Goal: Task Accomplishment & Management: Use online tool/utility

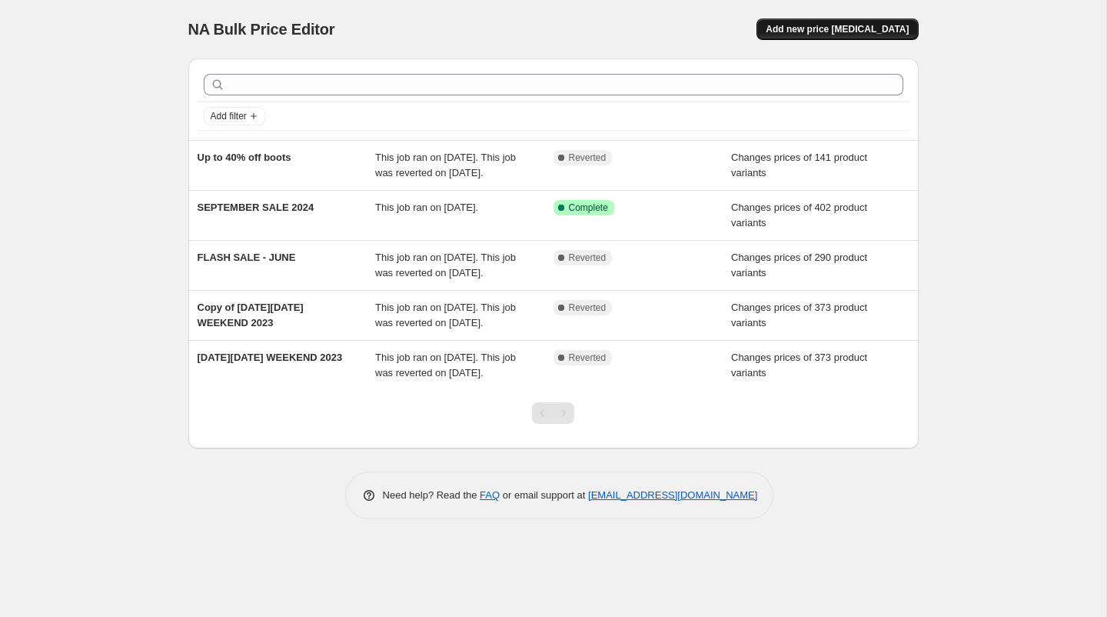
click at [832, 25] on span "Add new price [MEDICAL_DATA]" at bounding box center [837, 29] width 143 height 12
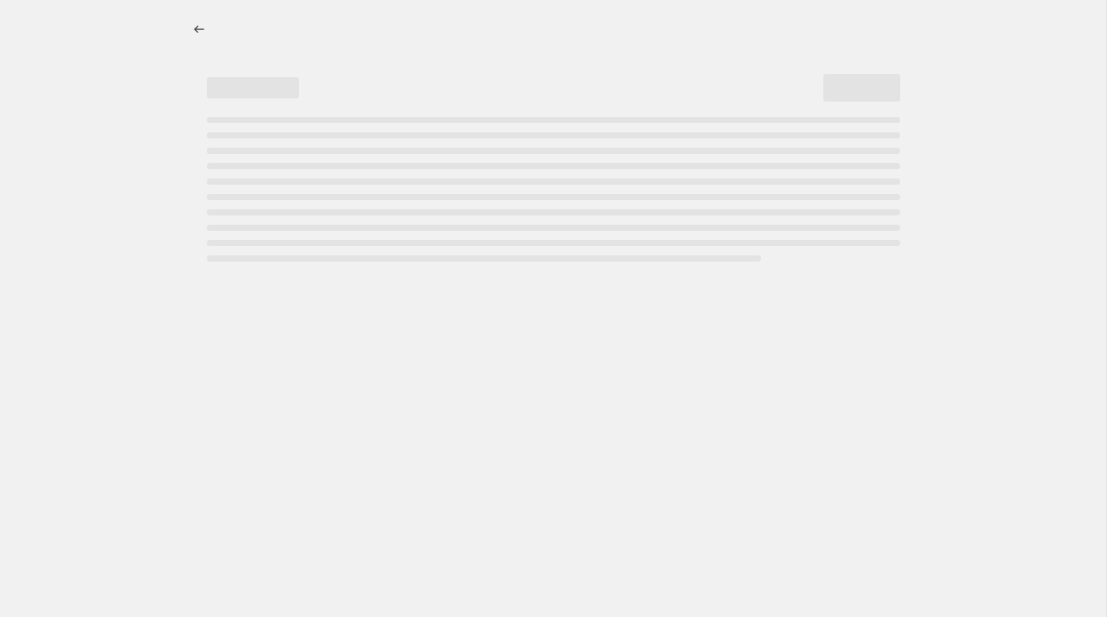
select select "percentage"
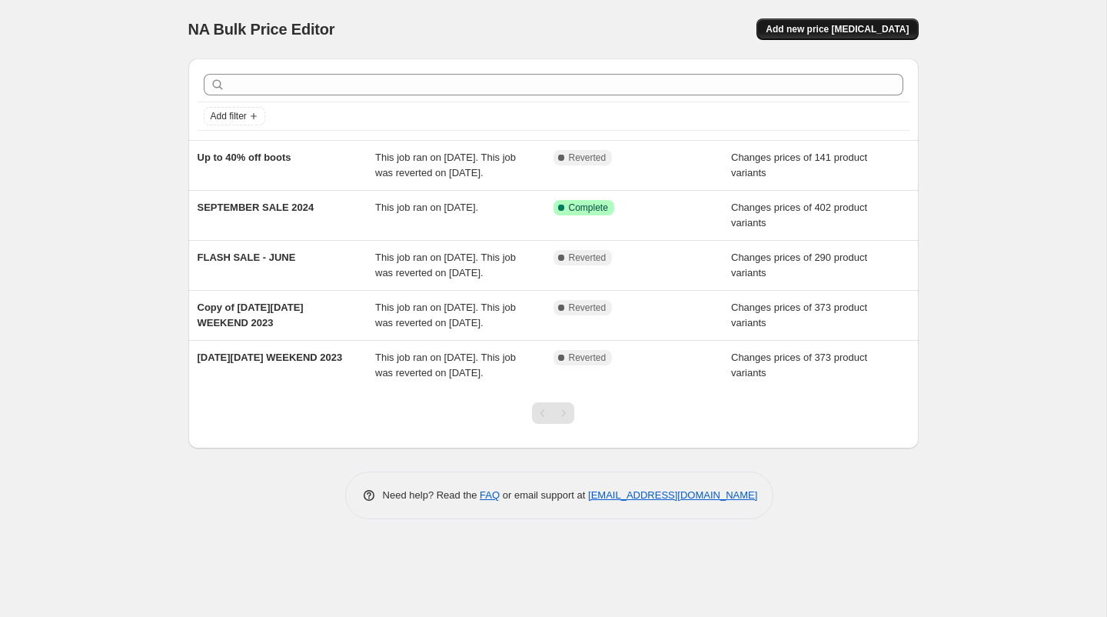
click at [902, 27] on span "Add new price [MEDICAL_DATA]" at bounding box center [837, 29] width 143 height 12
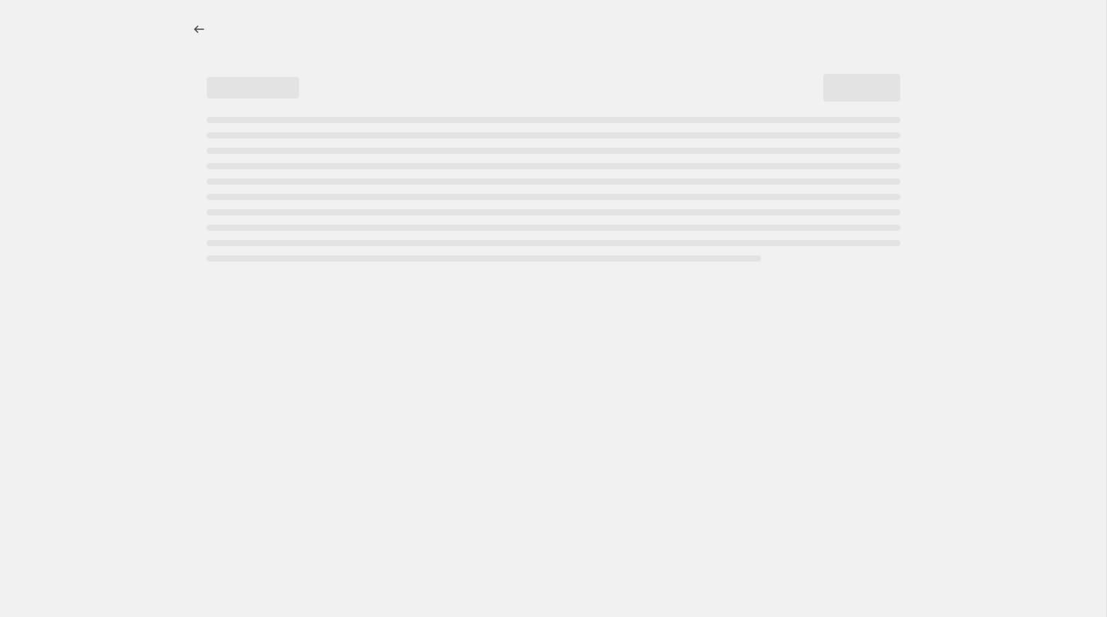
select select "percentage"
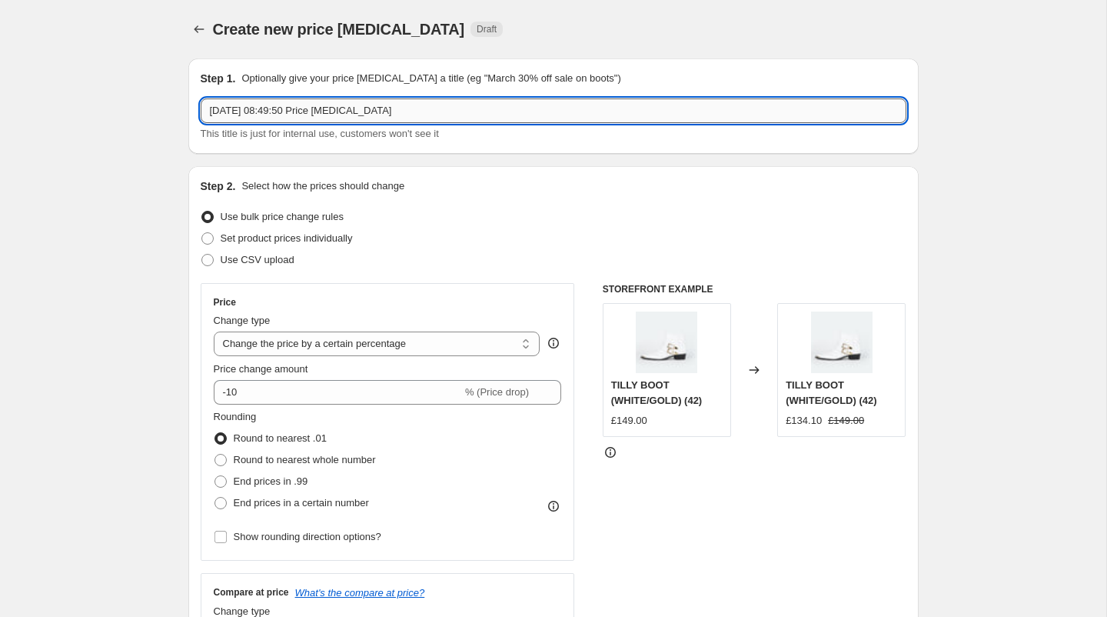
click at [454, 110] on input "[DATE] 08:49:50 Price [MEDICAL_DATA]" at bounding box center [554, 110] width 706 height 25
drag, startPoint x: 468, startPoint y: 111, endPoint x: 5, endPoint y: 108, distance: 462.9
type input "U"
type input "A"
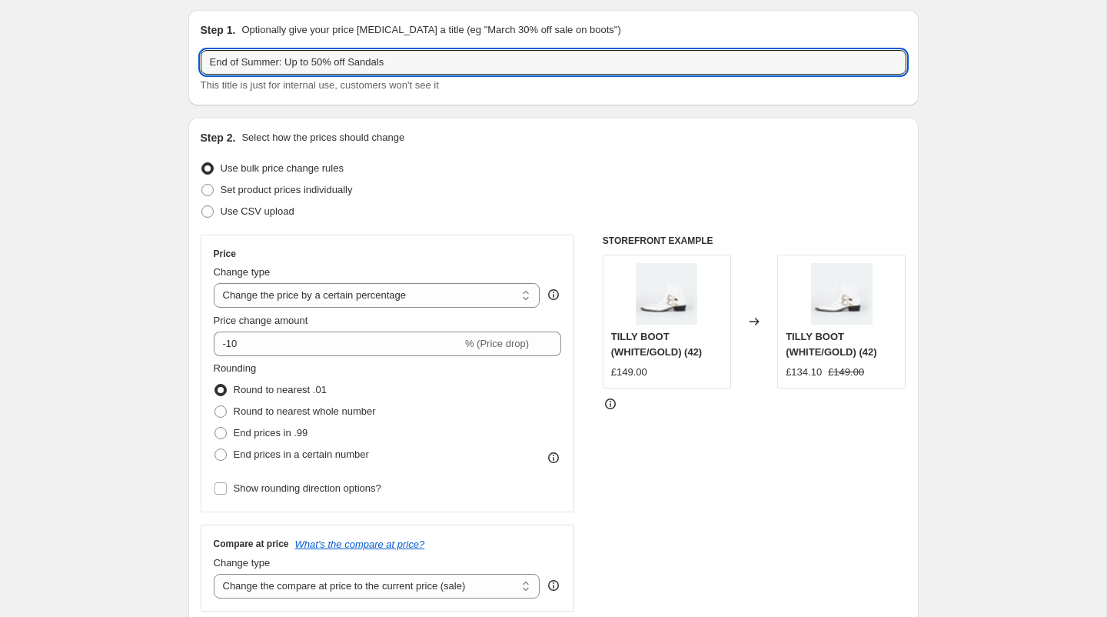
scroll to position [51, 0]
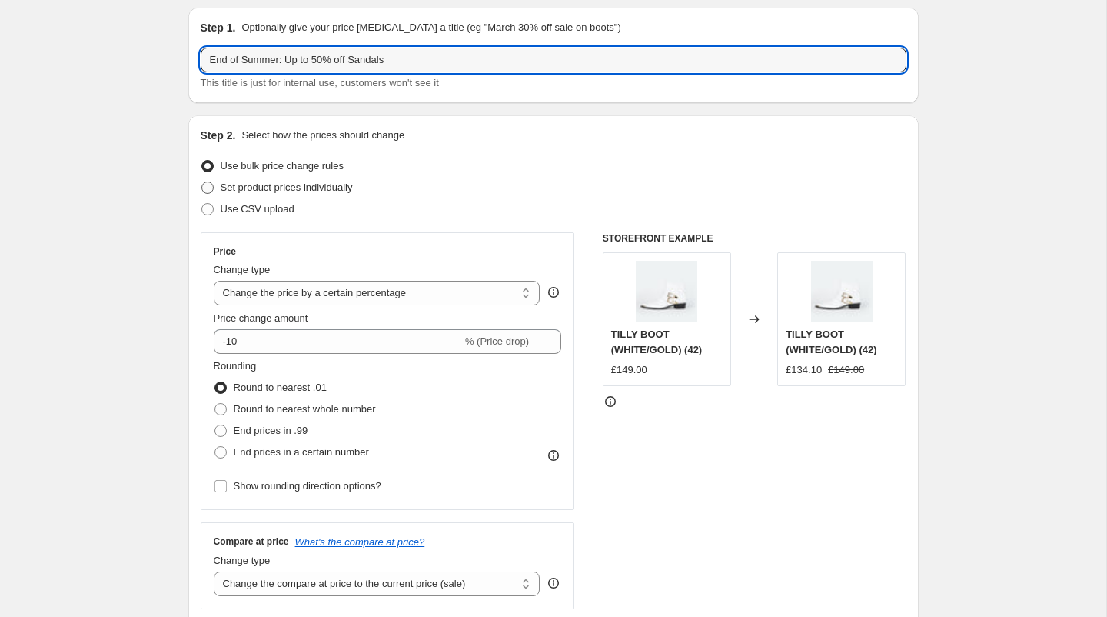
type input "End of Summer: Up to 50% off Sandals"
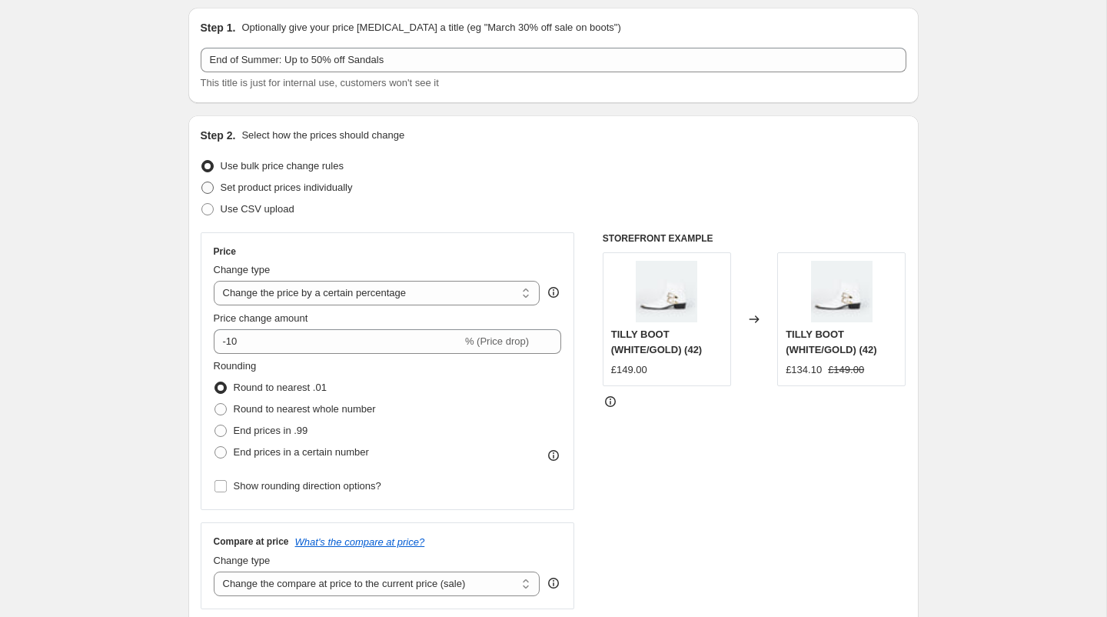
click at [205, 186] on span at bounding box center [207, 187] width 12 height 12
click at [202, 182] on input "Set product prices individually" at bounding box center [201, 181] width 1 height 1
radio input "true"
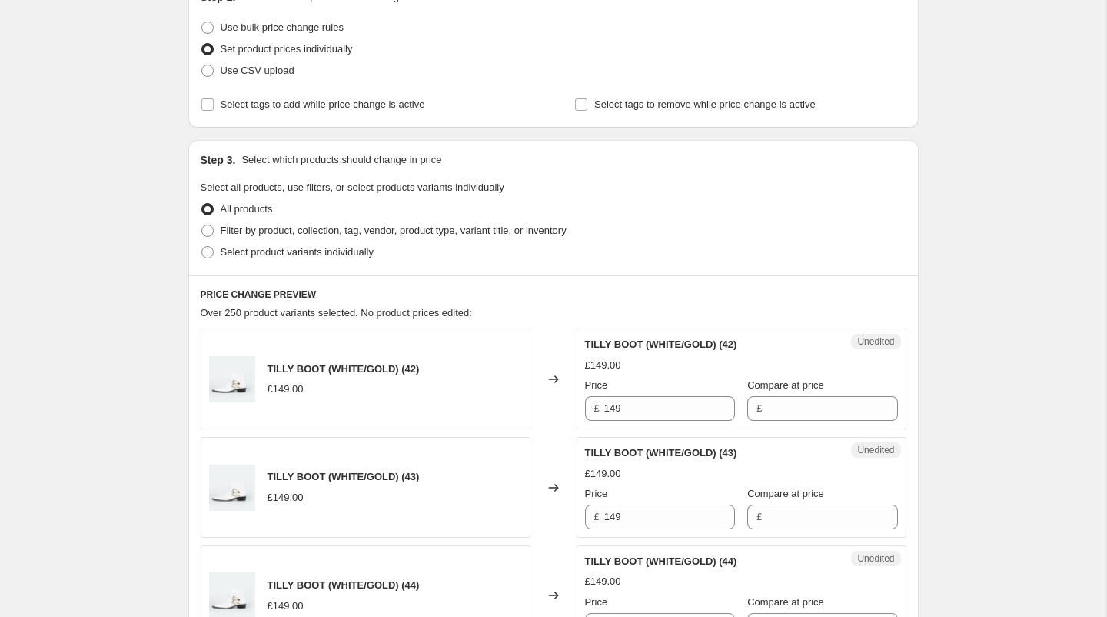
scroll to position [188, 0]
click at [208, 231] on span at bounding box center [207, 232] width 12 height 12
click at [202, 227] on input "Filter by product, collection, tag, vendor, product type, variant title, or inv…" at bounding box center [201, 226] width 1 height 1
radio input "true"
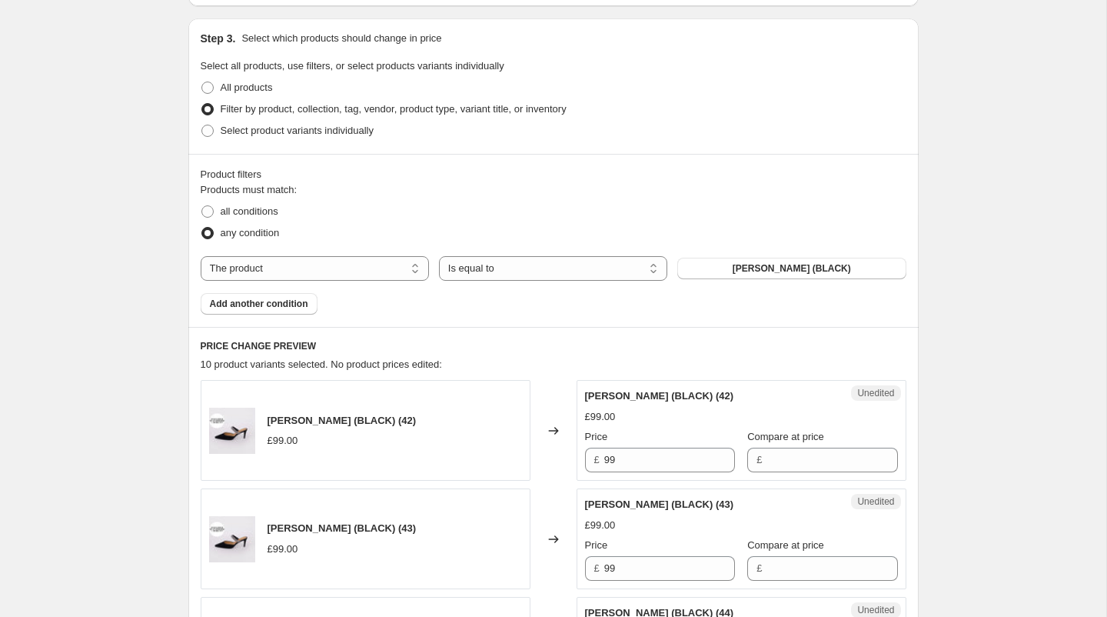
scroll to position [311, 0]
click at [417, 264] on select "The product The product's collection The product's tag The product's vendor The…" at bounding box center [315, 267] width 228 height 25
select select "collection"
click at [733, 262] on button "[PERSON_NAME]" at bounding box center [791, 268] width 228 height 22
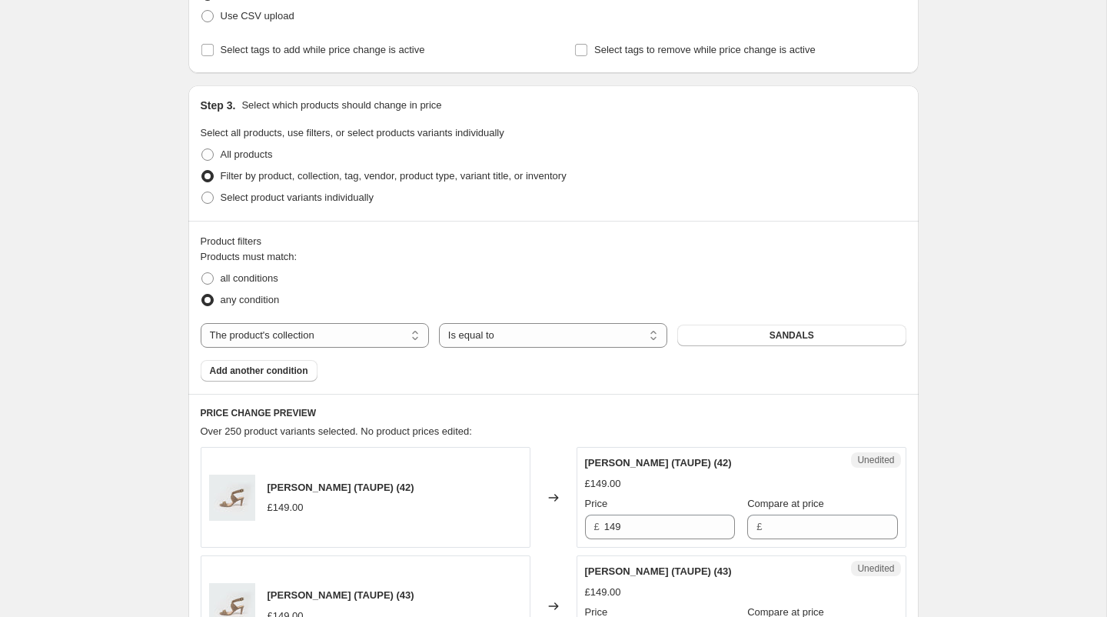
scroll to position [254, 0]
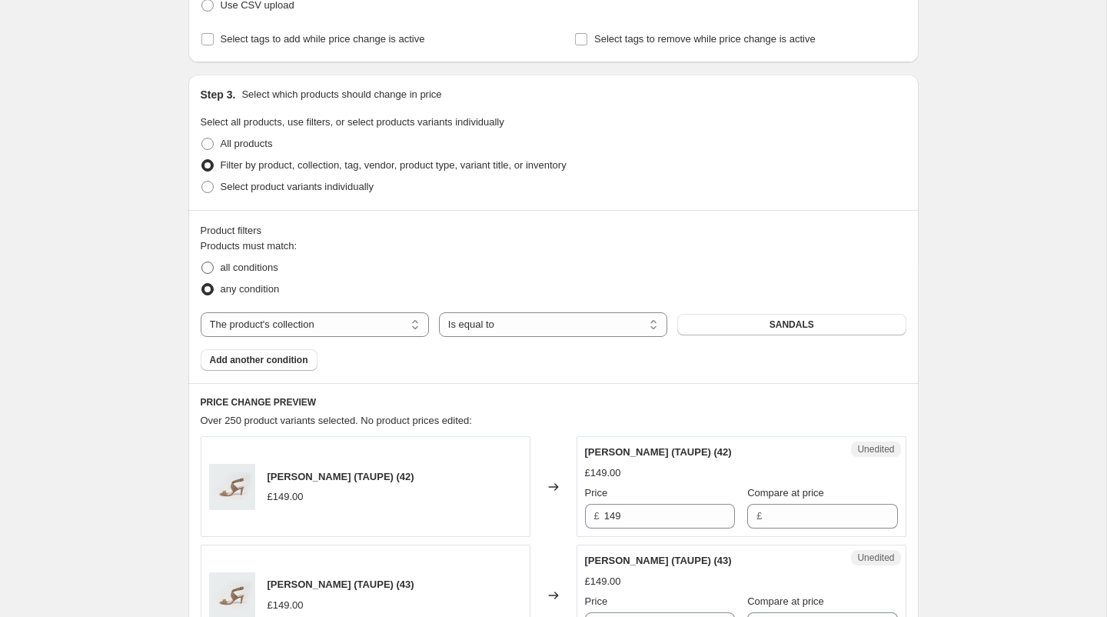
click at [207, 264] on span at bounding box center [207, 267] width 12 height 12
click at [202, 262] on input "all conditions" at bounding box center [201, 261] width 1 height 1
radio input "true"
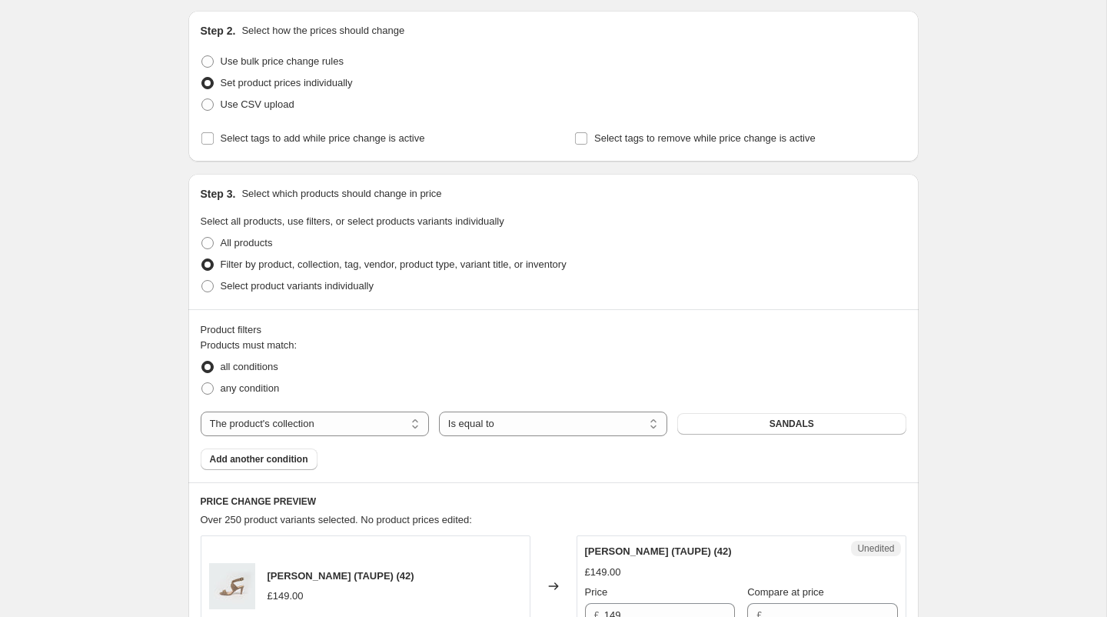
scroll to position [308, 0]
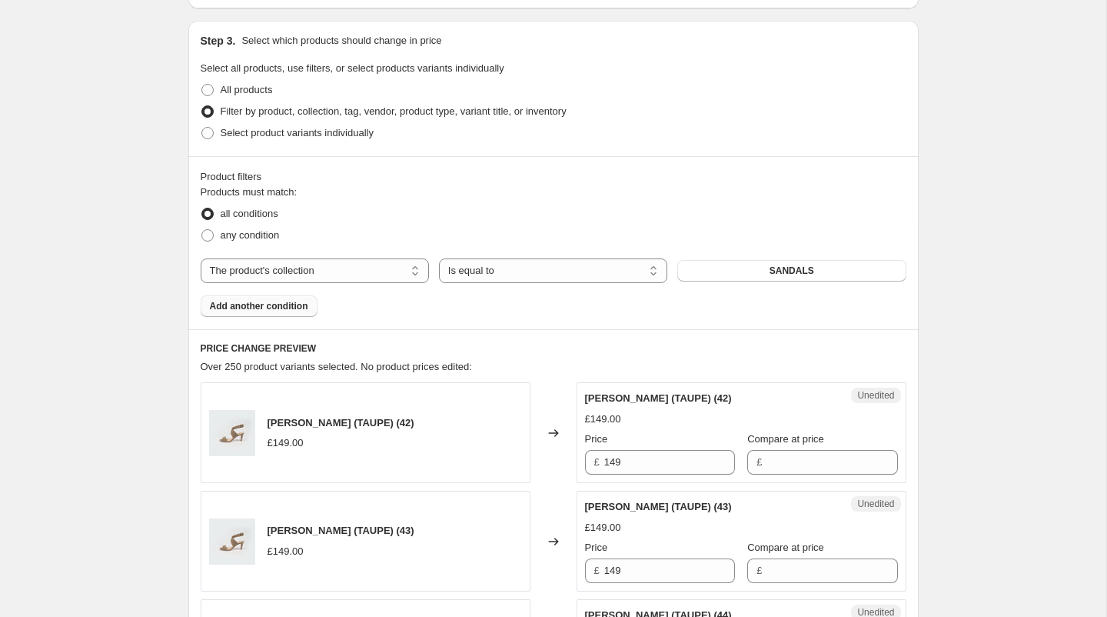
click at [249, 310] on span "Add another condition" at bounding box center [259, 306] width 98 height 12
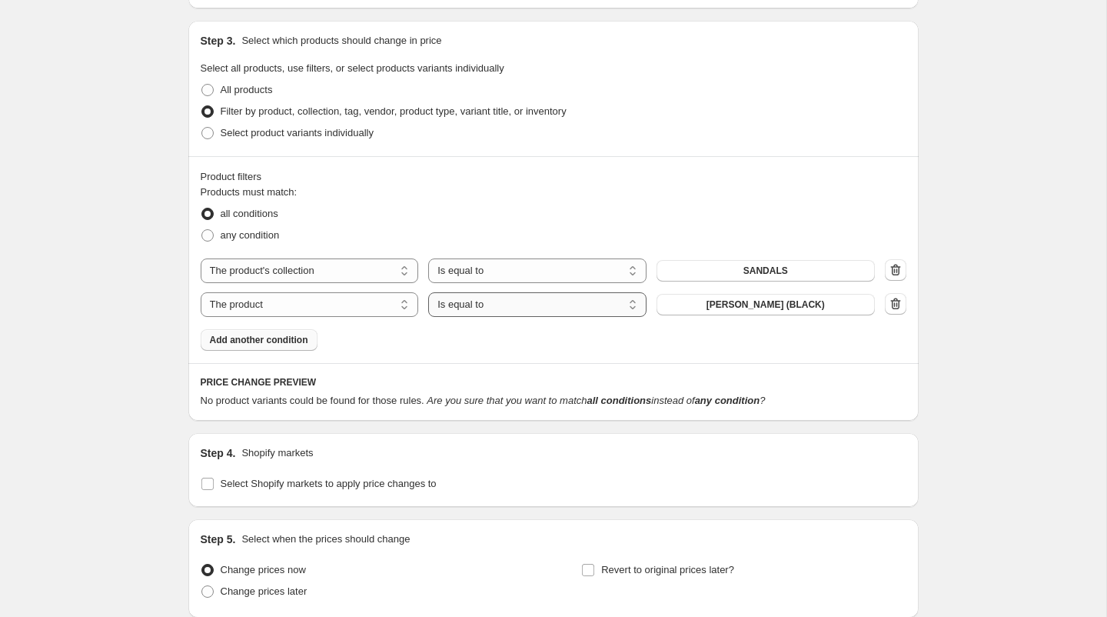
click at [516, 307] on select "Is equal to Is not equal to" at bounding box center [537, 304] width 218 height 25
click at [401, 304] on select "The product The product's collection The product's tag The product's vendor The…" at bounding box center [310, 304] width 218 height 25
select select "product_status"
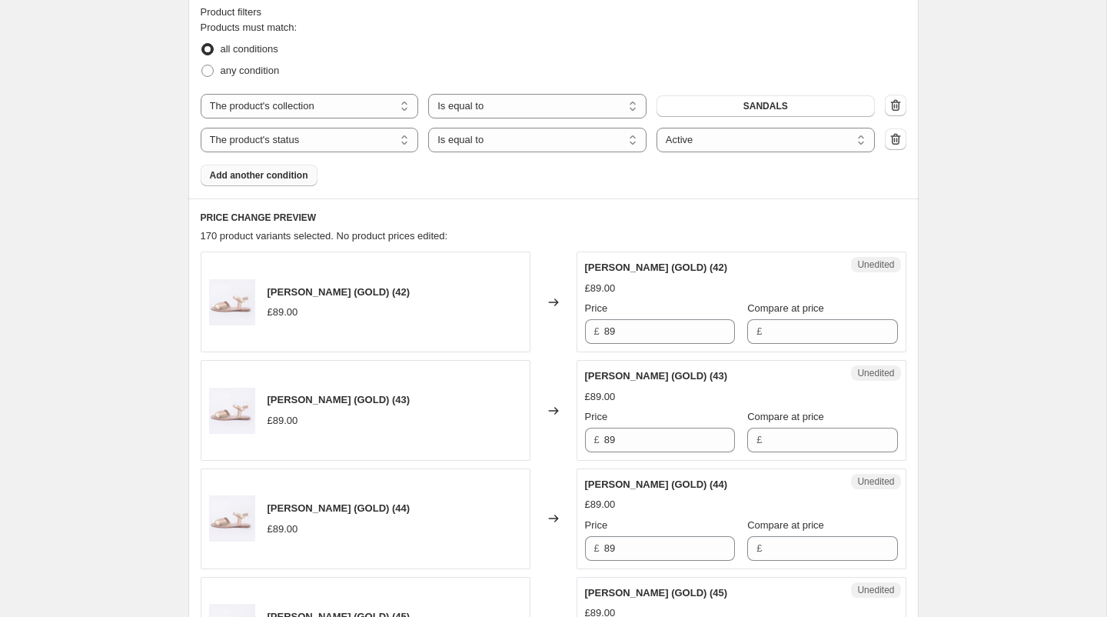
scroll to position [486, 0]
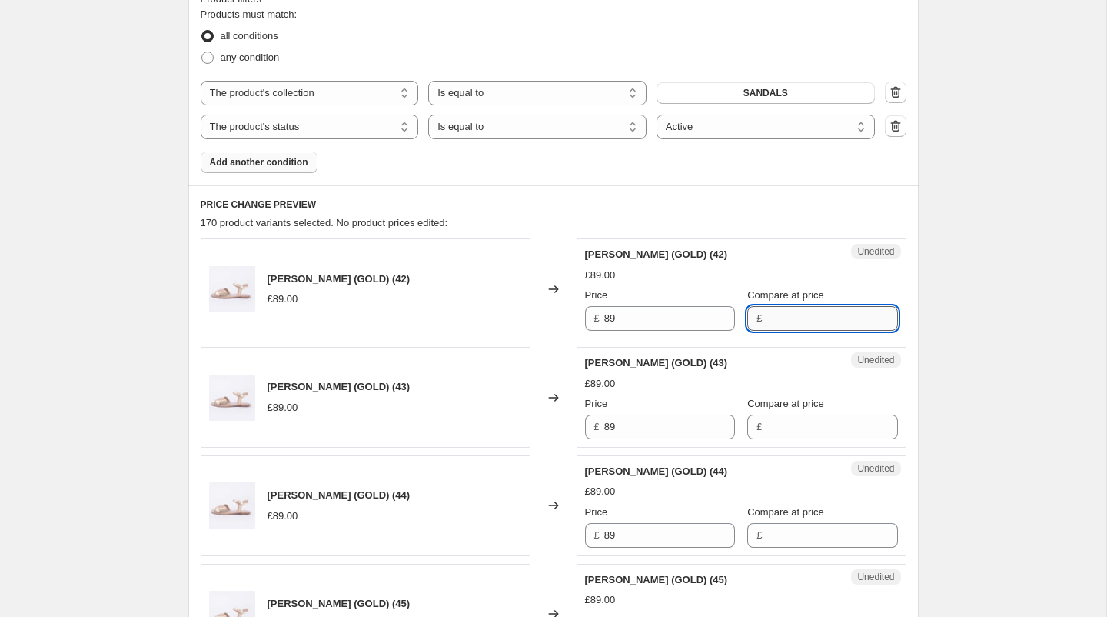
click at [810, 317] on input "Compare at price" at bounding box center [832, 318] width 131 height 25
click at [653, 318] on input "89" at bounding box center [669, 318] width 131 height 25
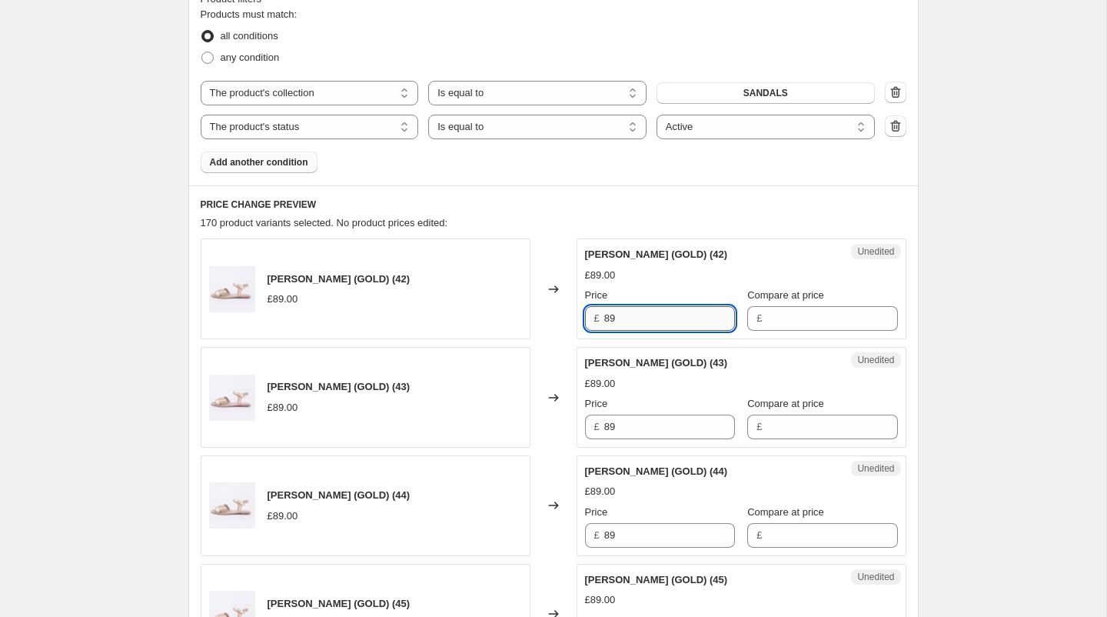
drag, startPoint x: 652, startPoint y: 318, endPoint x: 605, endPoint y: 313, distance: 47.2
click at [605, 313] on input "89" at bounding box center [669, 318] width 131 height 25
click at [677, 401] on div "Price" at bounding box center [660, 403] width 150 height 15
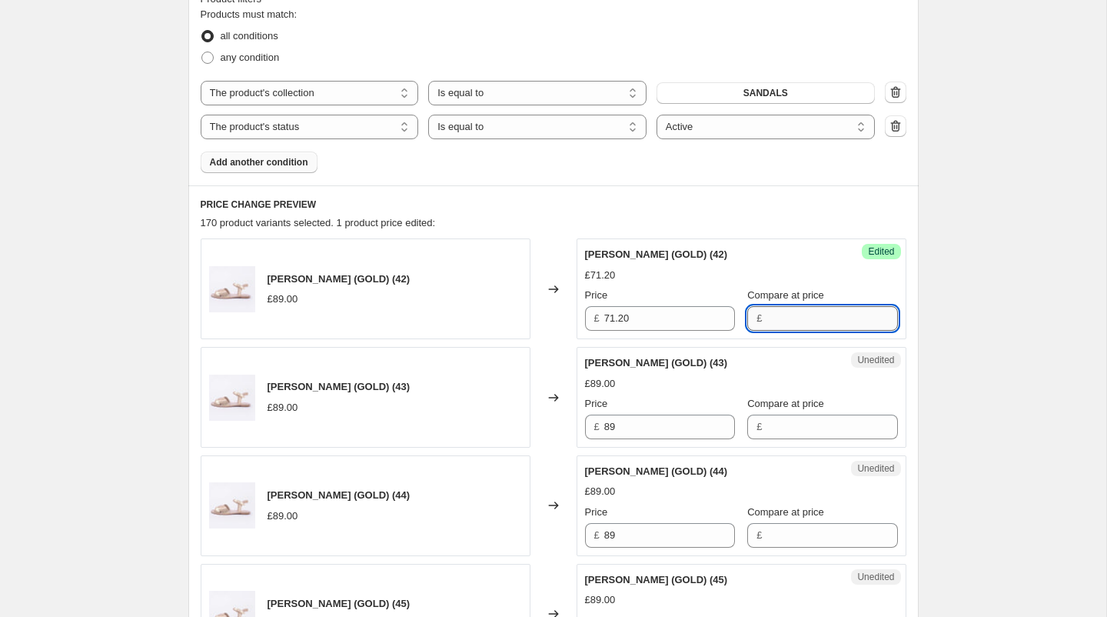
click at [768, 318] on input "Compare at price" at bounding box center [832, 318] width 131 height 25
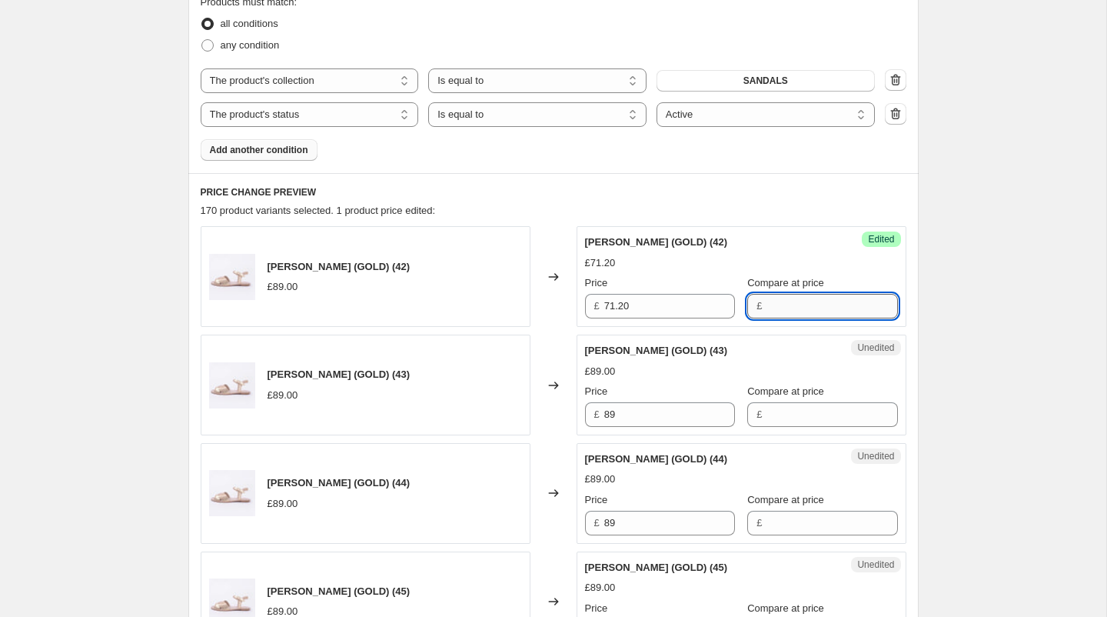
scroll to position [504, 0]
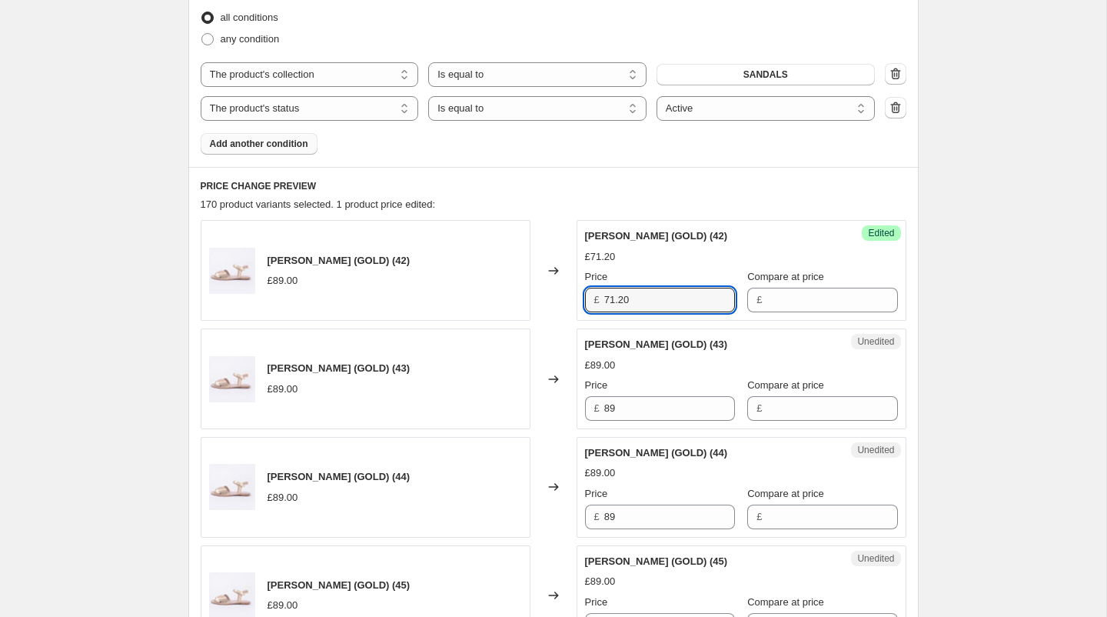
drag, startPoint x: 637, startPoint y: 299, endPoint x: 558, endPoint y: 298, distance: 78.4
click at [558, 298] on div "ORLA SANDAL (GOLD) (42) £89.00 Changed to Success Edited [PERSON_NAME] (GOLD) (…" at bounding box center [554, 270] width 706 height 101
type input "89"
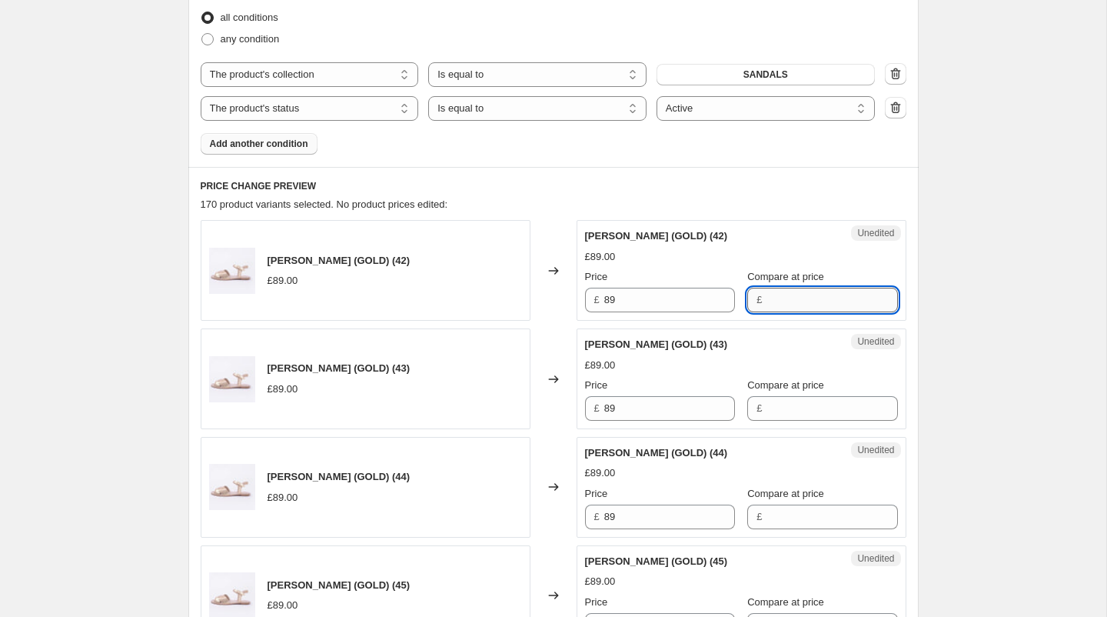
click at [767, 303] on input "Compare at price" at bounding box center [832, 300] width 131 height 25
type input "71.20"
click at [683, 406] on div "ORLA SANDAL (GOLD) (43) £89.00 Price £ 89 Compare at price £" at bounding box center [741, 379] width 313 height 84
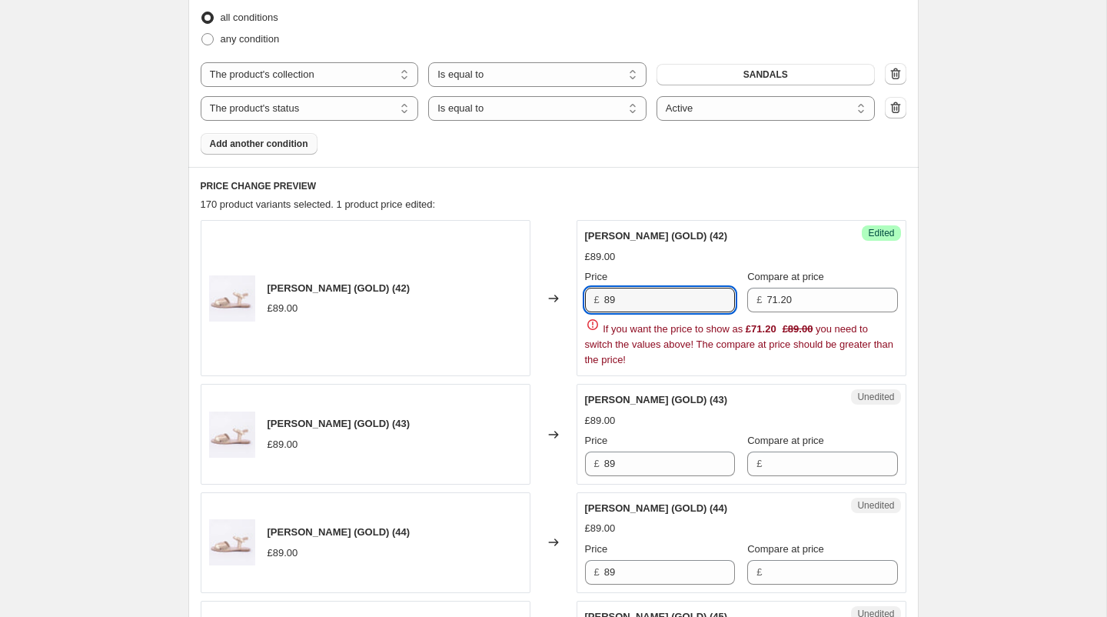
drag, startPoint x: 647, startPoint y: 294, endPoint x: 570, endPoint y: 293, distance: 76.9
click at [570, 293] on div "ORLA SANDAL (GOLD) (42) £89.00 Changed to Success Edited [PERSON_NAME] (GOLD) (…" at bounding box center [554, 298] width 706 height 156
type input "71.20"
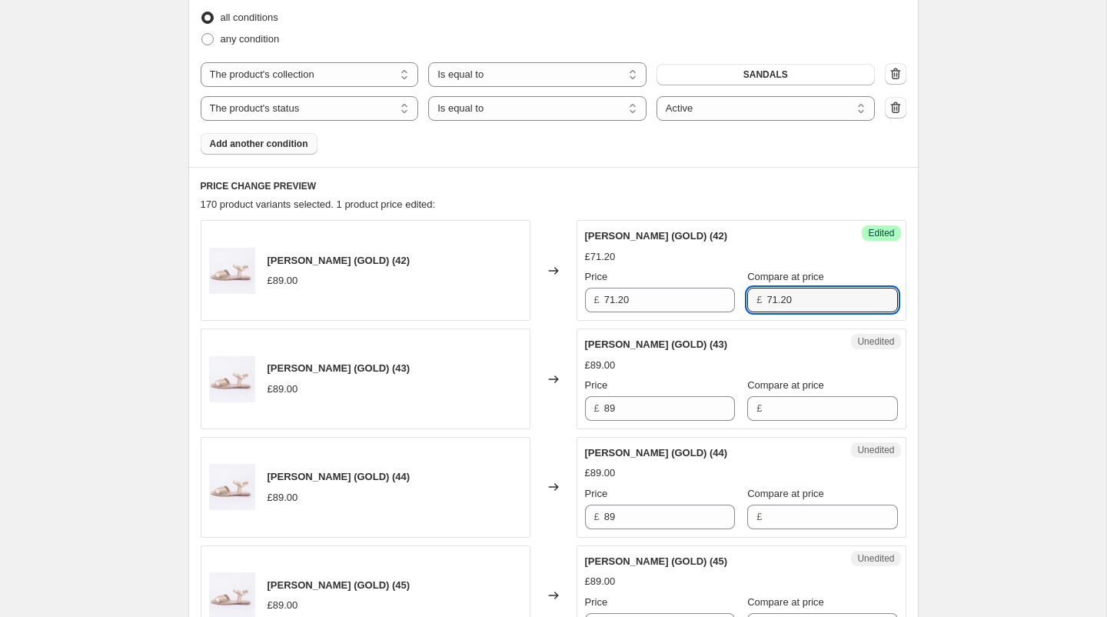
drag, startPoint x: 830, startPoint y: 300, endPoint x: 729, endPoint y: 298, distance: 101.5
click at [729, 298] on div "Price £ 71.20 Compare at price £ 71.20" at bounding box center [741, 290] width 313 height 43
type input "89"
click at [790, 418] on div "Unedited ORLA SANDAL (GOLD) (43) £89.00 Price £ 89 Compare at price £" at bounding box center [742, 378] width 330 height 101
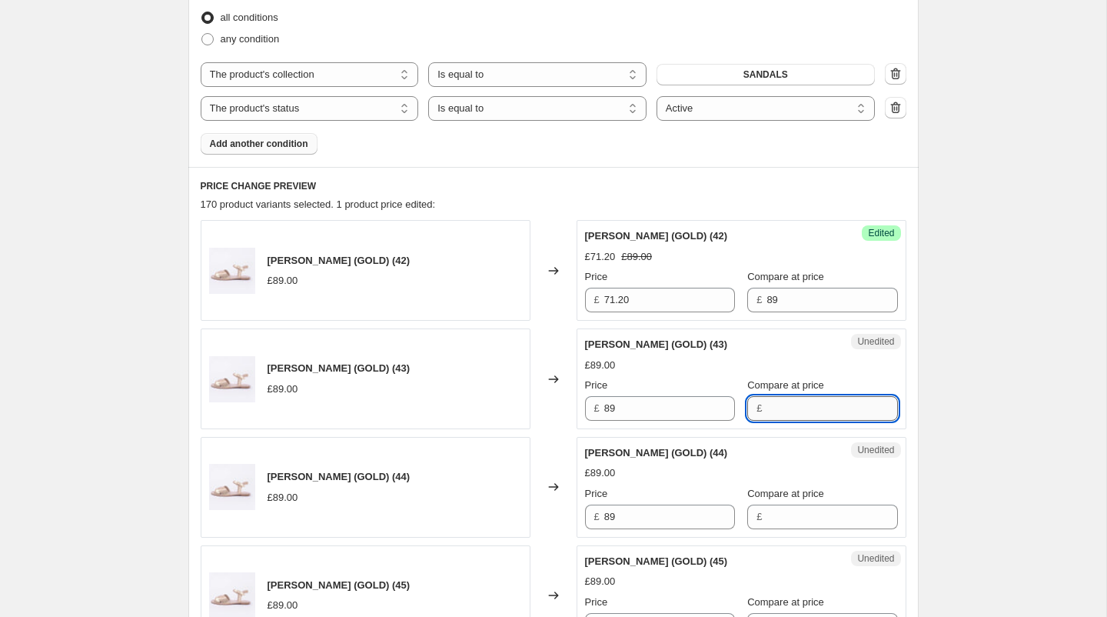
click at [790, 409] on input "Compare at price" at bounding box center [832, 408] width 131 height 25
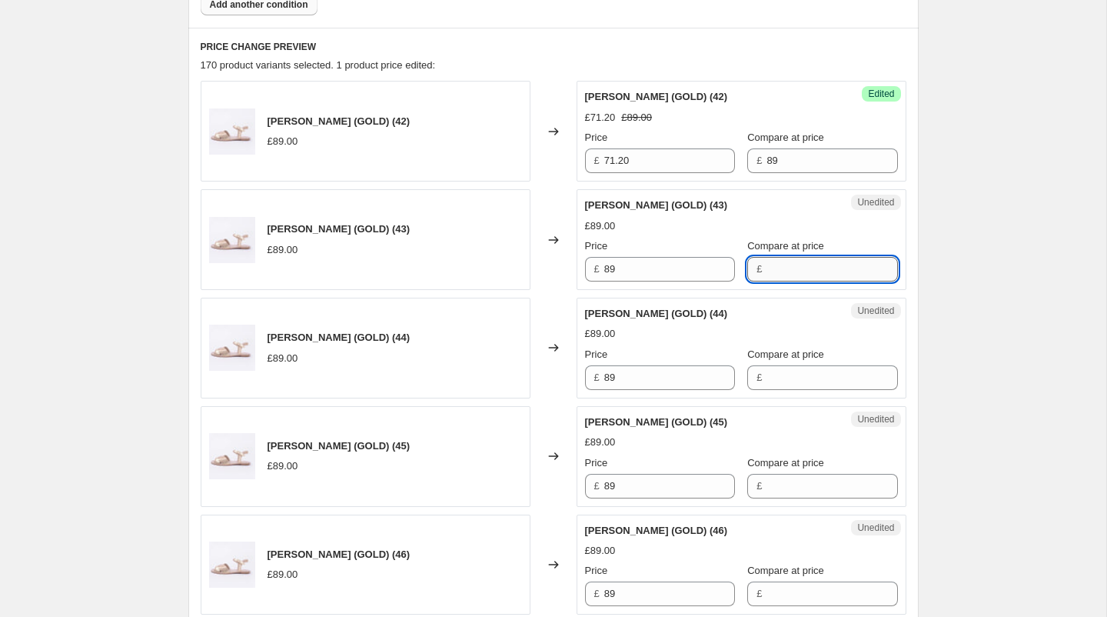
scroll to position [647, 0]
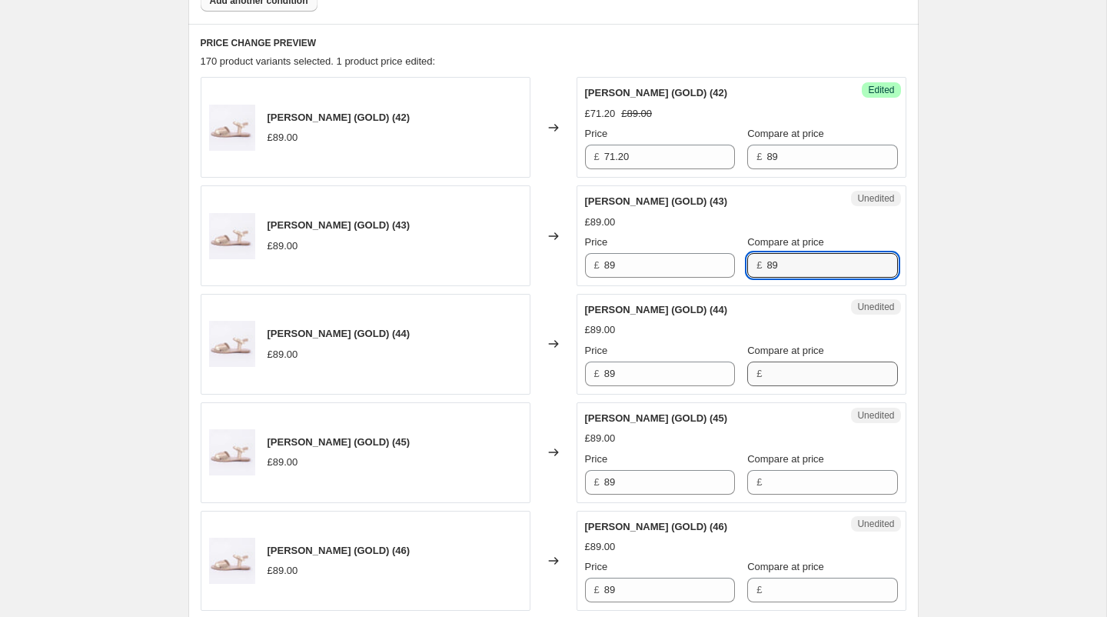
type input "89"
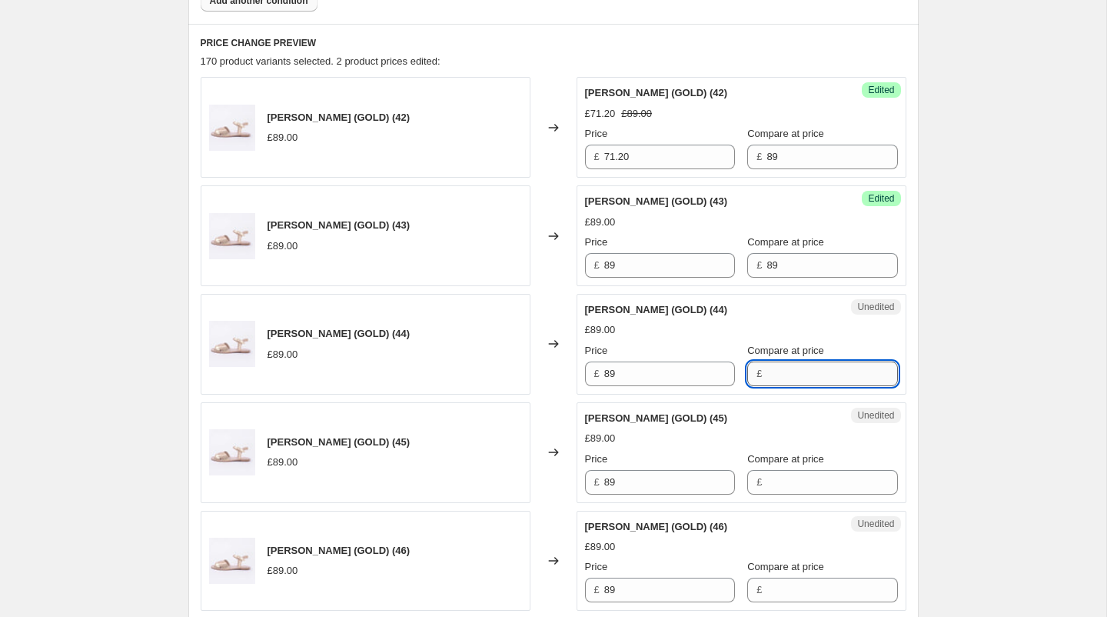
click at [777, 368] on input "Compare at price" at bounding box center [832, 373] width 131 height 25
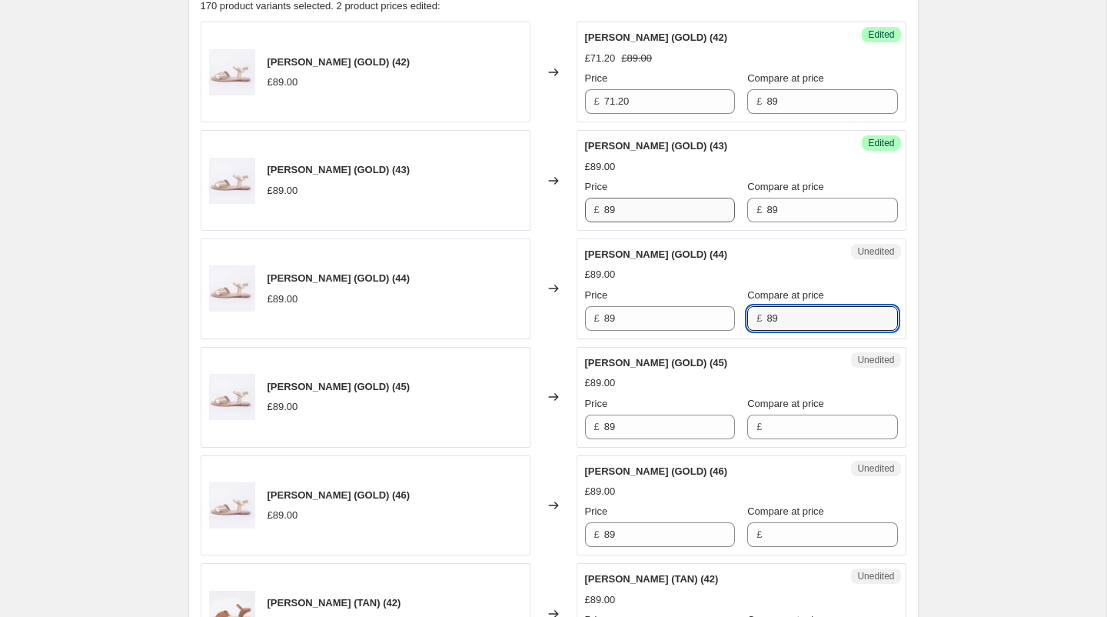
type input "89"
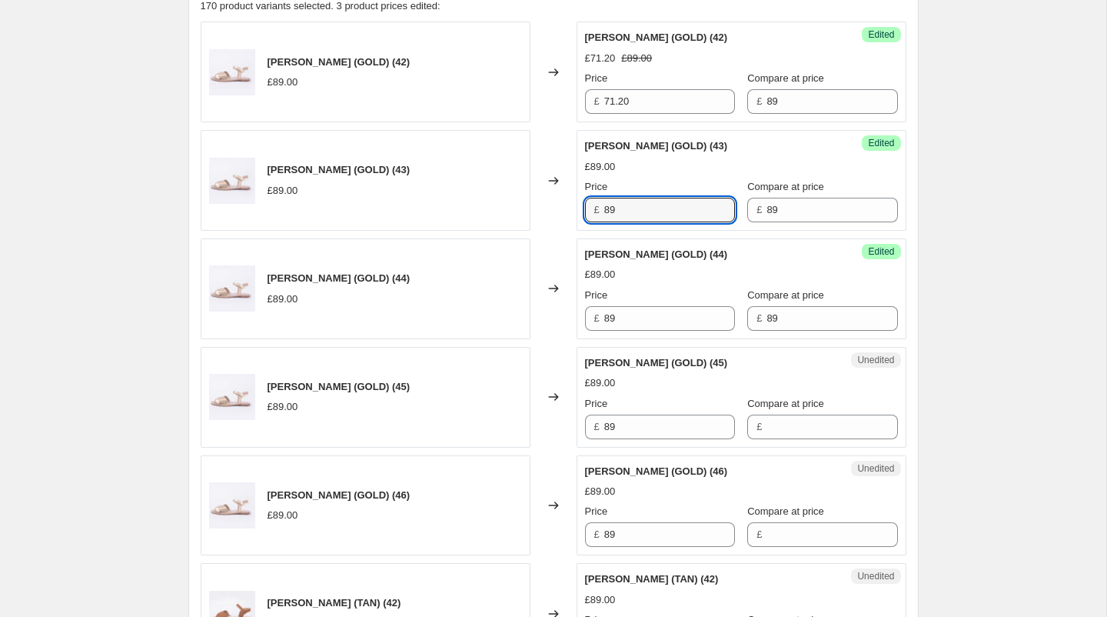
drag, startPoint x: 634, startPoint y: 212, endPoint x: 539, endPoint y: 210, distance: 95.4
click at [539, 210] on div "ORLA SANDAL (GOLD) (43) £89.00 Changed to Success Edited [PERSON_NAME] (GOLD) (…" at bounding box center [554, 180] width 706 height 101
type input "71.20"
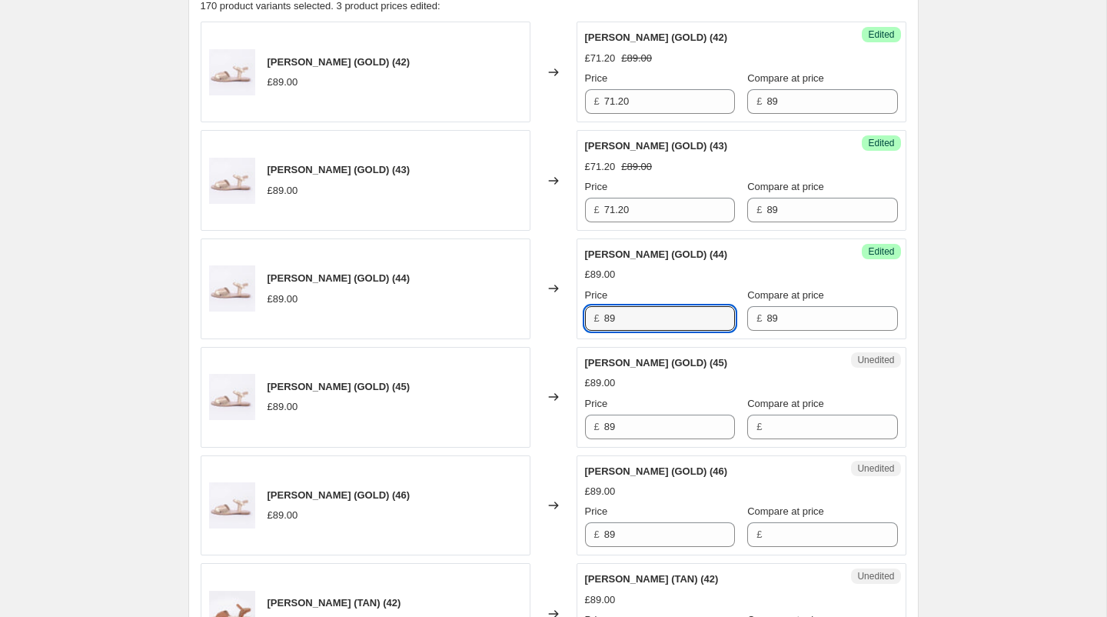
drag, startPoint x: 650, startPoint y: 320, endPoint x: 536, endPoint y: 318, distance: 114.6
click at [536, 318] on div "ORLA SANDAL (GOLD) (44) £89.00 Changed to Success Edited [PERSON_NAME] (GOLD) (…" at bounding box center [554, 288] width 706 height 101
type input "71.20"
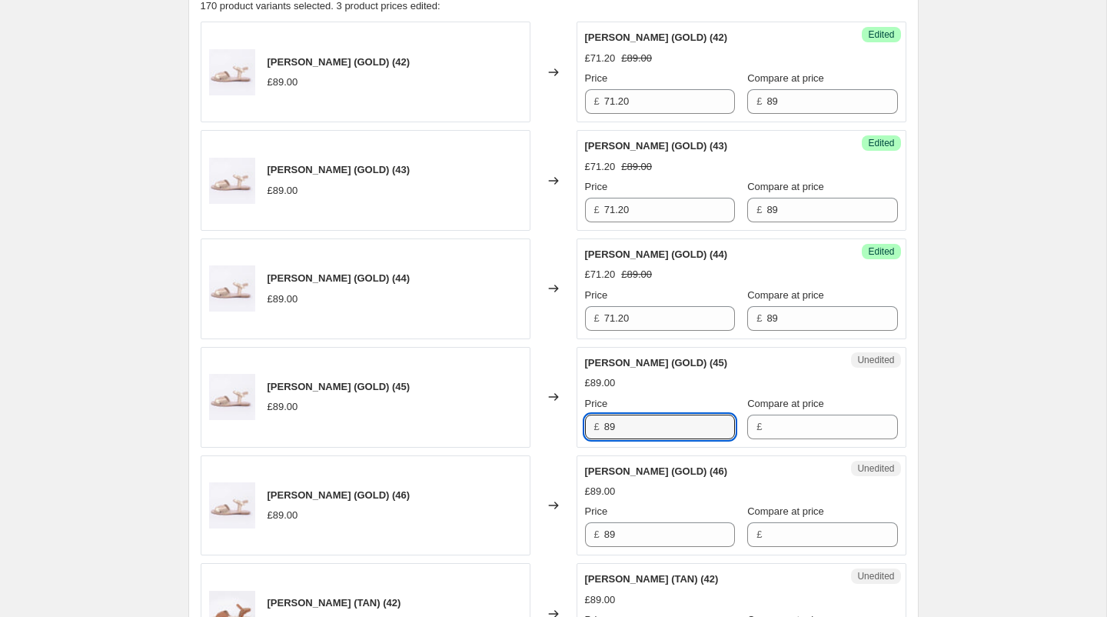
drag, startPoint x: 648, startPoint y: 417, endPoint x: 572, endPoint y: 414, distance: 76.2
click at [572, 414] on div "ORLA SANDAL (GOLD) (45) £89.00 Changed to Unedited ORLA SANDAL (GOLD) (45) £89.…" at bounding box center [554, 397] width 706 height 101
type input "71.20"
click at [769, 427] on input "Compare at price" at bounding box center [832, 426] width 131 height 25
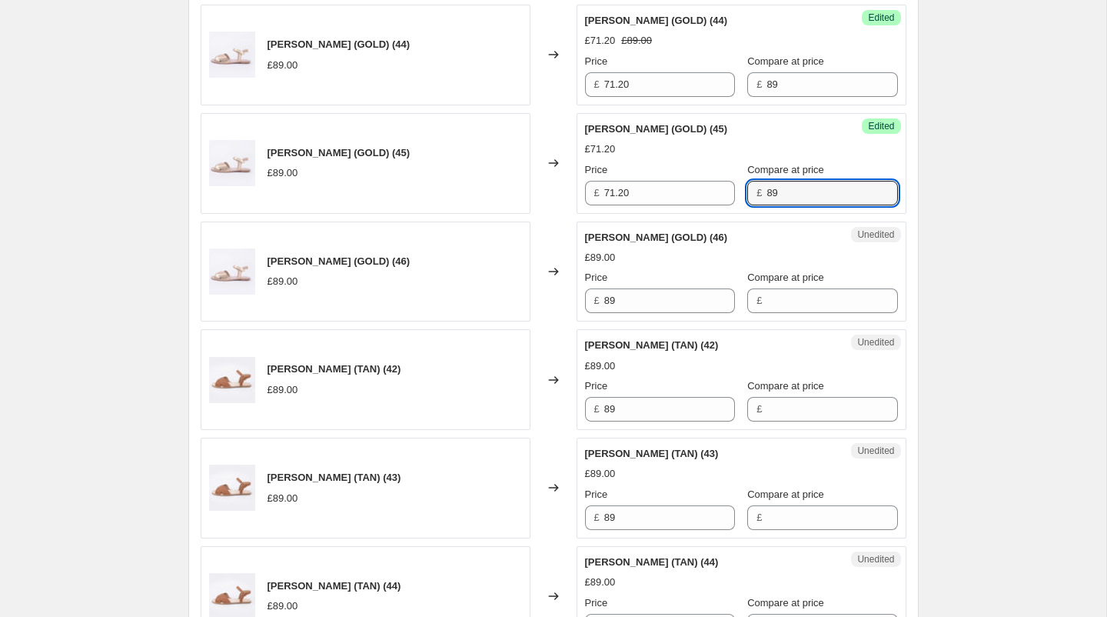
scroll to position [940, 0]
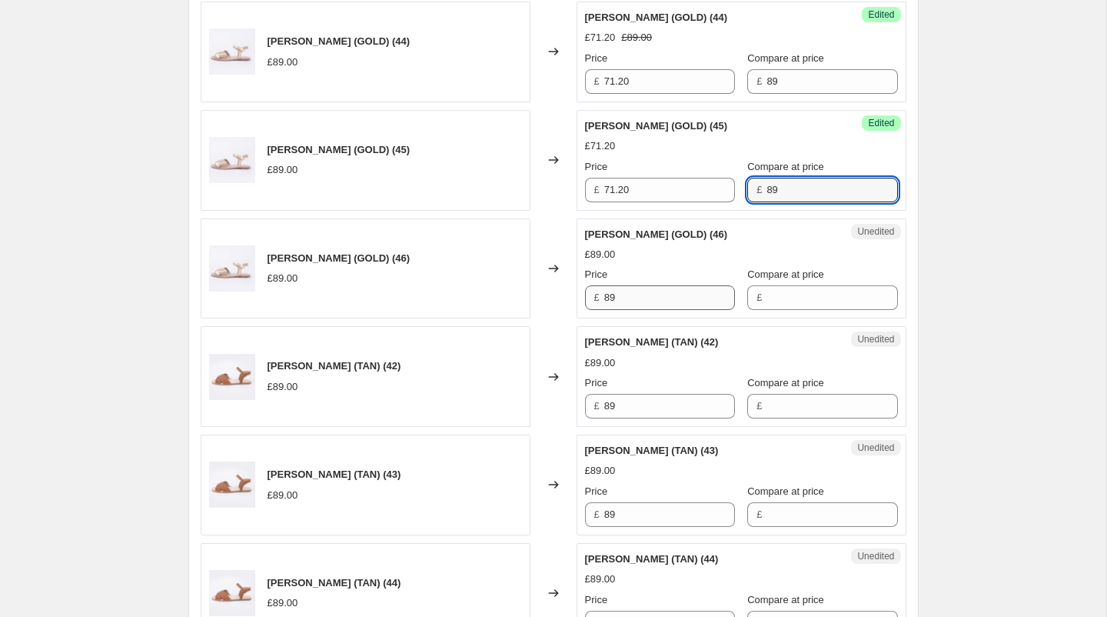
type input "89"
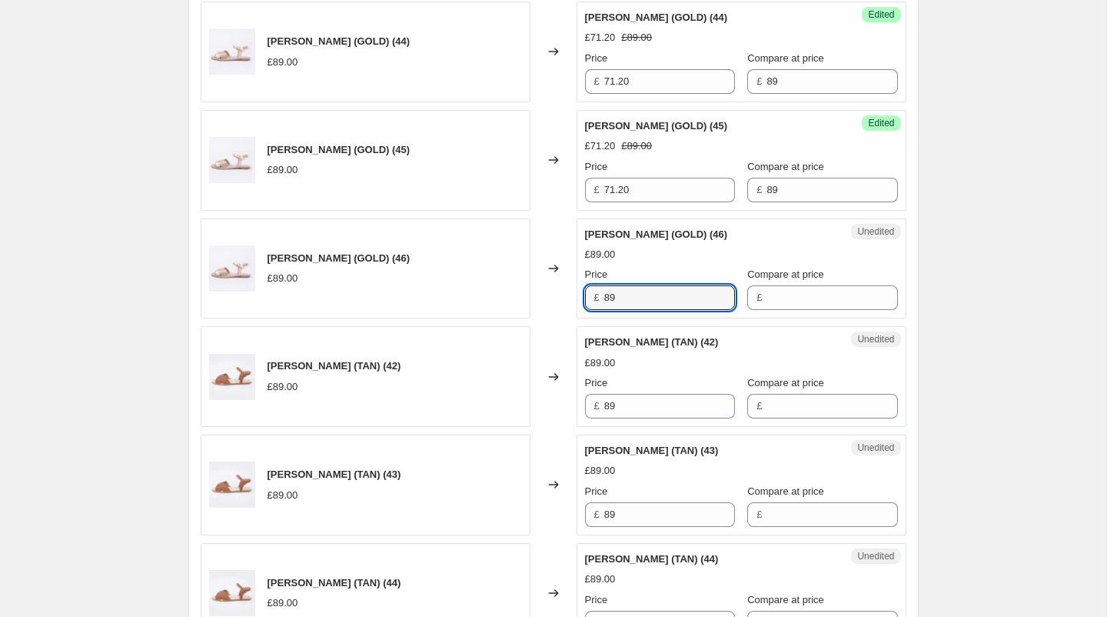
drag, startPoint x: 622, startPoint y: 295, endPoint x: 581, endPoint y: 294, distance: 40.8
click at [581, 294] on div "Unedited ORLA SANDAL (GOLD) (46) £89.00 Price £ 89 Compare at price £" at bounding box center [742, 268] width 330 height 101
type input "71.20"
click at [789, 290] on input "Compare at price" at bounding box center [832, 297] width 131 height 25
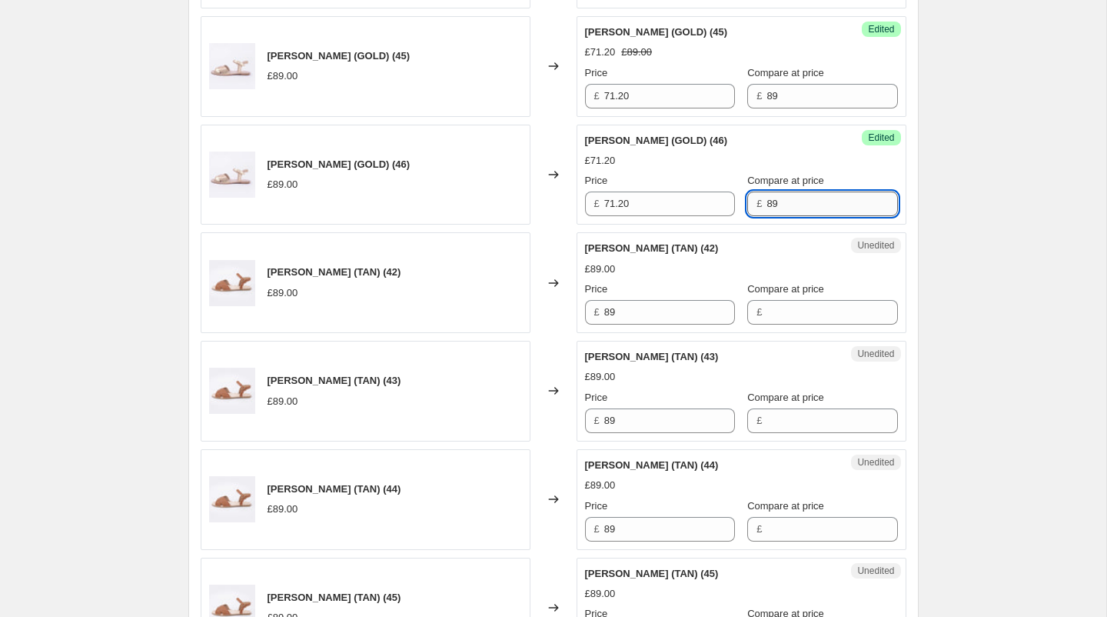
scroll to position [1075, 0]
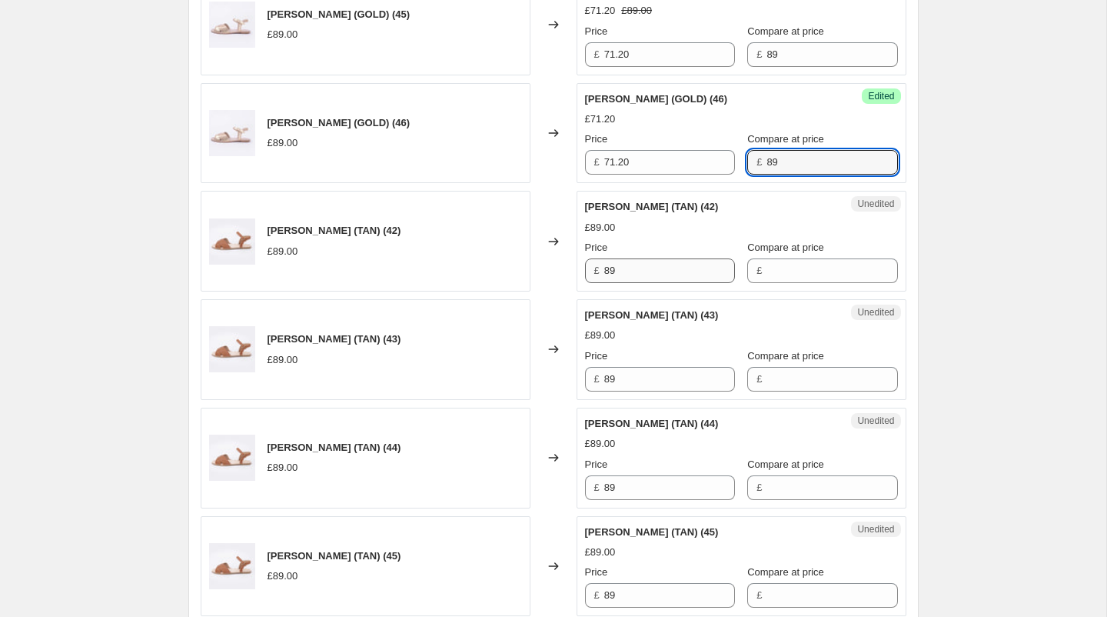
type input "89"
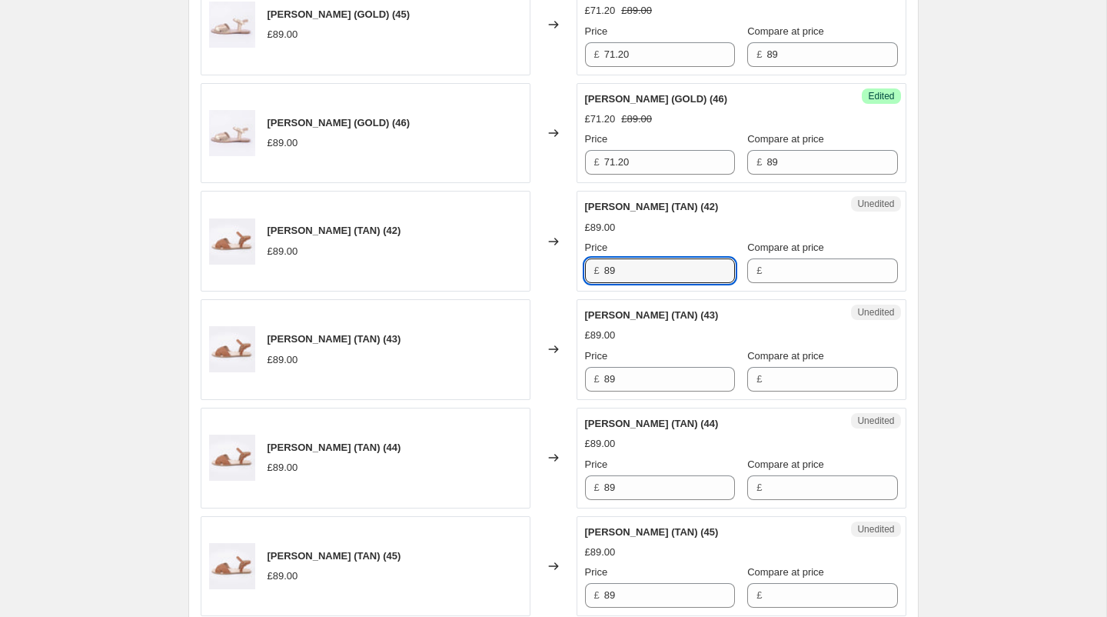
drag, startPoint x: 632, startPoint y: 270, endPoint x: 544, endPoint y: 266, distance: 87.7
click at [544, 266] on div "ORLA SANDAL (TAN) (42) £89.00 Changed to Unedited ORLA SANDAL (TAN) (42) £89.00…" at bounding box center [554, 241] width 706 height 101
type input "71.20"
click at [767, 271] on input "Compare at price" at bounding box center [832, 270] width 131 height 25
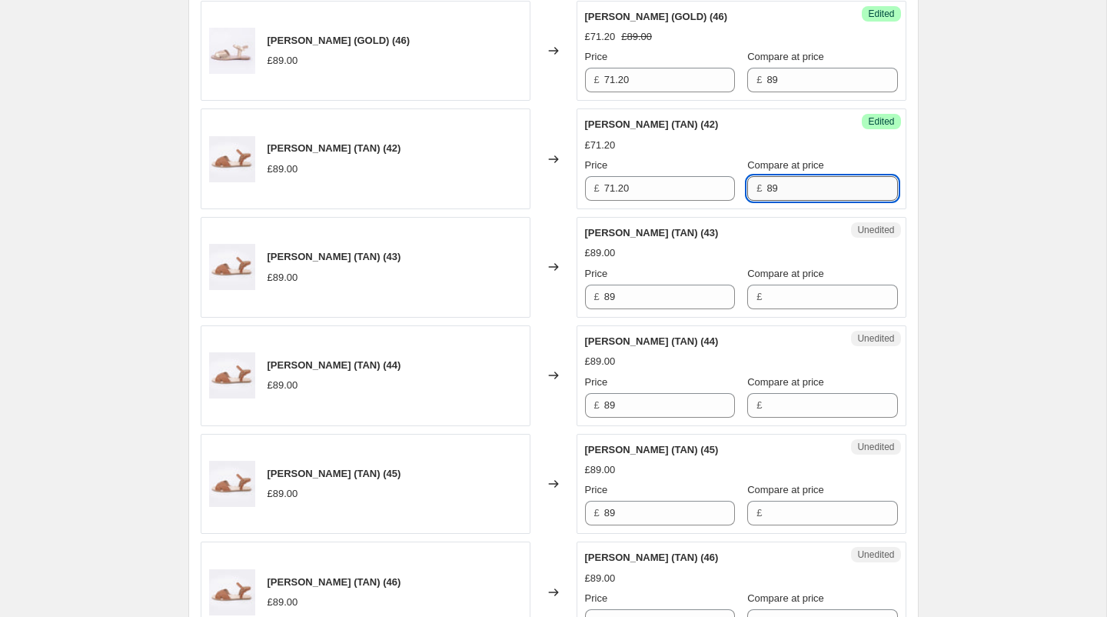
scroll to position [1159, 0]
type input "89"
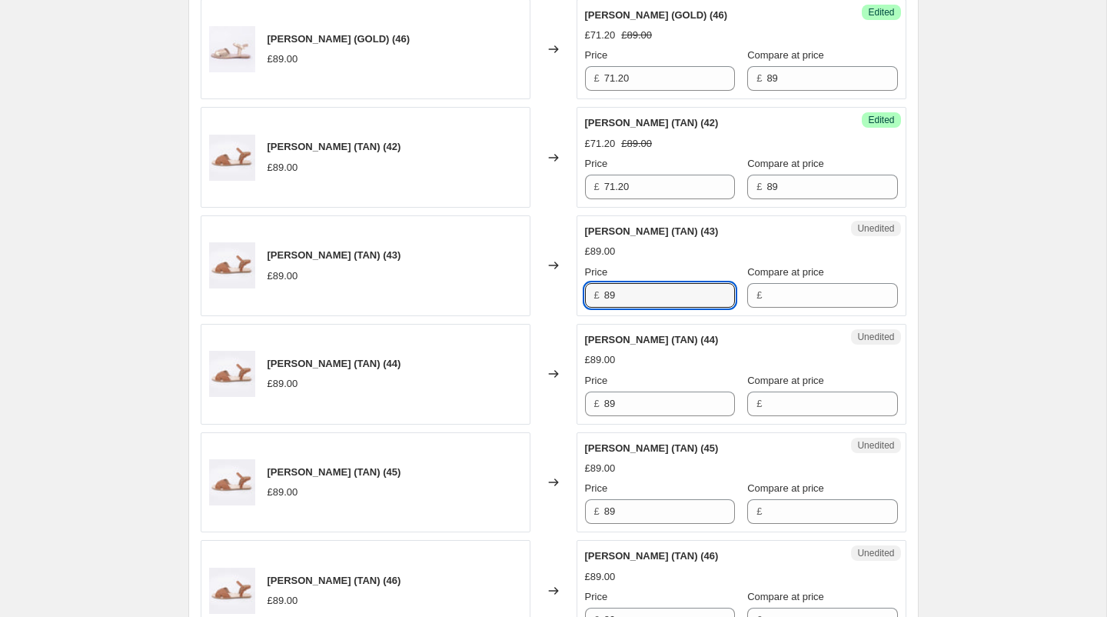
drag, startPoint x: 662, startPoint y: 292, endPoint x: 488, endPoint y: 291, distance: 173.8
click at [488, 291] on div "ORLA SANDAL (TAN) (43) £89.00 Changed to Unedited ORLA SANDAL (TAN) (43) £89.00…" at bounding box center [554, 265] width 706 height 101
type input "71.20"
click at [767, 297] on input "Compare at price" at bounding box center [832, 295] width 131 height 25
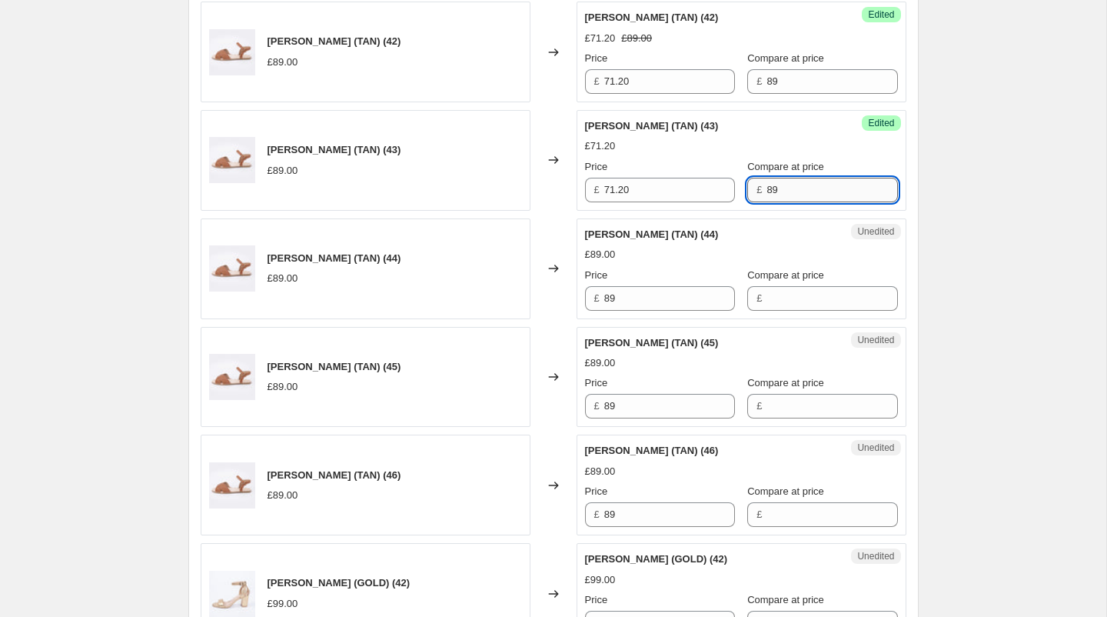
scroll to position [1274, 0]
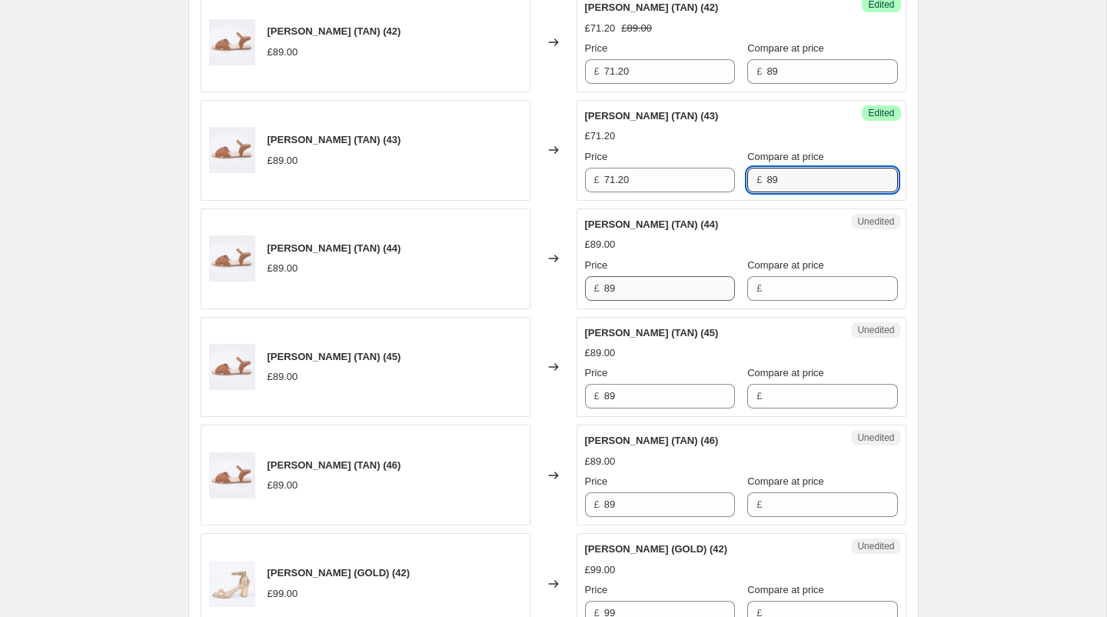
type input "89"
click at [664, 281] on input "89" at bounding box center [669, 288] width 131 height 25
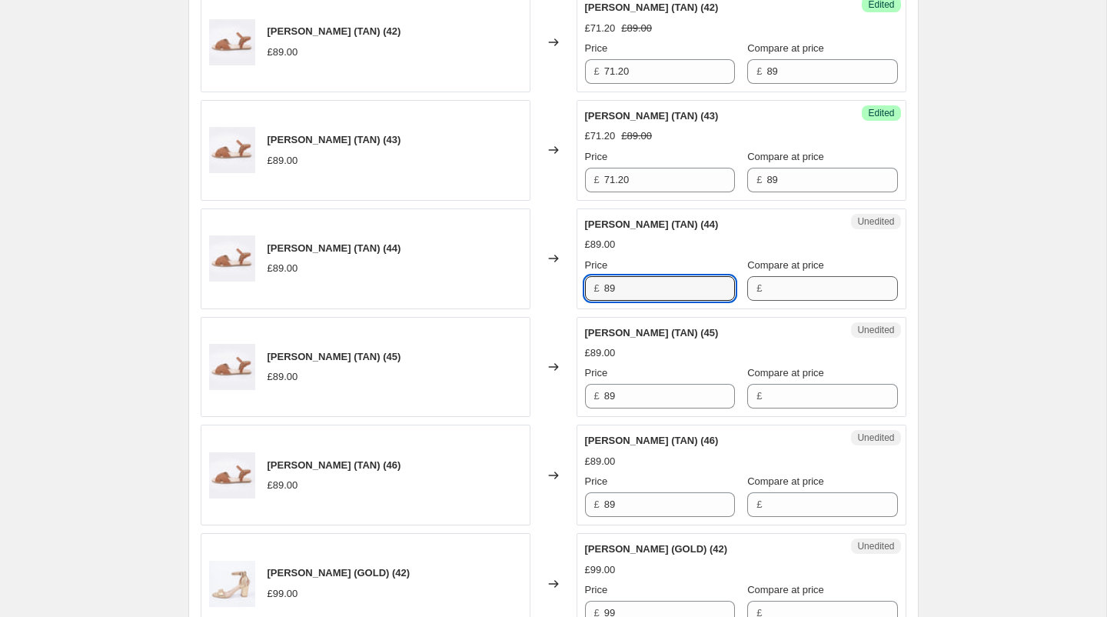
type input "8"
type input "71.20"
click at [815, 287] on input "Compare at price" at bounding box center [832, 288] width 131 height 25
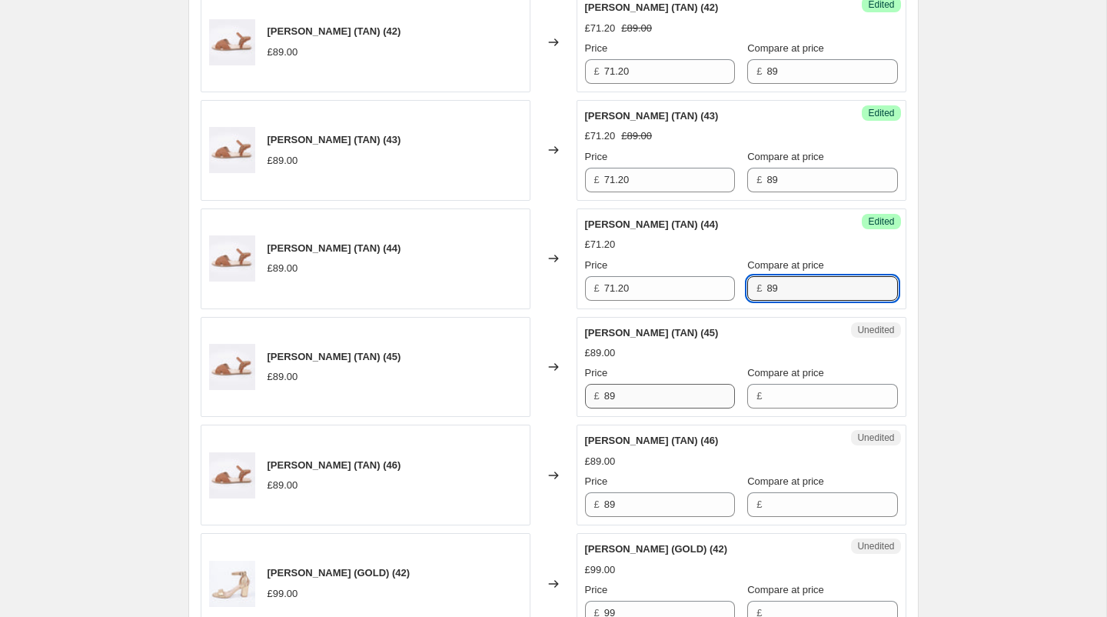
type input "89"
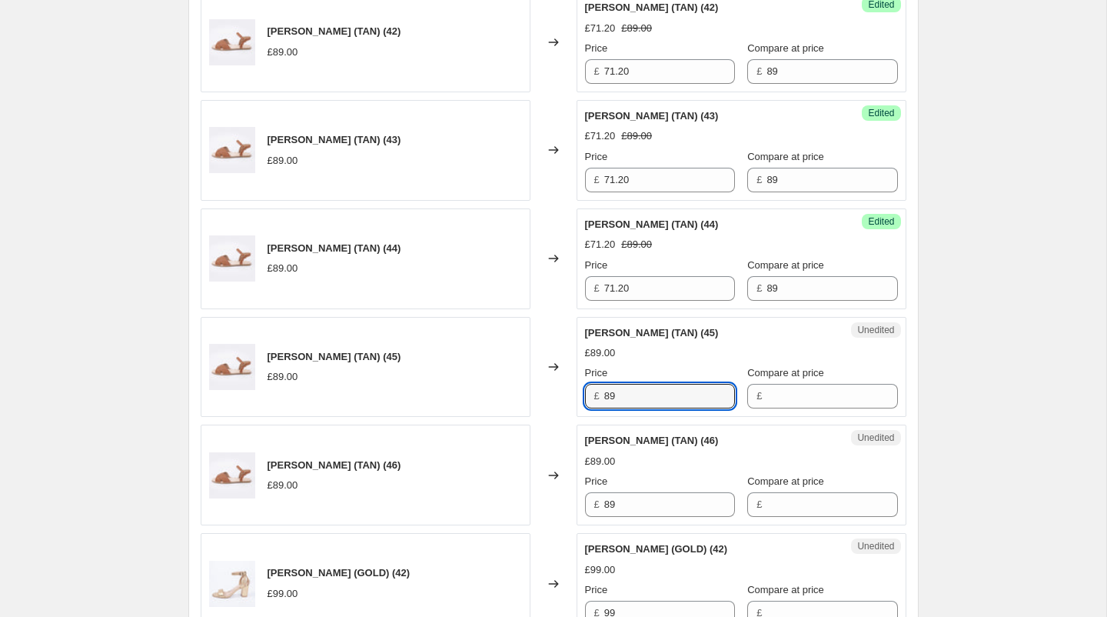
drag, startPoint x: 635, startPoint y: 399, endPoint x: 527, endPoint y: 391, distance: 108.7
click at [527, 391] on div "ORLA SANDAL (TAN) (45) £89.00 Changed to Unedited ORLA SANDAL (TAN) (45) £89.00…" at bounding box center [554, 367] width 706 height 101
type input "71.20"
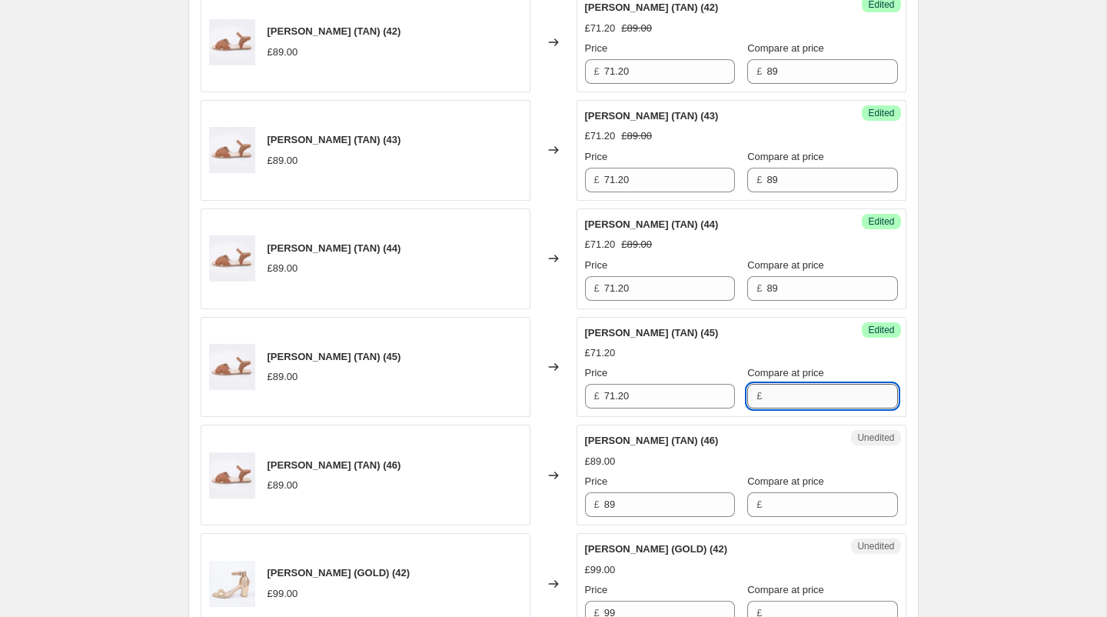
click at [797, 391] on input "Compare at price" at bounding box center [832, 396] width 131 height 25
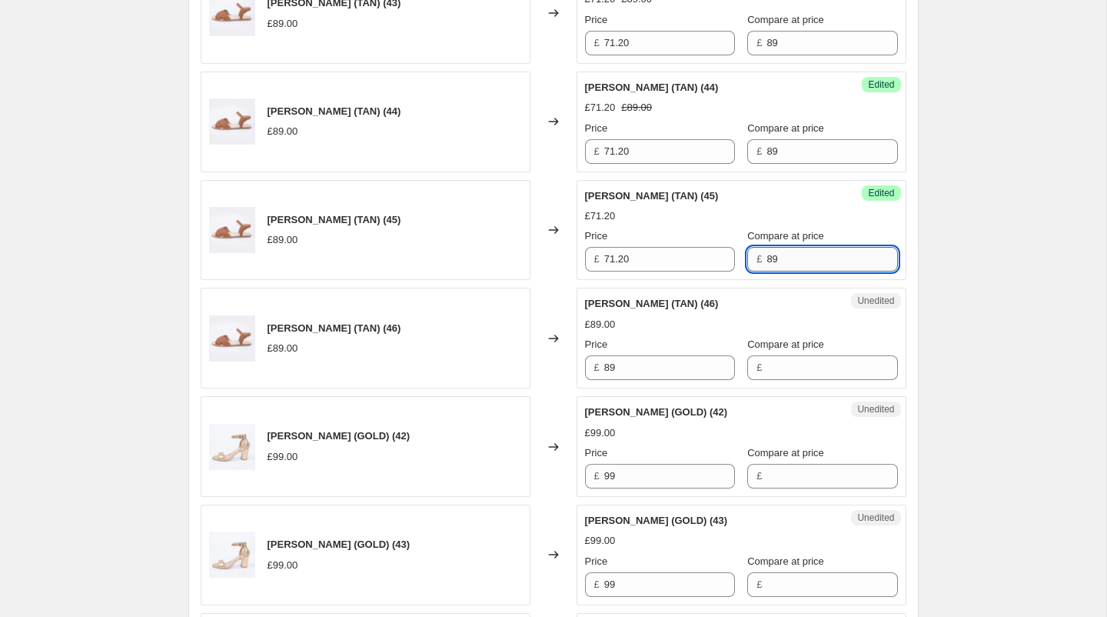
scroll to position [1509, 0]
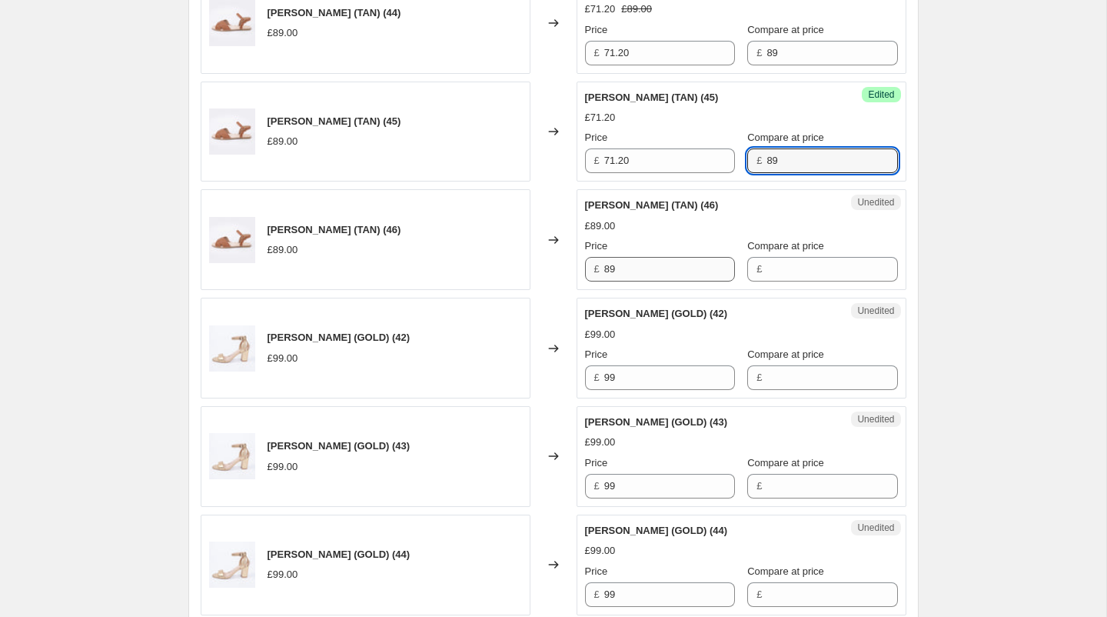
type input "89"
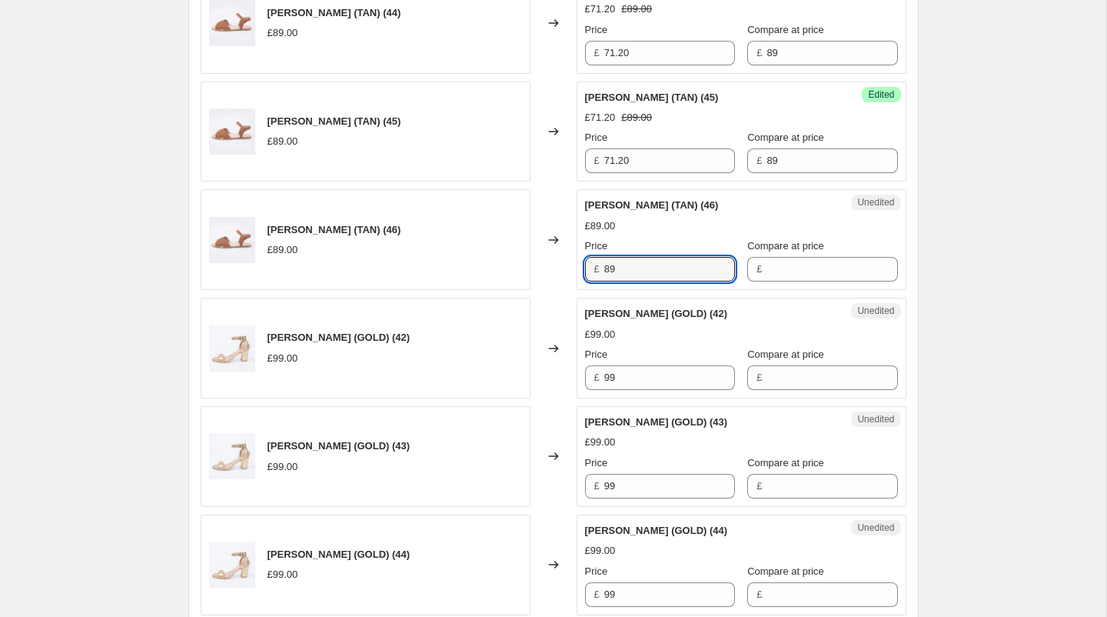
drag, startPoint x: 664, startPoint y: 266, endPoint x: 471, endPoint y: 264, distance: 193.8
click at [471, 264] on div "ORLA SANDAL (TAN) (46) £89.00 Changed to Unedited ORLA SANDAL (TAN) (46) £89.00…" at bounding box center [554, 239] width 706 height 101
type input "71.20"
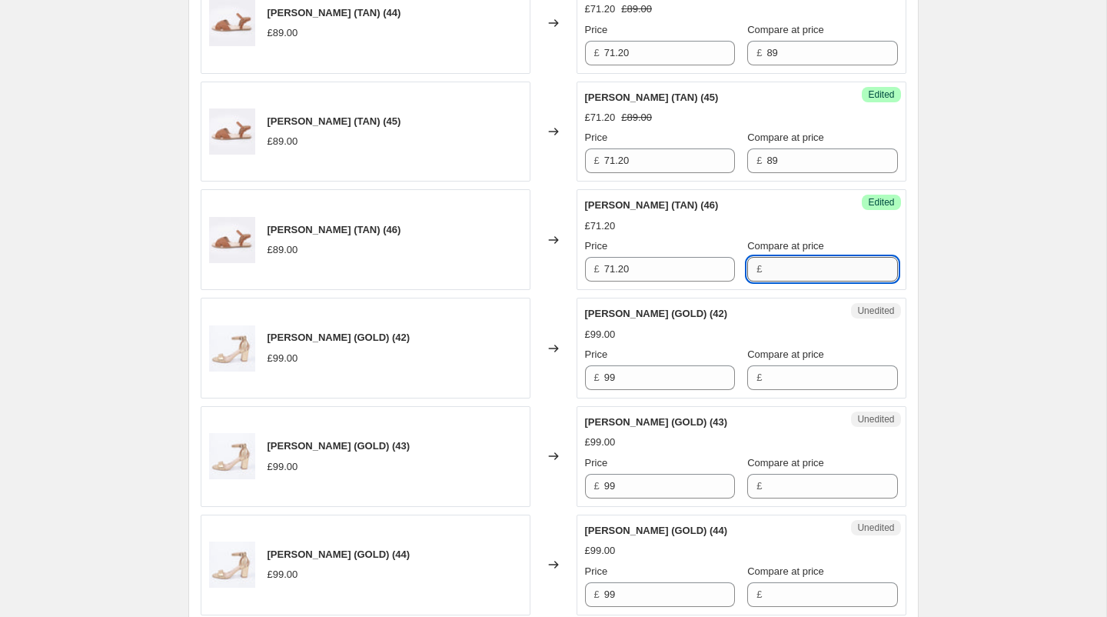
click at [767, 269] on input "Compare at price" at bounding box center [832, 269] width 131 height 25
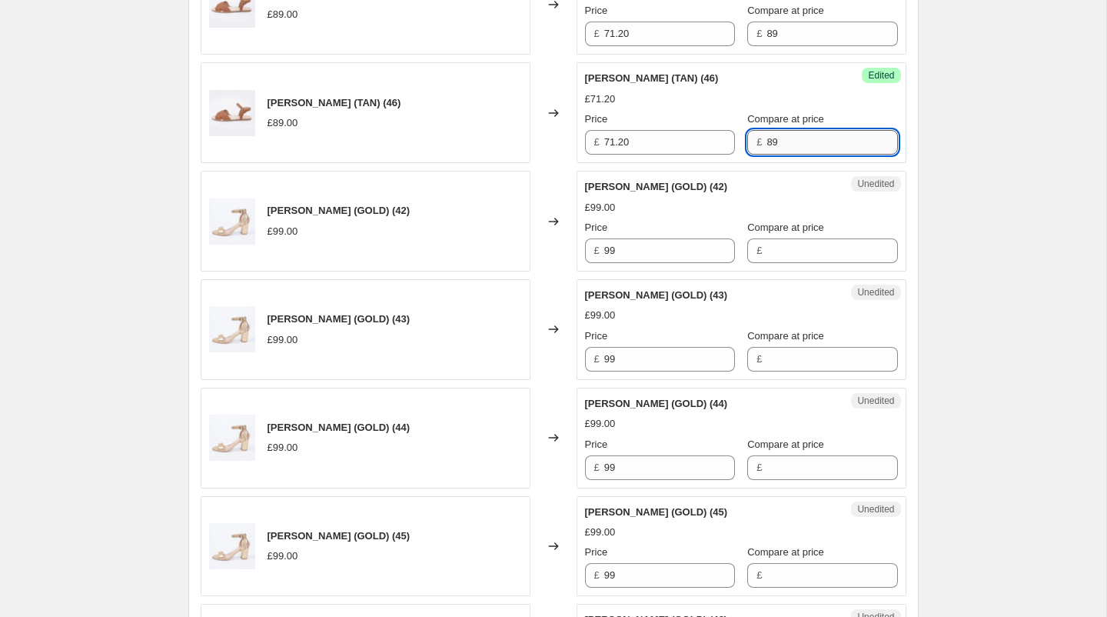
scroll to position [1640, 0]
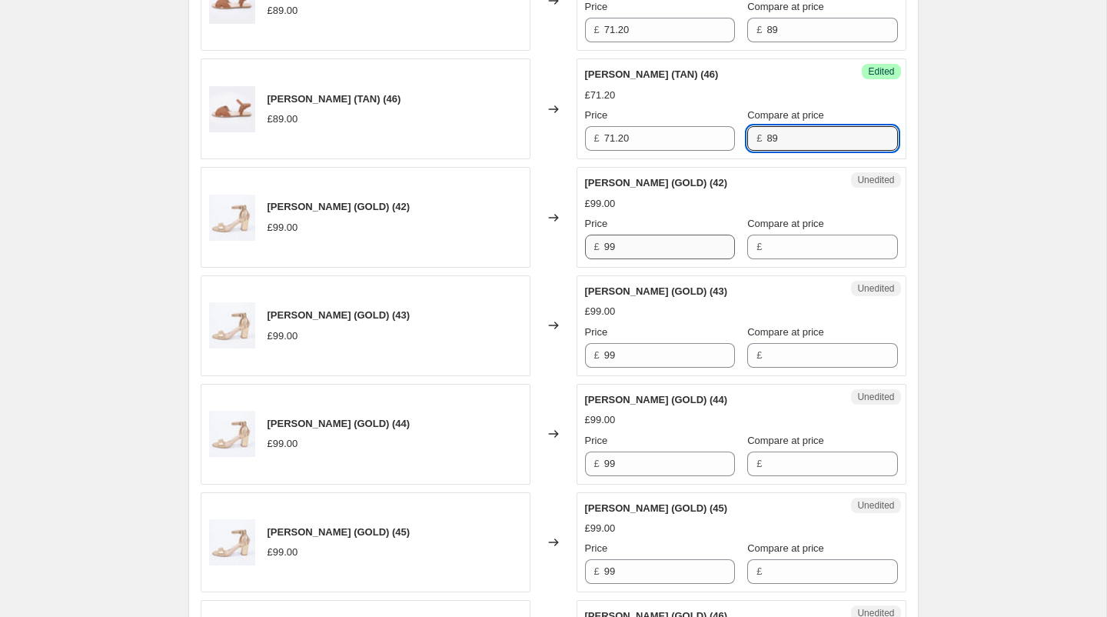
type input "89"
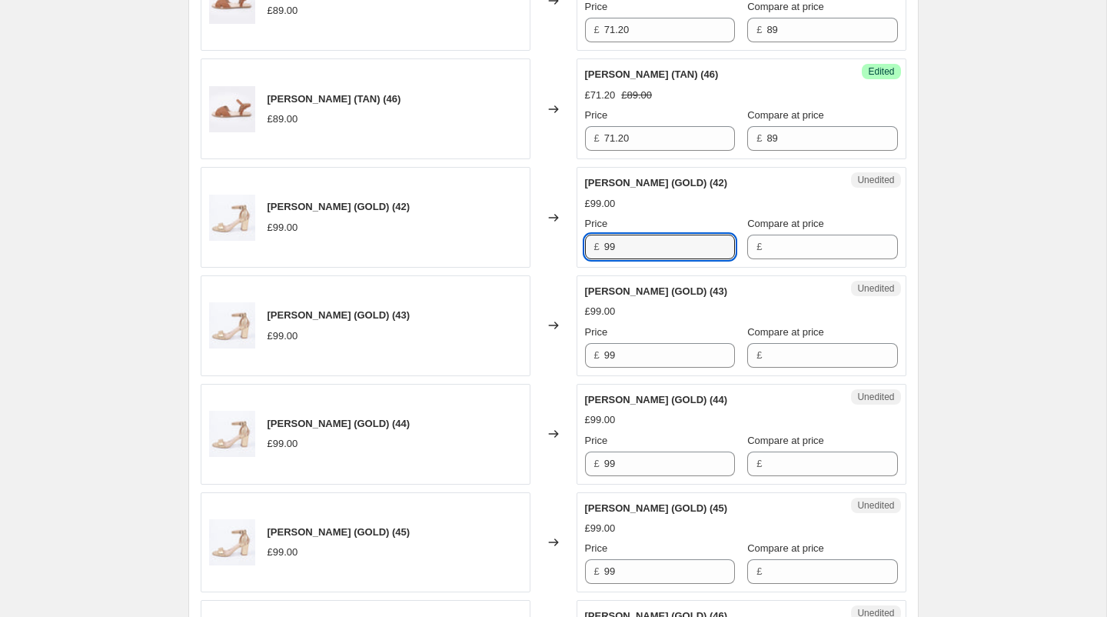
drag, startPoint x: 661, startPoint y: 238, endPoint x: 564, endPoint y: 235, distance: 97.7
click at [564, 235] on div "[PERSON_NAME] (GOLD) (42) £99.00 Changed to Unedited [PERSON_NAME] (GOLD) (42) …" at bounding box center [554, 217] width 706 height 101
type input "71.20"
click at [767, 237] on input "Compare at price" at bounding box center [832, 246] width 131 height 25
drag, startPoint x: 640, startPoint y: 241, endPoint x: 567, endPoint y: 241, distance: 73.0
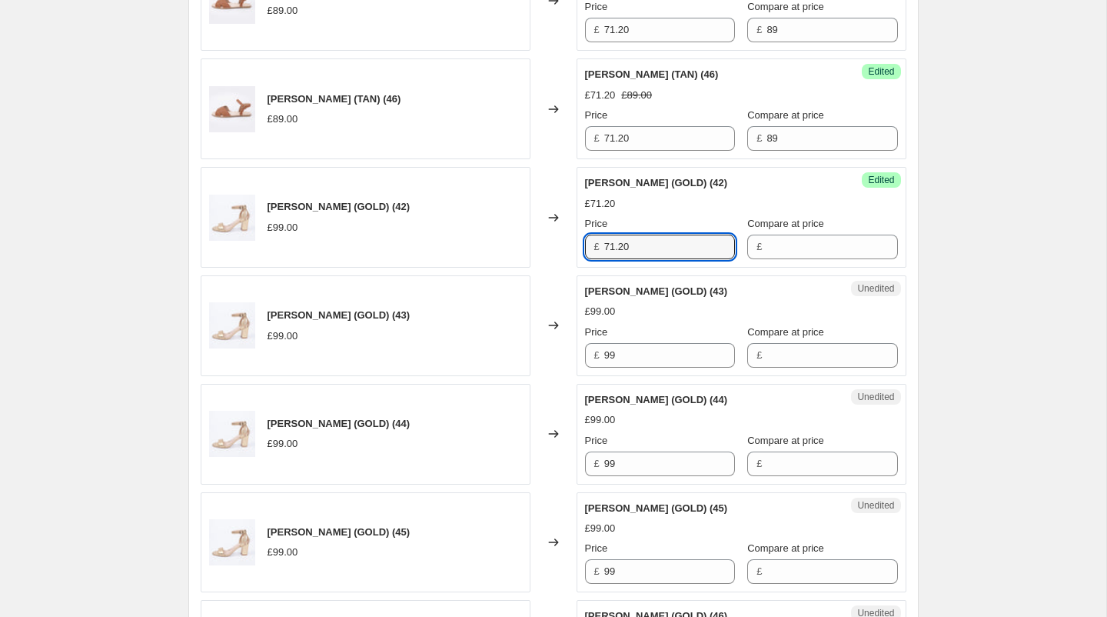
click at [567, 241] on div "[PERSON_NAME] (GOLD) (42) £99.00 Changed to Success Edited [PERSON_NAME] (GOLD)…" at bounding box center [554, 217] width 706 height 101
type input "71.2"
click at [784, 234] on input "Compare at price" at bounding box center [832, 246] width 131 height 25
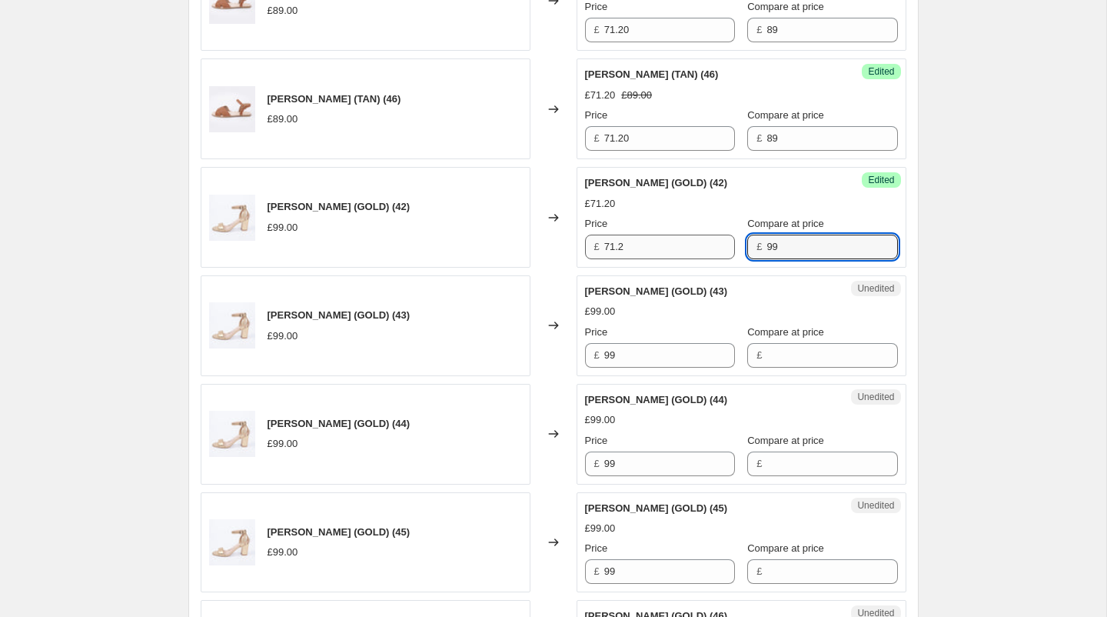
type input "99"
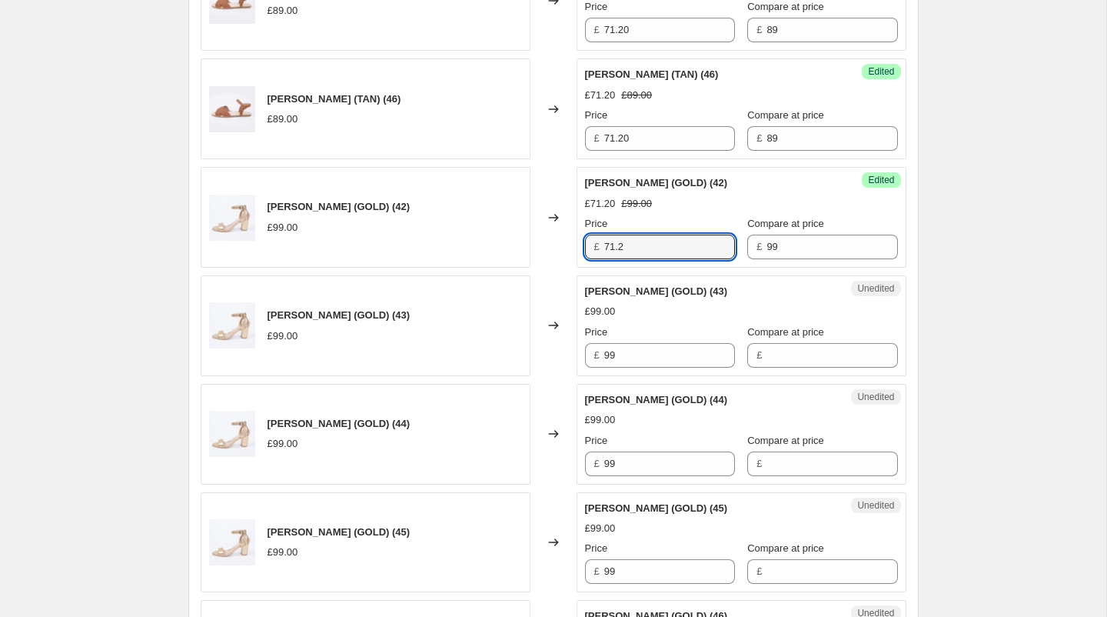
drag, startPoint x: 651, startPoint y: 239, endPoint x: 532, endPoint y: 238, distance: 119.2
click at [532, 238] on div "[PERSON_NAME] (GOLD) (42) £99.00 Changed to Success Edited [PERSON_NAME] (GOLD)…" at bounding box center [554, 217] width 706 height 101
type input "79.20"
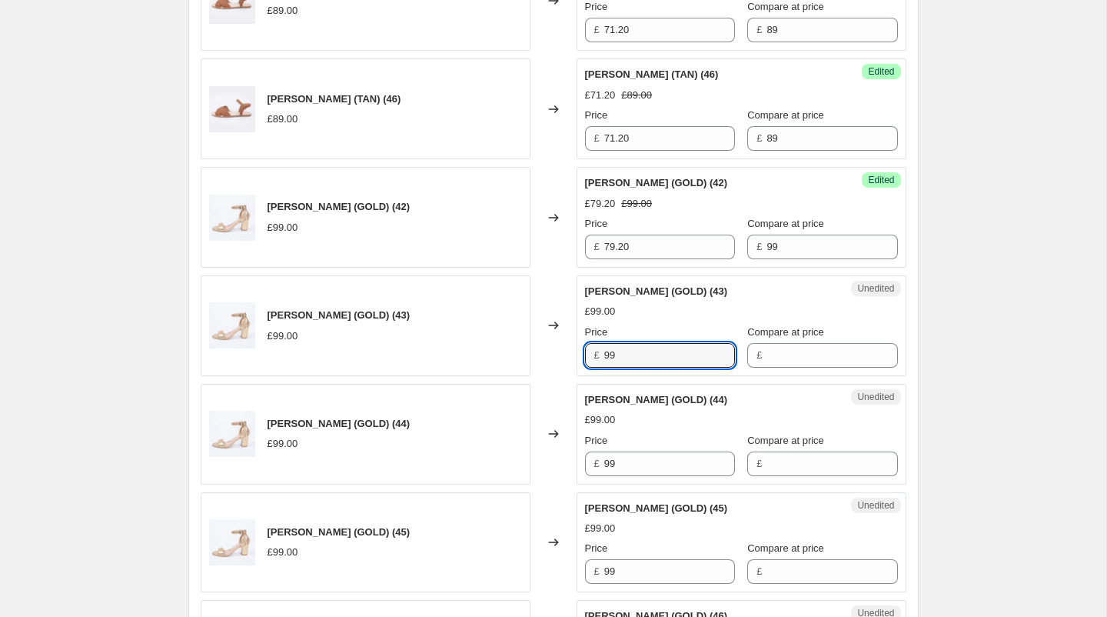
drag, startPoint x: 634, startPoint y: 345, endPoint x: 583, endPoint y: 344, distance: 51.5
click at [583, 344] on div "Unedited [PERSON_NAME] (GOLD) (43) £99.00 Price £ 99 Compare at price £" at bounding box center [742, 325] width 330 height 101
click at [767, 350] on input "Compare at price" at bounding box center [832, 355] width 131 height 25
click at [665, 354] on input "79.30" at bounding box center [669, 355] width 131 height 25
type input "79.20"
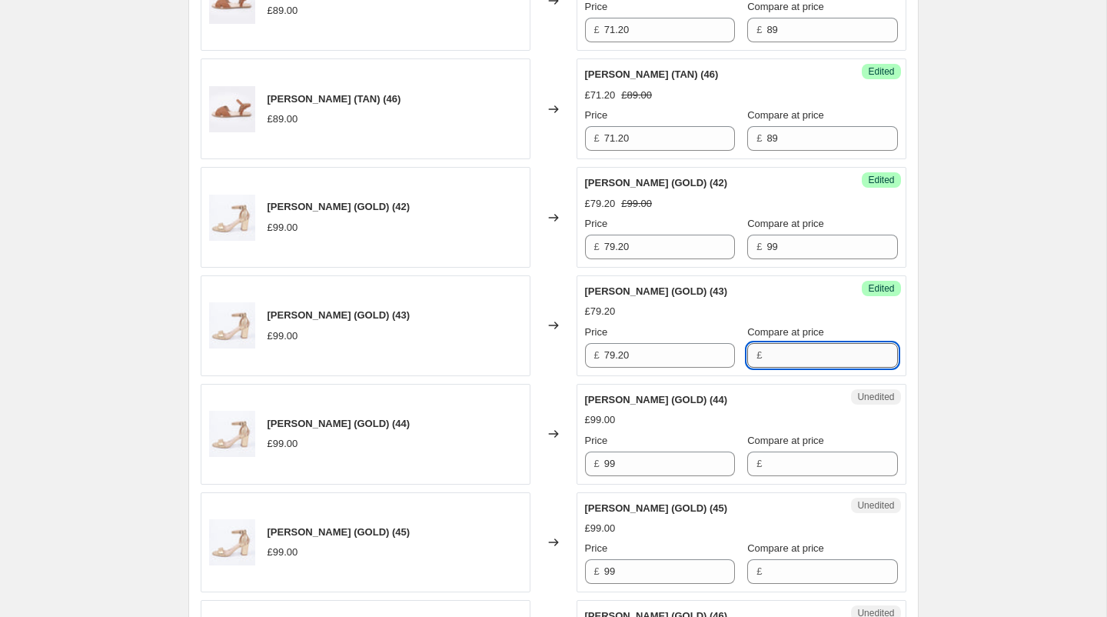
click at [787, 352] on input "Compare at price" at bounding box center [832, 355] width 131 height 25
type input "99"
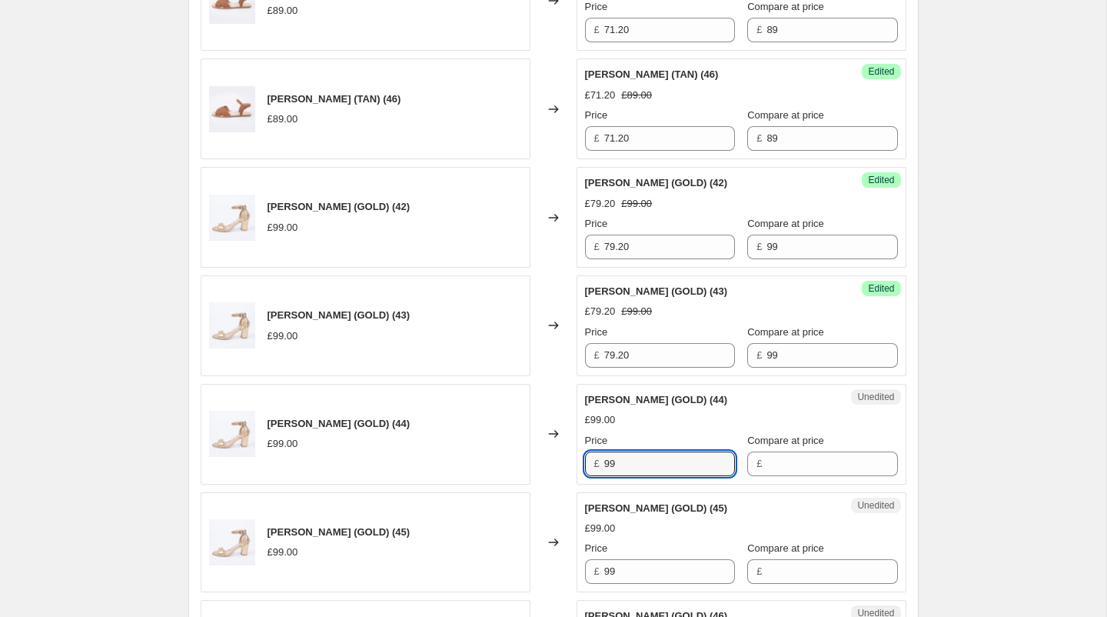
drag, startPoint x: 633, startPoint y: 455, endPoint x: 542, endPoint y: 455, distance: 90.7
click at [542, 455] on div "[PERSON_NAME] (GOLD) (44) £99.00 Changed to Unedited [PERSON_NAME] (GOLD) (44) …" at bounding box center [554, 434] width 706 height 101
type input "79.20"
click at [792, 454] on input "Compare at price" at bounding box center [832, 463] width 131 height 25
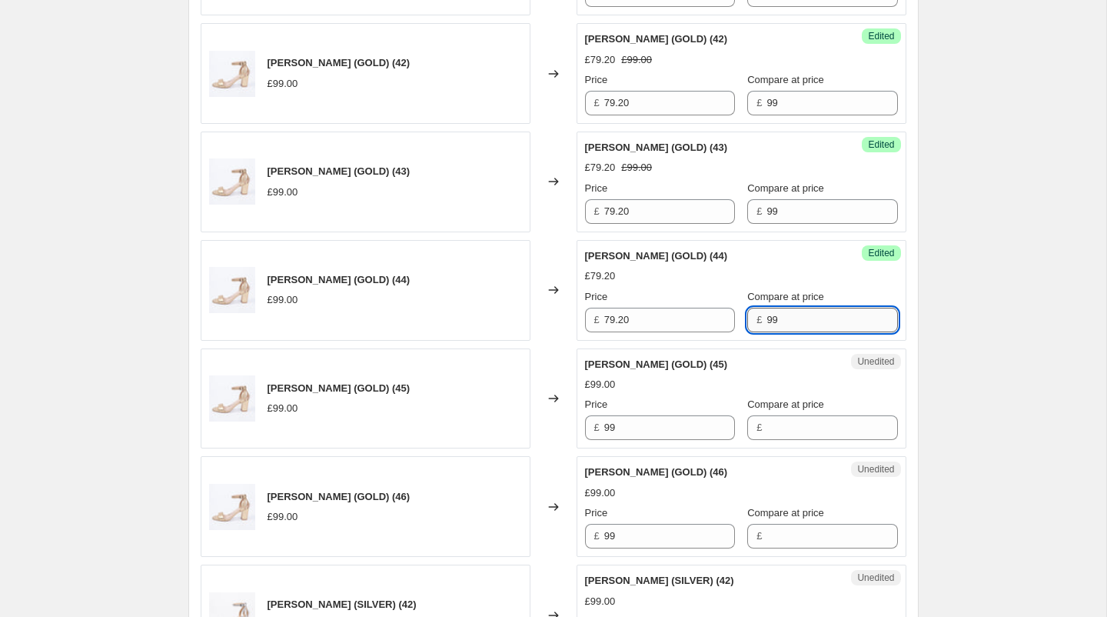
scroll to position [1819, 0]
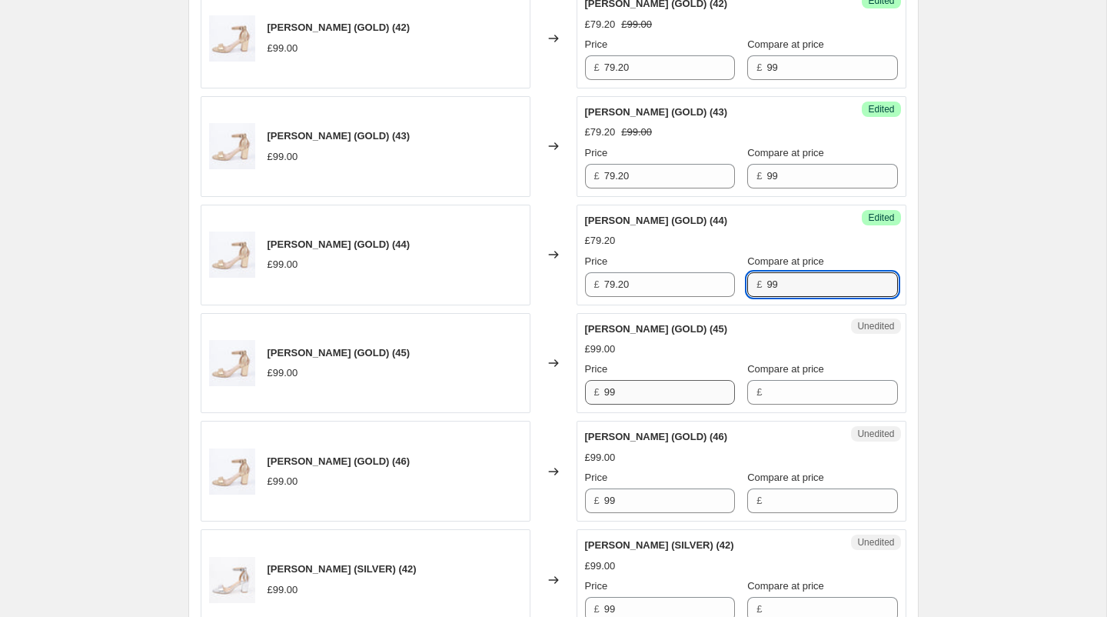
type input "99"
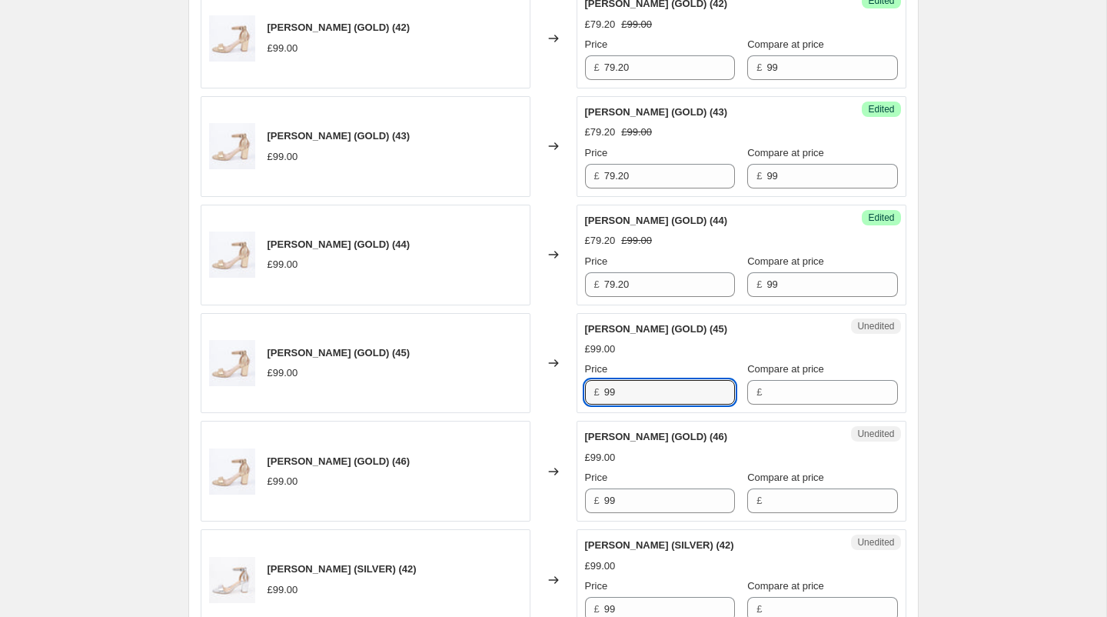
drag, startPoint x: 636, startPoint y: 380, endPoint x: 560, endPoint y: 379, distance: 75.4
click at [560, 379] on div "[PERSON_NAME] (GOLD) (45) £99.00 Changed to Unedited [PERSON_NAME] (GOLD) (45) …" at bounding box center [554, 363] width 706 height 101
type input "79.20"
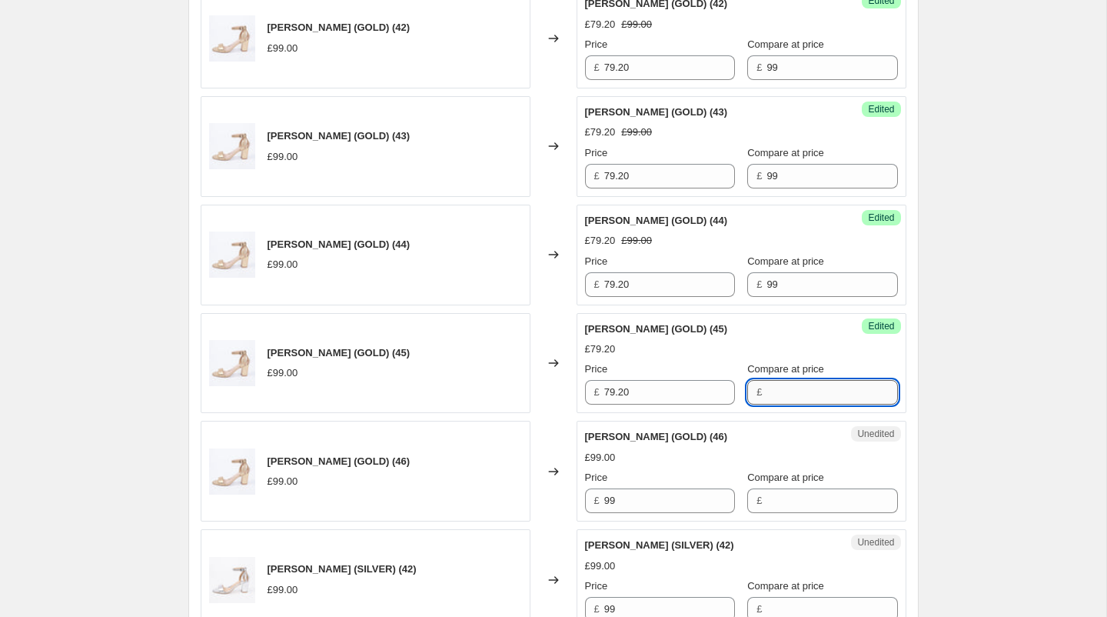
click at [767, 384] on input "Compare at price" at bounding box center [832, 392] width 131 height 25
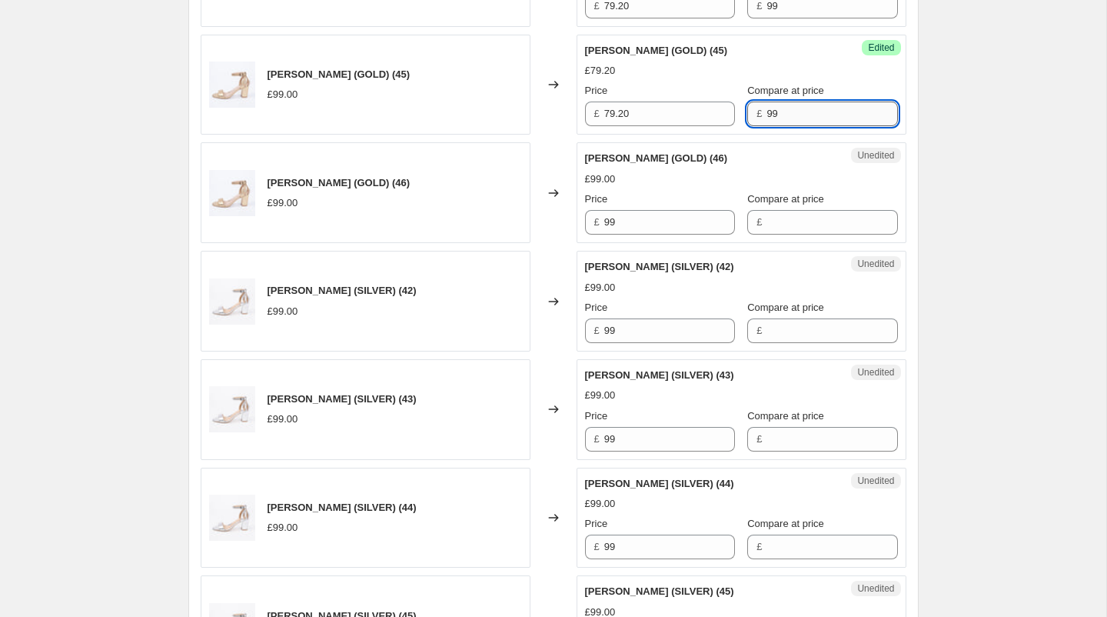
scroll to position [2159, 0]
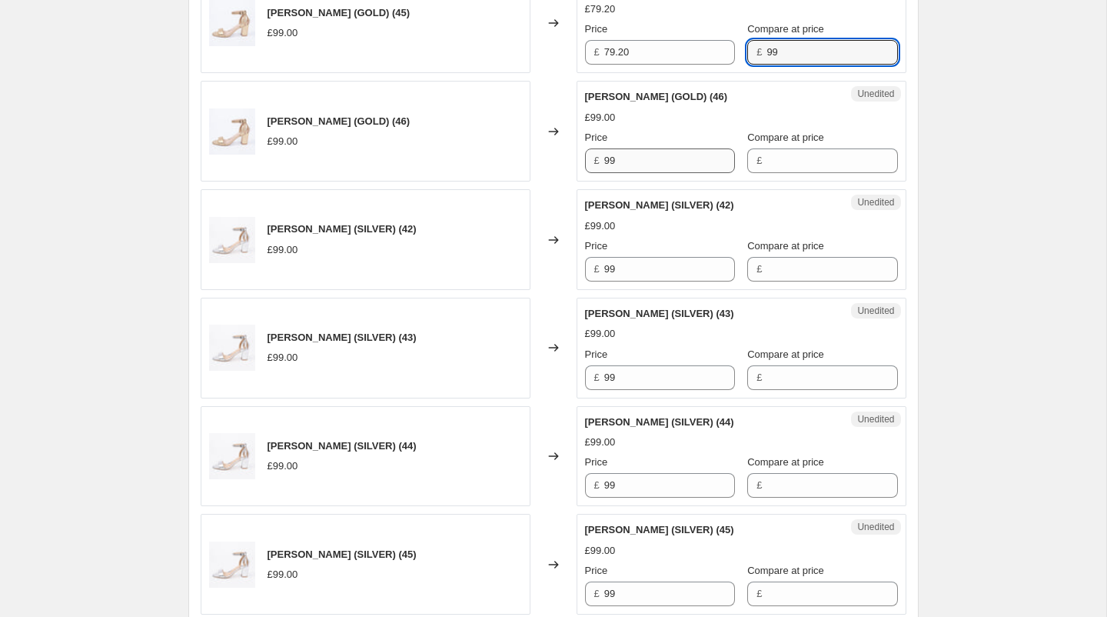
type input "99"
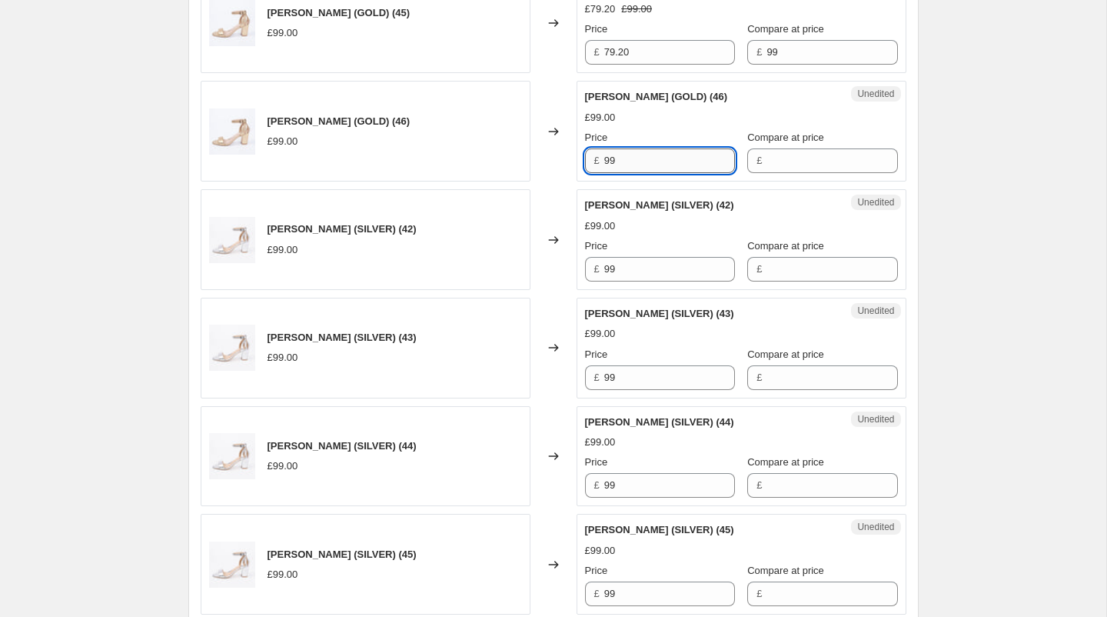
drag, startPoint x: 629, startPoint y: 141, endPoint x: 633, endPoint y: 157, distance: 15.9
click at [633, 157] on input "99" at bounding box center [669, 160] width 131 height 25
type input "79.20"
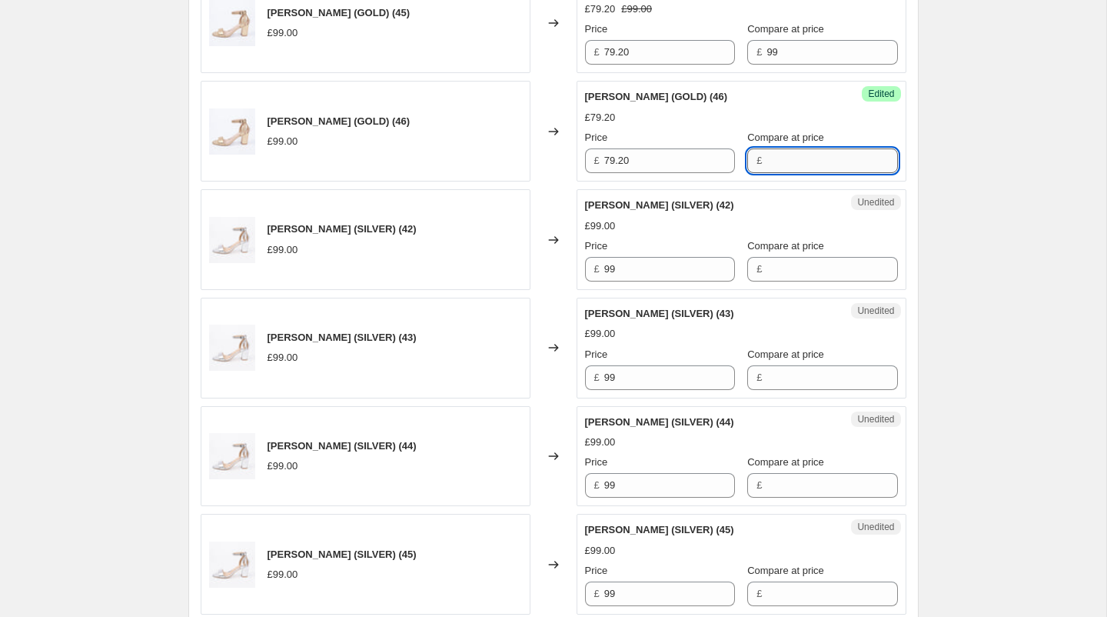
click at [767, 149] on input "Compare at price" at bounding box center [832, 160] width 131 height 25
type input "99"
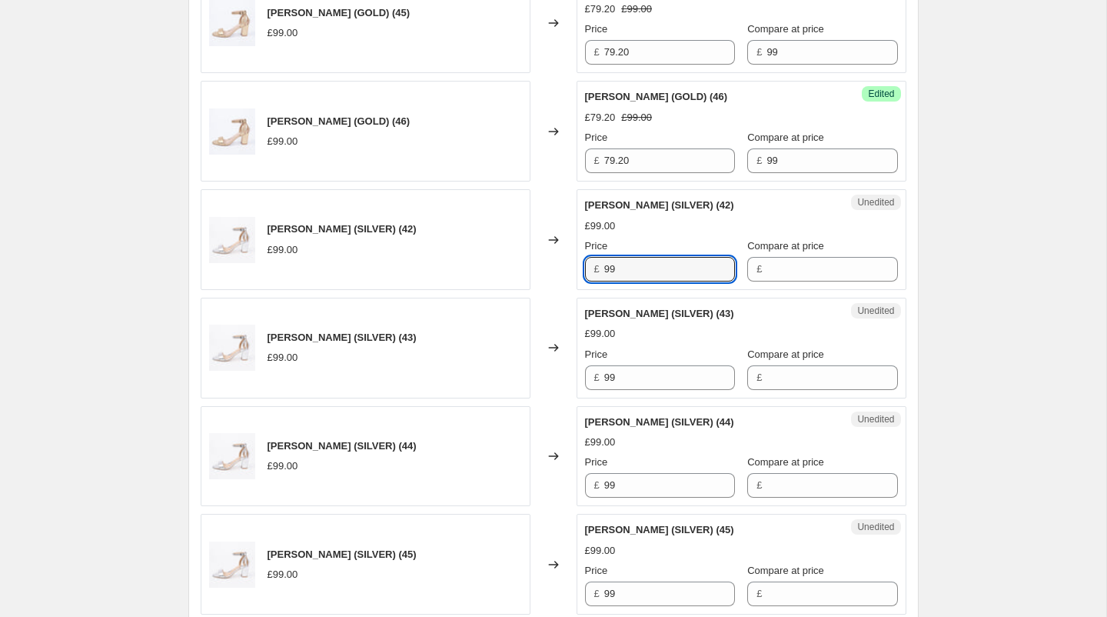
drag, startPoint x: 648, startPoint y: 256, endPoint x: 592, endPoint y: 255, distance: 56.1
click at [592, 257] on div "£ 99" at bounding box center [660, 269] width 150 height 25
type input "79.20"
click at [788, 257] on input "Compare at price" at bounding box center [832, 269] width 131 height 25
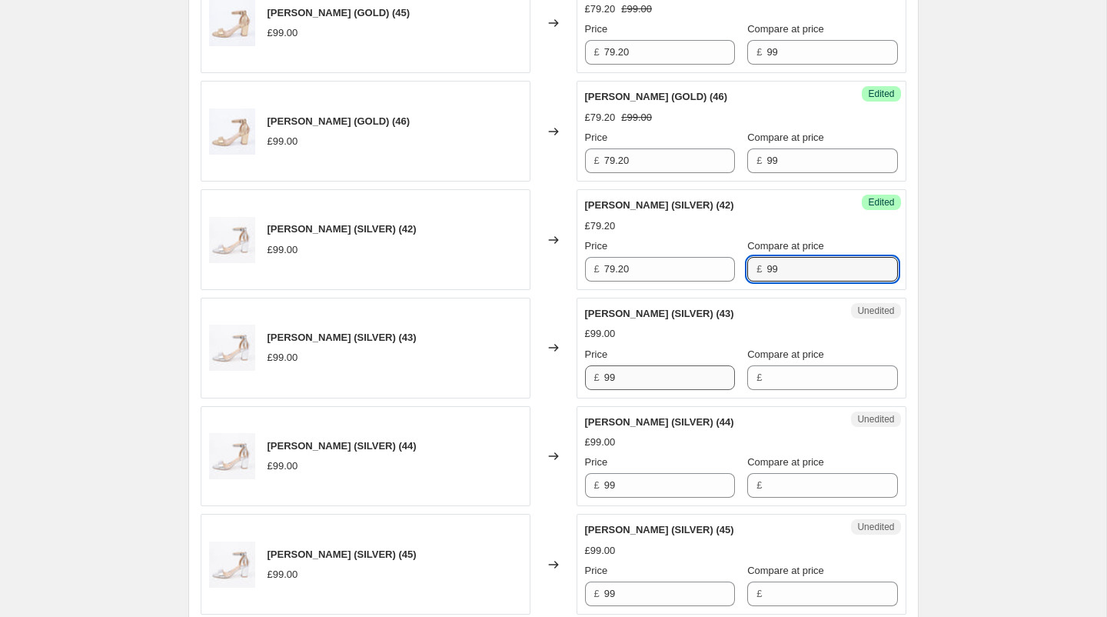
type input "99"
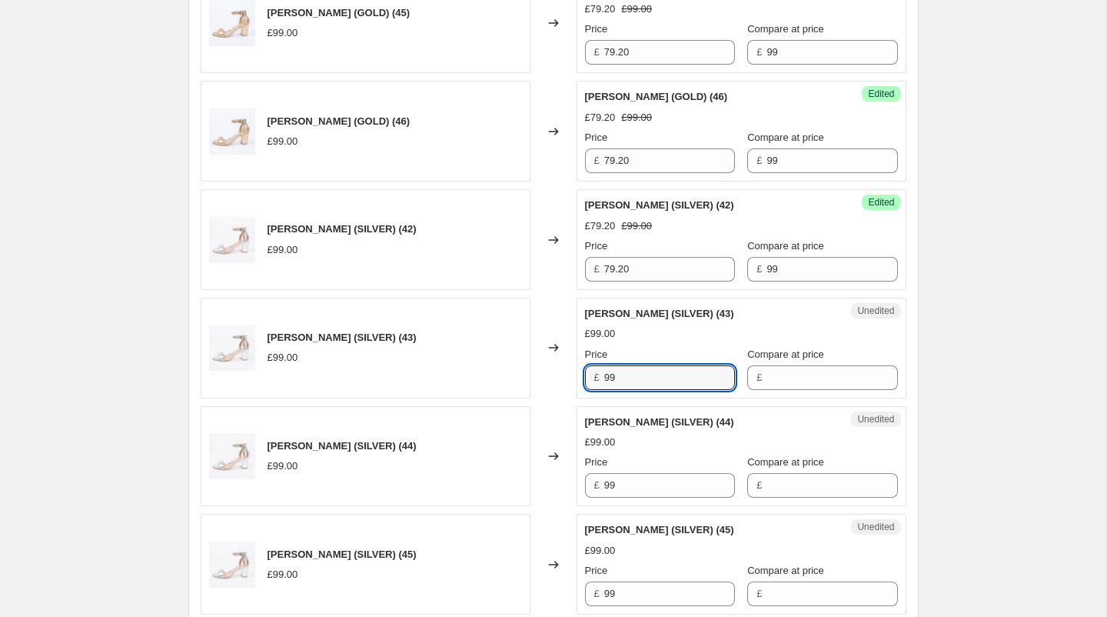
drag, startPoint x: 649, startPoint y: 361, endPoint x: 597, endPoint y: 360, distance: 52.3
click at [597, 365] on div "£ 99" at bounding box center [660, 377] width 150 height 25
type input "79.20"
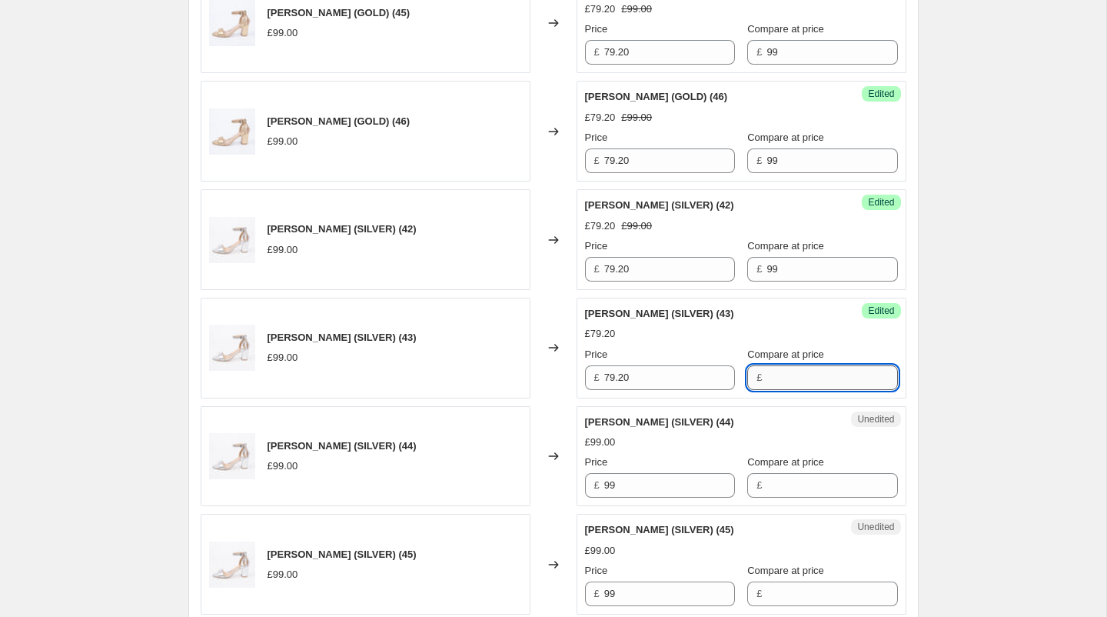
click at [782, 365] on input "Compare at price" at bounding box center [832, 377] width 131 height 25
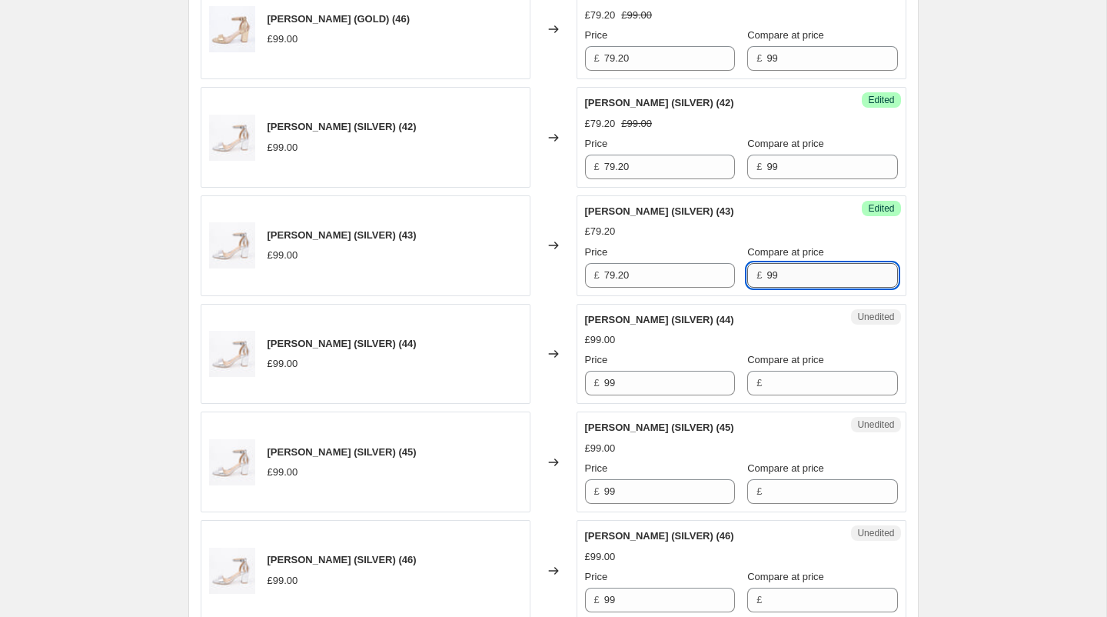
scroll to position [2320, 0]
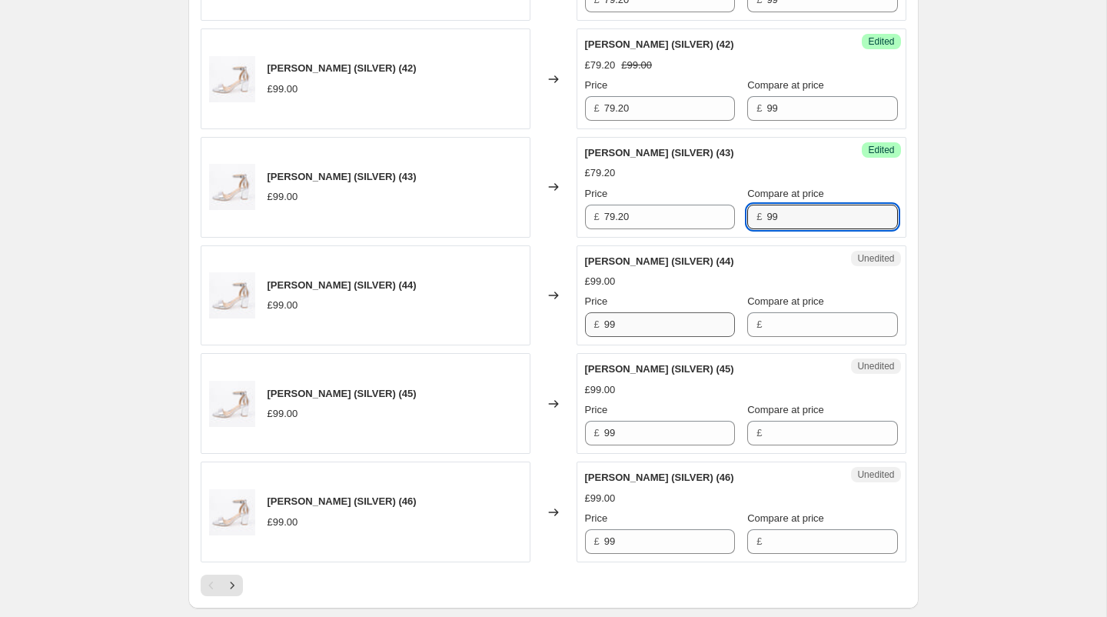
type input "99"
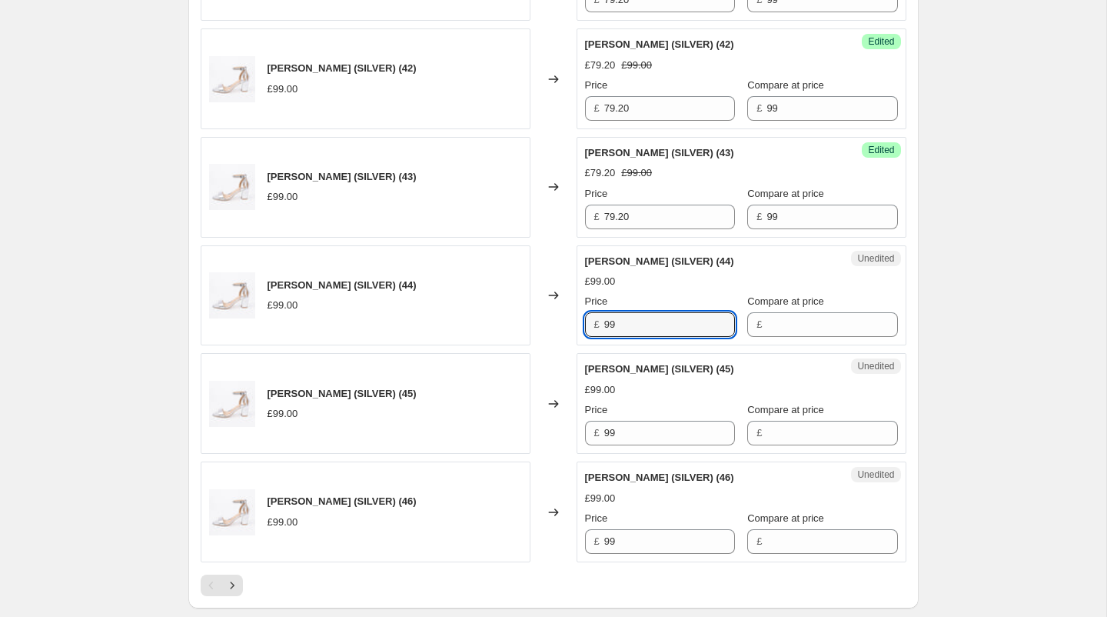
drag, startPoint x: 634, startPoint y: 323, endPoint x: 586, endPoint y: 310, distance: 50.2
click at [586, 312] on div "£ 99" at bounding box center [660, 324] width 150 height 25
type input "79.20"
click at [803, 312] on input "Compare at price" at bounding box center [832, 324] width 131 height 25
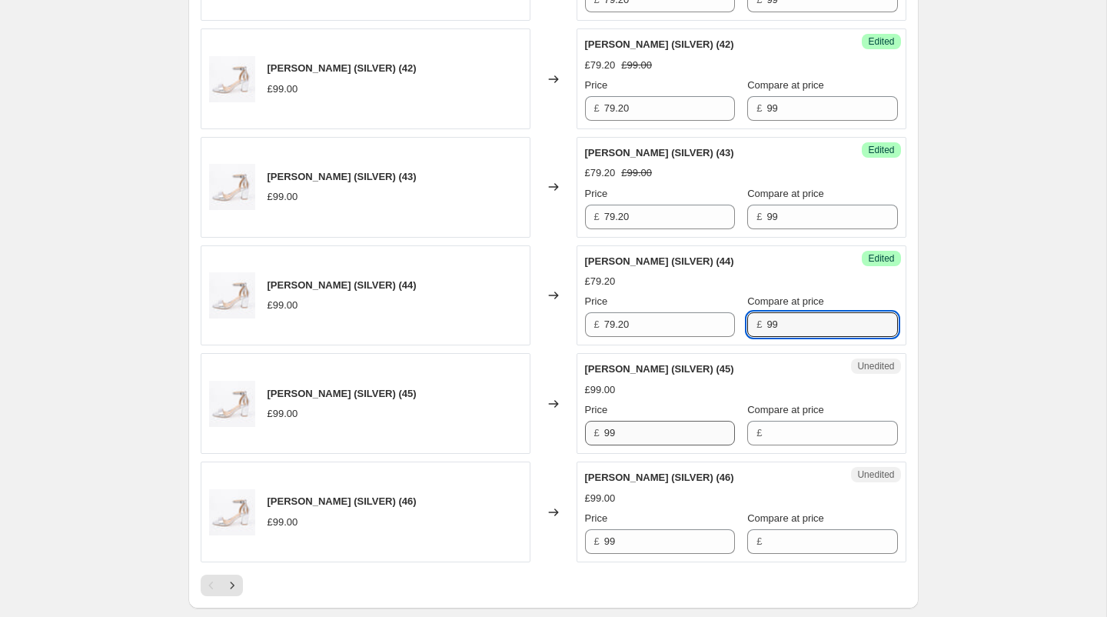
type input "99"
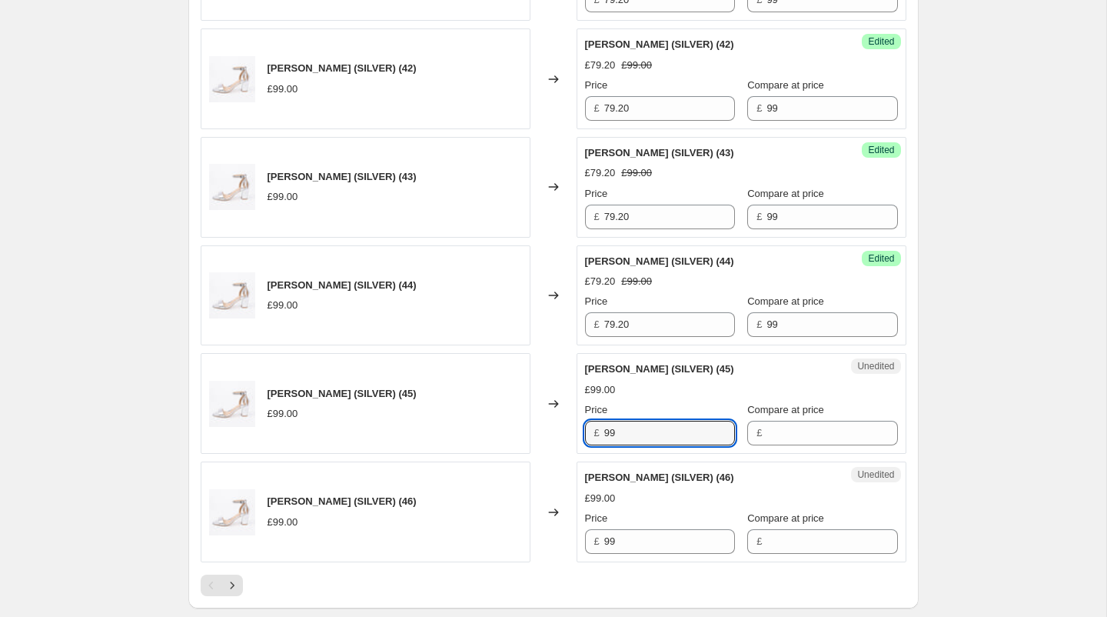
drag, startPoint x: 625, startPoint y: 426, endPoint x: 572, endPoint y: 426, distance: 53.1
click at [572, 426] on div "[PERSON_NAME] (SILVER) (45) £99.00 Changed to Unedited [PERSON_NAME] (SILVER) (…" at bounding box center [554, 403] width 706 height 101
type input "79.20"
click at [773, 421] on input "Compare at price" at bounding box center [832, 433] width 131 height 25
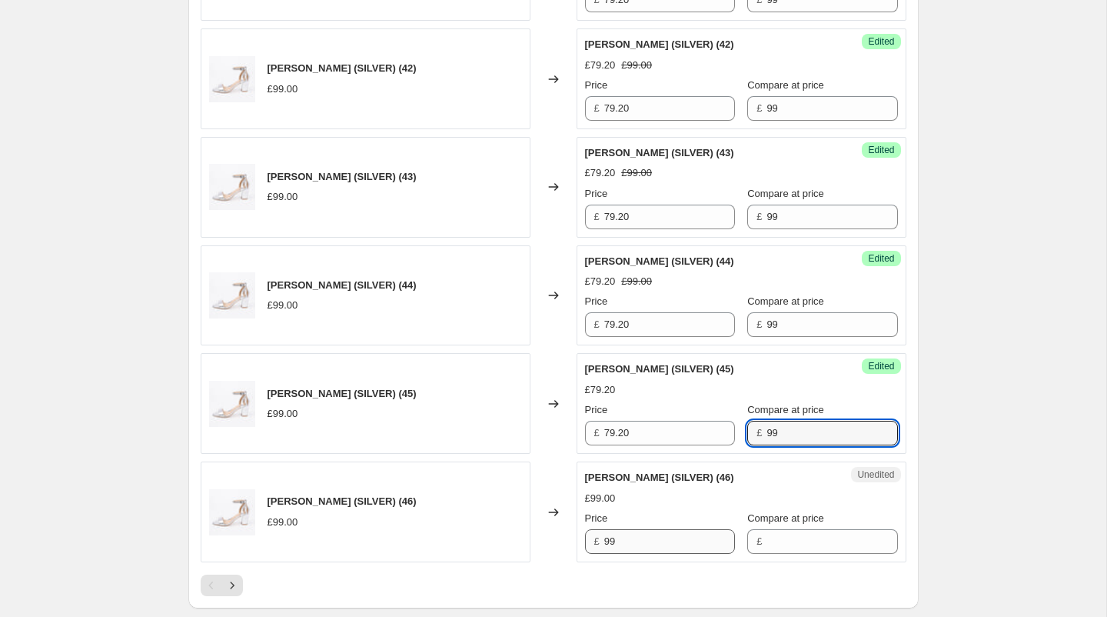
type input "99"
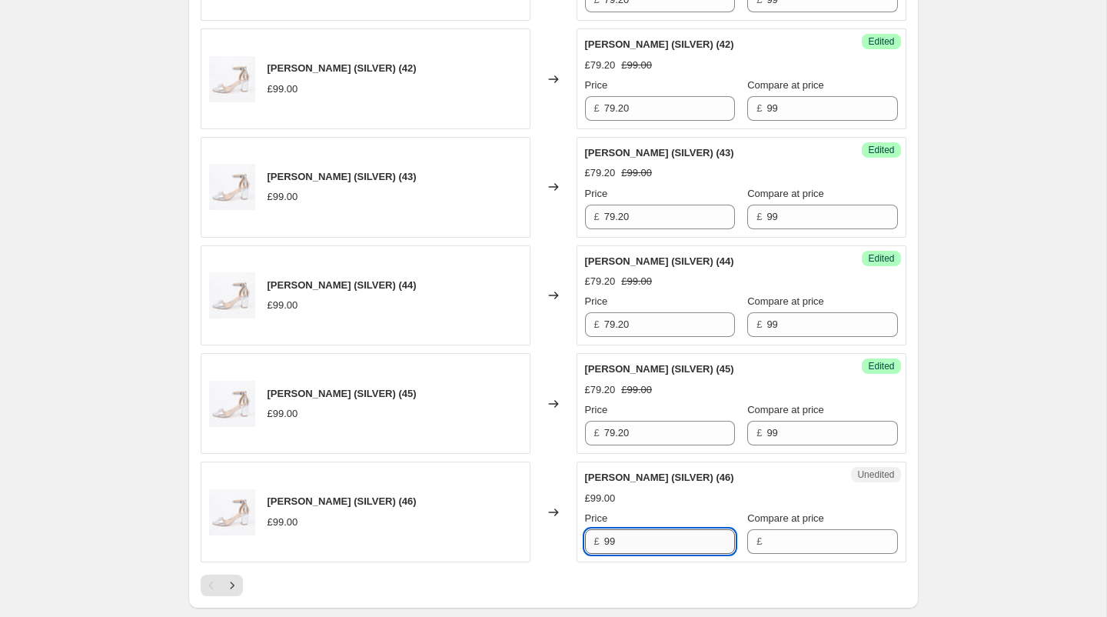
drag, startPoint x: 627, startPoint y: 522, endPoint x: 604, endPoint y: 521, distance: 22.3
click at [604, 529] on input "99" at bounding box center [669, 541] width 131 height 25
type input "79.20"
click at [794, 529] on input "Compare at price" at bounding box center [832, 541] width 131 height 25
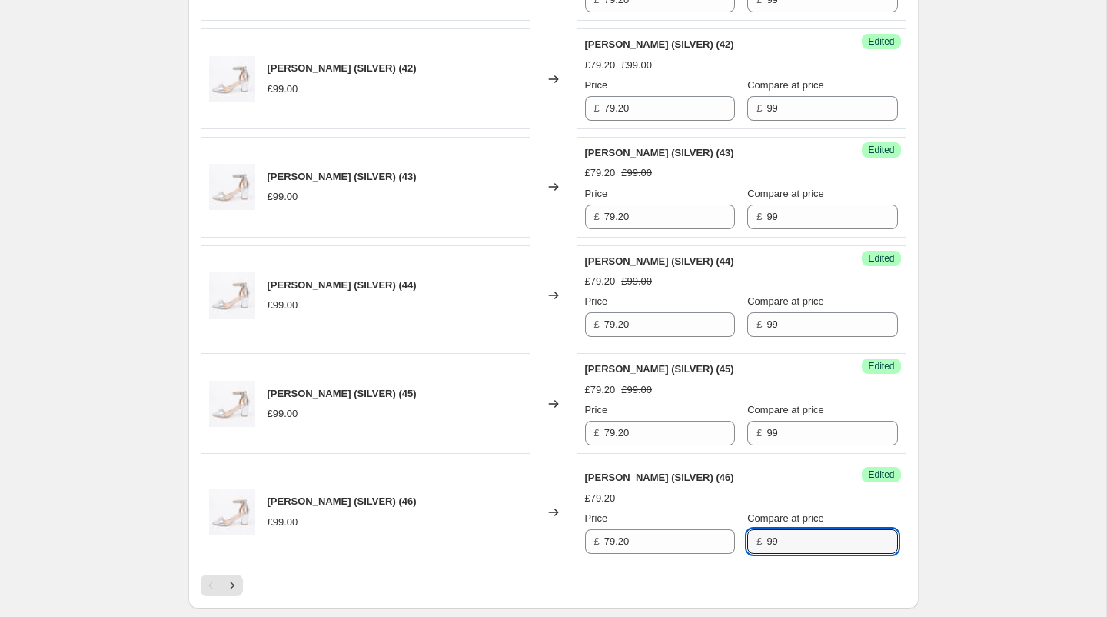
type input "99"
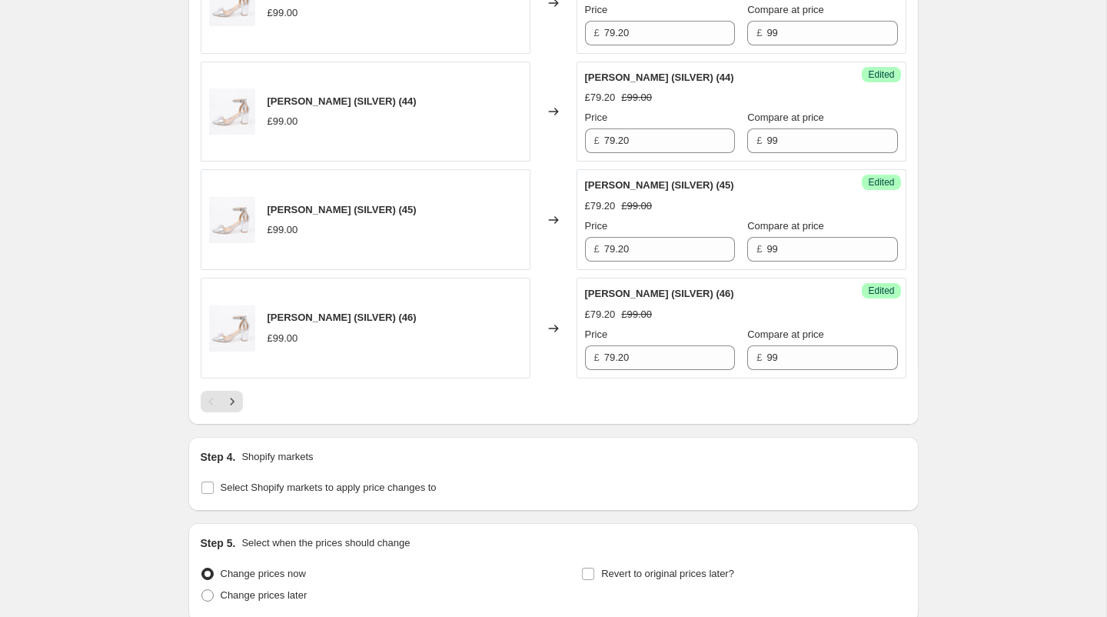
scroll to position [2554, 0]
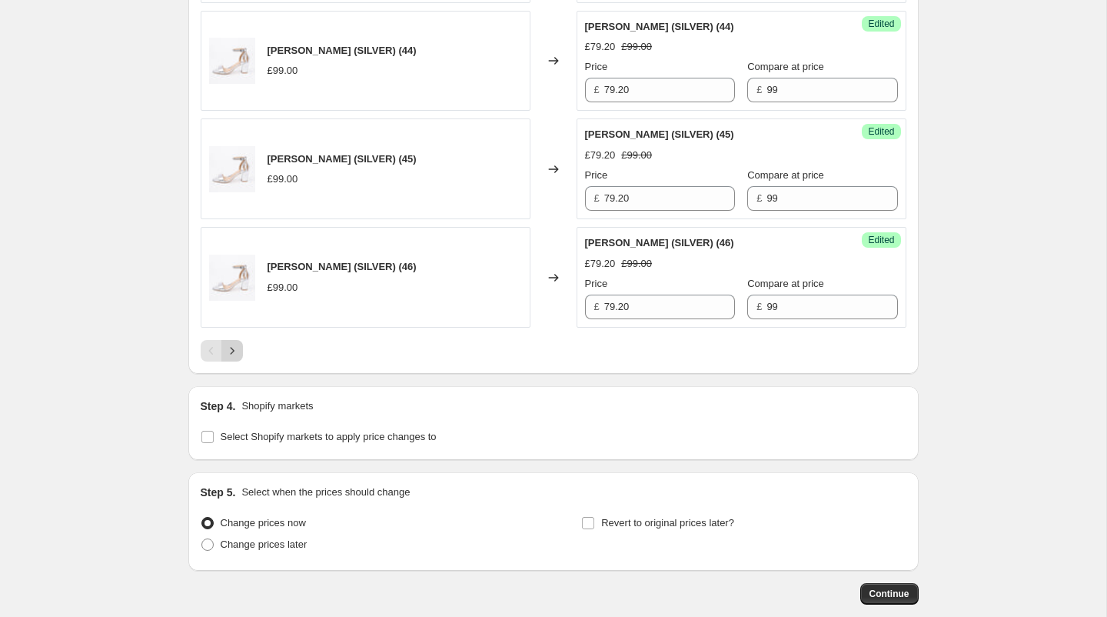
click at [238, 343] on icon "Next" at bounding box center [232, 350] width 15 height 15
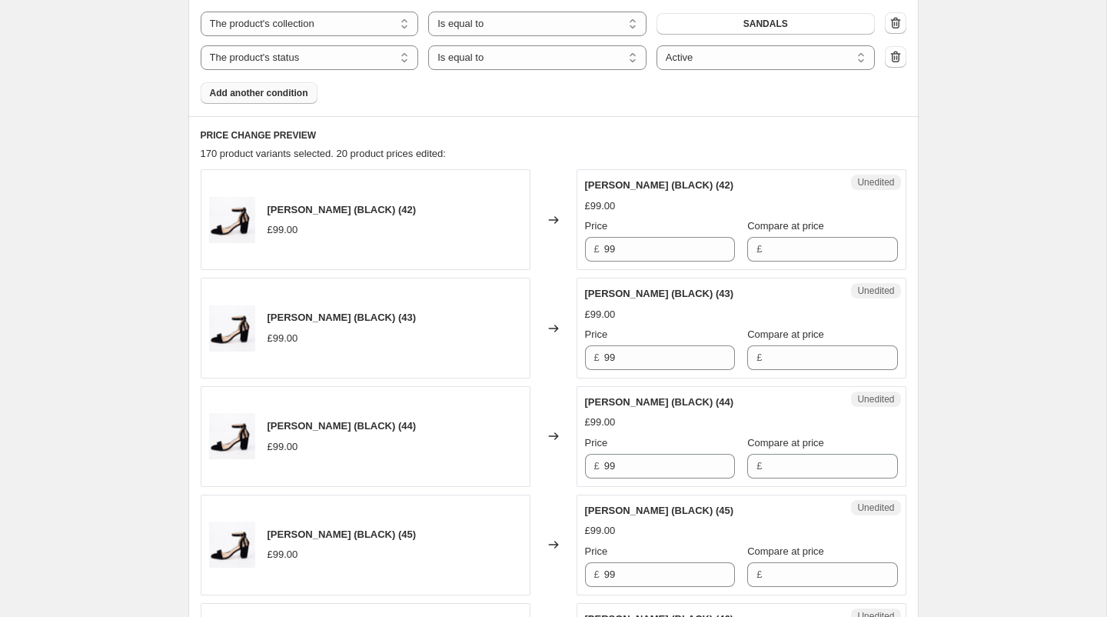
scroll to position [594, 0]
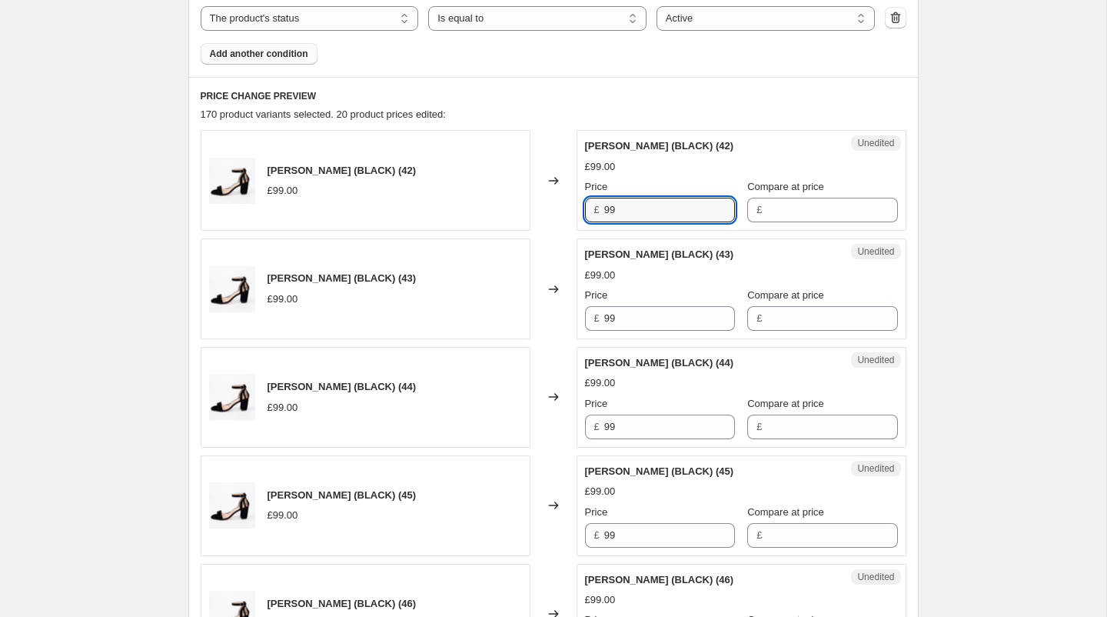
drag, startPoint x: 627, startPoint y: 209, endPoint x: 557, endPoint y: 209, distance: 70.7
click at [557, 209] on div "[PERSON_NAME] (BLACK) (42) £99.00 Changed to Unedited [PERSON_NAME] (BLACK) (42…" at bounding box center [554, 180] width 706 height 101
type input "79.20"
click at [789, 210] on input "Compare at price" at bounding box center [832, 210] width 131 height 25
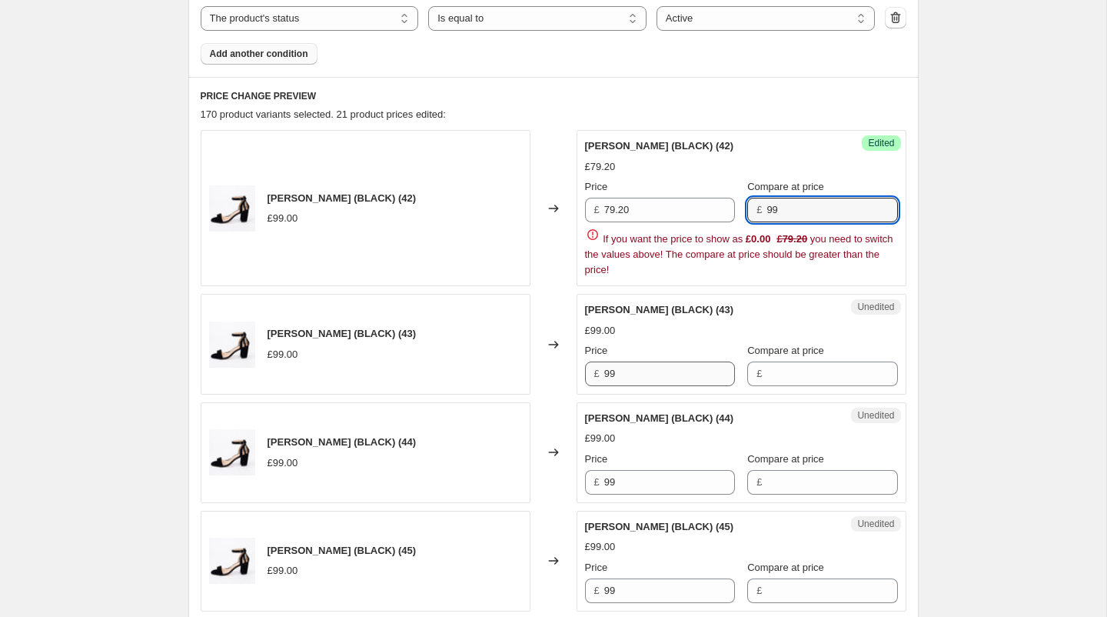
type input "99"
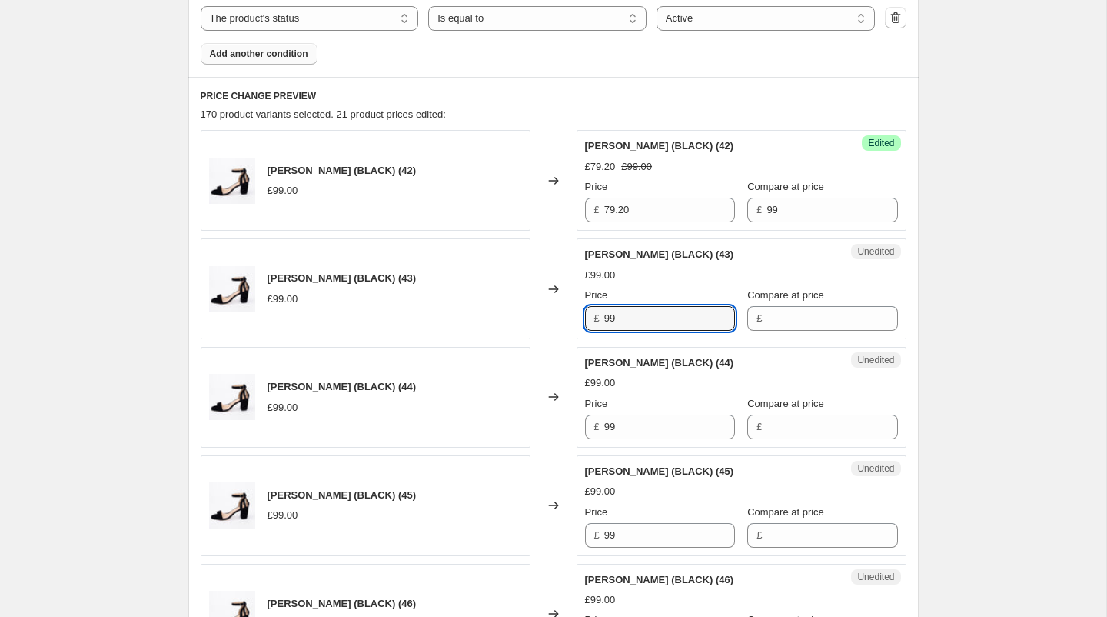
drag, startPoint x: 640, startPoint y: 320, endPoint x: 579, endPoint y: 317, distance: 61.6
click at [579, 317] on div "Unedited [PERSON_NAME] (BLACK) (43) £99.00 Price £ 99 Compare at price £" at bounding box center [742, 288] width 330 height 101
type input "79.20"
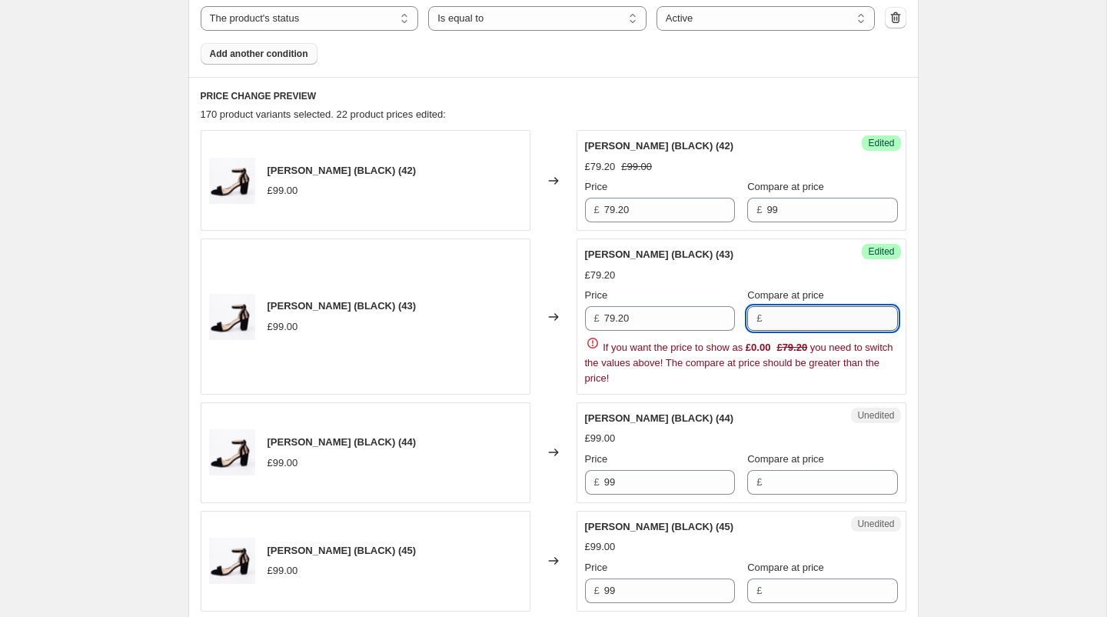
click at [770, 317] on input "Compare at price" at bounding box center [832, 318] width 131 height 25
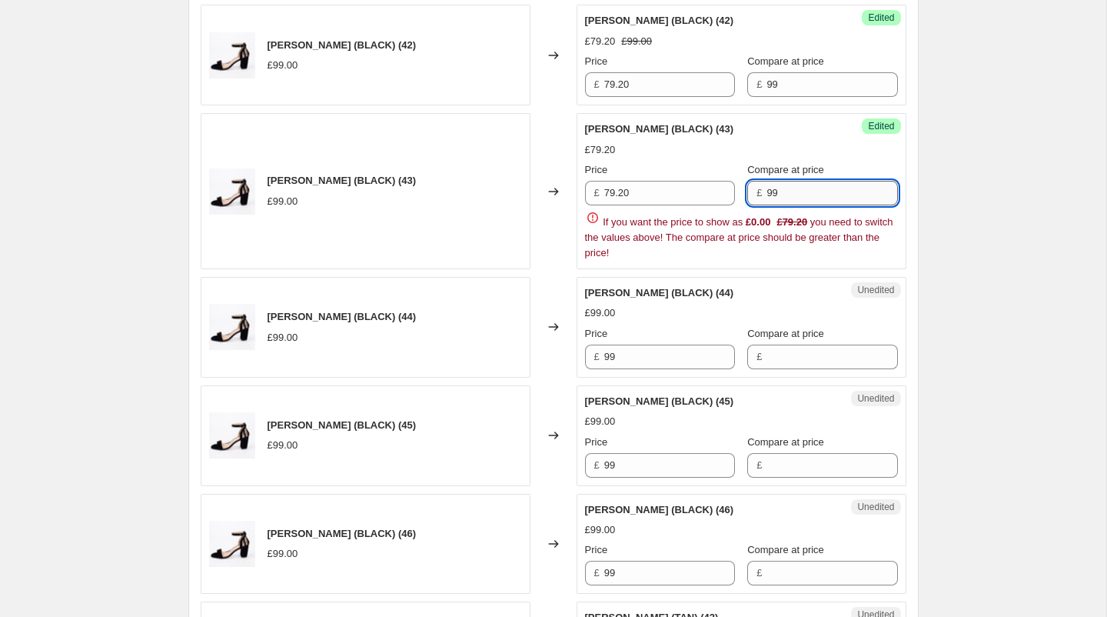
scroll to position [724, 0]
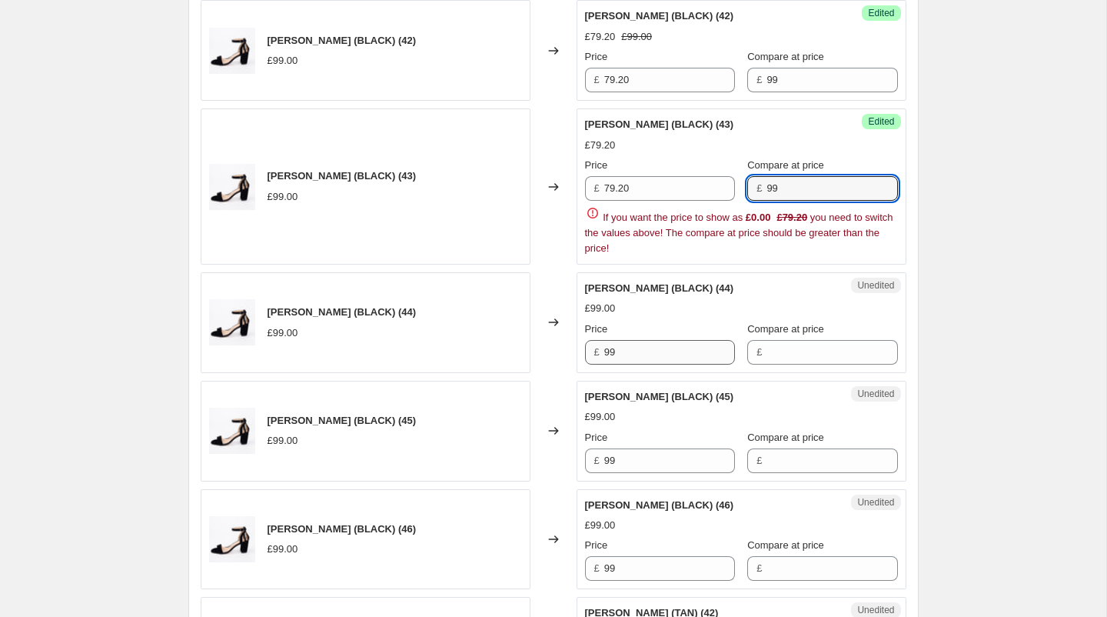
type input "99"
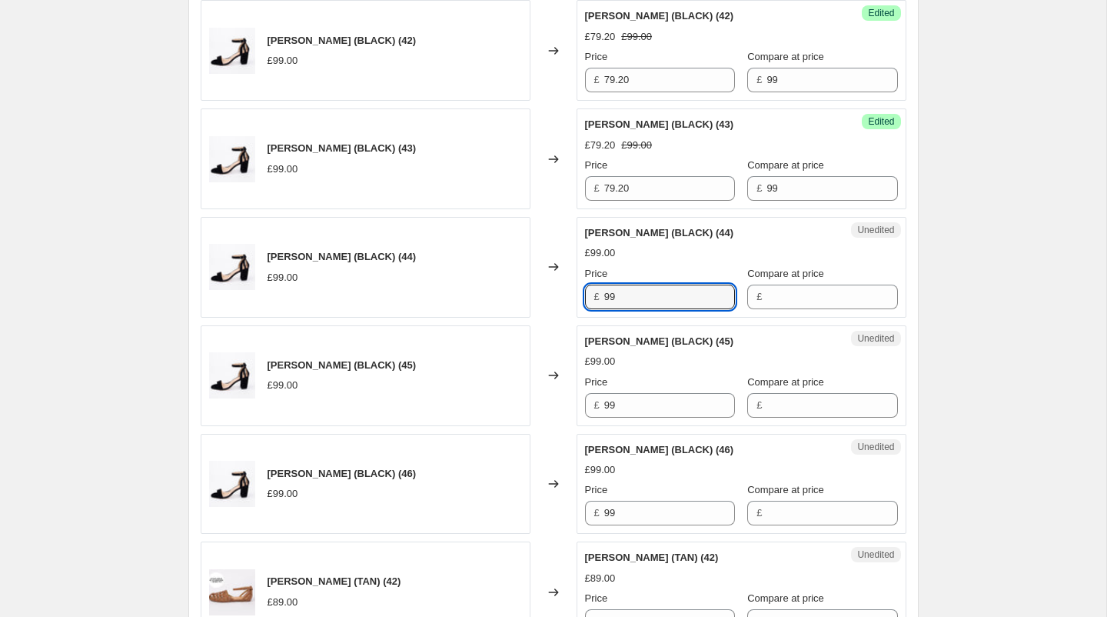
drag, startPoint x: 658, startPoint y: 347, endPoint x: 561, endPoint y: 287, distance: 113.9
click at [561, 287] on div "[PERSON_NAME] (BLACK) (44) £99.00 Changed to Unedited [PERSON_NAME] (BLACK) (44…" at bounding box center [554, 267] width 706 height 101
type input "79.20"
click at [776, 293] on input "Compare at price" at bounding box center [832, 296] width 131 height 25
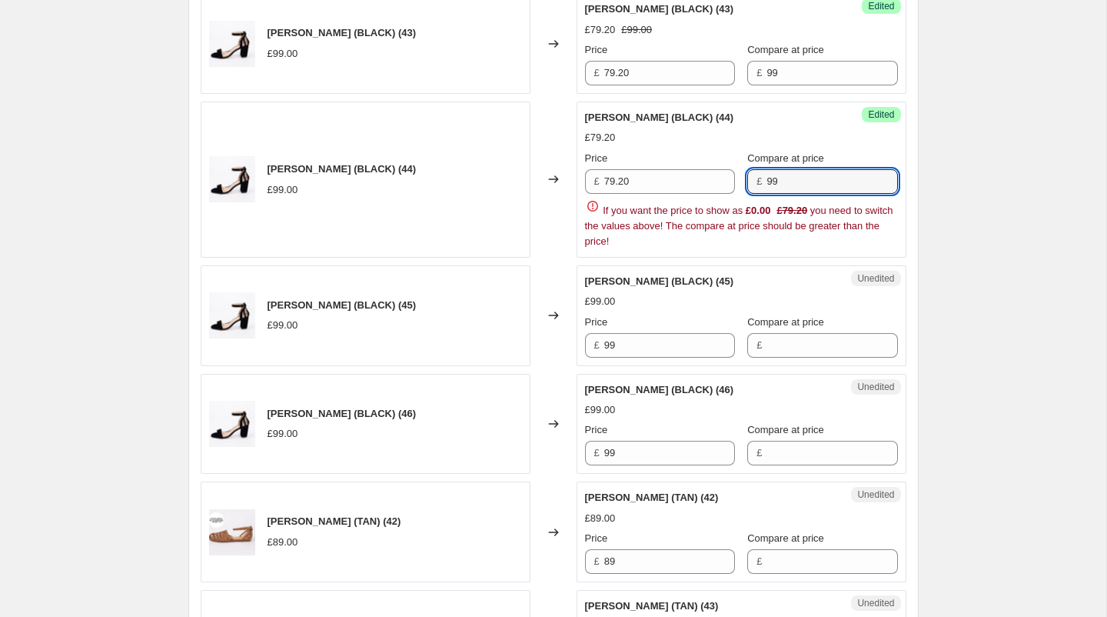
scroll to position [876, 0]
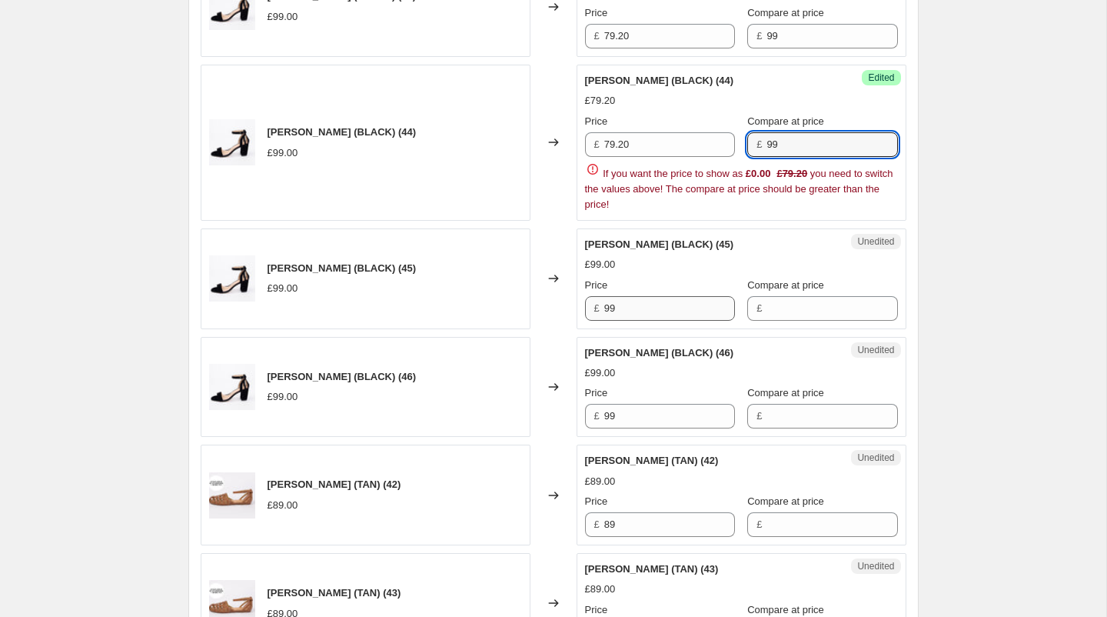
type input "99"
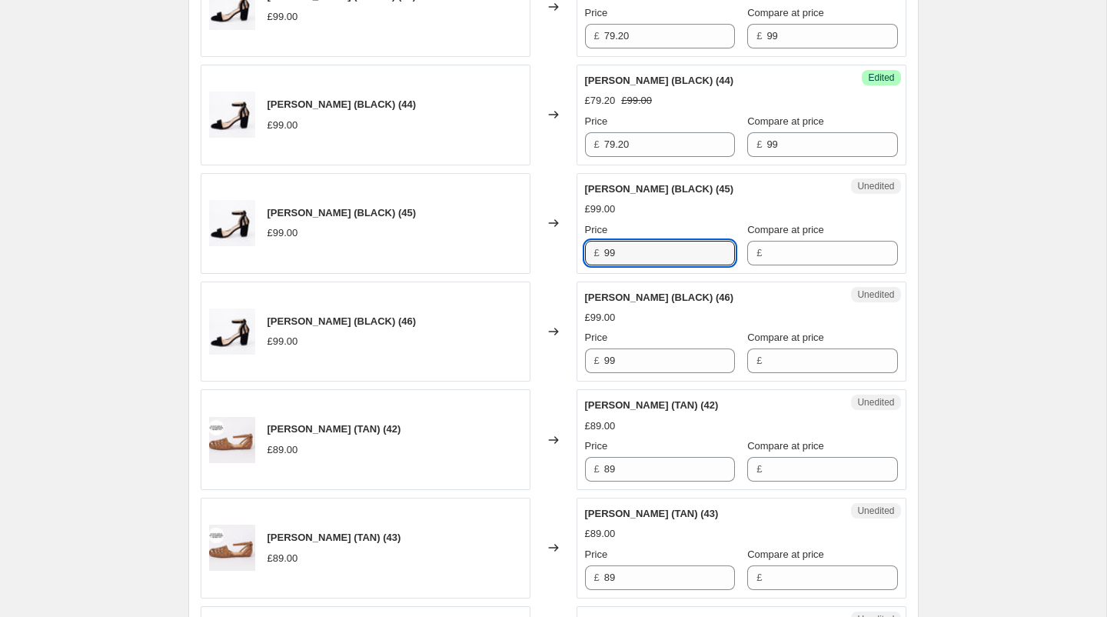
drag, startPoint x: 628, startPoint y: 303, endPoint x: 562, endPoint y: 302, distance: 66.1
drag, startPoint x: 639, startPoint y: 252, endPoint x: 558, endPoint y: 252, distance: 80.7
click at [558, 252] on div "[PERSON_NAME] (BLACK) (45) £99.00 Changed to Unedited [PERSON_NAME] (BLACK) (45…" at bounding box center [554, 223] width 706 height 101
type input "79.20"
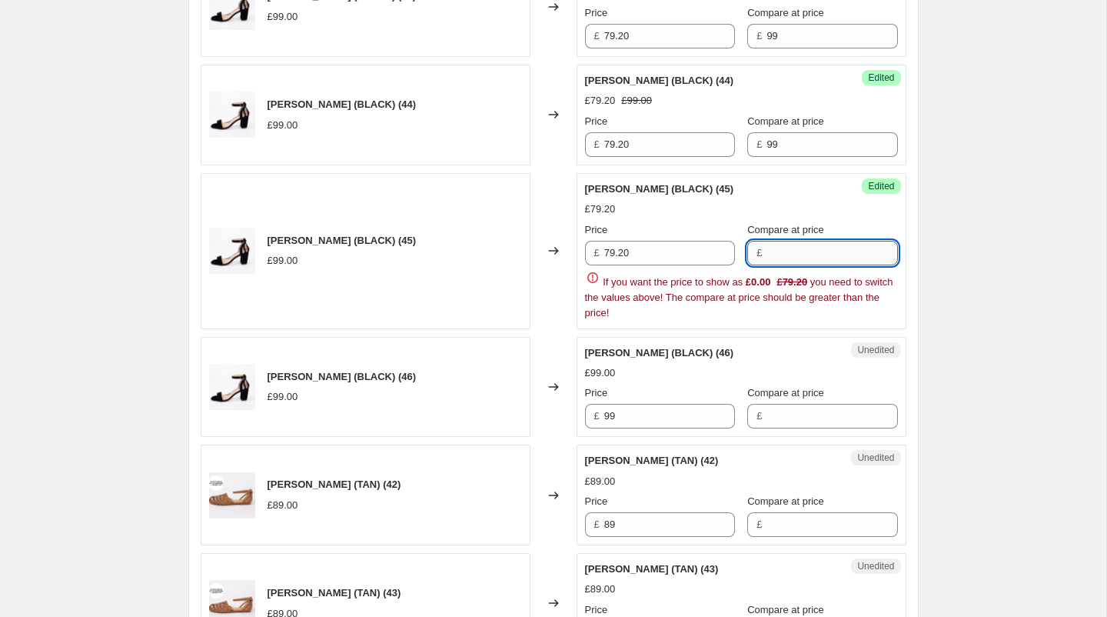
click at [771, 251] on input "Compare at price" at bounding box center [832, 253] width 131 height 25
type input "79.20"
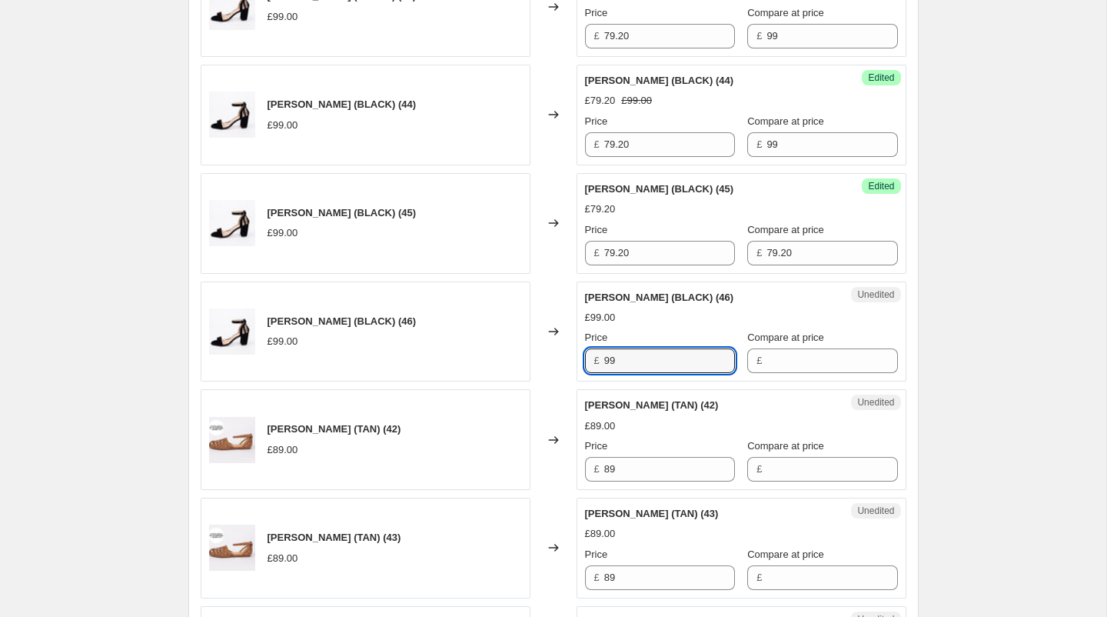
drag, startPoint x: 657, startPoint y: 408, endPoint x: 647, endPoint y: 407, distance: 10.0
drag, startPoint x: 643, startPoint y: 364, endPoint x: 583, endPoint y: 354, distance: 60.8
click at [583, 354] on div "Unedited [PERSON_NAME] (BLACK) (46) £99.00 Price £ 99 Compare at price £" at bounding box center [742, 331] width 330 height 101
type input "79.20"
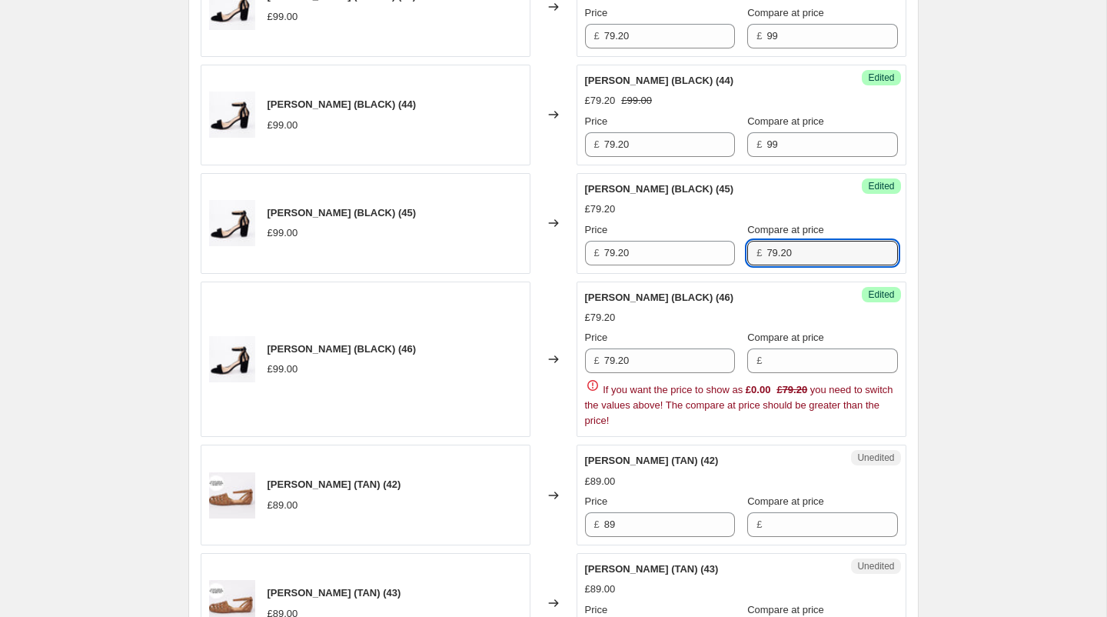
drag, startPoint x: 793, startPoint y: 248, endPoint x: 734, endPoint y: 244, distance: 59.3
click at [747, 244] on div "£ 79.20" at bounding box center [822, 253] width 150 height 25
type input "99"
click at [790, 364] on input "Compare at price" at bounding box center [832, 360] width 131 height 25
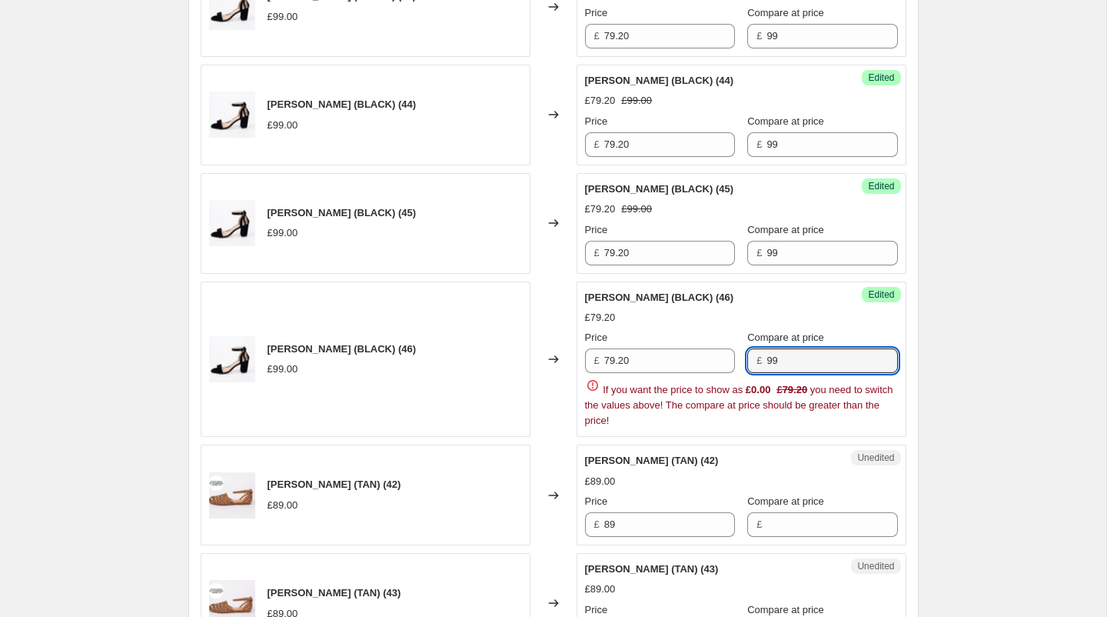
type input "99"
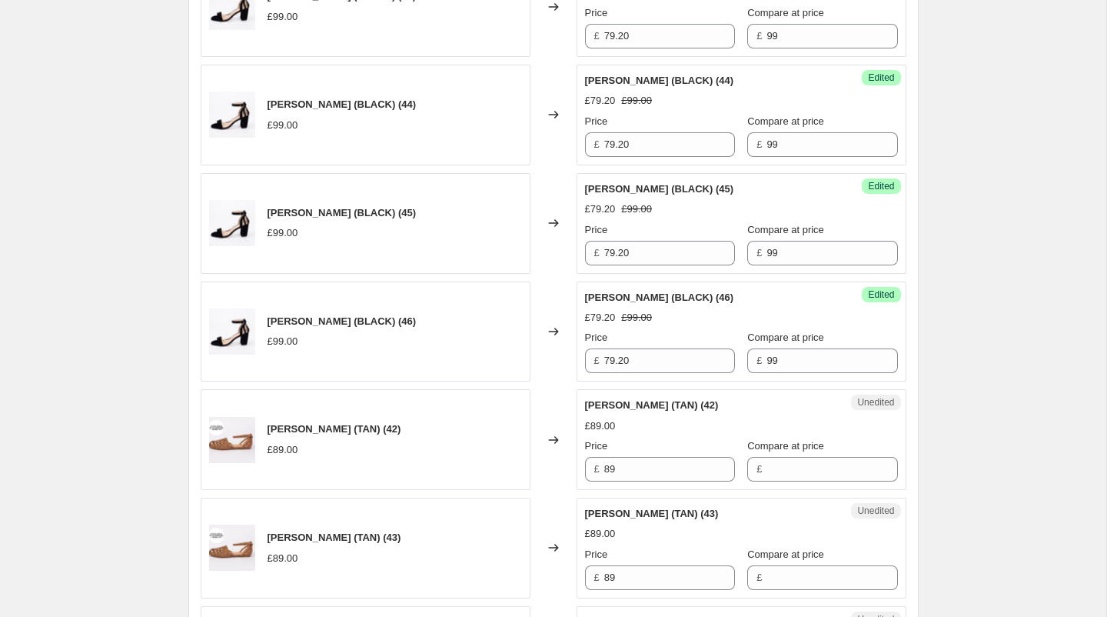
click at [683, 318] on div "£79.20 £99.00" at bounding box center [741, 317] width 313 height 15
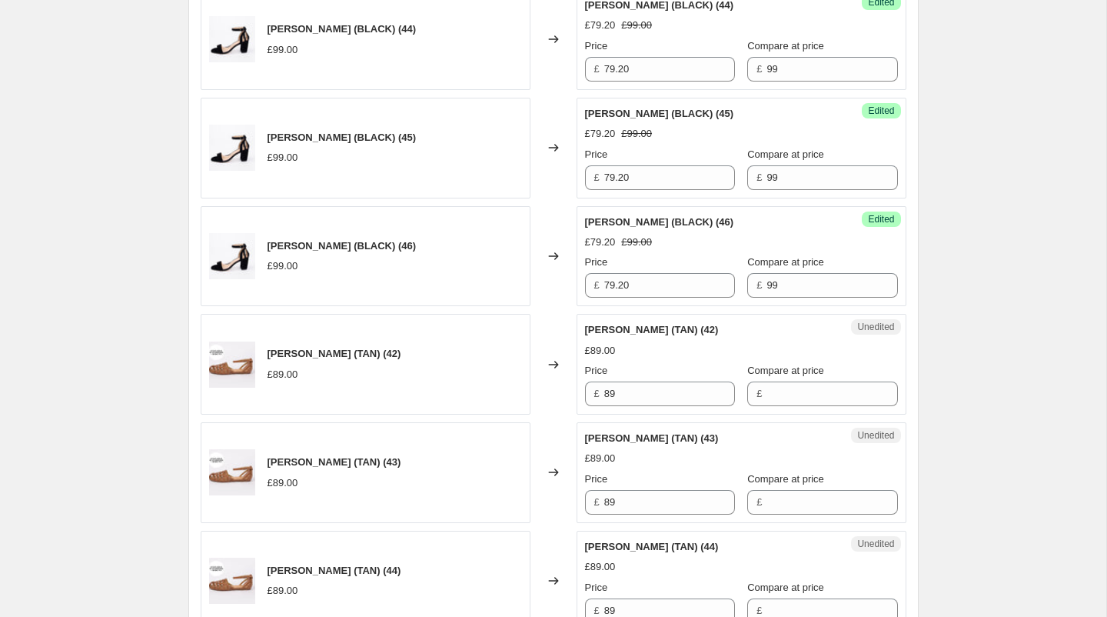
scroll to position [963, 0]
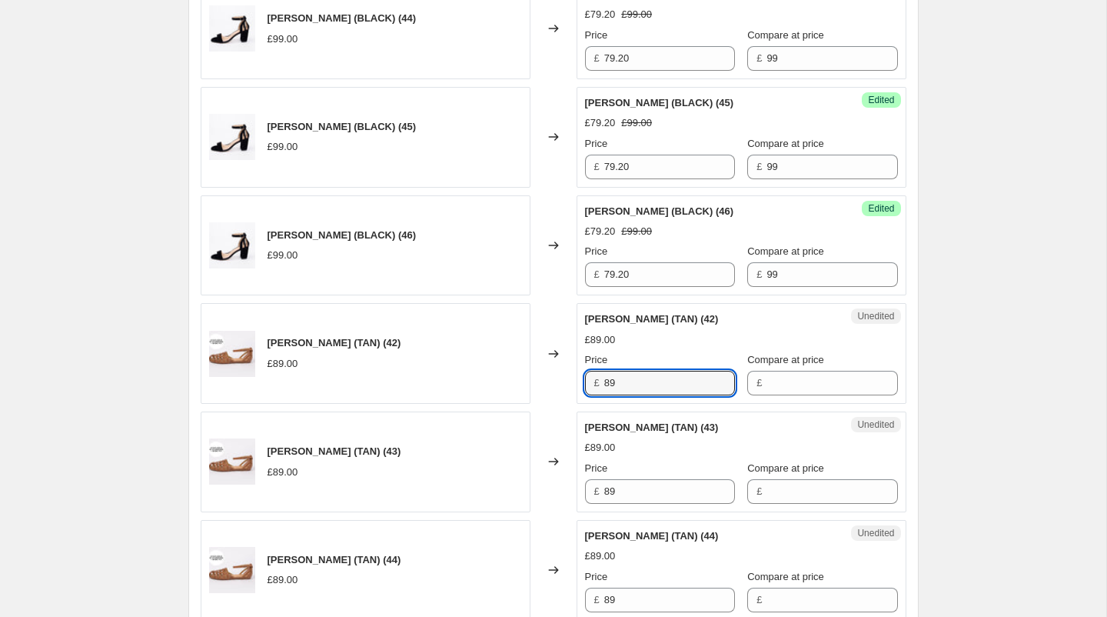
drag, startPoint x: 643, startPoint y: 378, endPoint x: 584, endPoint y: 371, distance: 59.6
click at [585, 371] on div "£ 89" at bounding box center [660, 383] width 150 height 25
type input "79.20"
click at [790, 373] on input "Compare at price" at bounding box center [832, 383] width 131 height 25
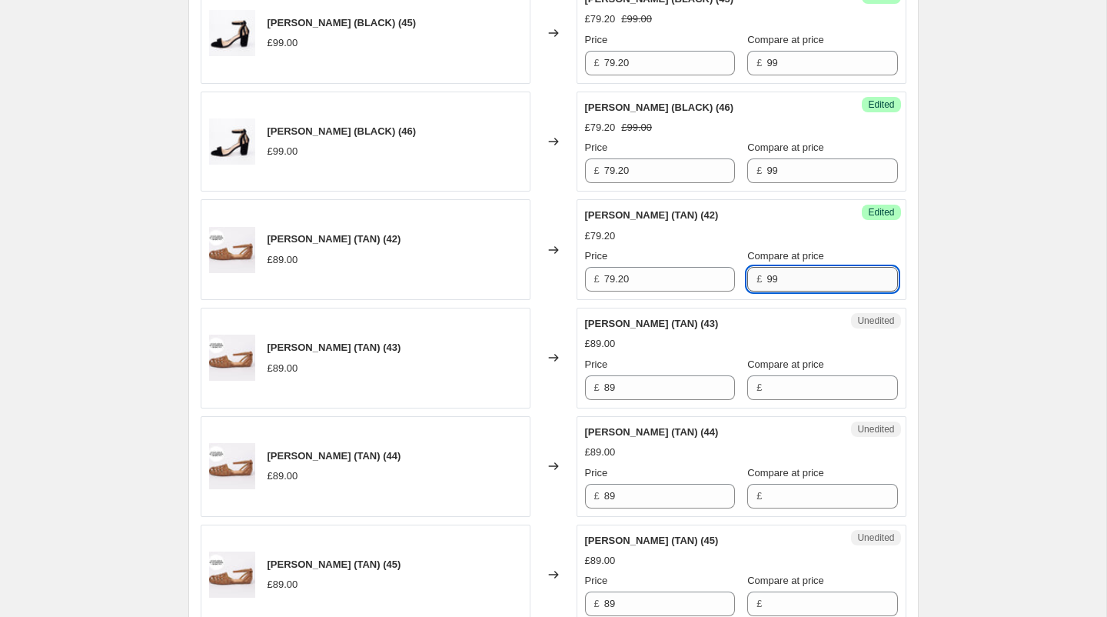
scroll to position [1105, 0]
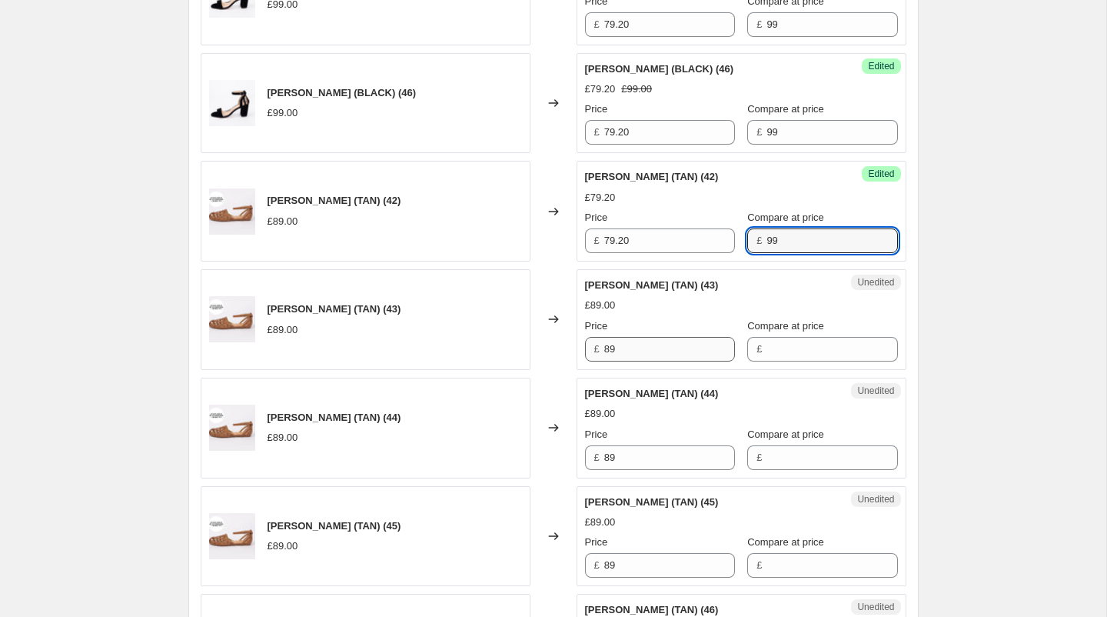
type input "99"
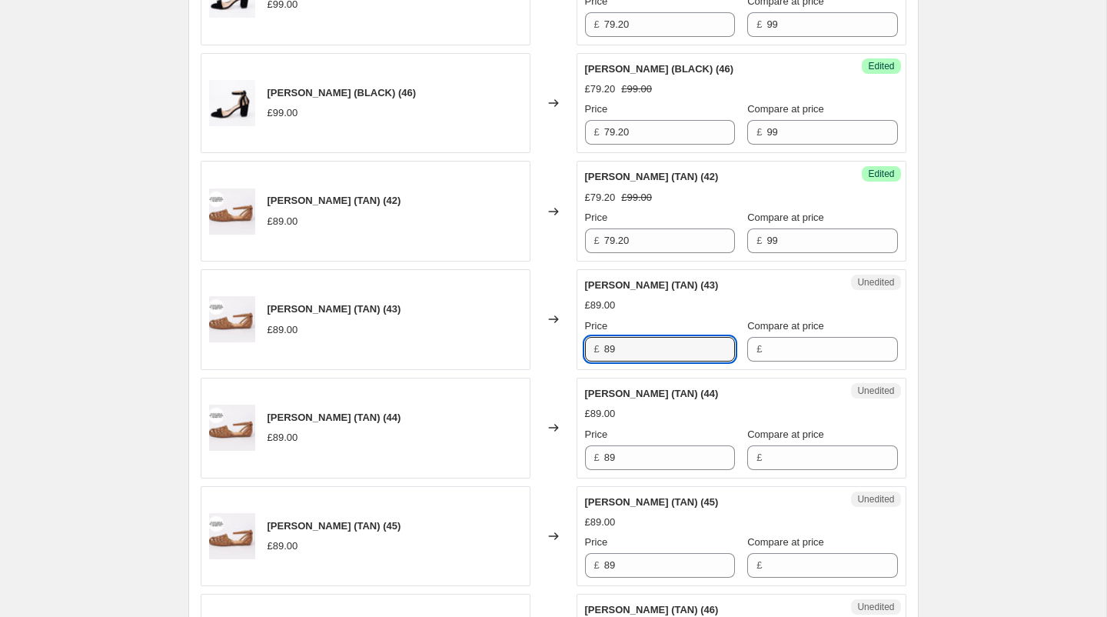
drag, startPoint x: 646, startPoint y: 342, endPoint x: 574, endPoint y: 340, distance: 71.5
click at [574, 340] on div "[PERSON_NAME] (TAN) (43) £89.00 Changed to Unedited [PERSON_NAME] (TAN) (43) £8…" at bounding box center [554, 319] width 706 height 101
type input "79.20"
click at [770, 347] on input "Compare at price" at bounding box center [832, 349] width 131 height 25
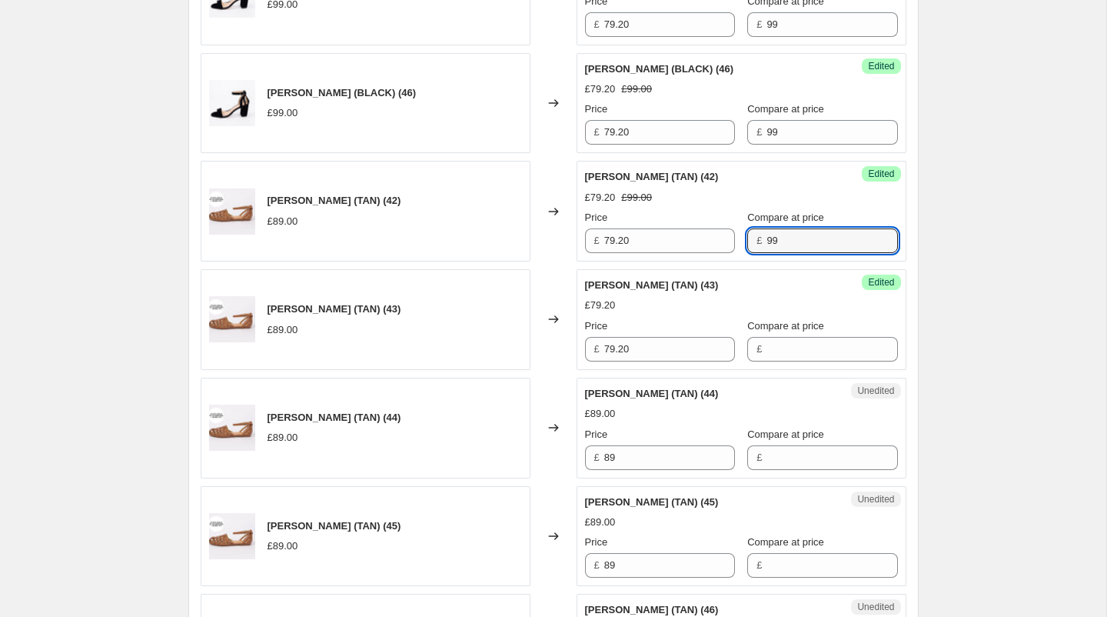
drag, startPoint x: 777, startPoint y: 242, endPoint x: 750, endPoint y: 238, distance: 28.1
click at [749, 237] on div "£ 99" at bounding box center [822, 240] width 150 height 25
type input "89"
click at [767, 341] on input "Compare at price" at bounding box center [832, 349] width 131 height 25
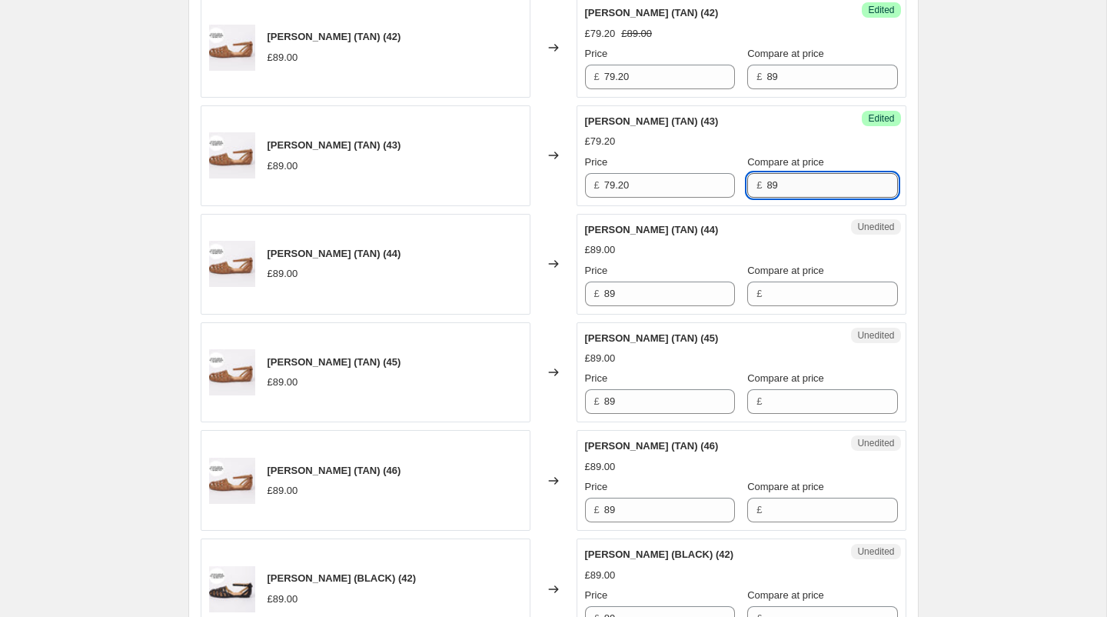
scroll to position [1270, 0]
type input "89"
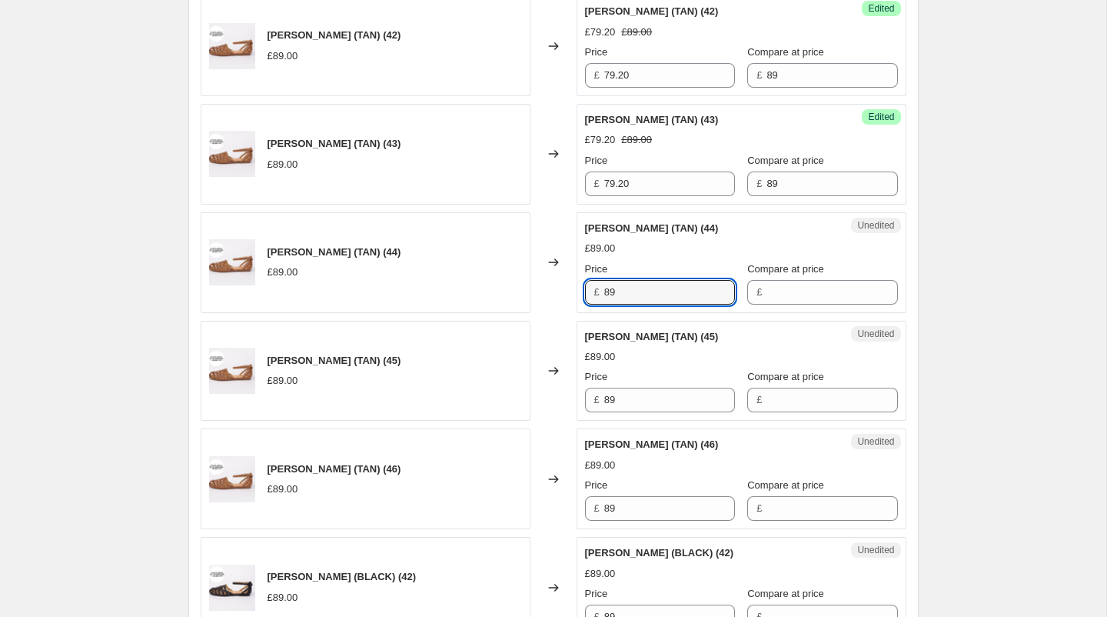
drag, startPoint x: 642, startPoint y: 284, endPoint x: 603, endPoint y: 281, distance: 39.4
click at [603, 281] on div "£ 89" at bounding box center [660, 292] width 150 height 25
type input "79.20"
click at [810, 293] on input "Compare at price" at bounding box center [832, 292] width 131 height 25
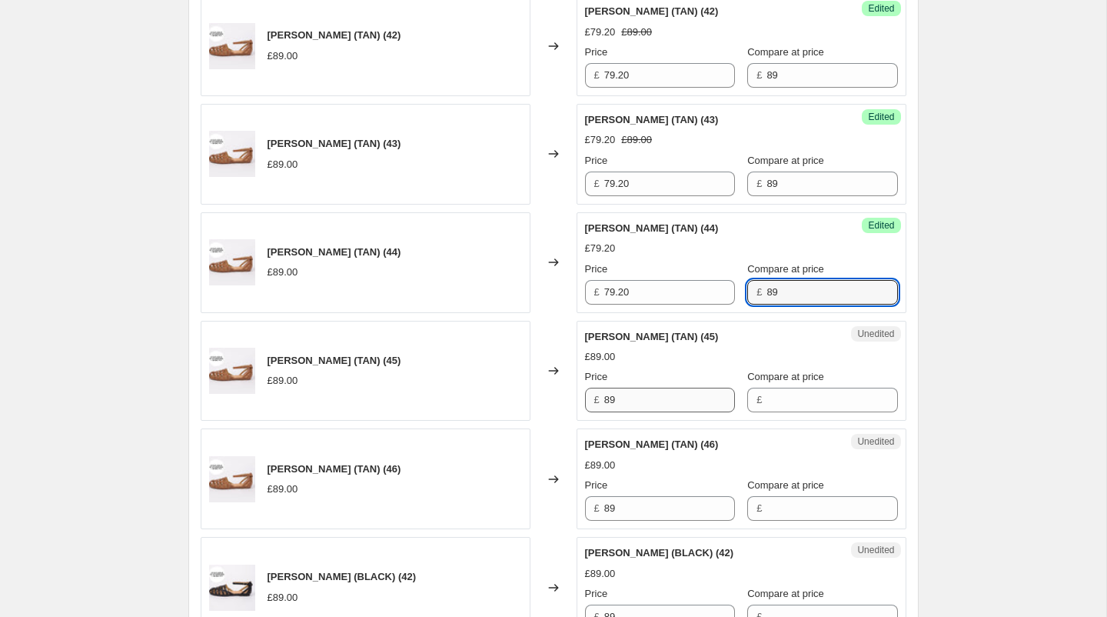
type input "89"
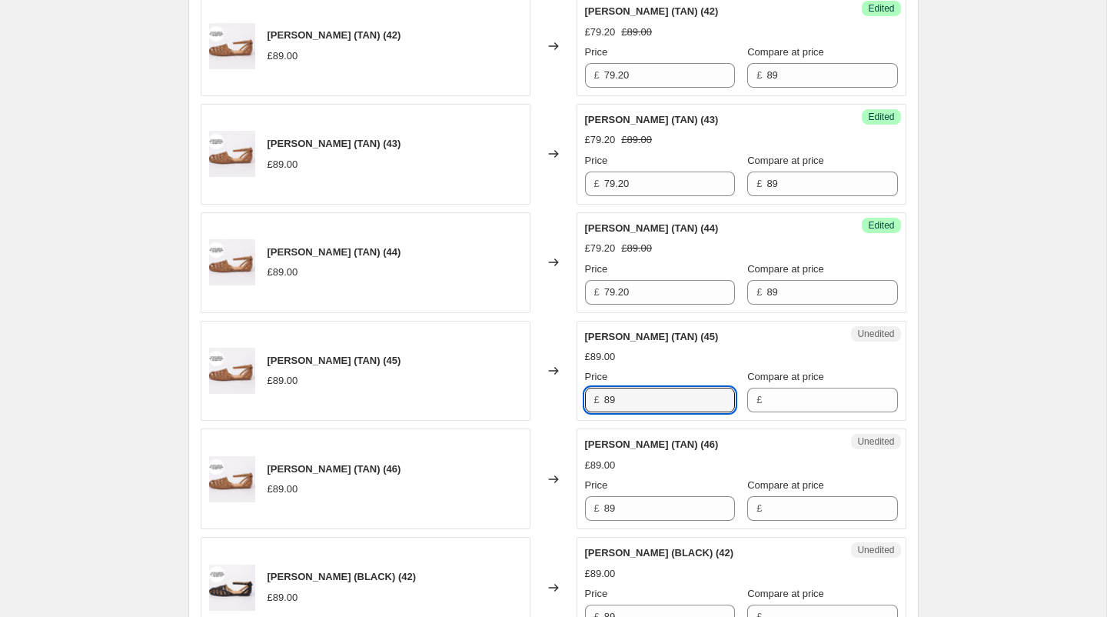
drag, startPoint x: 641, startPoint y: 390, endPoint x: 602, endPoint y: 391, distance: 39.2
click at [602, 391] on div "£ 89" at bounding box center [660, 399] width 150 height 25
type input "79.20"
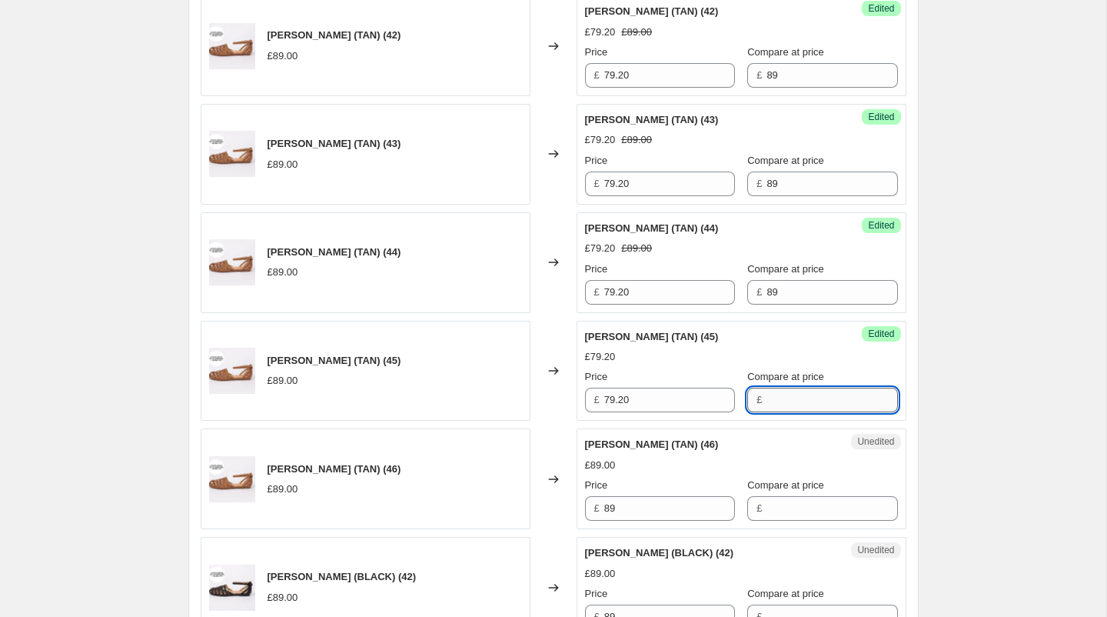
click at [787, 397] on input "Compare at price" at bounding box center [832, 399] width 131 height 25
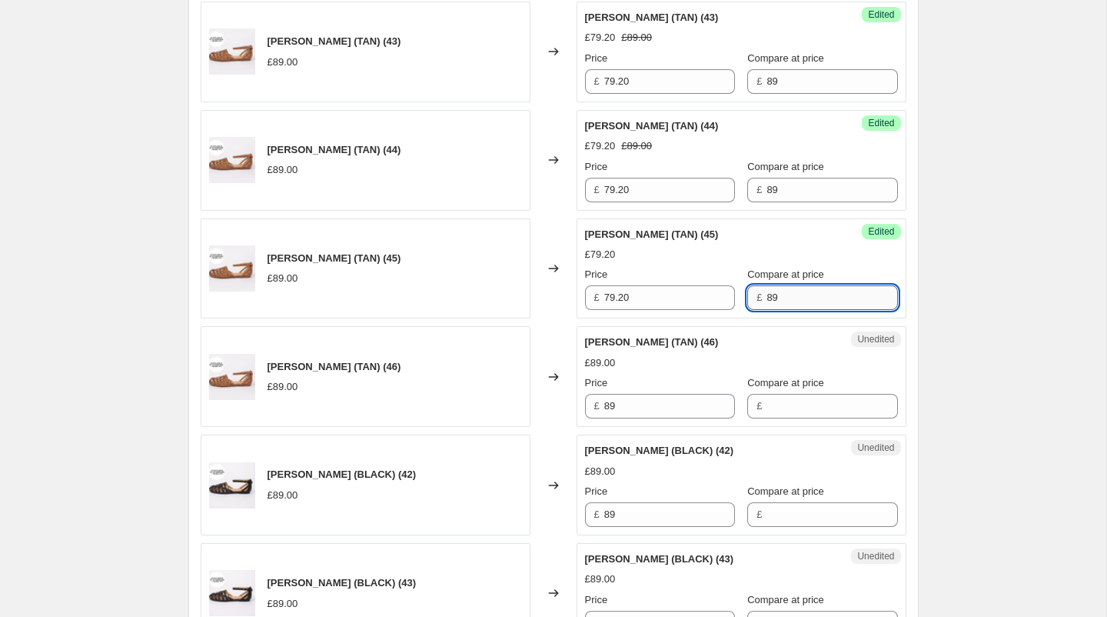
scroll to position [1413, 0]
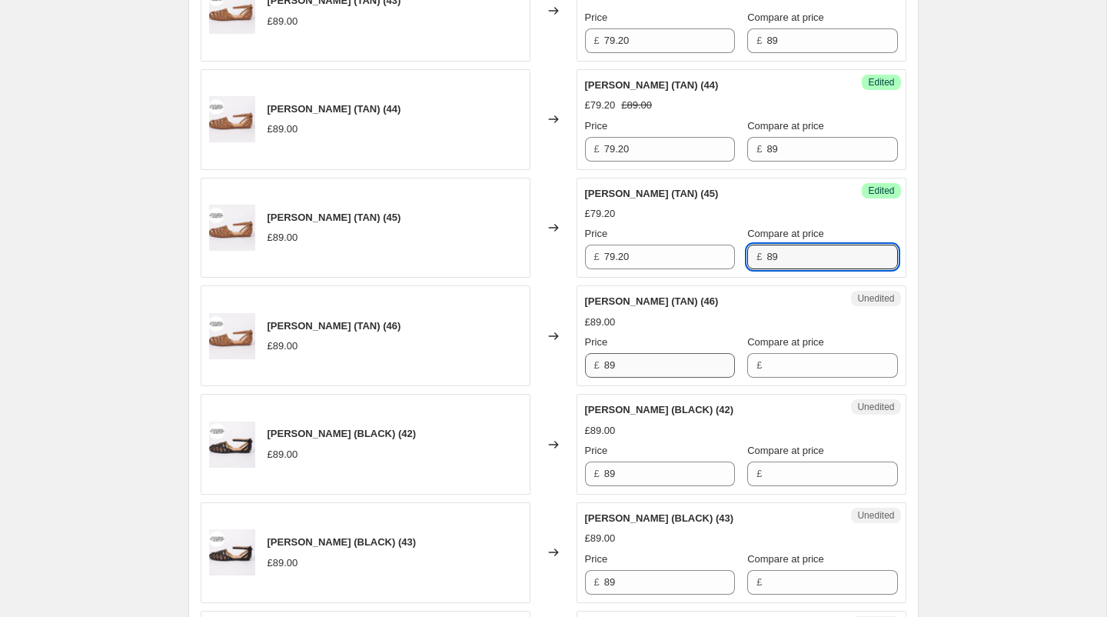
type input "89"
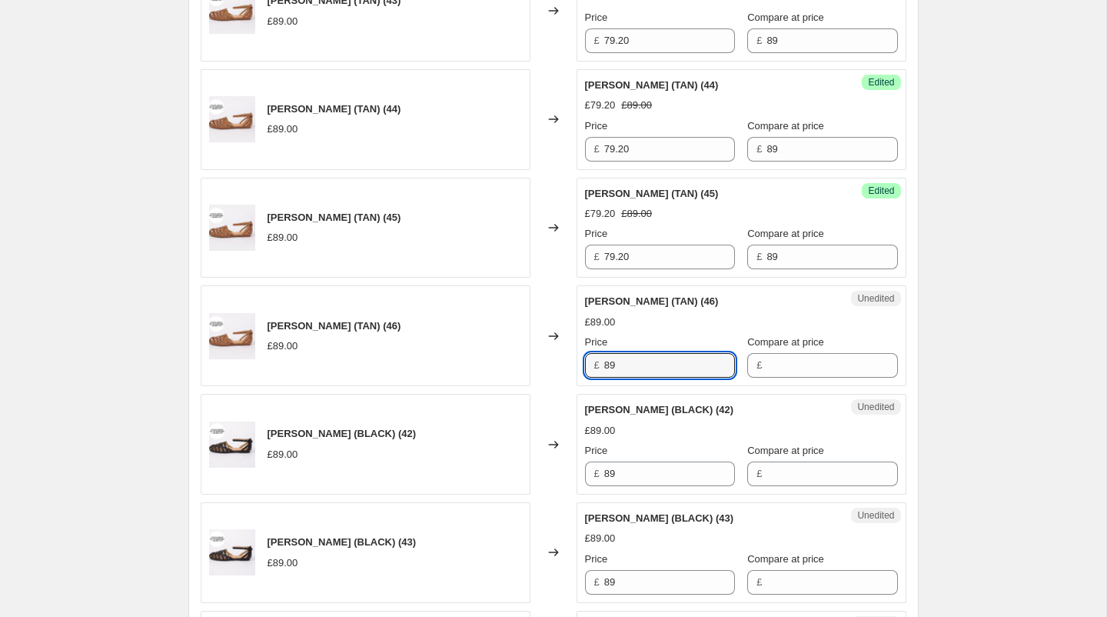
drag, startPoint x: 637, startPoint y: 358, endPoint x: 577, endPoint y: 356, distance: 60.0
click at [577, 356] on div "Unedited [PERSON_NAME] (TAN) (46) £89.00 Price £ 89 Compare at price £" at bounding box center [742, 335] width 330 height 101
type input "79.20"
click at [770, 361] on input "Compare at price" at bounding box center [832, 365] width 131 height 25
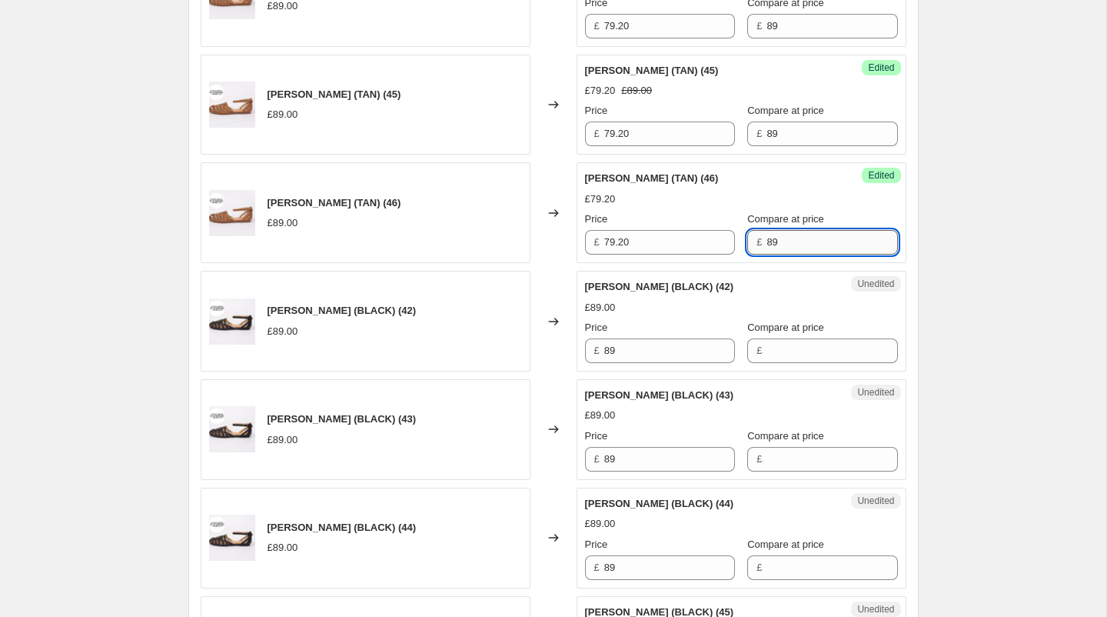
scroll to position [1538, 0]
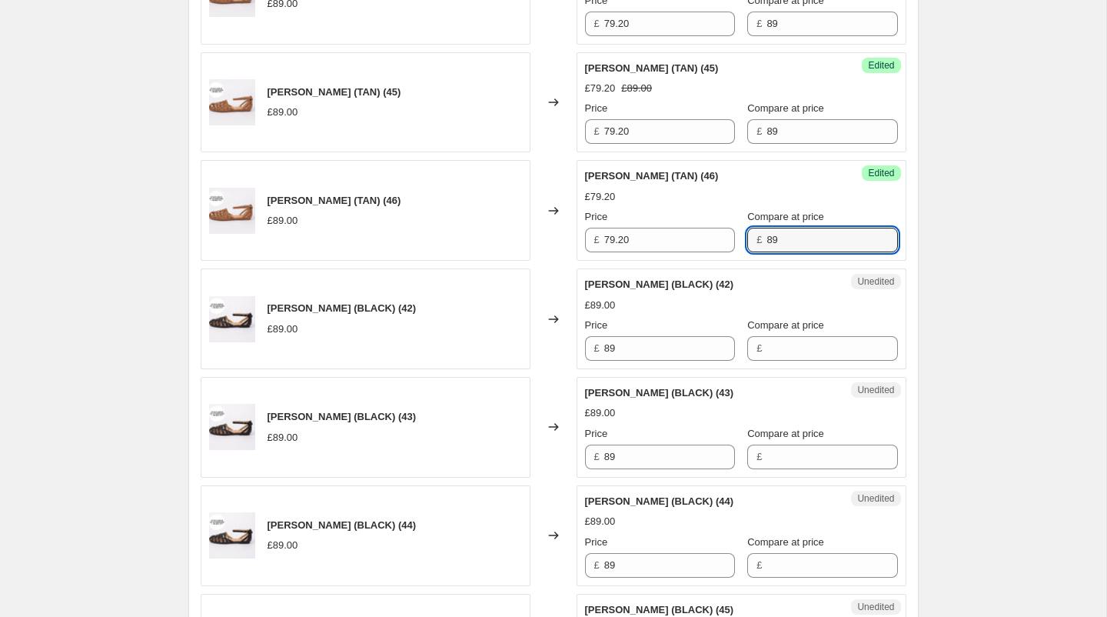
type input "89"
click at [637, 352] on div "Unedited [PERSON_NAME] (BLACK) (42) £89.00 Price £ 89 Compare at price £" at bounding box center [742, 318] width 330 height 101
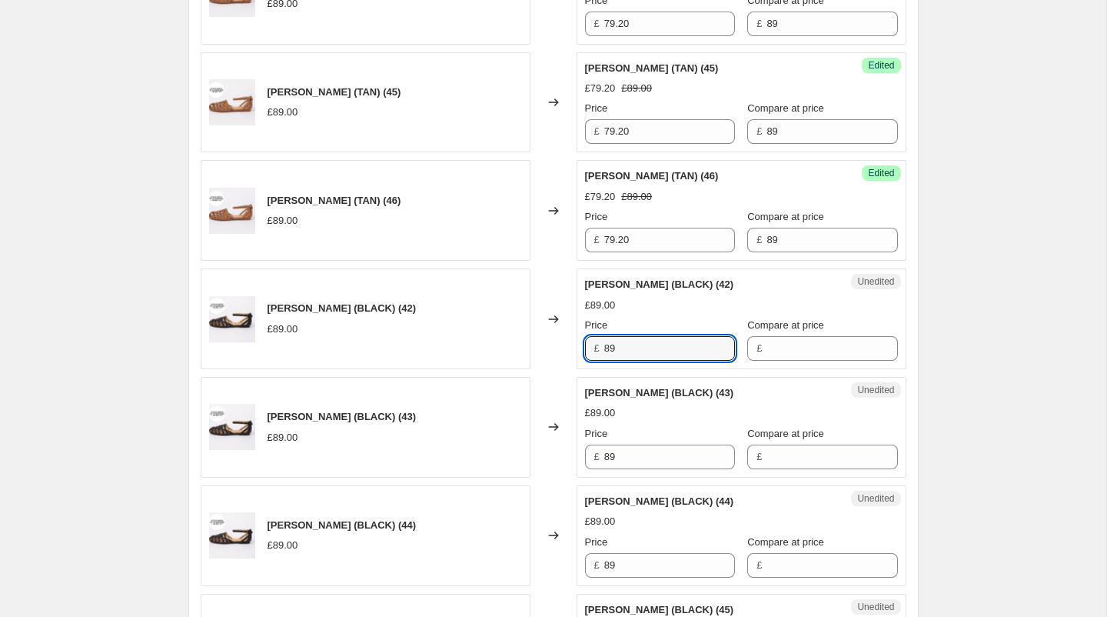
drag, startPoint x: 630, startPoint y: 341, endPoint x: 602, endPoint y: 339, distance: 28.5
click at [602, 339] on div "£ 89" at bounding box center [660, 348] width 150 height 25
type input "79.20"
click at [767, 345] on input "Compare at price" at bounding box center [832, 348] width 131 height 25
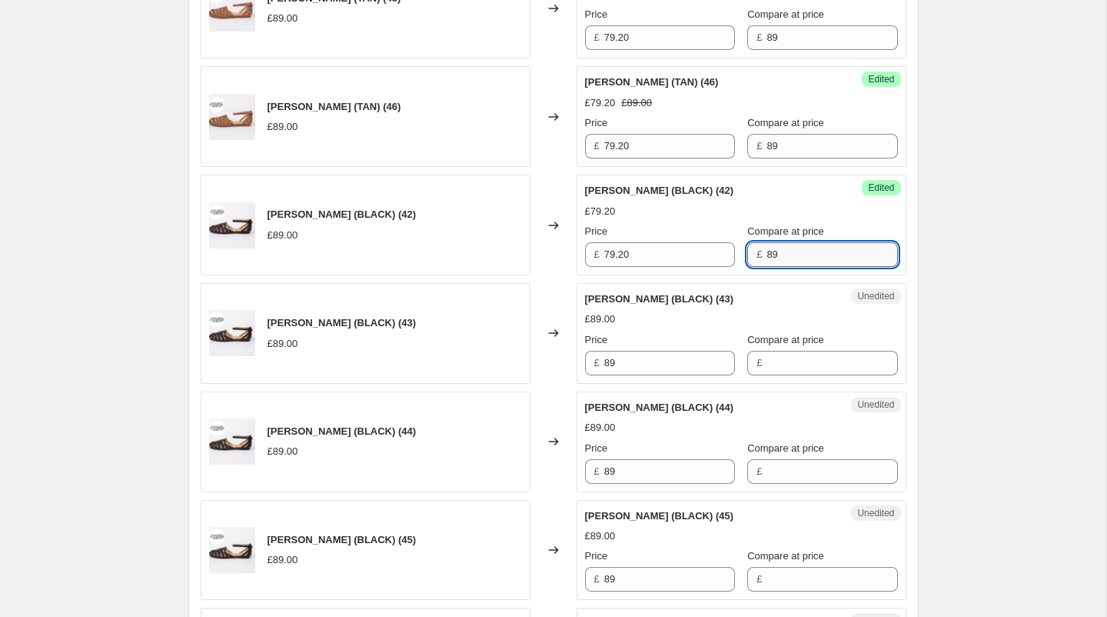
scroll to position [1640, 0]
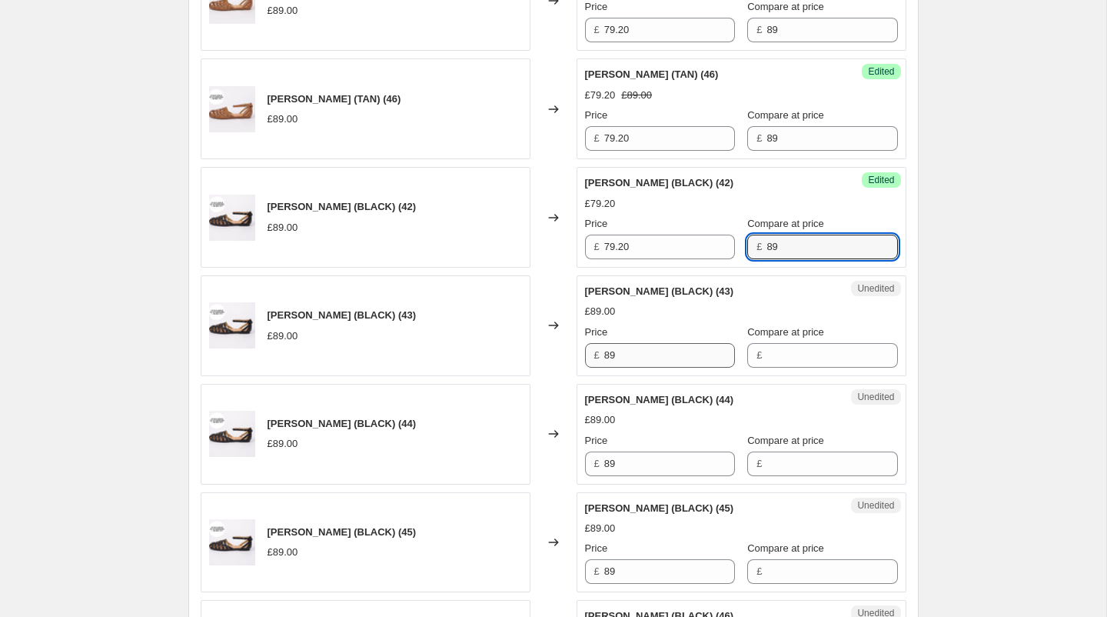
type input "89"
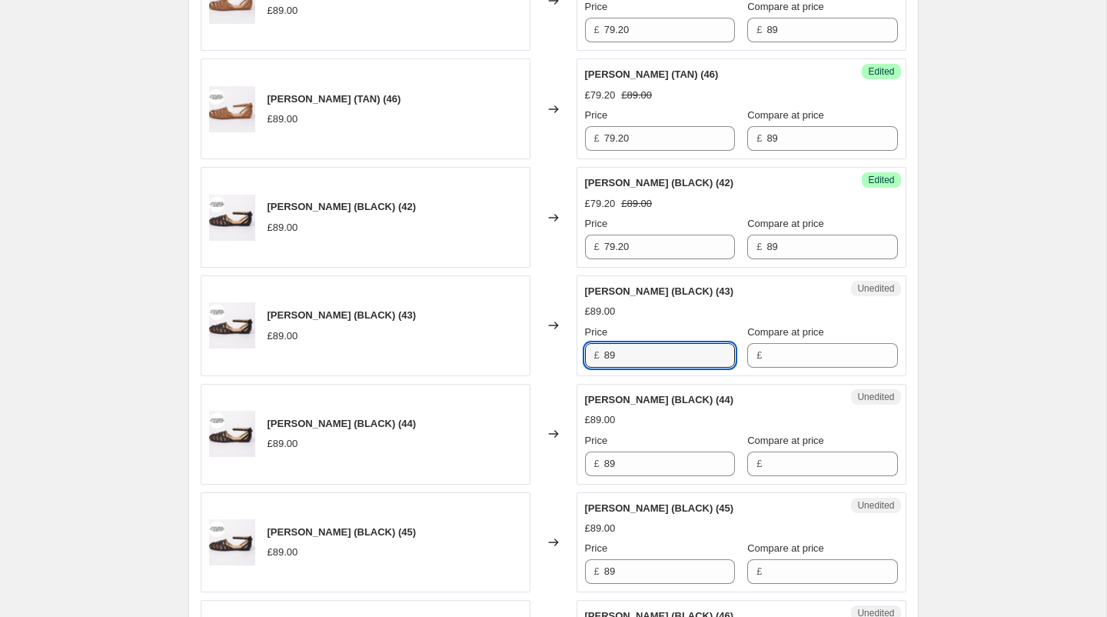
drag, startPoint x: 627, startPoint y: 344, endPoint x: 597, endPoint y: 344, distance: 30.0
click at [597, 344] on div "£ 89" at bounding box center [660, 355] width 150 height 25
type input "79.20"
click at [782, 344] on input "Compare at price" at bounding box center [832, 355] width 131 height 25
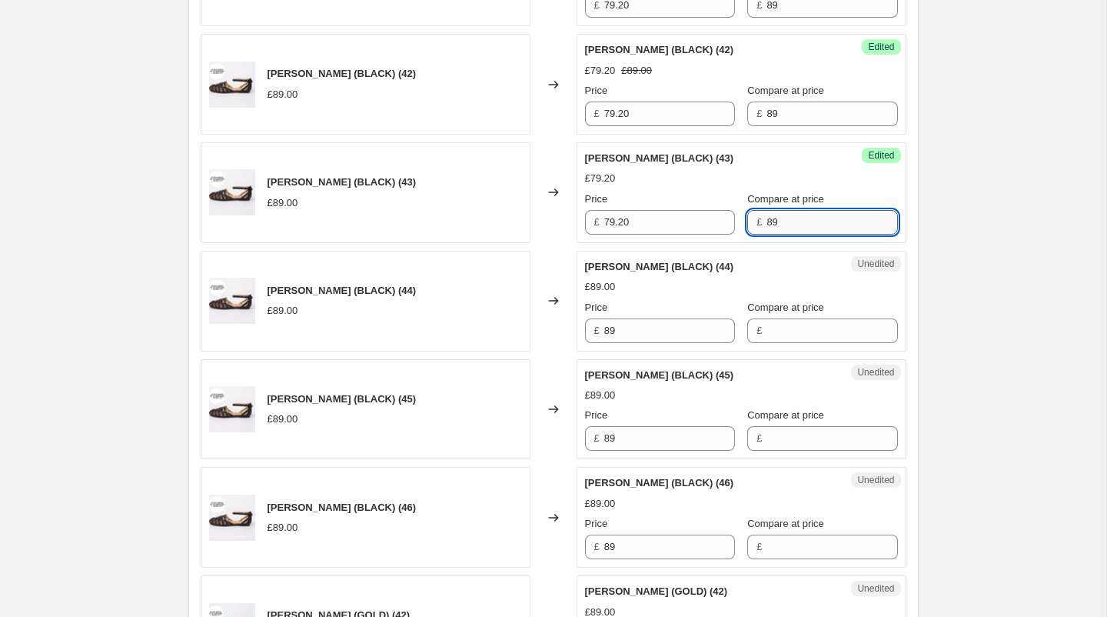
scroll to position [1786, 0]
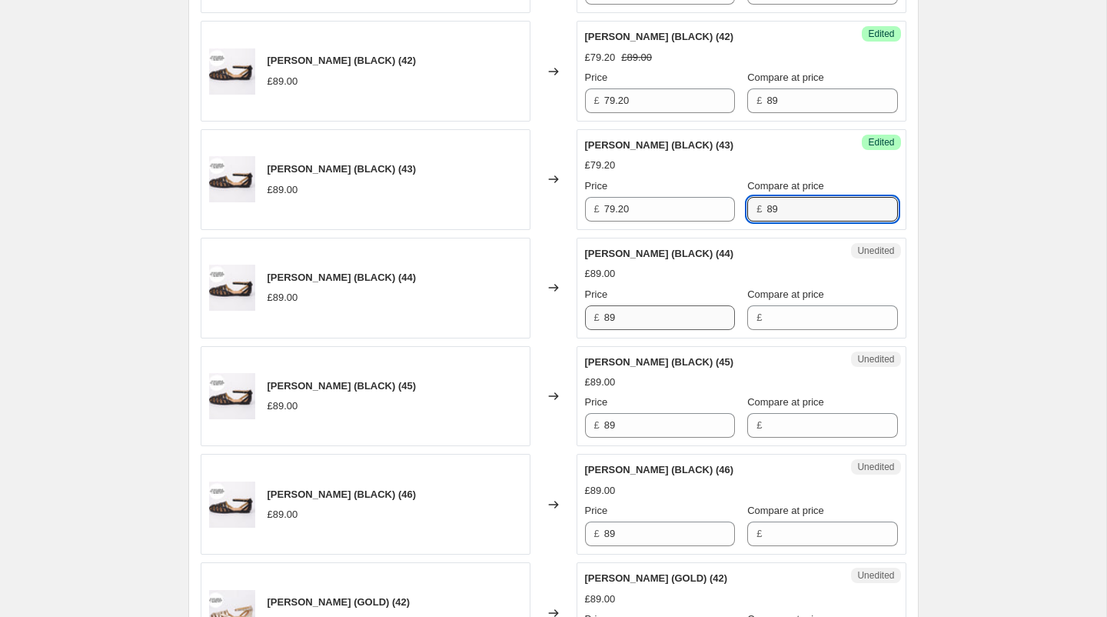
type input "89"
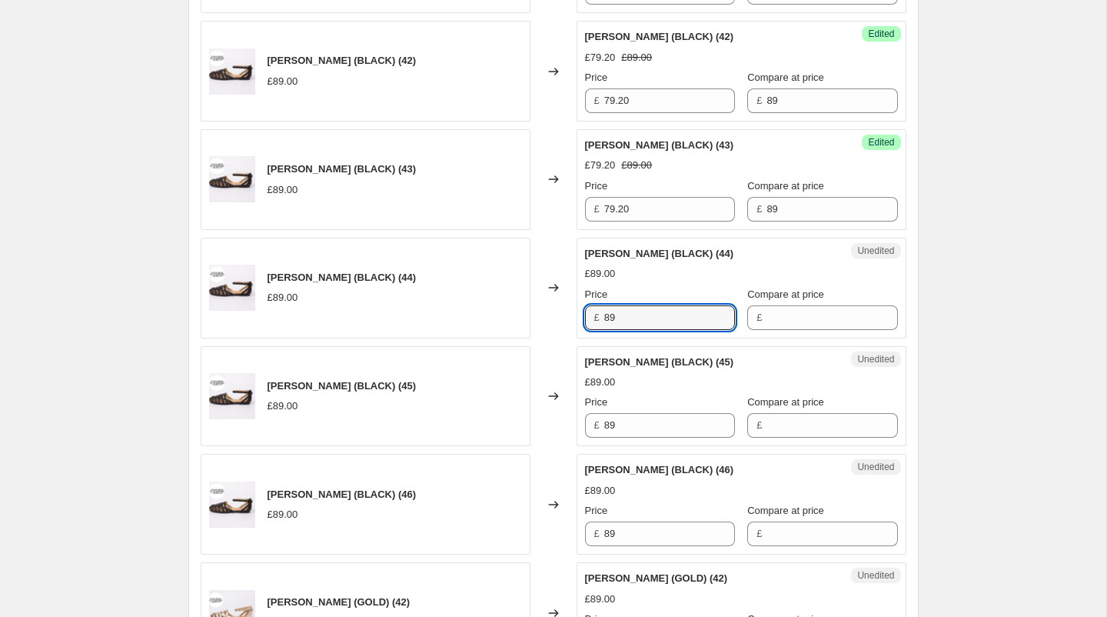
drag, startPoint x: 629, startPoint y: 313, endPoint x: 570, endPoint y: 312, distance: 58.4
click at [570, 312] on div "[PERSON_NAME] (BLACK) (44) £89.00 Changed to Unedited DAISY SANDAL (BLACK) (44)…" at bounding box center [554, 288] width 706 height 101
type input "79.20"
click at [790, 305] on input "Compare at price" at bounding box center [832, 317] width 131 height 25
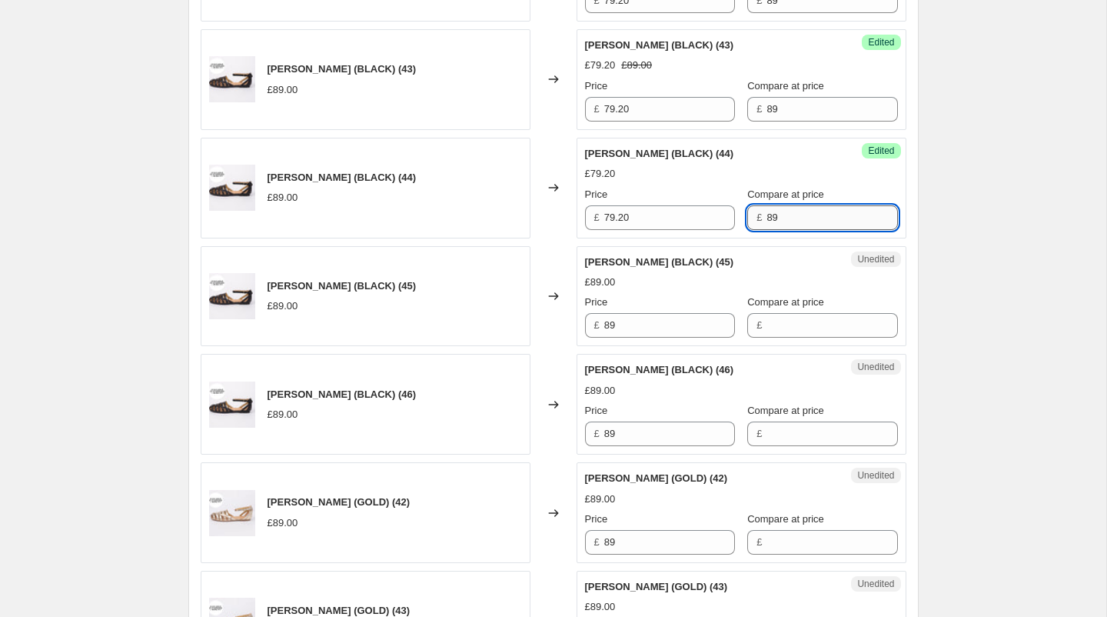
scroll to position [1924, 0]
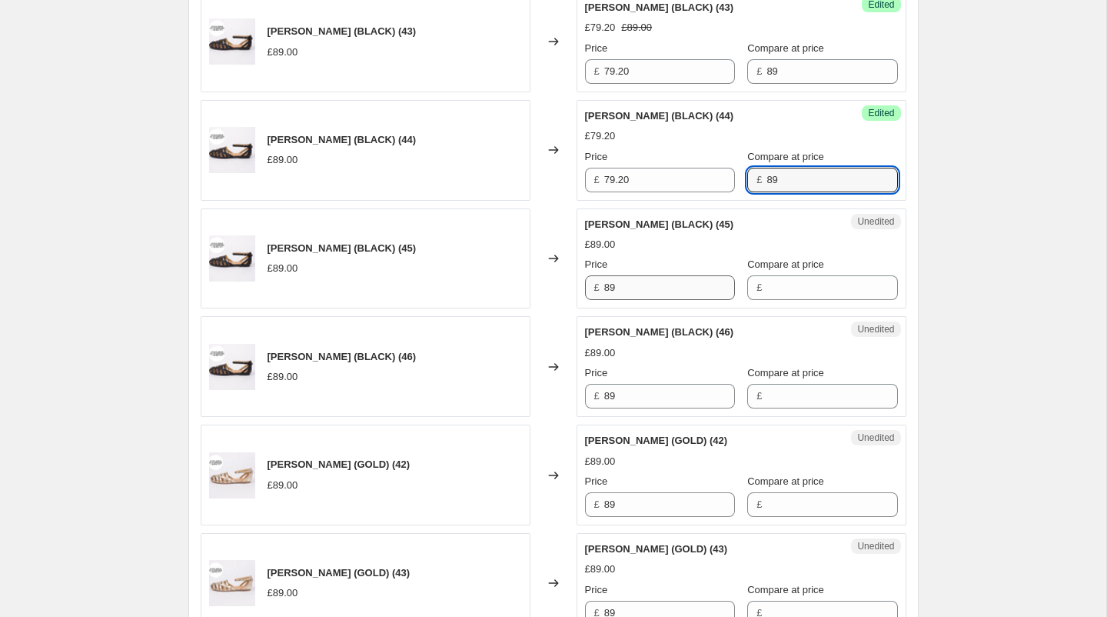
type input "89"
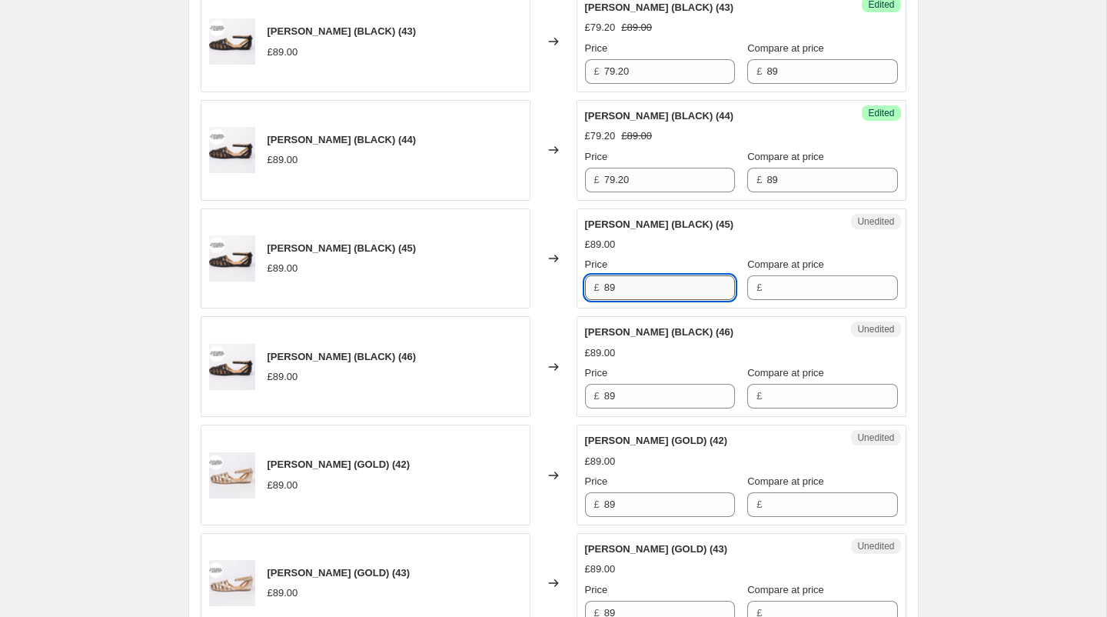
drag, startPoint x: 631, startPoint y: 276, endPoint x: 605, endPoint y: 274, distance: 26.2
click at [605, 275] on input "89" at bounding box center [669, 287] width 131 height 25
type input "79.20"
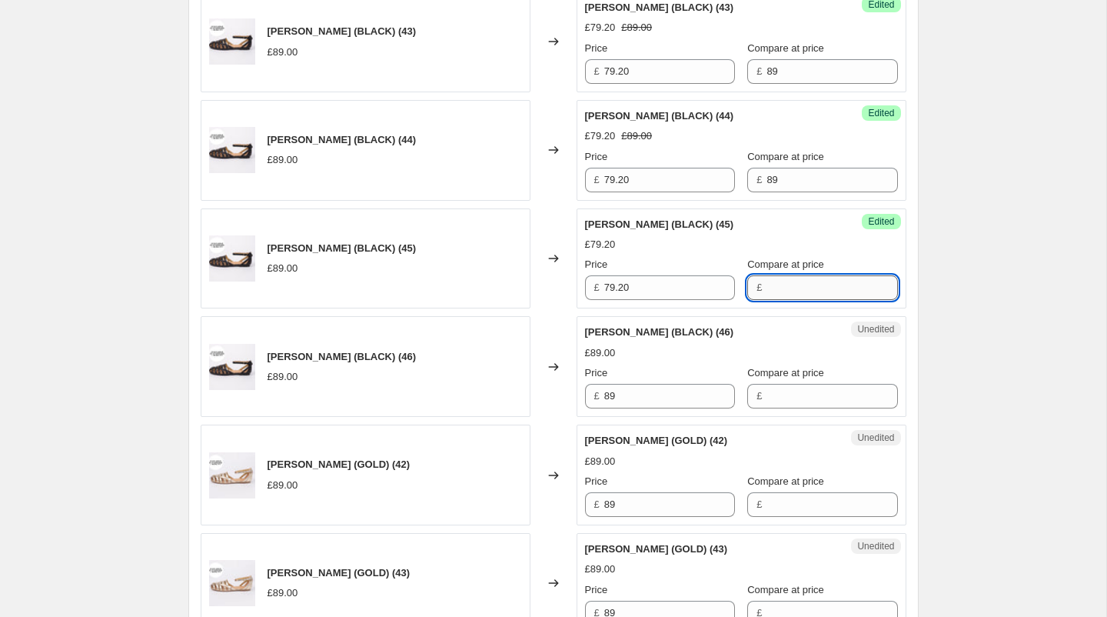
click at [776, 275] on input "Compare at price" at bounding box center [832, 287] width 131 height 25
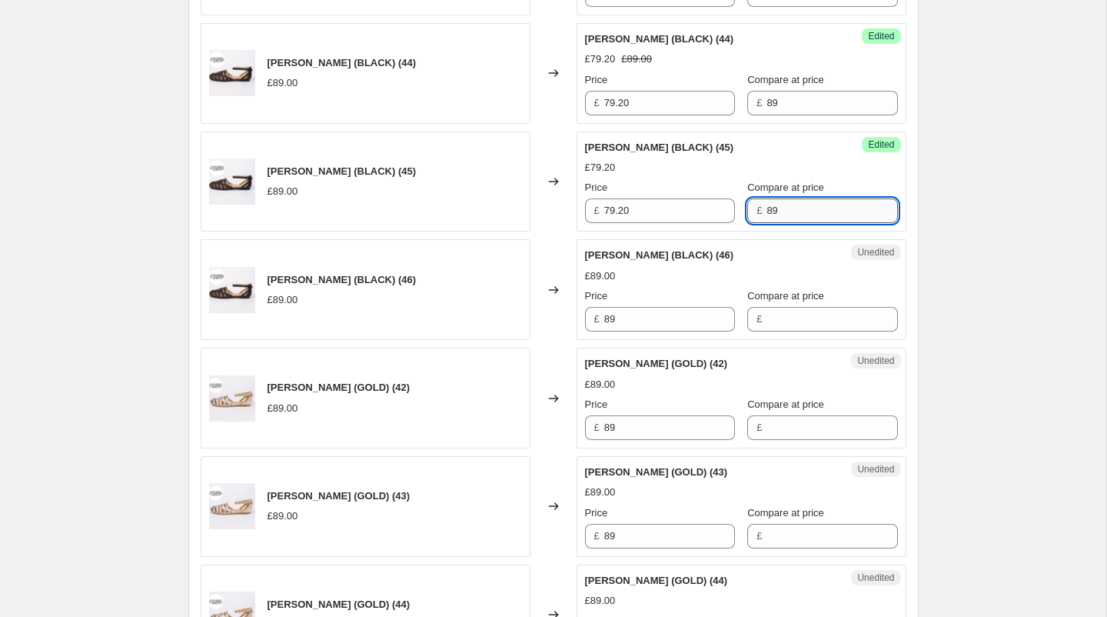
scroll to position [2004, 0]
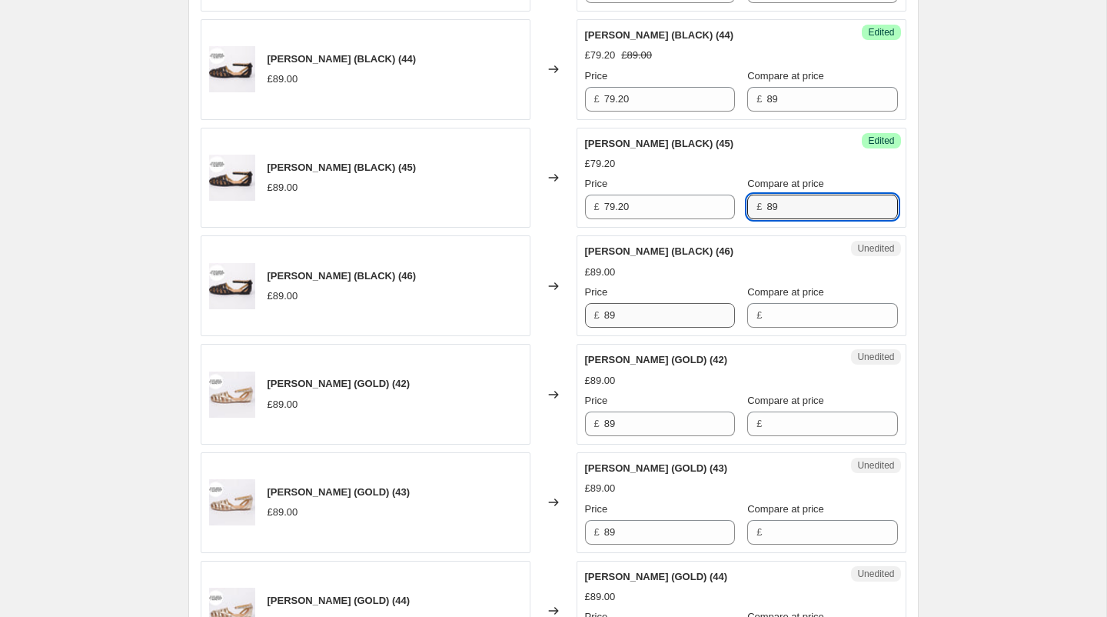
type input "89"
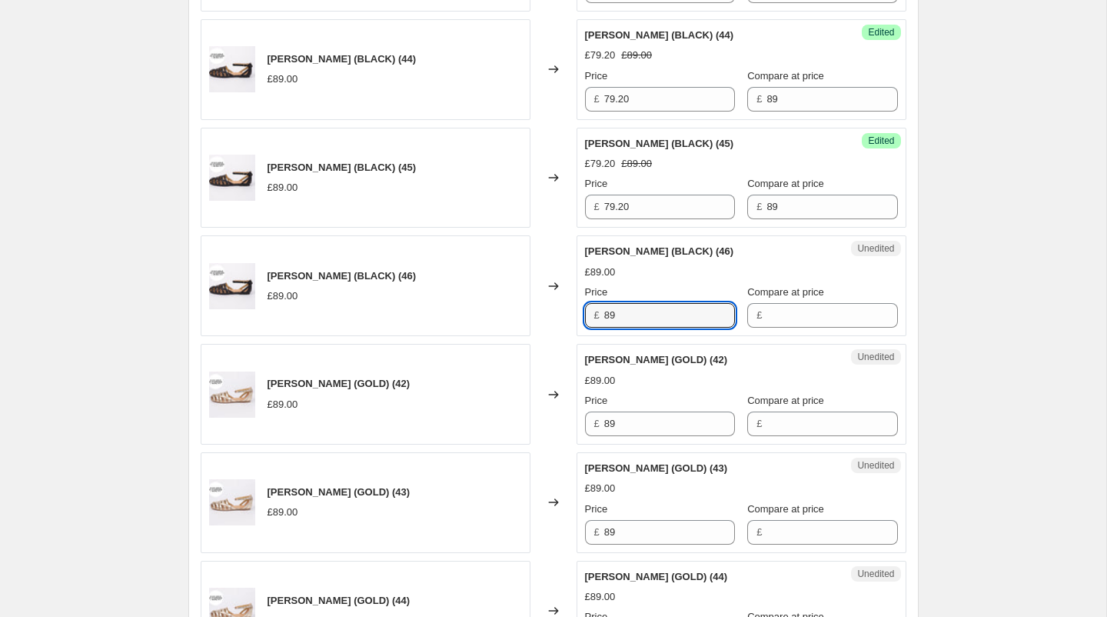
drag, startPoint x: 626, startPoint y: 303, endPoint x: 587, endPoint y: 303, distance: 38.4
click at [587, 303] on div "£ 89" at bounding box center [660, 315] width 150 height 25
type input "79.20"
click at [810, 307] on input "Compare at price" at bounding box center [832, 315] width 131 height 25
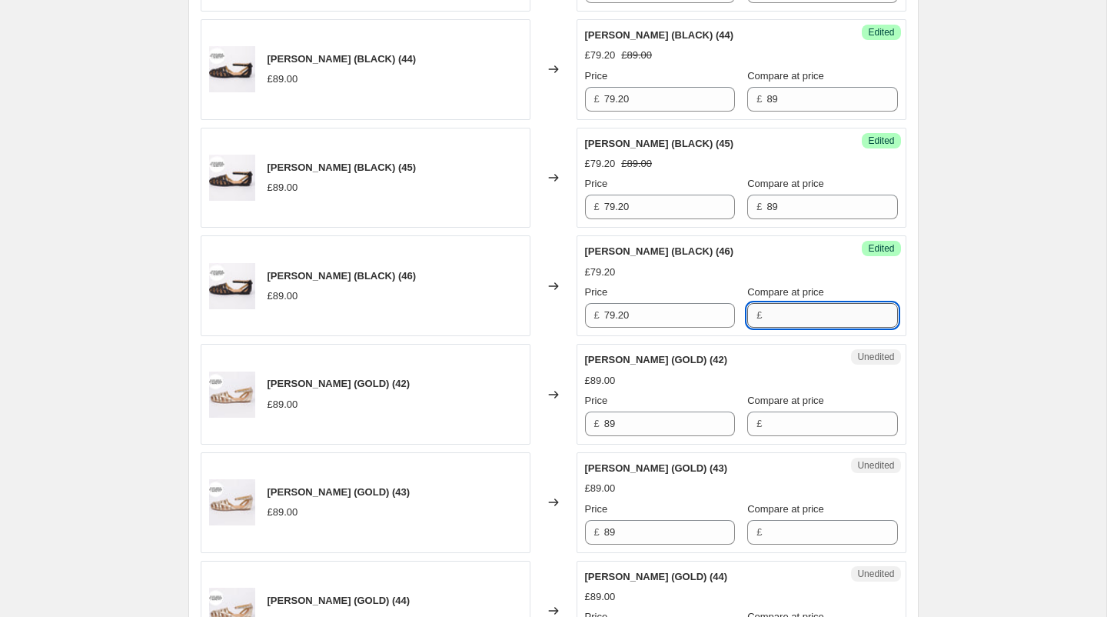
click at [779, 303] on input "Compare at price" at bounding box center [832, 315] width 131 height 25
type input "89"
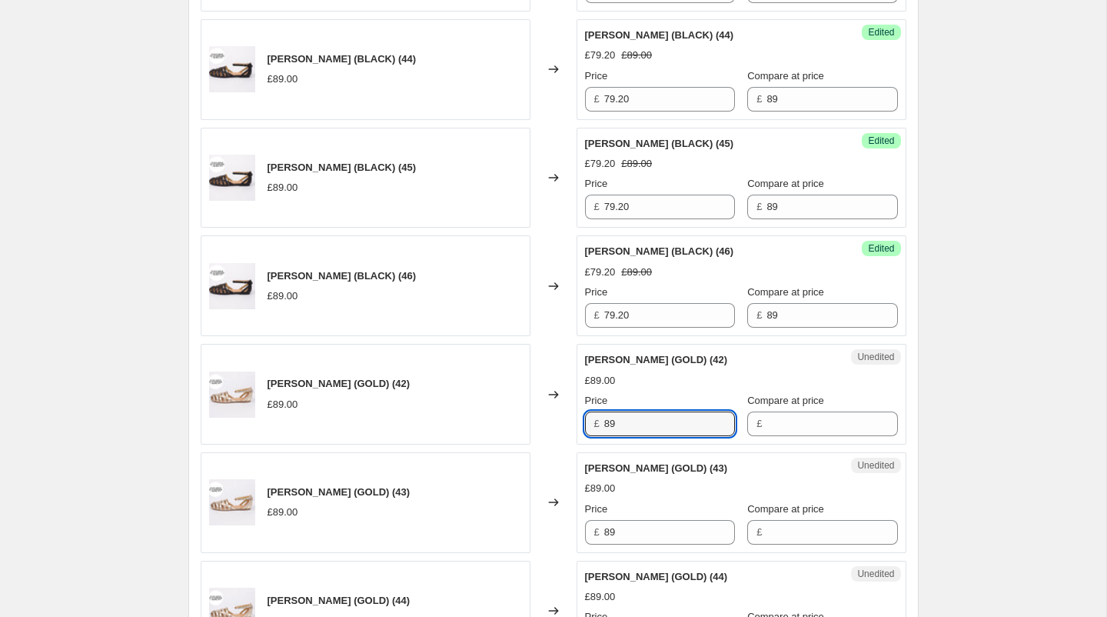
drag, startPoint x: 670, startPoint y: 409, endPoint x: 568, endPoint y: 407, distance: 101.5
click at [568, 407] on div "[PERSON_NAME] (GOLD) (42) £89.00 Changed to Unedited [PERSON_NAME] (GOLD) (42) …" at bounding box center [554, 394] width 706 height 101
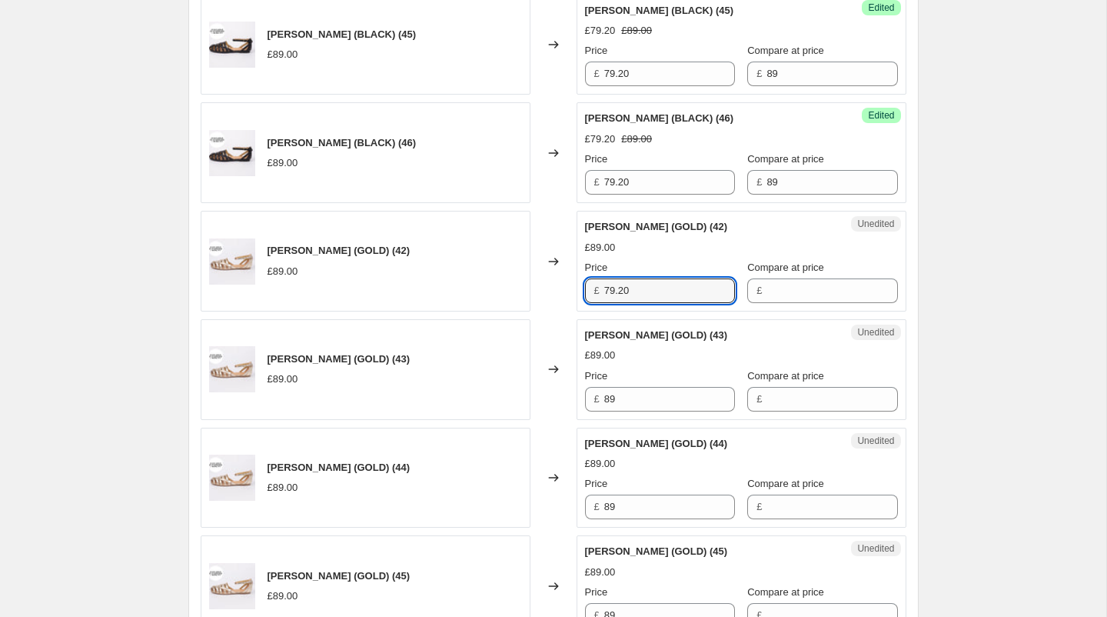
scroll to position [2167, 0]
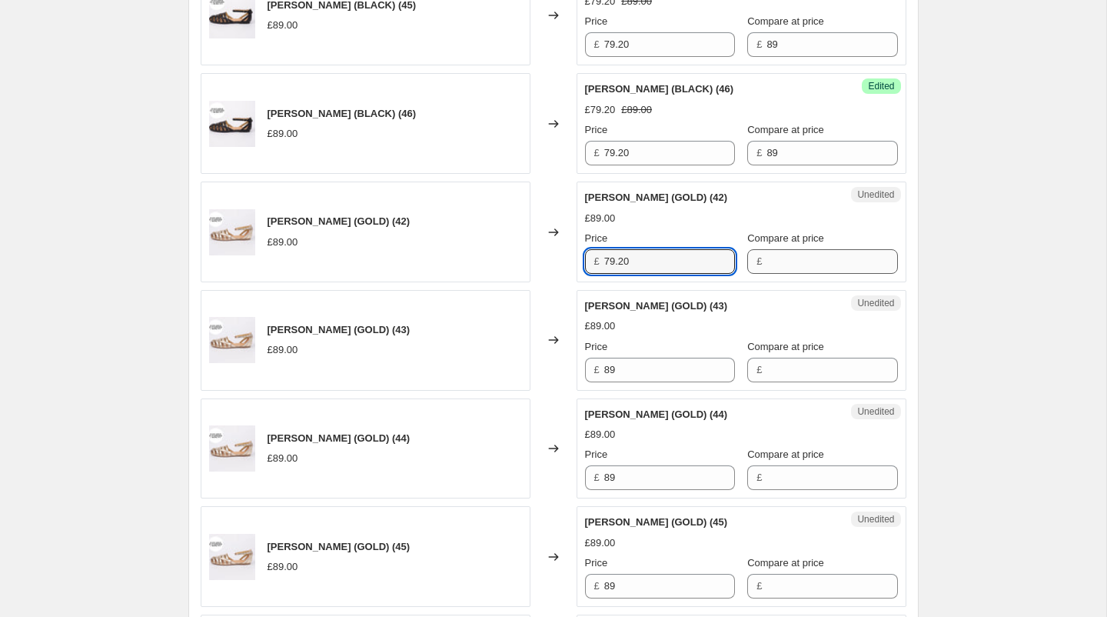
type input "79.20"
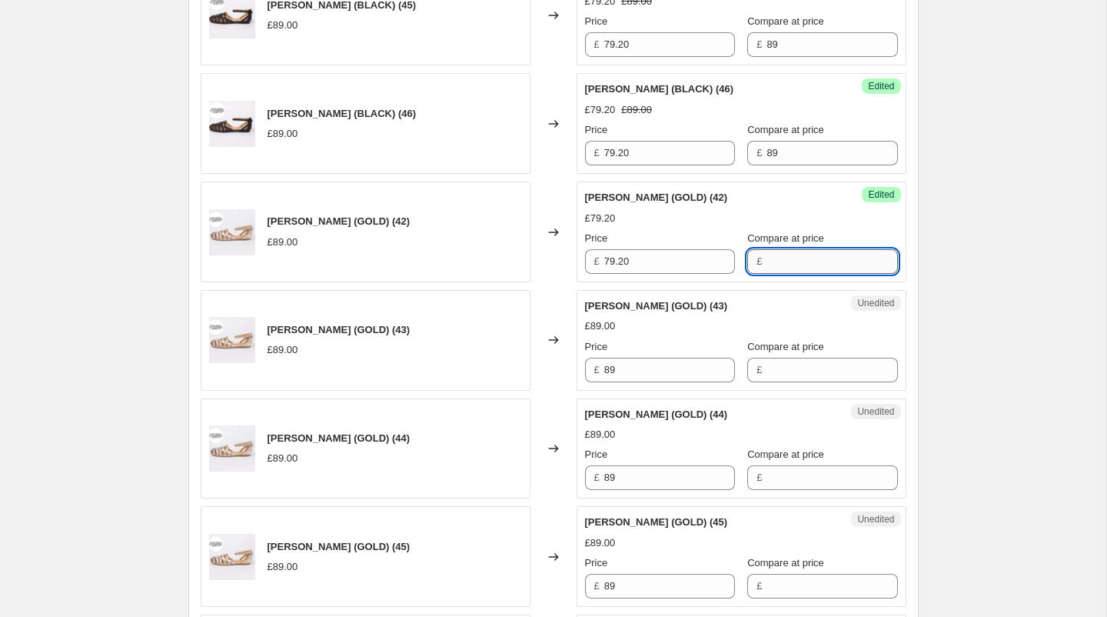
click at [768, 254] on input "Compare at price" at bounding box center [832, 261] width 131 height 25
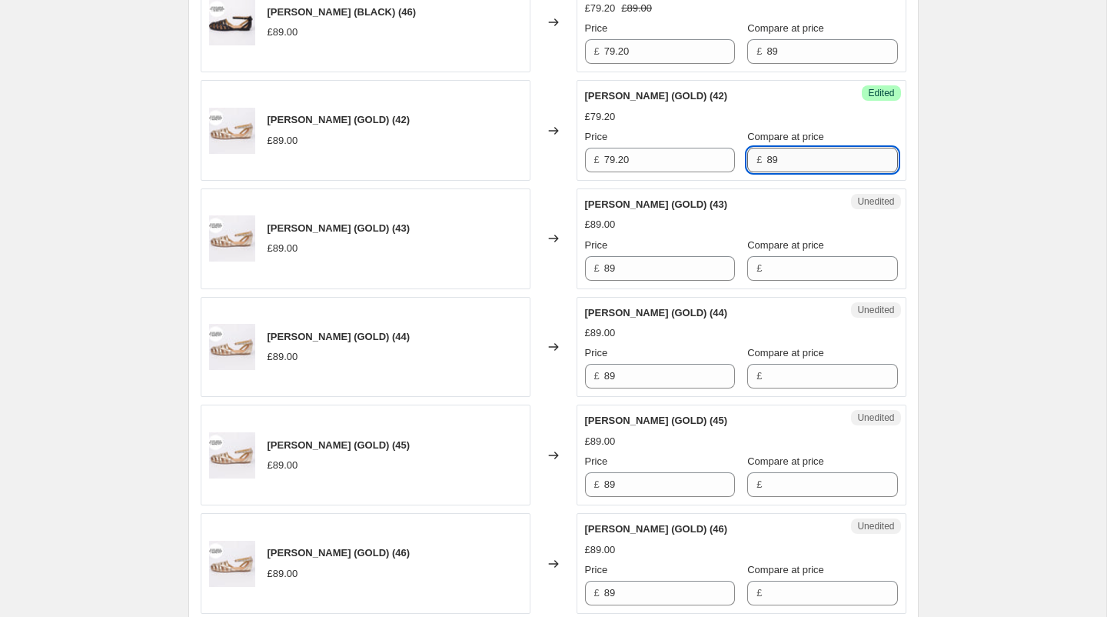
scroll to position [2269, 0]
type input "89"
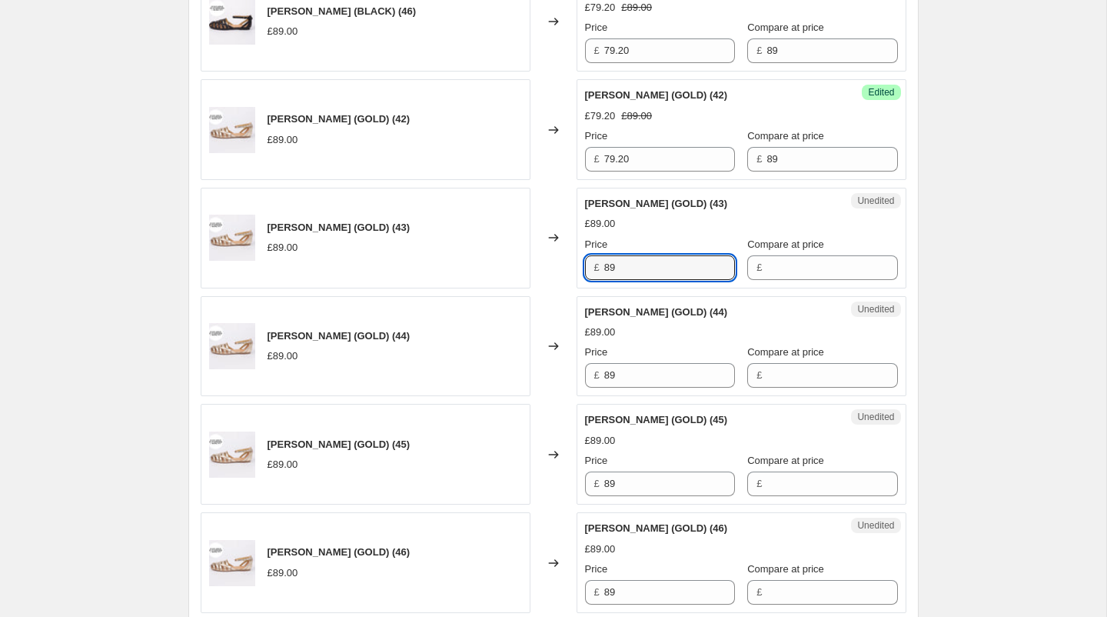
drag, startPoint x: 683, startPoint y: 256, endPoint x: 545, endPoint y: 255, distance: 138.4
click at [545, 255] on div "[PERSON_NAME] (GOLD) (43) £89.00 Changed to Unedited [PERSON_NAME] (GOLD) (43) …" at bounding box center [554, 238] width 706 height 101
type input "79.20"
click at [807, 257] on input "Compare at price" at bounding box center [832, 267] width 131 height 25
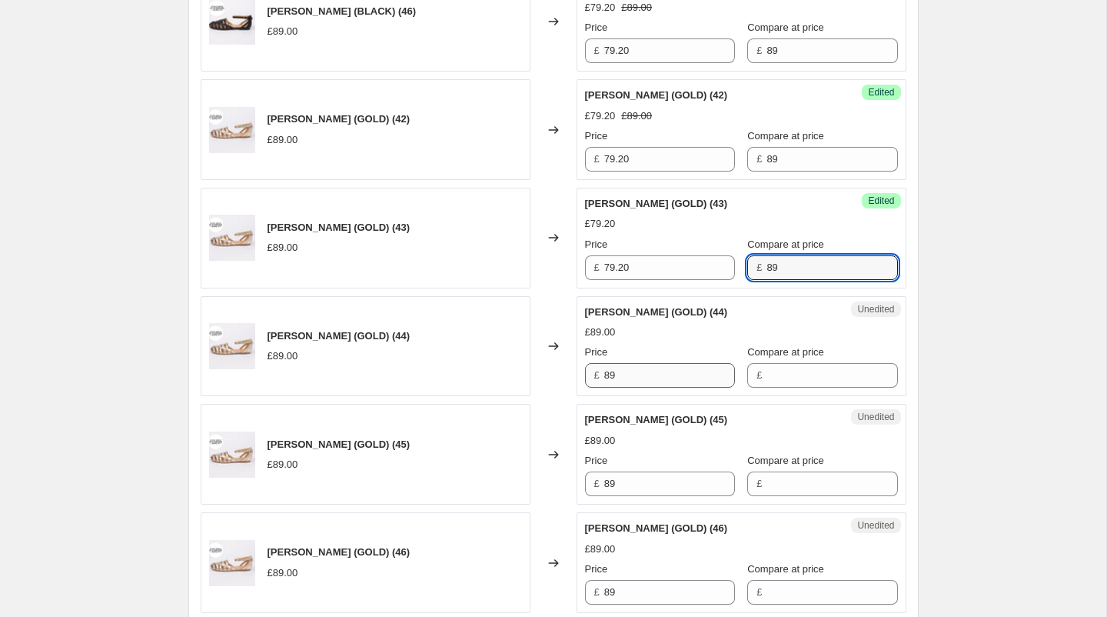
type input "89"
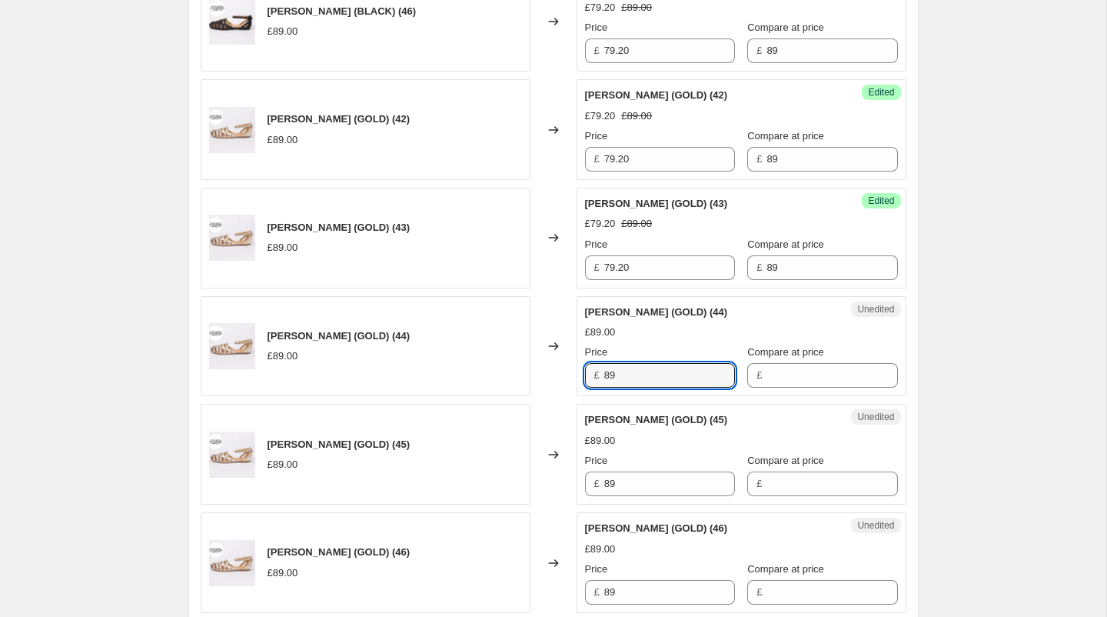
drag, startPoint x: 643, startPoint y: 366, endPoint x: 551, endPoint y: 366, distance: 91.5
click at [551, 366] on div "[PERSON_NAME] (GOLD) (44) £89.00 Changed to Unedited [PERSON_NAME] (GOLD) (44) …" at bounding box center [554, 346] width 706 height 101
type input "79.20"
click at [776, 376] on div "Unedited [PERSON_NAME] (GOLD) (44) £89.00 Price £ 79.20 Compare at price £" at bounding box center [742, 346] width 330 height 101
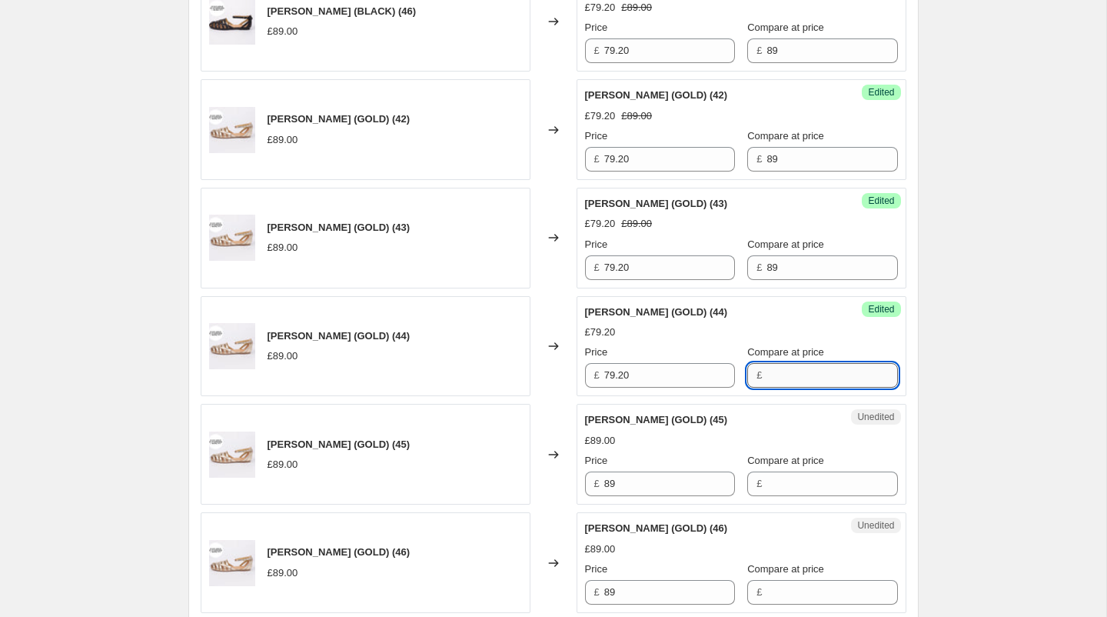
click at [772, 367] on input "Compare at price" at bounding box center [832, 375] width 131 height 25
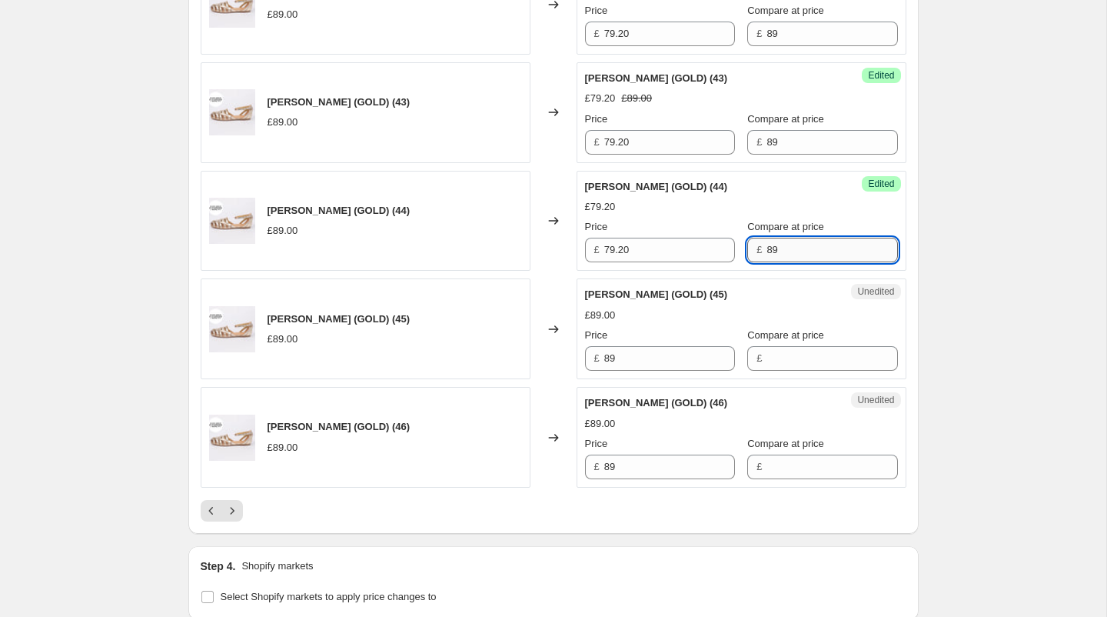
scroll to position [2410, 0]
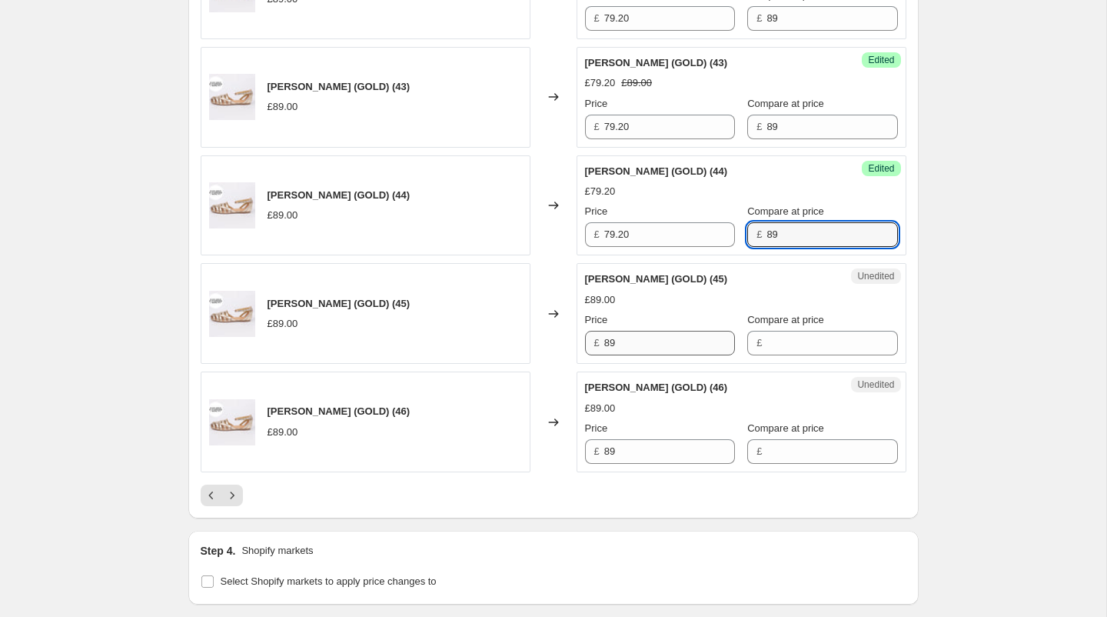
type input "89"
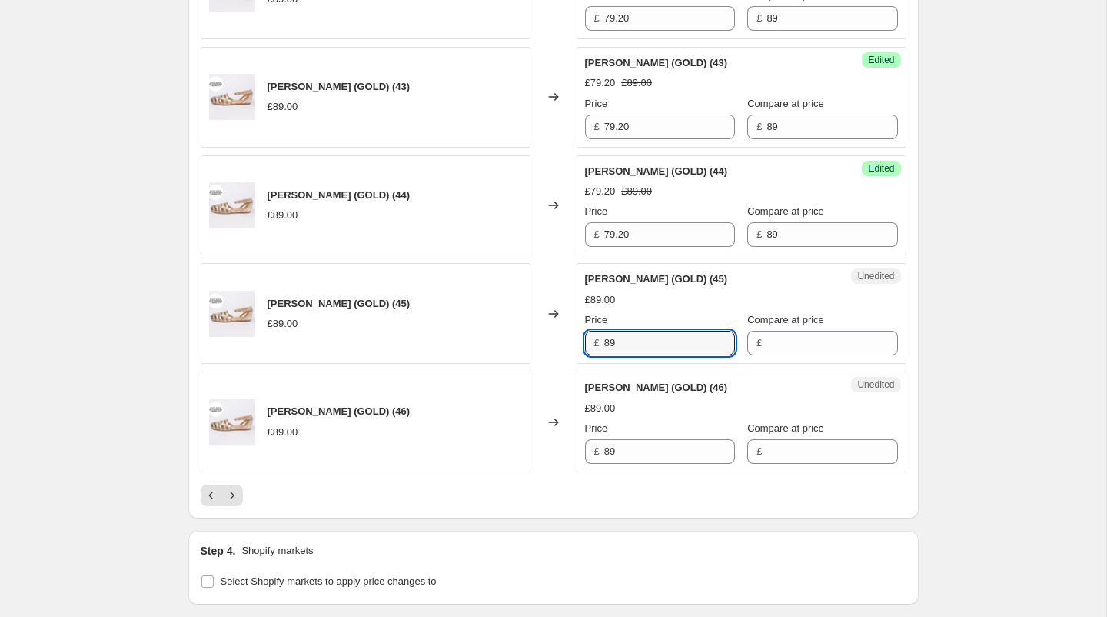
drag, startPoint x: 630, startPoint y: 335, endPoint x: 595, endPoint y: 334, distance: 35.4
click at [595, 334] on div "£ 89" at bounding box center [660, 343] width 150 height 25
type input "79.20"
click at [767, 334] on input "Compare at price" at bounding box center [832, 343] width 131 height 25
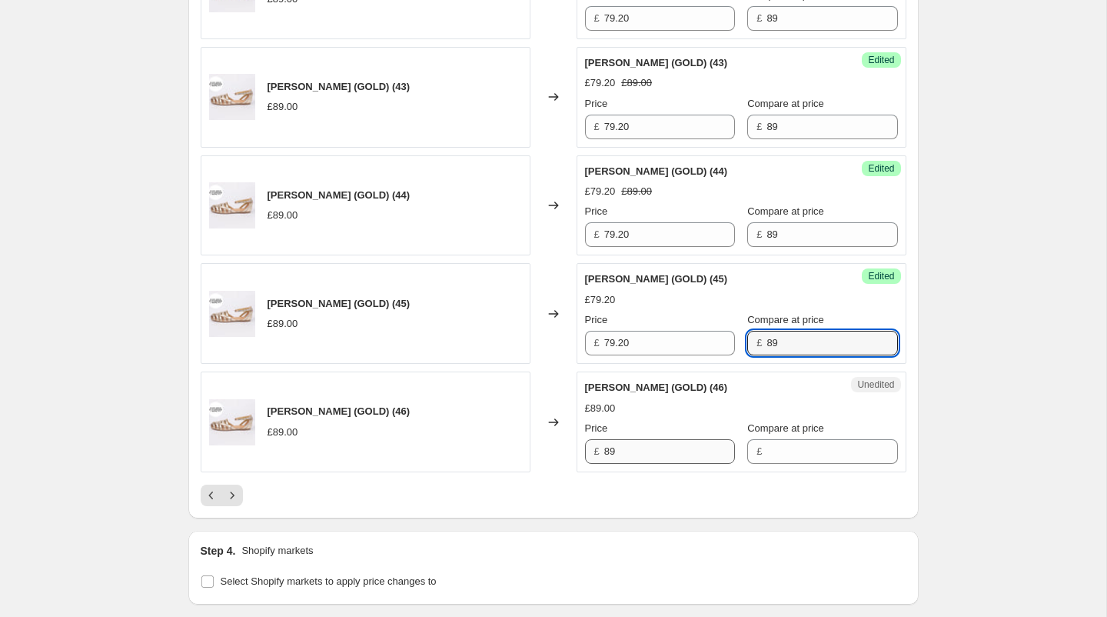
type input "89"
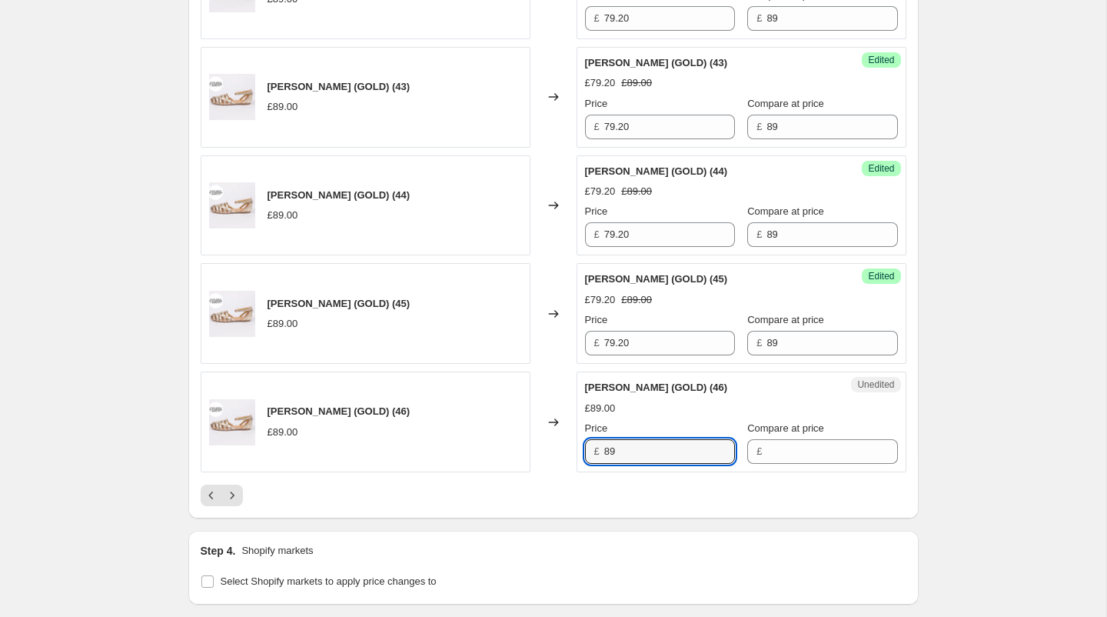
drag, startPoint x: 641, startPoint y: 442, endPoint x: 575, endPoint y: 436, distance: 66.4
click at [575, 436] on div "[PERSON_NAME] (GOLD) (46) £89.00 Changed to Unedited [PERSON_NAME] (GOLD) (46) …" at bounding box center [554, 421] width 706 height 101
type input "79.20"
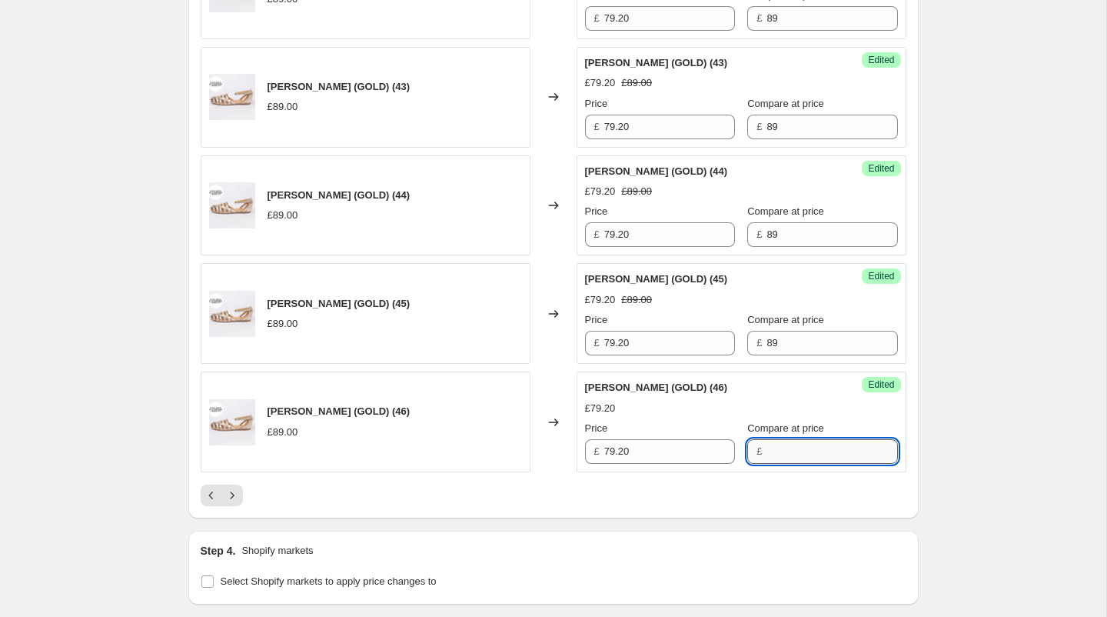
click at [780, 439] on input "Compare at price" at bounding box center [832, 451] width 131 height 25
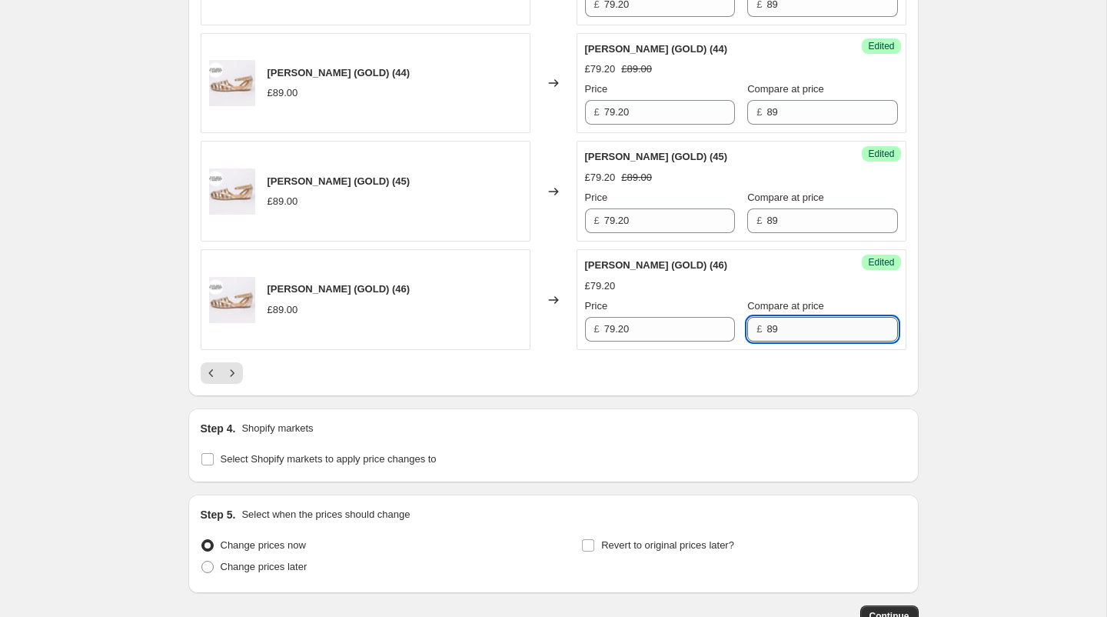
scroll to position [2558, 0]
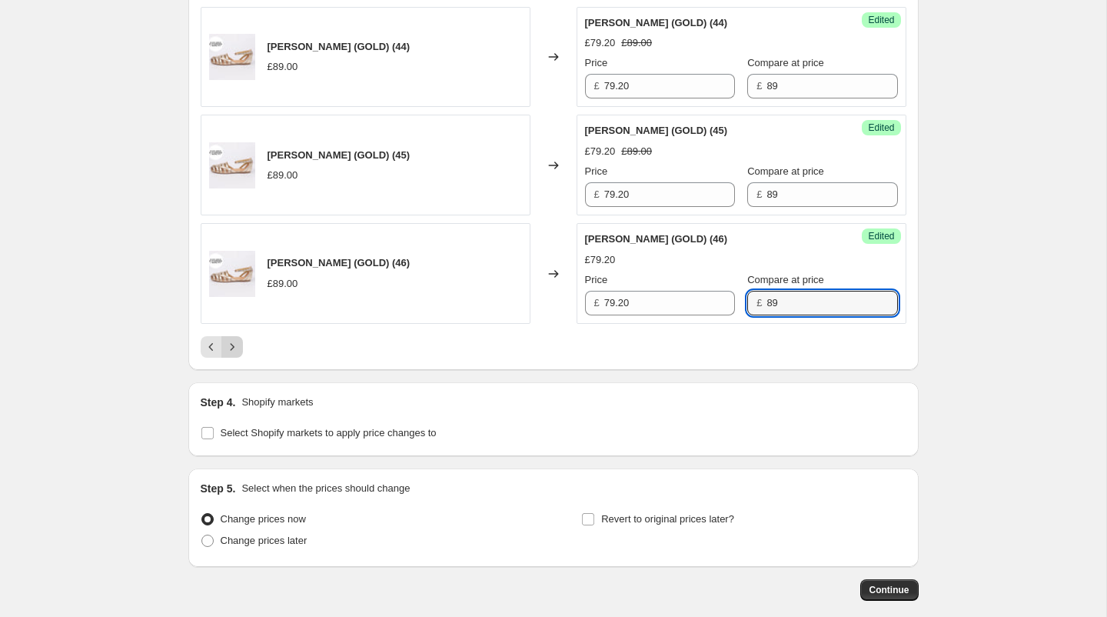
type input "89"
click at [234, 339] on icon "Next" at bounding box center [232, 346] width 15 height 15
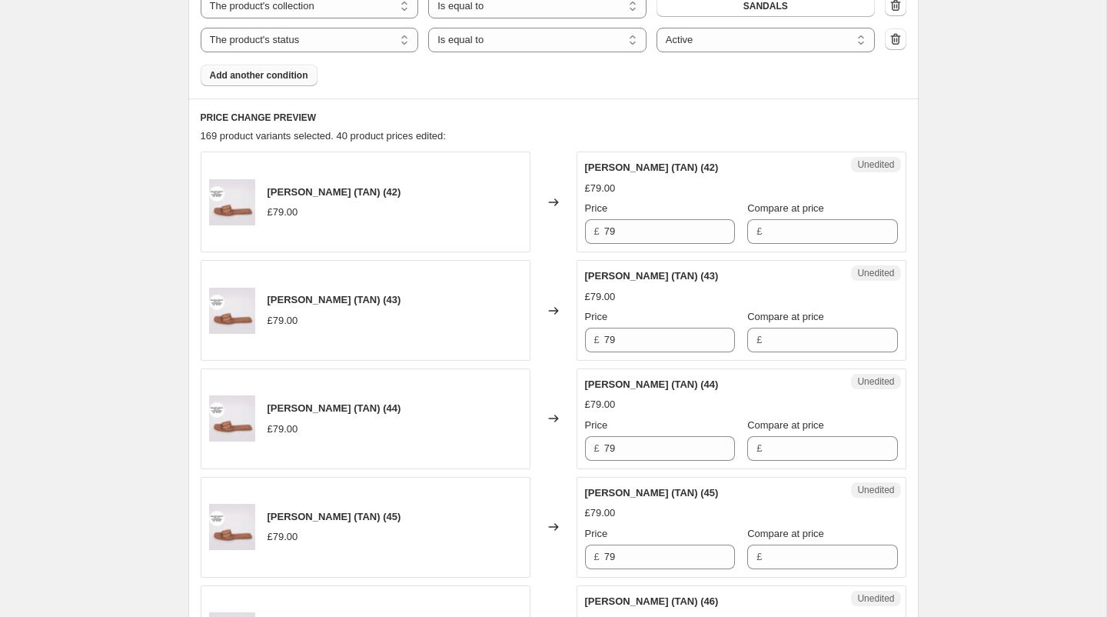
scroll to position [574, 0]
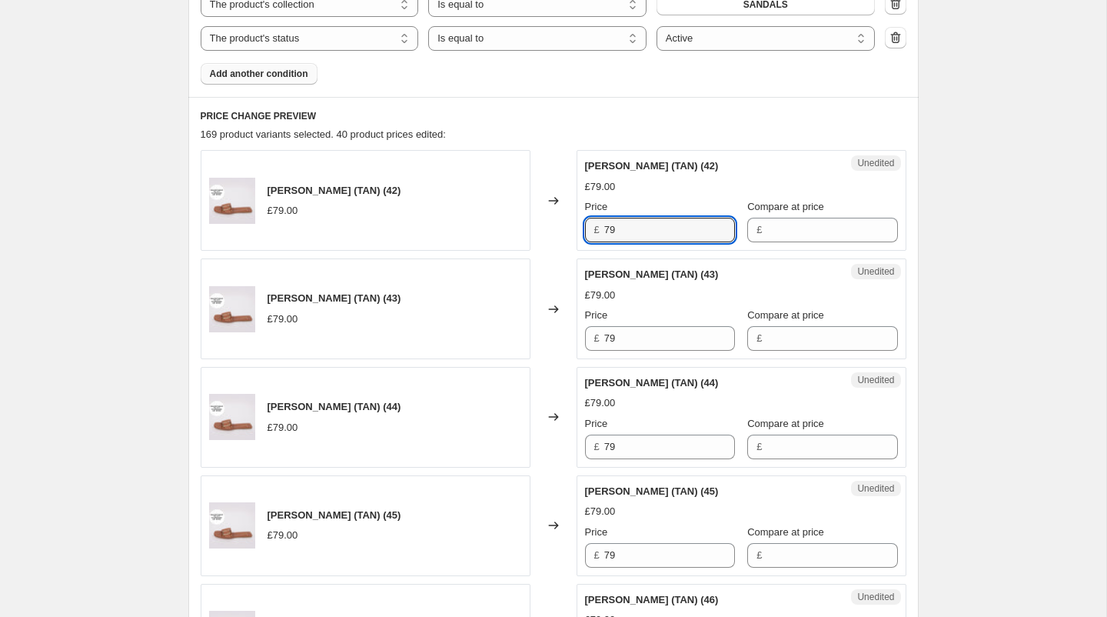
drag, startPoint x: 636, startPoint y: 228, endPoint x: 594, endPoint y: 225, distance: 42.3
click at [594, 225] on div "£ 79" at bounding box center [660, 230] width 150 height 25
type input "59.25"
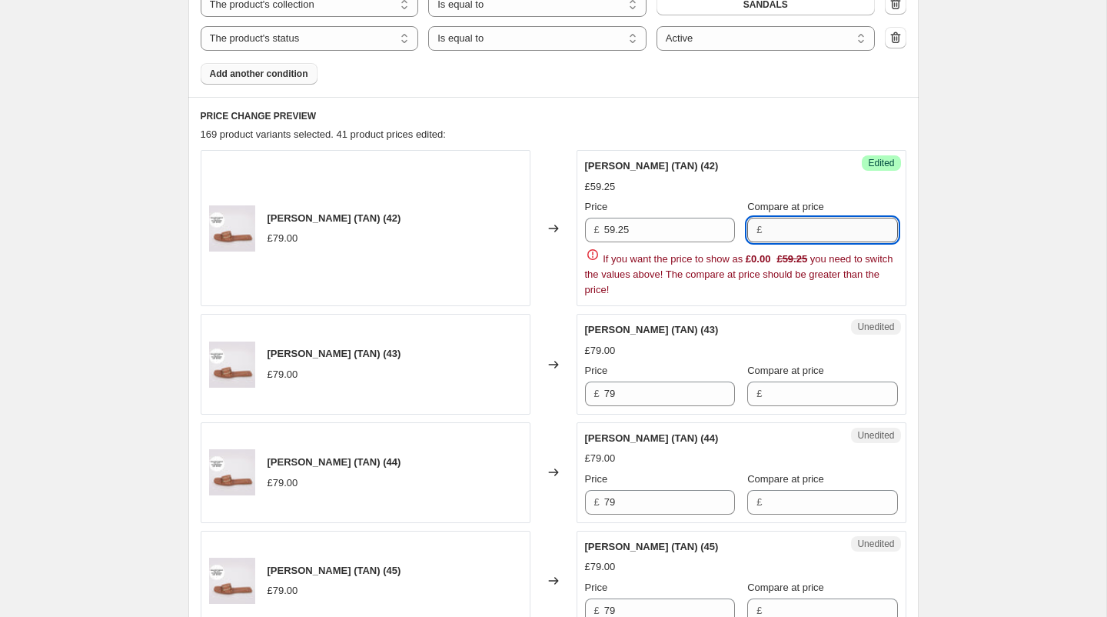
click at [755, 232] on div "£" at bounding box center [822, 230] width 150 height 25
type input "79"
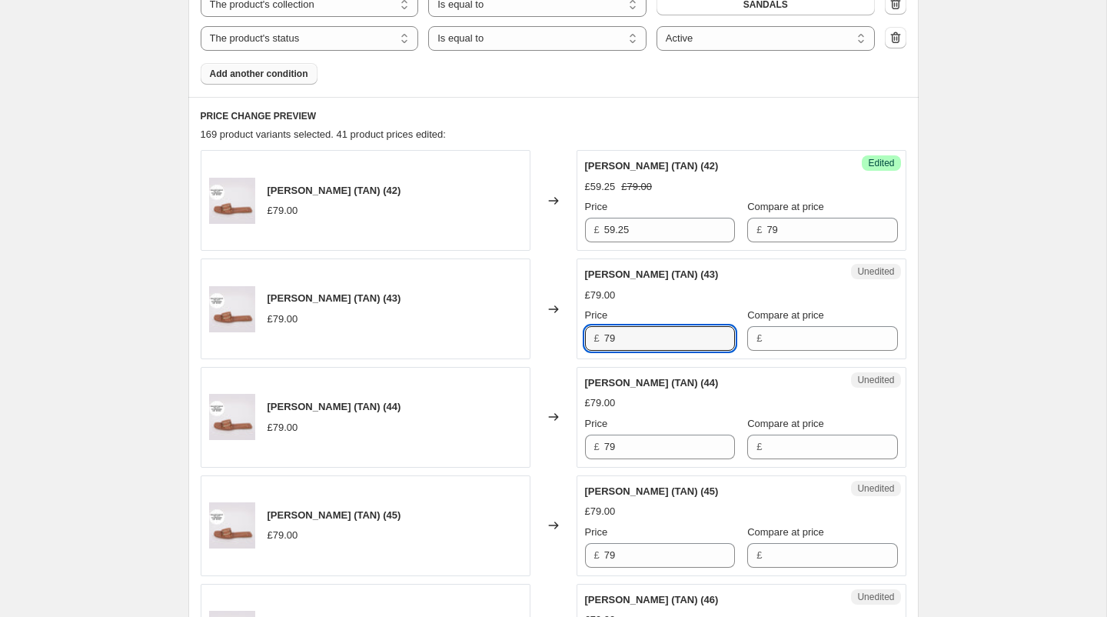
drag, startPoint x: 642, startPoint y: 340, endPoint x: 557, endPoint y: 330, distance: 85.2
click at [557, 330] on div "[PERSON_NAME] (TAN) (43) £79.00 Changed to Unedited RUBY SANDAL (TAN) (43) £79.…" at bounding box center [554, 308] width 706 height 101
type input "59.25"
click at [769, 341] on input "Compare at price" at bounding box center [832, 338] width 131 height 25
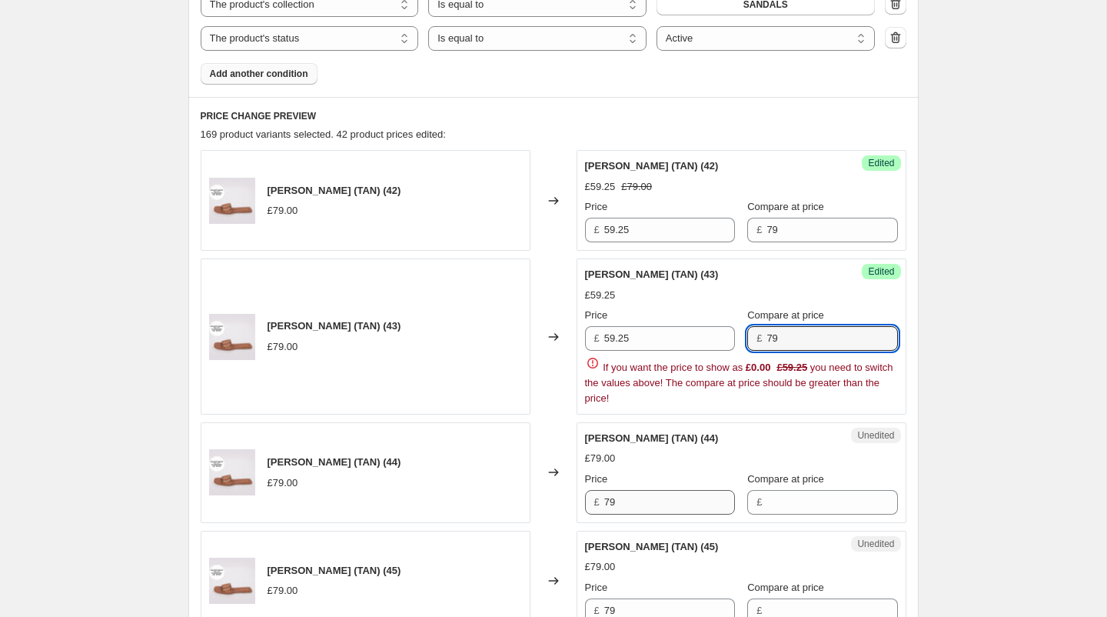
type input "79"
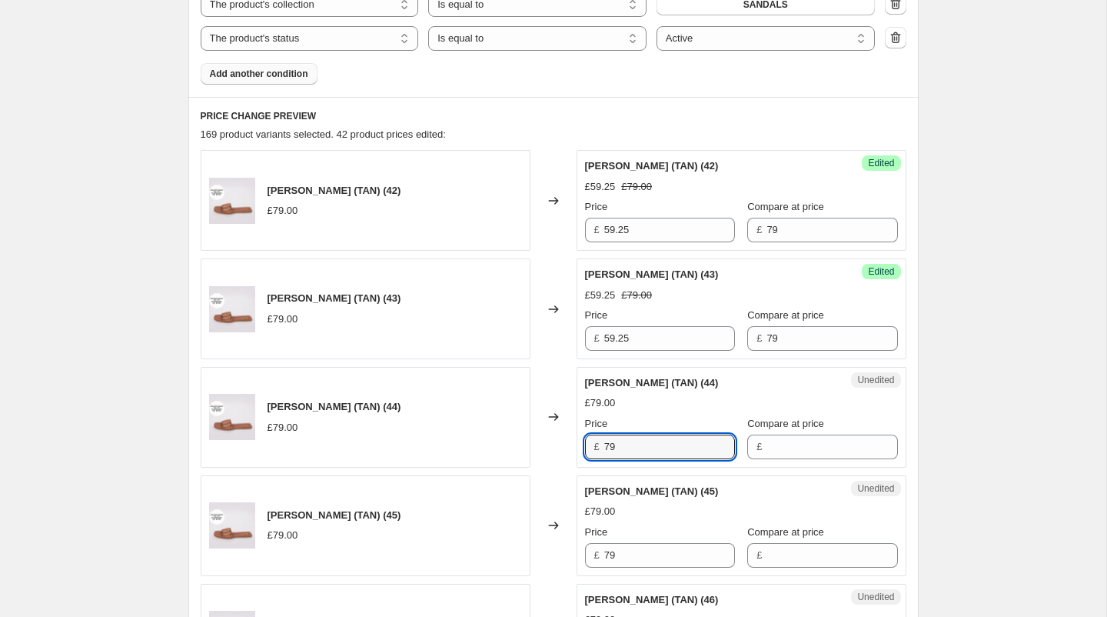
drag, startPoint x: 644, startPoint y: 452, endPoint x: 549, endPoint y: 449, distance: 95.4
click at [549, 449] on div "[PERSON_NAME] (TAN) (44) £79.00 Changed to Unedited RUBY SANDAL (TAN) (44) £79.…" at bounding box center [554, 417] width 706 height 101
type input "59.25"
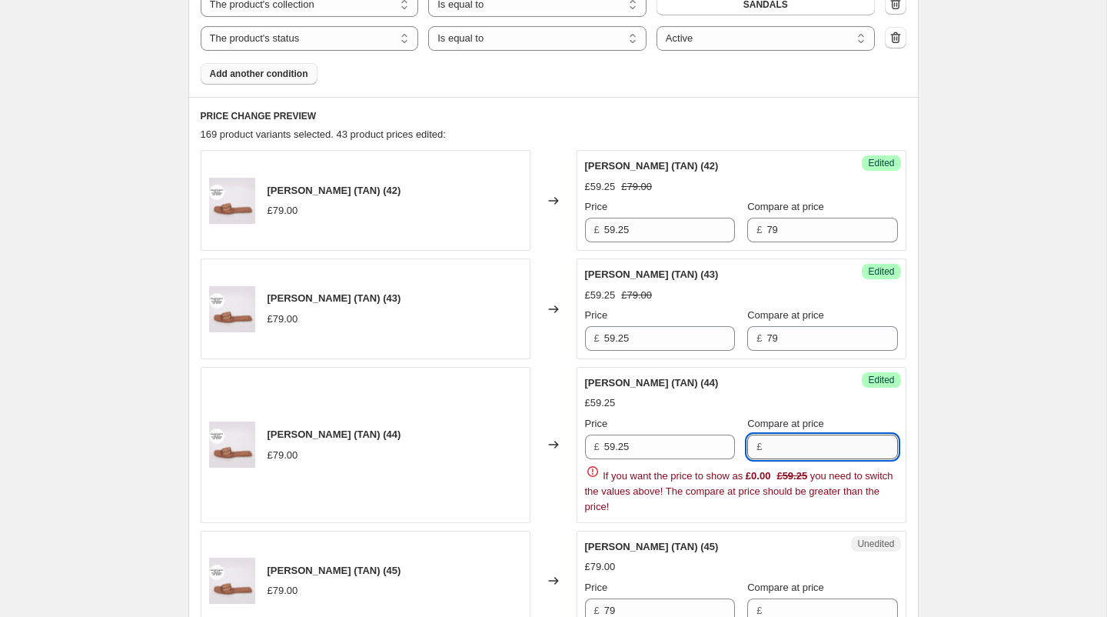
click at [777, 434] on input "Compare at price" at bounding box center [832, 446] width 131 height 25
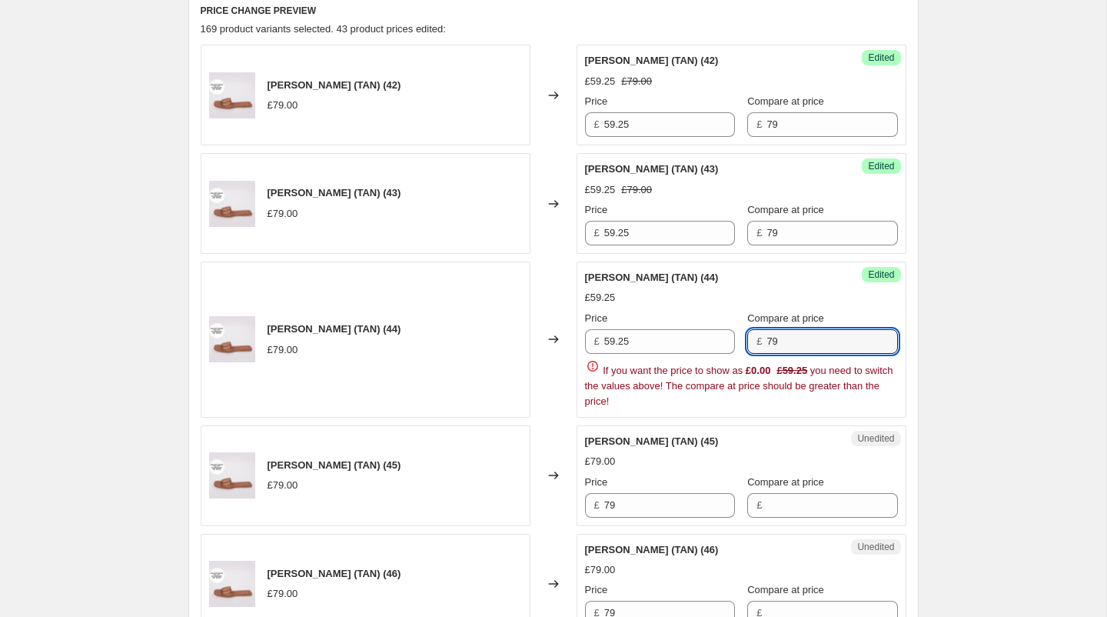
scroll to position [763, 0]
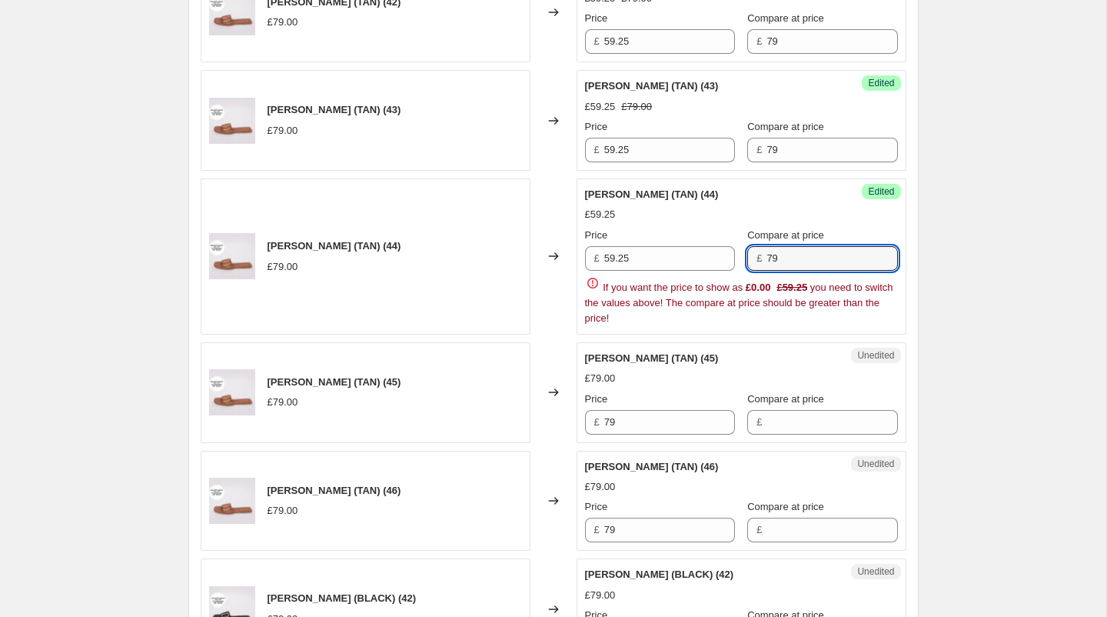
type input "79"
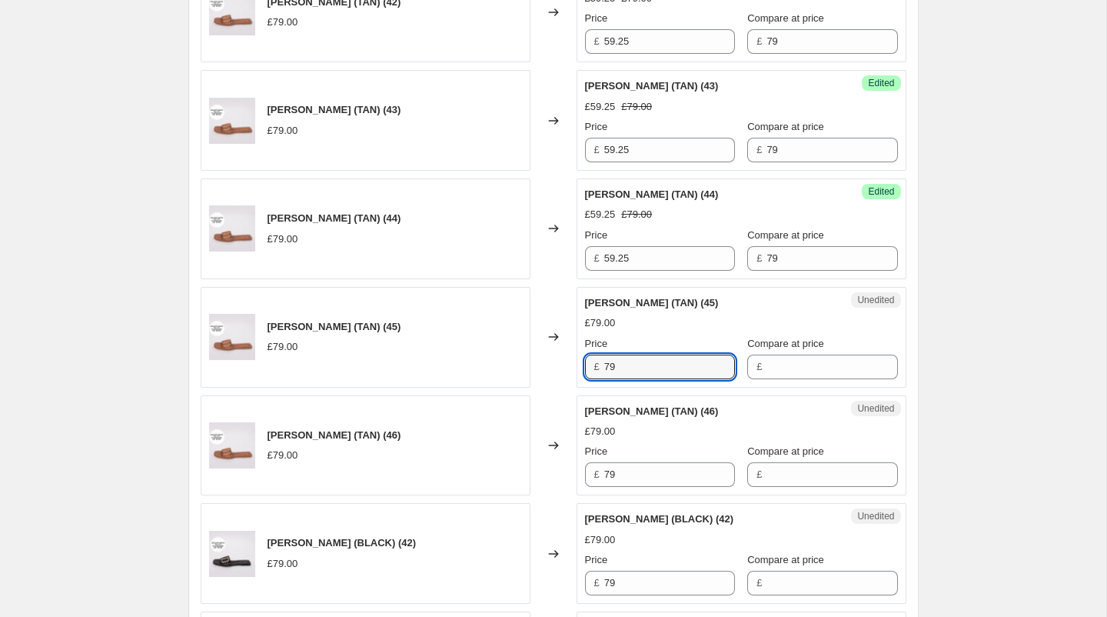
drag, startPoint x: 634, startPoint y: 366, endPoint x: 569, endPoint y: 366, distance: 65.4
click at [569, 366] on div "[PERSON_NAME] (TAN) (45) £79.00 Changed to Unedited RUBY SANDAL (TAN) (45) £79.…" at bounding box center [554, 337] width 706 height 101
type input "59.25"
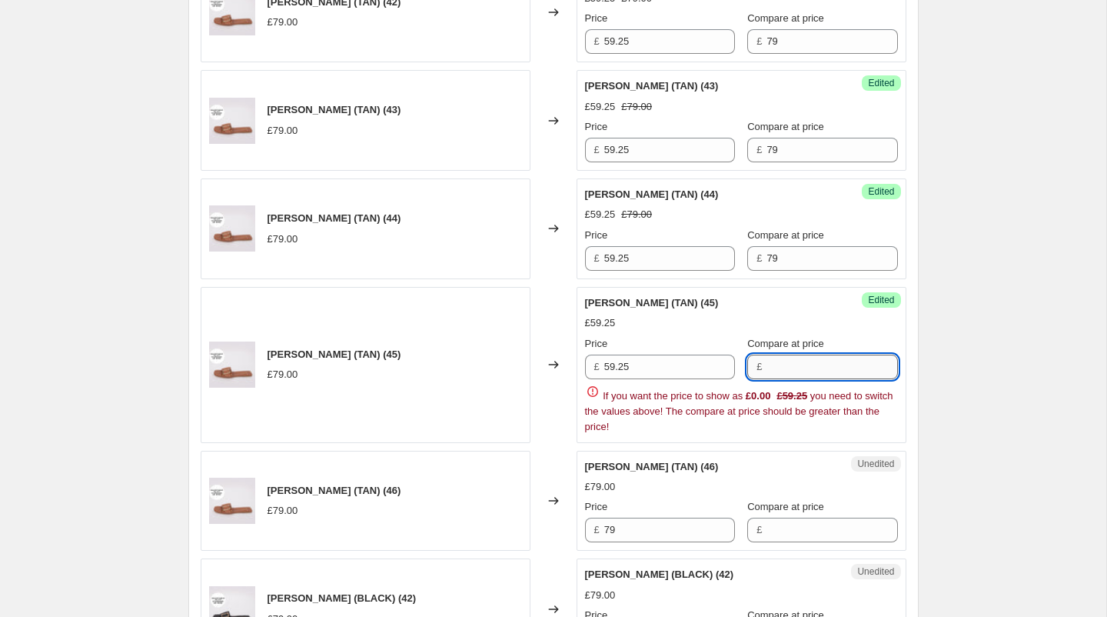
click at [805, 369] on input "Compare at price" at bounding box center [832, 366] width 131 height 25
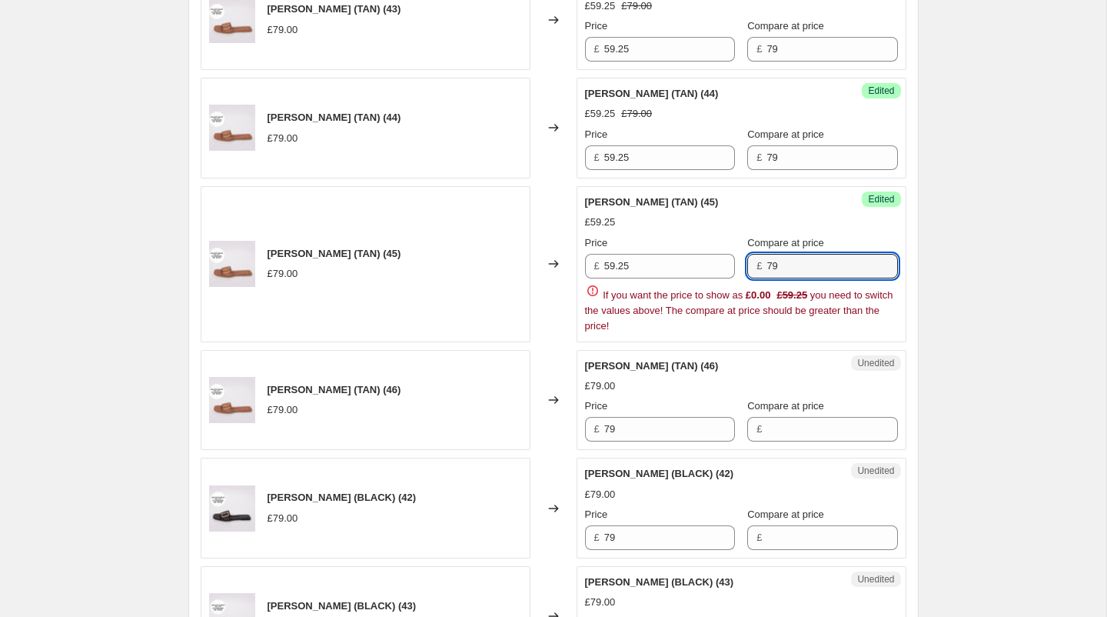
scroll to position [871, 0]
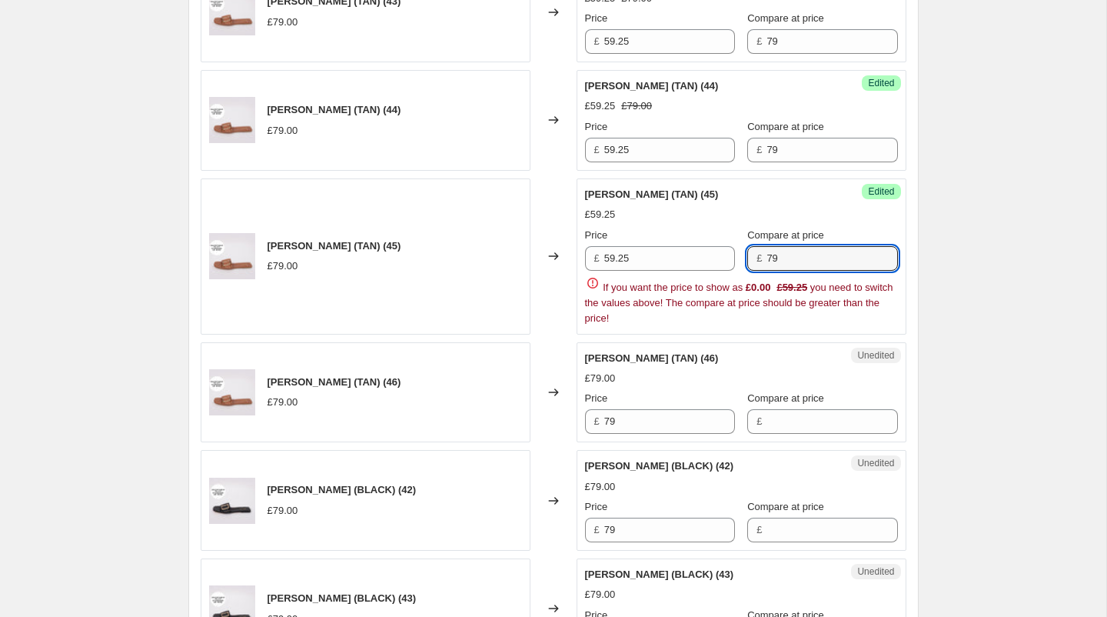
type input "79"
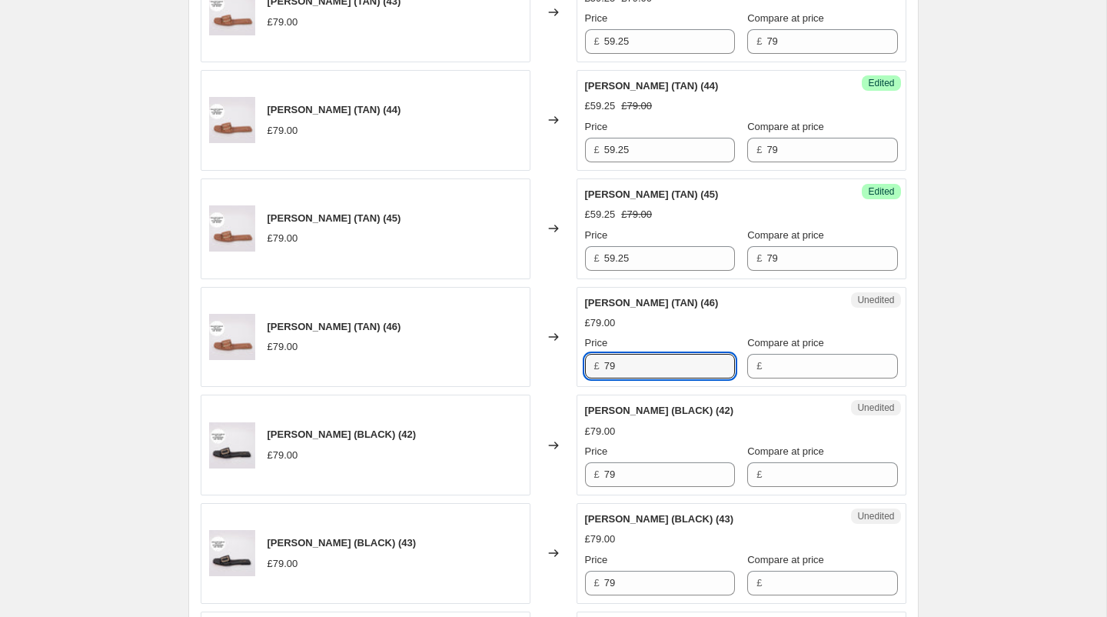
drag, startPoint x: 643, startPoint y: 365, endPoint x: 565, endPoint y: 364, distance: 77.7
click at [565, 364] on div "[PERSON_NAME] (TAN) (46) £79.00 Changed to Unedited RUBY SANDAL (TAN) (46) £79.…" at bounding box center [554, 337] width 706 height 101
type input "59.25"
click at [793, 371] on input "Compare at price" at bounding box center [832, 366] width 131 height 25
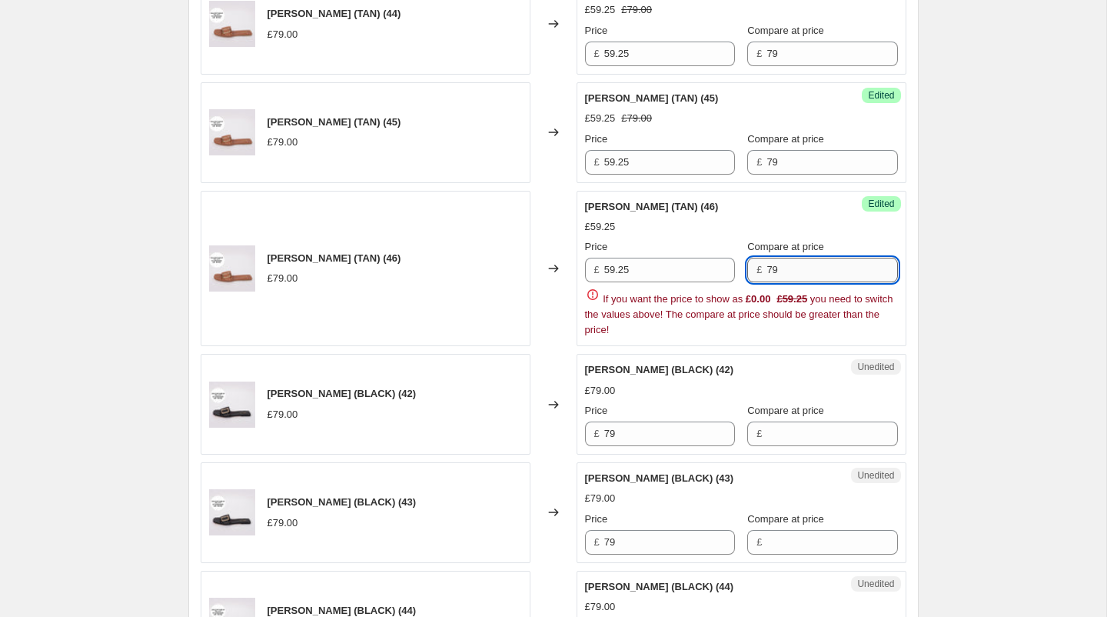
scroll to position [1017, 0]
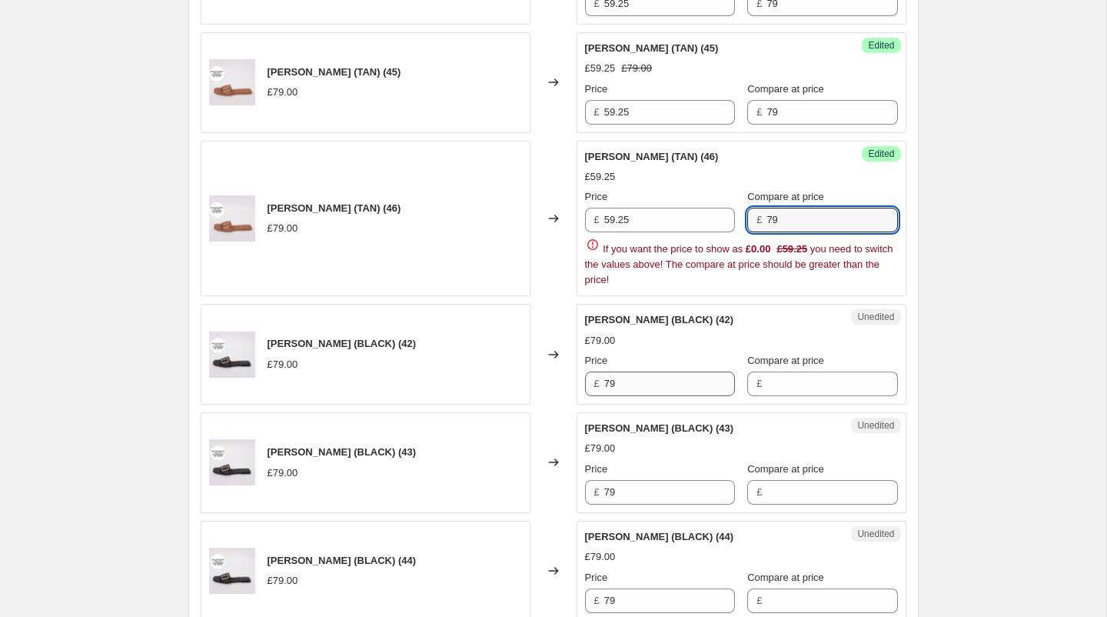
type input "79"
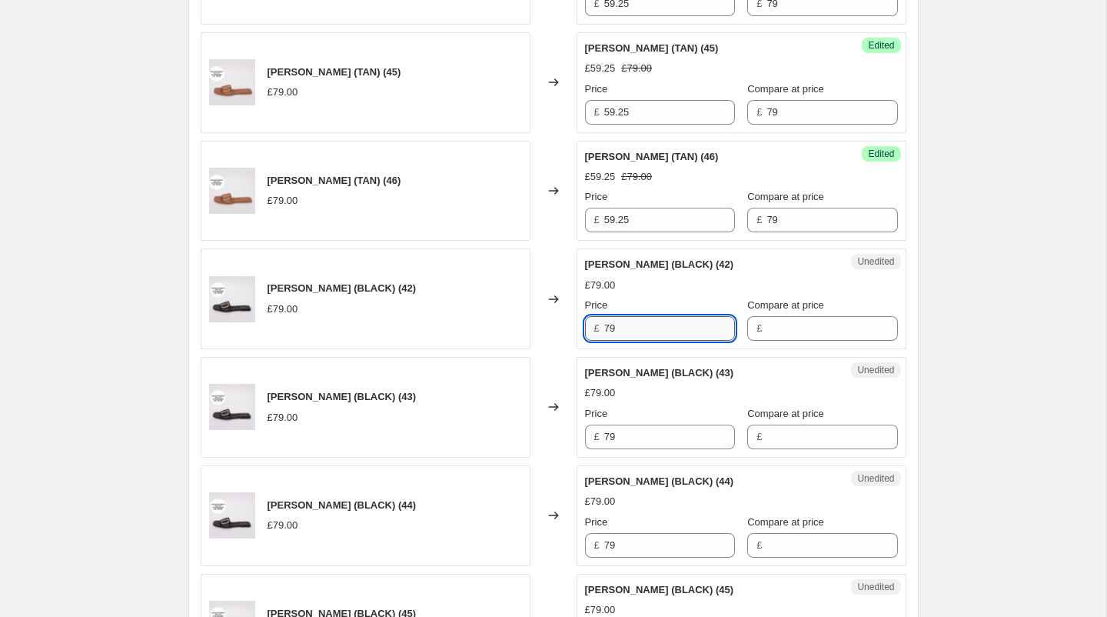
drag, startPoint x: 637, startPoint y: 321, endPoint x: 581, endPoint y: 317, distance: 55.5
click at [581, 317] on div "Unedited RUBY SANDAL (BLACK) (42) £79.00 Price £ 79 Compare at price £" at bounding box center [742, 298] width 330 height 101
type input "59.25"
click at [787, 323] on input "Compare at price" at bounding box center [832, 328] width 131 height 25
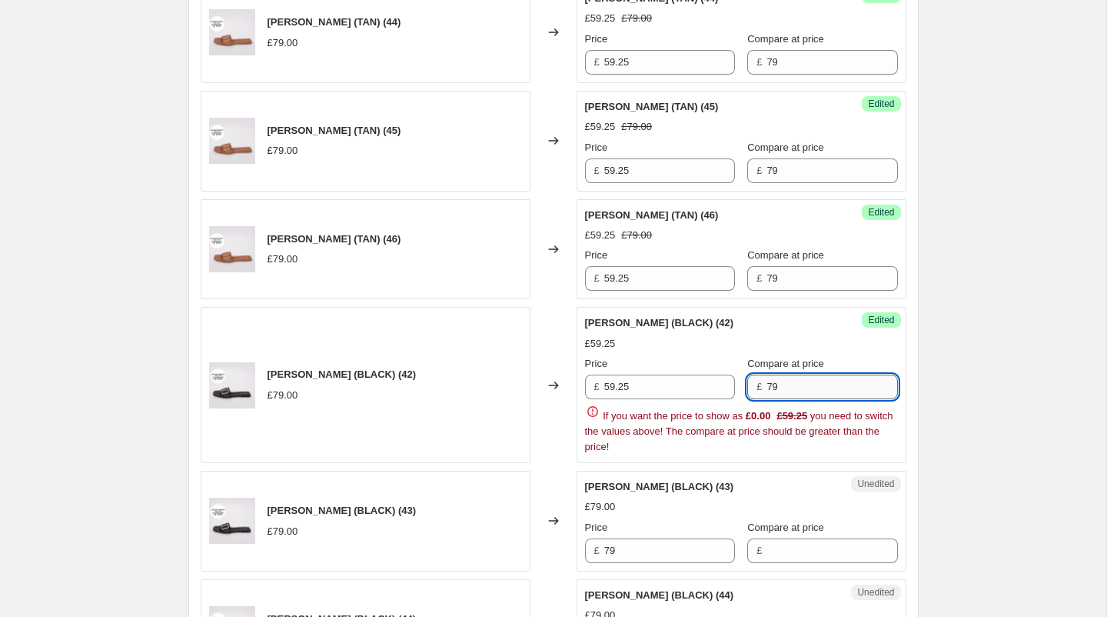
scroll to position [969, 0]
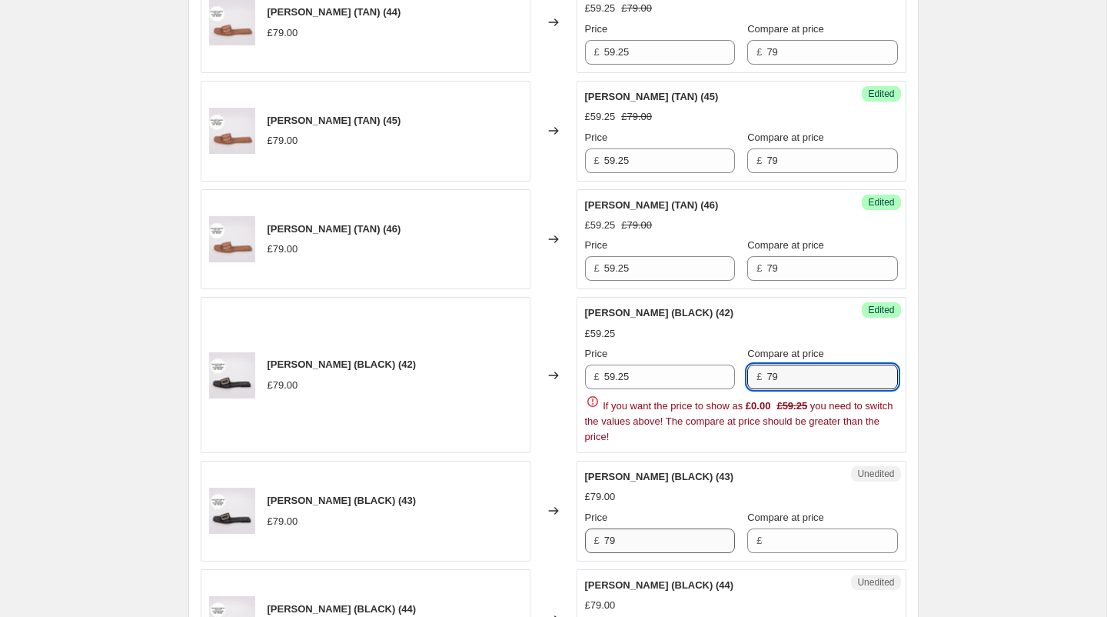
type input "79"
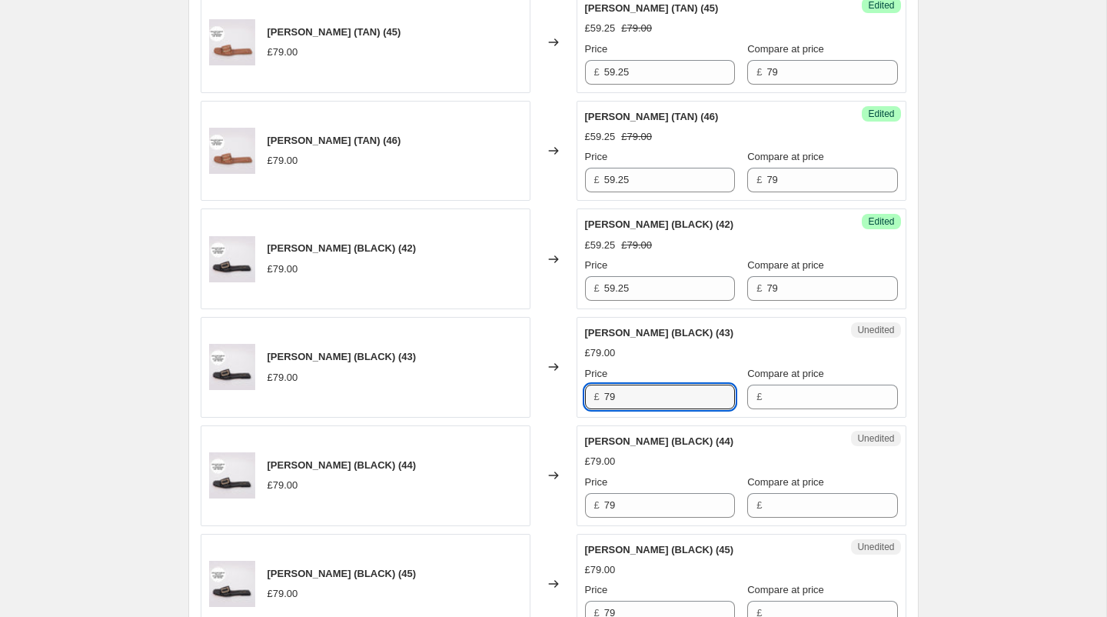
scroll to position [1102, 0]
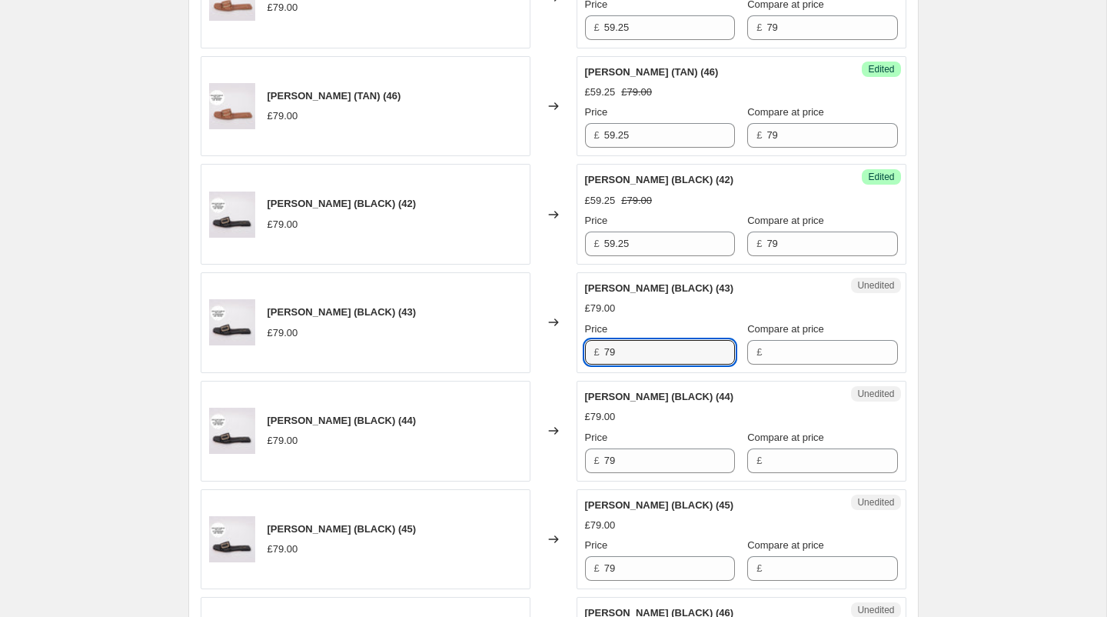
drag, startPoint x: 643, startPoint y: 358, endPoint x: 577, endPoint y: 338, distance: 68.3
click at [577, 338] on div "Unedited RUBY SANDAL (BLACK) (43) £79.00 Price £ 79 Compare at price £" at bounding box center [742, 322] width 330 height 101
type input "59.25"
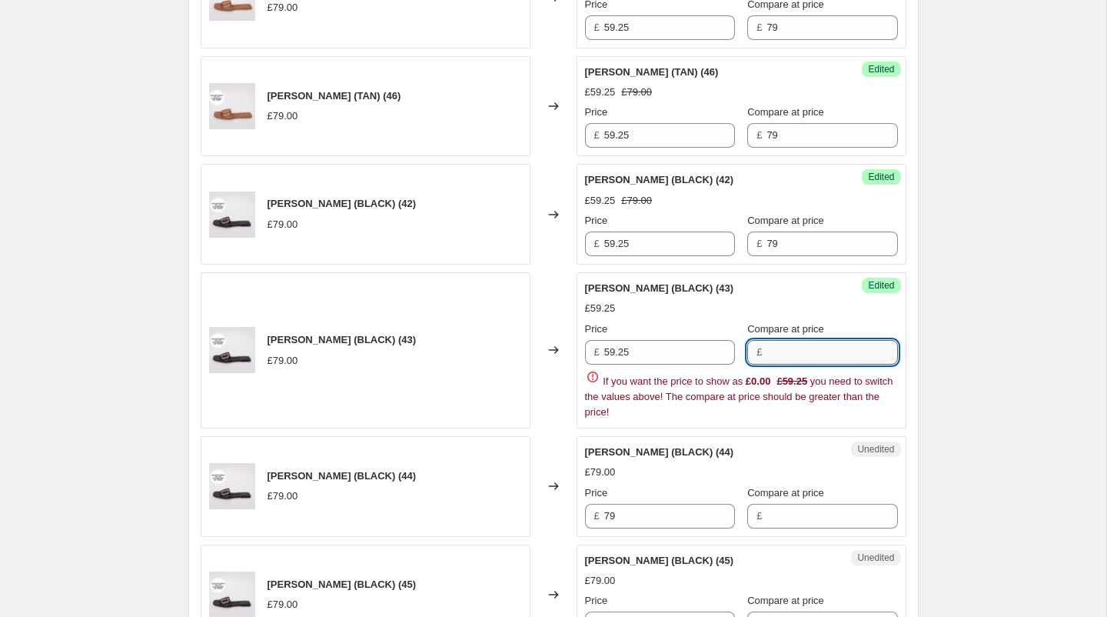
click at [765, 351] on div "£" at bounding box center [822, 352] width 150 height 25
type input "79"
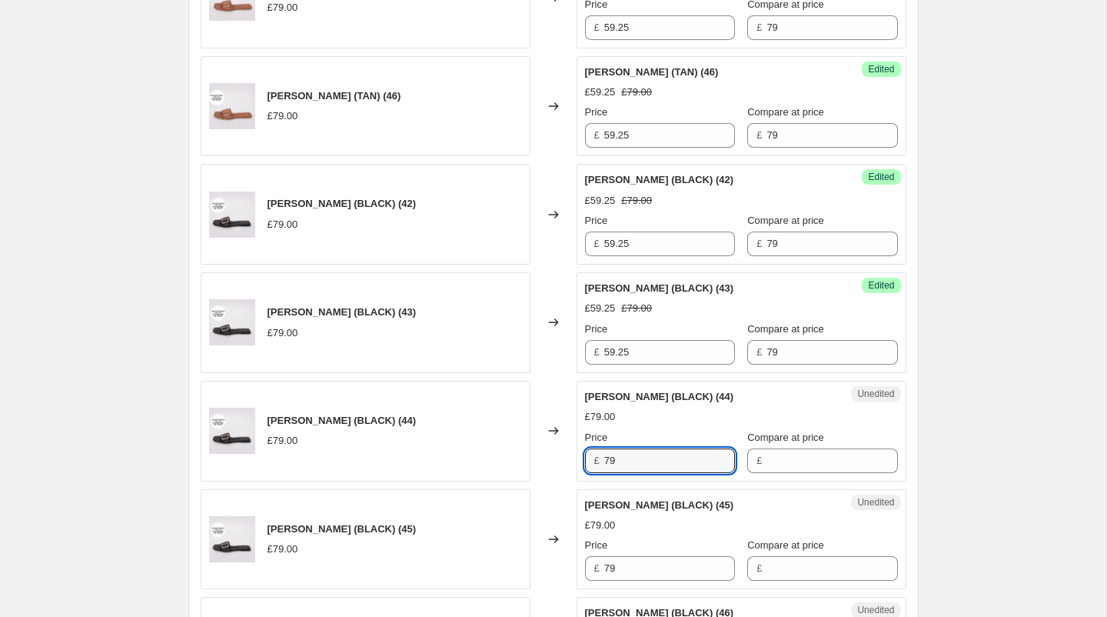
drag, startPoint x: 652, startPoint y: 458, endPoint x: 567, endPoint y: 457, distance: 85.3
click at [567, 457] on div "[PERSON_NAME] (BLACK) (44) £79.00 Changed to Unedited RUBY SANDAL (BLACK) (44) …" at bounding box center [554, 431] width 706 height 101
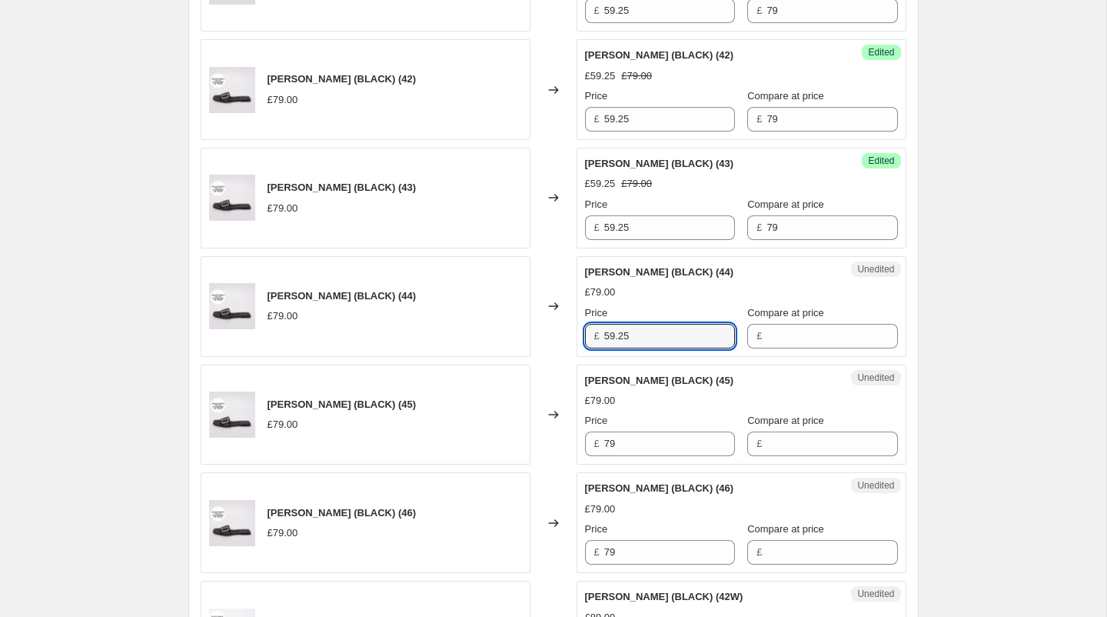
scroll to position [1308, 0]
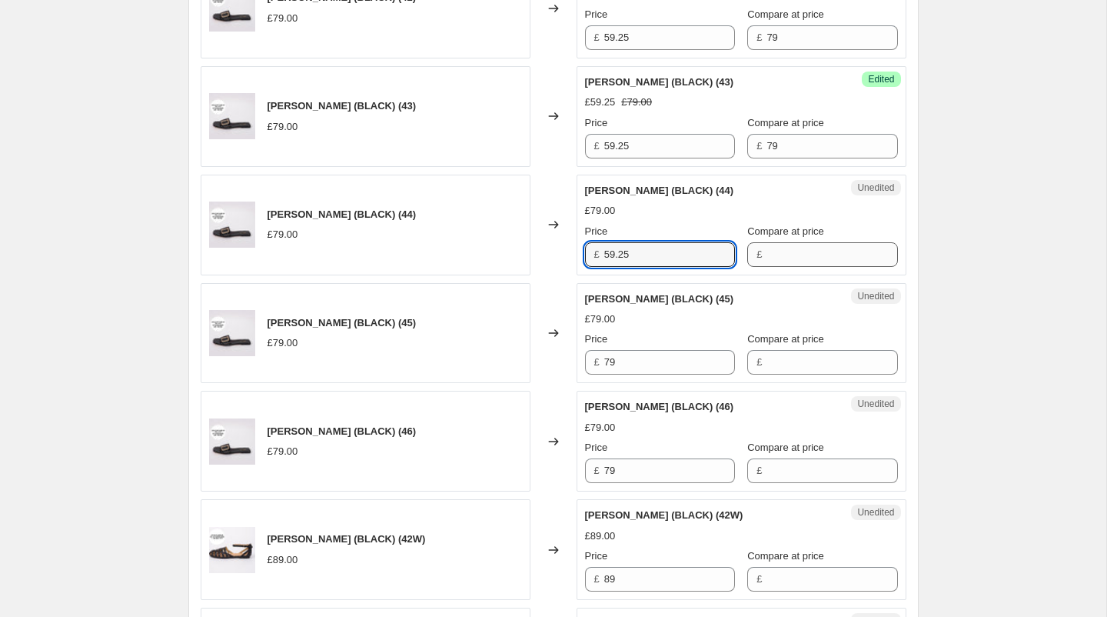
type input "59.25"
click at [767, 254] on input "Compare at price" at bounding box center [832, 254] width 131 height 25
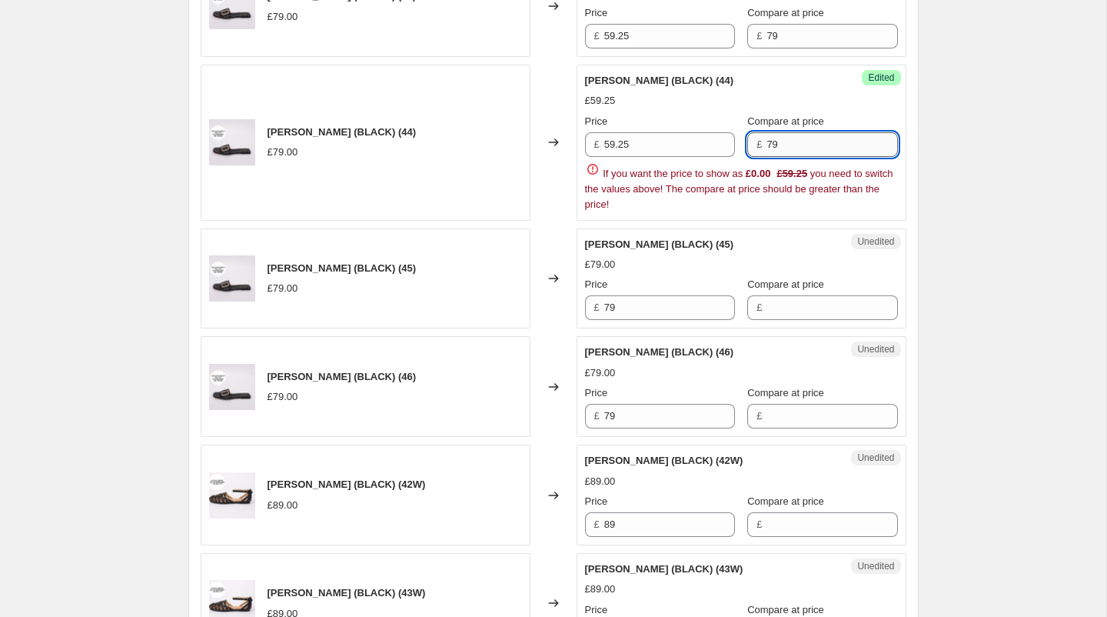
scroll to position [1455, 0]
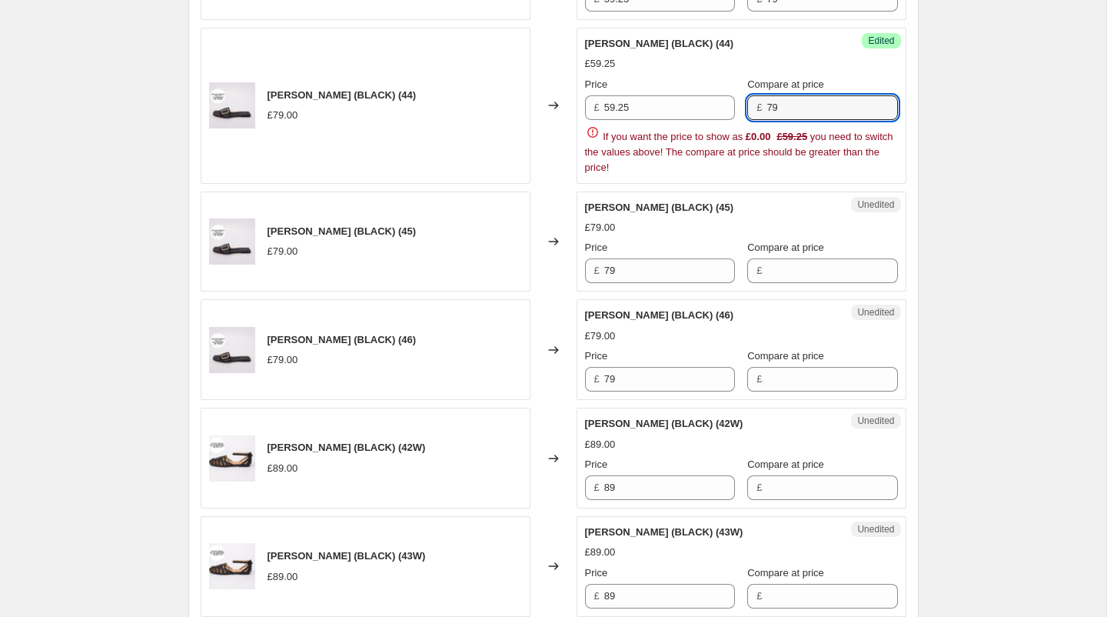
type input "79"
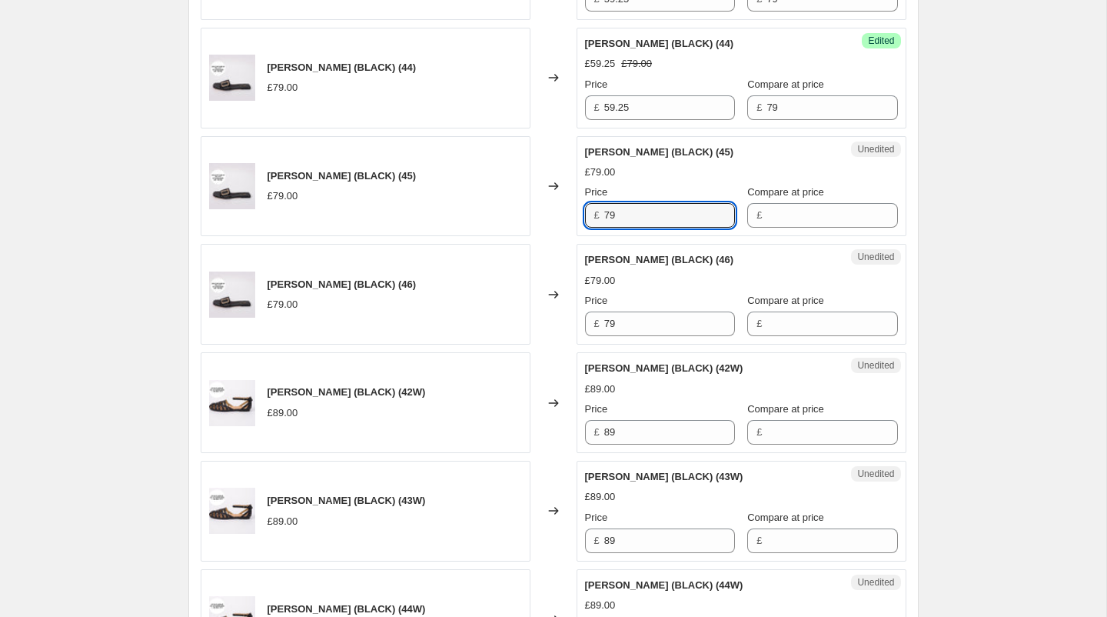
drag, startPoint x: 671, startPoint y: 261, endPoint x: 540, endPoint y: 196, distance: 146.8
click at [540, 196] on div "[PERSON_NAME] (BLACK) (45) £79.00 Changed to Unedited RUBY SANDAL (BLACK) (45) …" at bounding box center [554, 186] width 706 height 101
type input "59.25"
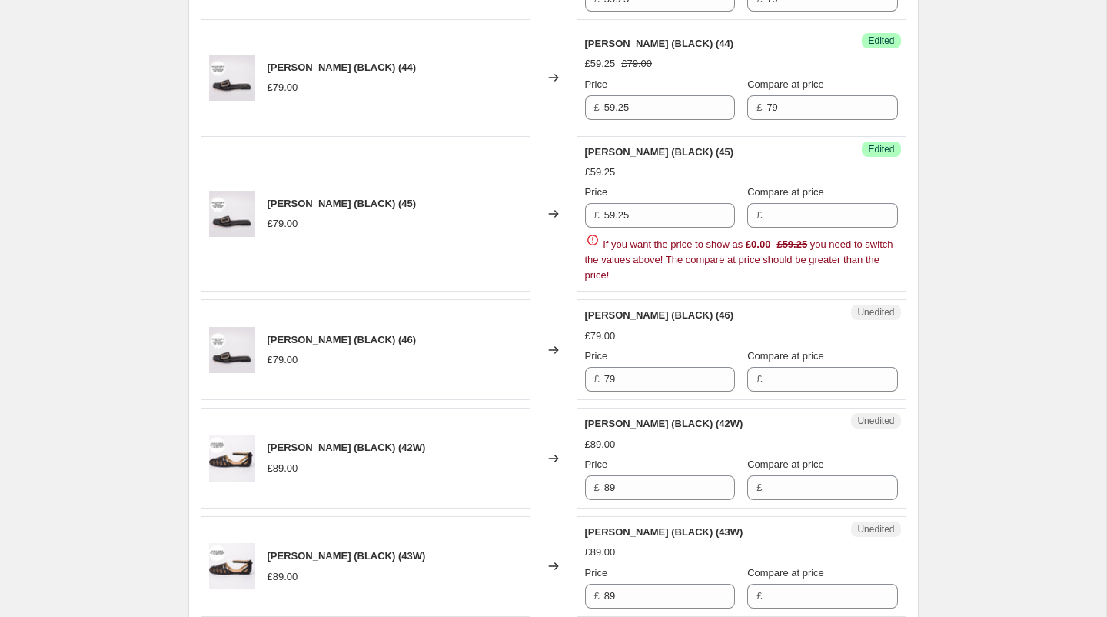
click at [749, 206] on div "£" at bounding box center [822, 215] width 150 height 25
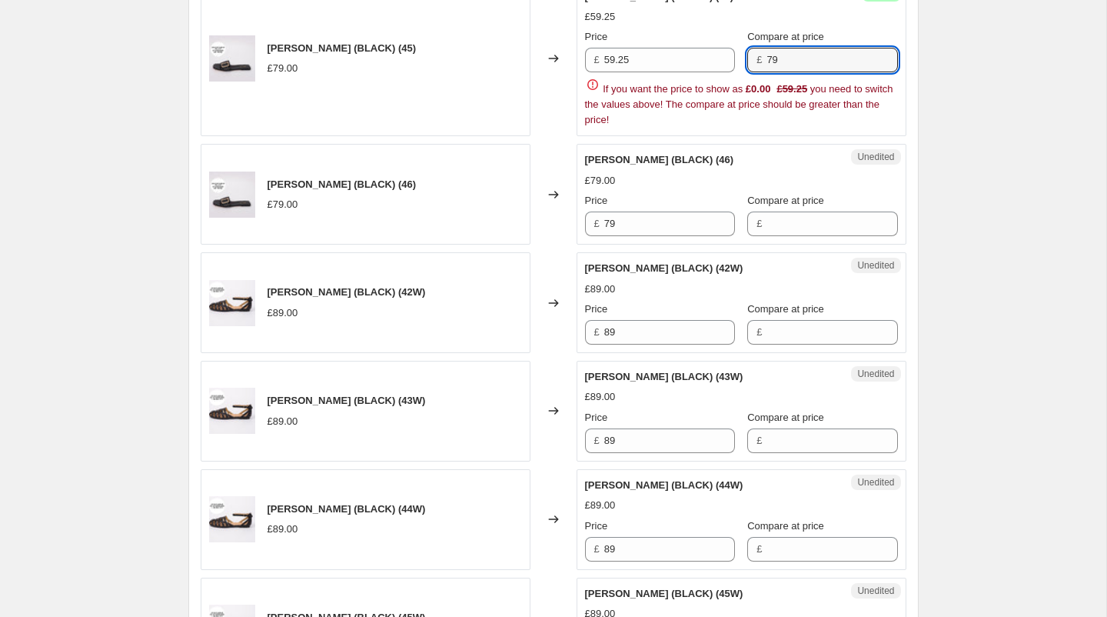
scroll to position [1643, 0]
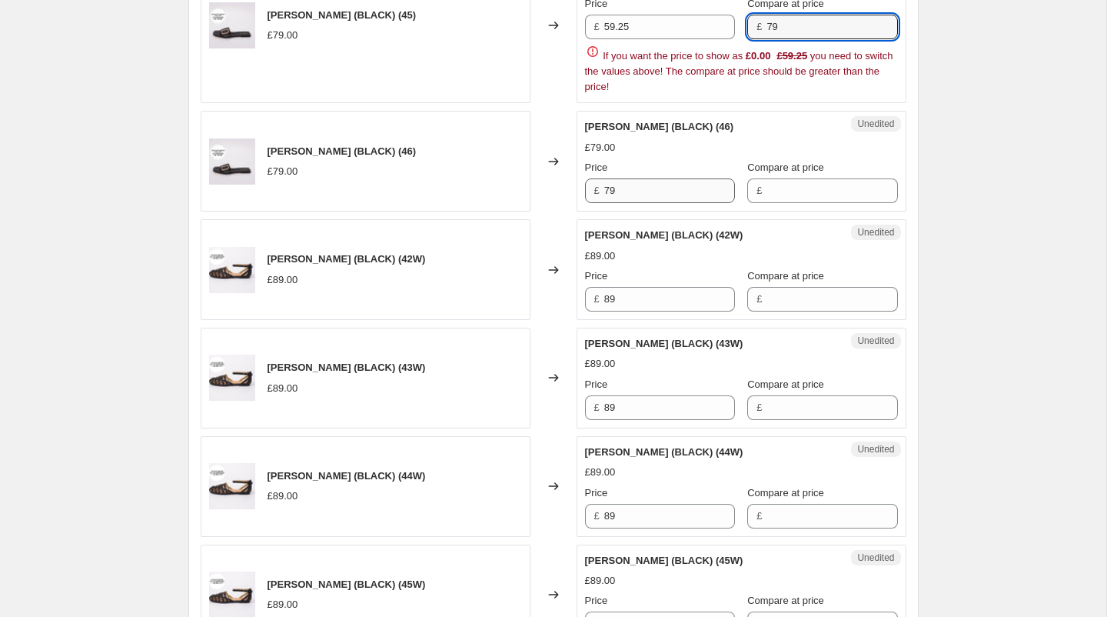
type input "79"
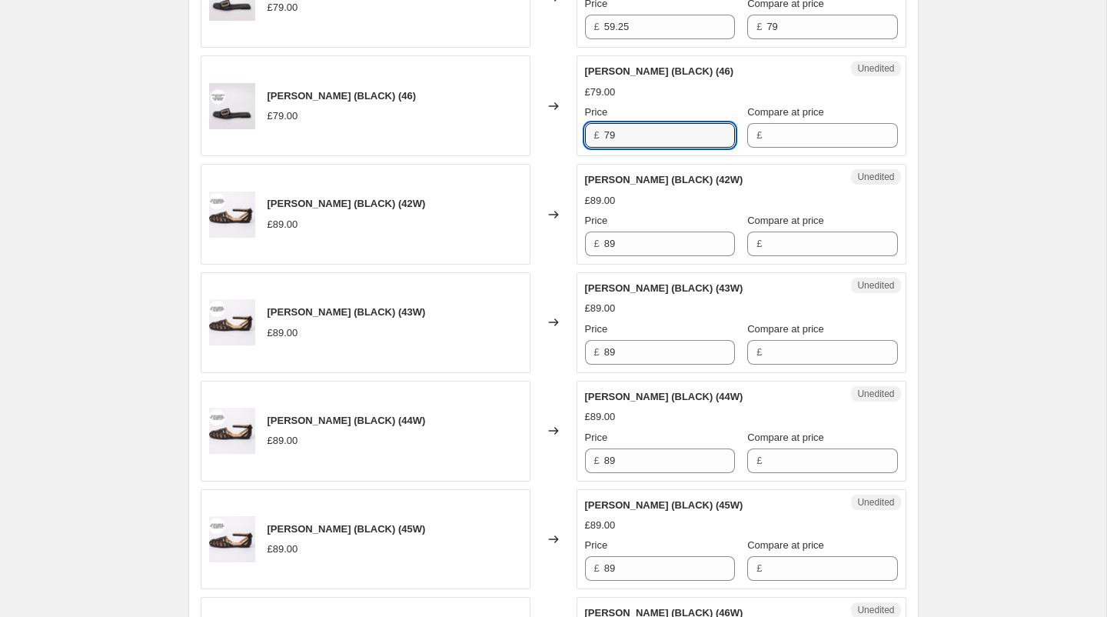
drag, startPoint x: 624, startPoint y: 179, endPoint x: 545, endPoint y: 177, distance: 79.2
click at [545, 177] on div "[PERSON_NAME] (TAN) (42) £79.00 Changed to Success Edited [PERSON_NAME] (TAN) (…" at bounding box center [554, 159] width 706 height 2157
drag, startPoint x: 634, startPoint y: 127, endPoint x: 562, endPoint y: 126, distance: 72.3
click at [562, 126] on div "[PERSON_NAME] (BLACK) (46) £79.00 Changed to Unedited RUBY SANDAL (BLACK) (46) …" at bounding box center [554, 105] width 706 height 101
type input "59.25"
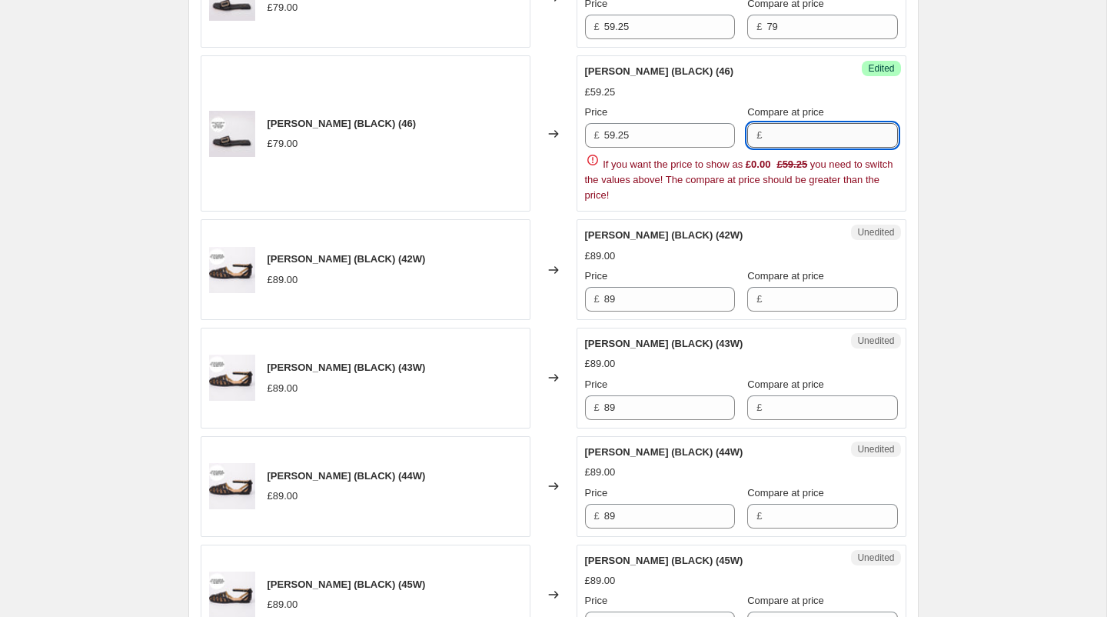
click at [801, 135] on input "Compare at price" at bounding box center [832, 135] width 131 height 25
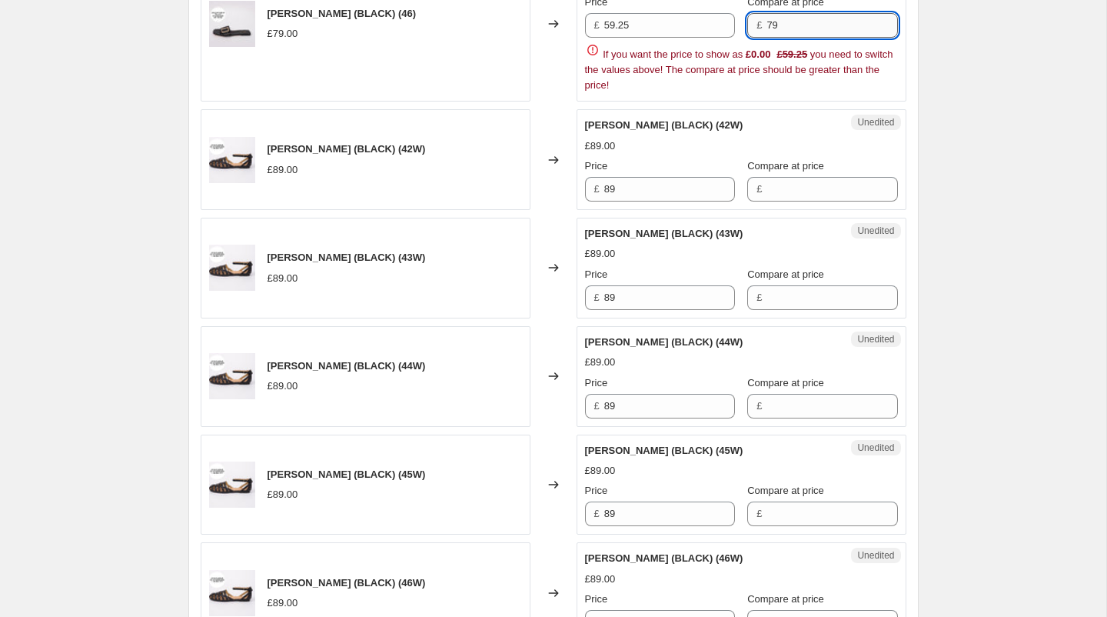
scroll to position [1755, 0]
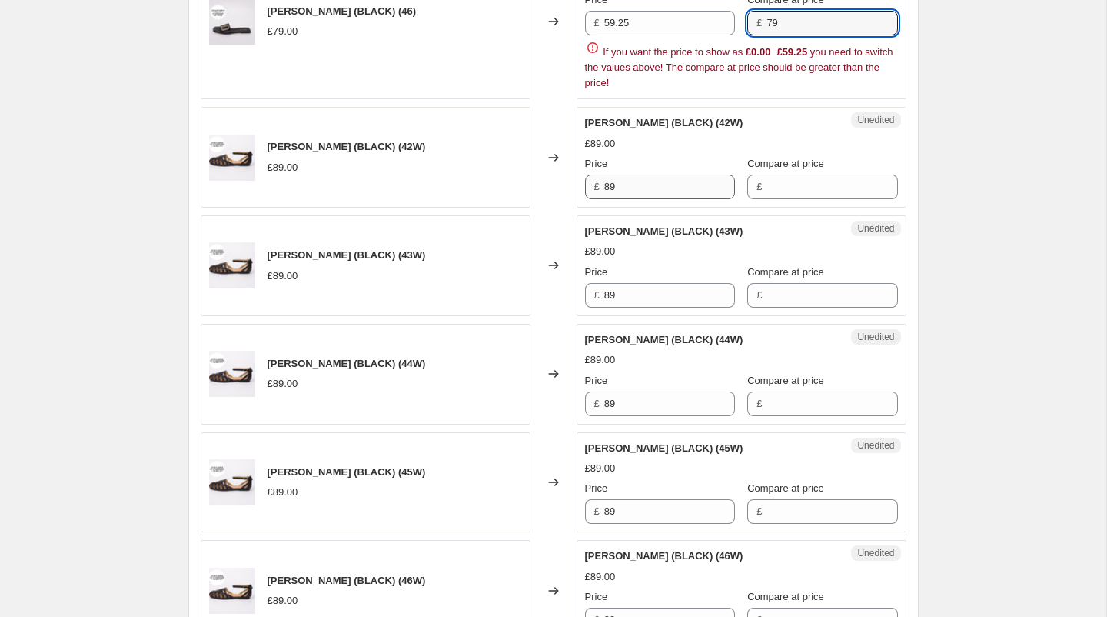
type input "79"
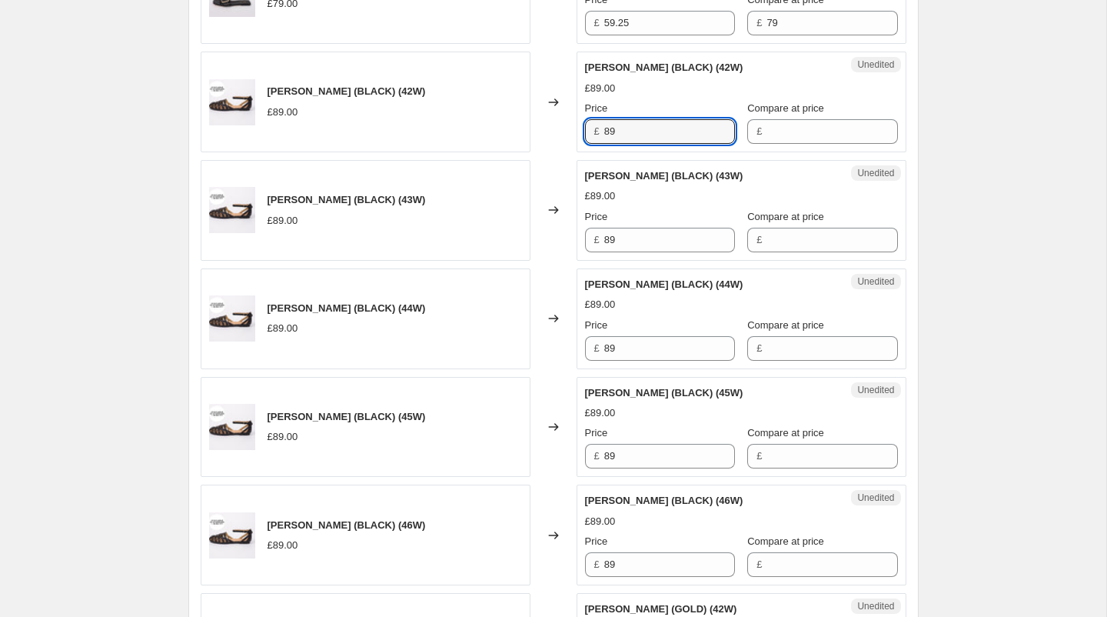
drag, startPoint x: 650, startPoint y: 181, endPoint x: 567, endPoint y: 166, distance: 85.1
click at [567, 166] on div "[PERSON_NAME] (TAN) (42) £79.00 Changed to Success Edited [PERSON_NAME] (TAN) (…" at bounding box center [554, 47] width 706 height 2157
drag, startPoint x: 630, startPoint y: 125, endPoint x: 586, endPoint y: 125, distance: 44.6
click at [586, 125] on div "£ 89" at bounding box center [660, 131] width 150 height 25
type input "59.25"
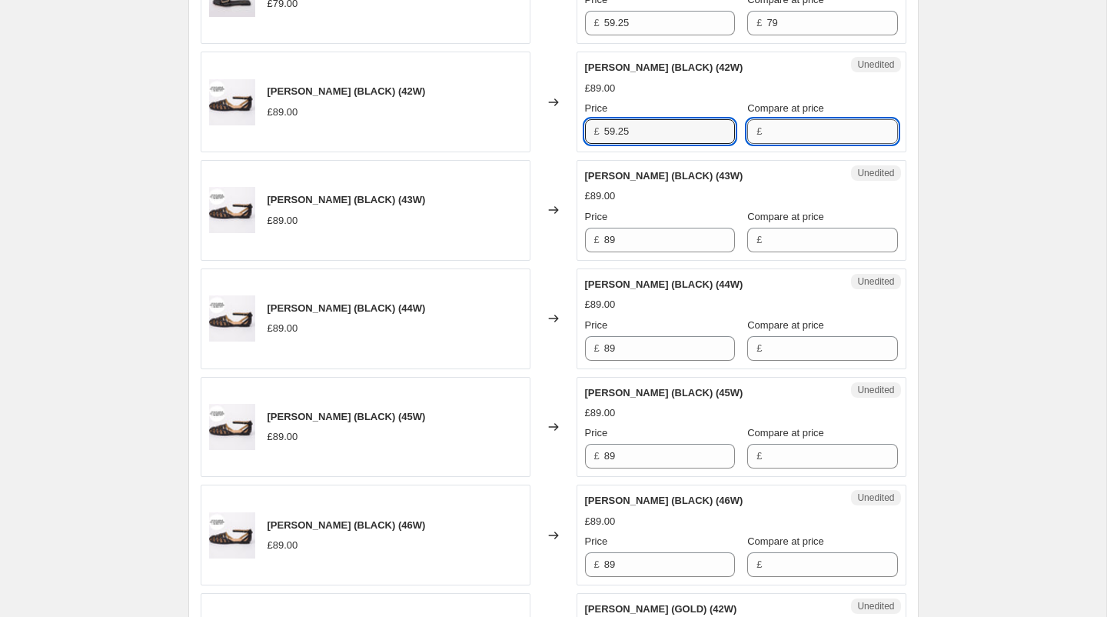
click at [772, 126] on input "Compare at price" at bounding box center [832, 131] width 131 height 25
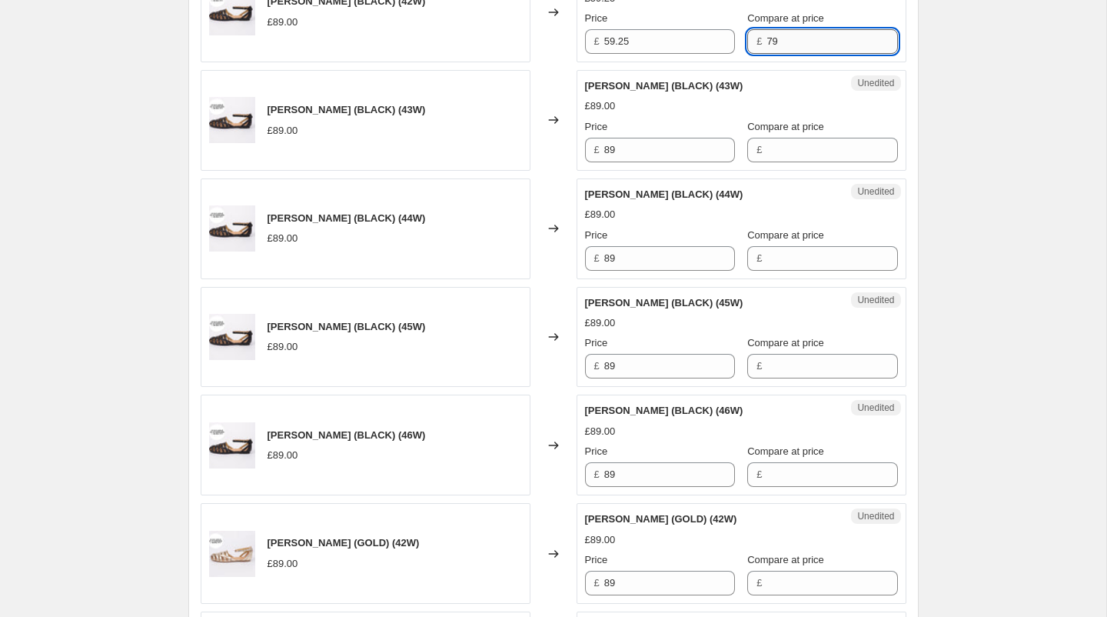
scroll to position [1868, 0]
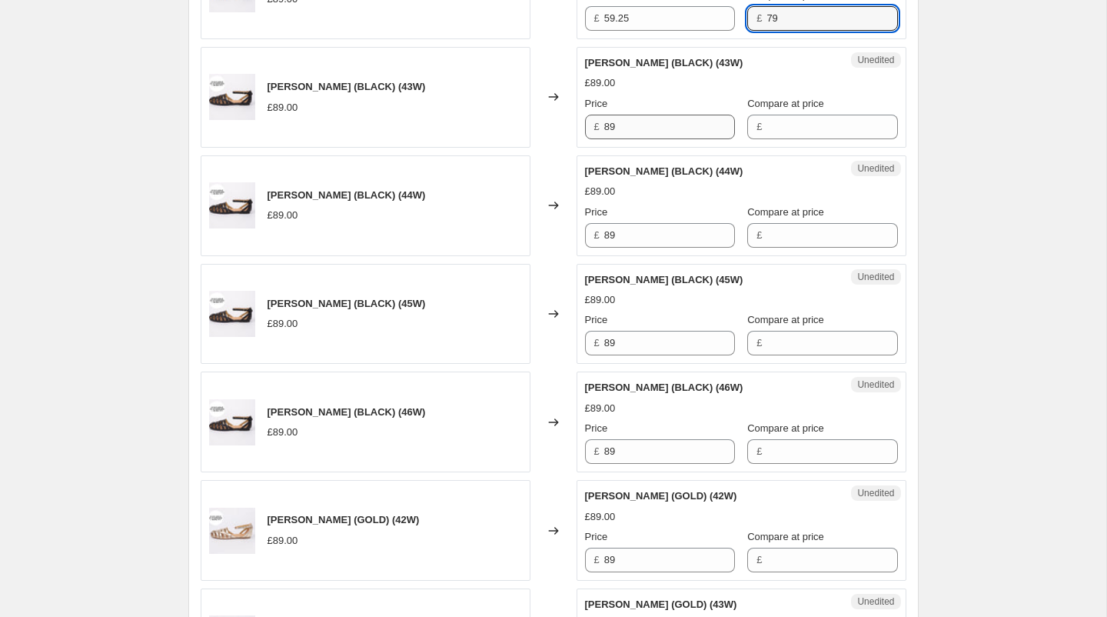
type input "79"
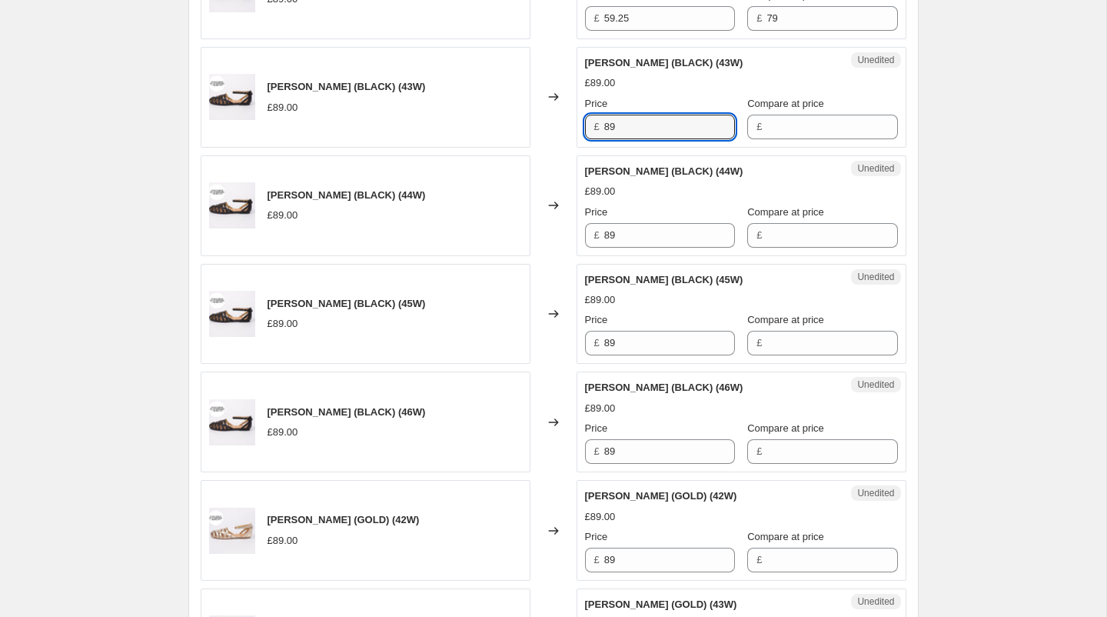
drag, startPoint x: 682, startPoint y: 124, endPoint x: 563, endPoint y: 98, distance: 122.0
click at [563, 98] on div "[PERSON_NAME] (BLACK) (43W) £89.00 Changed to Unedited [PERSON_NAME] (BLACK) (4…" at bounding box center [554, 97] width 706 height 101
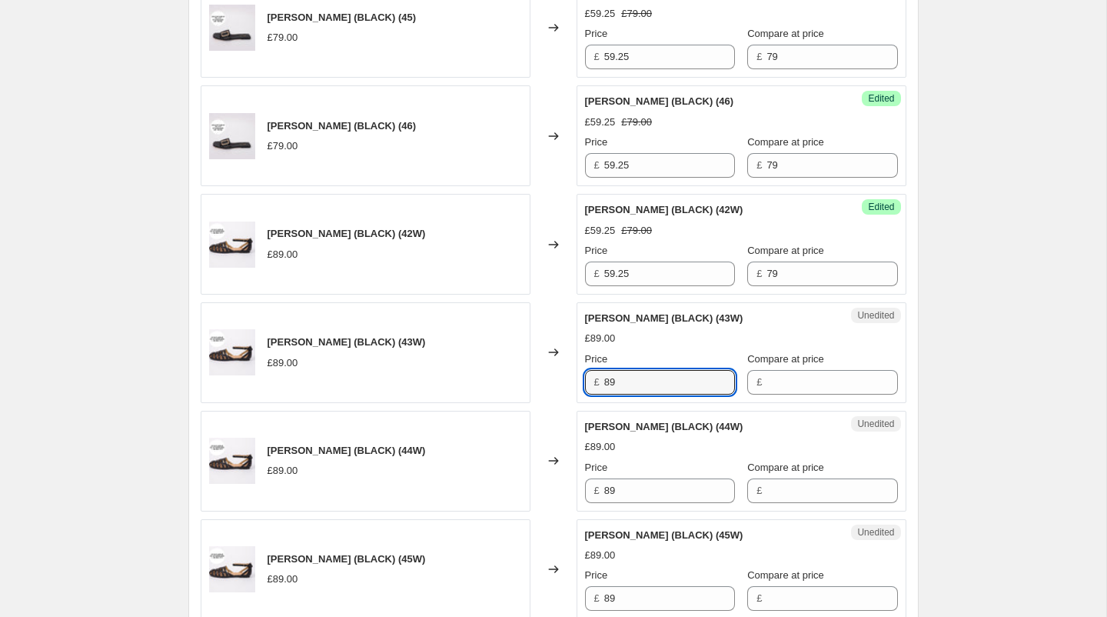
scroll to position [1598, 0]
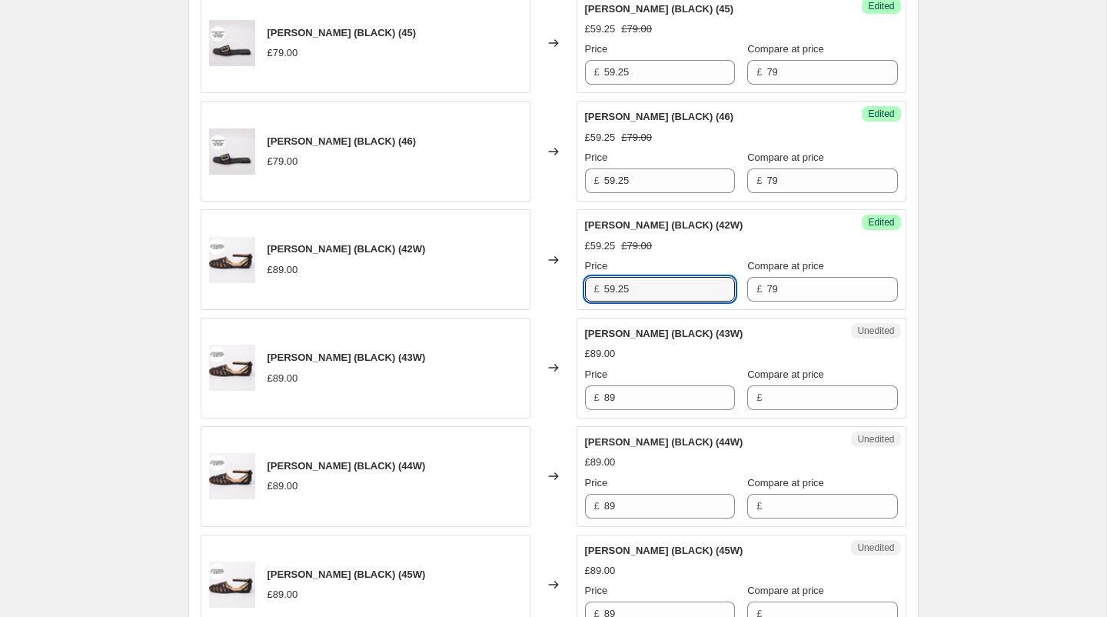
drag, startPoint x: 640, startPoint y: 281, endPoint x: 602, endPoint y: 279, distance: 37.7
click at [602, 280] on div "£ 59.25" at bounding box center [660, 289] width 150 height 25
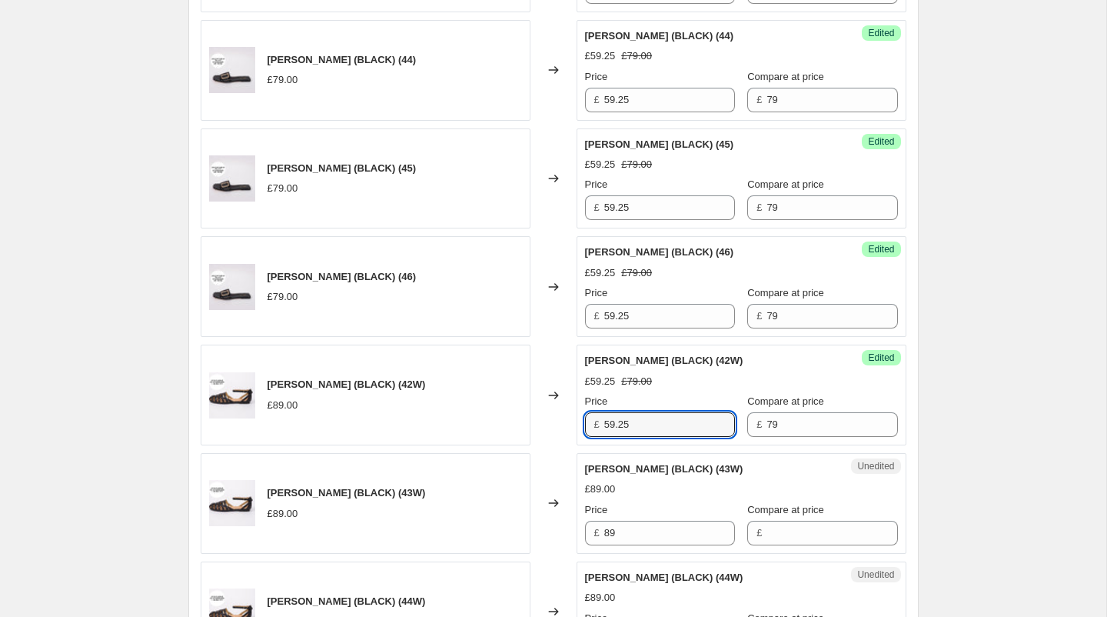
scroll to position [1482, 0]
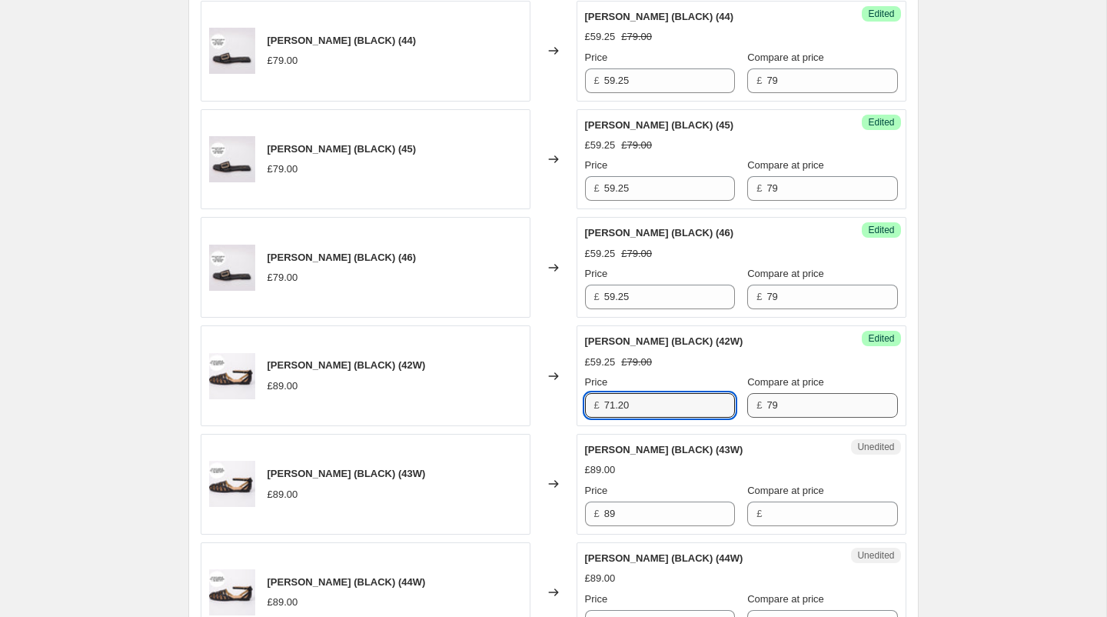
type input "71.20"
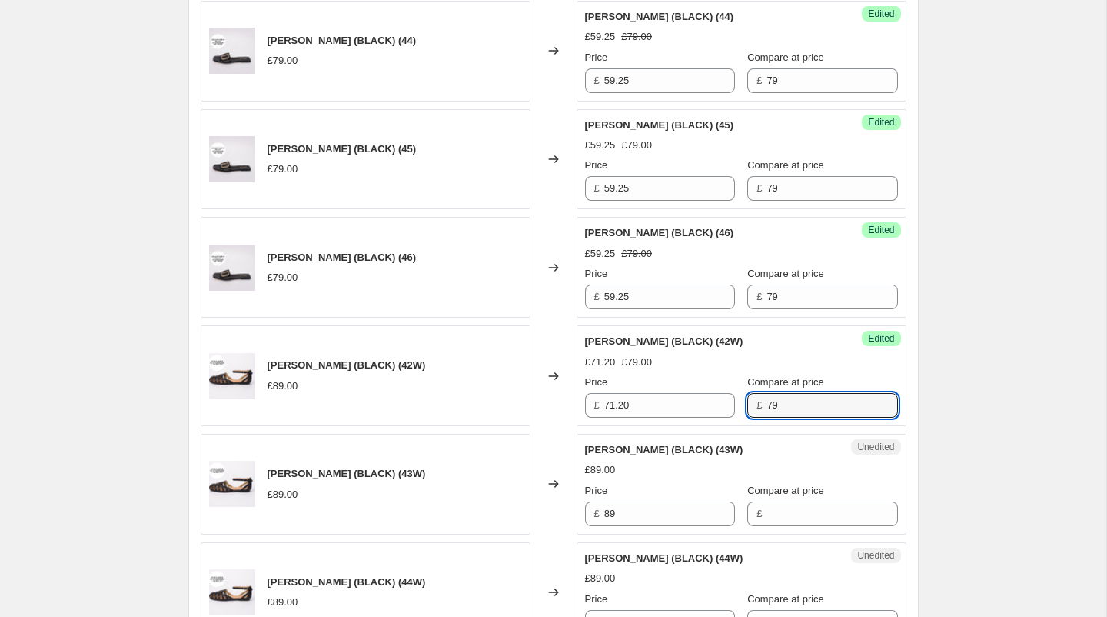
drag, startPoint x: 793, startPoint y: 405, endPoint x: 740, endPoint y: 401, distance: 52.4
click at [747, 401] on div "£ 79" at bounding box center [822, 405] width 150 height 25
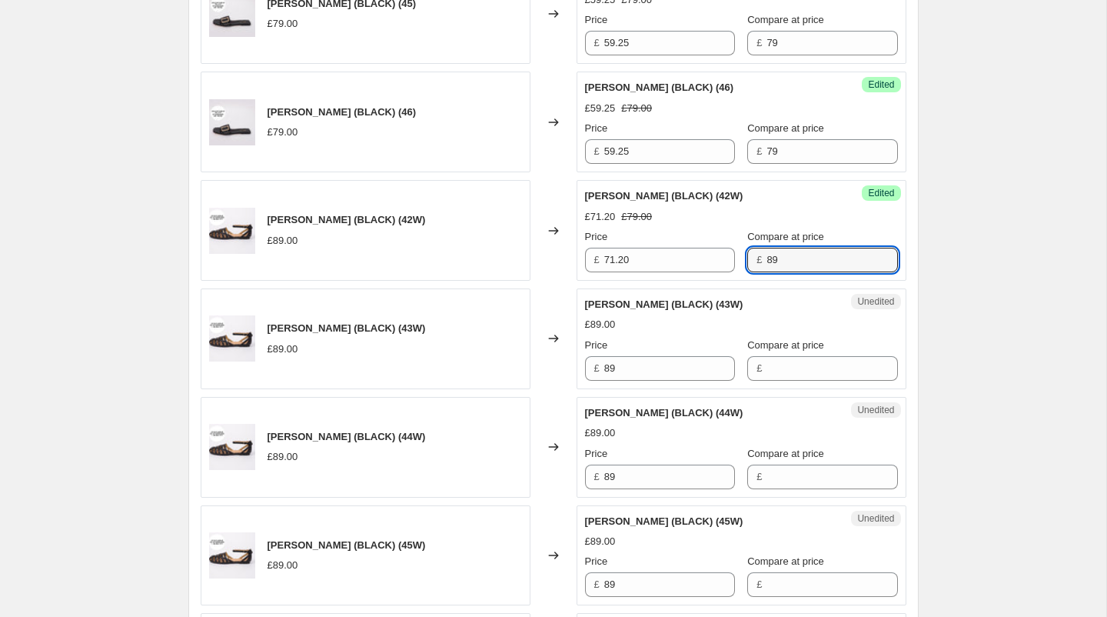
scroll to position [1628, 0]
type input "89"
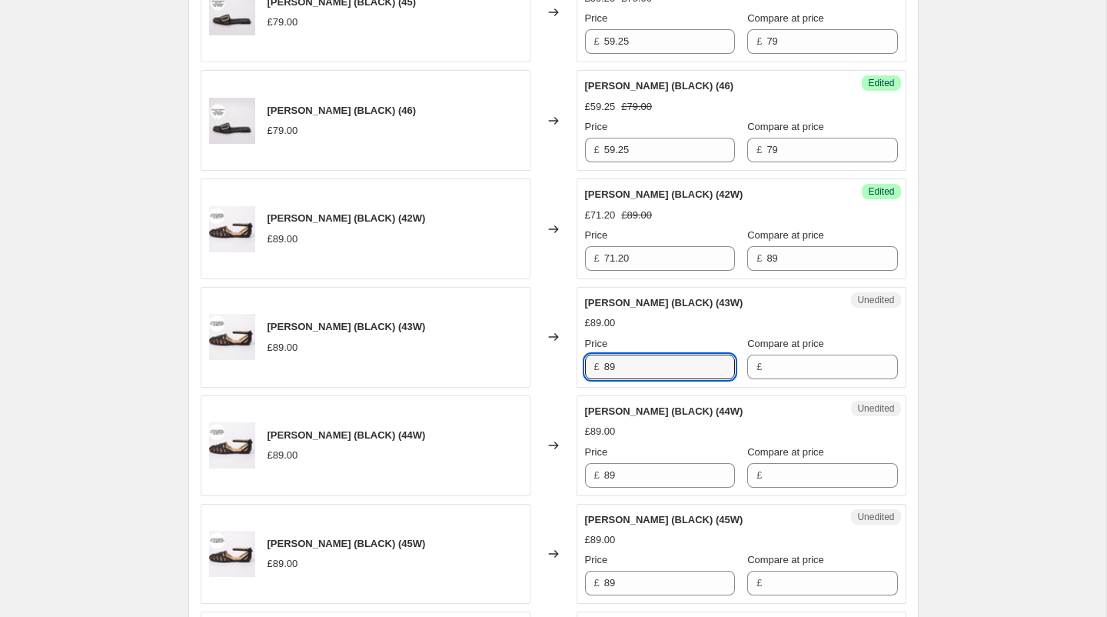
drag, startPoint x: 647, startPoint y: 359, endPoint x: 584, endPoint y: 356, distance: 63.1
click at [585, 356] on div "£ 89" at bounding box center [660, 366] width 150 height 25
type input "71.20"
click at [767, 362] on input "Compare at price" at bounding box center [832, 366] width 131 height 25
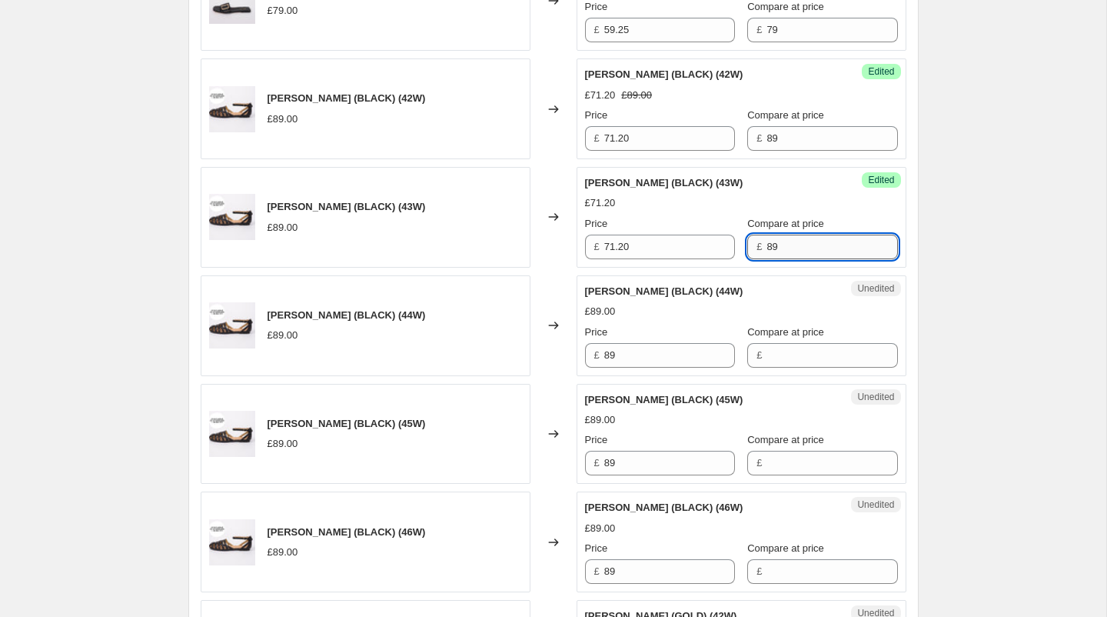
scroll to position [1768, 0]
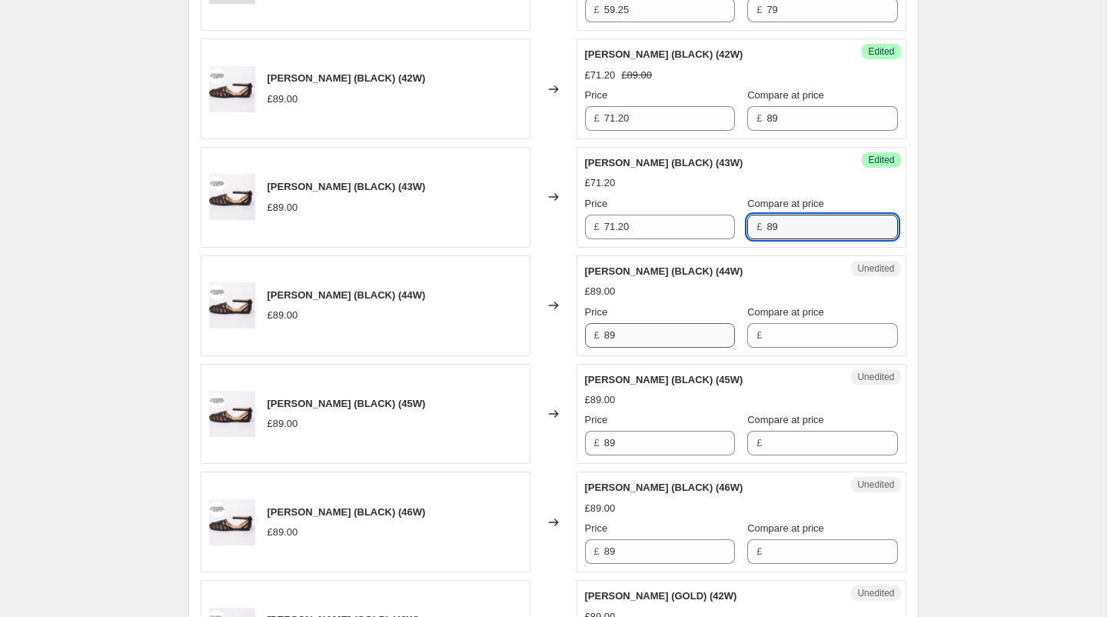
type input "89"
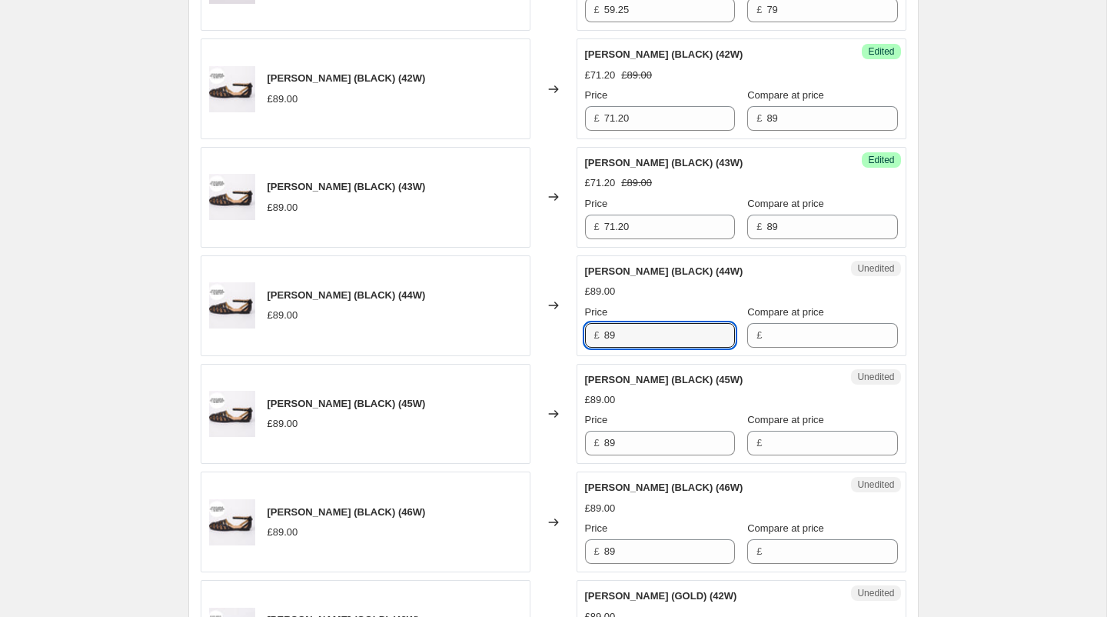
drag, startPoint x: 636, startPoint y: 321, endPoint x: 575, endPoint y: 321, distance: 60.7
click at [575, 321] on div "[PERSON_NAME] (BLACK) (44W) £89.00 Changed to Unedited [PERSON_NAME] (BLACK) (4…" at bounding box center [554, 305] width 706 height 101
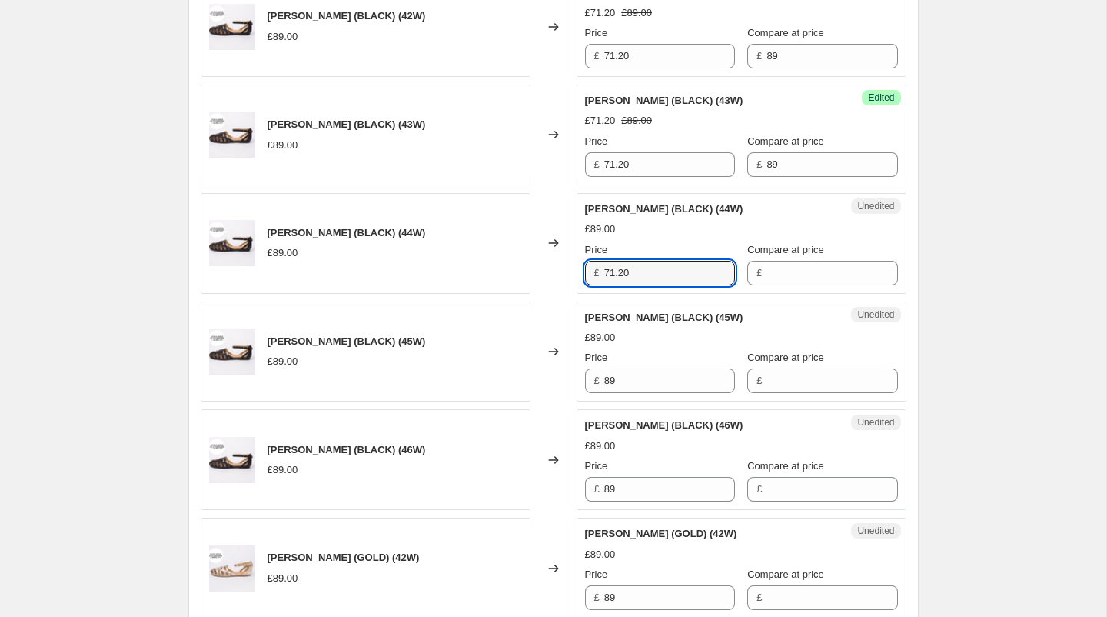
scroll to position [1833, 0]
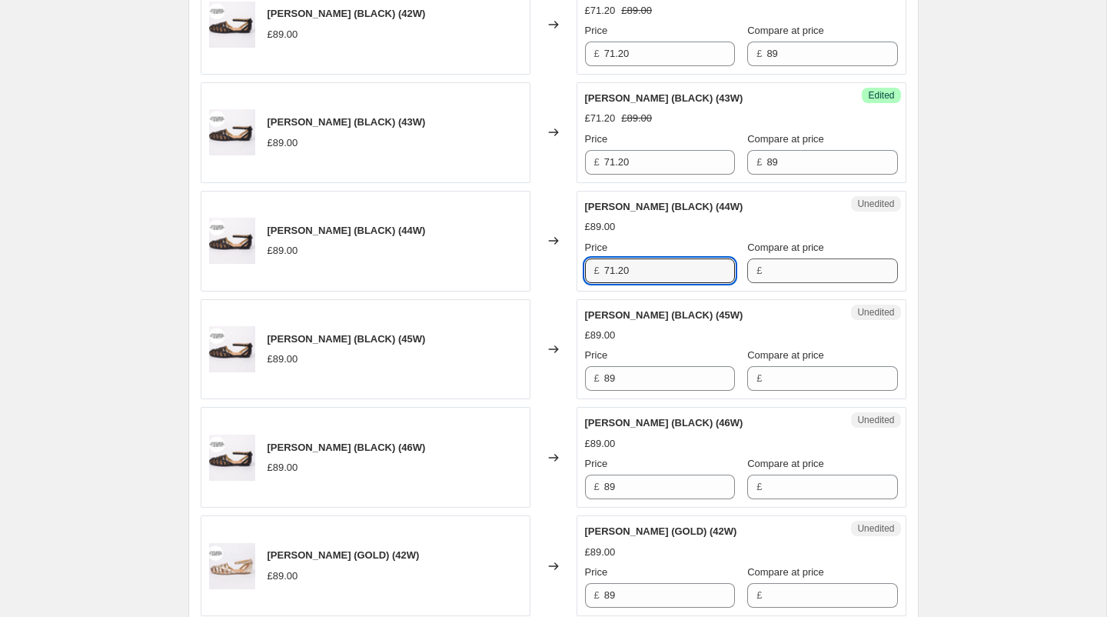
type input "71.20"
click at [774, 264] on input "Compare at price" at bounding box center [832, 270] width 131 height 25
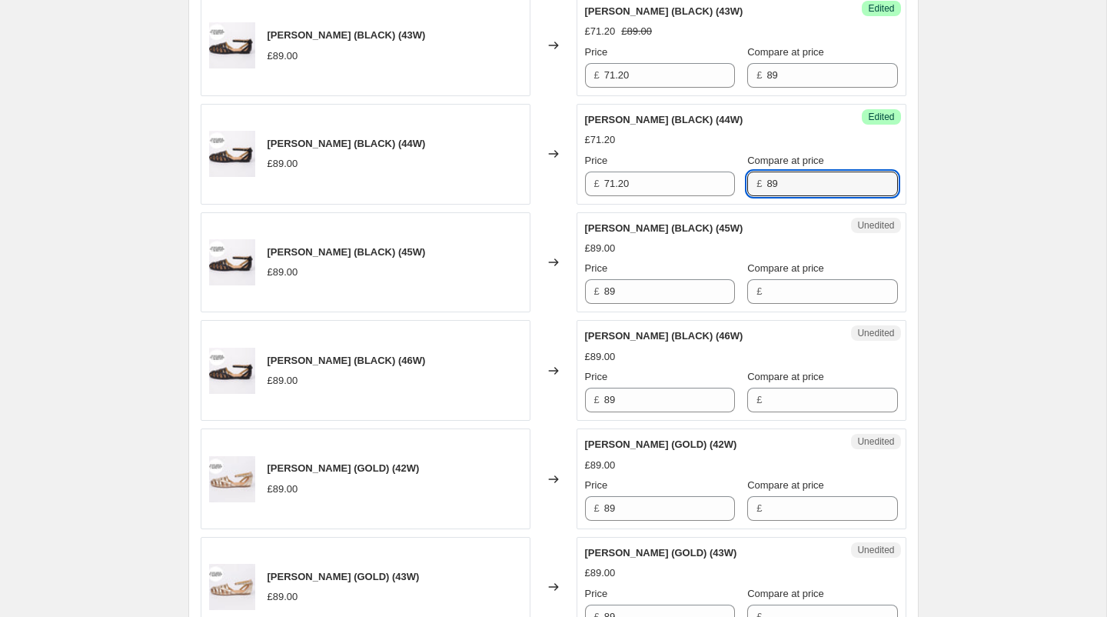
scroll to position [1948, 0]
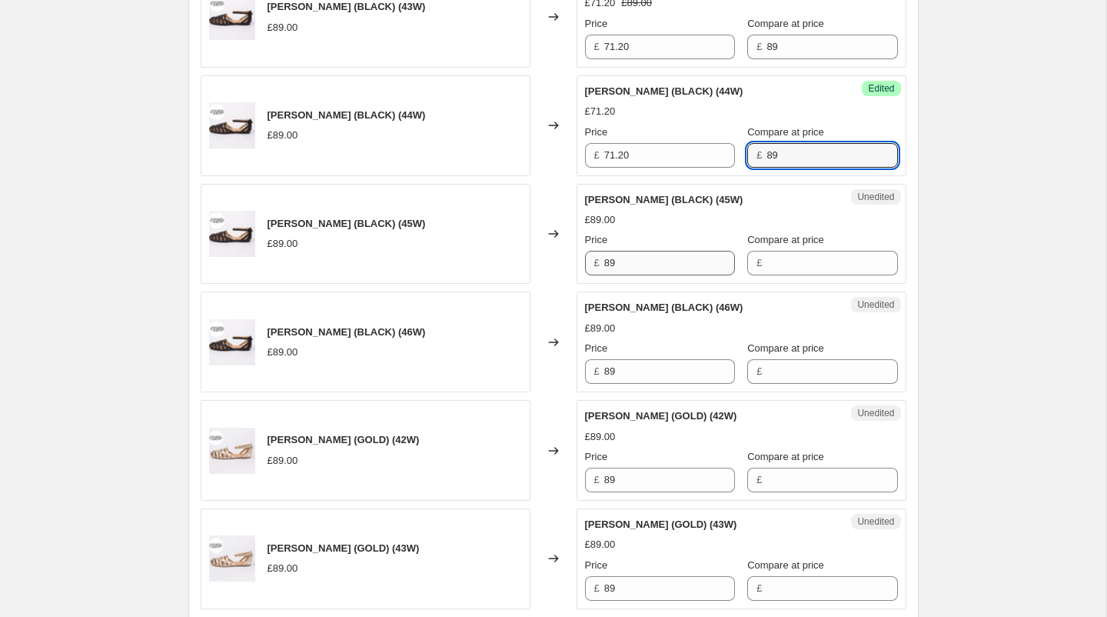
type input "89"
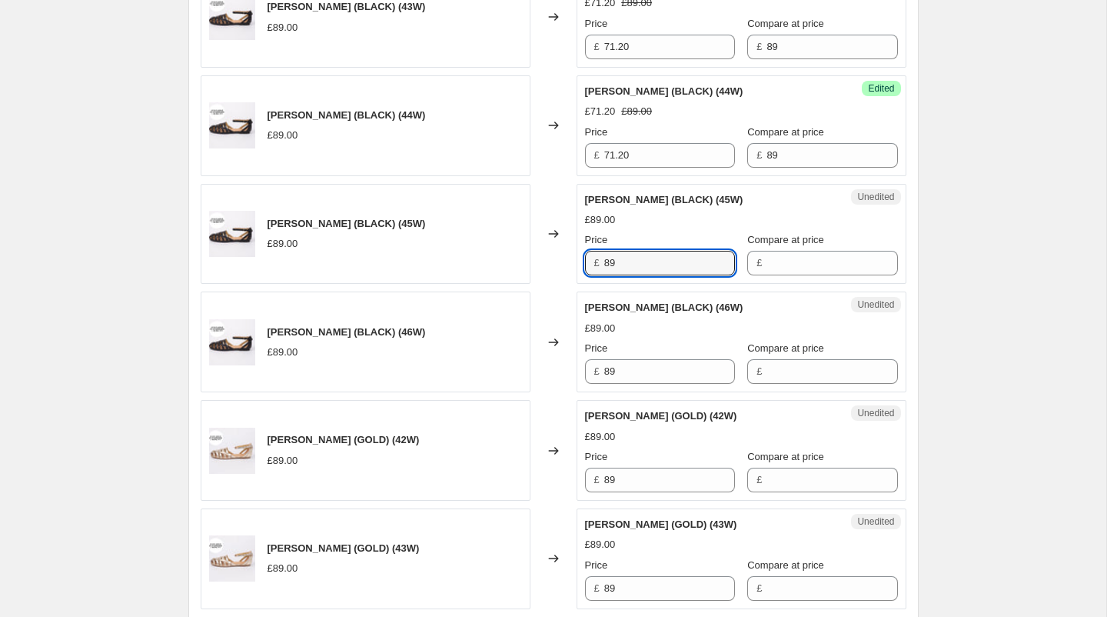
drag, startPoint x: 637, startPoint y: 256, endPoint x: 578, endPoint y: 254, distance: 59.2
click at [578, 254] on div "Unedited [PERSON_NAME] (BLACK) (45W) £89.00 Price £ 89 Compare at price £" at bounding box center [742, 234] width 330 height 101
type input "71.20"
click at [767, 259] on input "Compare at price" at bounding box center [832, 263] width 131 height 25
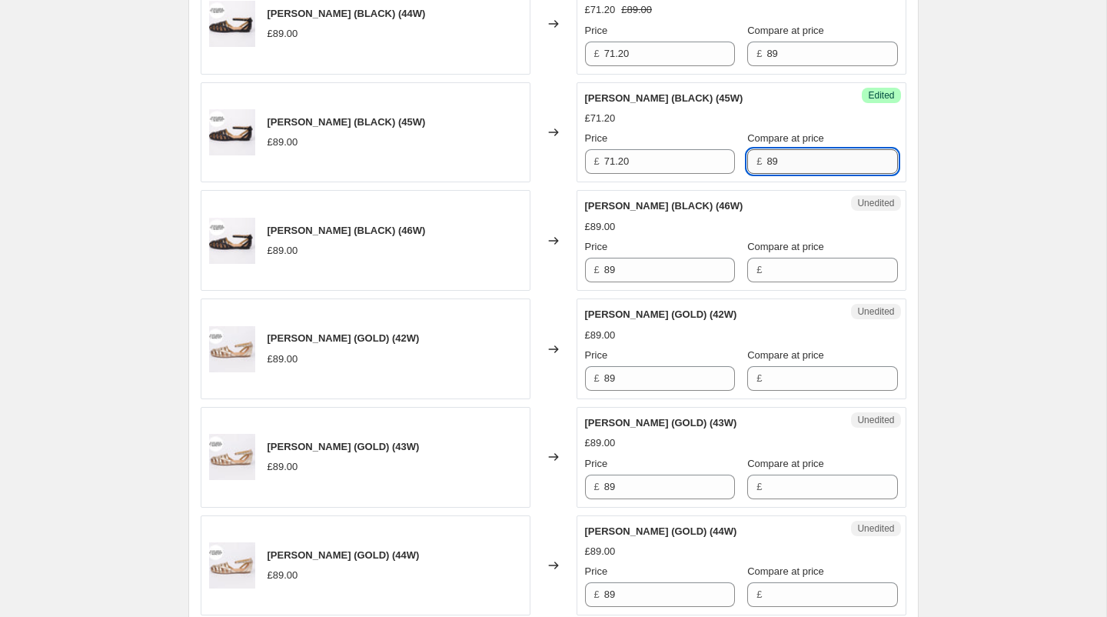
scroll to position [2056, 0]
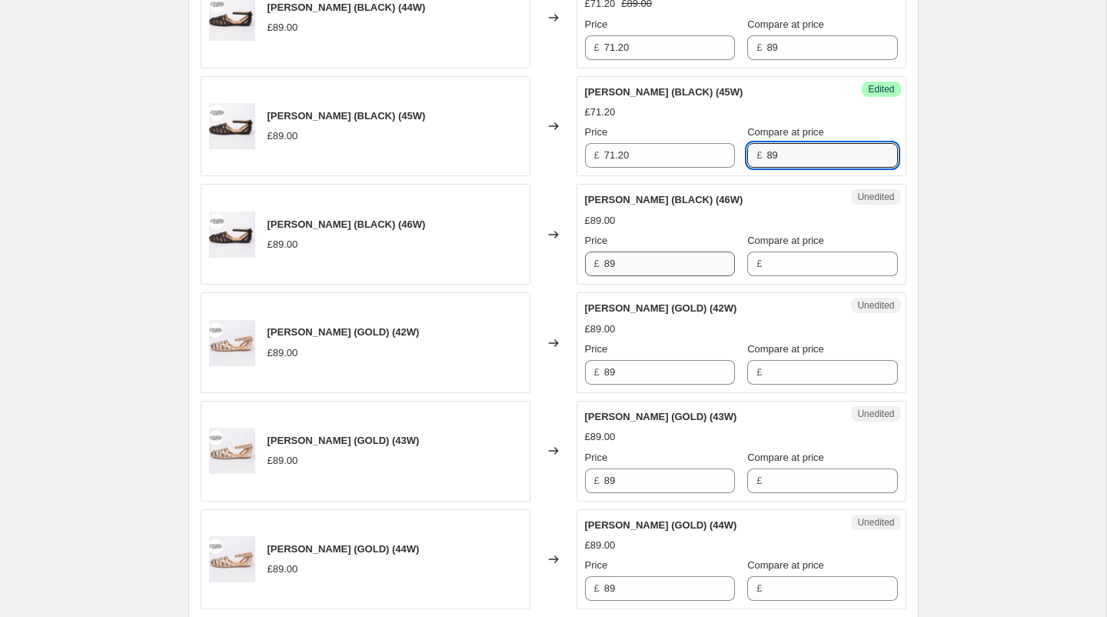
type input "89"
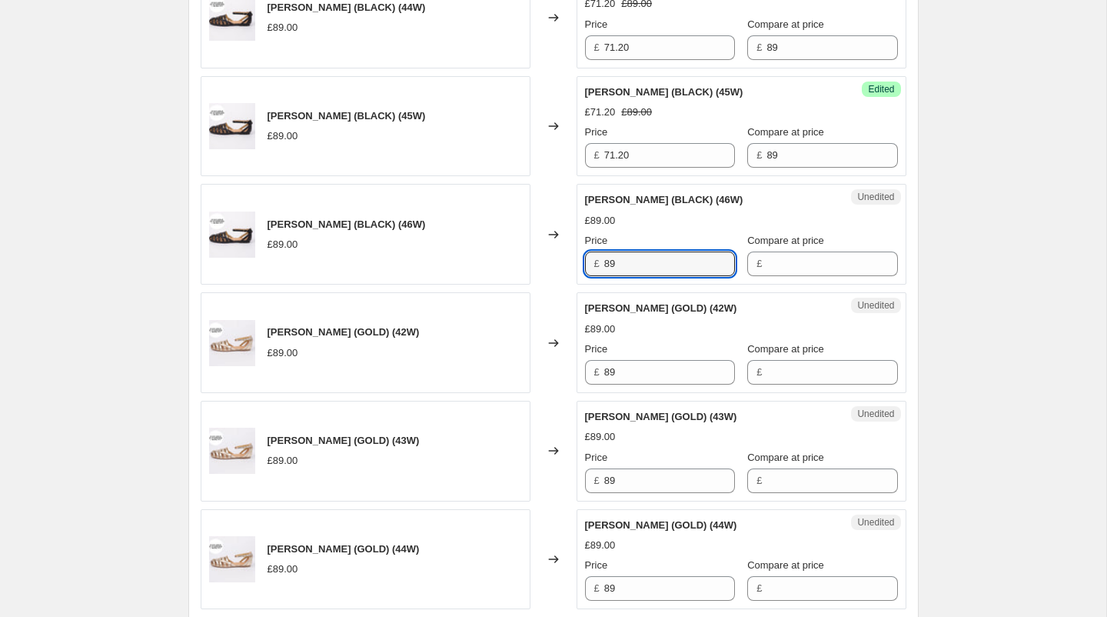
drag, startPoint x: 640, startPoint y: 261, endPoint x: 585, endPoint y: 244, distance: 57.7
click at [585, 251] on div "£ 89" at bounding box center [660, 263] width 150 height 25
type input "71.20"
click at [773, 251] on input "Compare at price" at bounding box center [832, 263] width 131 height 25
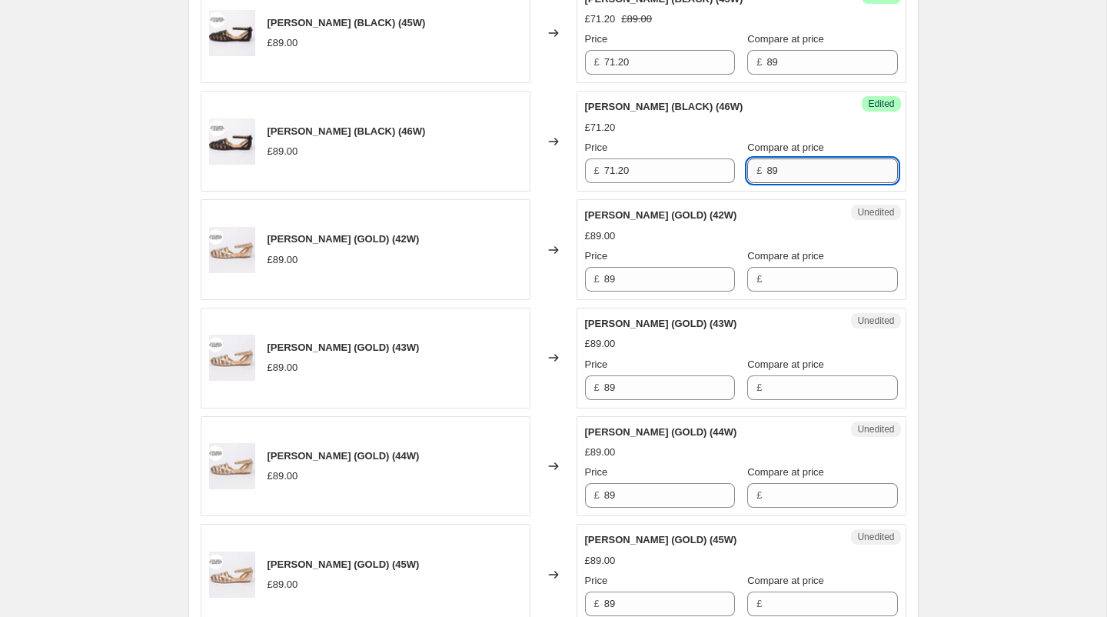
scroll to position [2155, 0]
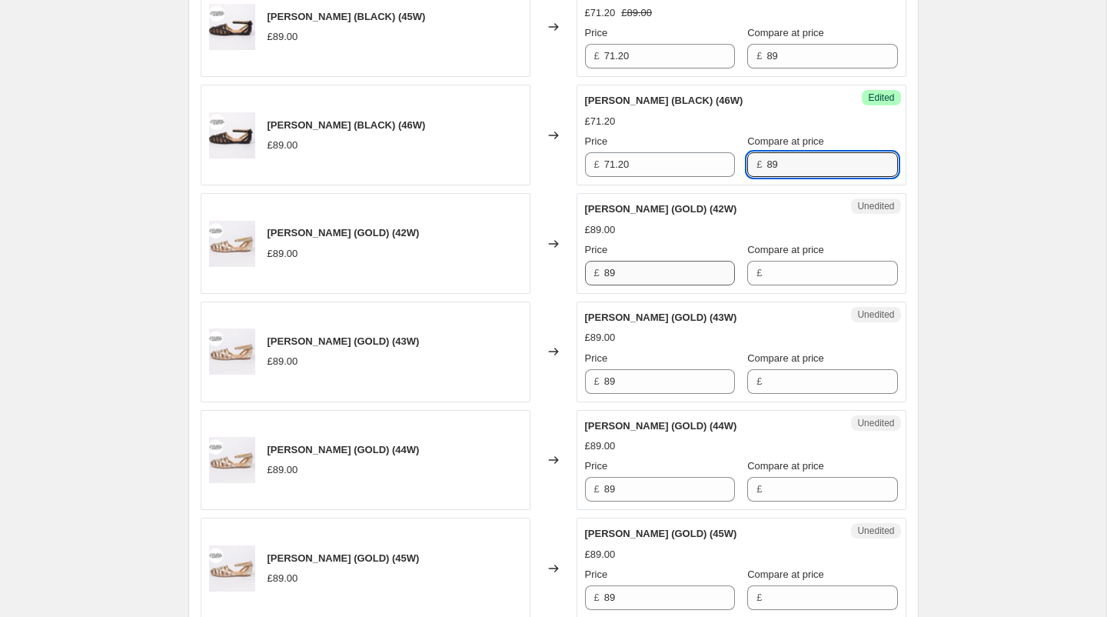
type input "89"
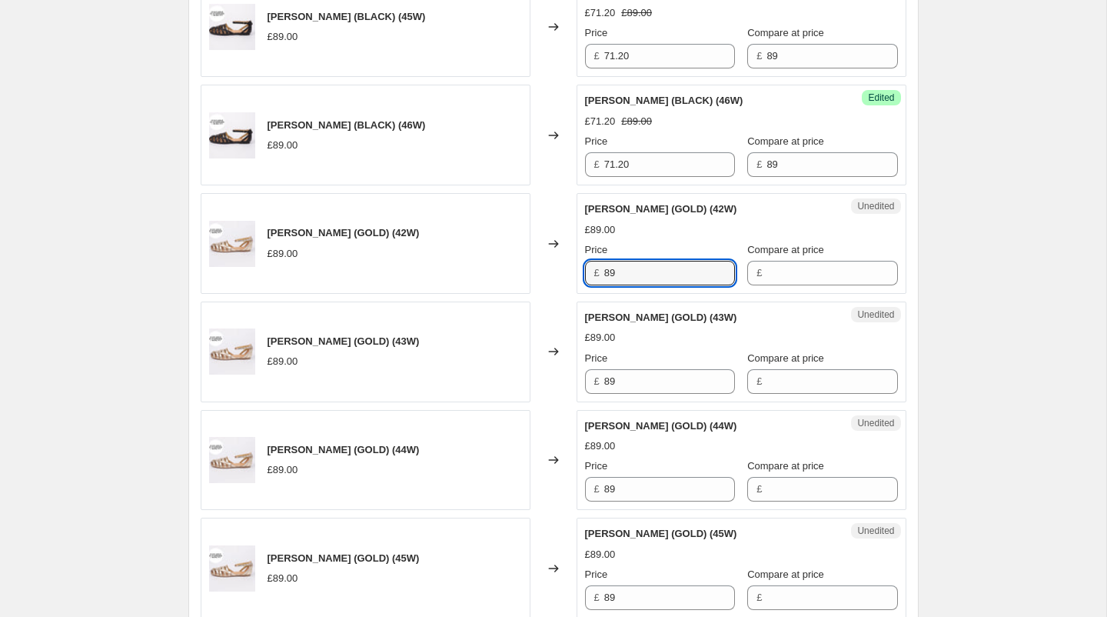
drag, startPoint x: 629, startPoint y: 265, endPoint x: 585, endPoint y: 264, distance: 43.8
click at [585, 264] on div "£ 89" at bounding box center [660, 273] width 150 height 25
type input "71.20"
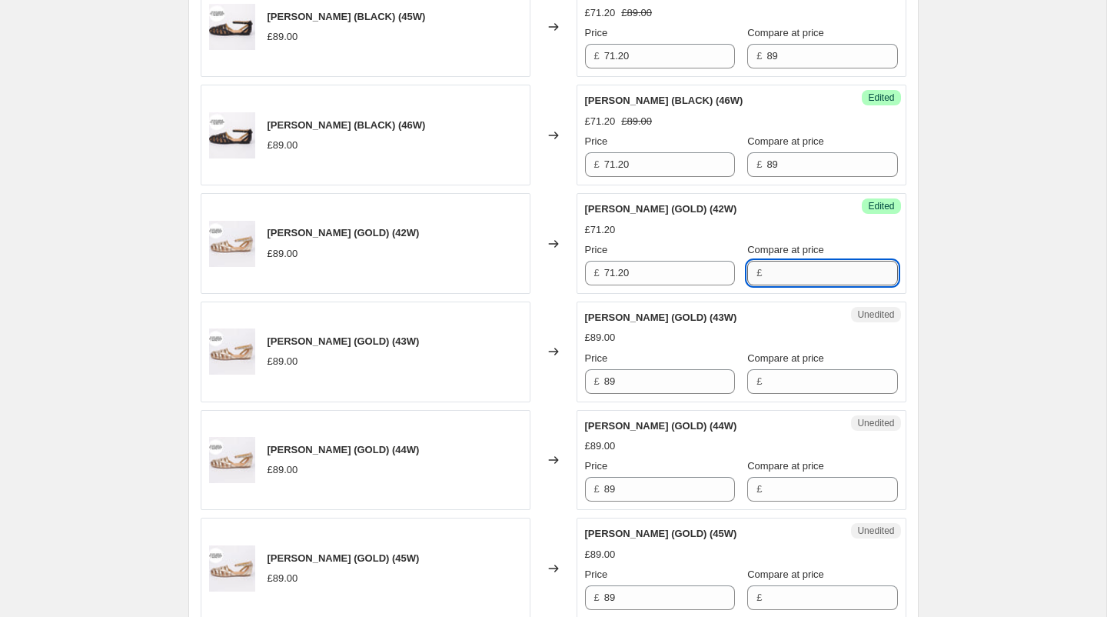
click at [818, 267] on input "Compare at price" at bounding box center [832, 273] width 131 height 25
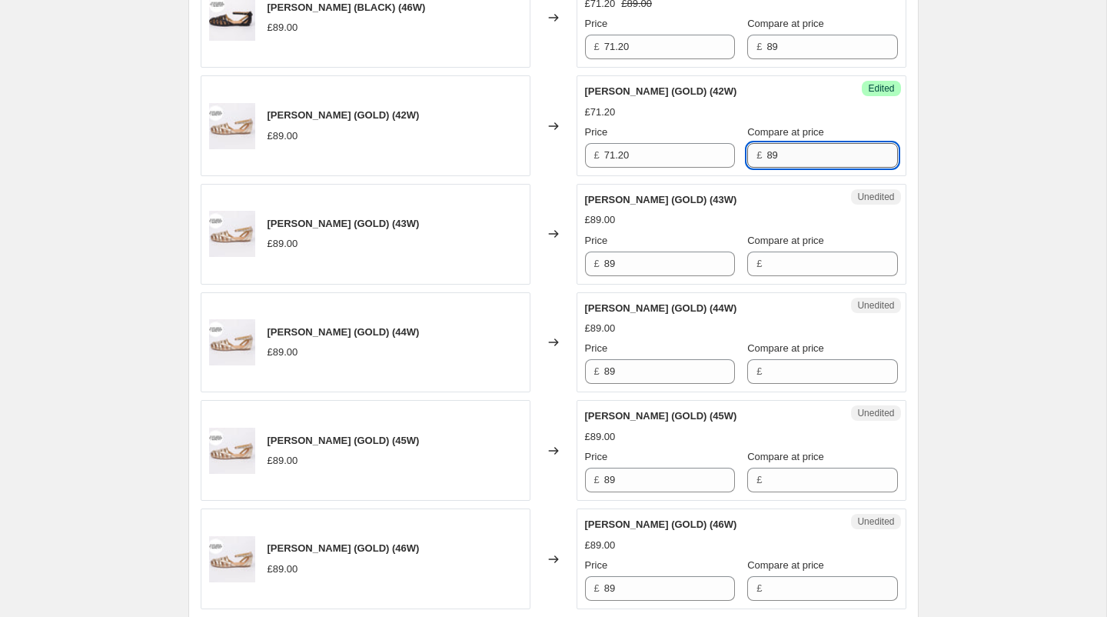
scroll to position [2277, 0]
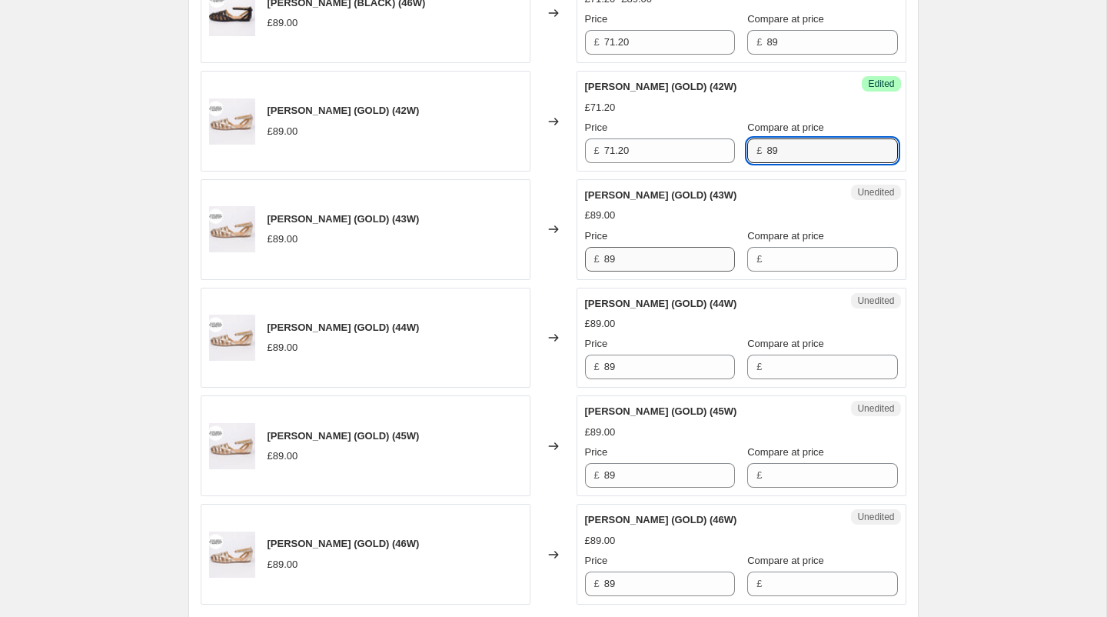
type input "89"
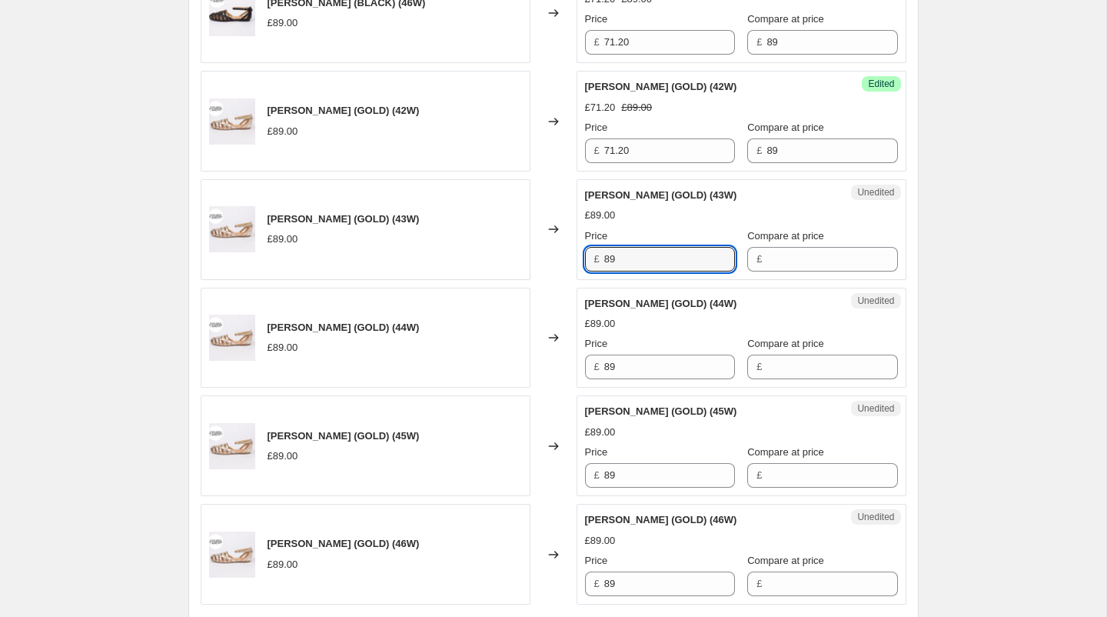
drag, startPoint x: 663, startPoint y: 245, endPoint x: 540, endPoint y: 243, distance: 123.0
click at [540, 243] on div "[PERSON_NAME] (GOLD) (43W) £89.00 Changed to Unedited [PERSON_NAME] (GOLD) (43W…" at bounding box center [554, 229] width 706 height 101
type input "71.20"
click at [767, 250] on input "Compare at price" at bounding box center [832, 259] width 131 height 25
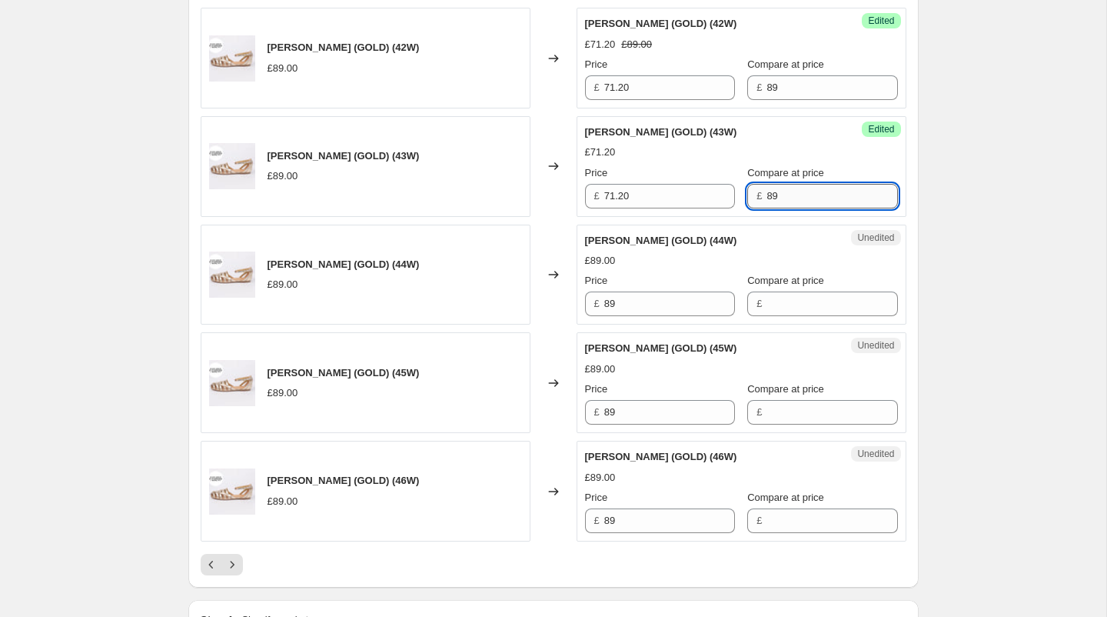
scroll to position [2343, 0]
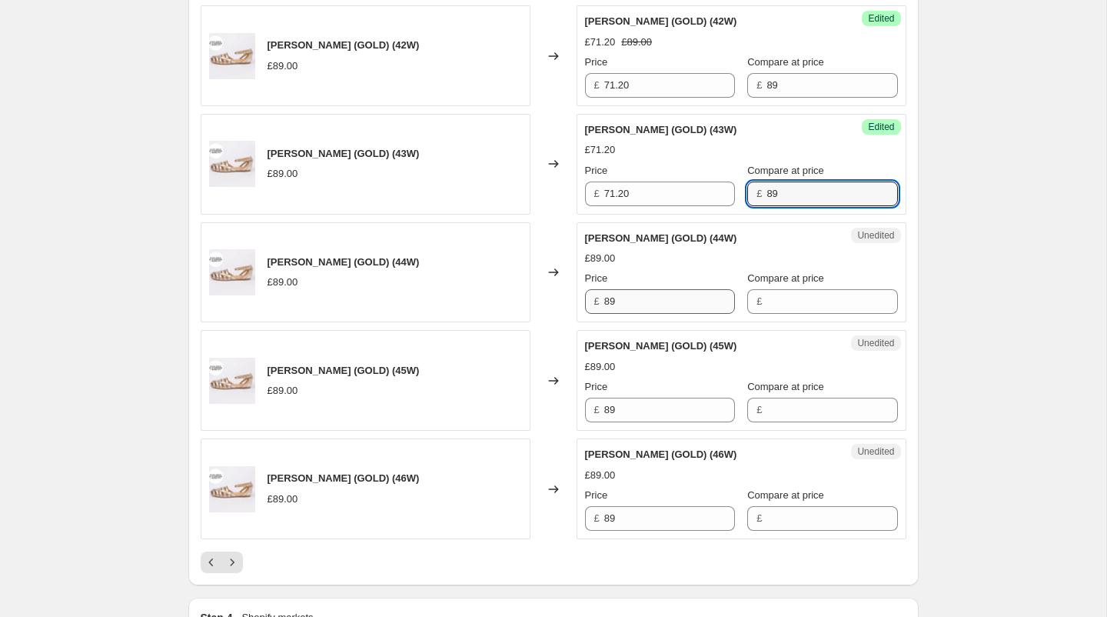
type input "89"
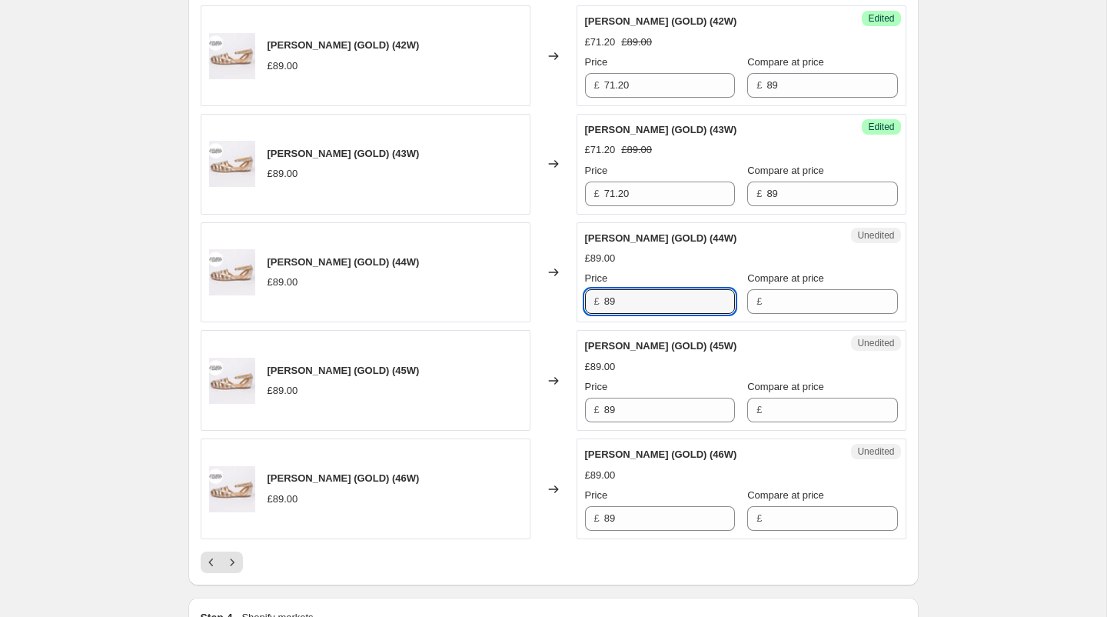
drag, startPoint x: 648, startPoint y: 291, endPoint x: 597, endPoint y: 285, distance: 51.0
click at [597, 289] on div "£ 89" at bounding box center [660, 301] width 150 height 25
type input "71.20"
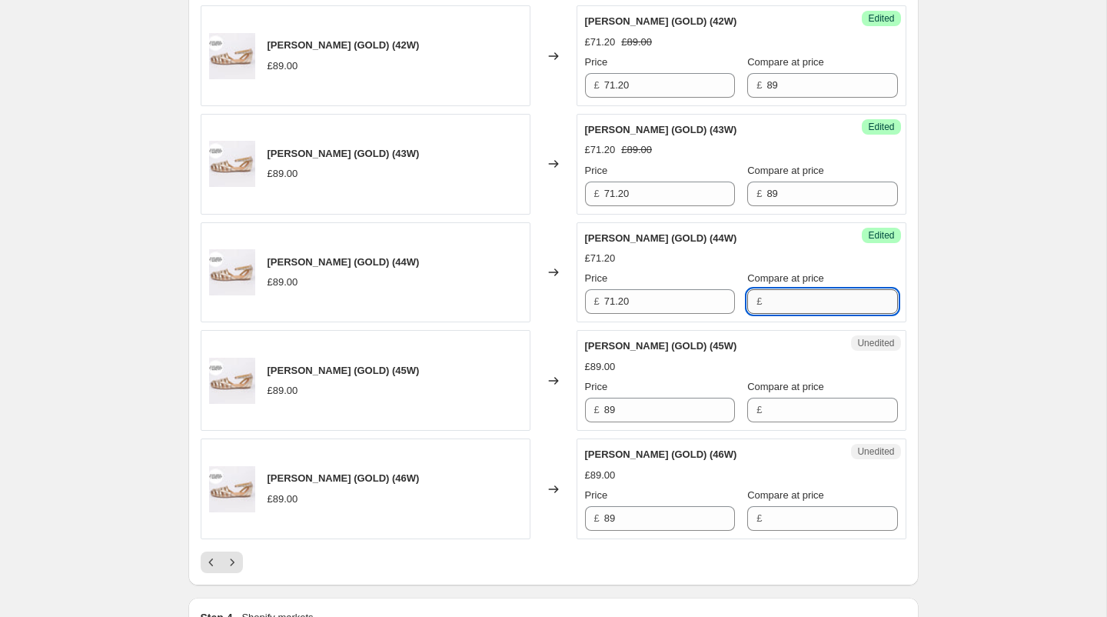
click at [793, 297] on input "Compare at price" at bounding box center [832, 301] width 131 height 25
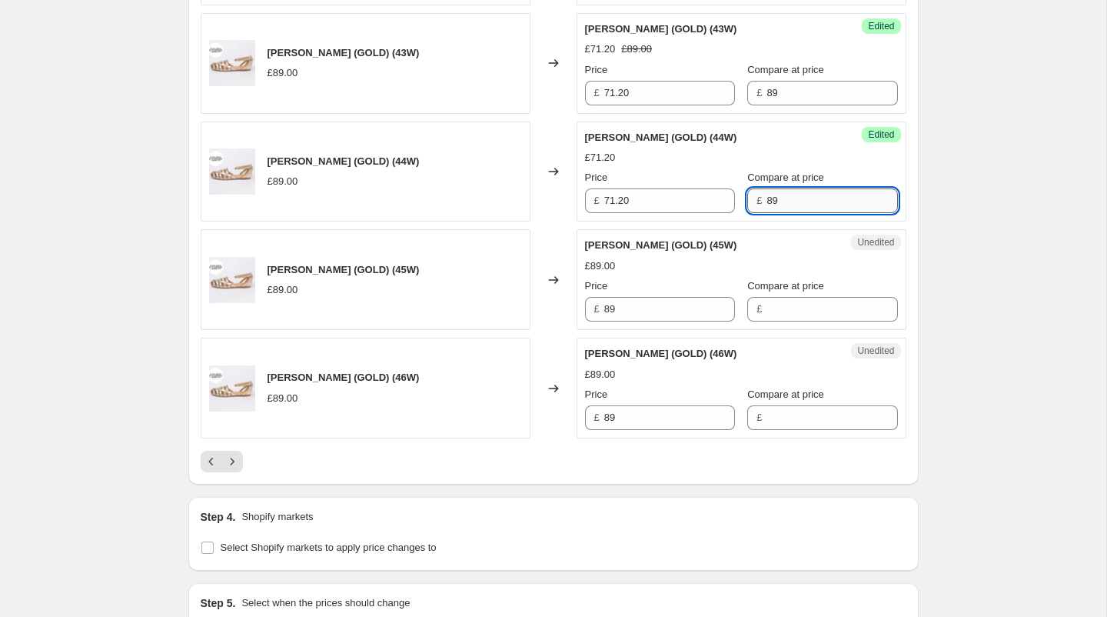
scroll to position [2450, 0]
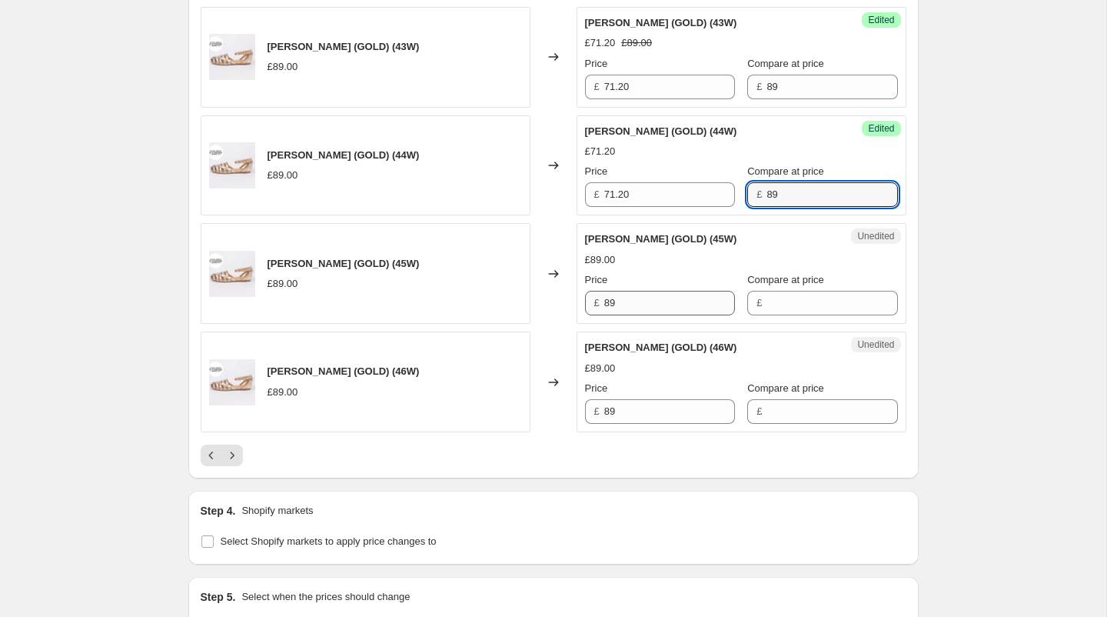
type input "89"
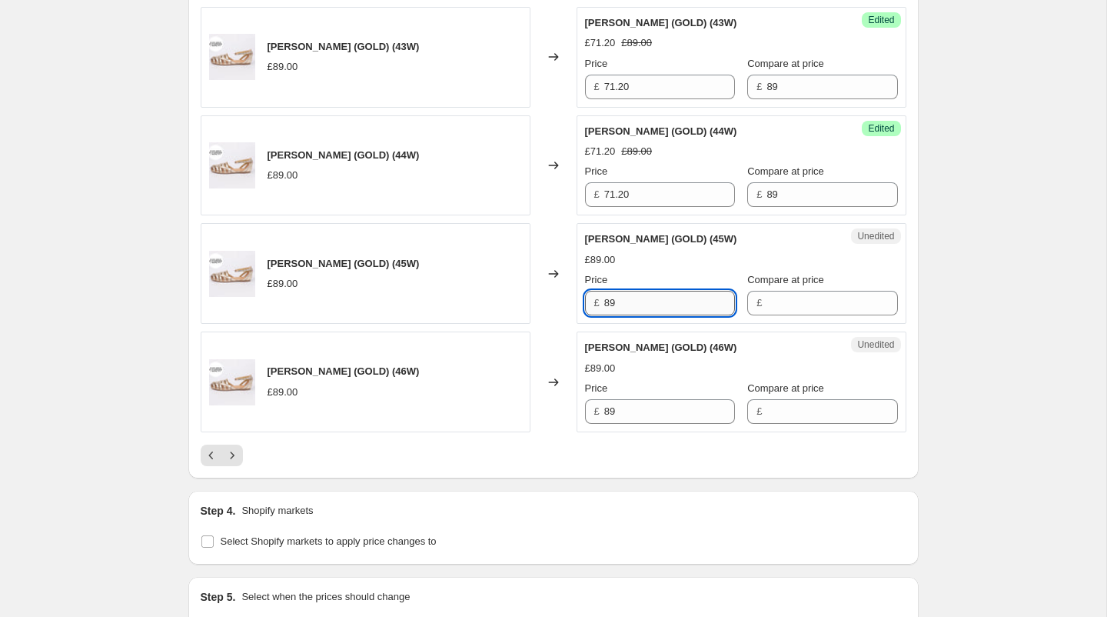
drag, startPoint x: 631, startPoint y: 289, endPoint x: 606, endPoint y: 287, distance: 25.5
click at [606, 291] on input "89" at bounding box center [669, 303] width 131 height 25
type input "71.20"
click at [800, 291] on input "Compare at price" at bounding box center [832, 303] width 131 height 25
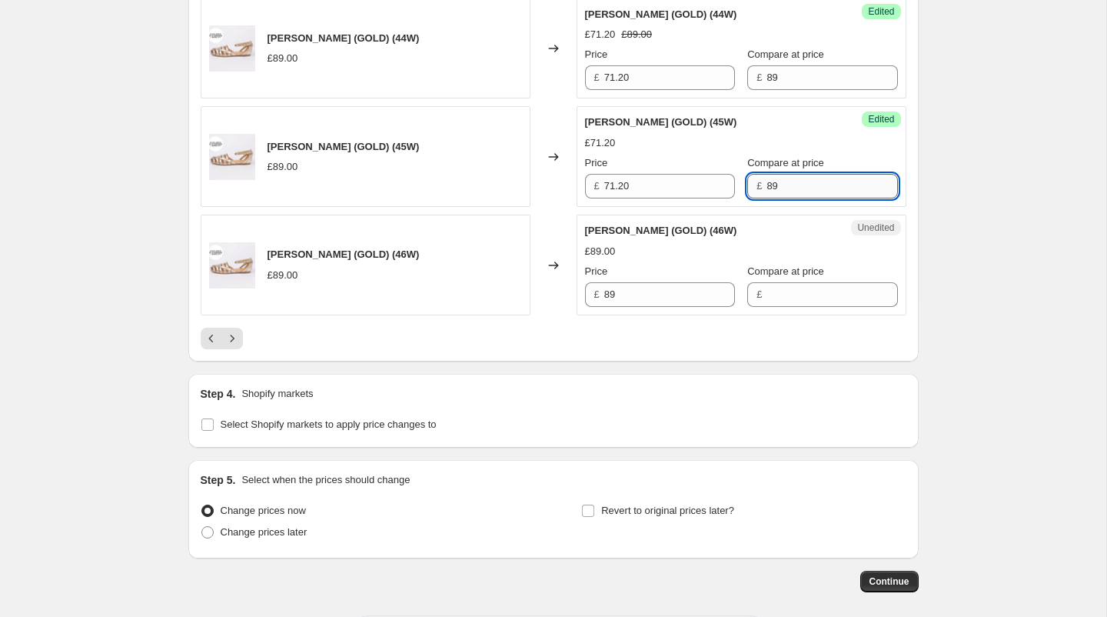
scroll to position [2569, 0]
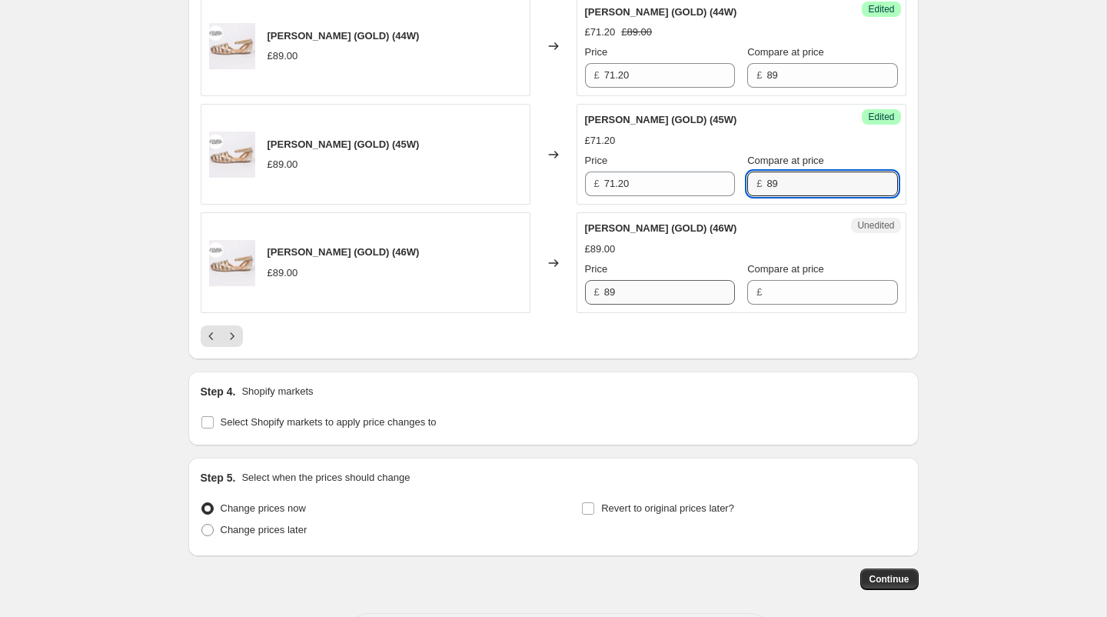
type input "89"
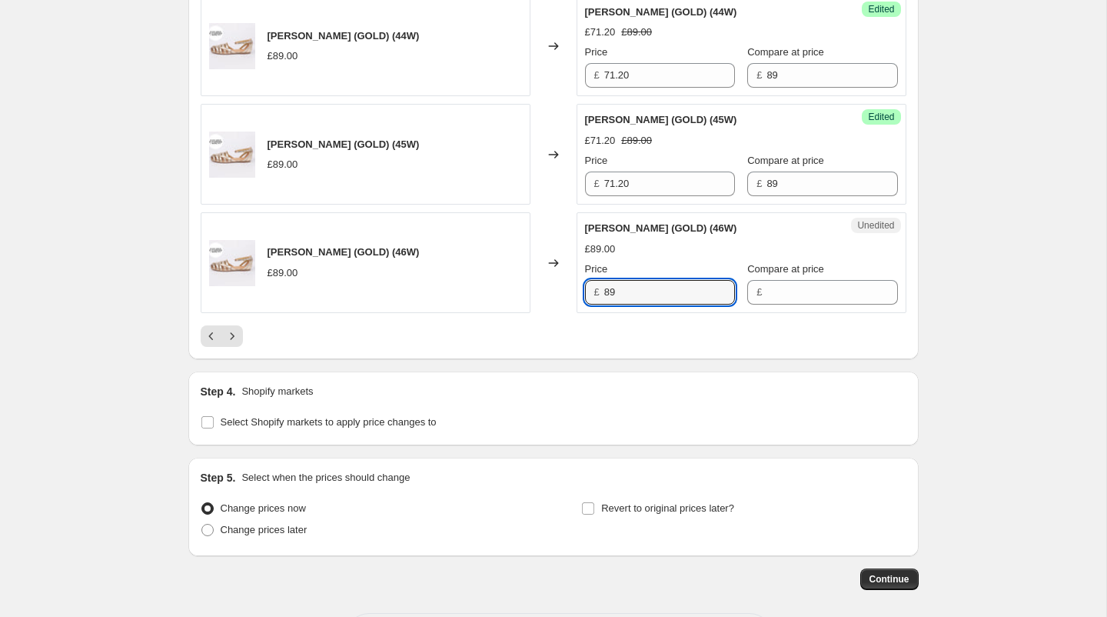
drag, startPoint x: 627, startPoint y: 278, endPoint x: 554, endPoint y: 275, distance: 73.1
click at [554, 275] on div "[PERSON_NAME] (GOLD) (46W) £89.00 Changed to Unedited [PERSON_NAME] (GOLD) (46W…" at bounding box center [554, 262] width 706 height 101
type input "71.20"
click at [767, 280] on input "Compare at price" at bounding box center [832, 292] width 131 height 25
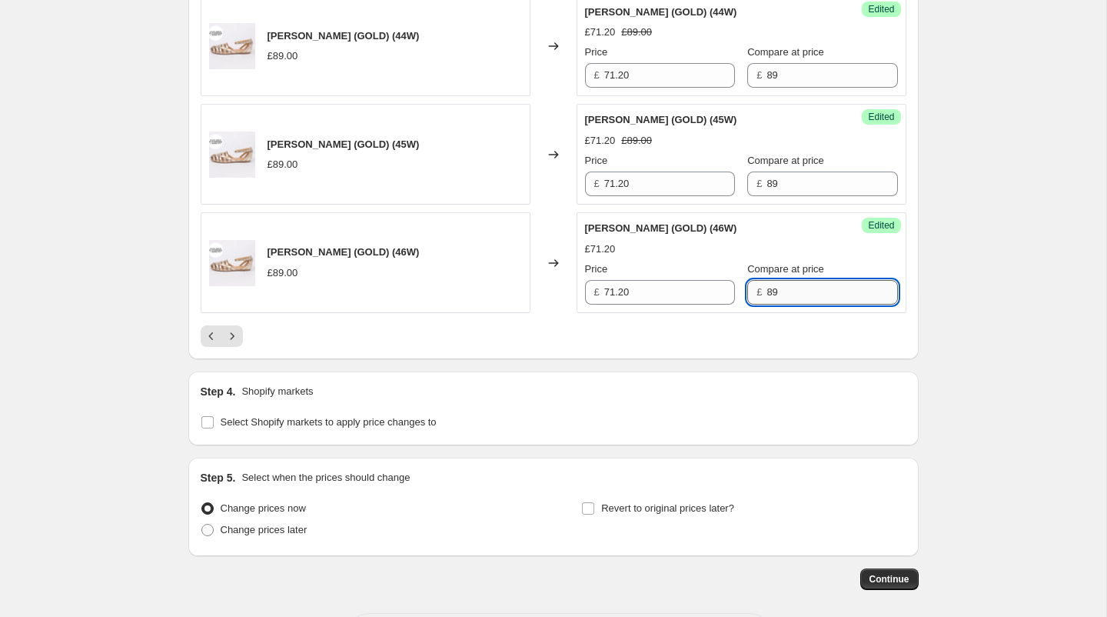
scroll to position [2620, 0]
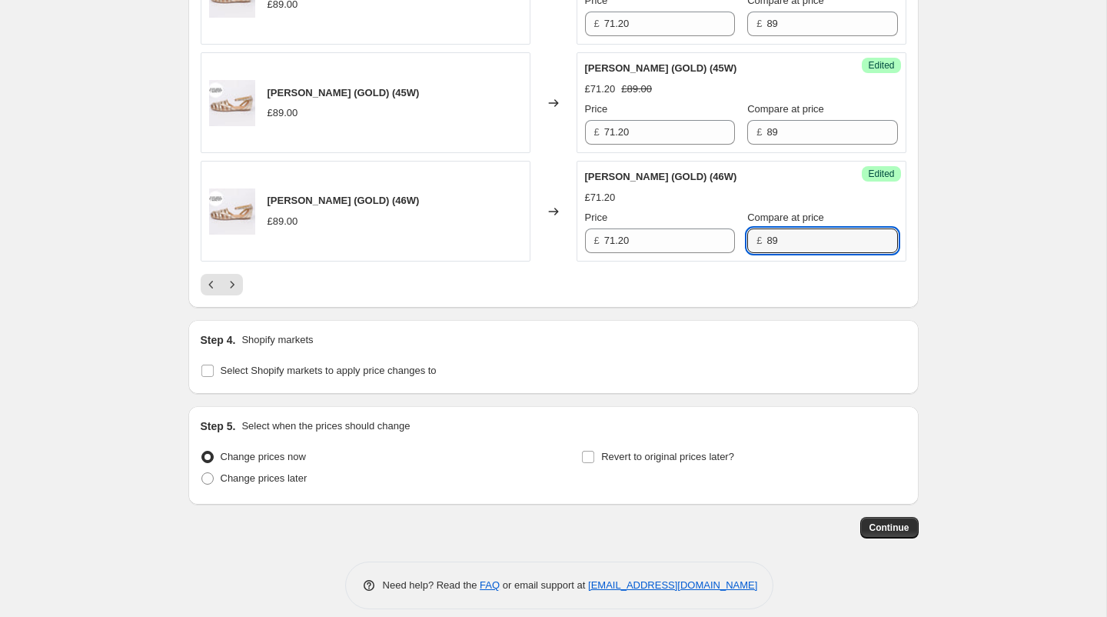
type input "89"
click at [872, 274] on div at bounding box center [554, 285] width 706 height 22
click at [233, 277] on icon "Next" at bounding box center [232, 284] width 15 height 15
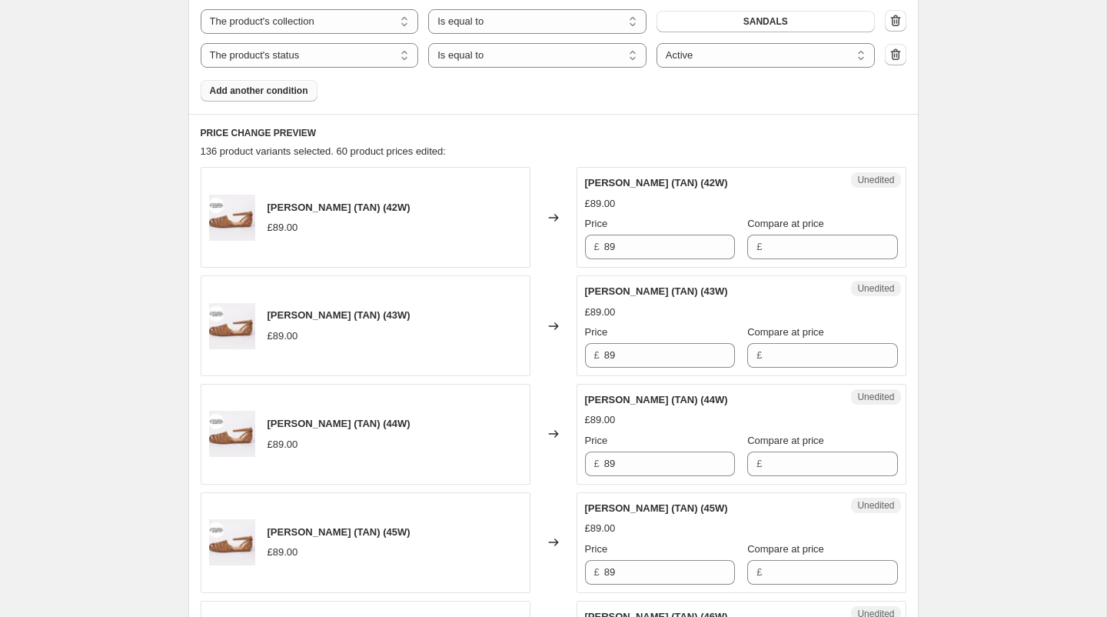
scroll to position [577, 0]
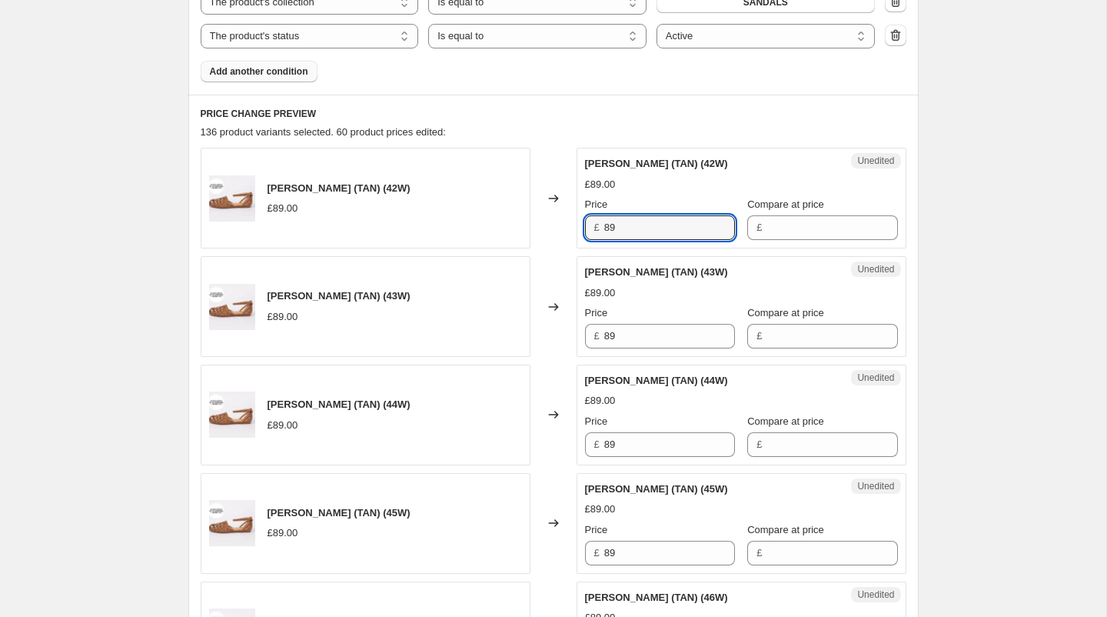
drag, startPoint x: 643, startPoint y: 223, endPoint x: 579, endPoint y: 219, distance: 63.9
click at [579, 219] on div "Unedited [PERSON_NAME] (TAN) (42W) £89.00 Price £ 89 Compare at price £" at bounding box center [742, 198] width 330 height 101
type input "71.20"
click at [767, 232] on input "Compare at price" at bounding box center [832, 227] width 131 height 25
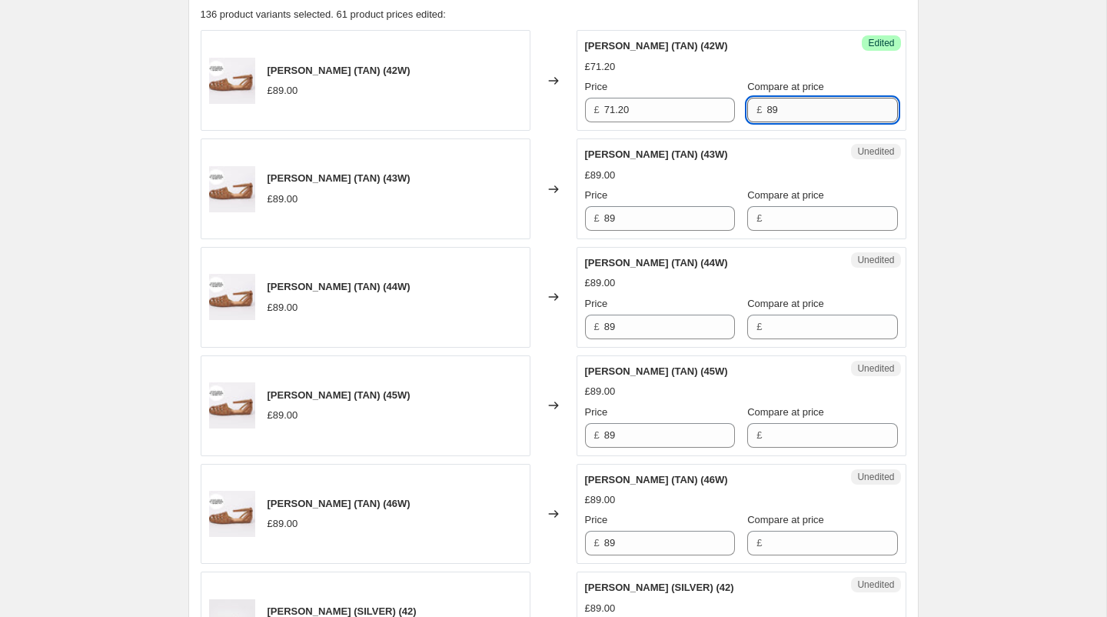
scroll to position [707, 0]
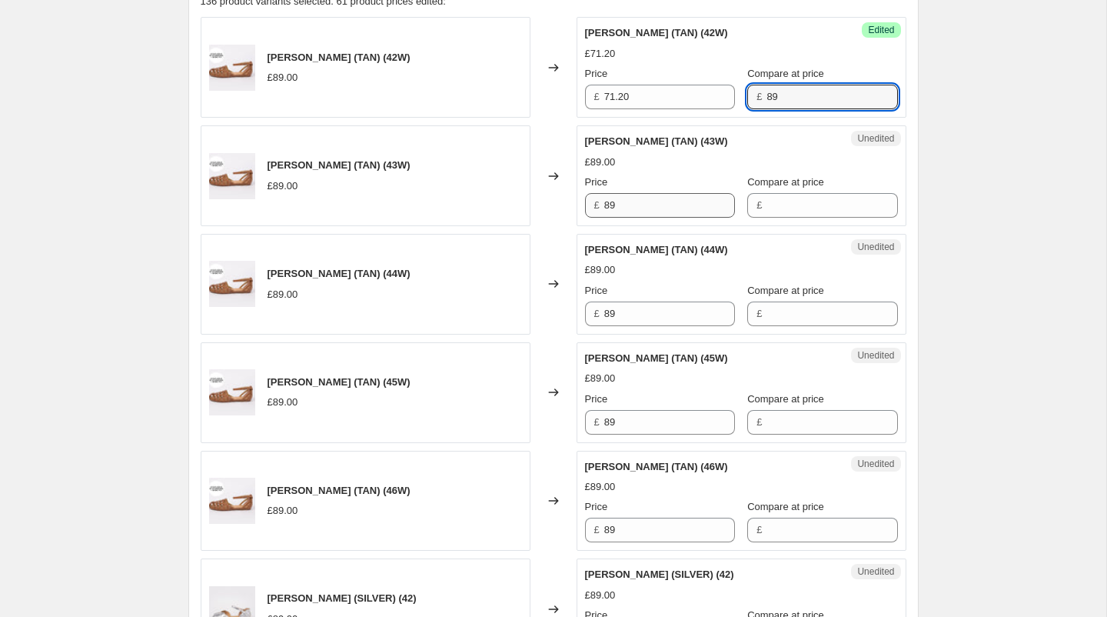
type input "89"
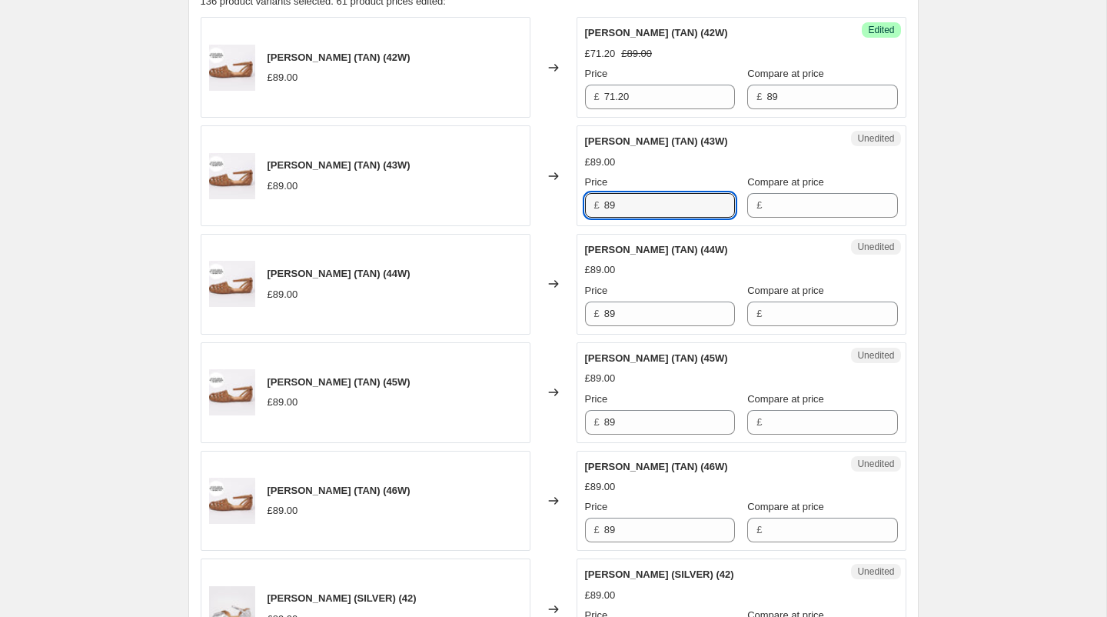
drag, startPoint x: 693, startPoint y: 208, endPoint x: 521, endPoint y: 207, distance: 172.2
click at [521, 207] on div "[PERSON_NAME] (TAN) (43W) £89.00 Changed to Unedited [PERSON_NAME] (TAN) (43W) …" at bounding box center [554, 175] width 706 height 101
type input "71.20"
click at [767, 201] on input "Compare at price" at bounding box center [832, 205] width 131 height 25
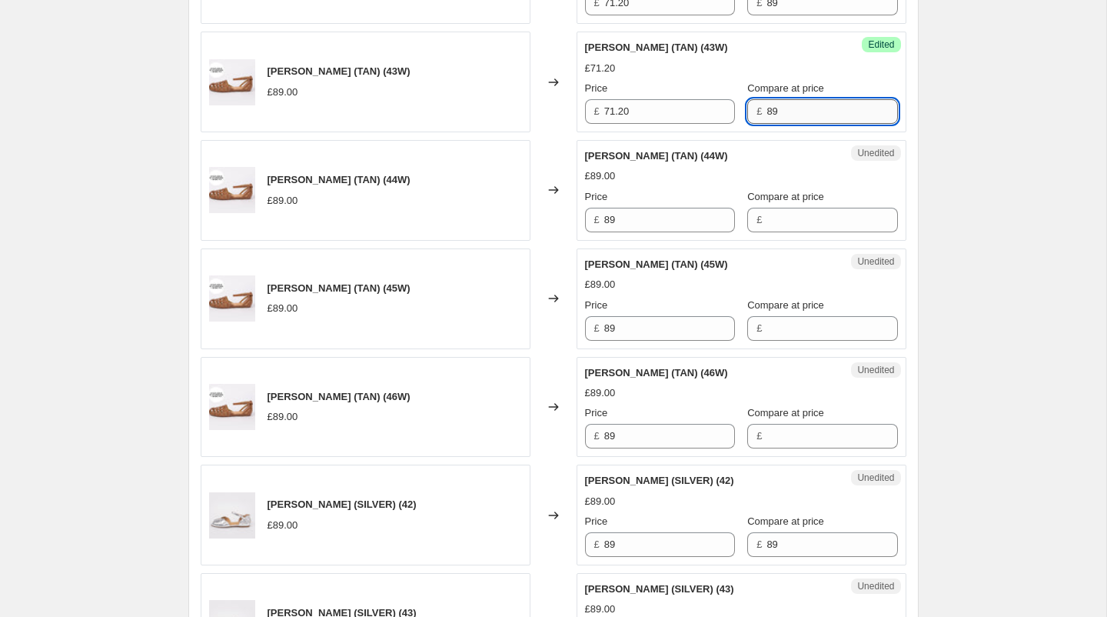
scroll to position [807, 0]
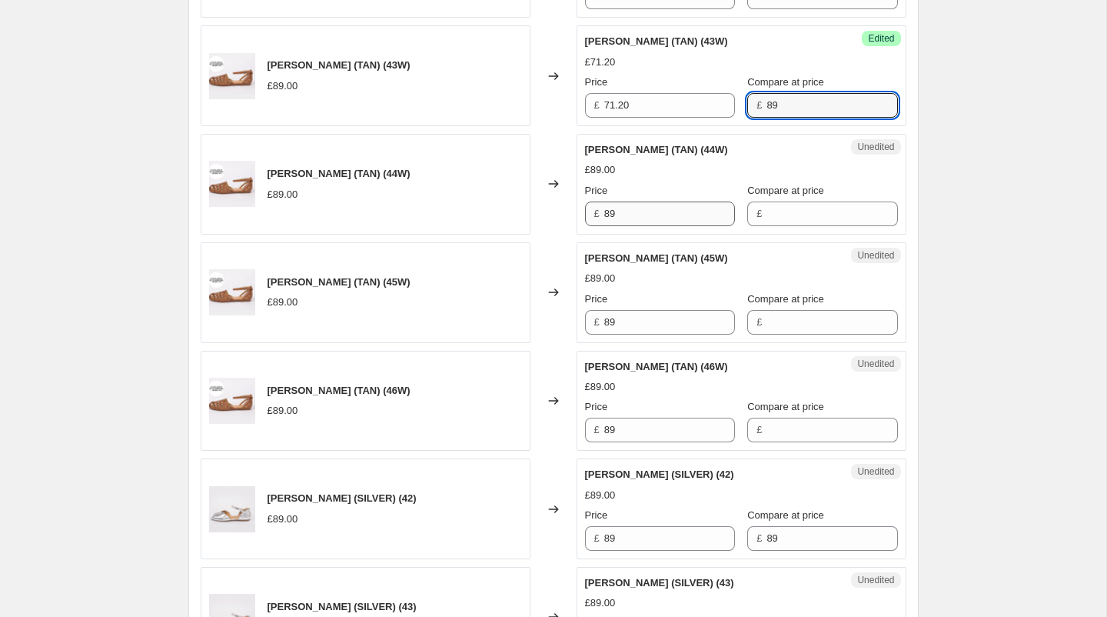
type input "89"
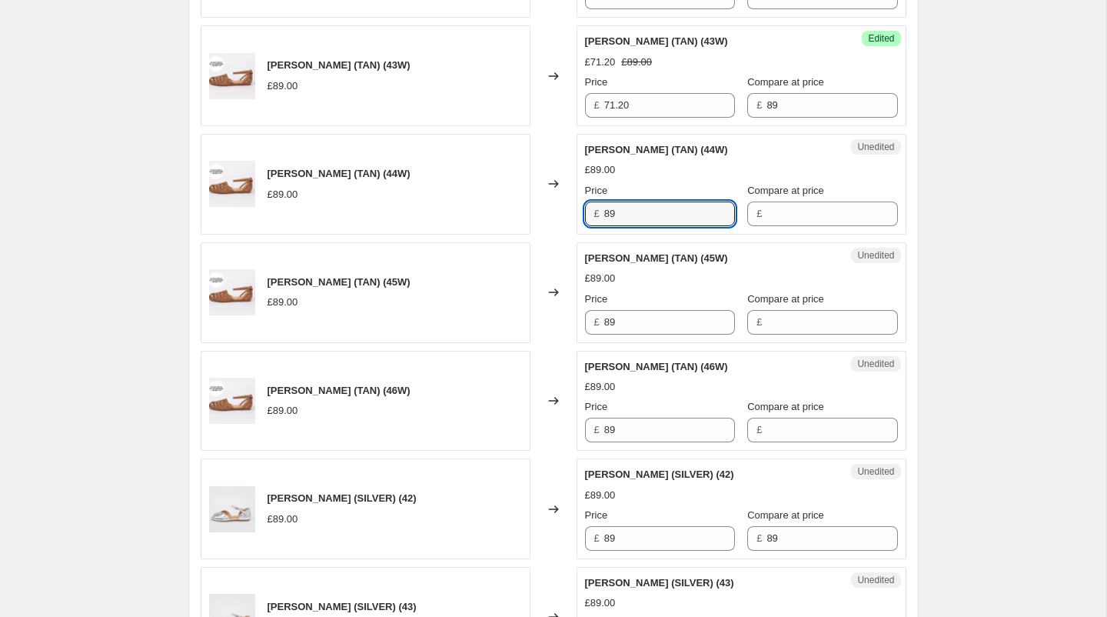
drag, startPoint x: 665, startPoint y: 207, endPoint x: 521, endPoint y: 206, distance: 143.8
click at [521, 206] on div "[PERSON_NAME] (TAN) (44W) £89.00 Changed to Unedited [PERSON_NAME] (TAN) (44W) …" at bounding box center [554, 184] width 706 height 101
type input "71.20"
click at [769, 213] on input "Compare at price" at bounding box center [832, 213] width 131 height 25
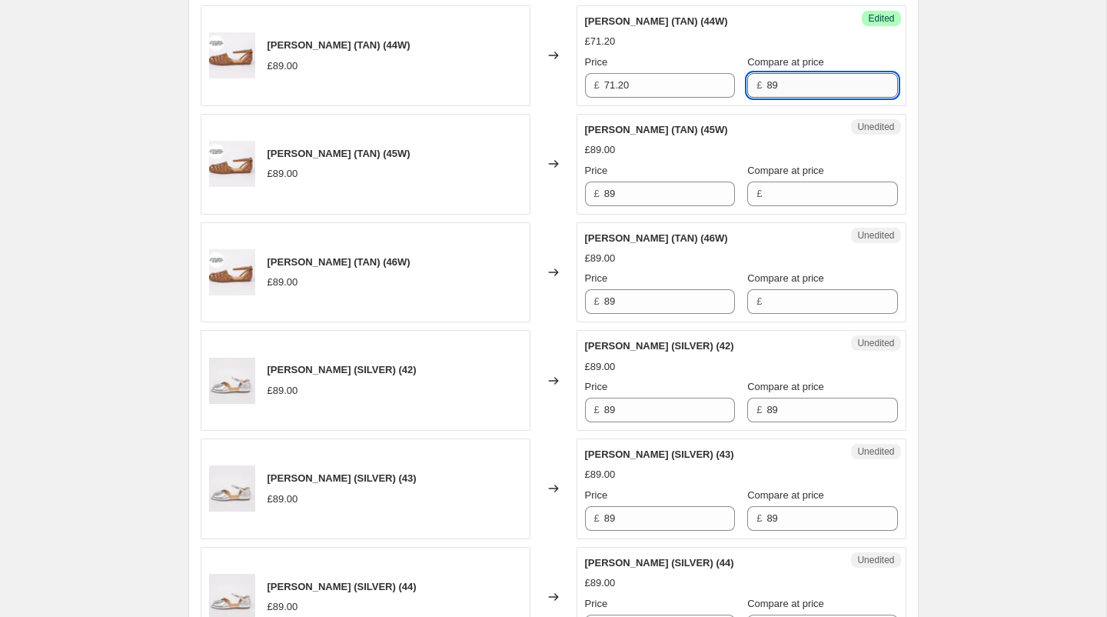
scroll to position [953, 0]
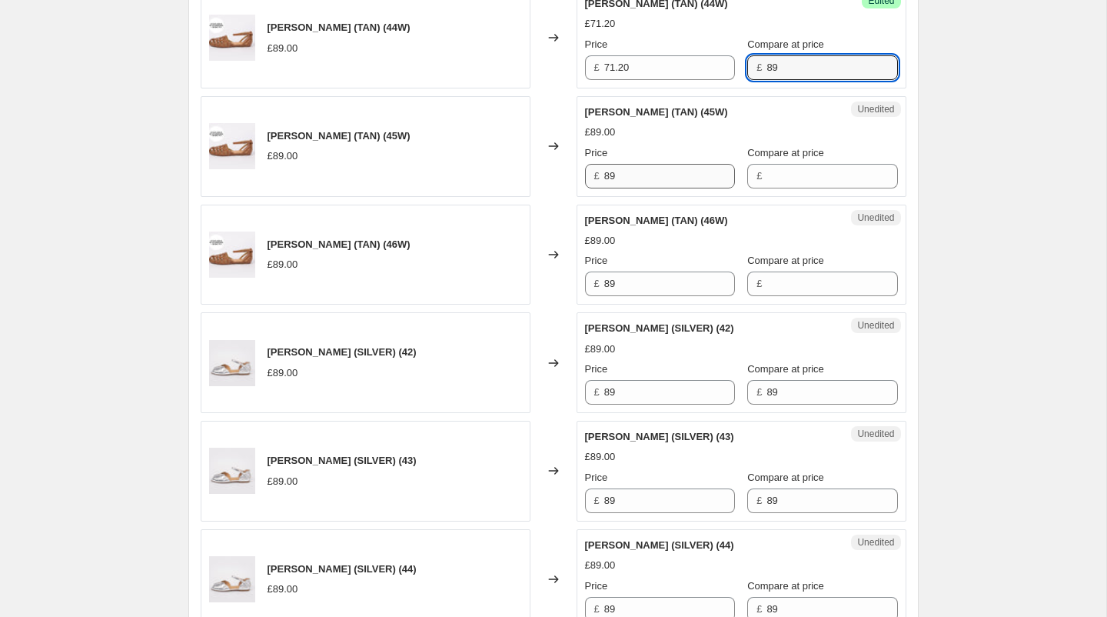
type input "89"
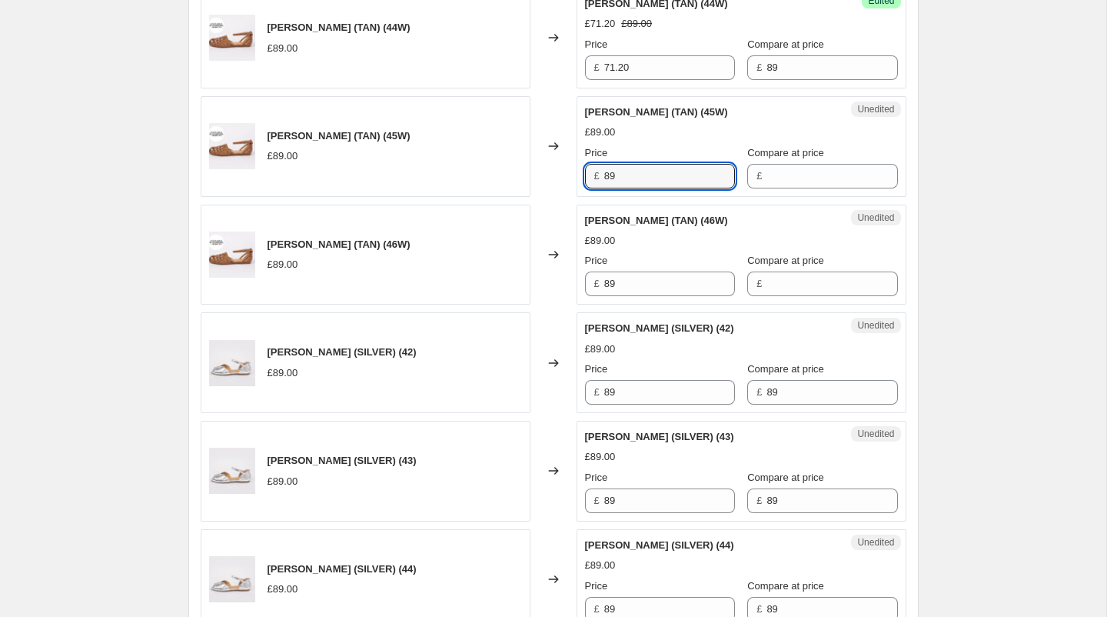
drag, startPoint x: 640, startPoint y: 177, endPoint x: 537, endPoint y: 168, distance: 103.4
click at [537, 168] on div "[PERSON_NAME] (TAN) (45W) £89.00 Changed to Unedited [PERSON_NAME] (TAN) (45W) …" at bounding box center [554, 146] width 706 height 101
type input "71.20"
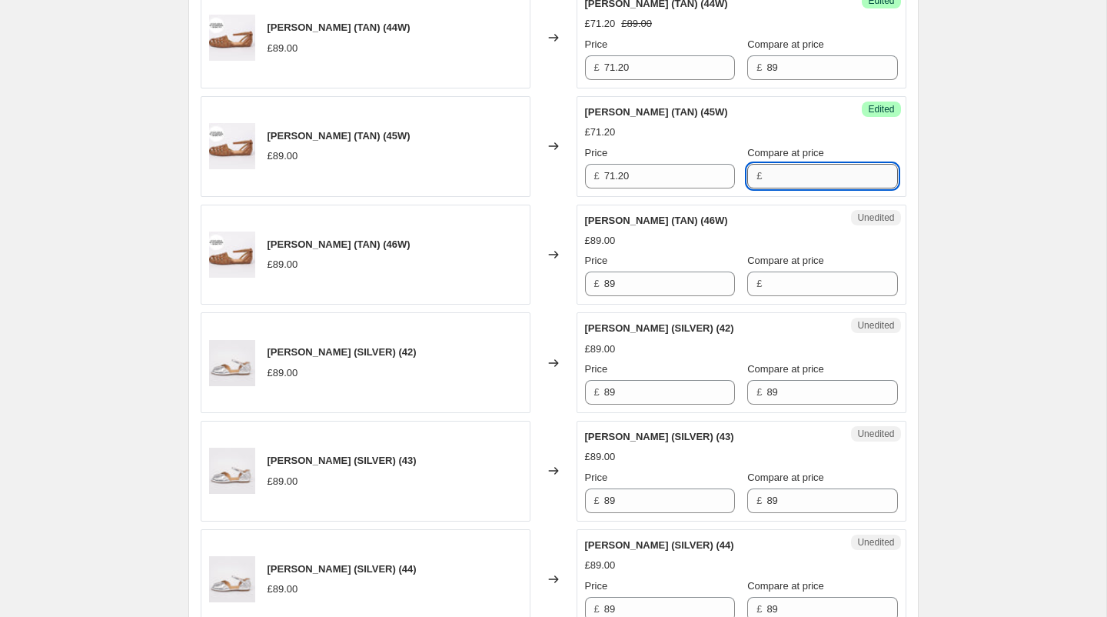
click at [771, 167] on input "Compare at price" at bounding box center [832, 176] width 131 height 25
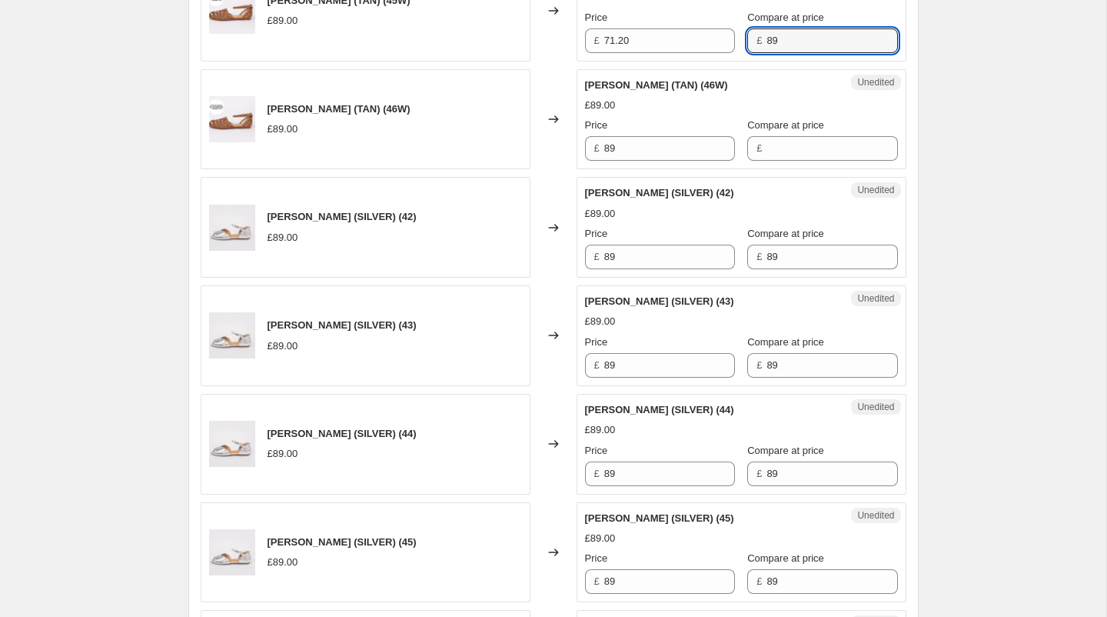
scroll to position [1101, 0]
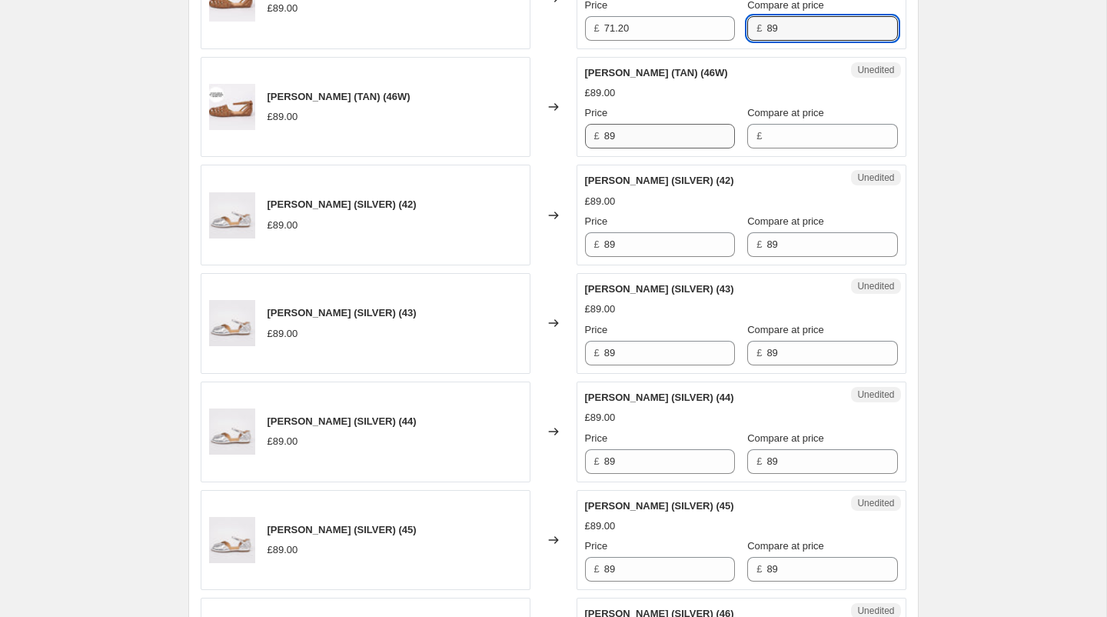
type input "89"
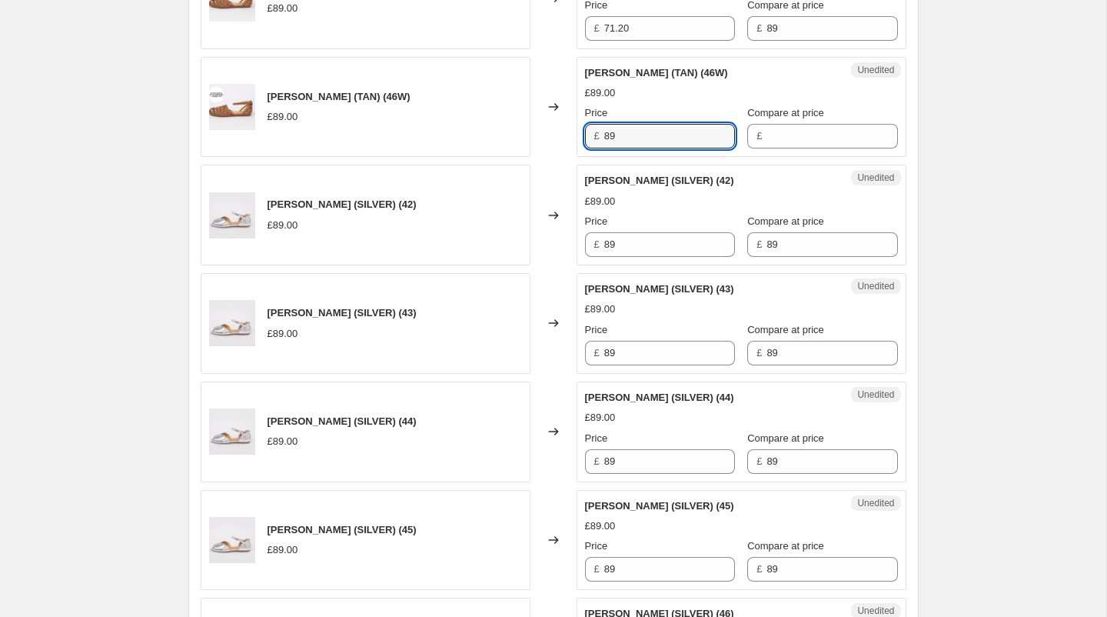
drag, startPoint x: 633, startPoint y: 134, endPoint x: 568, endPoint y: 133, distance: 64.6
click at [568, 133] on div "[PERSON_NAME] (TAN) (46W) £89.00 Changed to Unedited [PERSON_NAME] (TAN) (46W) …" at bounding box center [554, 107] width 706 height 101
type input "71.20"
click at [767, 132] on input "Compare at price" at bounding box center [832, 136] width 131 height 25
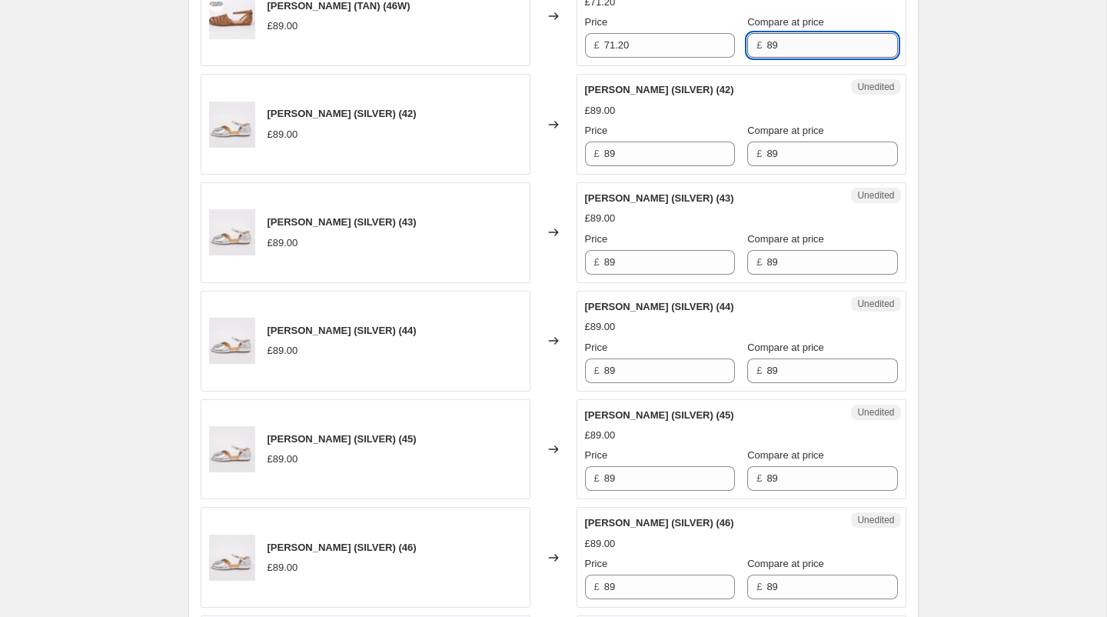
scroll to position [1193, 0]
type input "89"
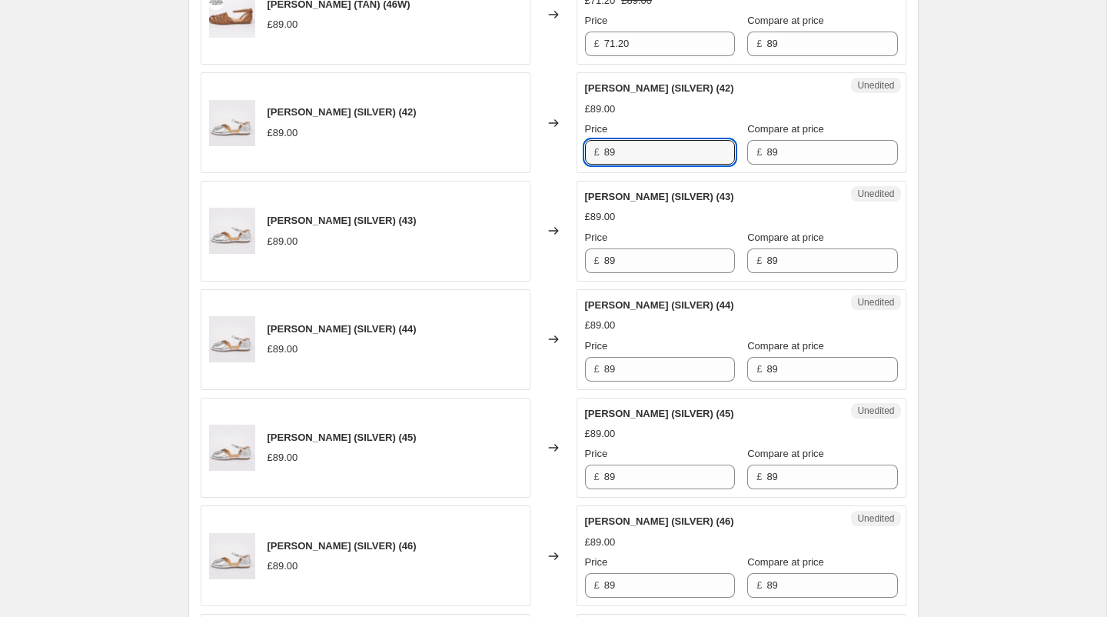
drag, startPoint x: 644, startPoint y: 145, endPoint x: 578, endPoint y: 138, distance: 65.7
click at [578, 138] on div "Unedited [PERSON_NAME] (SILVER) (42) £89.00 Price £ 89 Compare at price £ 89" at bounding box center [742, 122] width 330 height 101
type input "71.20"
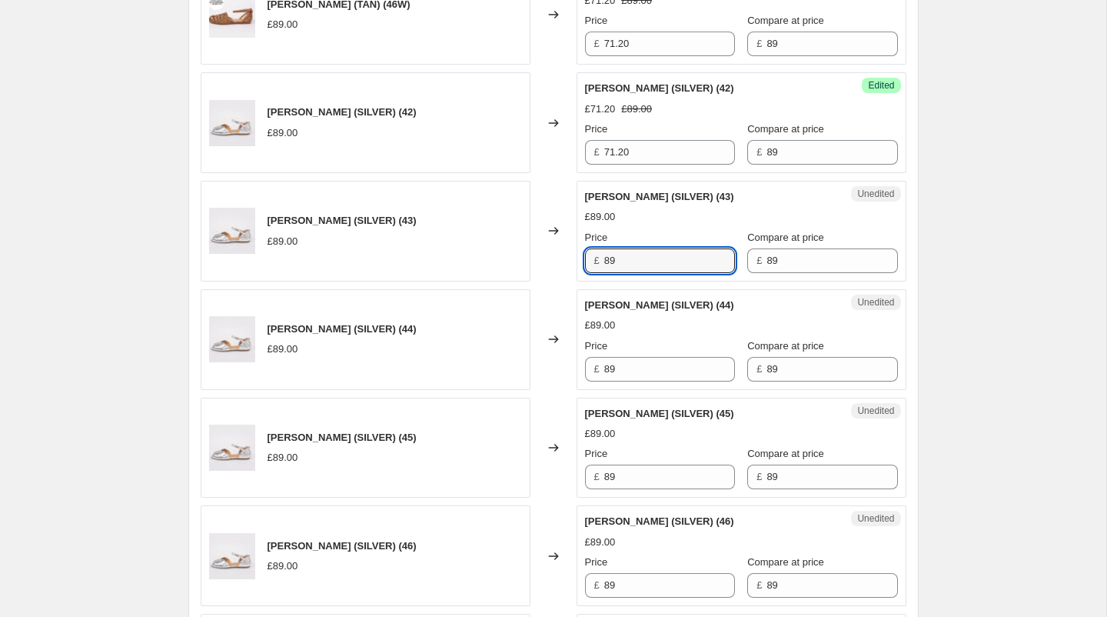
drag, startPoint x: 630, startPoint y: 255, endPoint x: 592, endPoint y: 254, distance: 38.5
click at [592, 254] on div "£ 89" at bounding box center [660, 260] width 150 height 25
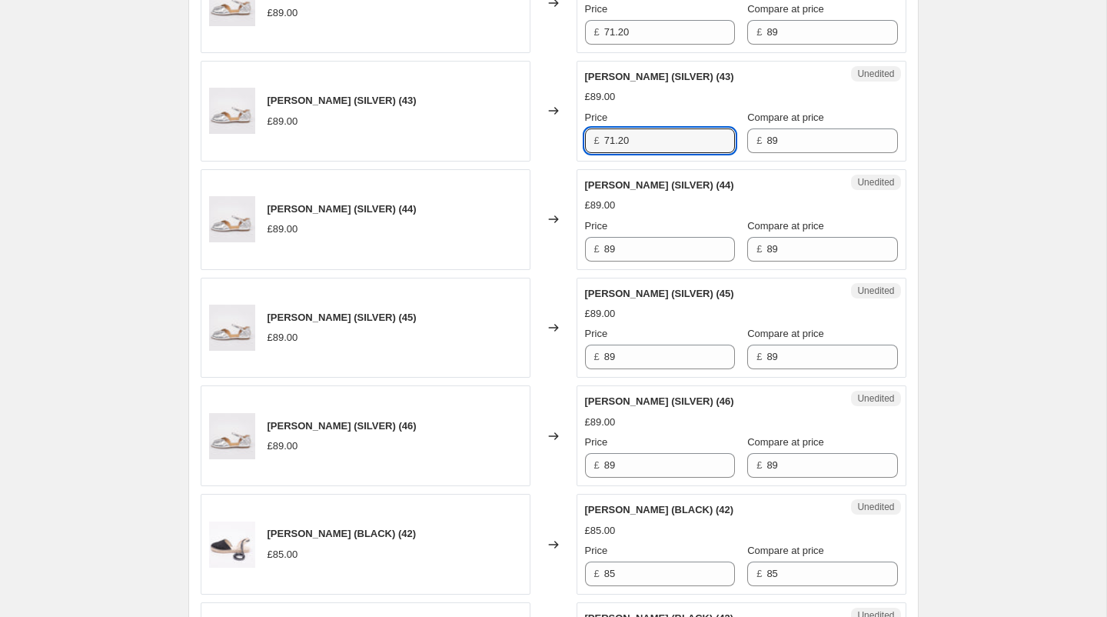
scroll to position [1315, 0]
type input "71.20"
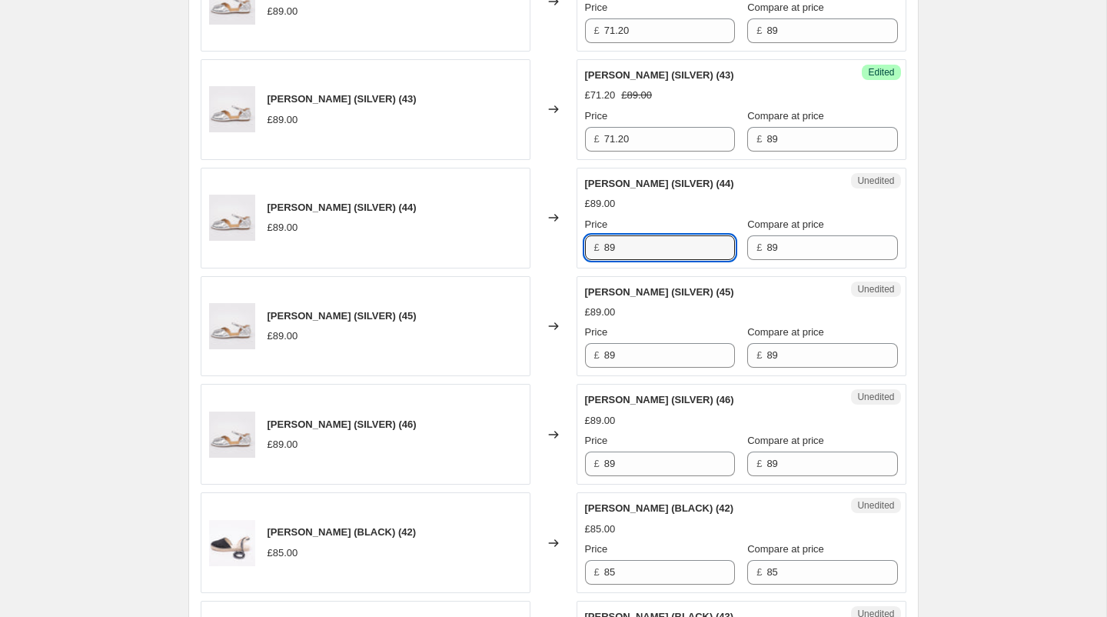
drag, startPoint x: 629, startPoint y: 241, endPoint x: 567, endPoint y: 235, distance: 61.7
click at [567, 235] on div "[PERSON_NAME] (SILVER) (44) £89.00 Changed to Unedited [PERSON_NAME] (SILVER) (…" at bounding box center [554, 218] width 706 height 101
type input "71.20"
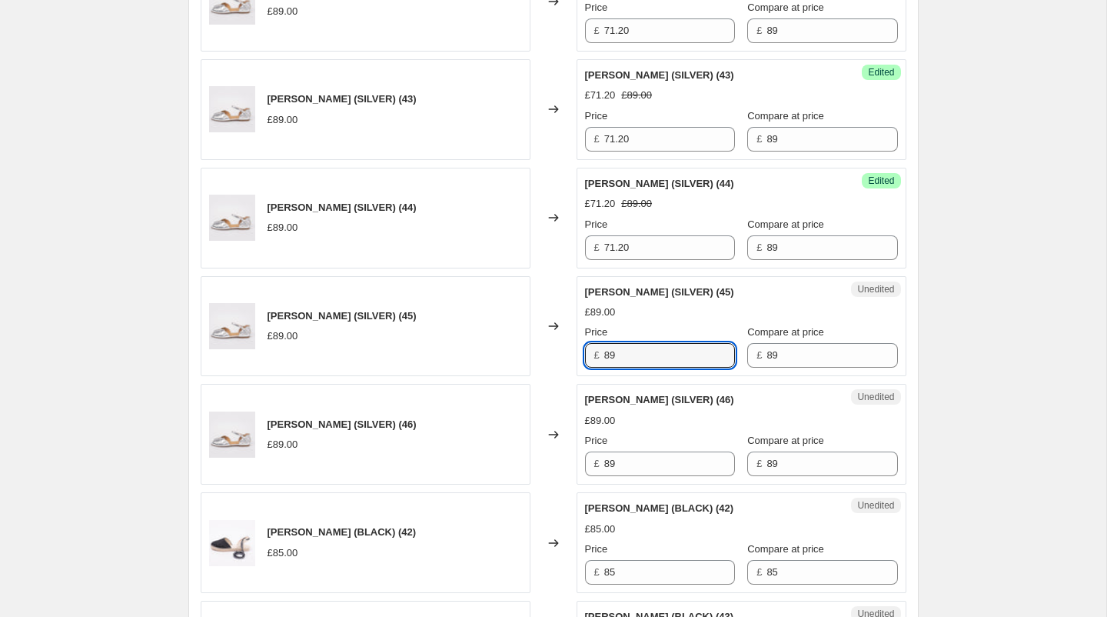
drag, startPoint x: 639, startPoint y: 342, endPoint x: 565, endPoint y: 328, distance: 75.2
click at [565, 328] on div "[PERSON_NAME] (SILVER) (45) £89.00 Changed to Unedited [PERSON_NAME] (SILVER) (…" at bounding box center [554, 326] width 706 height 101
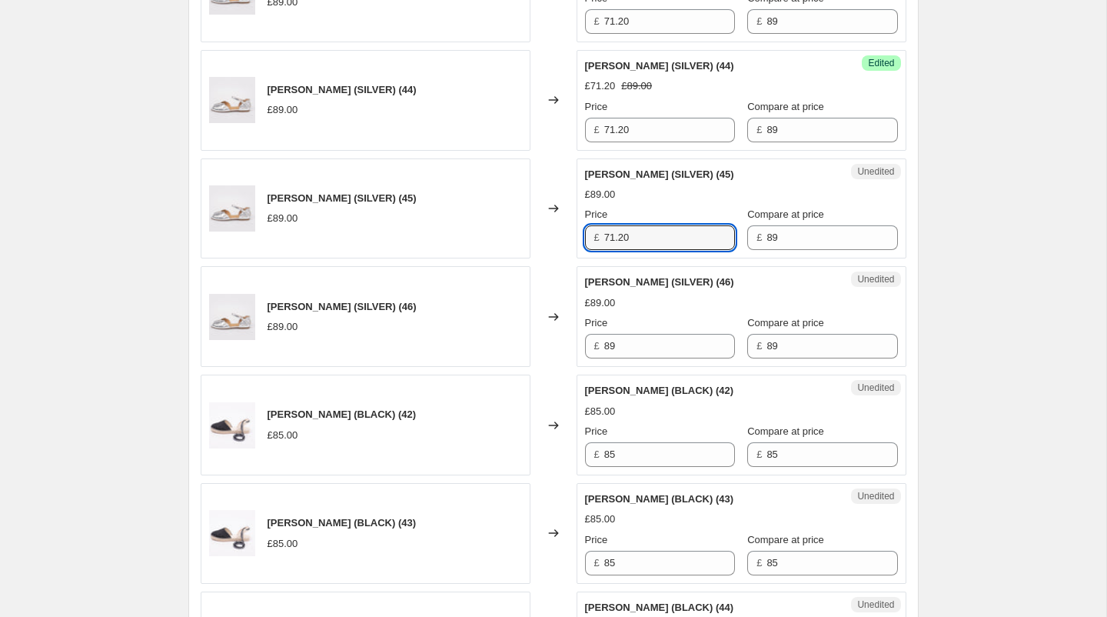
scroll to position [1445, 0]
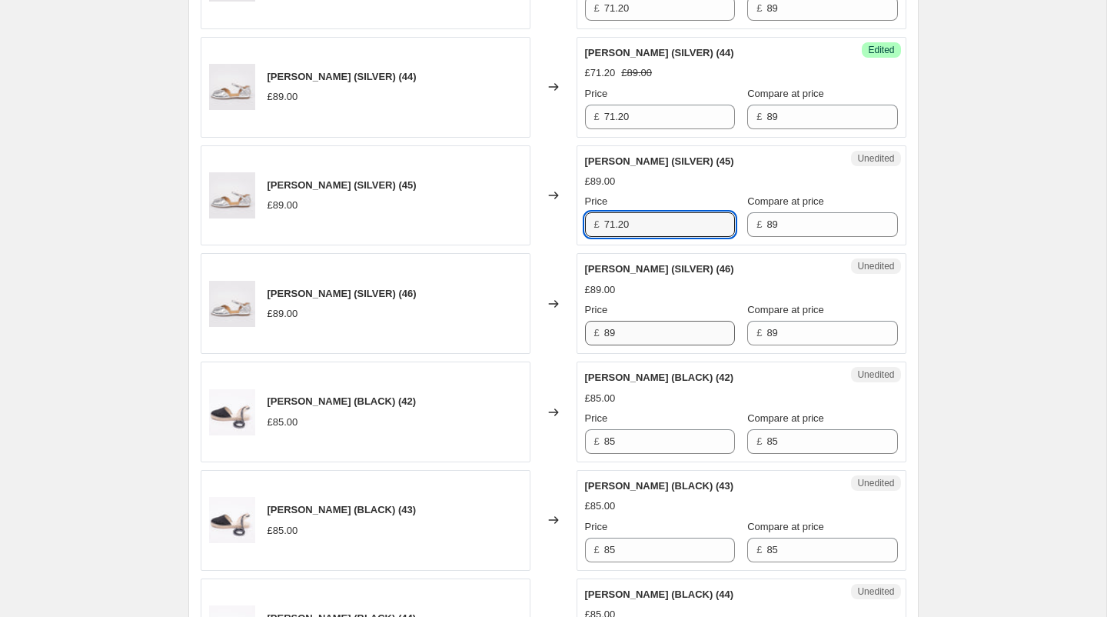
type input "71.20"
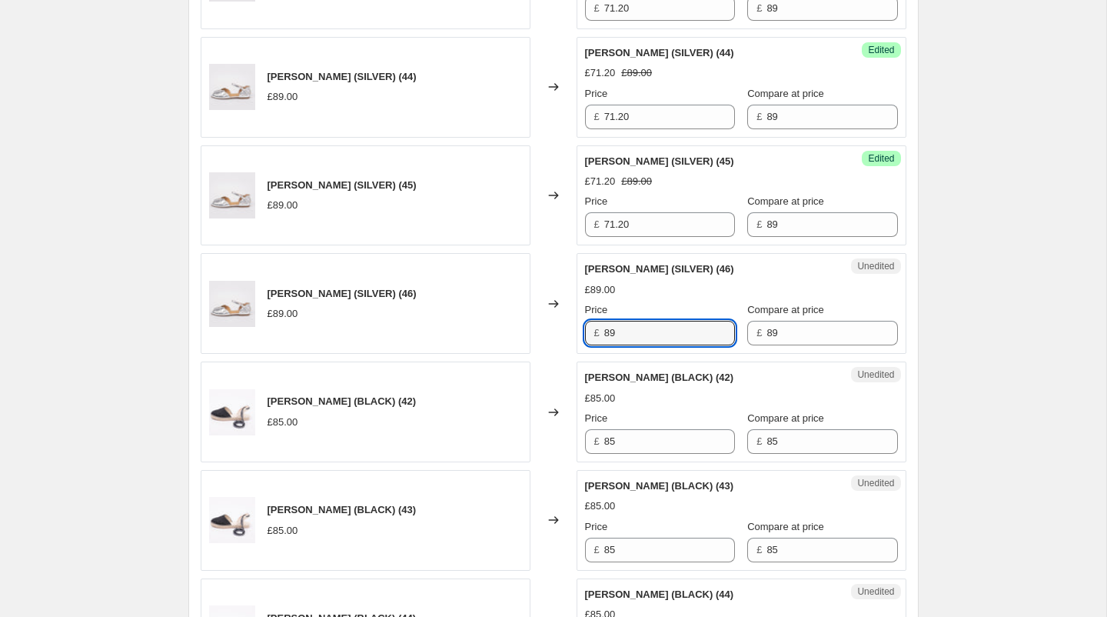
drag, startPoint x: 626, startPoint y: 328, endPoint x: 571, endPoint y: 321, distance: 55.0
click at [574, 324] on div "[PERSON_NAME] (SILVER) (46) £89.00 Changed to Unedited [PERSON_NAME] (SILVER) (…" at bounding box center [554, 303] width 706 height 101
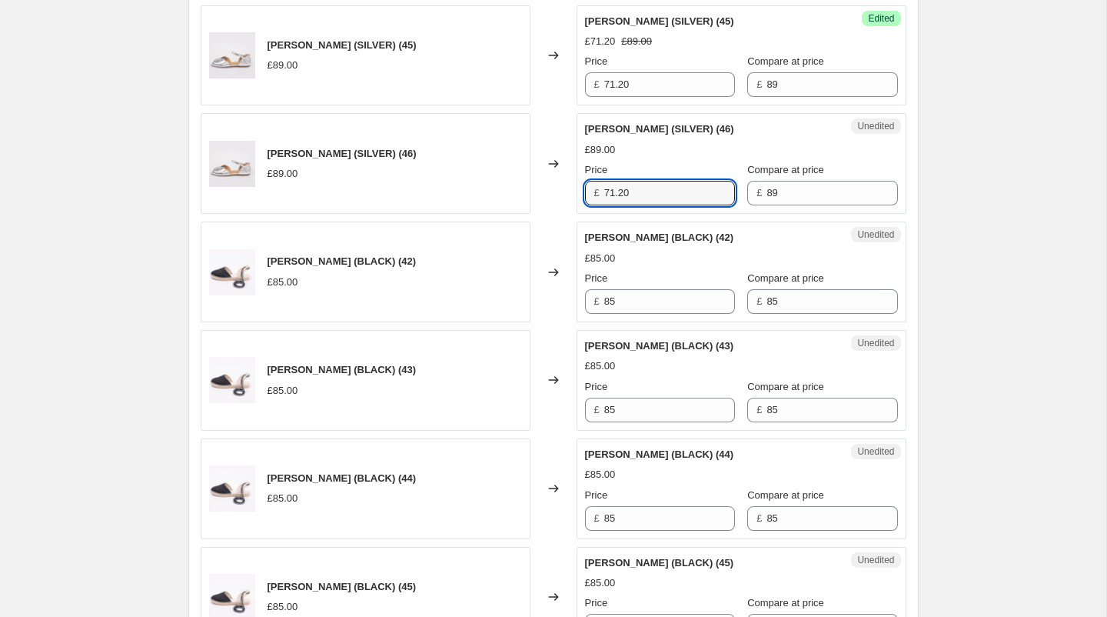
scroll to position [1585, 0]
type input "71.20"
click at [644, 298] on input "85" at bounding box center [669, 302] width 131 height 25
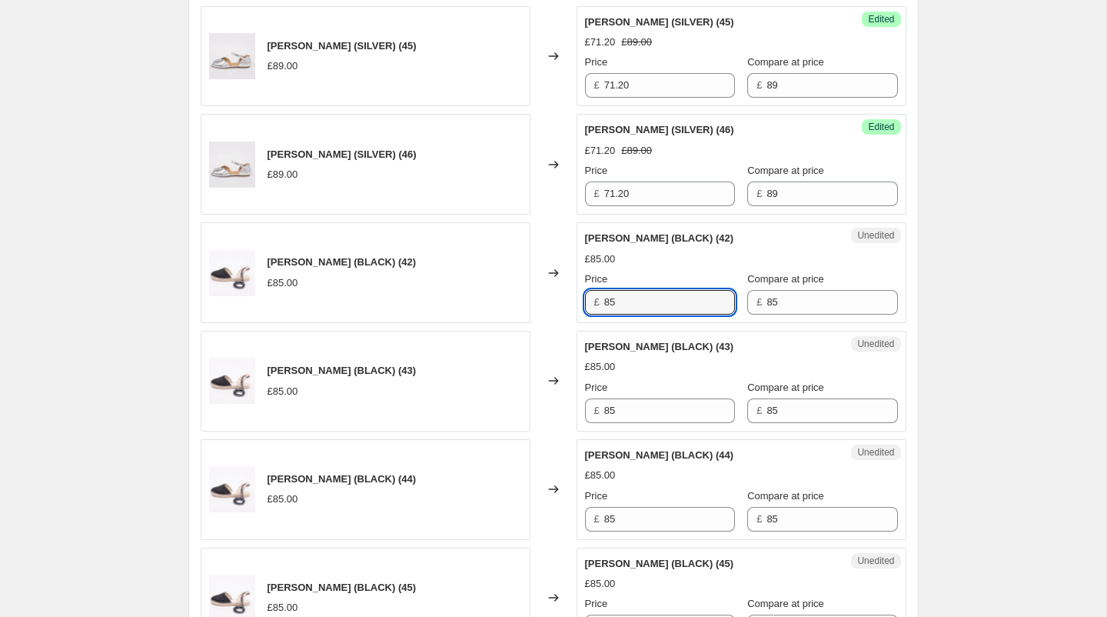
drag, startPoint x: 647, startPoint y: 294, endPoint x: 600, endPoint y: 292, distance: 46.9
click at [600, 292] on div "£ 85" at bounding box center [660, 302] width 150 height 25
type input "42.50"
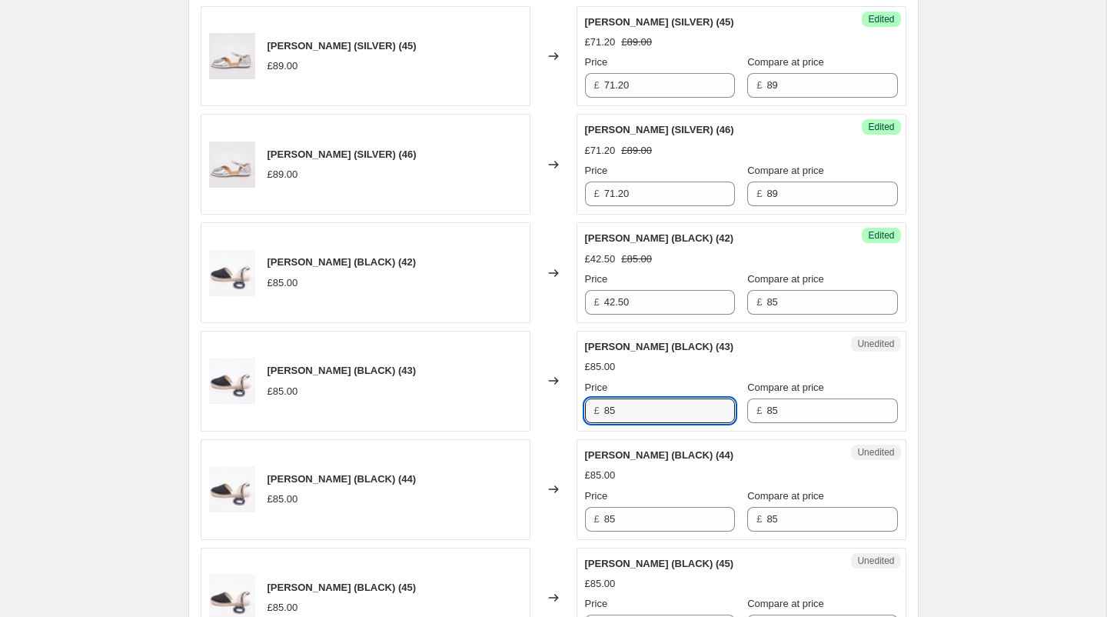
drag, startPoint x: 637, startPoint y: 404, endPoint x: 583, endPoint y: 404, distance: 54.6
click at [583, 404] on div "Unedited [PERSON_NAME] (BLACK) (43) £85.00 Price £ 85 Compare at price £ 85" at bounding box center [742, 381] width 330 height 101
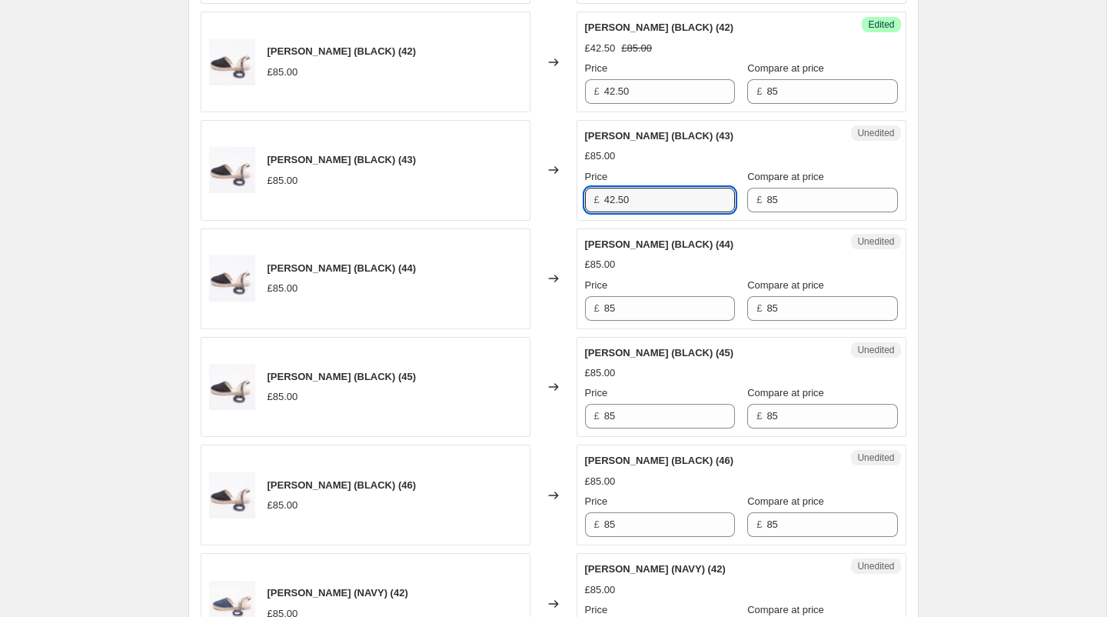
scroll to position [1808, 0]
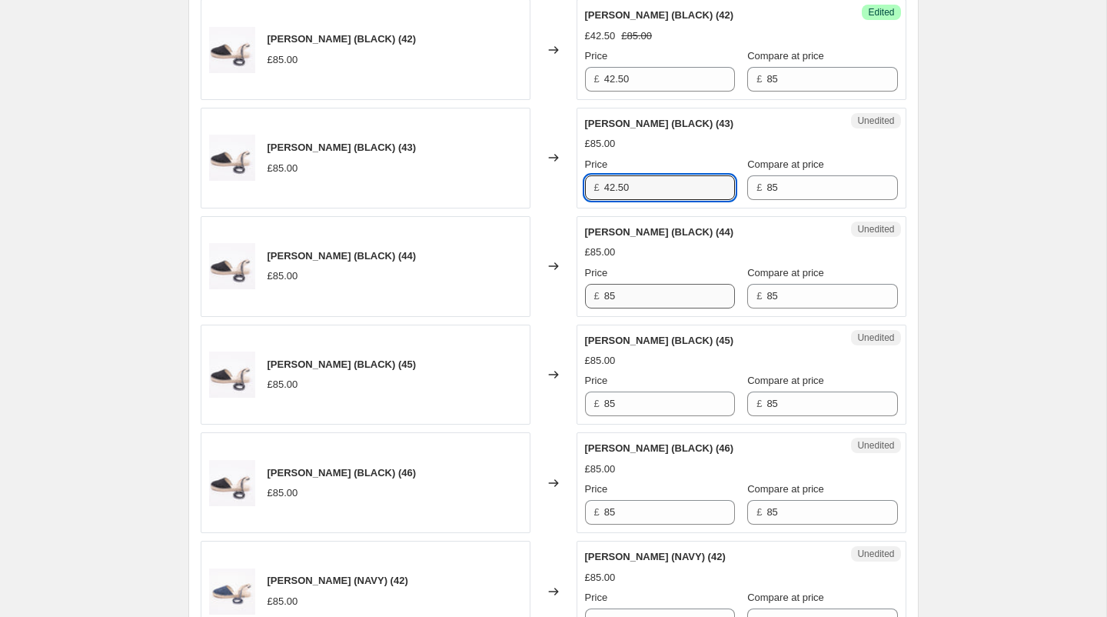
type input "42.50"
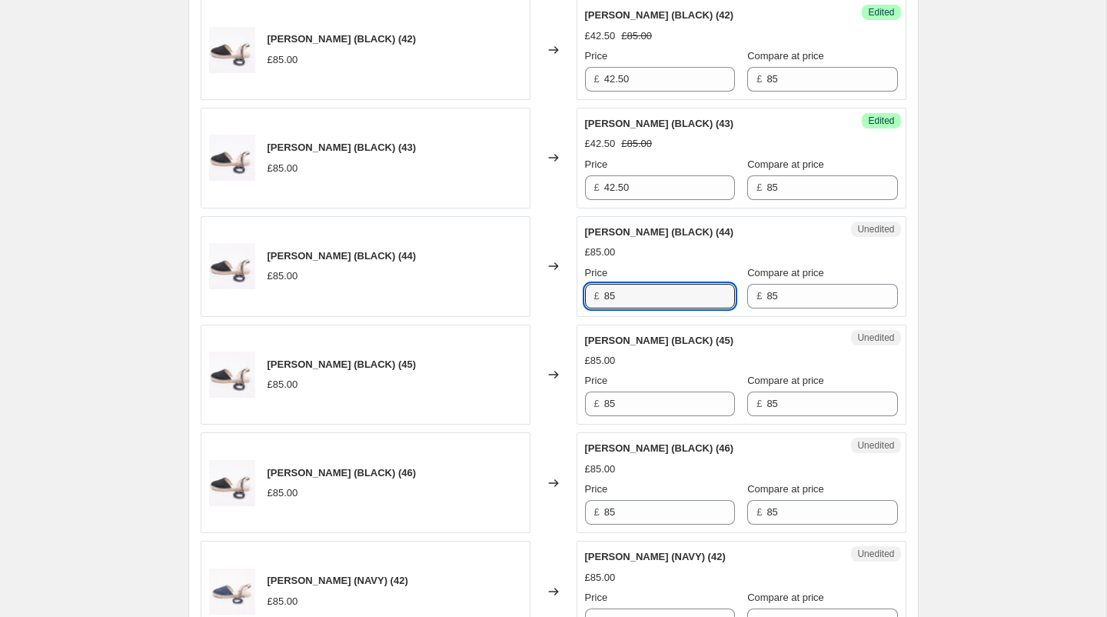
drag, startPoint x: 629, startPoint y: 291, endPoint x: 583, endPoint y: 288, distance: 46.2
click at [583, 288] on div "Unedited [PERSON_NAME] (BLACK) (44) £85.00 Price £ 85 Compare at price £ 85" at bounding box center [742, 266] width 330 height 101
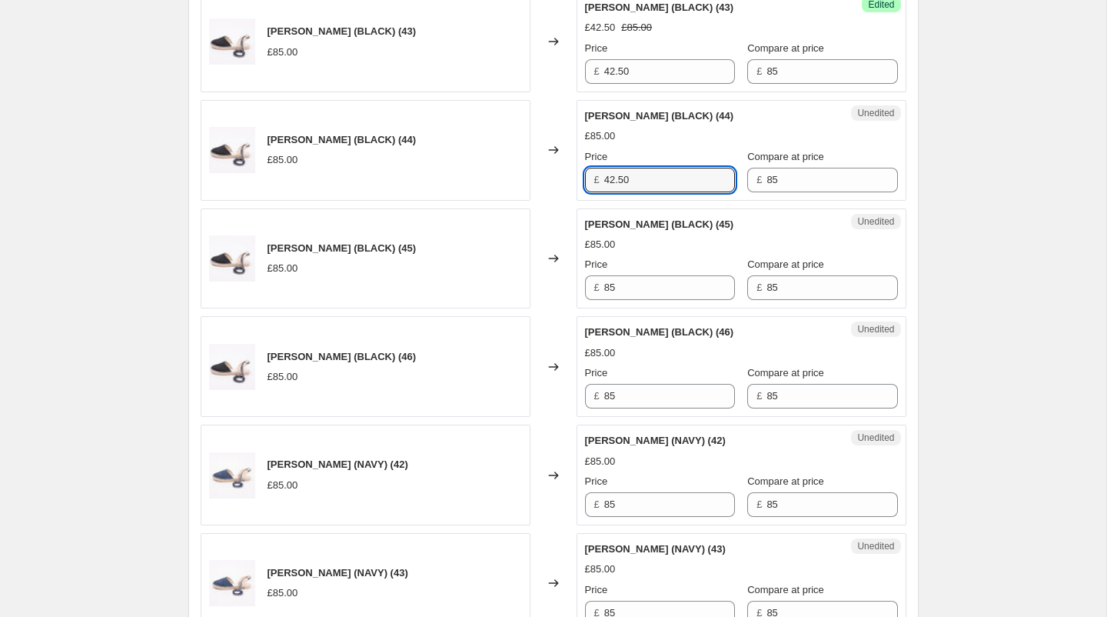
scroll to position [1965, 0]
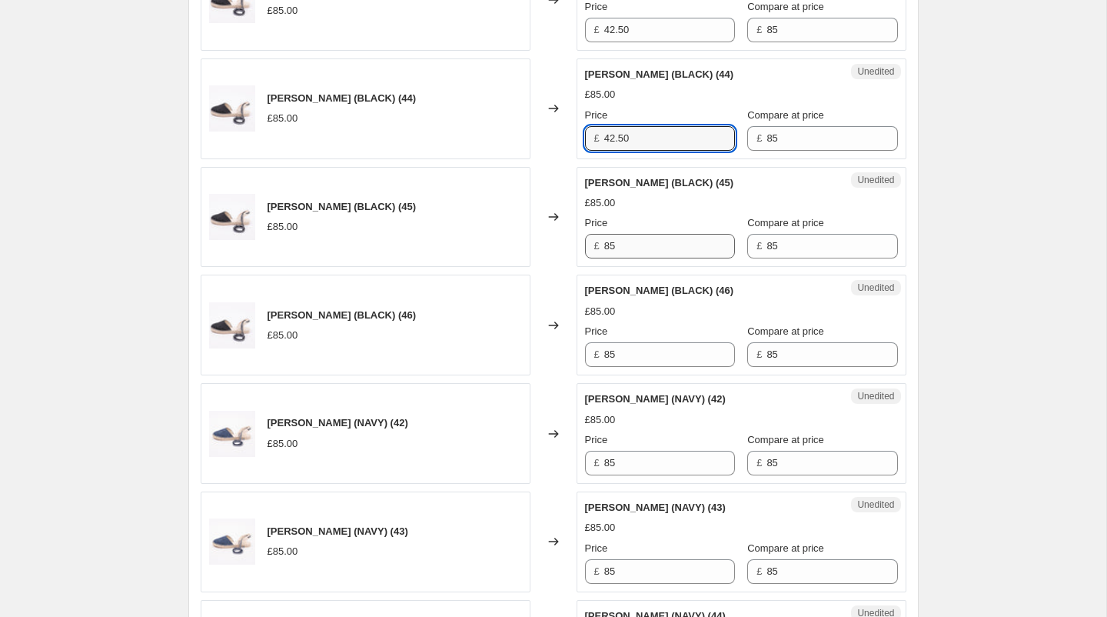
type input "42.50"
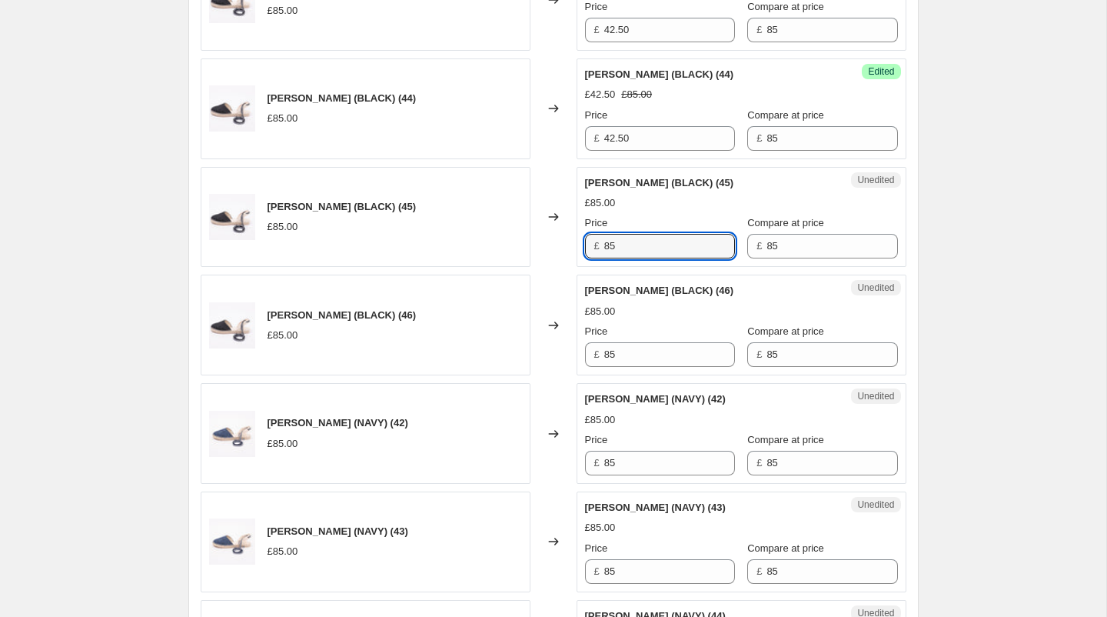
drag, startPoint x: 624, startPoint y: 234, endPoint x: 561, endPoint y: 234, distance: 63.0
click at [561, 234] on div "[PERSON_NAME] (BLACK) (45) £85.00 Changed to Unedited [PERSON_NAME] (BLACK) (45…" at bounding box center [554, 217] width 706 height 101
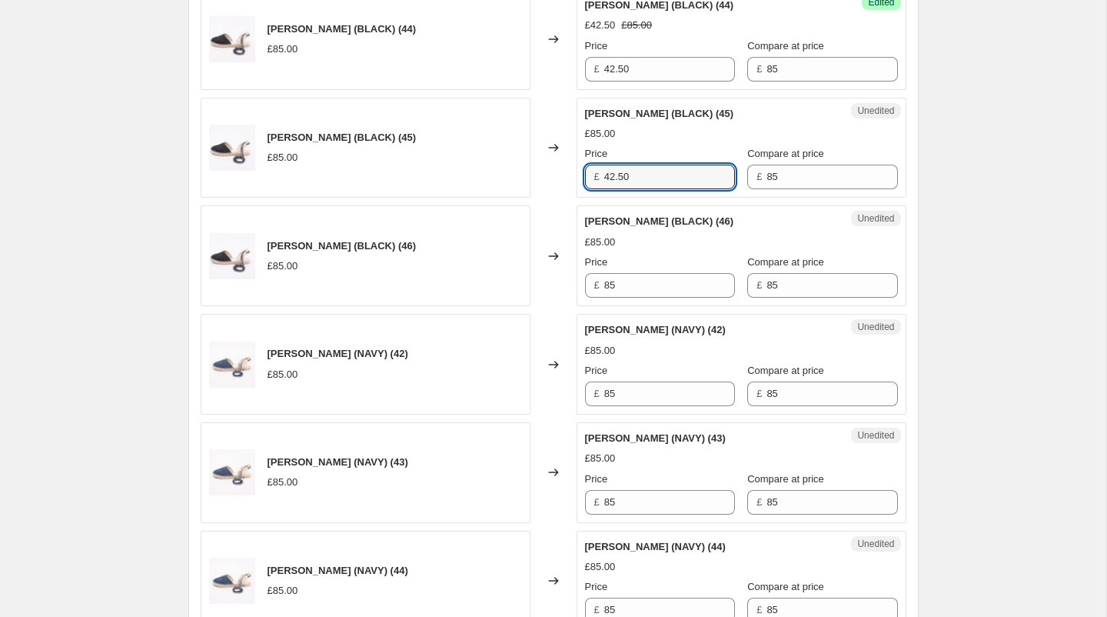
scroll to position [2061, 0]
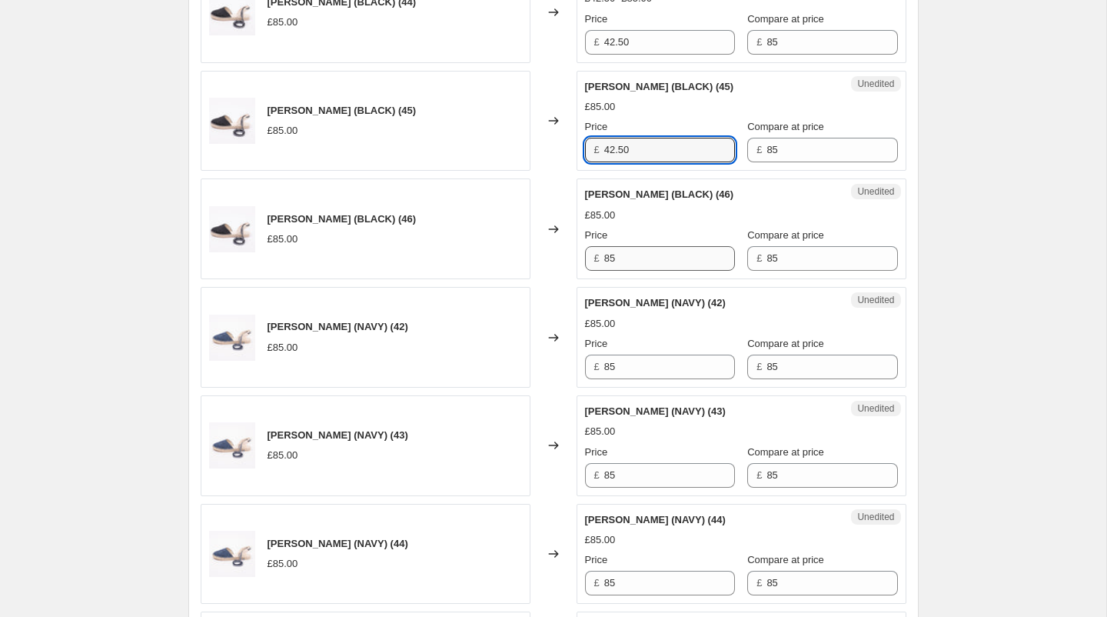
type input "42.50"
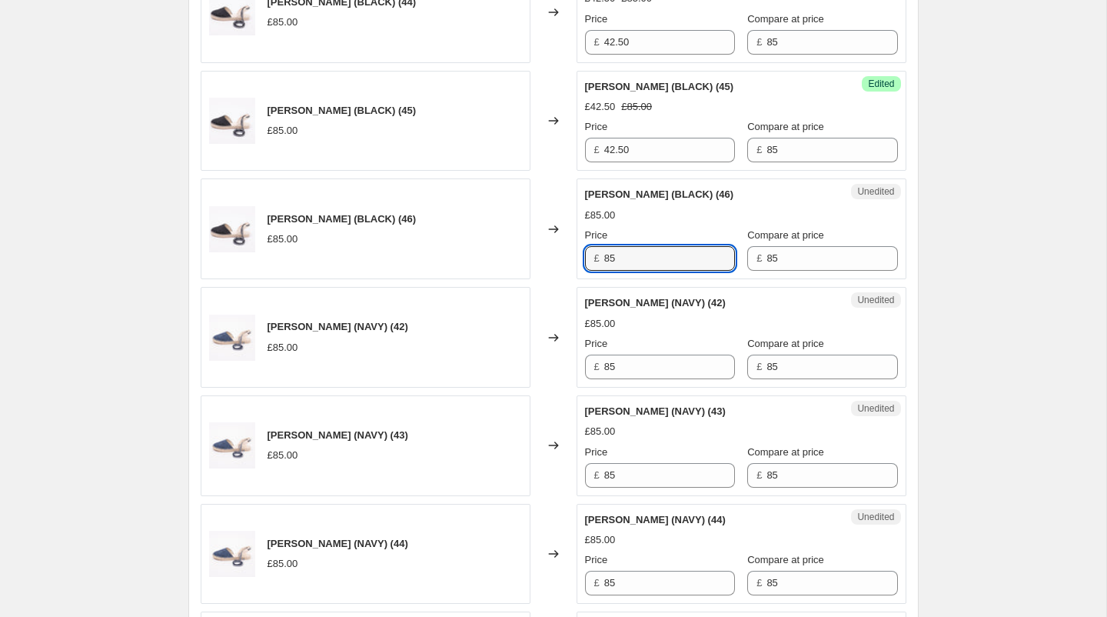
drag, startPoint x: 634, startPoint y: 240, endPoint x: 564, endPoint y: 235, distance: 70.1
click at [564, 235] on div "[PERSON_NAME] (BLACK) (46) £85.00 Changed to Unedited [PERSON_NAME] (BLACK) (46…" at bounding box center [554, 228] width 706 height 101
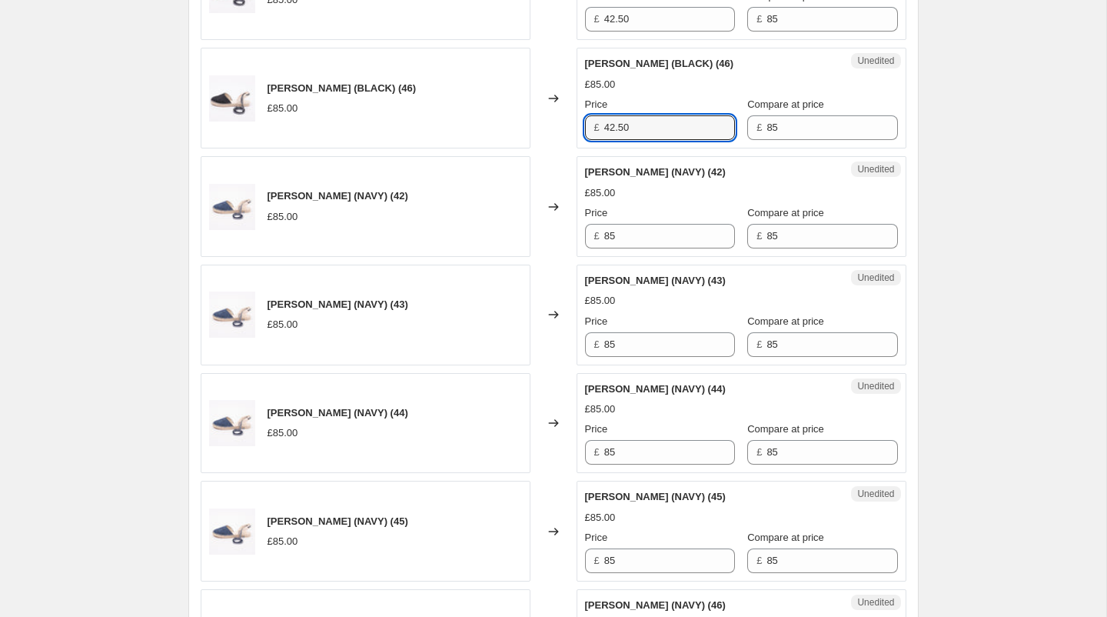
scroll to position [2224, 0]
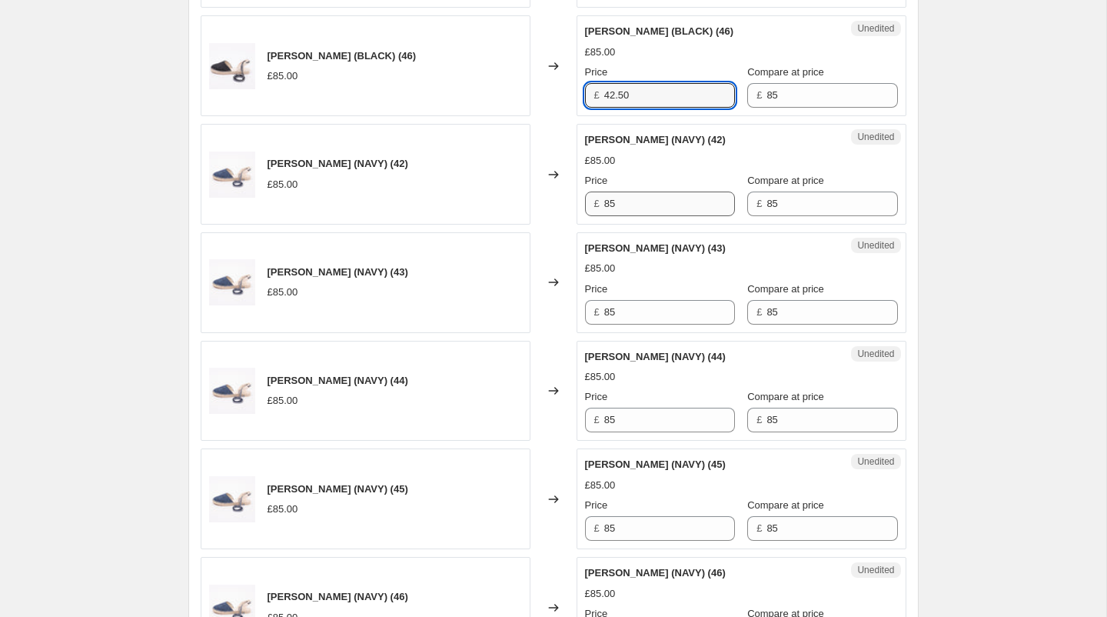
type input "42.50"
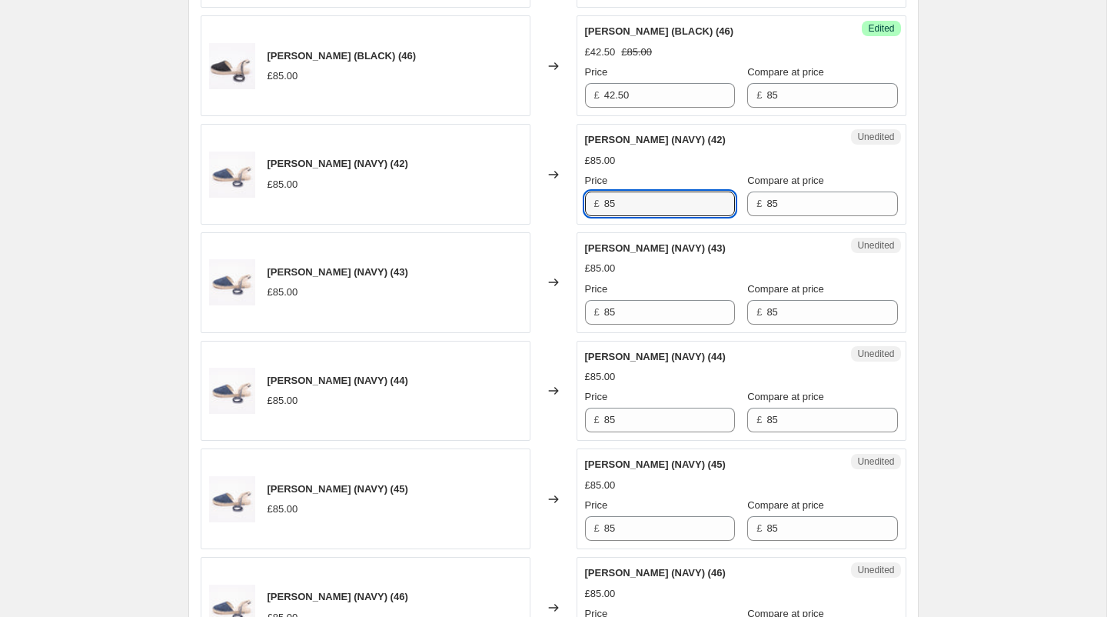
drag, startPoint x: 640, startPoint y: 188, endPoint x: 574, endPoint y: 188, distance: 65.4
click at [574, 188] on div "[PERSON_NAME] (NAVY) (42) £85.00 Changed to Unedited [PERSON_NAME] (NAVY) (42) …" at bounding box center [554, 174] width 706 height 101
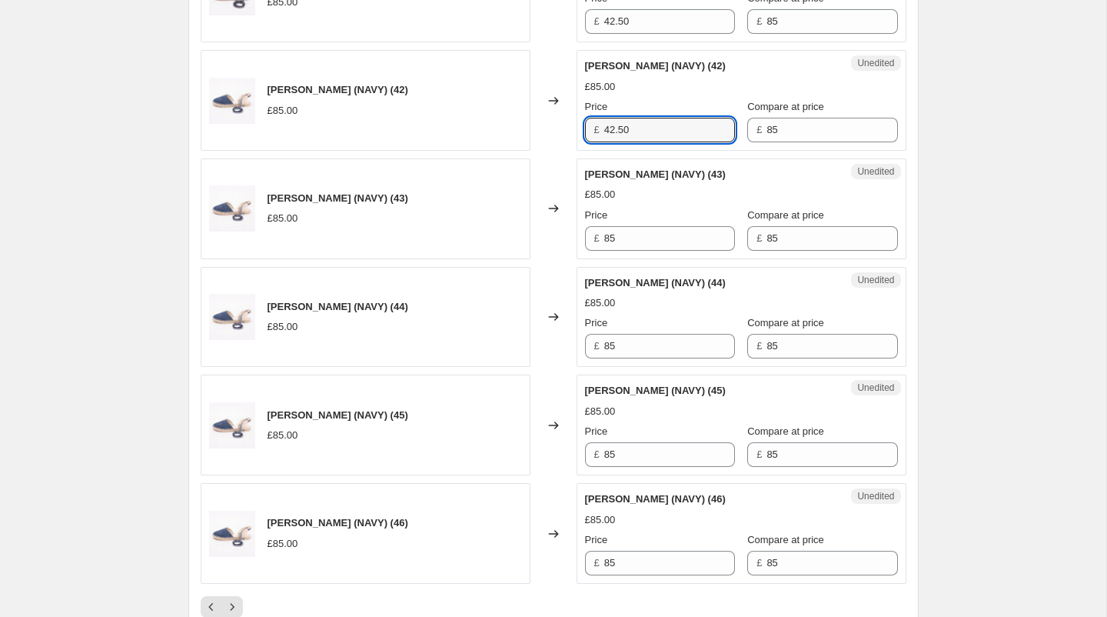
scroll to position [2299, 0]
type input "42.50"
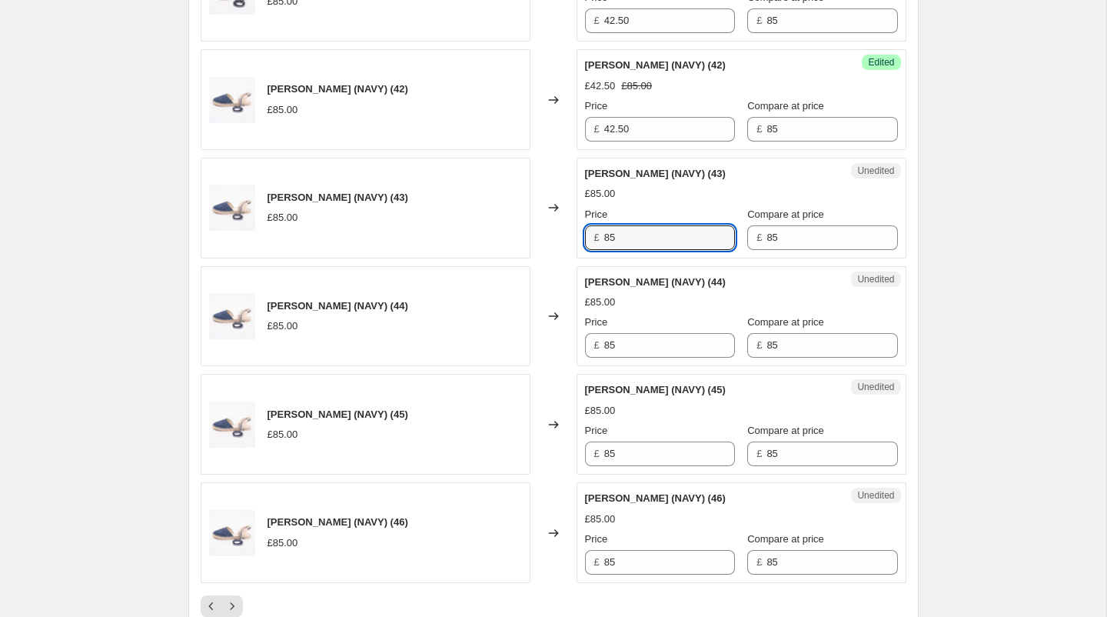
drag, startPoint x: 641, startPoint y: 224, endPoint x: 570, endPoint y: 222, distance: 70.8
click at [570, 222] on div "[PERSON_NAME] (NAVY) (43) £85.00 Changed to Unedited [PERSON_NAME] (NAVY) (43) …" at bounding box center [554, 208] width 706 height 101
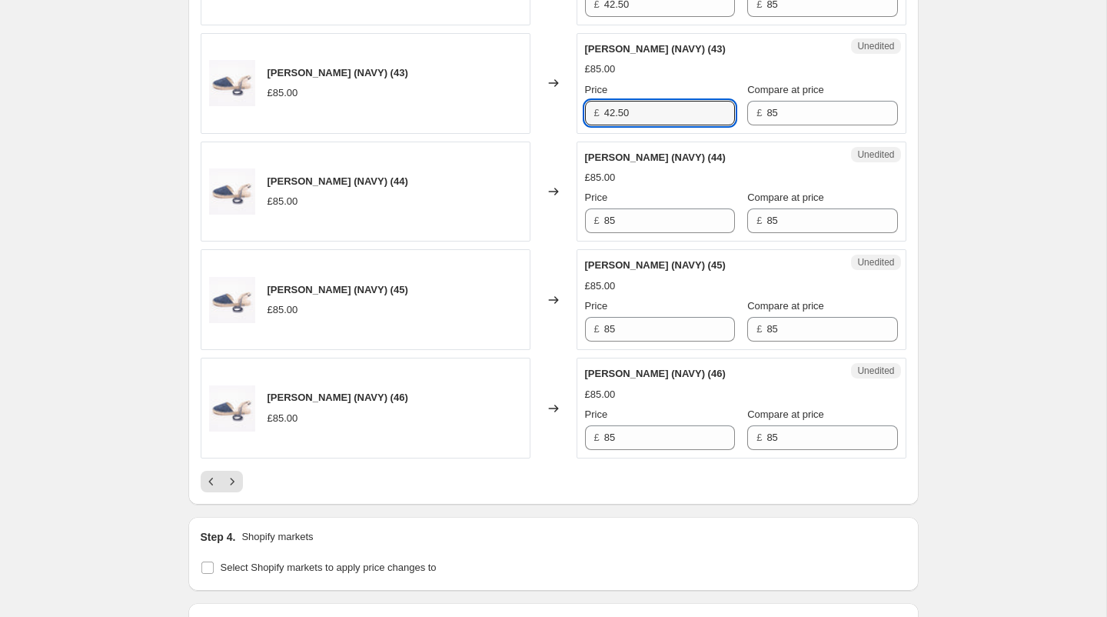
scroll to position [2446, 0]
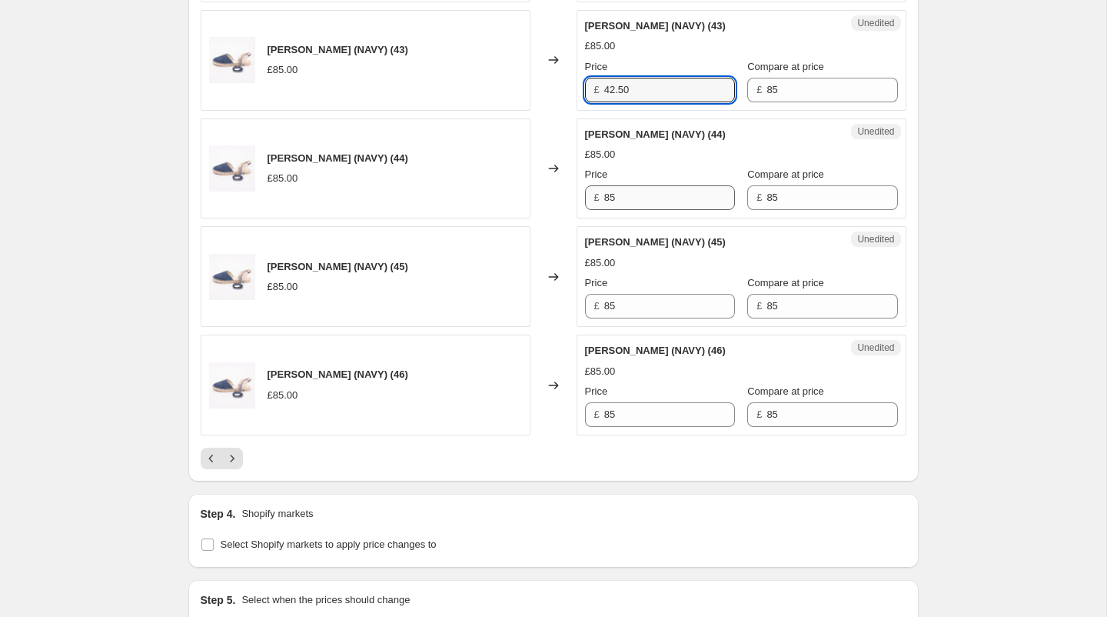
type input "42.50"
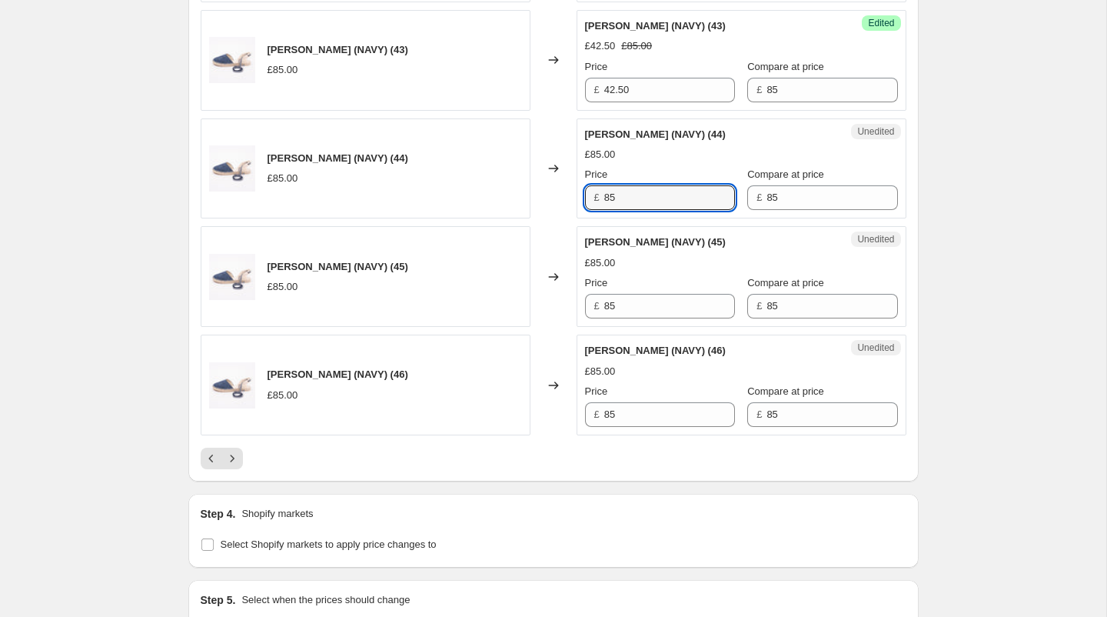
drag, startPoint x: 667, startPoint y: 179, endPoint x: 540, endPoint y: 175, distance: 126.1
click at [540, 175] on div "[PERSON_NAME] (NAVY) (44) £85.00 Changed to Unedited [PERSON_NAME] (NAVY) (44) …" at bounding box center [554, 168] width 706 height 101
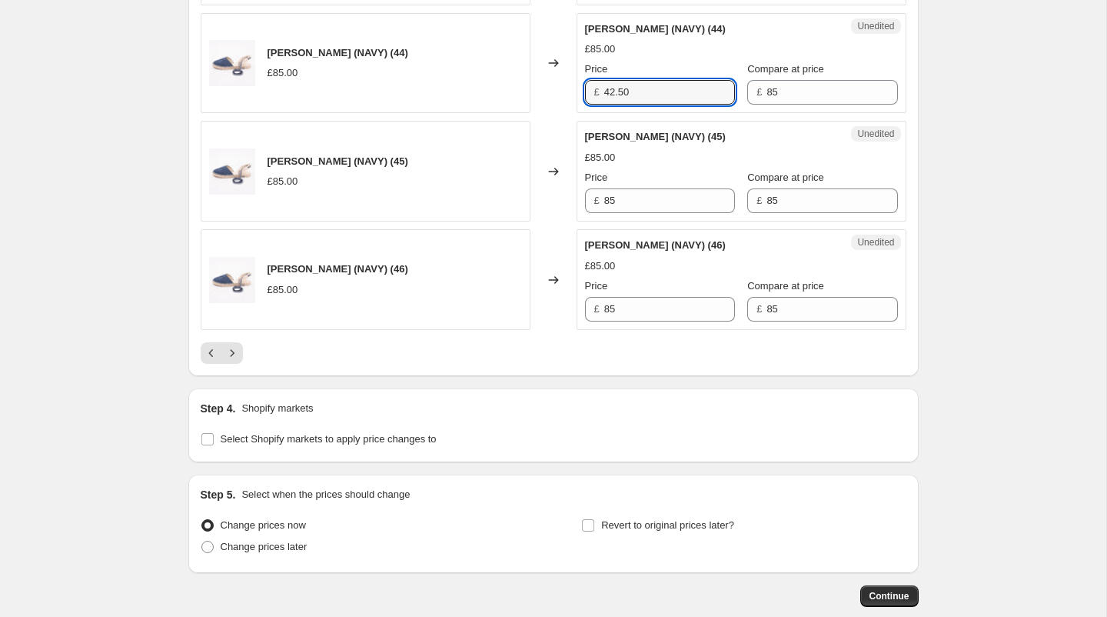
scroll to position [2555, 0]
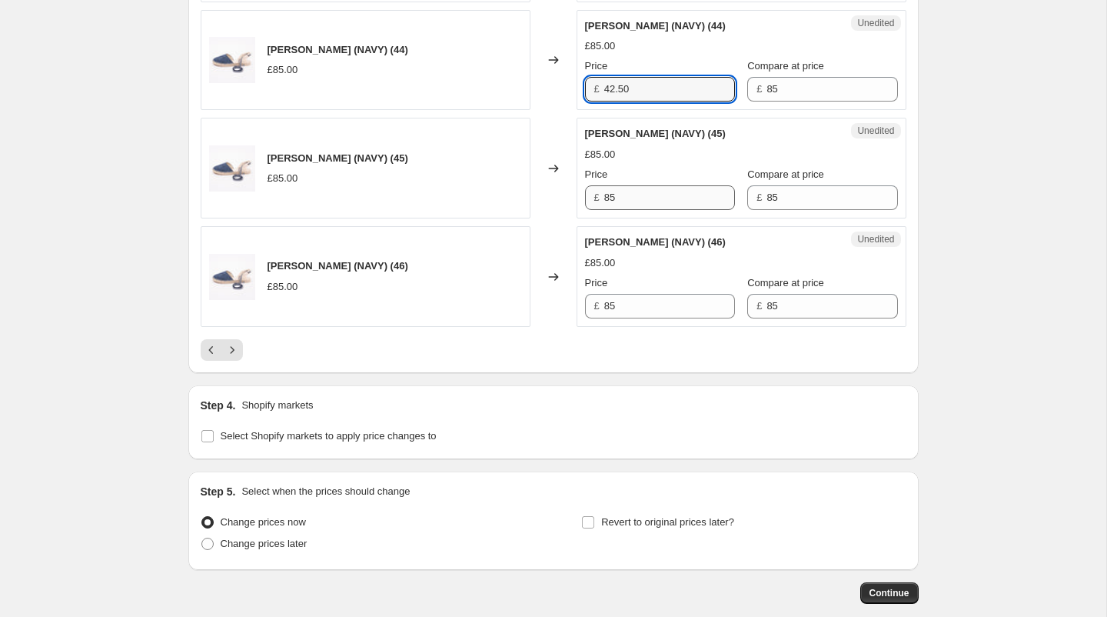
type input "42.50"
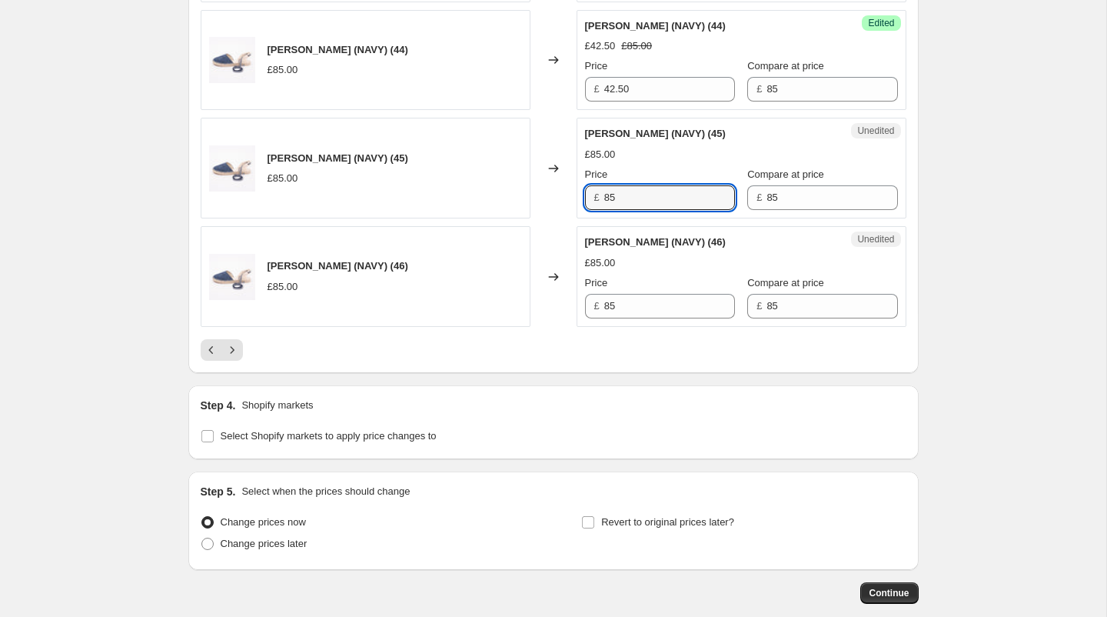
drag, startPoint x: 634, startPoint y: 186, endPoint x: 564, endPoint y: 185, distance: 70.0
click at [564, 185] on div "[PERSON_NAME] (NAVY) (45) £85.00 Changed to Unedited [PERSON_NAME] (NAVY) (45) …" at bounding box center [554, 168] width 706 height 101
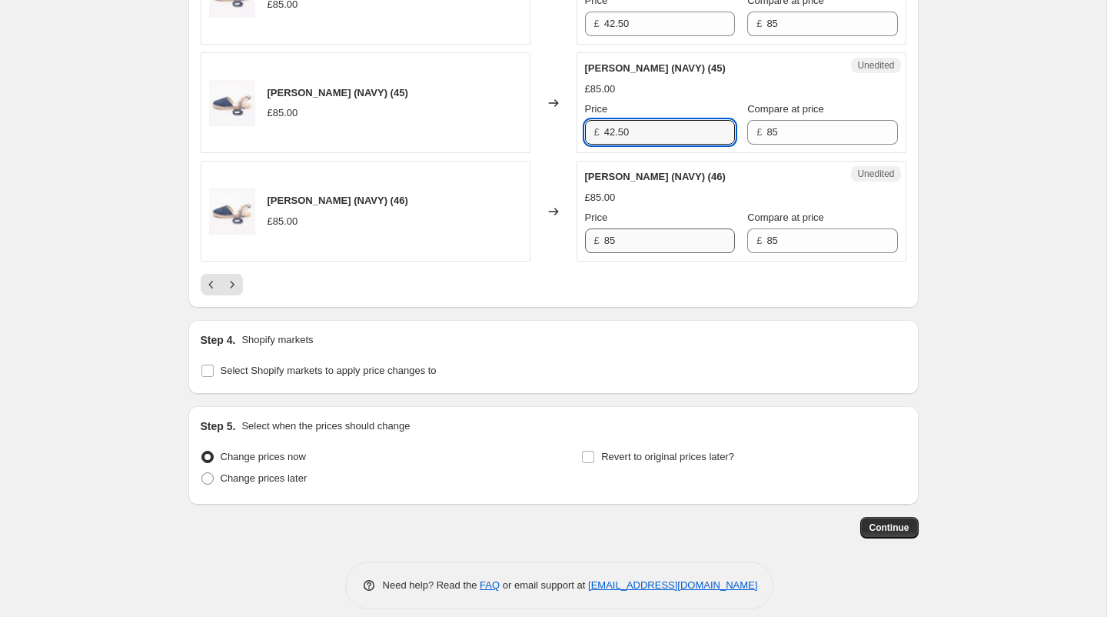
type input "42.50"
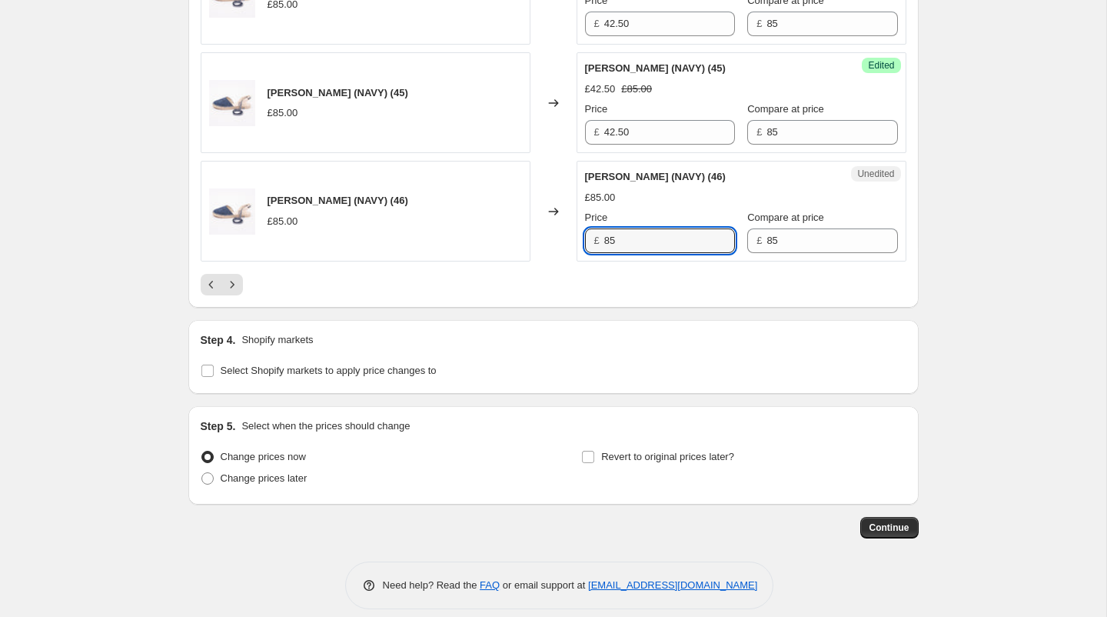
drag, startPoint x: 637, startPoint y: 221, endPoint x: 559, endPoint y: 221, distance: 77.7
click at [559, 221] on div "[PERSON_NAME] (NAVY) (46) £85.00 Changed to Unedited [PERSON_NAME] (NAVY) (46) …" at bounding box center [554, 211] width 706 height 101
type input "42.50"
click at [232, 277] on icon "Next" at bounding box center [232, 284] width 15 height 15
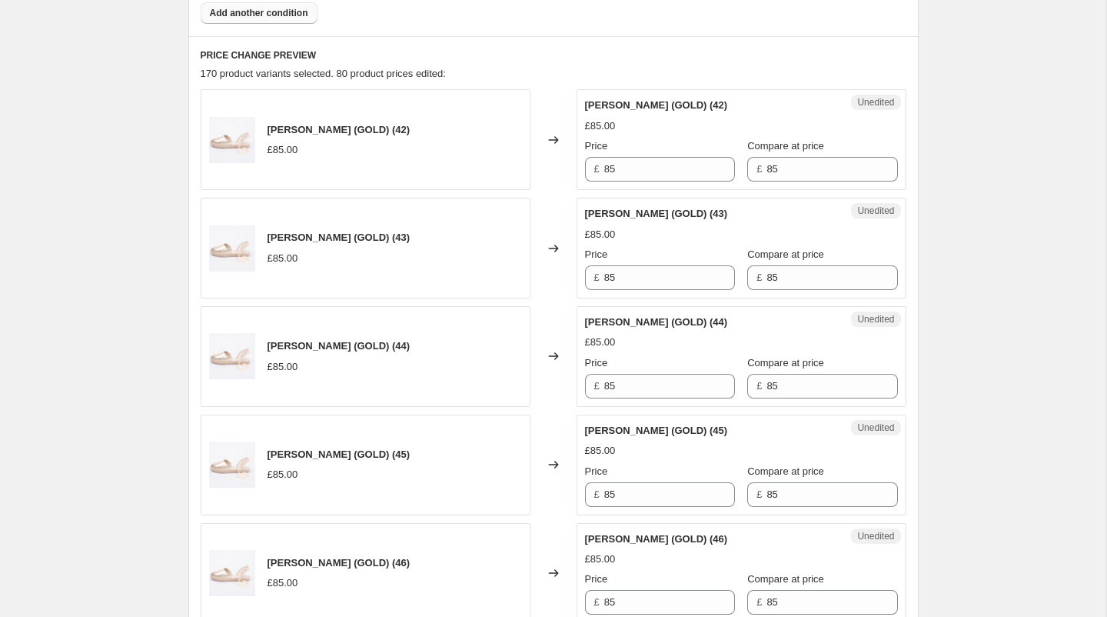
scroll to position [637, 0]
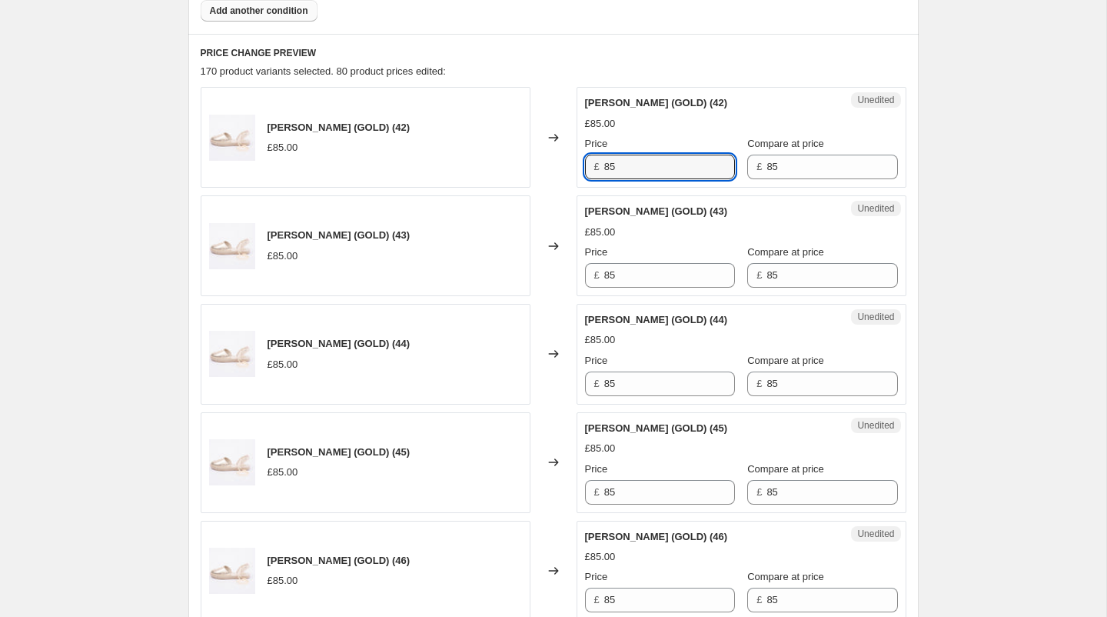
drag, startPoint x: 643, startPoint y: 171, endPoint x: 556, endPoint y: 171, distance: 86.9
click at [556, 171] on div "[PERSON_NAME] (GOLD) (42) £85.00 Changed to Unedited [PERSON_NAME] (GOLD) (42) …" at bounding box center [554, 137] width 706 height 101
type input "42.50"
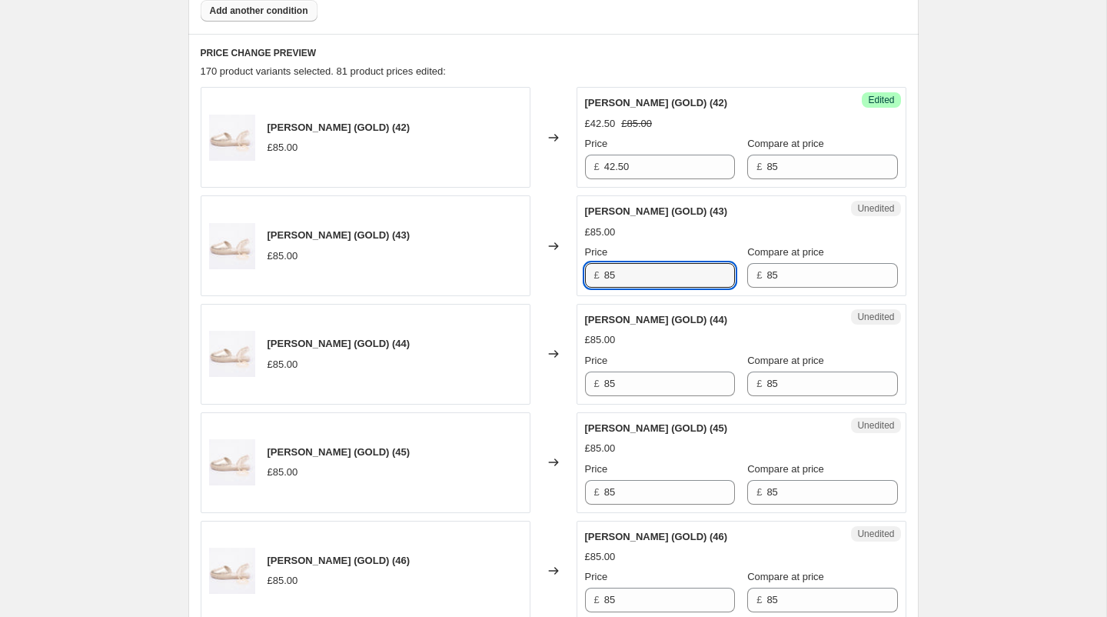
drag, startPoint x: 625, startPoint y: 275, endPoint x: 531, endPoint y: 274, distance: 93.8
click at [531, 274] on div "[PERSON_NAME] (GOLD) (43) £85.00 Changed to Unedited [PERSON_NAME] (GOLD) (43) …" at bounding box center [554, 245] width 706 height 101
type input "42.50"
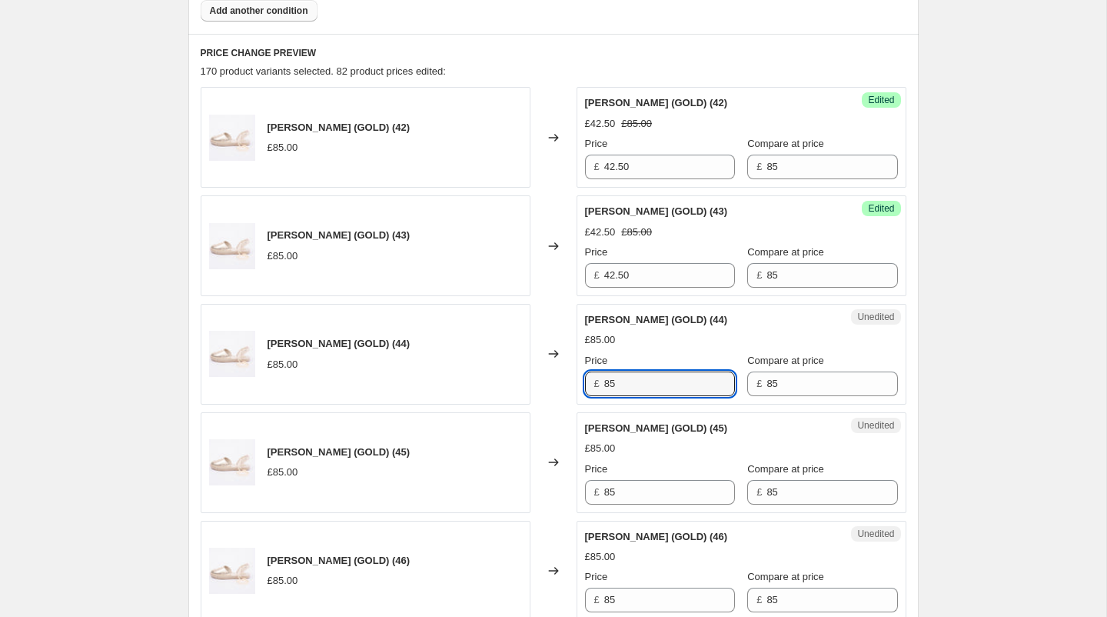
drag, startPoint x: 644, startPoint y: 379, endPoint x: 537, endPoint y: 378, distance: 106.9
click at [537, 378] on div "[PERSON_NAME] (GOLD) (44) £85.00 Changed to Unedited [PERSON_NAME] (GOLD) (44) …" at bounding box center [554, 354] width 706 height 101
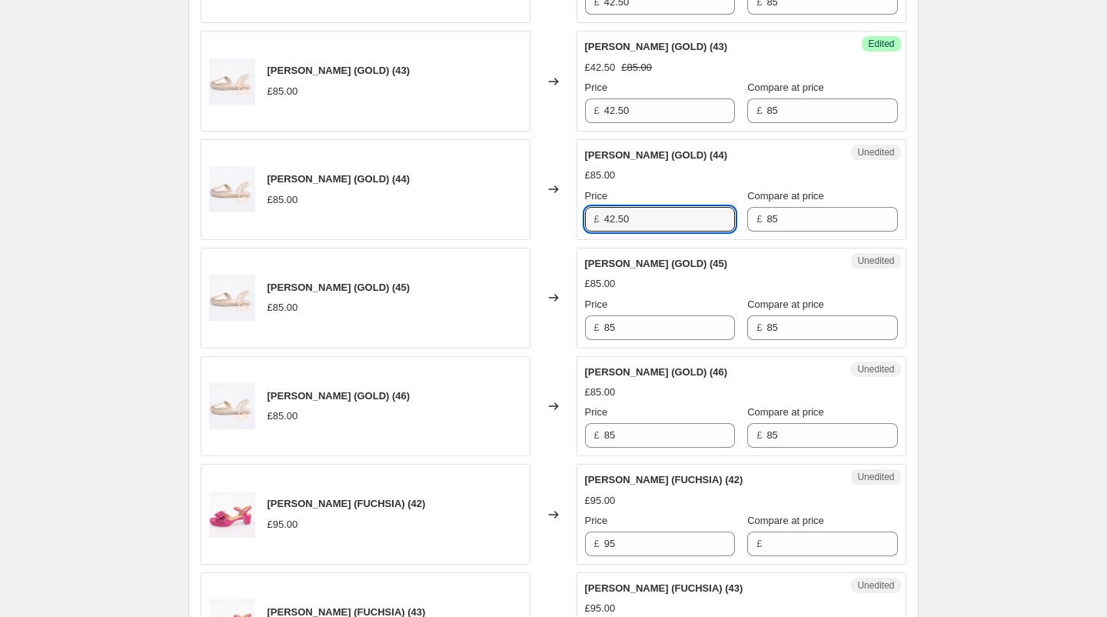
scroll to position [810, 0]
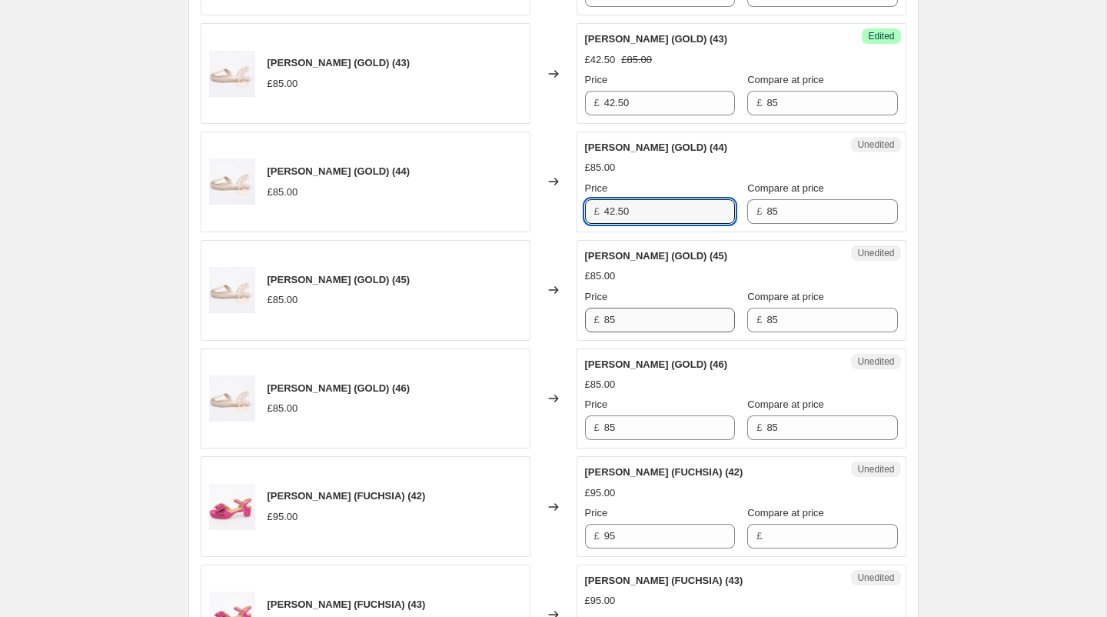
type input "42.50"
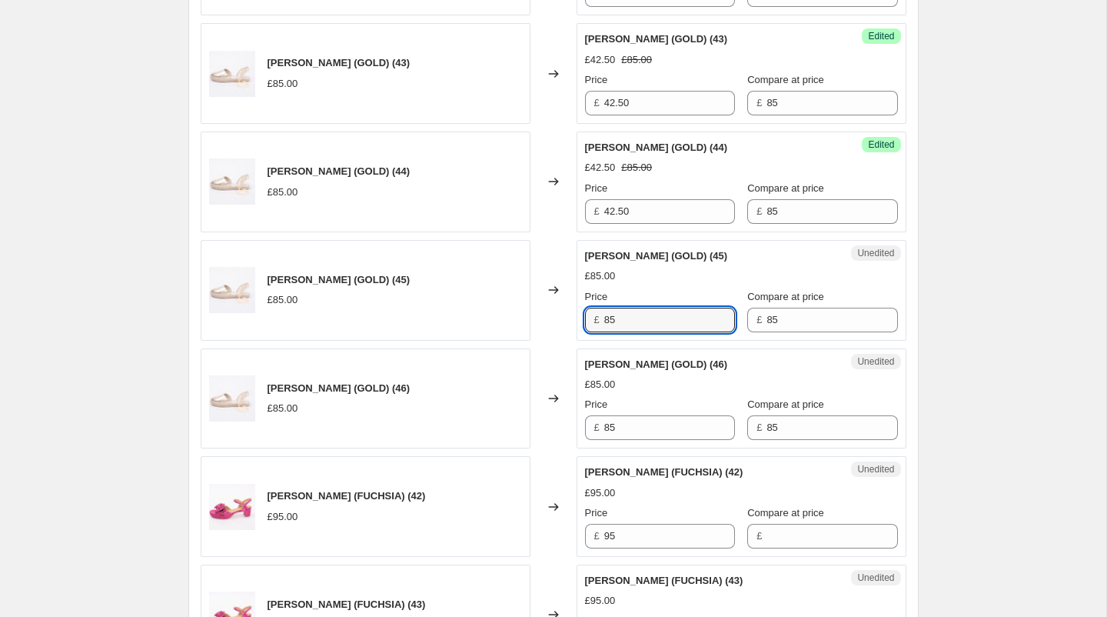
drag, startPoint x: 627, startPoint y: 320, endPoint x: 584, endPoint y: 318, distance: 42.3
click at [585, 318] on div "£ 85" at bounding box center [660, 320] width 150 height 25
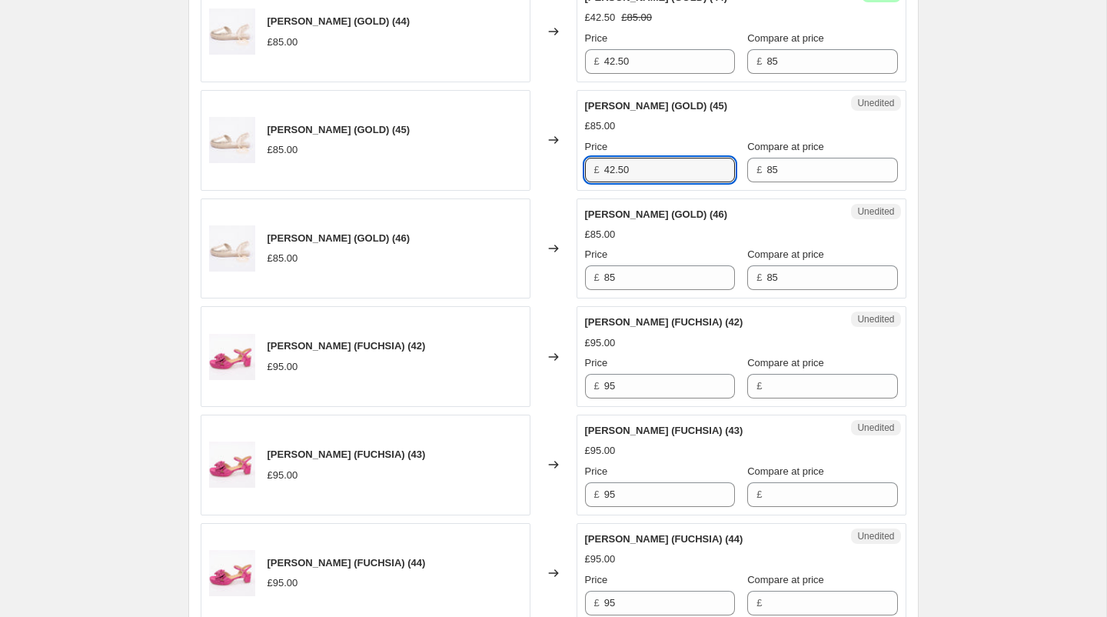
scroll to position [984, 0]
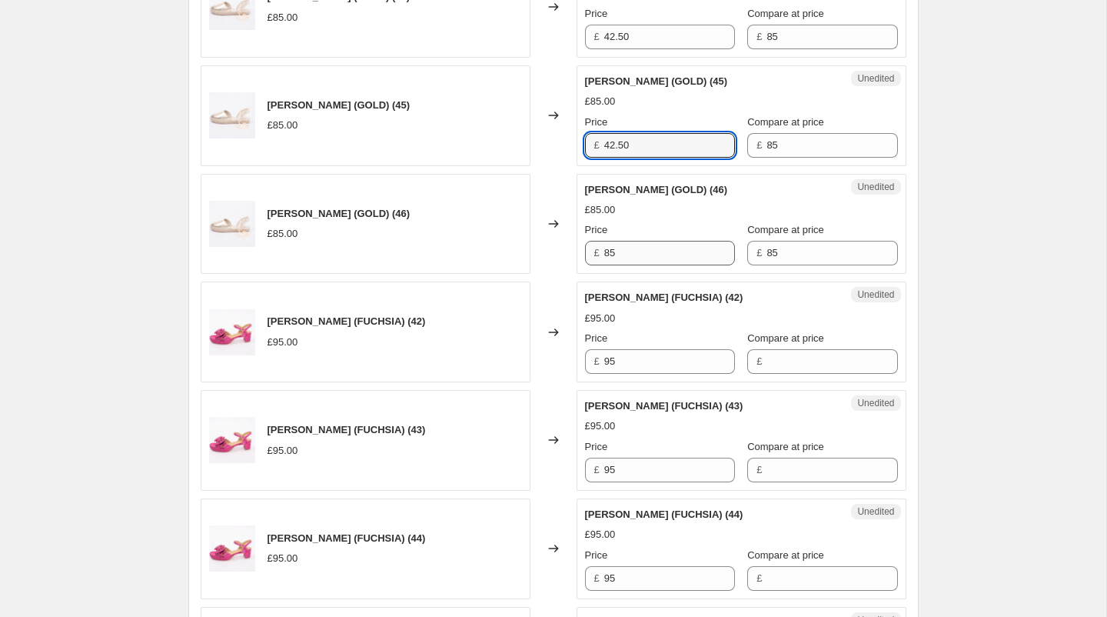
type input "42.50"
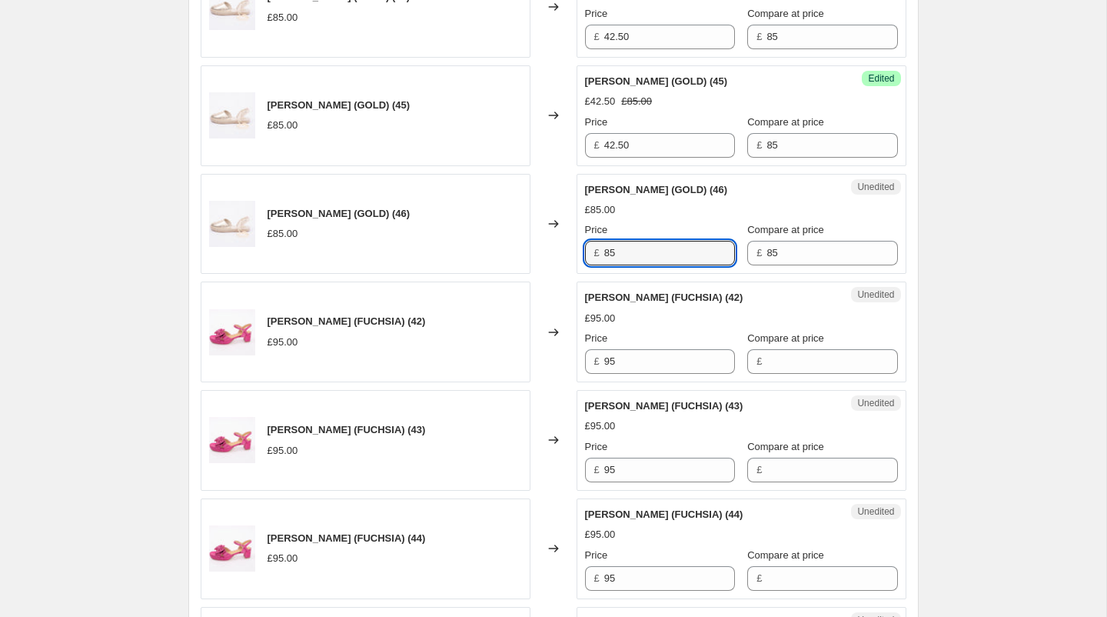
drag, startPoint x: 638, startPoint y: 247, endPoint x: 520, endPoint y: 247, distance: 118.4
click at [520, 247] on div "[PERSON_NAME] (GOLD) (46) £85.00 Changed to Unedited [PERSON_NAME] (GOLD) (46) …" at bounding box center [554, 224] width 706 height 101
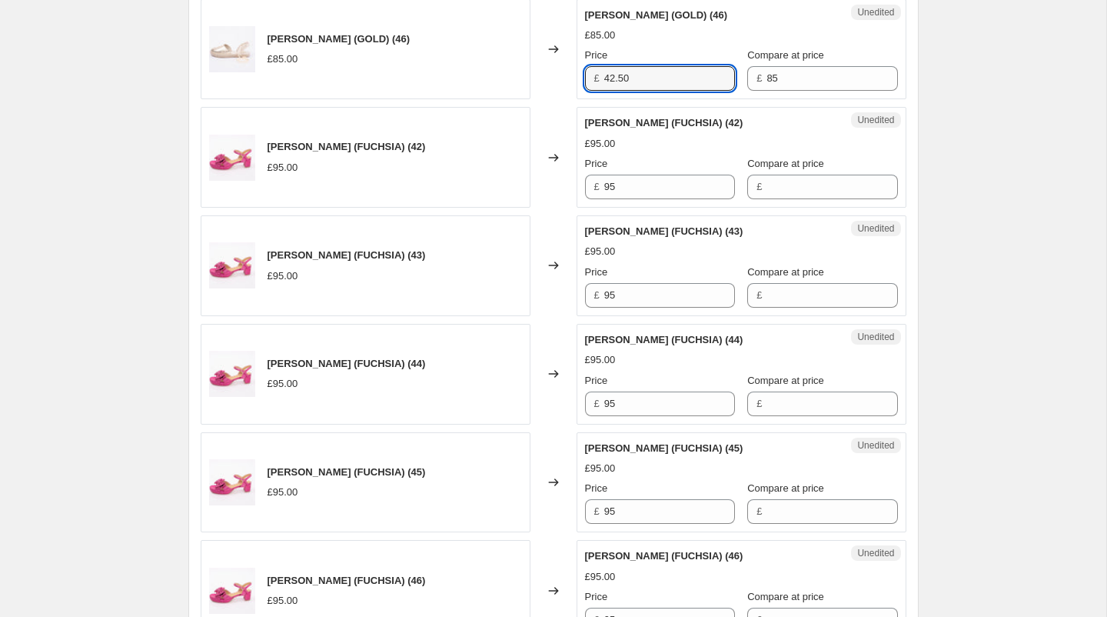
scroll to position [1169, 0]
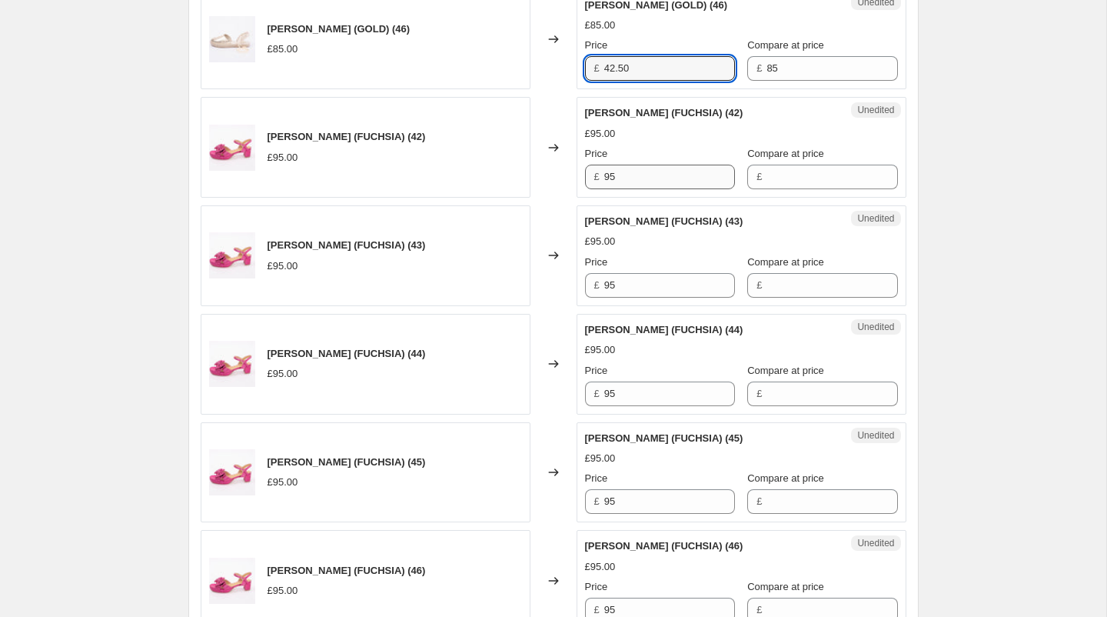
type input "42.50"
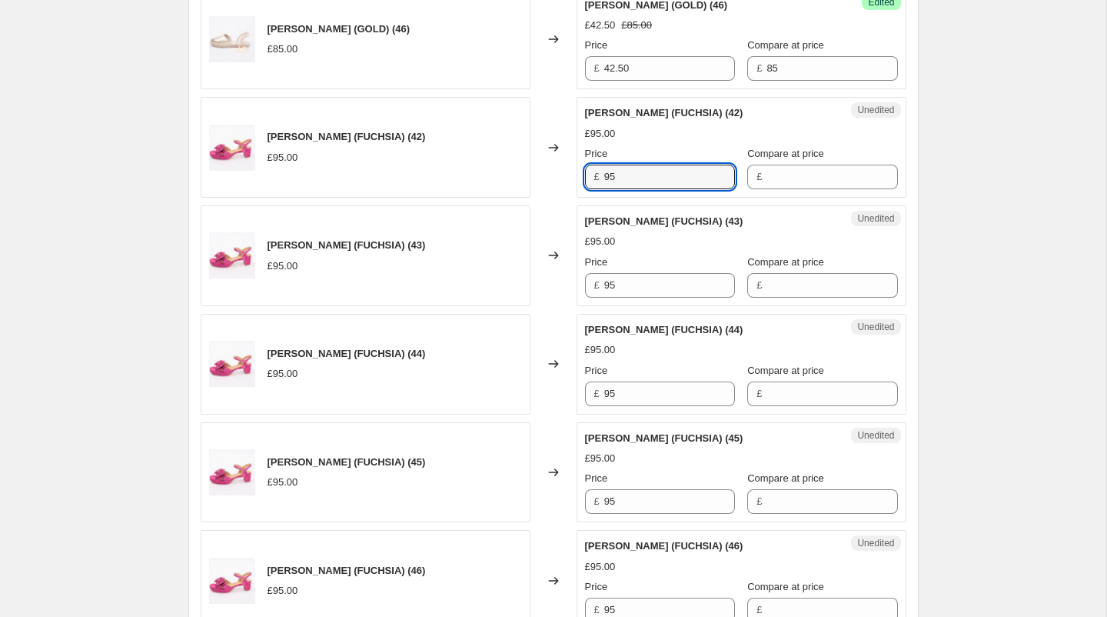
drag, startPoint x: 642, startPoint y: 178, endPoint x: 583, endPoint y: 175, distance: 59.2
click at [583, 175] on div "Unedited RHIAN SANDAL (FUCHSIA) (42) £95.00 Price £ 95 Compare at price £" at bounding box center [742, 147] width 330 height 101
type input "66.50"
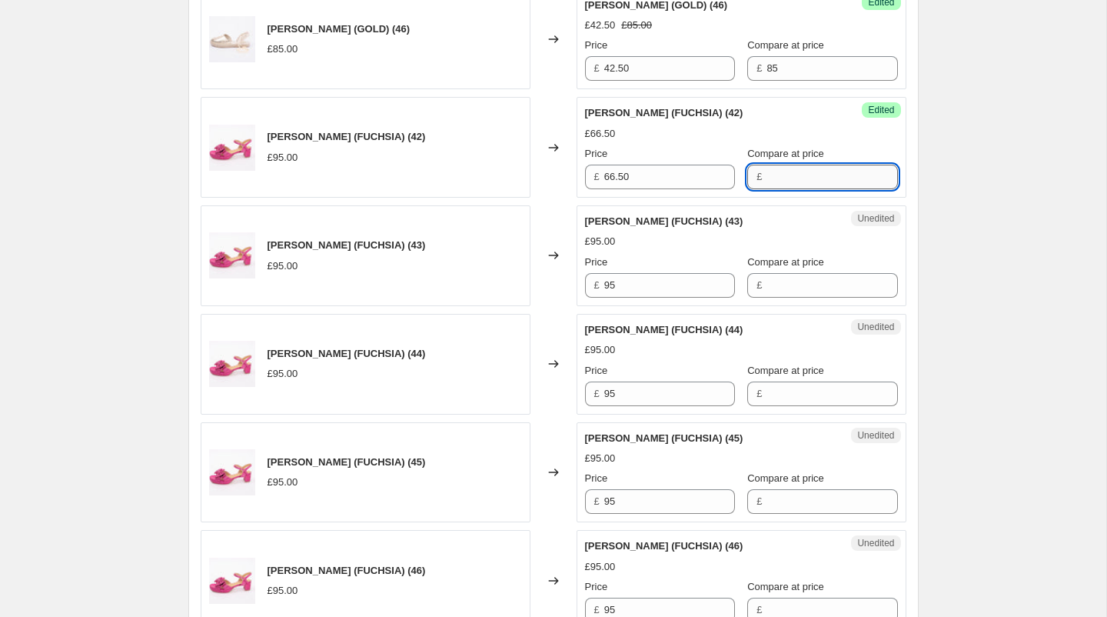
click at [767, 175] on input "Compare at price" at bounding box center [832, 177] width 131 height 25
type input "95"
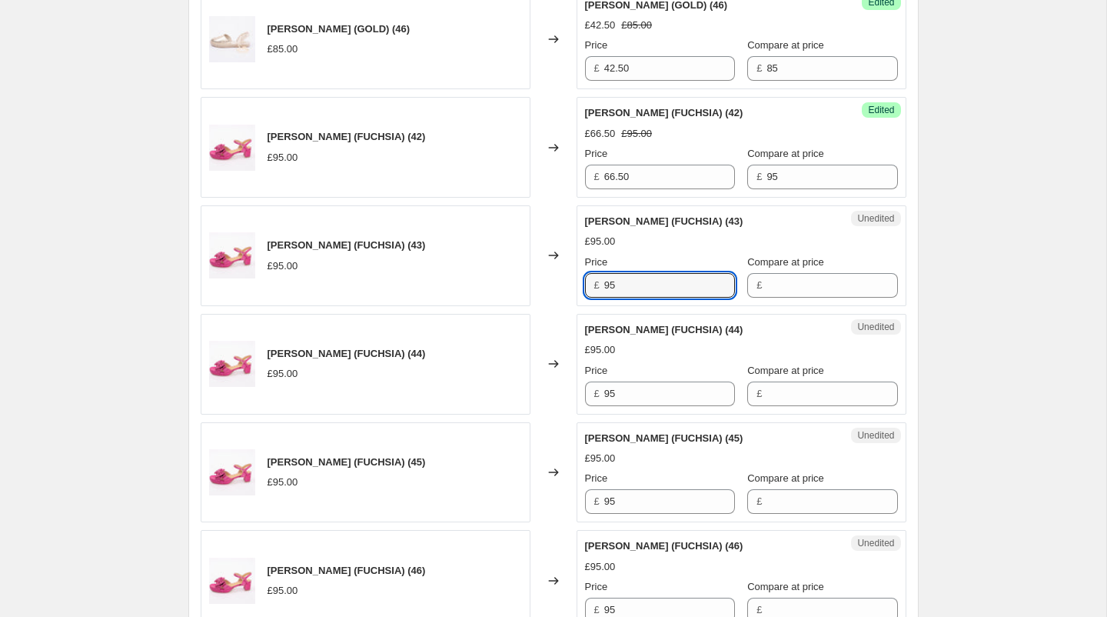
drag, startPoint x: 634, startPoint y: 282, endPoint x: 563, endPoint y: 282, distance: 71.5
click at [563, 282] on div "RHIAN SANDAL (FUCHSIA) (43) £95.00 Changed to Unedited RHIAN SANDAL (FUCHSIA) (…" at bounding box center [554, 255] width 706 height 101
type input "66.50"
click at [770, 282] on input "Compare at price" at bounding box center [832, 285] width 131 height 25
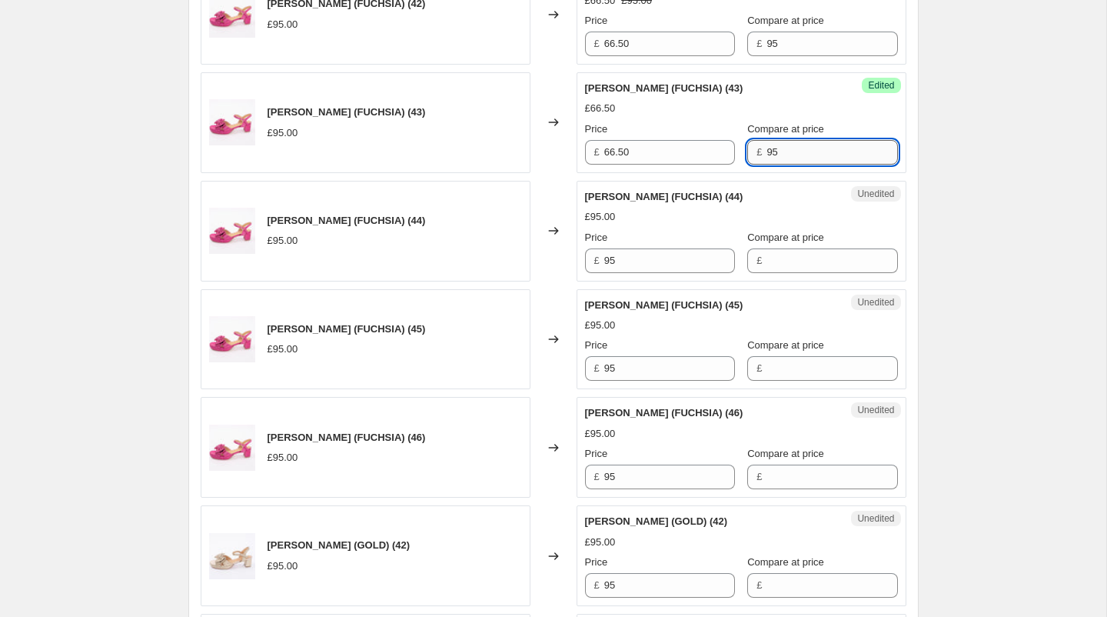
scroll to position [1312, 0]
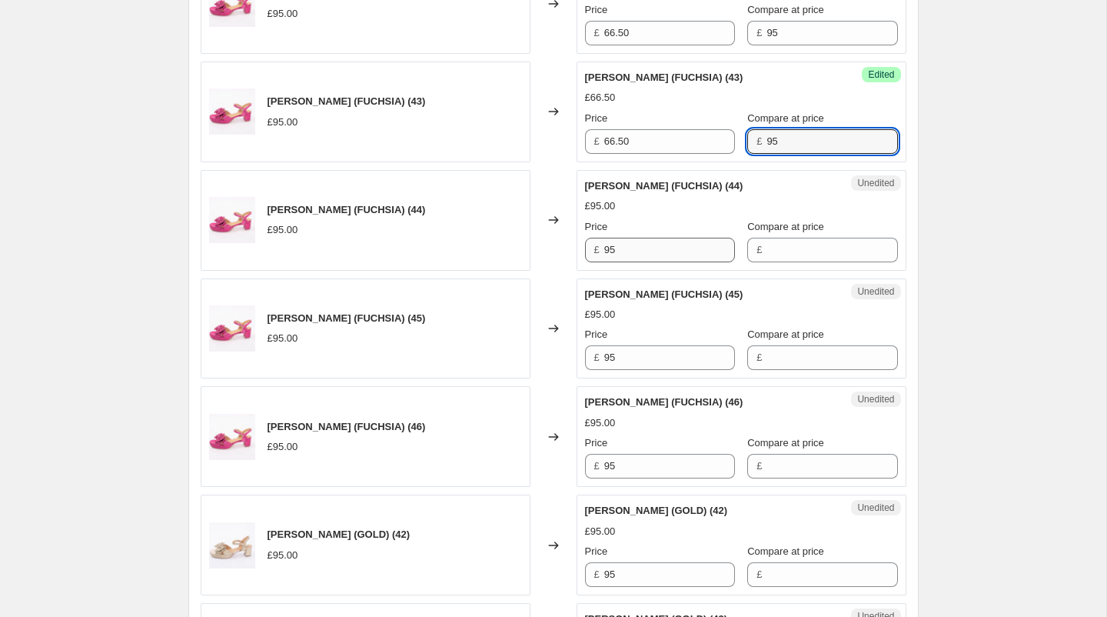
type input "95"
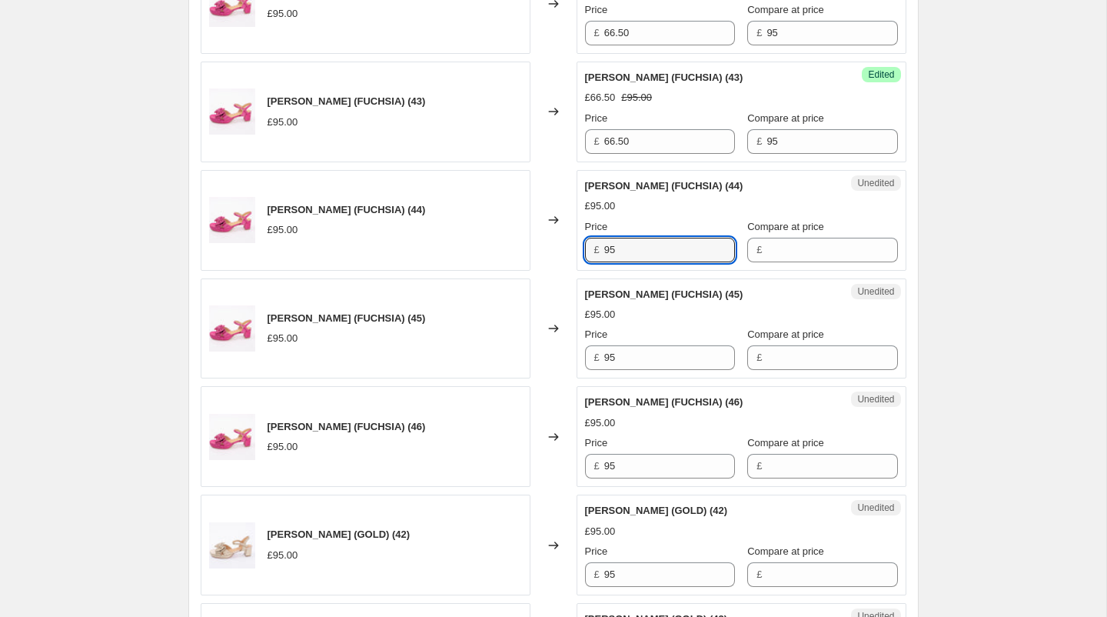
drag, startPoint x: 657, startPoint y: 252, endPoint x: 568, endPoint y: 238, distance: 89.6
click at [568, 238] on div "RHIAN SANDAL (FUCHSIA) (44) £95.00 Changed to Unedited RHIAN SANDAL (FUCHSIA) (…" at bounding box center [554, 220] width 706 height 101
type input "66.50"
click at [781, 245] on input "Compare at price" at bounding box center [832, 250] width 131 height 25
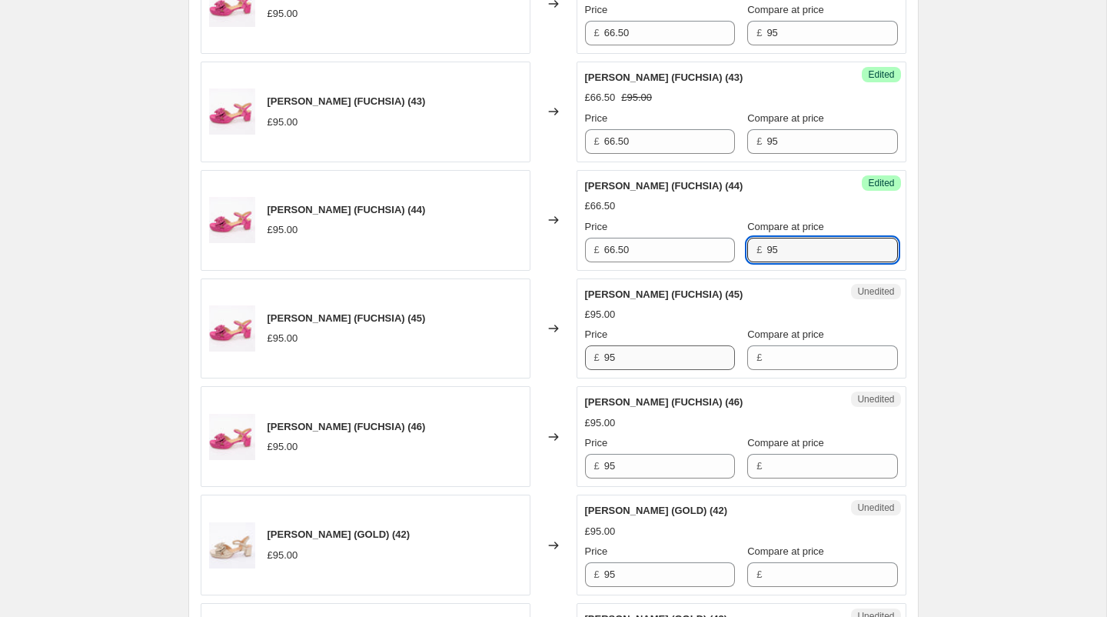
type input "95"
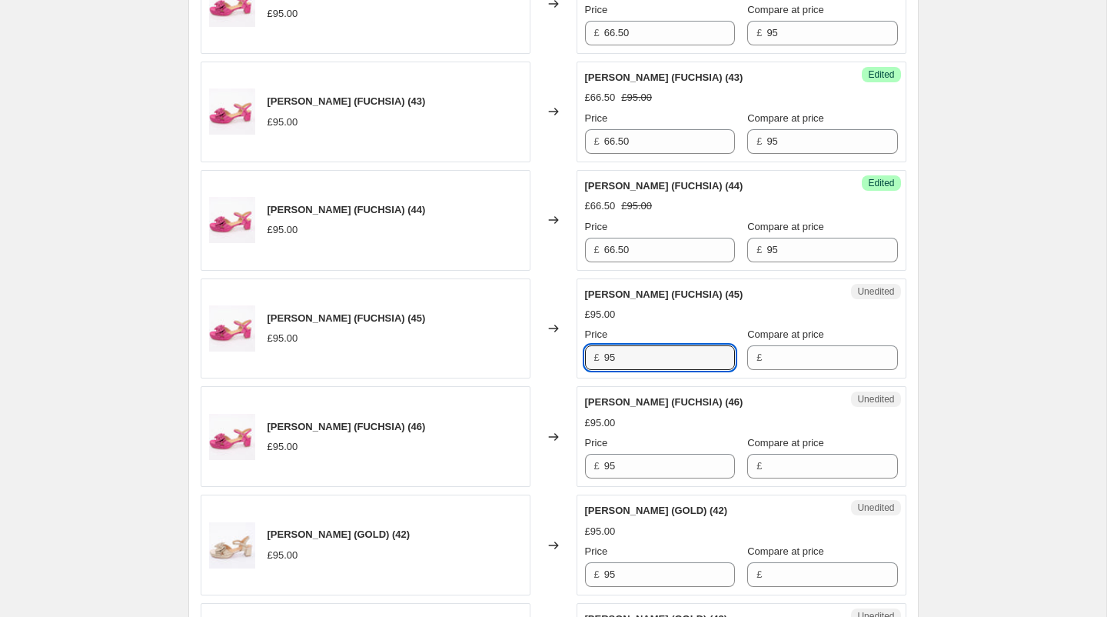
drag, startPoint x: 660, startPoint y: 353, endPoint x: 507, endPoint y: 352, distance: 153.0
click at [507, 352] on div "RHIAN SANDAL (FUCHSIA) (45) £95.00 Changed to Unedited RHIAN SANDAL (FUCHSIA) (…" at bounding box center [554, 328] width 706 height 101
type input "66.50"
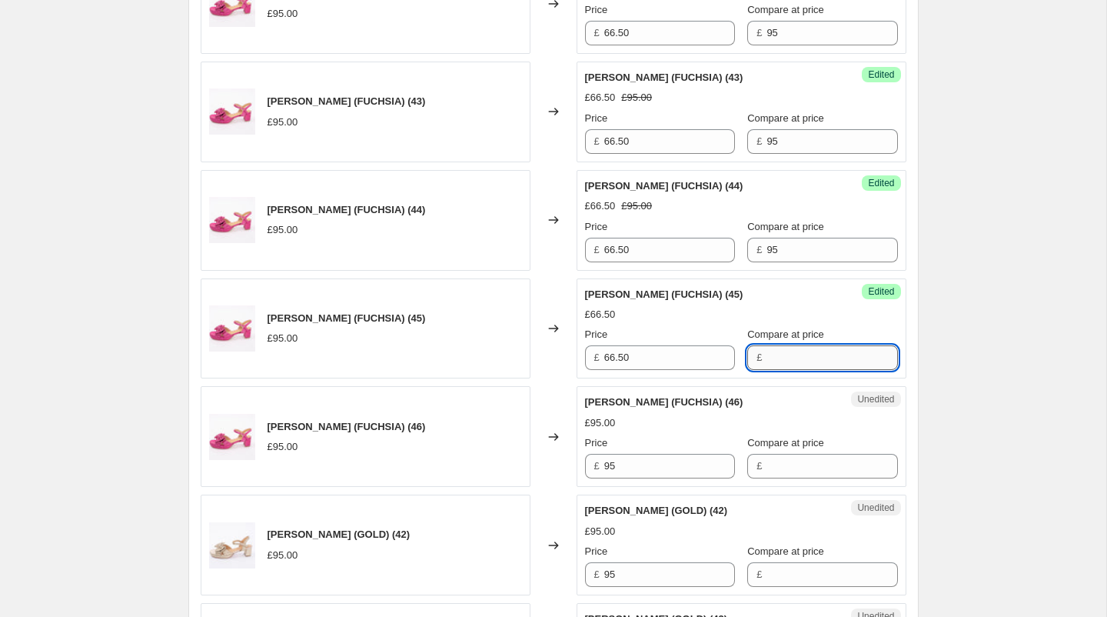
click at [767, 349] on input "Compare at price" at bounding box center [832, 357] width 131 height 25
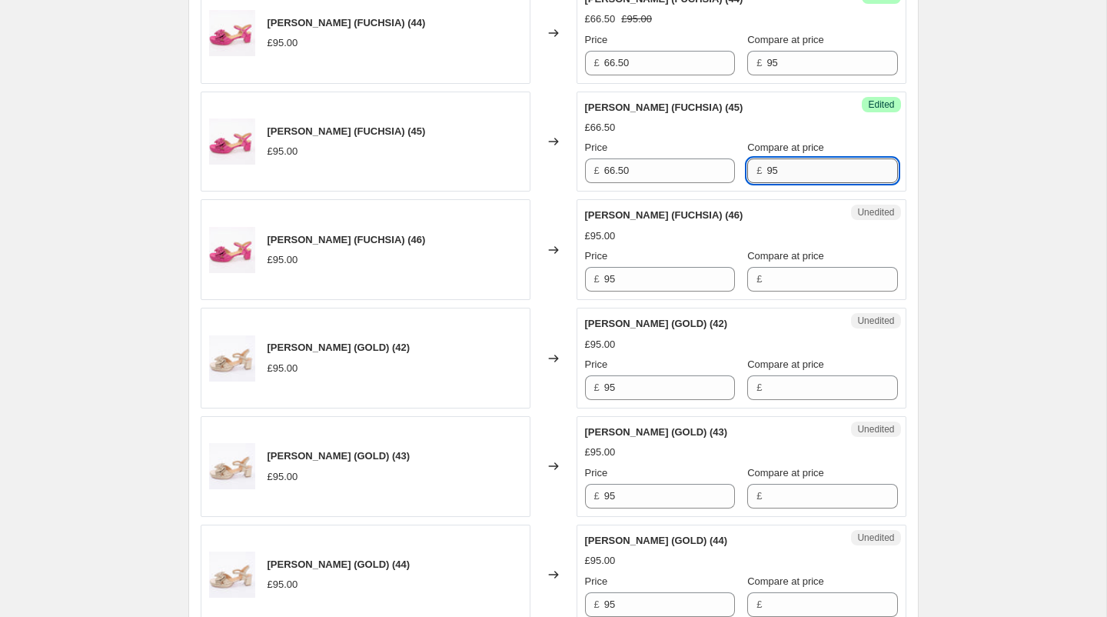
scroll to position [1503, 0]
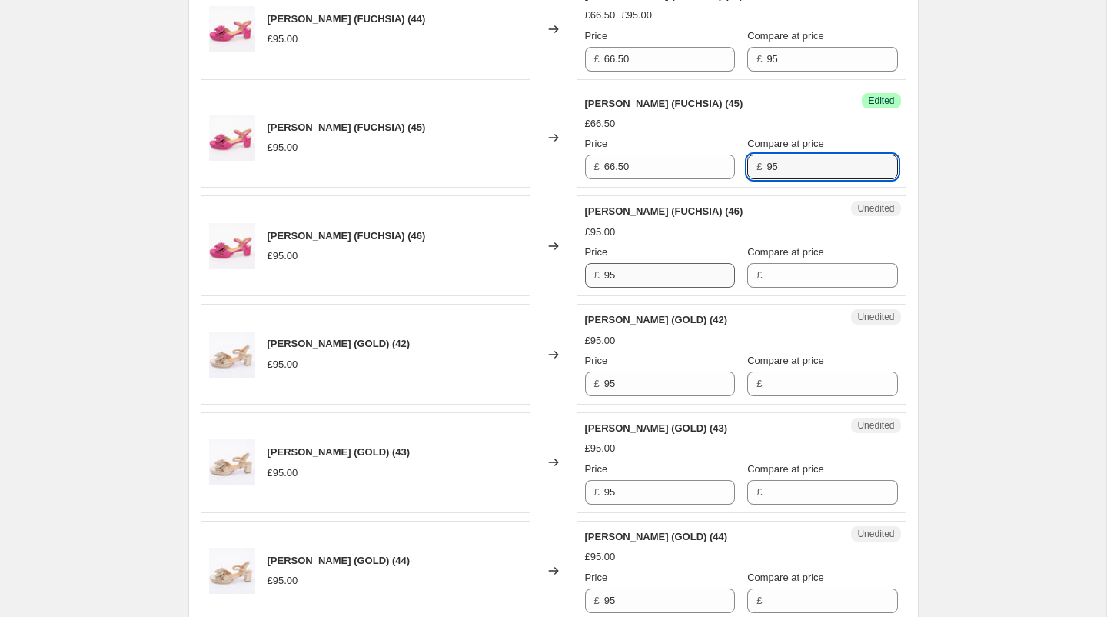
type input "95"
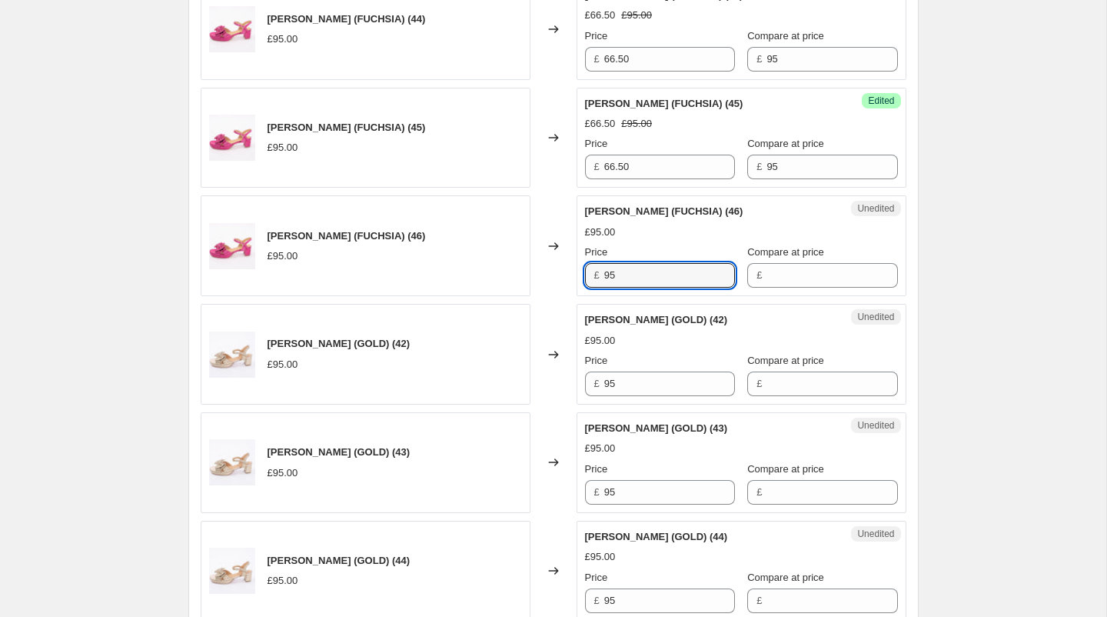
drag, startPoint x: 644, startPoint y: 271, endPoint x: 559, endPoint y: 260, distance: 86.1
click at [559, 260] on div "[PERSON_NAME] (FUCHSIA) (46) £95.00 Changed to Unedited RHIAN SANDAL (FUCHSIA) …" at bounding box center [554, 245] width 706 height 101
type input "66.50"
click at [769, 271] on input "Compare at price" at bounding box center [832, 275] width 131 height 25
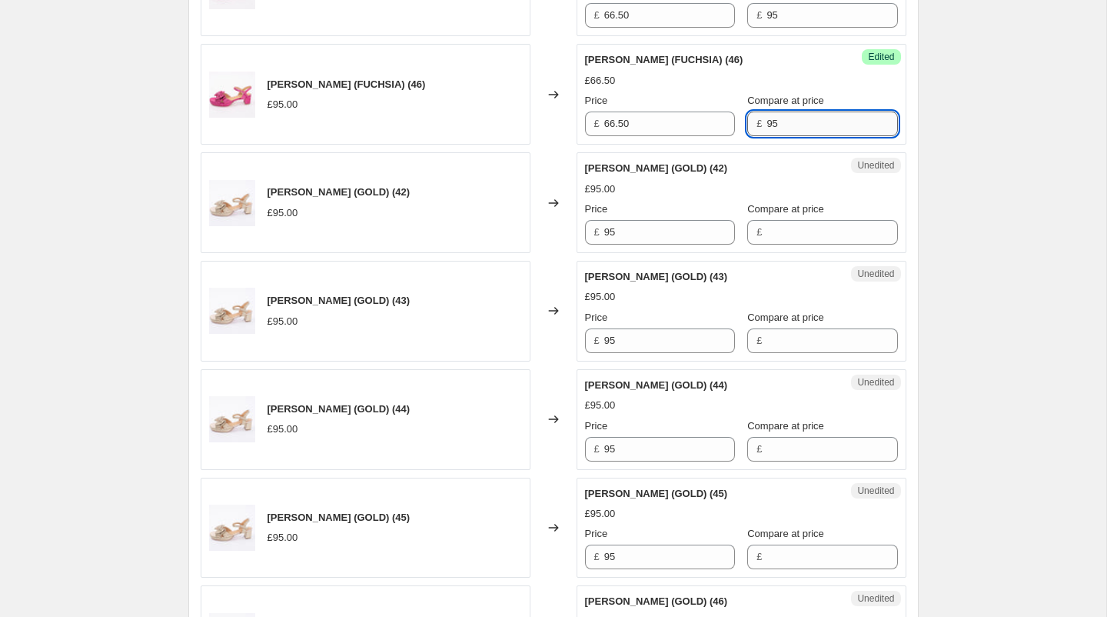
scroll to position [1684, 0]
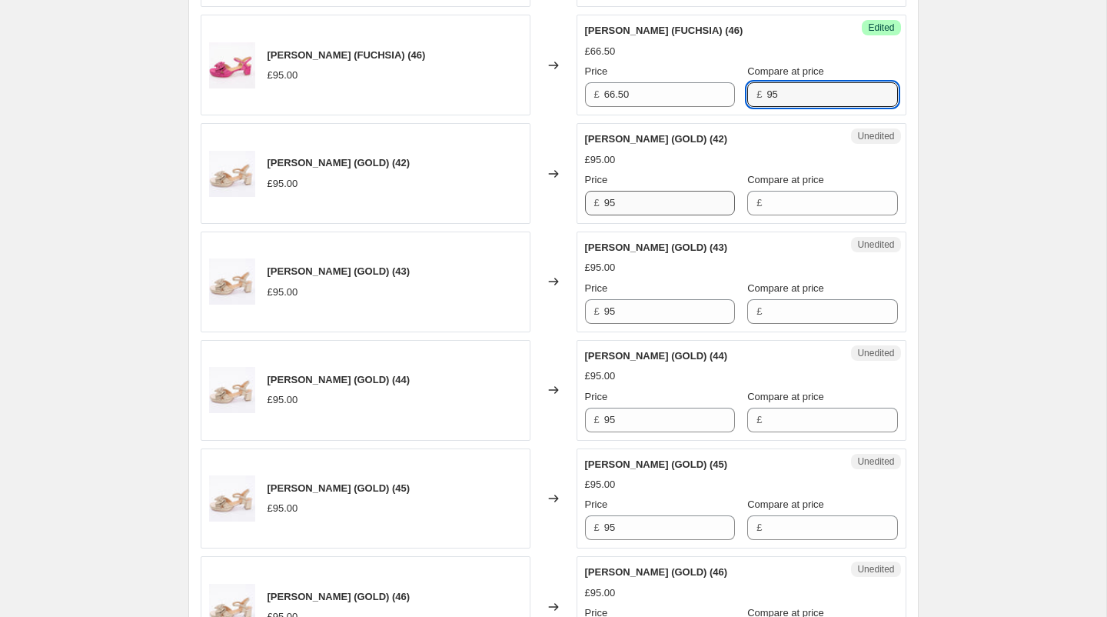
type input "95"
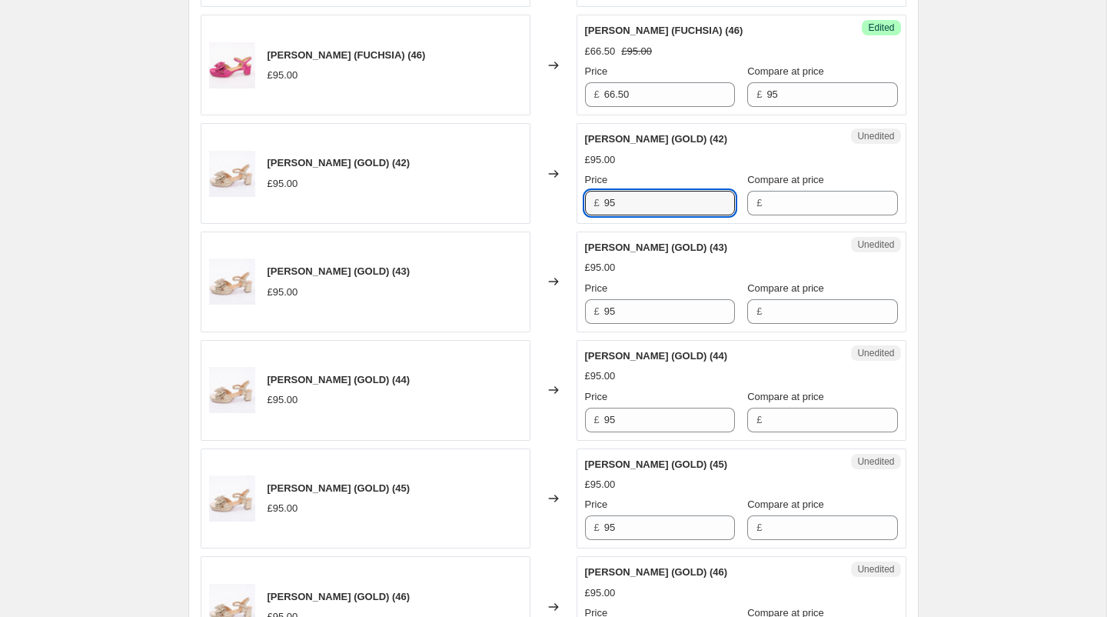
drag, startPoint x: 672, startPoint y: 201, endPoint x: 521, endPoint y: 188, distance: 152.0
click at [521, 188] on div "RHIAN SANDAL (GOLD) (42) £95.00 Changed to Unedited RHIAN SANDAL (GOLD) (42) £9…" at bounding box center [554, 173] width 706 height 101
type input "66.50"
click at [747, 191] on div "£" at bounding box center [822, 203] width 150 height 25
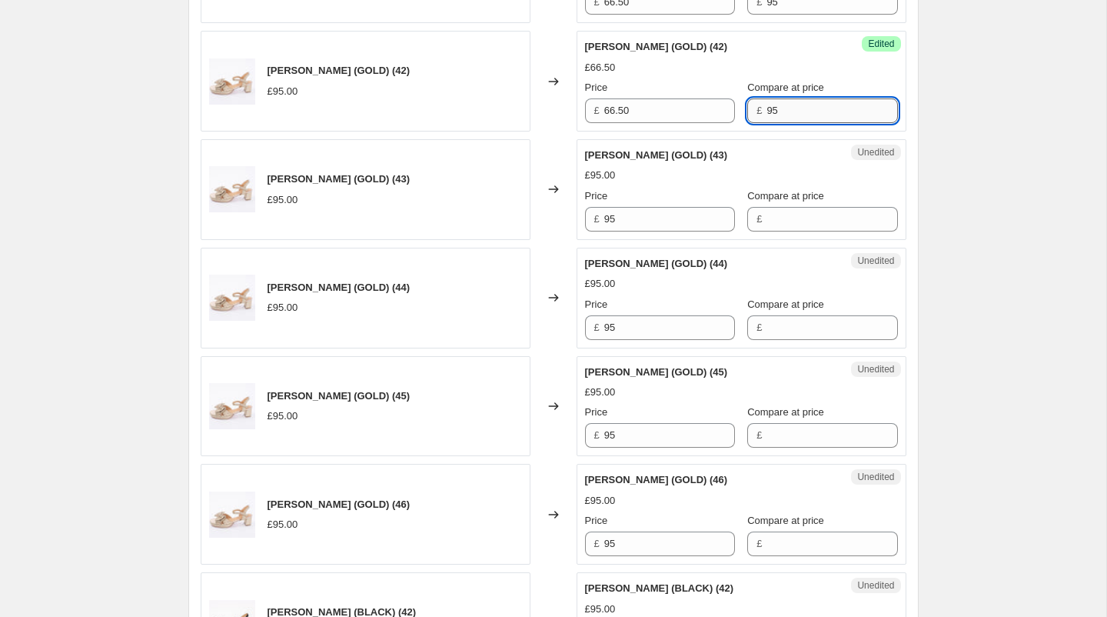
scroll to position [1820, 0]
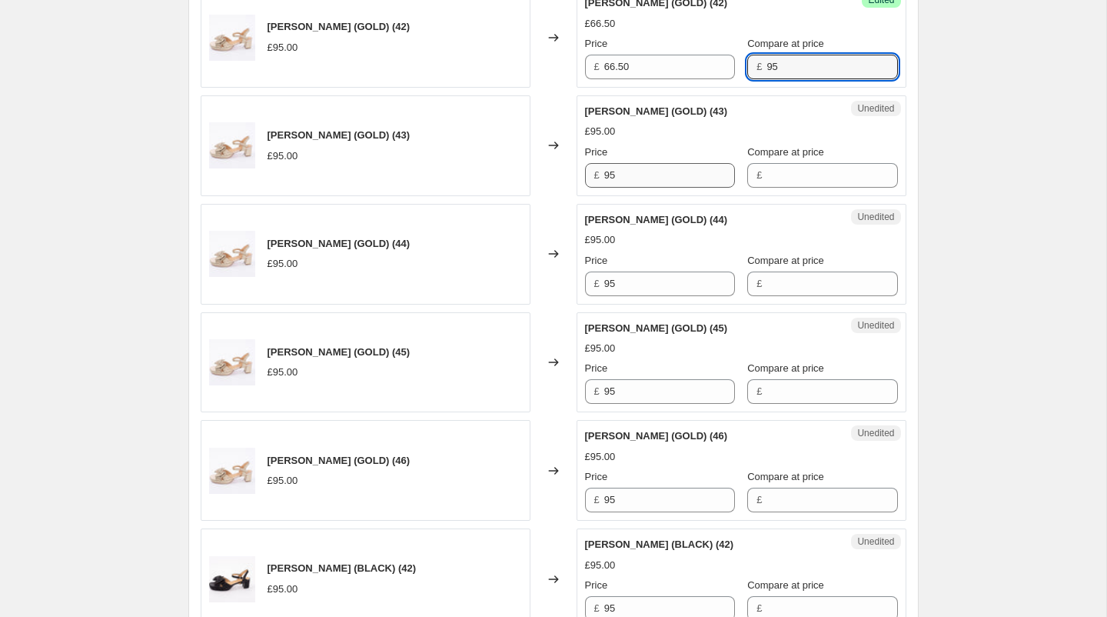
type input "95"
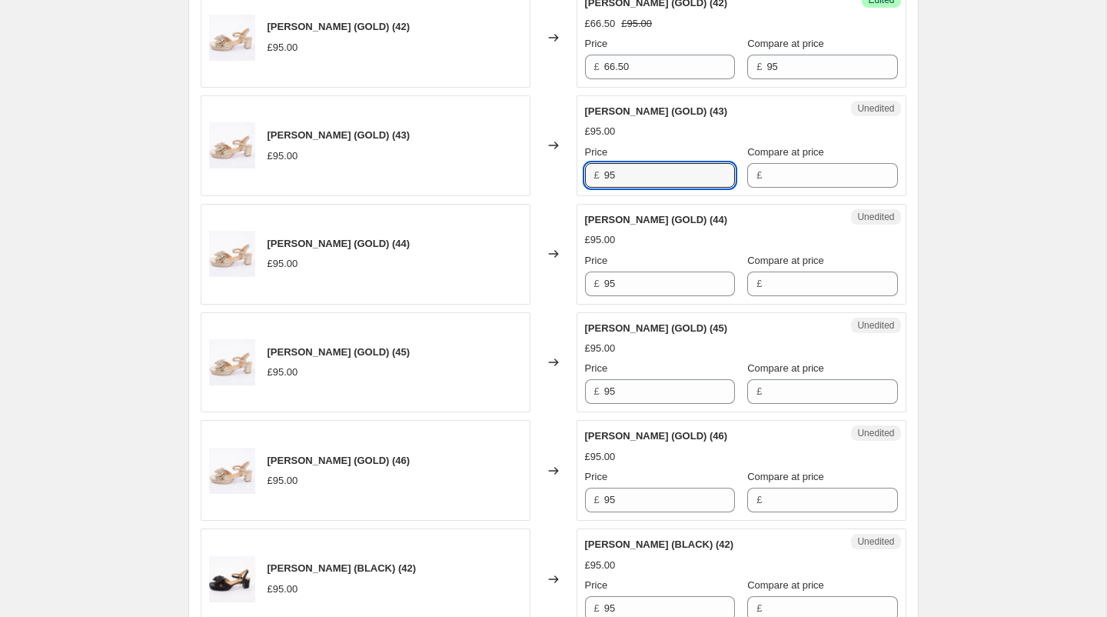
drag, startPoint x: 681, startPoint y: 173, endPoint x: 516, endPoint y: 158, distance: 165.9
click at [516, 158] on div "RHIAN SANDAL (GOLD) (43) £95.00 Changed to Unedited RHIAN SANDAL (GOLD) (43) £9…" at bounding box center [554, 145] width 706 height 101
type input "66.50"
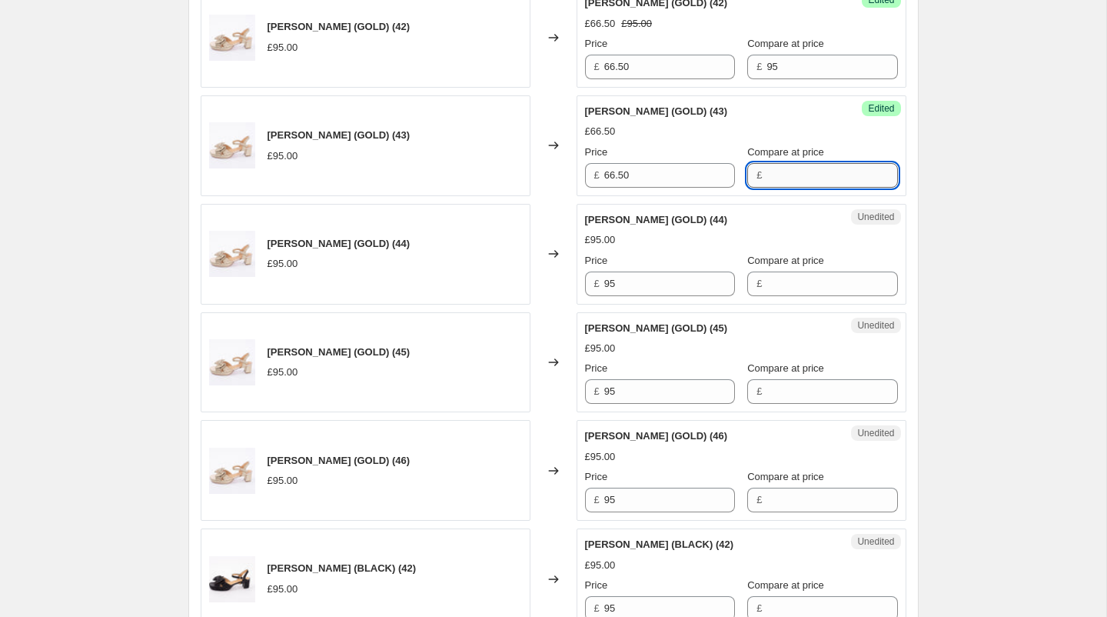
click at [768, 165] on input "Compare at price" at bounding box center [832, 175] width 131 height 25
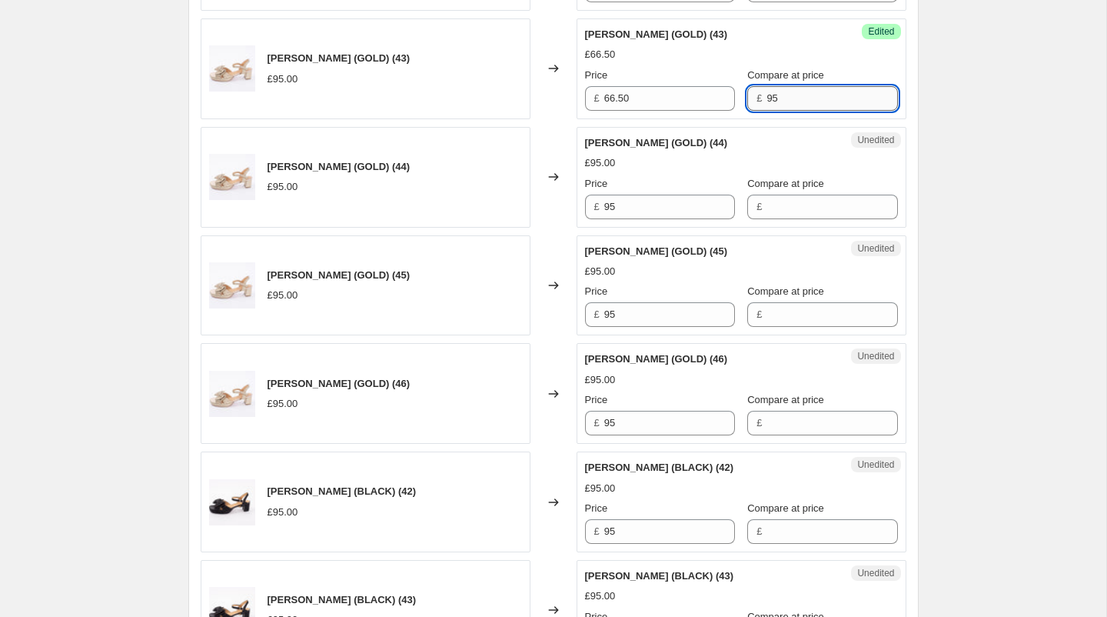
scroll to position [1936, 0]
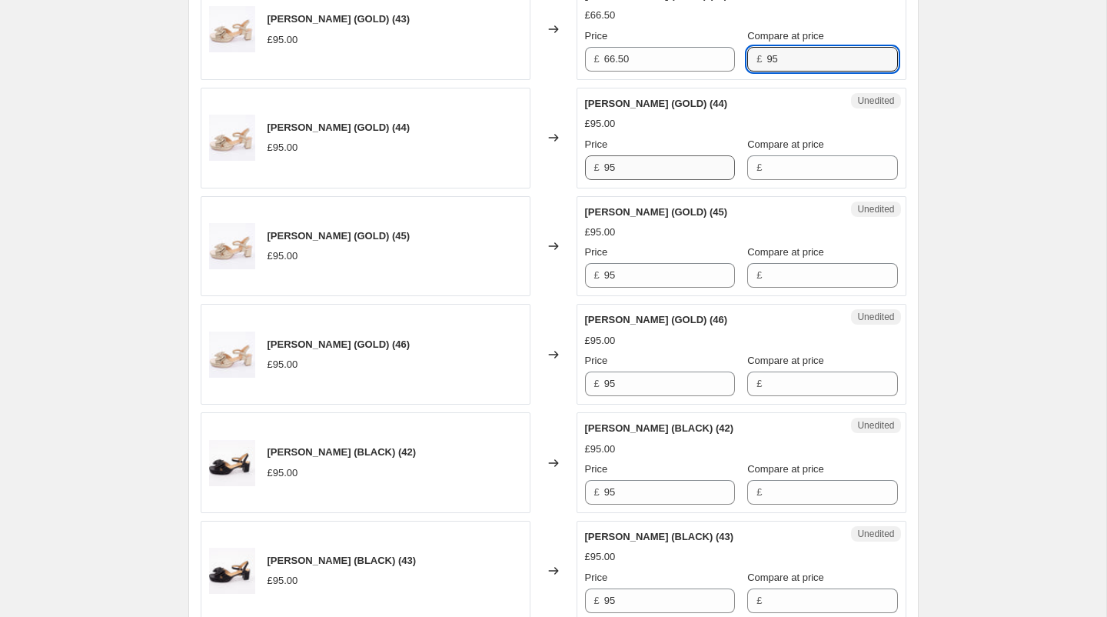
type input "95"
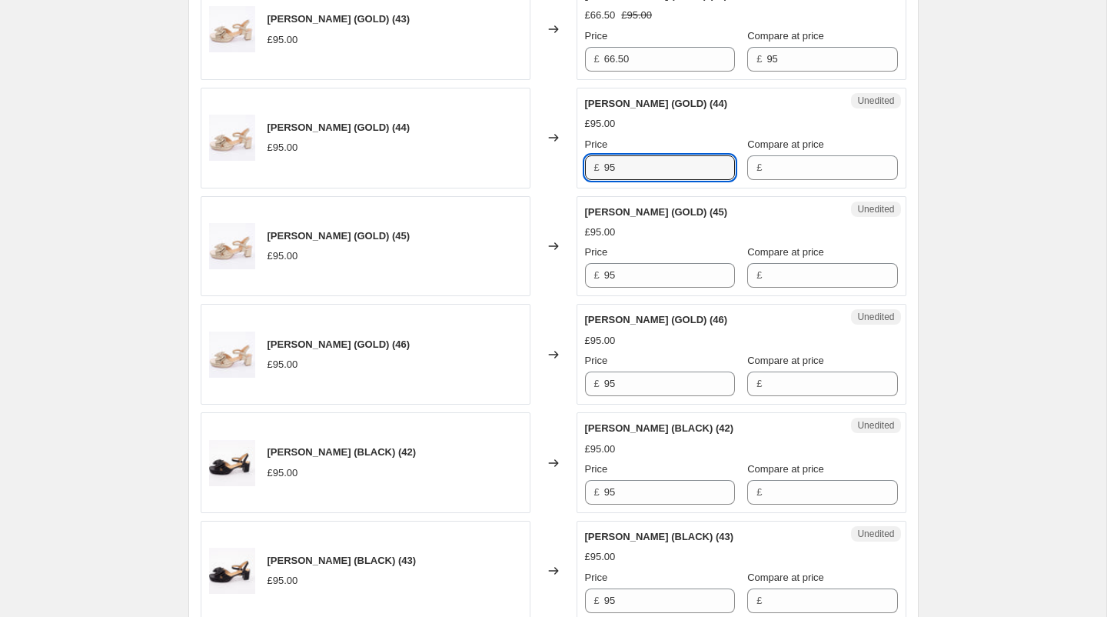
drag, startPoint x: 678, startPoint y: 168, endPoint x: 537, endPoint y: 157, distance: 141.9
click at [537, 157] on div "RHIAN SANDAL (GOLD) (44) £95.00 Changed to Unedited RHIAN SANDAL (GOLD) (44) £9…" at bounding box center [554, 138] width 706 height 101
type input "66.50"
click at [780, 157] on input "Compare at price" at bounding box center [832, 167] width 131 height 25
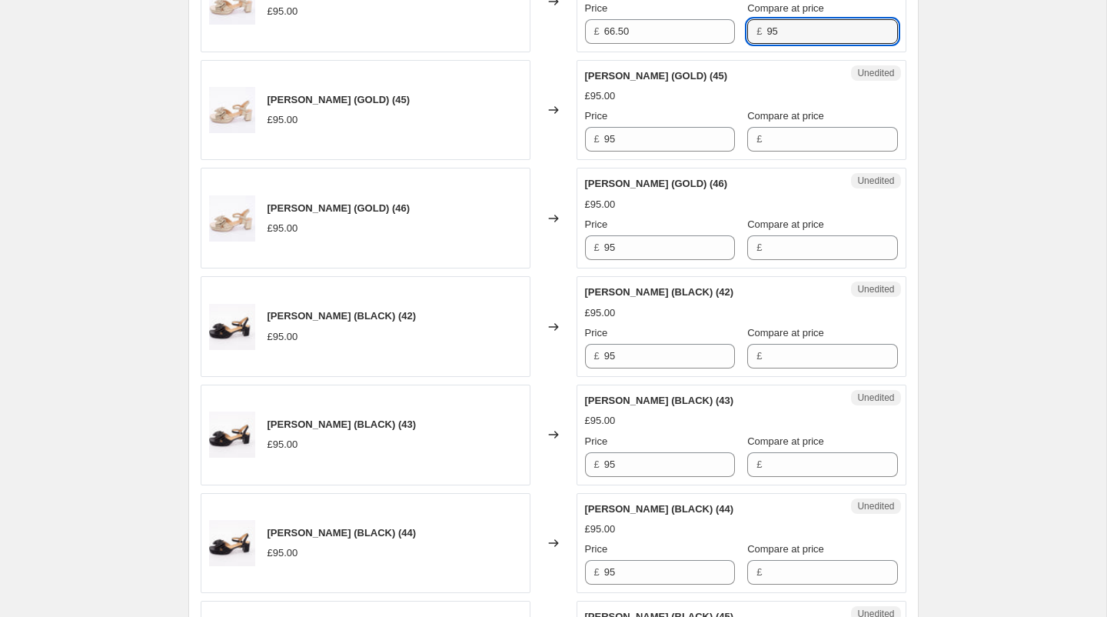
scroll to position [2074, 0]
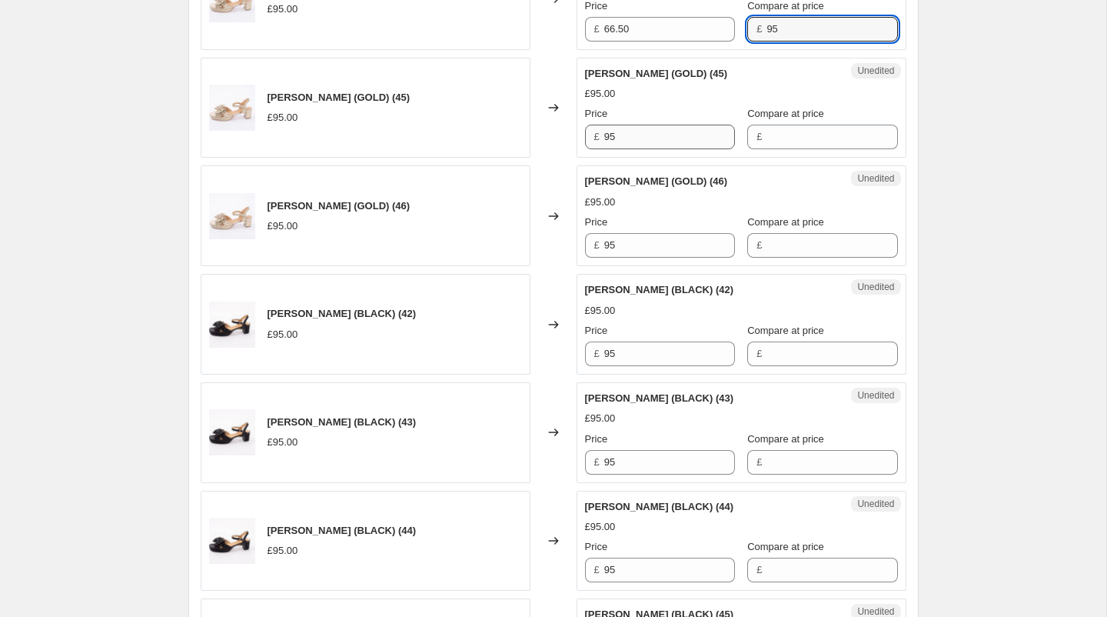
type input "95"
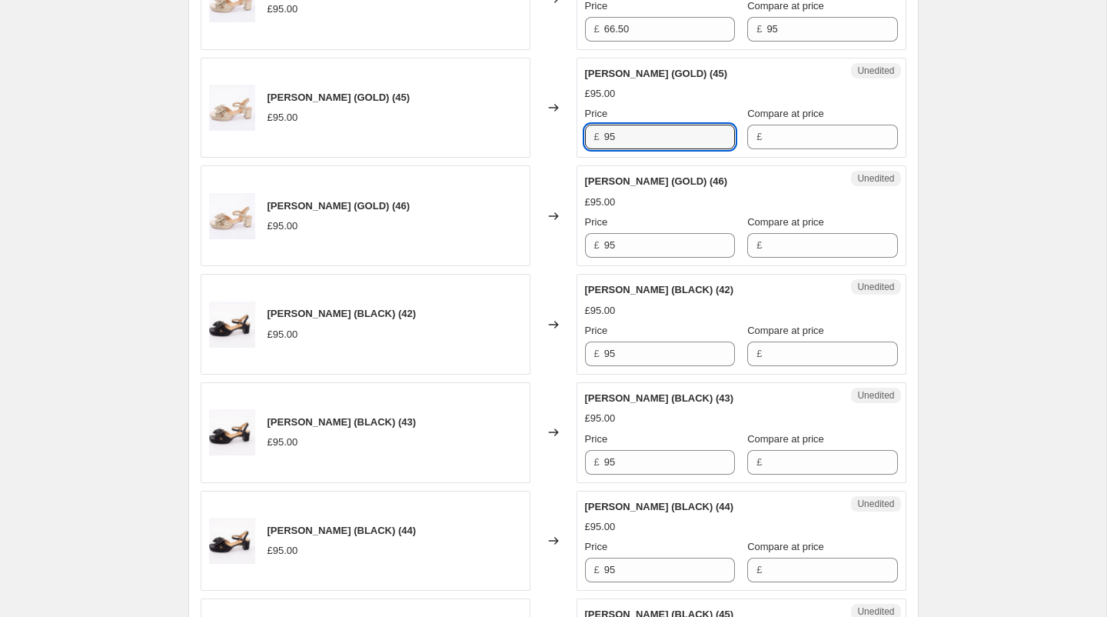
drag, startPoint x: 689, startPoint y: 129, endPoint x: 487, endPoint y: 129, distance: 202.2
click at [487, 129] on div "[PERSON_NAME] (GOLD) (45) £95.00 Changed to Unedited RHIAN SANDAL (GOLD) (45) £…" at bounding box center [554, 108] width 706 height 101
type input "66.50"
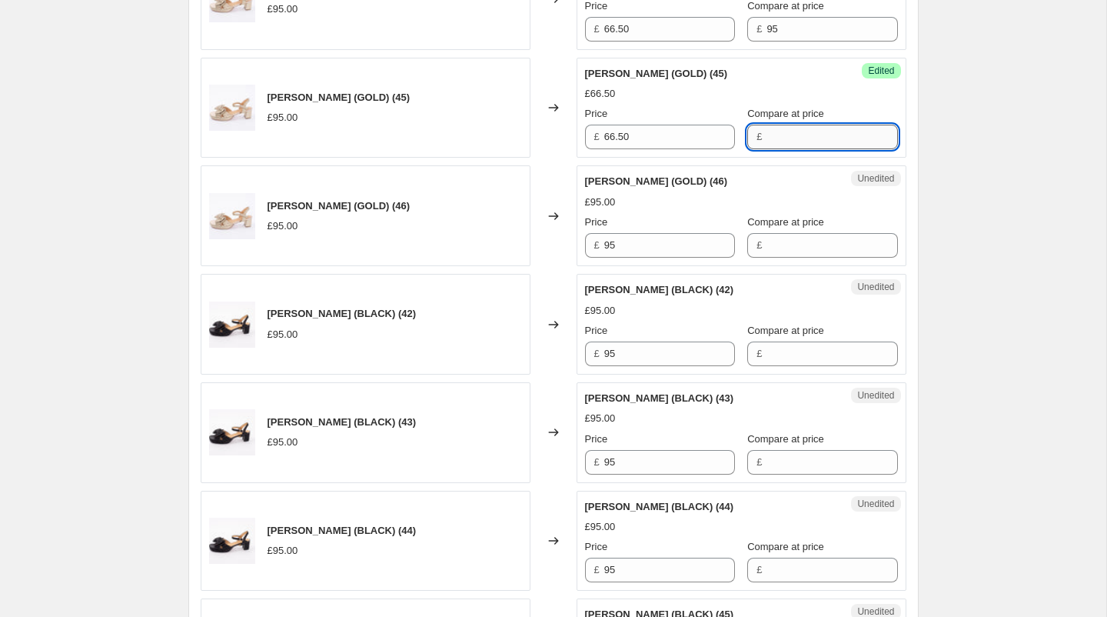
click at [767, 127] on input "Compare at price" at bounding box center [832, 137] width 131 height 25
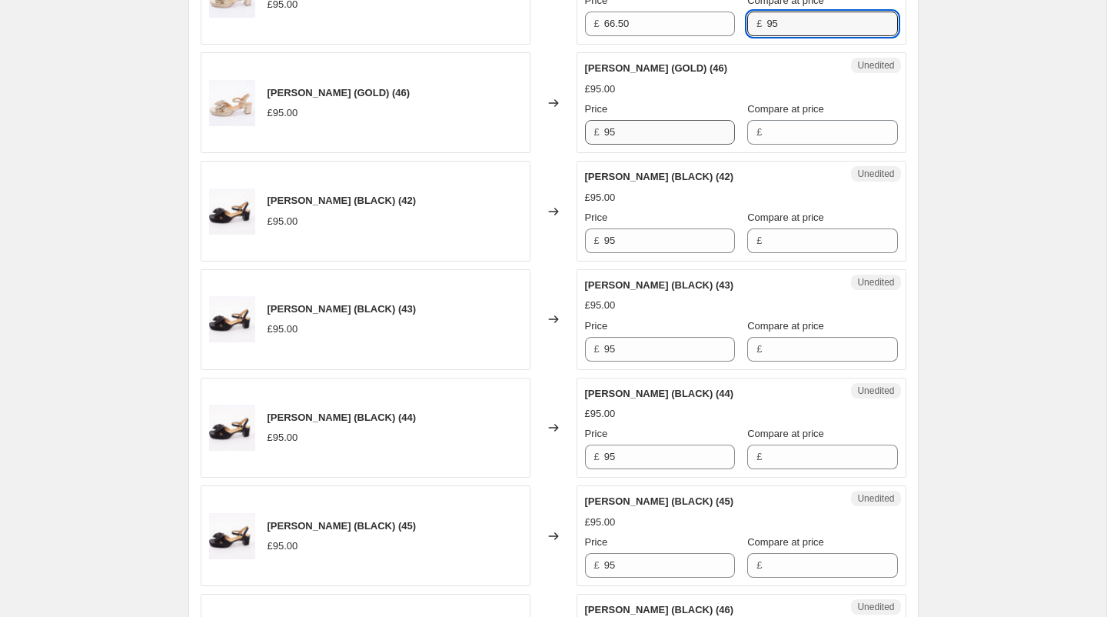
scroll to position [2190, 0]
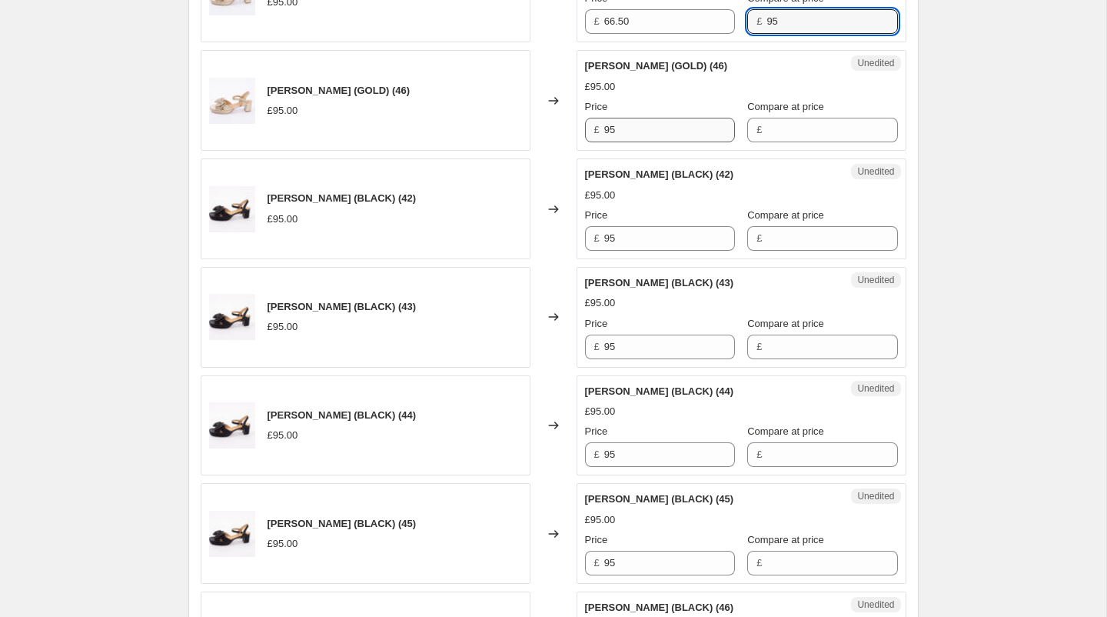
type input "95"
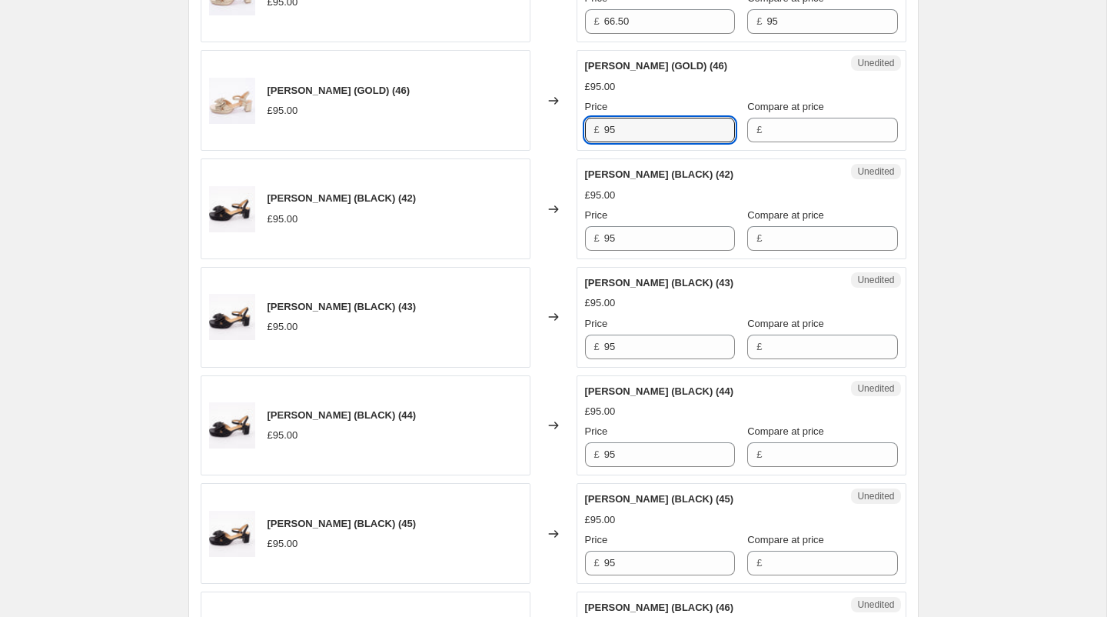
drag, startPoint x: 666, startPoint y: 121, endPoint x: 505, endPoint y: 111, distance: 161.0
click at [505, 111] on div "[PERSON_NAME] (GOLD) (46) £95.00 Changed to Unedited RHIAN SANDAL (GOLD) (46) £…" at bounding box center [554, 100] width 706 height 101
type input "66.50"
click at [768, 129] on input "Compare at price" at bounding box center [832, 130] width 131 height 25
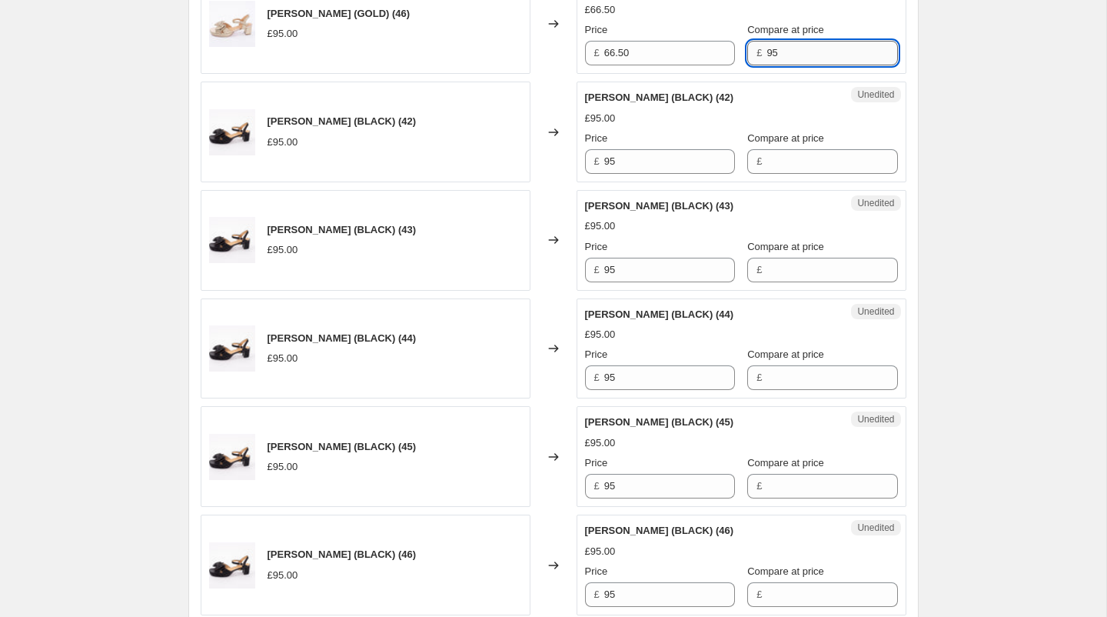
scroll to position [2268, 0]
type input "95"
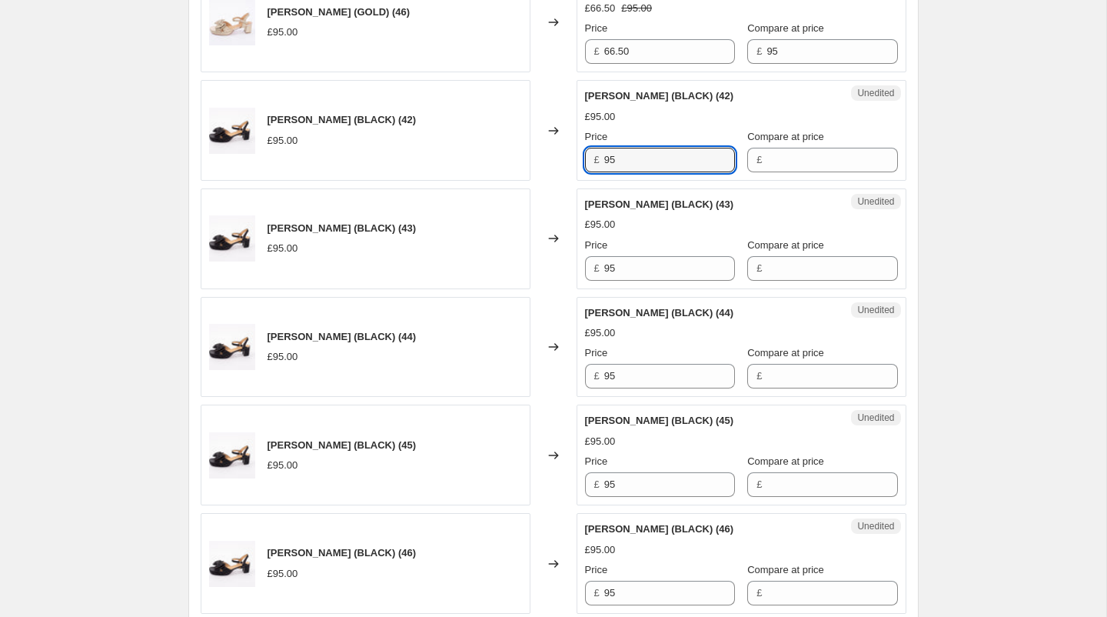
drag, startPoint x: 661, startPoint y: 148, endPoint x: 558, endPoint y: 147, distance: 103.0
click at [558, 147] on div "RHIAN SANDAL (BLACK) (42) £95.00 Changed to Unedited RHIAN SANDAL (BLACK) (42) …" at bounding box center [554, 130] width 706 height 101
type input "66.50"
click at [767, 149] on input "Compare at price" at bounding box center [832, 160] width 131 height 25
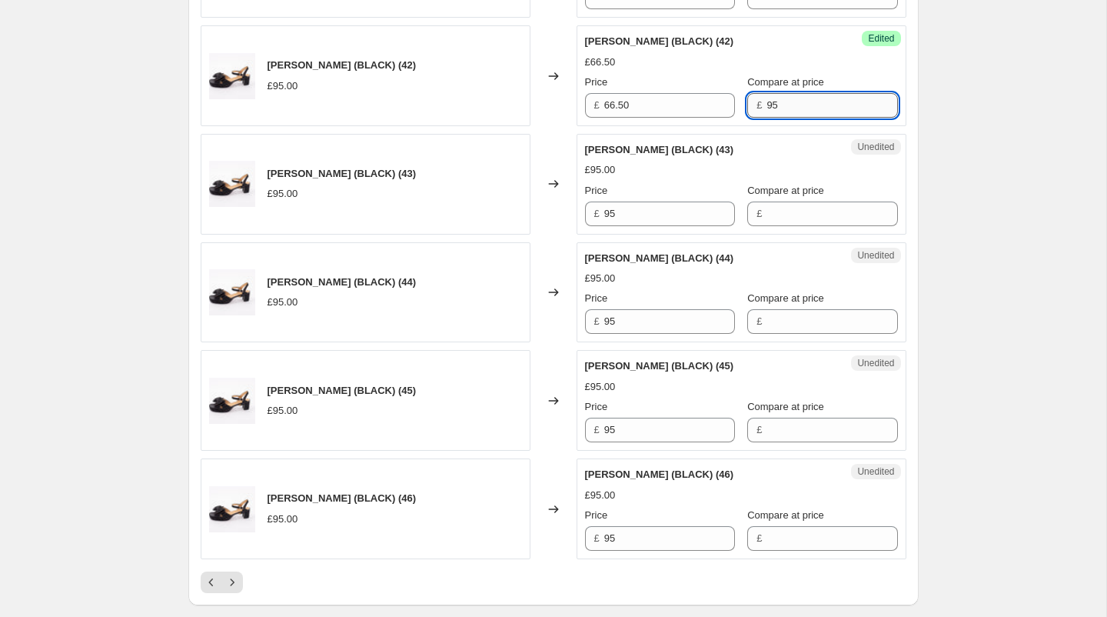
scroll to position [2326, 0]
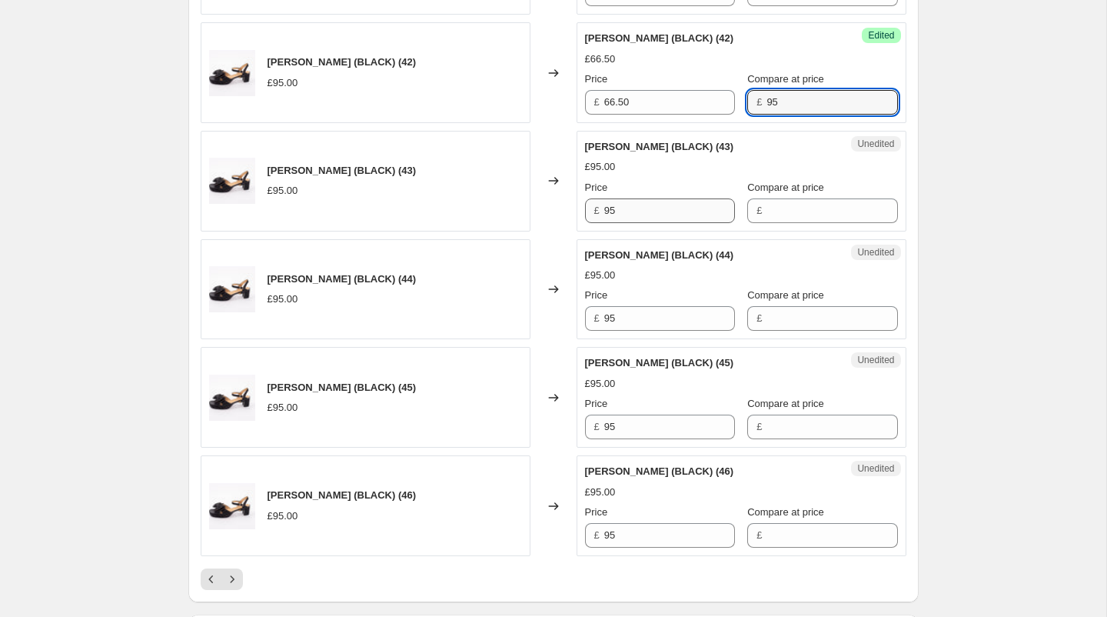
type input "95"
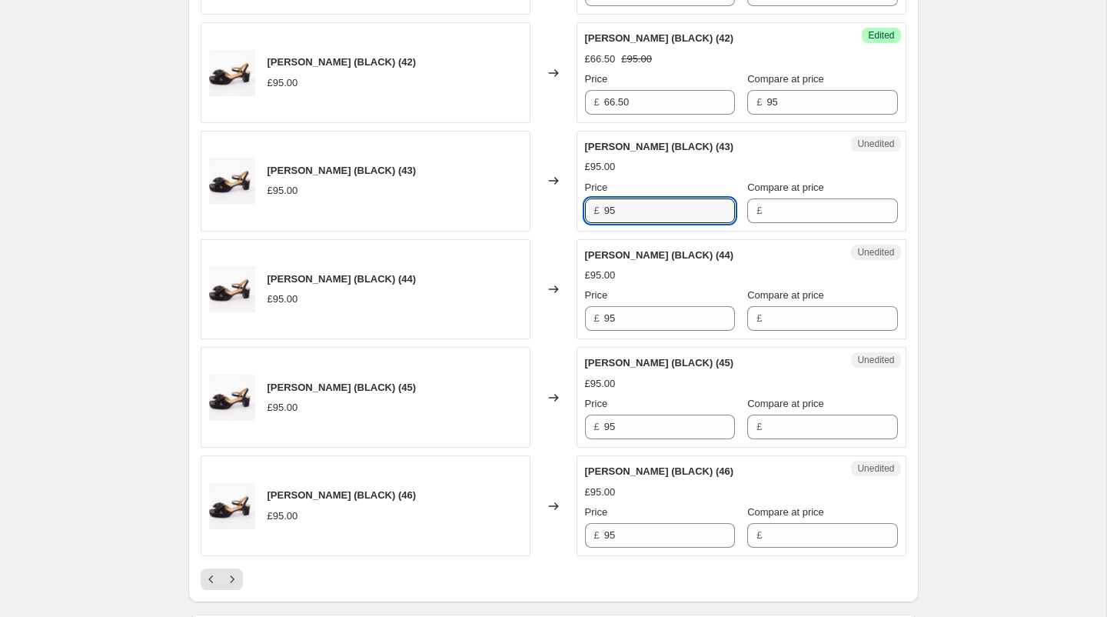
drag, startPoint x: 650, startPoint y: 201, endPoint x: 559, endPoint y: 198, distance: 90.8
click at [559, 198] on div "RHIAN SANDAL (BLACK) (43) £95.00 Changed to Unedited RHIAN SANDAL (BLACK) (43) …" at bounding box center [554, 181] width 706 height 101
type input "66.50"
click at [815, 203] on input "Compare at price" at bounding box center [832, 210] width 131 height 25
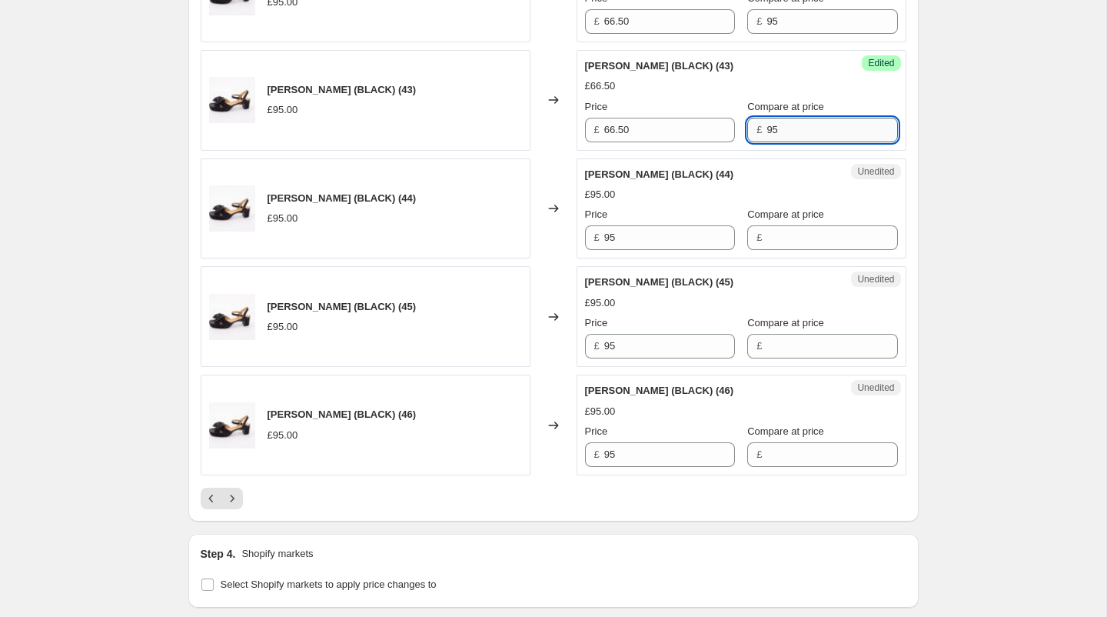
scroll to position [2436, 0]
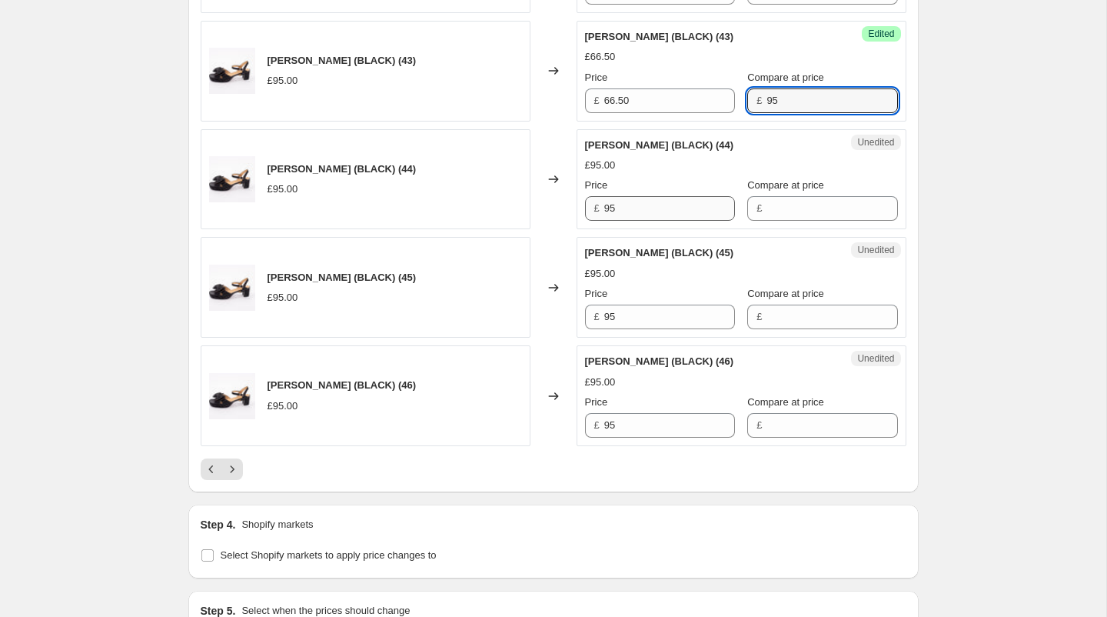
type input "95"
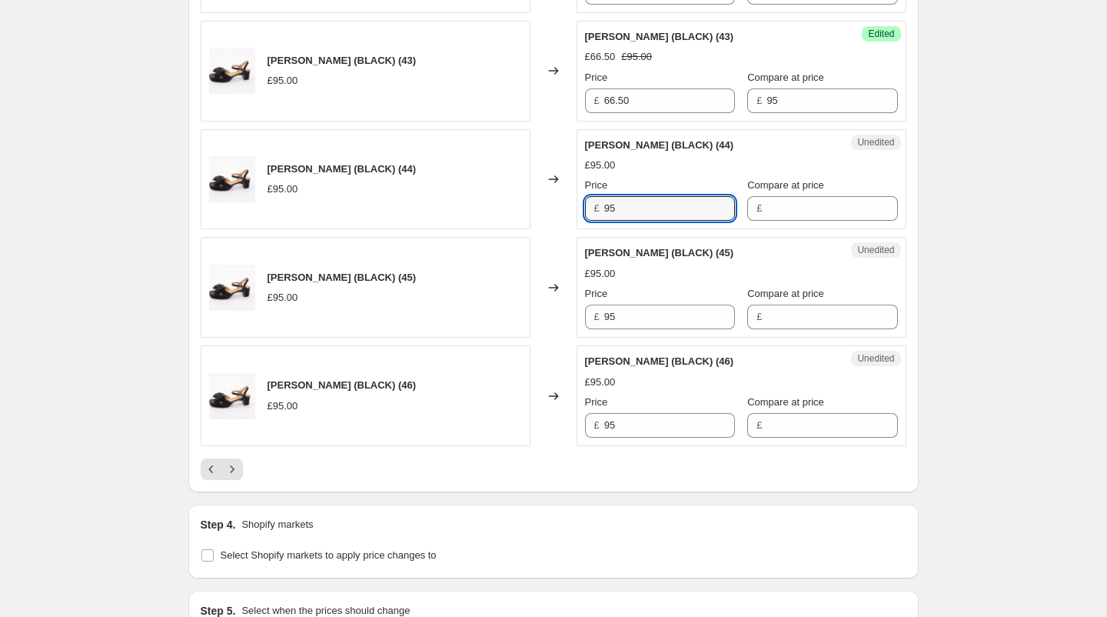
drag, startPoint x: 674, startPoint y: 201, endPoint x: 566, endPoint y: 197, distance: 107.7
click at [566, 197] on div "RHIAN SANDAL (BLACK) (44) £95.00 Changed to Unedited RHIAN SANDAL (BLACK) (44) …" at bounding box center [554, 179] width 706 height 101
type input "66.50"
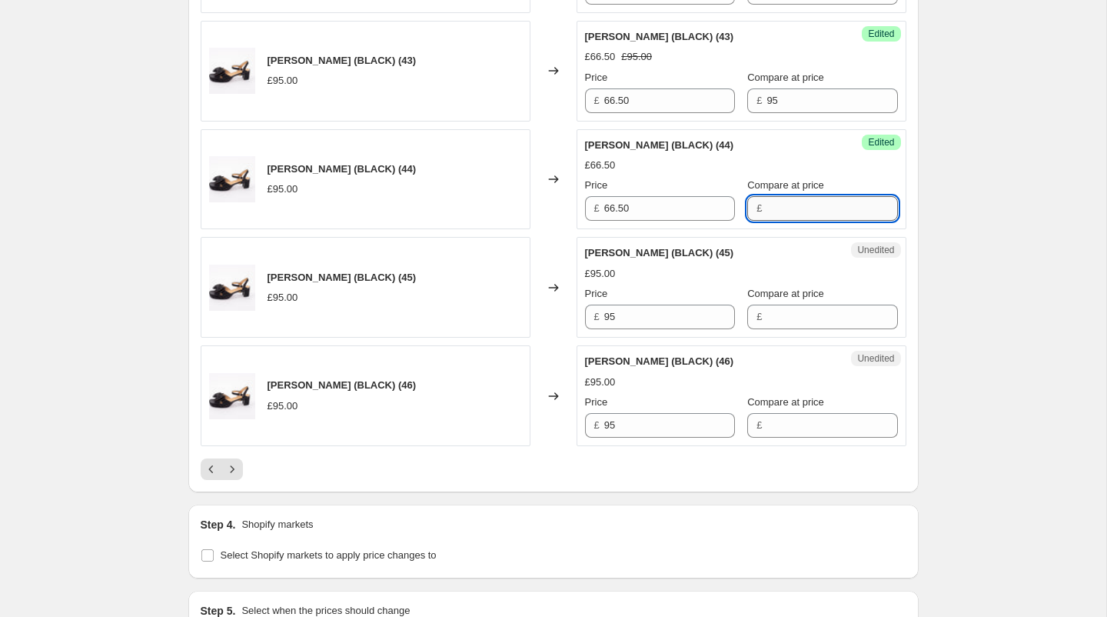
click at [767, 196] on input "Compare at price" at bounding box center [832, 208] width 131 height 25
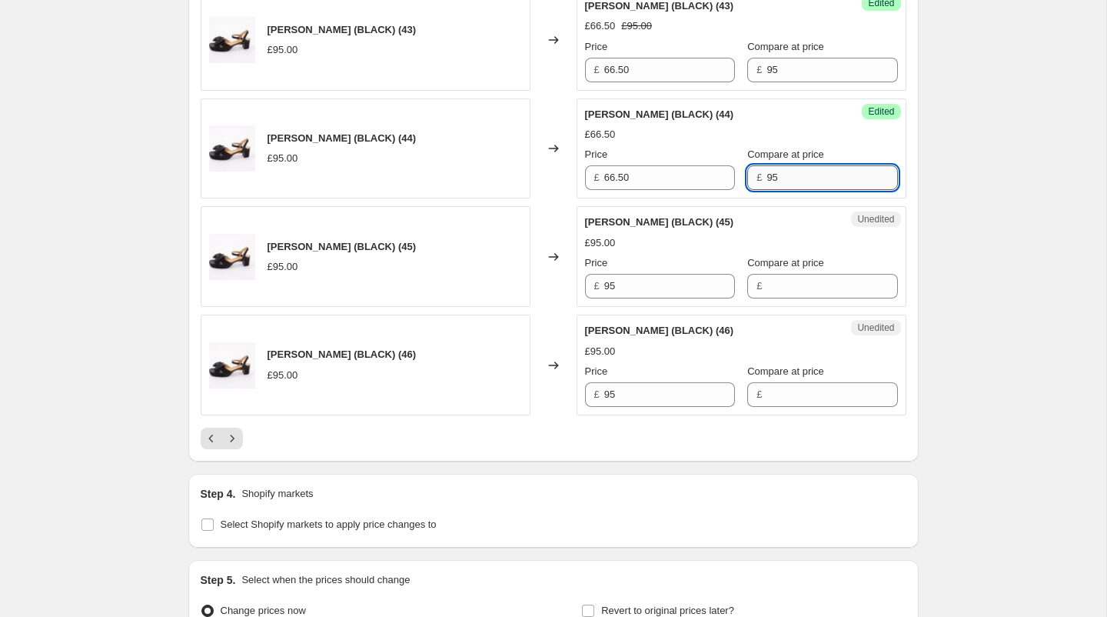
scroll to position [2483, 0]
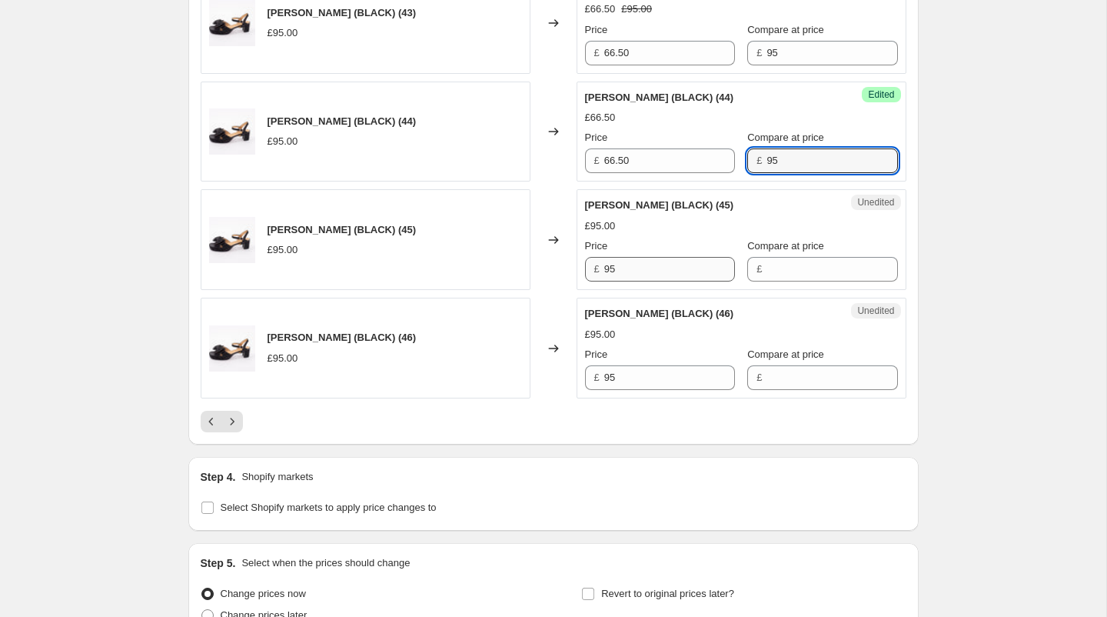
type input "95"
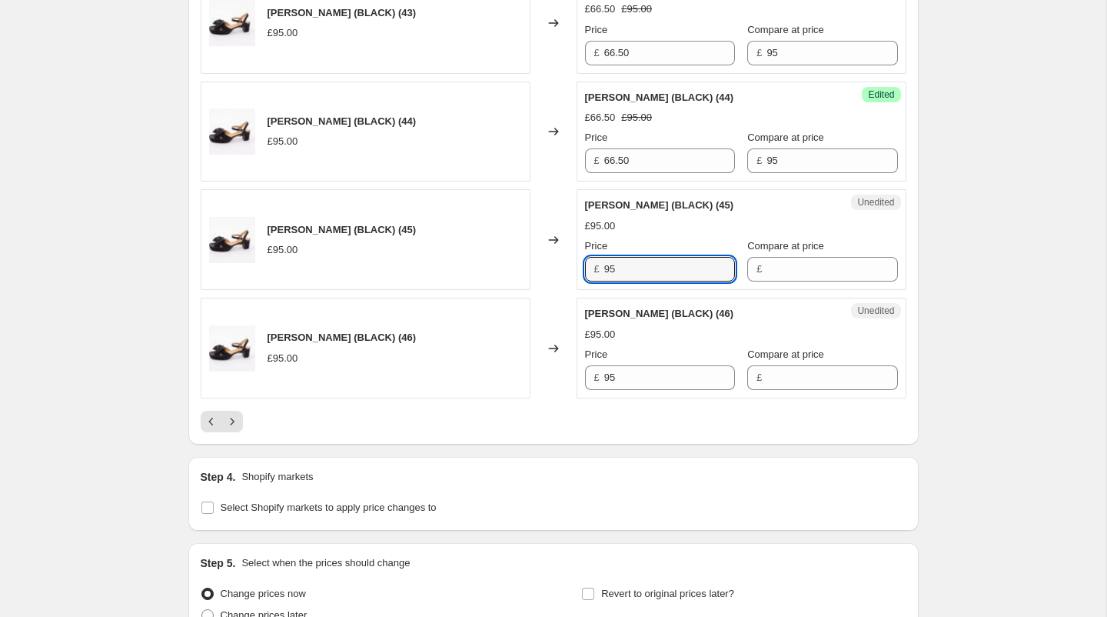
drag, startPoint x: 655, startPoint y: 259, endPoint x: 536, endPoint y: 258, distance: 119.2
click at [536, 258] on div "RHIAN SANDAL (BLACK) (45) £95.00 Changed to Unedited RHIAN SANDAL (BLACK) (45) …" at bounding box center [554, 239] width 706 height 101
type input "66.50"
click at [768, 258] on input "Compare at price" at bounding box center [832, 269] width 131 height 25
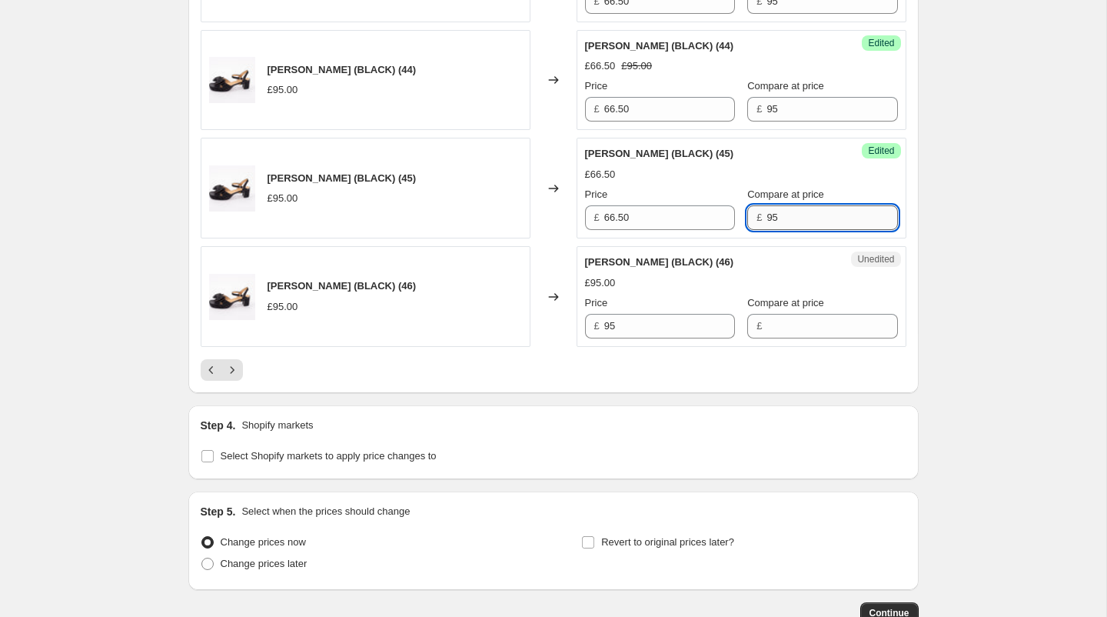
scroll to position [2536, 0]
type input "95"
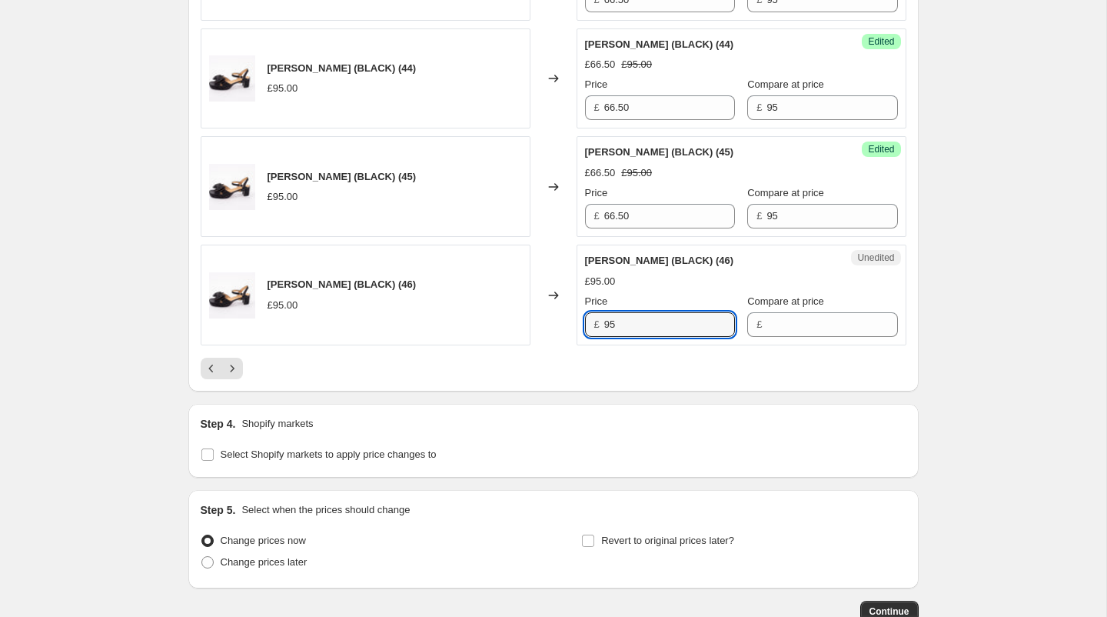
drag, startPoint x: 637, startPoint y: 317, endPoint x: 583, endPoint y: 313, distance: 54.7
click at [583, 313] on div "Unedited RHIAN SANDAL (BLACK) (46) £95.00 Price £ 95 Compare at price £" at bounding box center [742, 294] width 330 height 101
type input "66.50"
click at [785, 312] on input "Compare at price" at bounding box center [832, 324] width 131 height 25
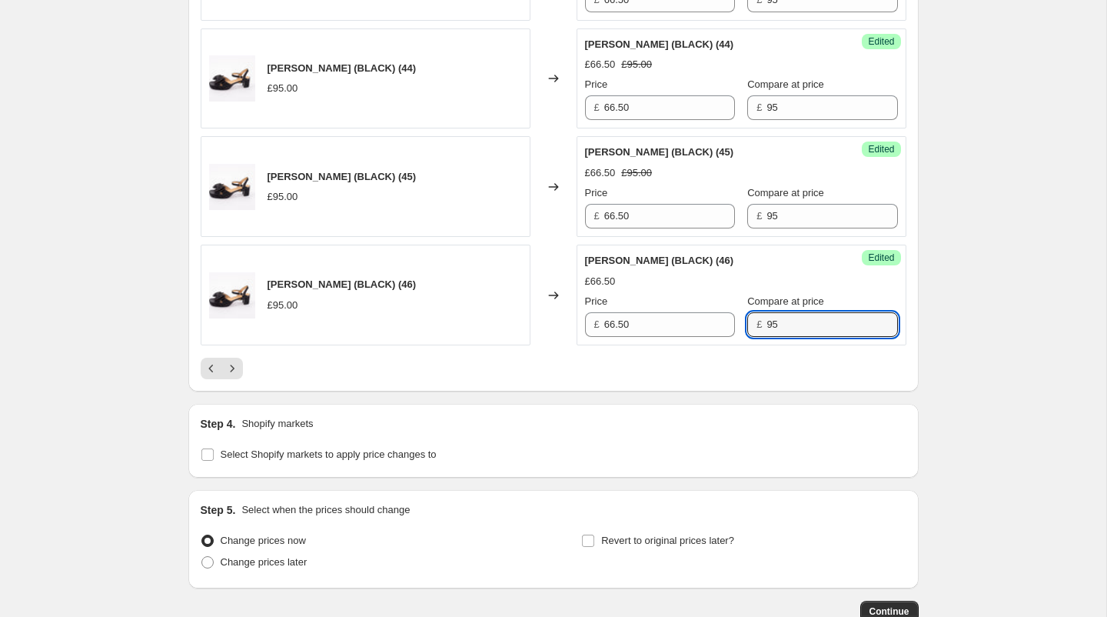
type input "95"
click at [711, 358] on div at bounding box center [554, 369] width 706 height 22
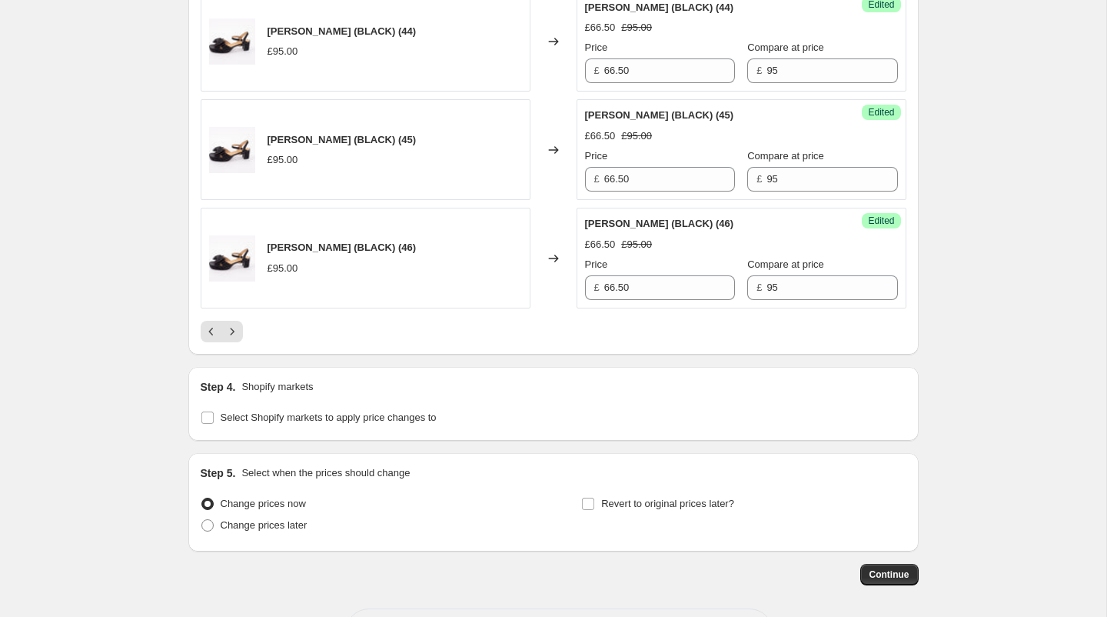
scroll to position [2583, 0]
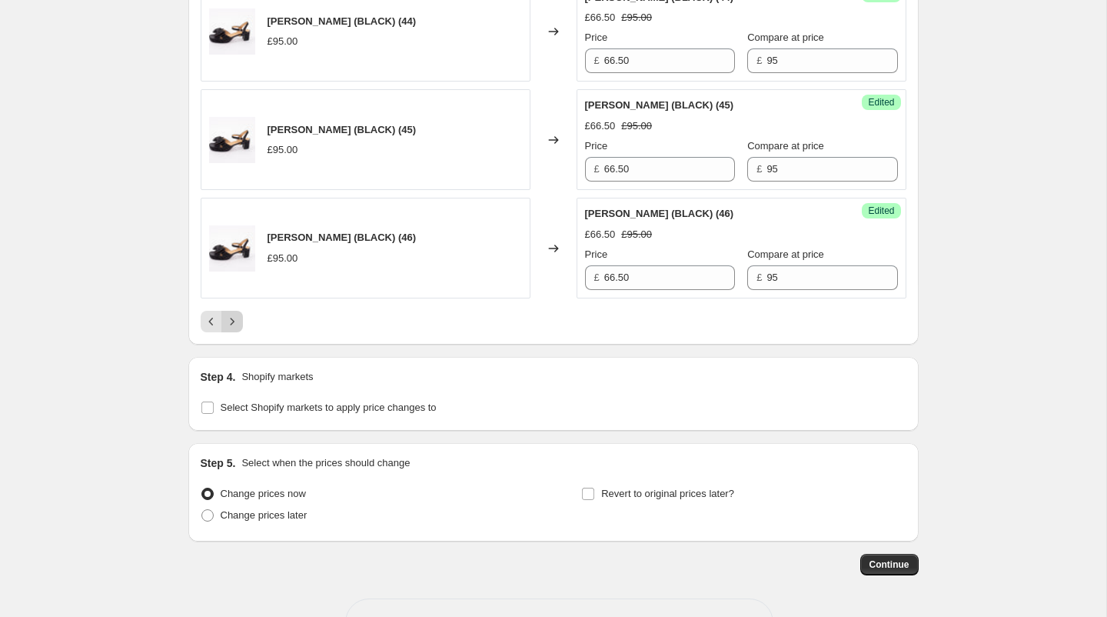
click at [228, 314] on icon "Next" at bounding box center [232, 321] width 15 height 15
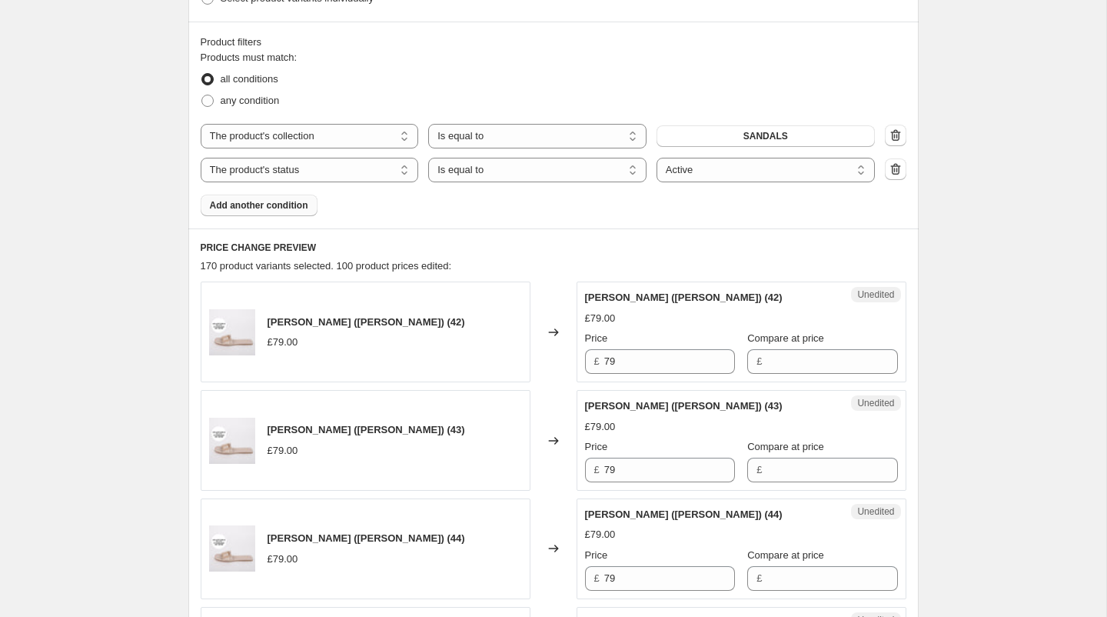
scroll to position [658, 0]
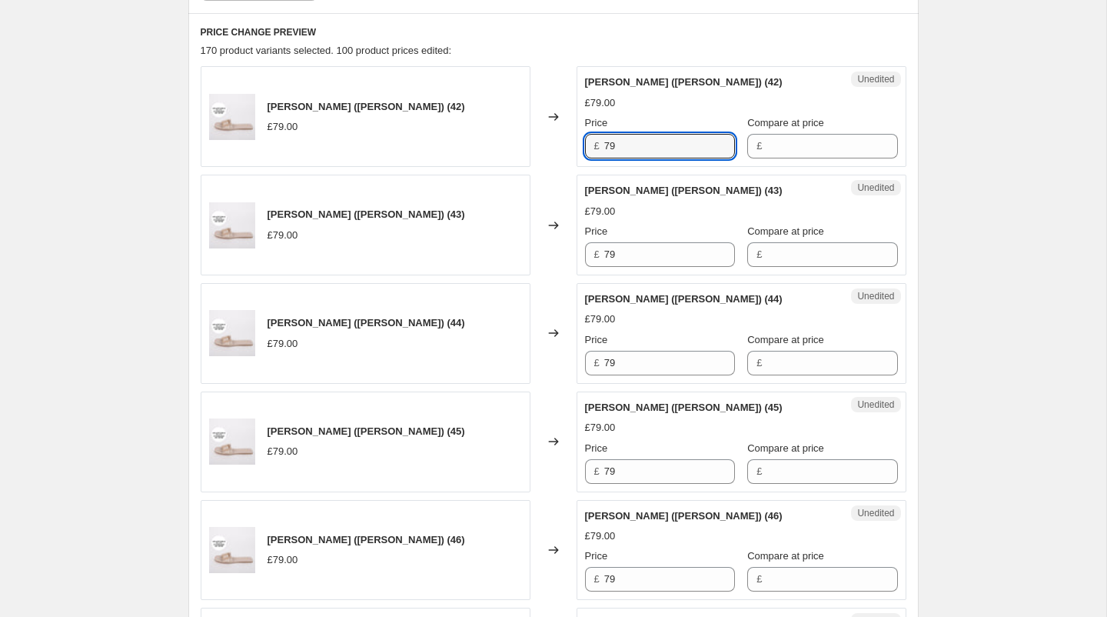
drag, startPoint x: 645, startPoint y: 152, endPoint x: 583, endPoint y: 138, distance: 64.0
click at [583, 138] on div "Unedited RUBY SANDAL (STONE) (42) £79.00 Price £ 79 Compare at price £" at bounding box center [742, 116] width 330 height 101
type input "59.25"
click at [807, 147] on input "Compare at price" at bounding box center [832, 146] width 131 height 25
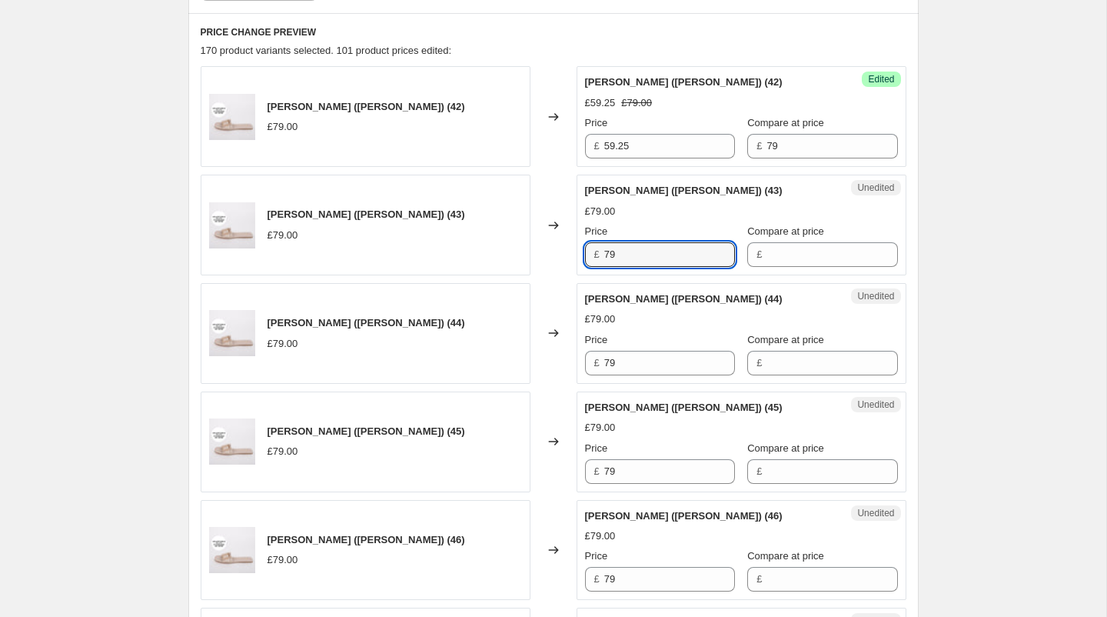
drag, startPoint x: 674, startPoint y: 244, endPoint x: 550, endPoint y: 244, distance: 123.0
click at [550, 244] on div "[PERSON_NAME] ([PERSON_NAME]) (43) £79.00 Changed to Unedited RUBY SANDAL (STON…" at bounding box center [554, 225] width 706 height 101
drag, startPoint x: 625, startPoint y: 254, endPoint x: 565, endPoint y: 253, distance: 60.0
click at [565, 254] on div "[PERSON_NAME] ([PERSON_NAME]) (43) £79.00 Changed to Unedited RUBY SANDAL (STON…" at bounding box center [554, 225] width 706 height 101
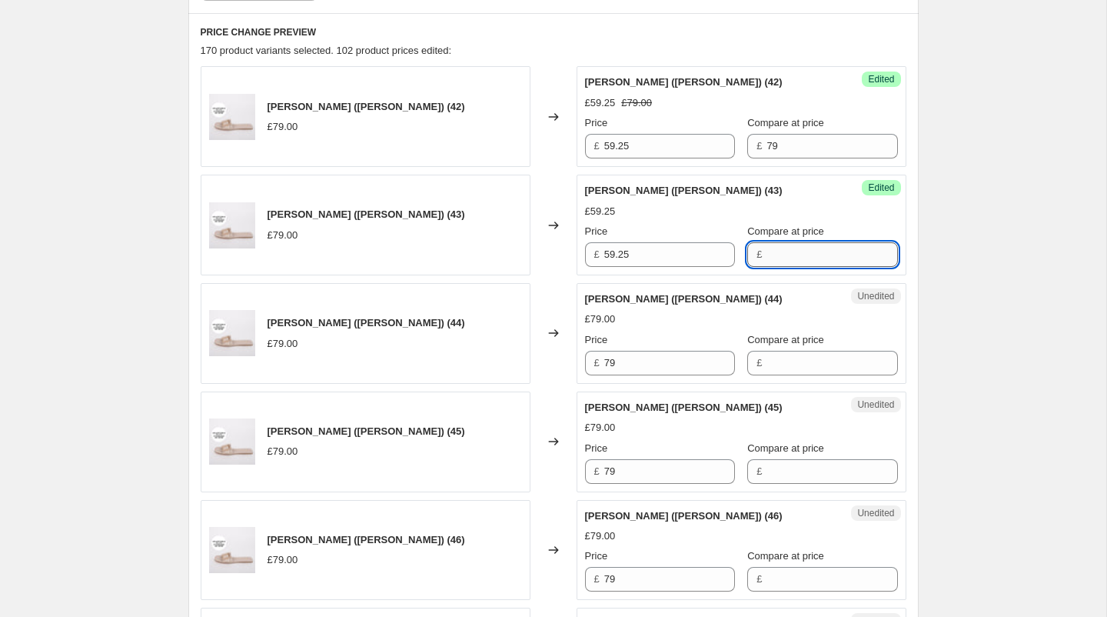
click at [783, 246] on input "Compare at price" at bounding box center [832, 254] width 131 height 25
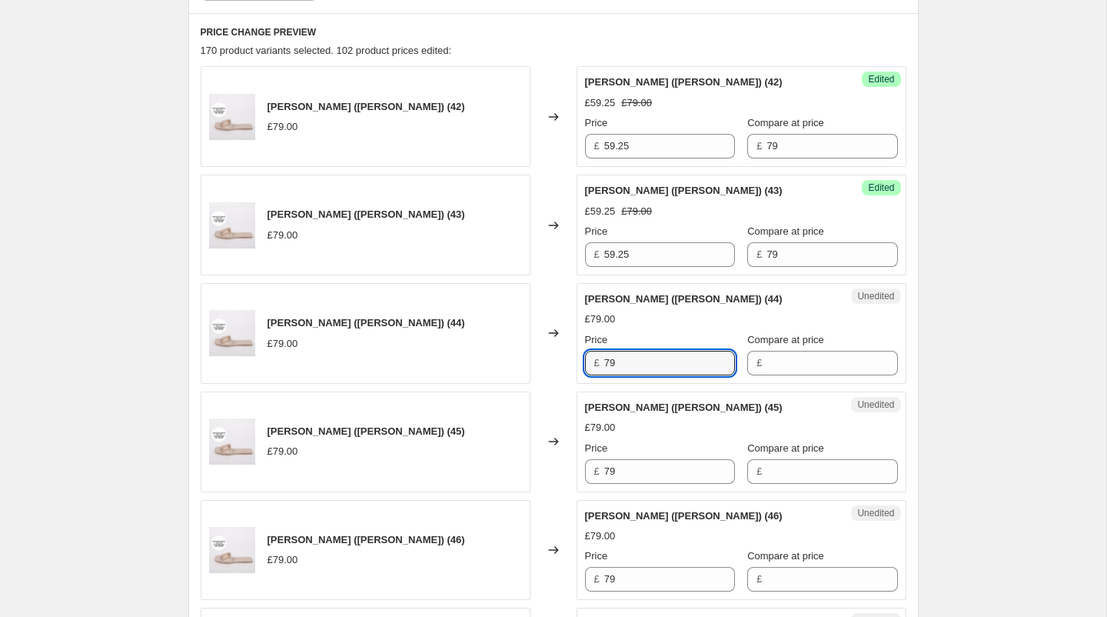
drag, startPoint x: 654, startPoint y: 368, endPoint x: 535, endPoint y: 358, distance: 118.8
click at [535, 358] on div "[PERSON_NAME] ([PERSON_NAME]) (44) £79.00 Changed to Unedited RUBY SANDAL (STON…" at bounding box center [554, 333] width 706 height 101
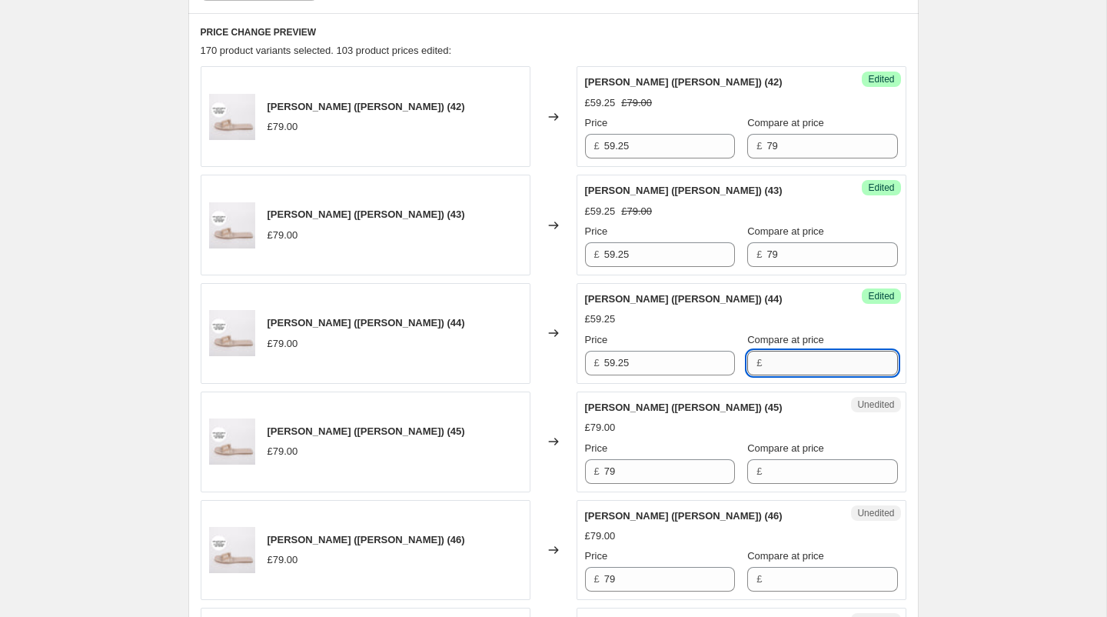
click at [767, 359] on input "Compare at price" at bounding box center [832, 363] width 131 height 25
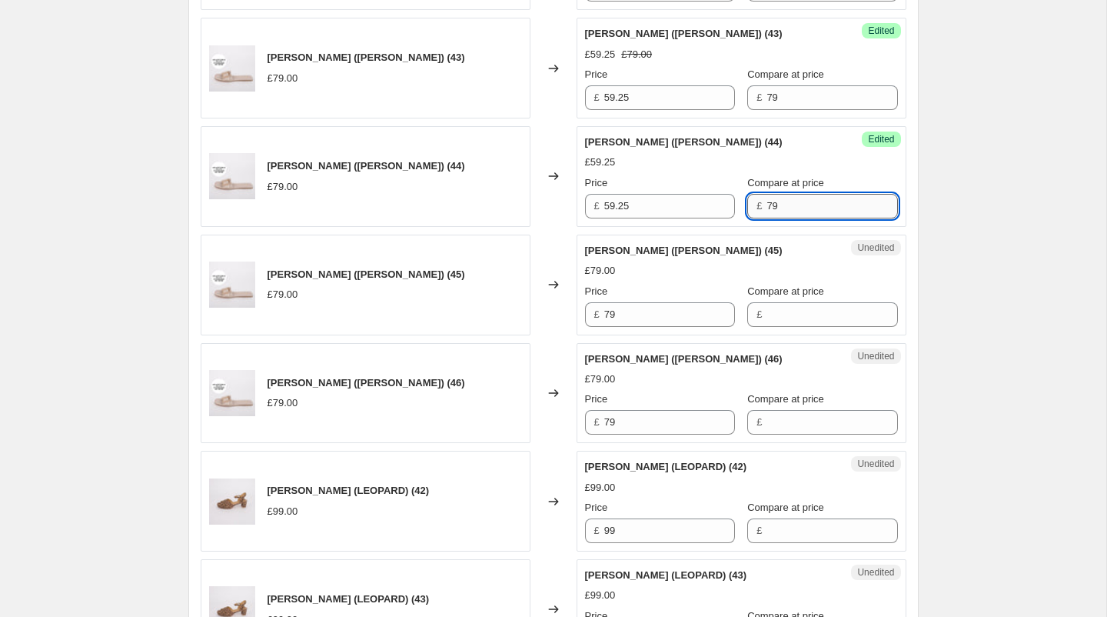
scroll to position [823, 0]
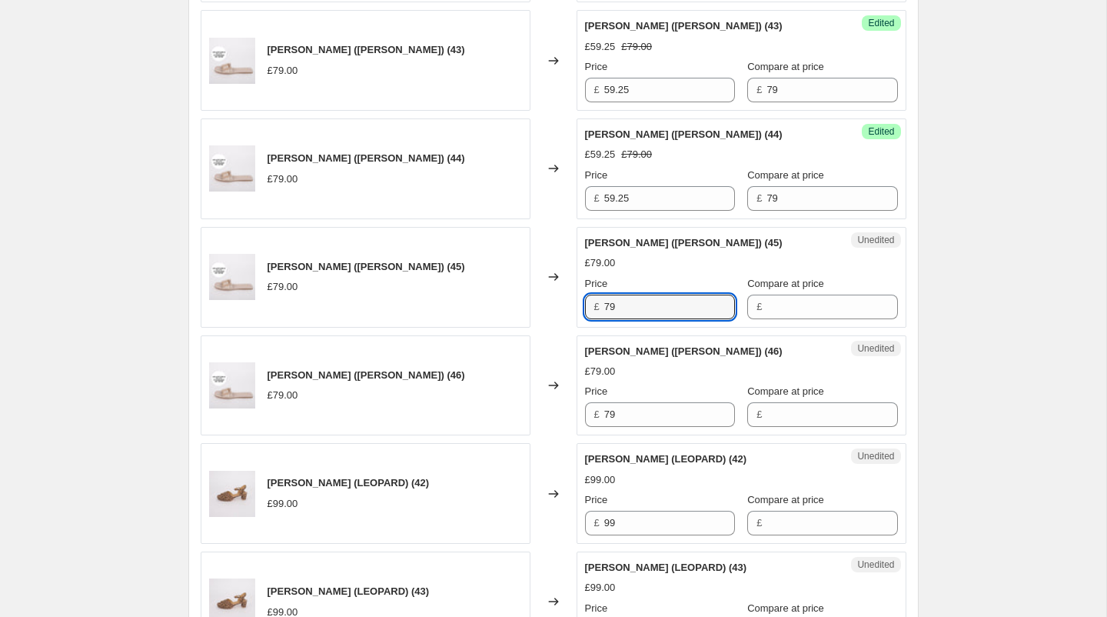
drag, startPoint x: 647, startPoint y: 305, endPoint x: 550, endPoint y: 301, distance: 96.2
click at [550, 301] on div "[PERSON_NAME] ([PERSON_NAME]) (45) £79.00 Changed to Unedited RUBY SANDAL (STON…" at bounding box center [554, 277] width 706 height 101
click at [777, 307] on input "Compare at price" at bounding box center [832, 306] width 131 height 25
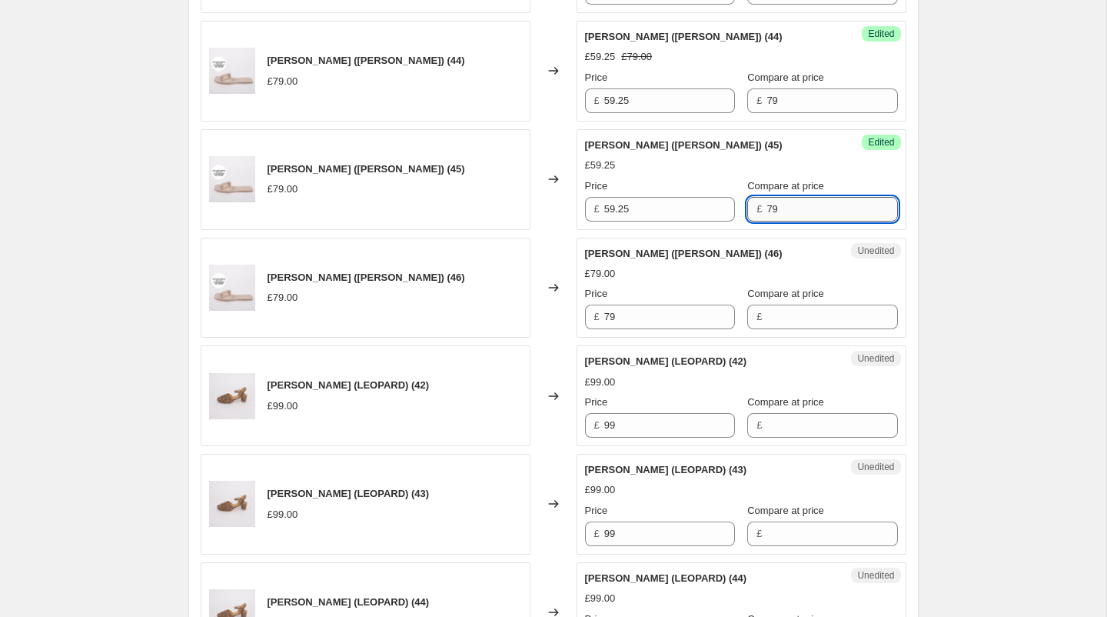
scroll to position [929, 0]
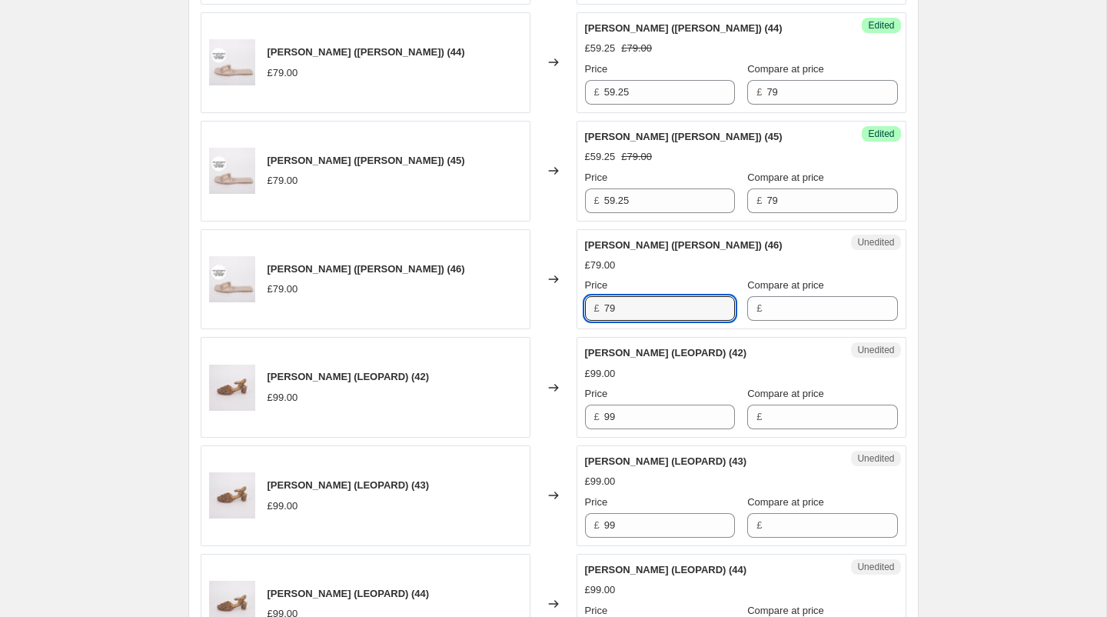
drag, startPoint x: 657, startPoint y: 306, endPoint x: 546, endPoint y: 301, distance: 111.6
click at [546, 301] on div "[PERSON_NAME] ([PERSON_NAME]) (46) £79.00 Changed to Unedited RUBY SANDAL (STON…" at bounding box center [554, 279] width 706 height 101
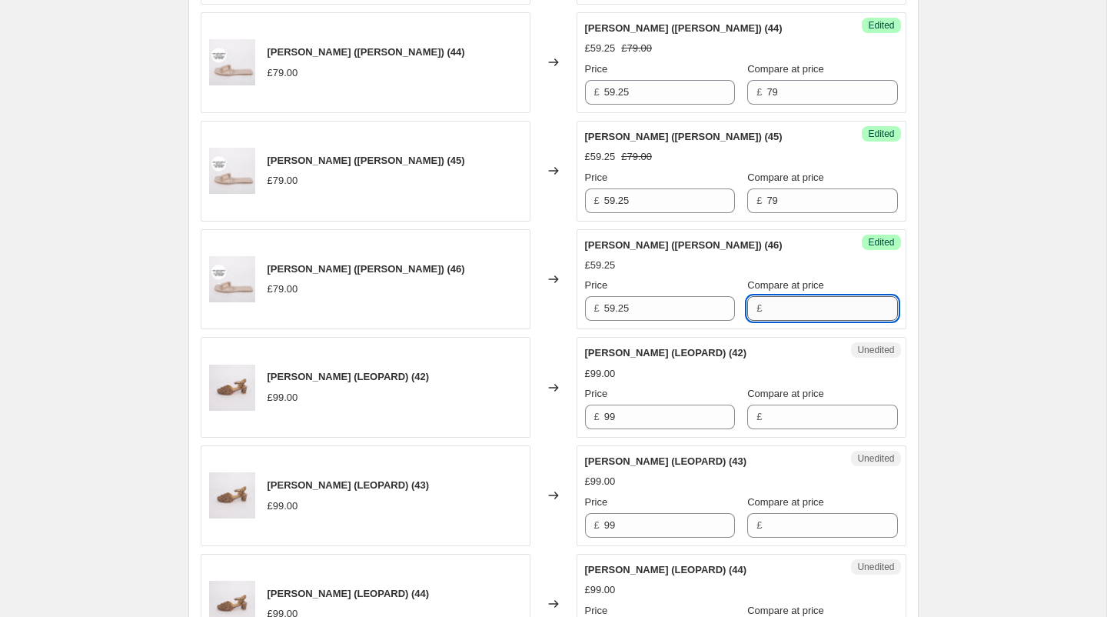
click at [777, 308] on input "Compare at price" at bounding box center [832, 308] width 131 height 25
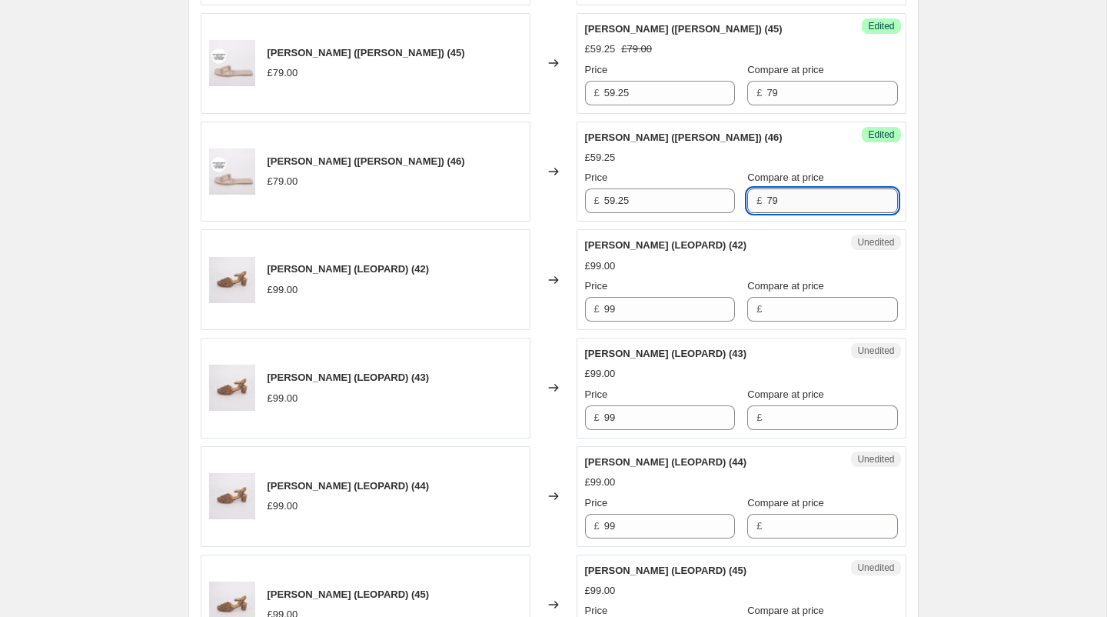
scroll to position [1053, 0]
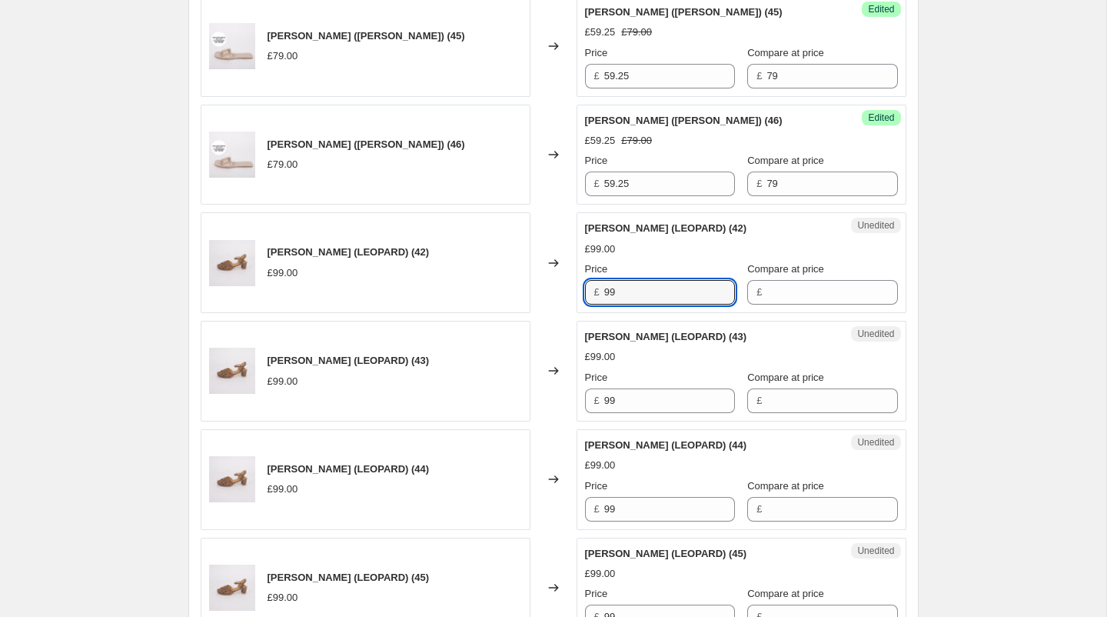
drag, startPoint x: 662, startPoint y: 285, endPoint x: 582, endPoint y: 283, distance: 80.0
click at [582, 283] on div "Unedited [PERSON_NAME] (LEOPARD) (42) £99.00 Price £ 99 Compare at price £" at bounding box center [742, 262] width 330 height 101
drag, startPoint x: 666, startPoint y: 294, endPoint x: 515, endPoint y: 294, distance: 150.7
click at [515, 294] on div "[PERSON_NAME] (LEOPARD) (42) £99.00 Changed to Unedited [PERSON_NAME] (LEOPARD)…" at bounding box center [554, 262] width 706 height 101
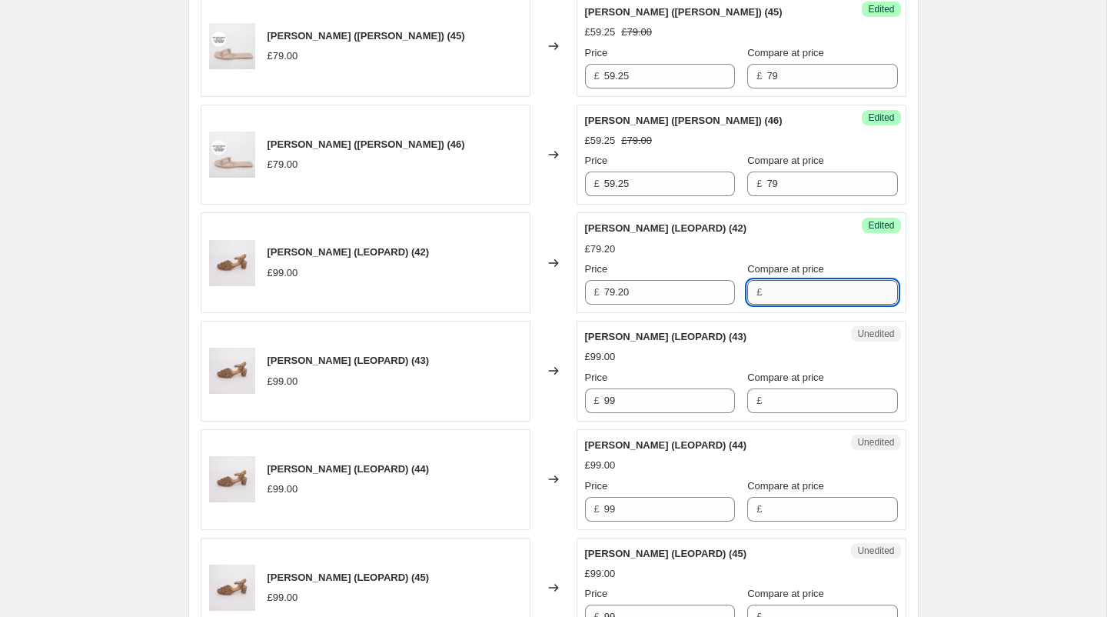
click at [774, 289] on input "Compare at price" at bounding box center [832, 292] width 131 height 25
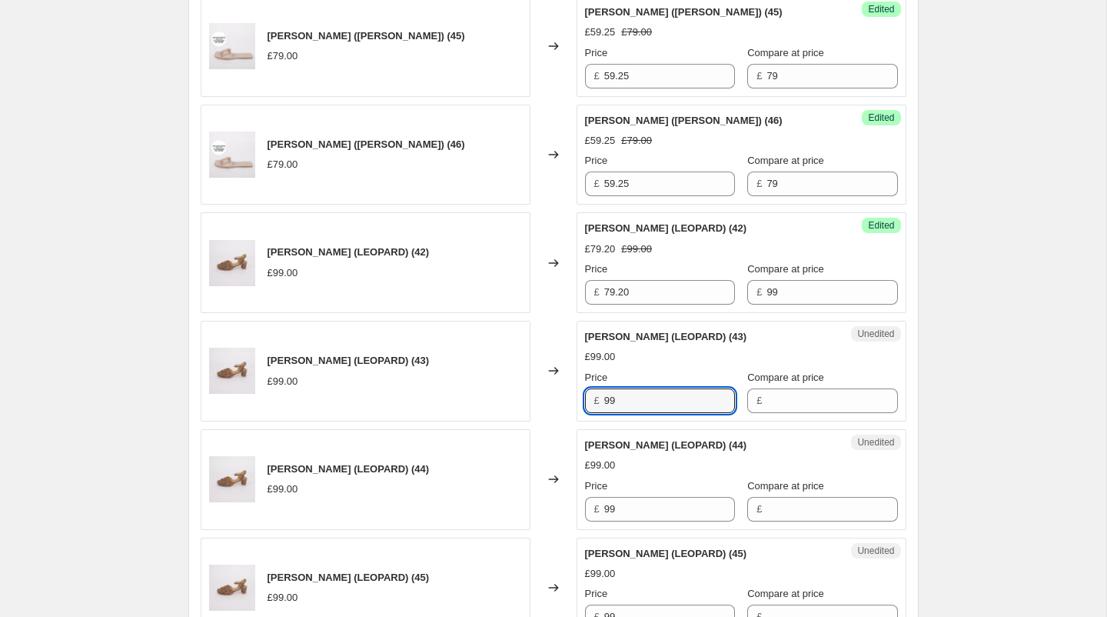
drag, startPoint x: 642, startPoint y: 401, endPoint x: 529, endPoint y: 401, distance: 113.0
click at [529, 401] on div "[PERSON_NAME] (LEOPARD) (43) £99.00 Changed to Unedited [PERSON_NAME] (LEOPARD)…" at bounding box center [554, 371] width 706 height 101
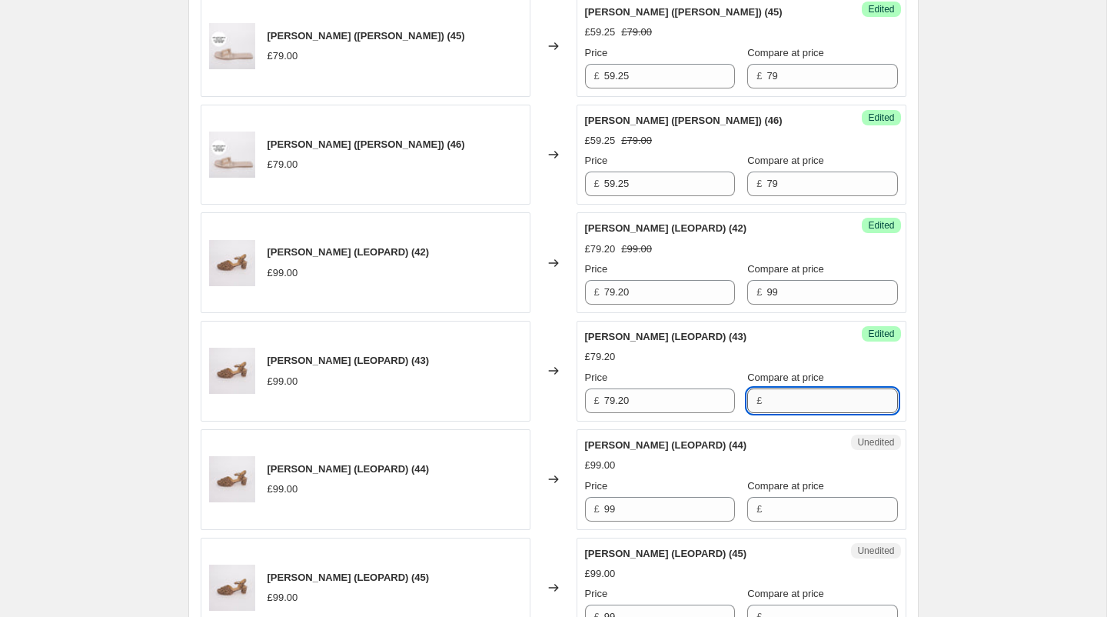
click at [776, 394] on input "Compare at price" at bounding box center [832, 400] width 131 height 25
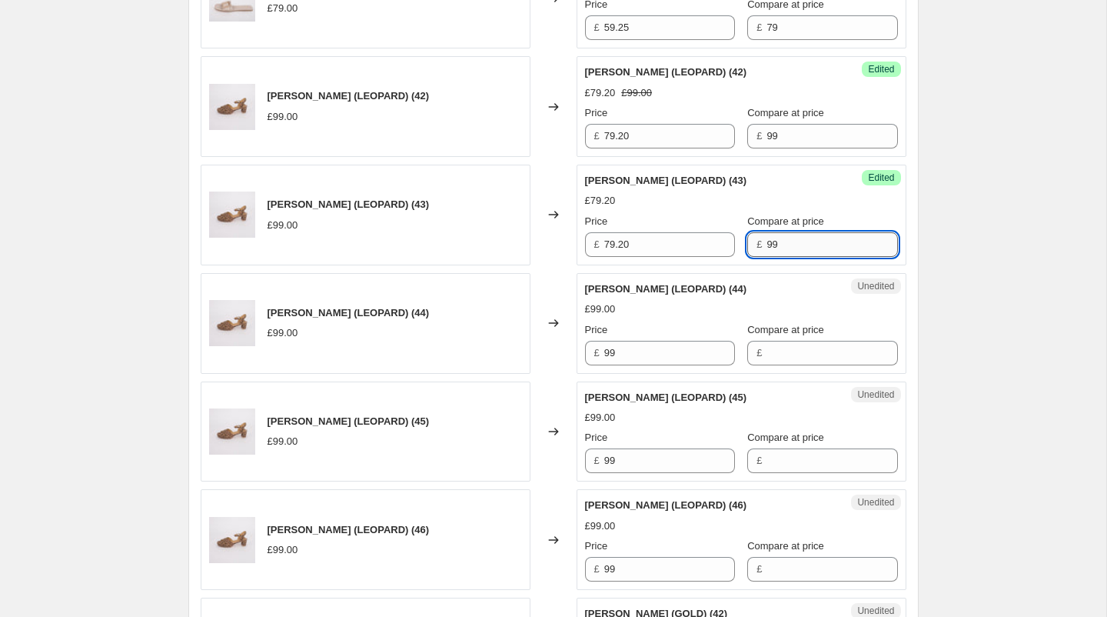
scroll to position [1319, 0]
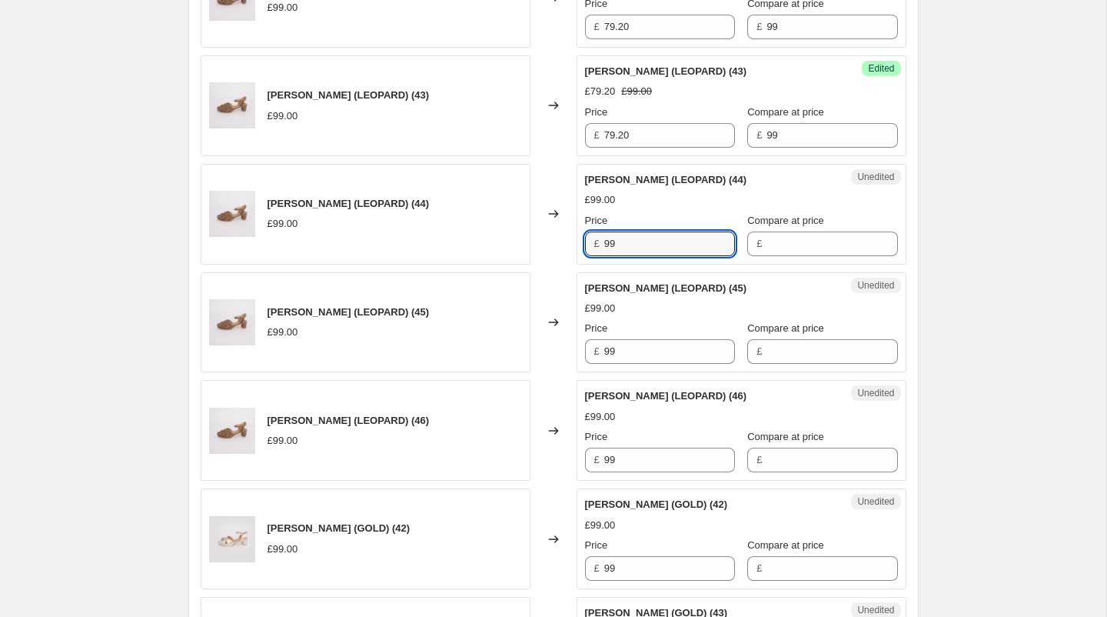
drag, startPoint x: 626, startPoint y: 235, endPoint x: 534, endPoint y: 235, distance: 91.5
click at [534, 235] on div "[PERSON_NAME] (LEOPARD) (44) £99.00 Changed to Unedited [PERSON_NAME] (LEOPARD)…" at bounding box center [554, 214] width 706 height 101
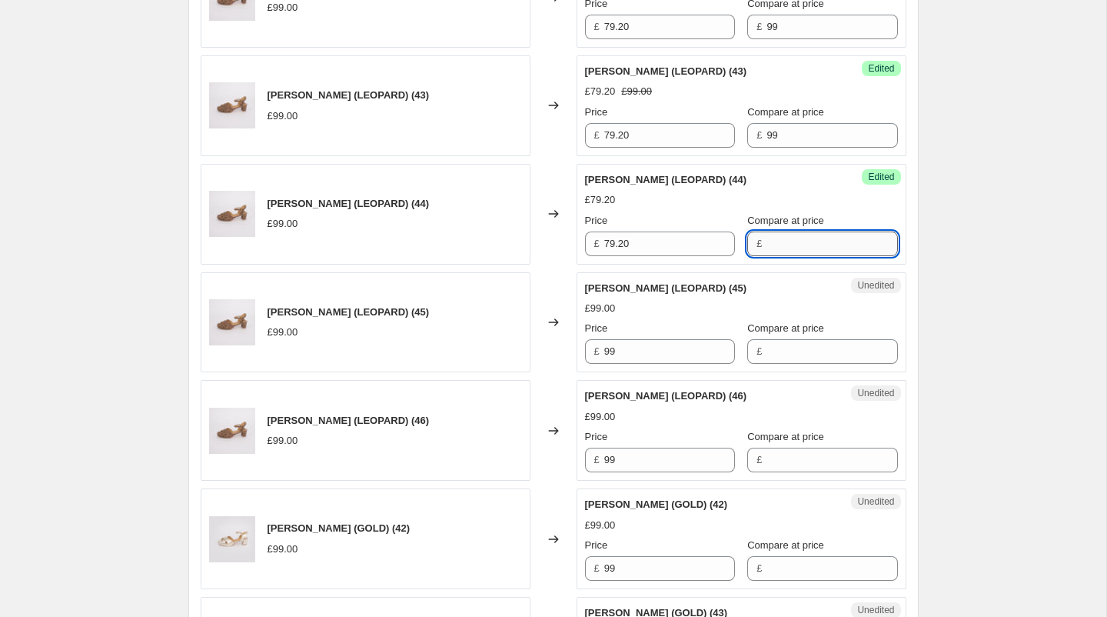
click at [770, 242] on input "Compare at price" at bounding box center [832, 243] width 131 height 25
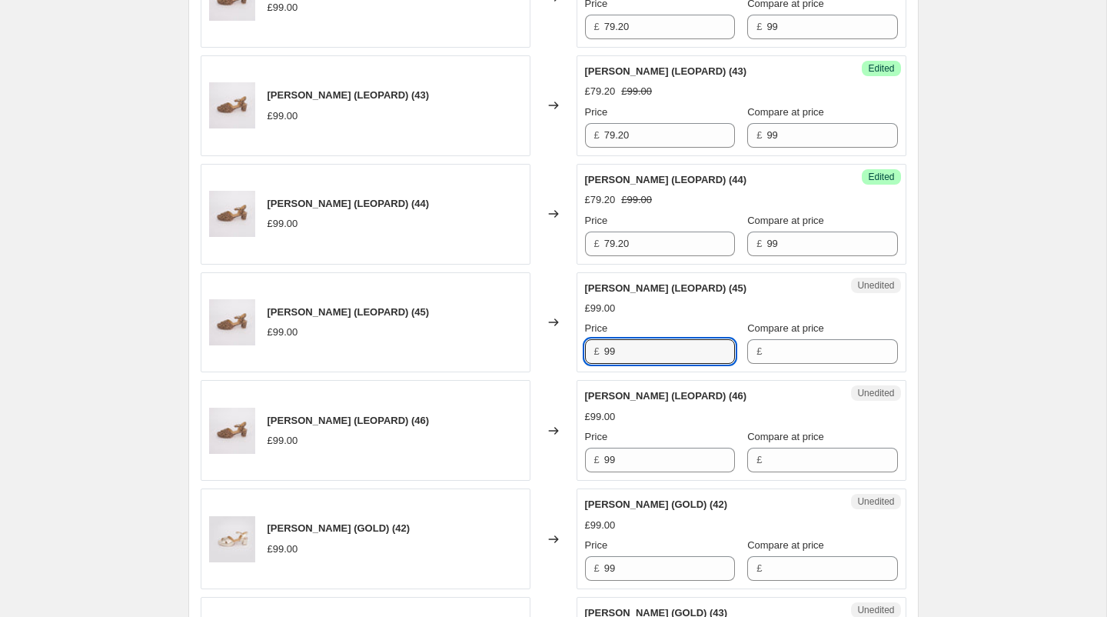
drag, startPoint x: 654, startPoint y: 347, endPoint x: 520, endPoint y: 344, distance: 133.8
click at [520, 344] on div "[PERSON_NAME] (LEOPARD) (45) £99.00 Changed to Unedited [PERSON_NAME] (LEOPARD)…" at bounding box center [554, 322] width 706 height 101
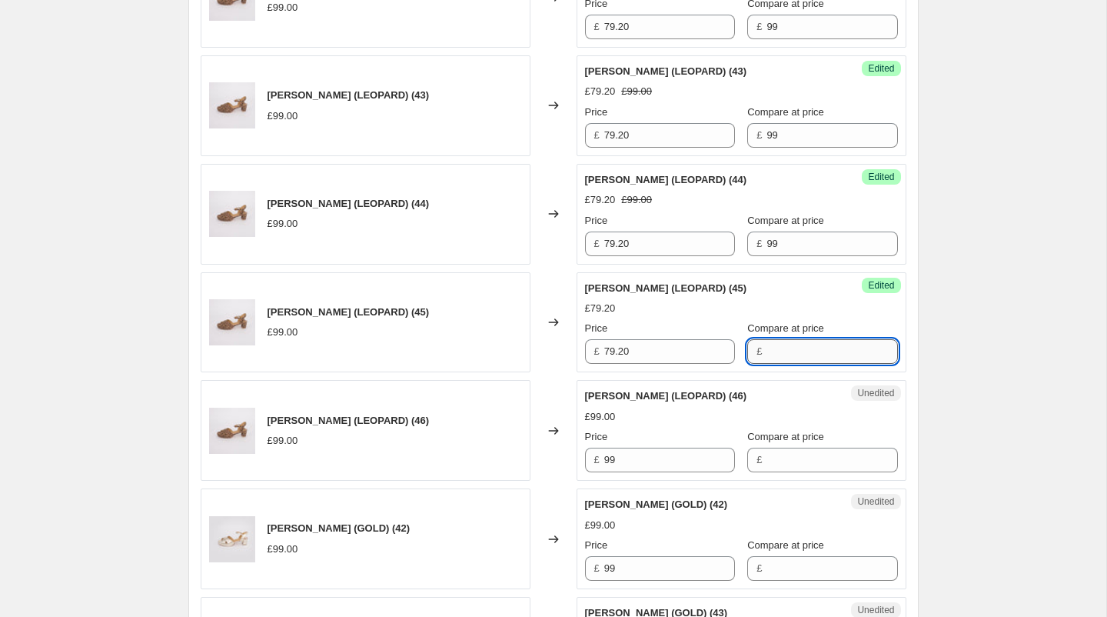
click at [767, 349] on input "Compare at price" at bounding box center [832, 351] width 131 height 25
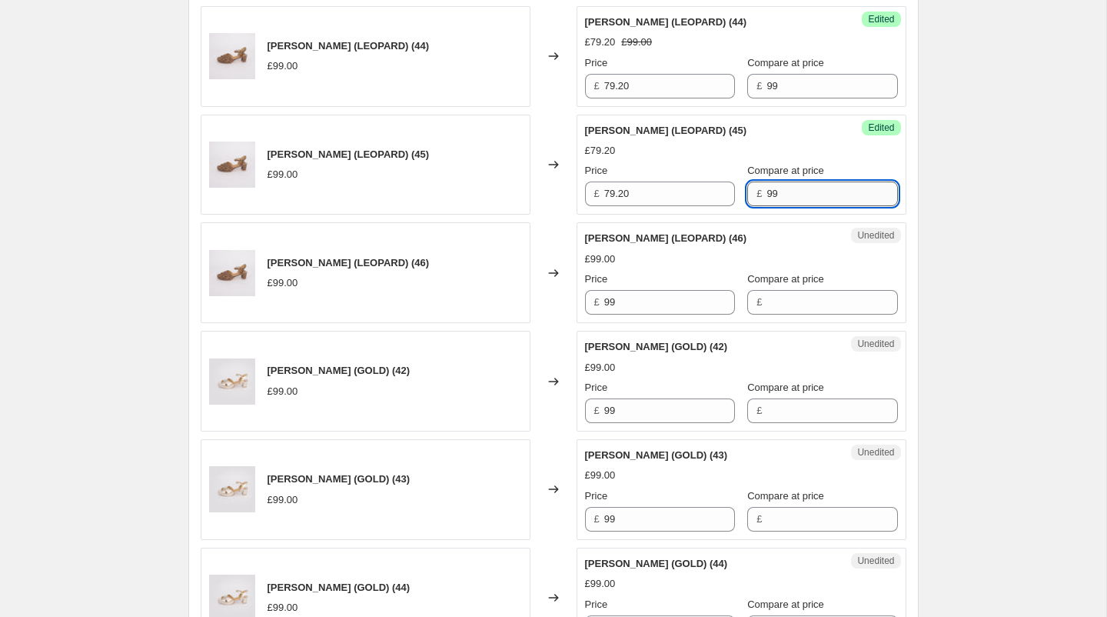
scroll to position [1536, 0]
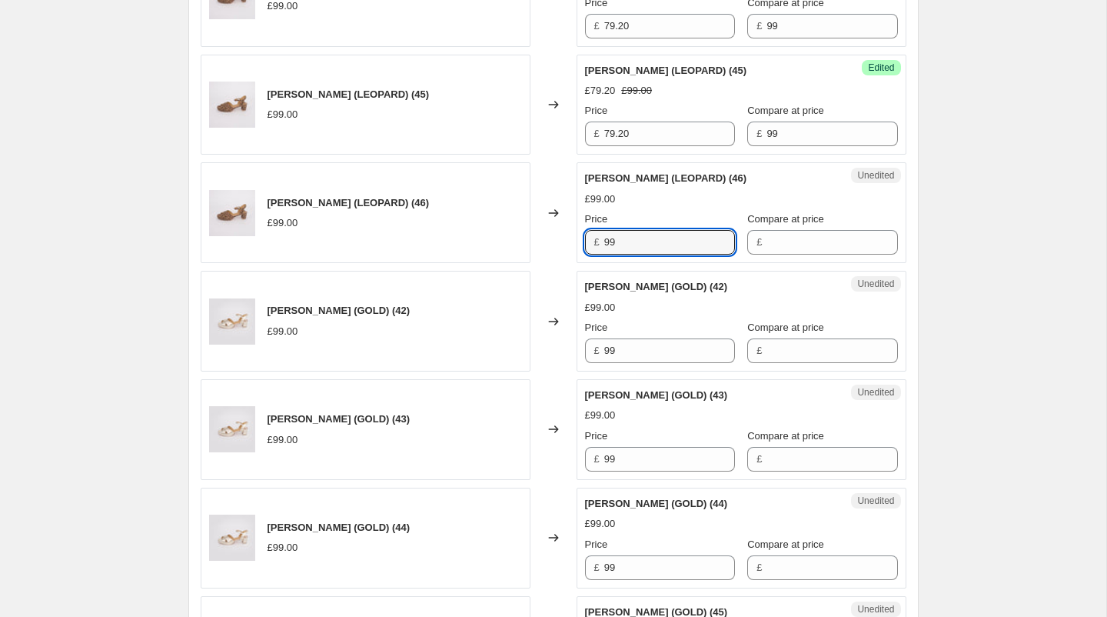
drag, startPoint x: 650, startPoint y: 235, endPoint x: 520, endPoint y: 234, distance: 129.9
click at [520, 234] on div "[PERSON_NAME] (LEOPARD) (46) £99.00 Changed to Unedited [PERSON_NAME] (LEOPARD)…" at bounding box center [554, 212] width 706 height 101
click at [767, 238] on input "Compare at price" at bounding box center [832, 242] width 131 height 25
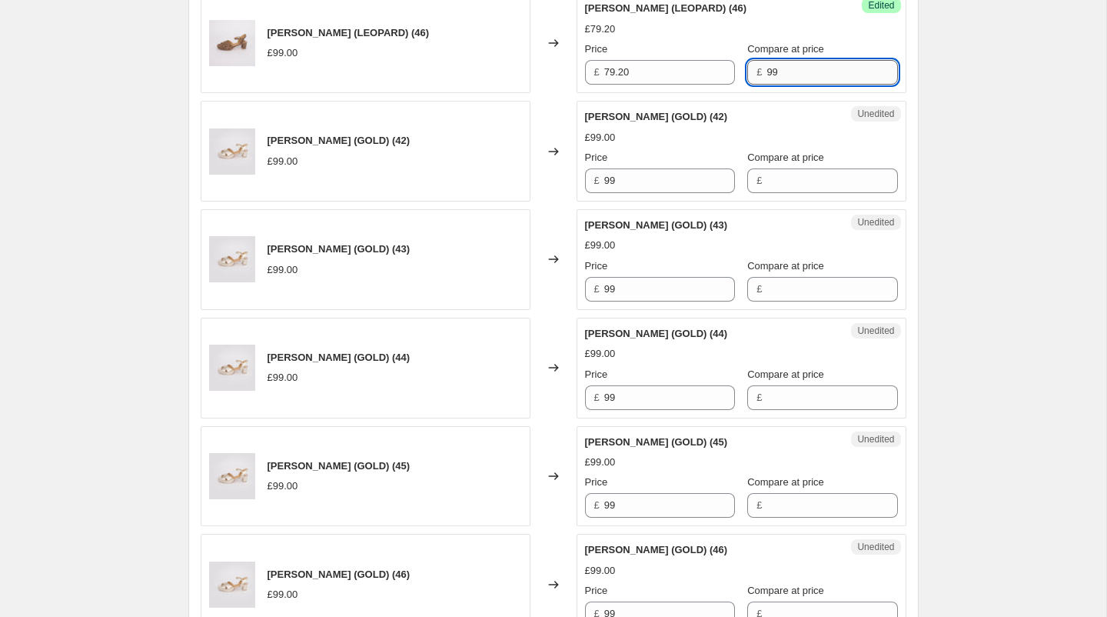
scroll to position [1752, 0]
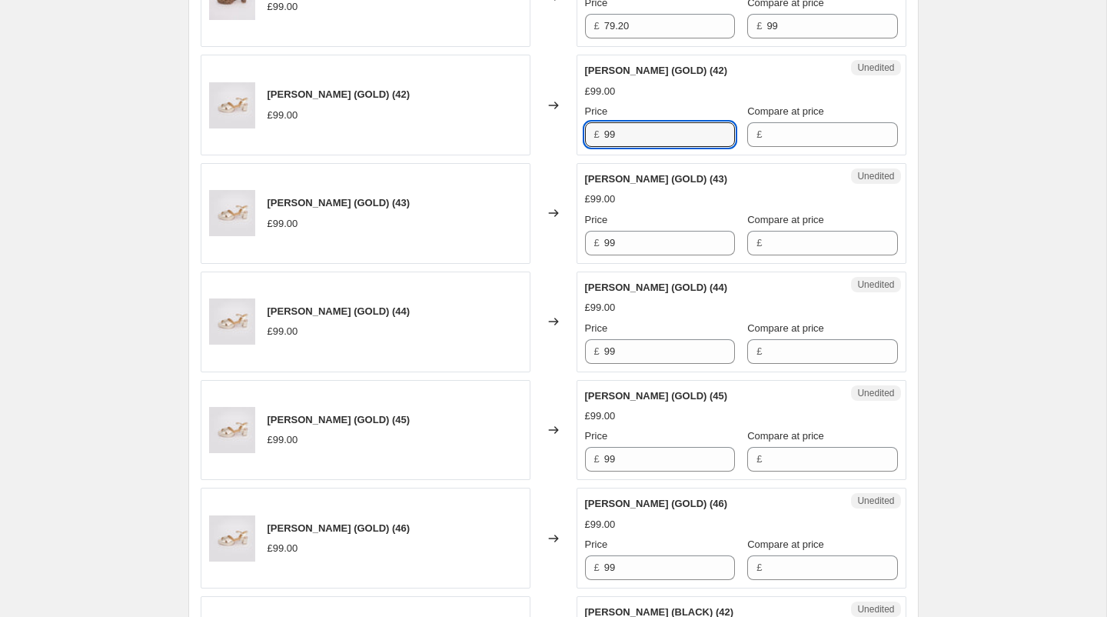
drag, startPoint x: 633, startPoint y: 130, endPoint x: 561, endPoint y: 126, distance: 71.6
click at [561, 126] on div "[PERSON_NAME] (GOLD) (42) £99.00 Changed to Unedited [PERSON_NAME] (GOLD) (42) …" at bounding box center [554, 105] width 706 height 101
click at [790, 132] on input "Compare at price" at bounding box center [832, 134] width 131 height 25
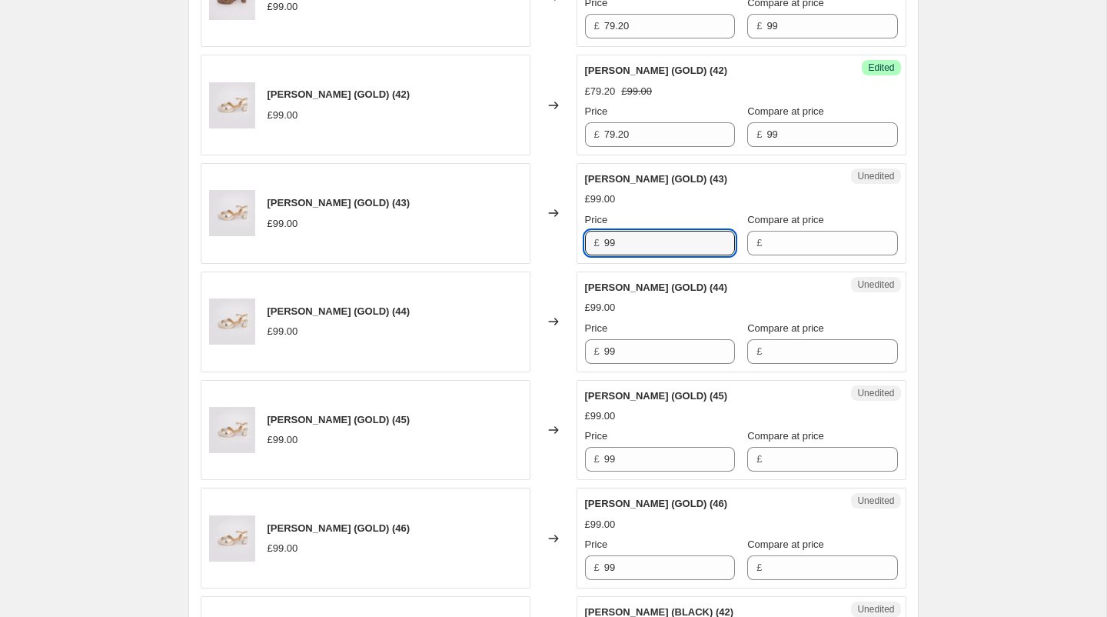
drag, startPoint x: 634, startPoint y: 234, endPoint x: 553, endPoint y: 234, distance: 81.5
click at [553, 234] on div "[PERSON_NAME] (GOLD) (43) £99.00 Changed to Unedited [PERSON_NAME] (GOLD) (43) …" at bounding box center [554, 213] width 706 height 101
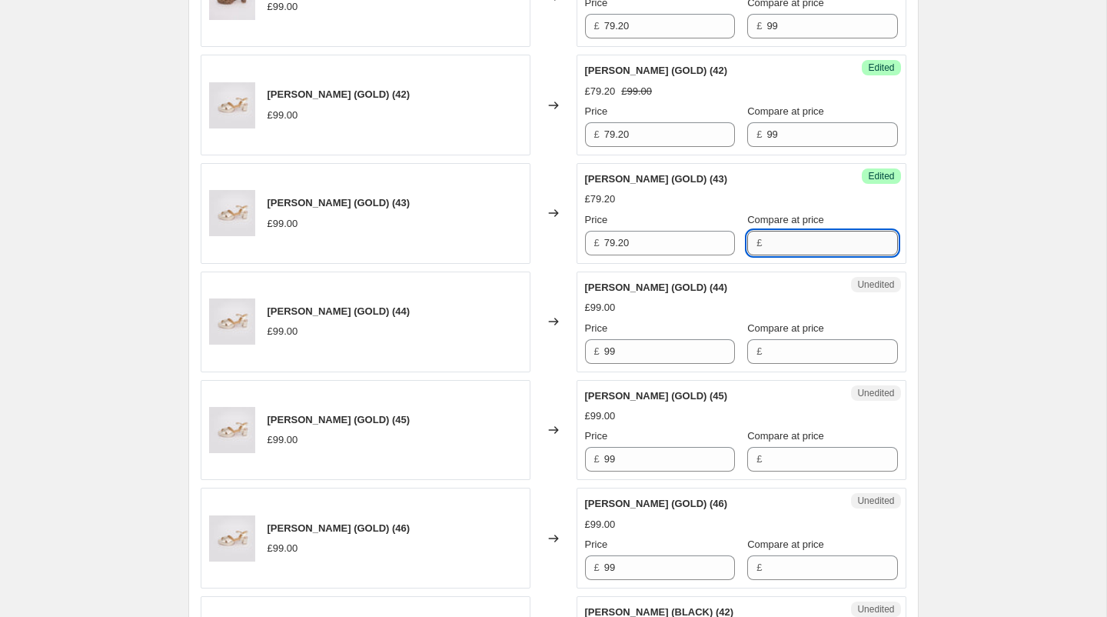
click at [779, 240] on input "Compare at price" at bounding box center [832, 243] width 131 height 25
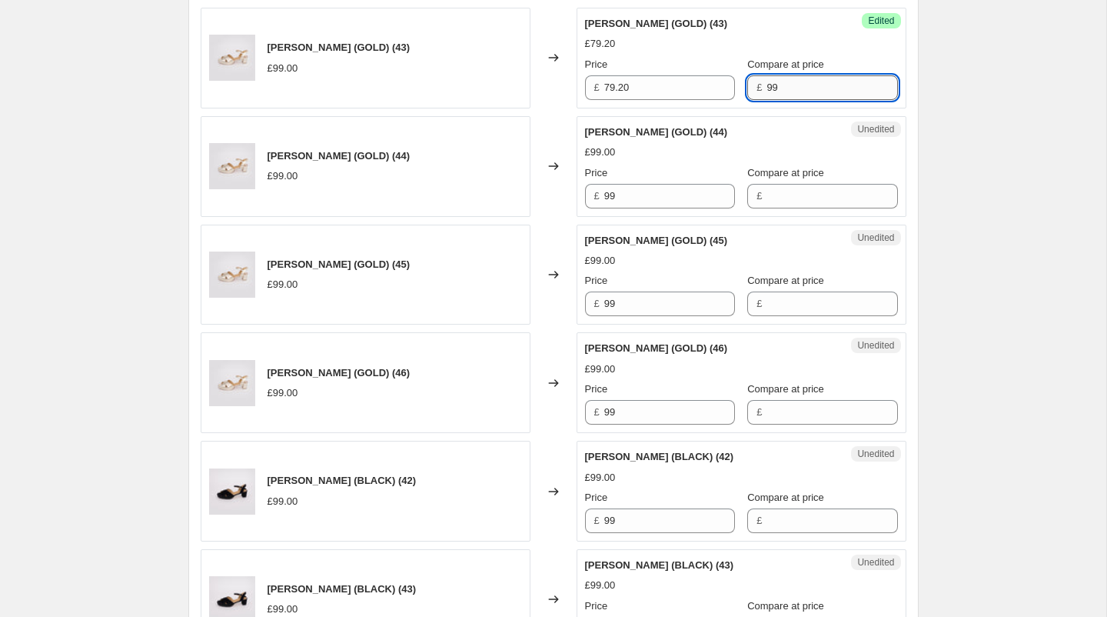
scroll to position [1915, 0]
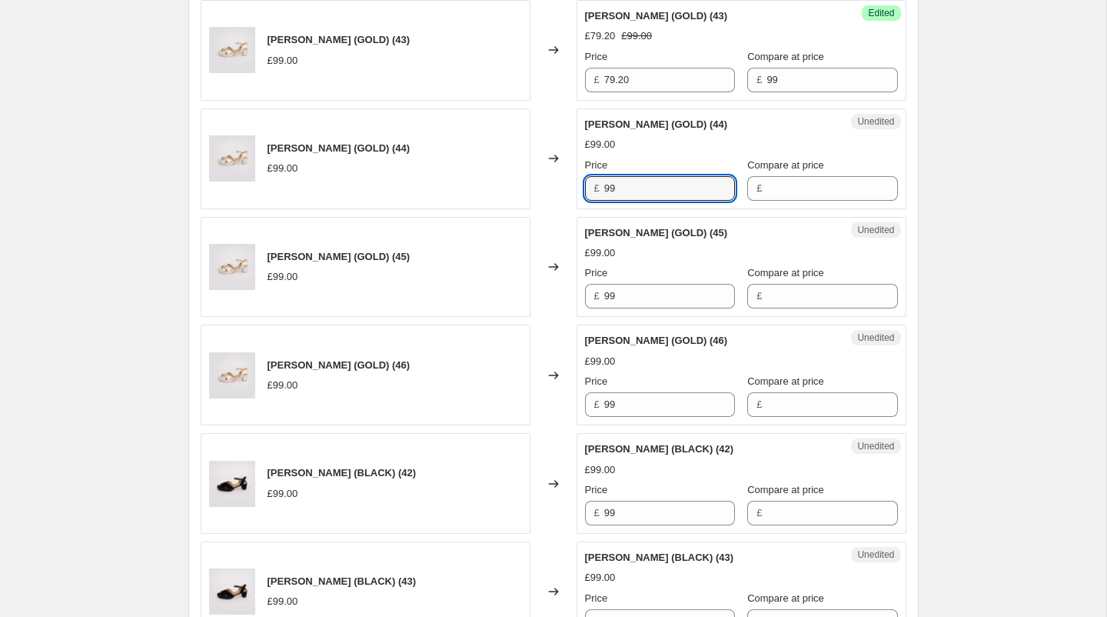
drag, startPoint x: 657, startPoint y: 181, endPoint x: 523, endPoint y: 181, distance: 133.8
click at [523, 181] on div "[PERSON_NAME] (GOLD) (44) £99.00 Changed to Unedited [PERSON_NAME] (GOLD) (44) …" at bounding box center [554, 158] width 706 height 101
click at [777, 176] on input "Compare at price" at bounding box center [832, 188] width 131 height 25
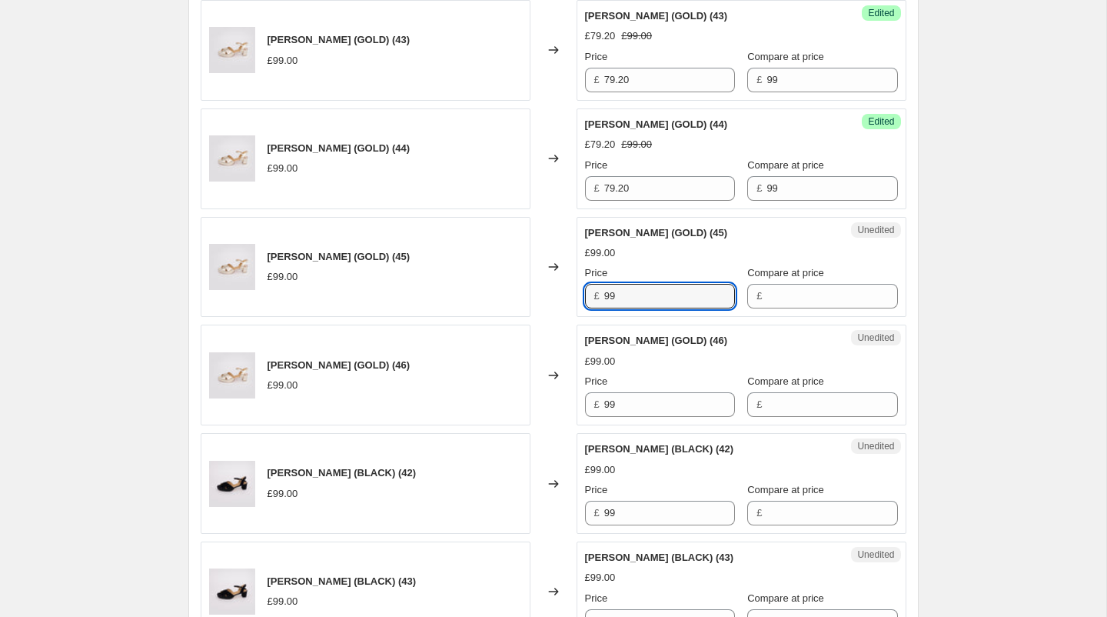
drag, startPoint x: 638, startPoint y: 279, endPoint x: 515, endPoint y: 278, distance: 123.0
click at [515, 278] on div "[PERSON_NAME] (GOLD) (45) £99.00 Changed to Unedited [PERSON_NAME] (GOLD) (45) …" at bounding box center [554, 267] width 706 height 101
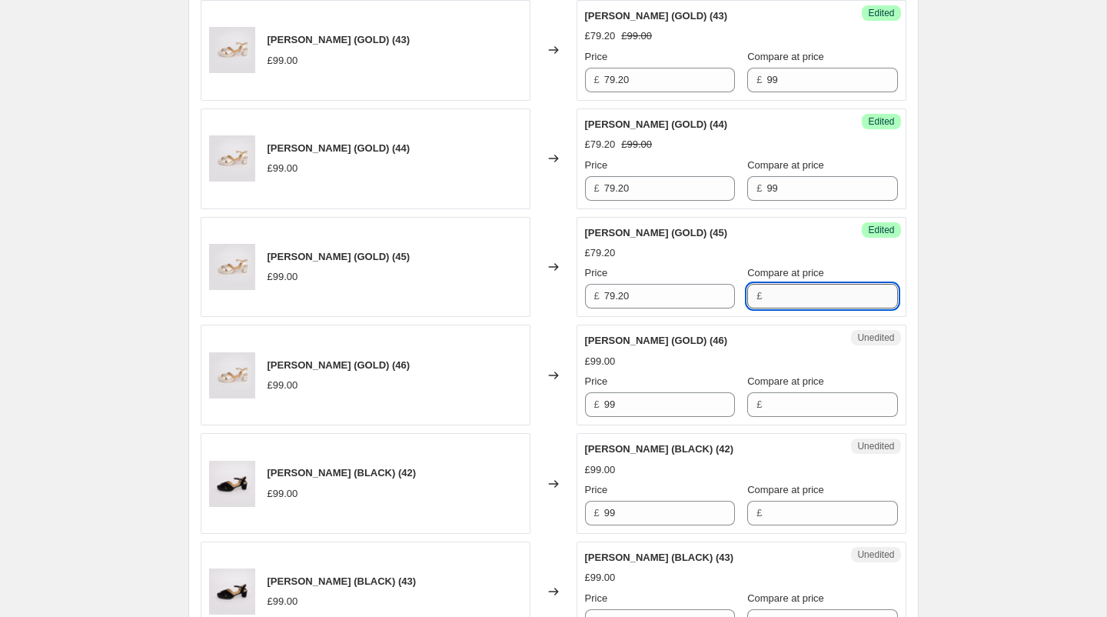
click at [799, 284] on input "Compare at price" at bounding box center [832, 296] width 131 height 25
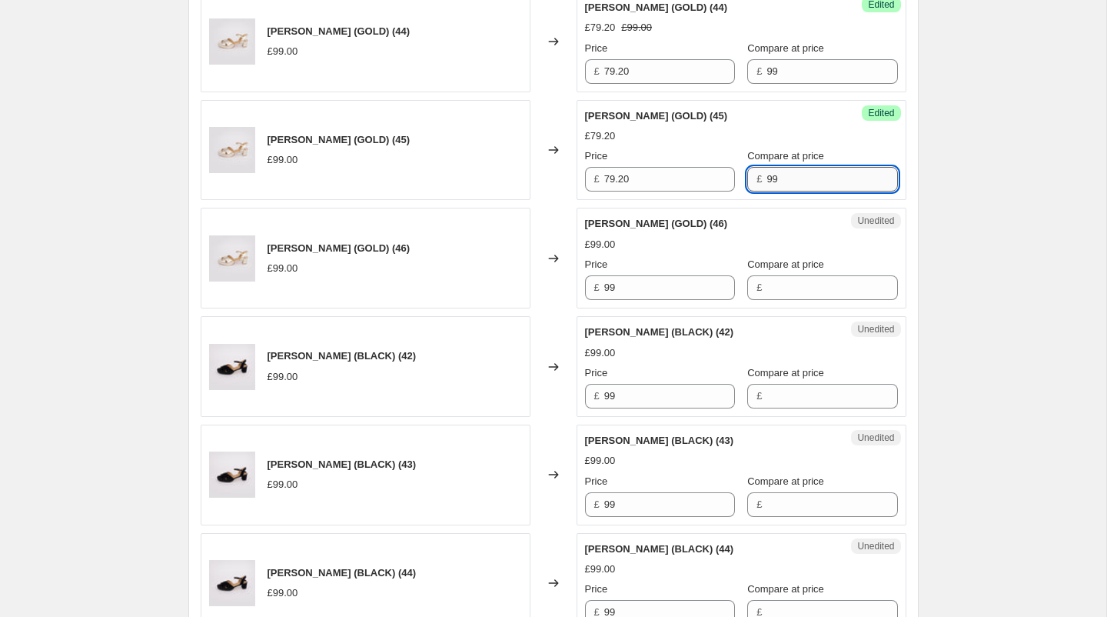
scroll to position [2170, 0]
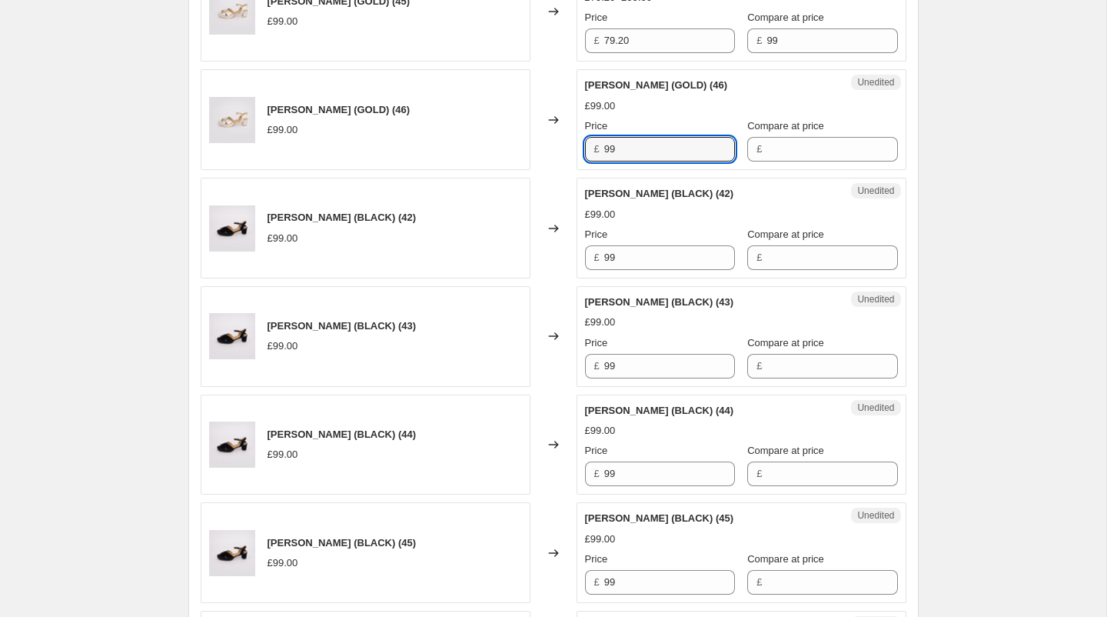
drag, startPoint x: 636, startPoint y: 141, endPoint x: 545, endPoint y: 141, distance: 90.7
click at [545, 141] on div "[PERSON_NAME] (GOLD) (46) £99.00 Changed to Unedited [PERSON_NAME] (GOLD) (46) …" at bounding box center [554, 119] width 706 height 101
click at [781, 137] on input "Compare at price" at bounding box center [832, 149] width 131 height 25
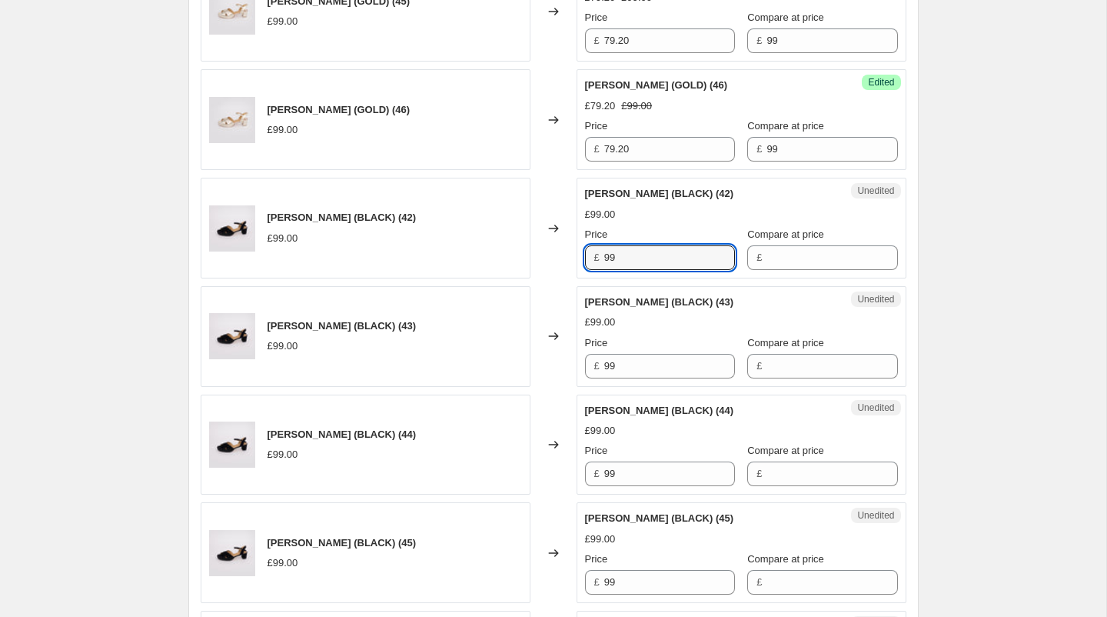
drag, startPoint x: 648, startPoint y: 244, endPoint x: 561, endPoint y: 243, distance: 86.9
click at [561, 243] on div "[PERSON_NAME] (BLACK) (42) £99.00 Changed to Unedited [PERSON_NAME] (BLACK) (42…" at bounding box center [554, 228] width 706 height 101
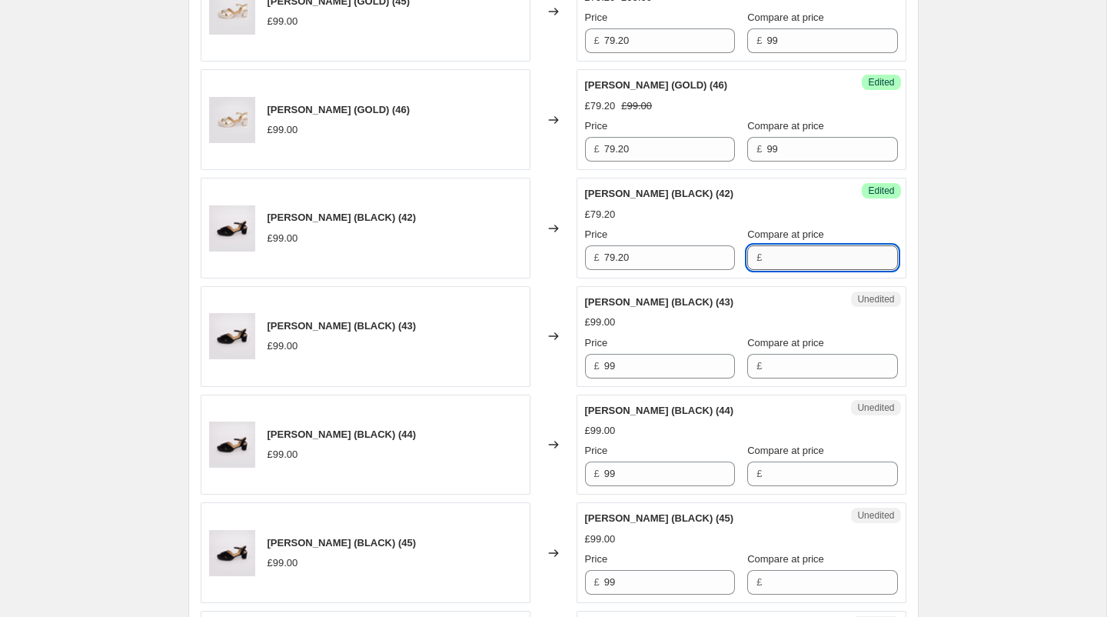
click at [790, 245] on input "Compare at price" at bounding box center [832, 257] width 131 height 25
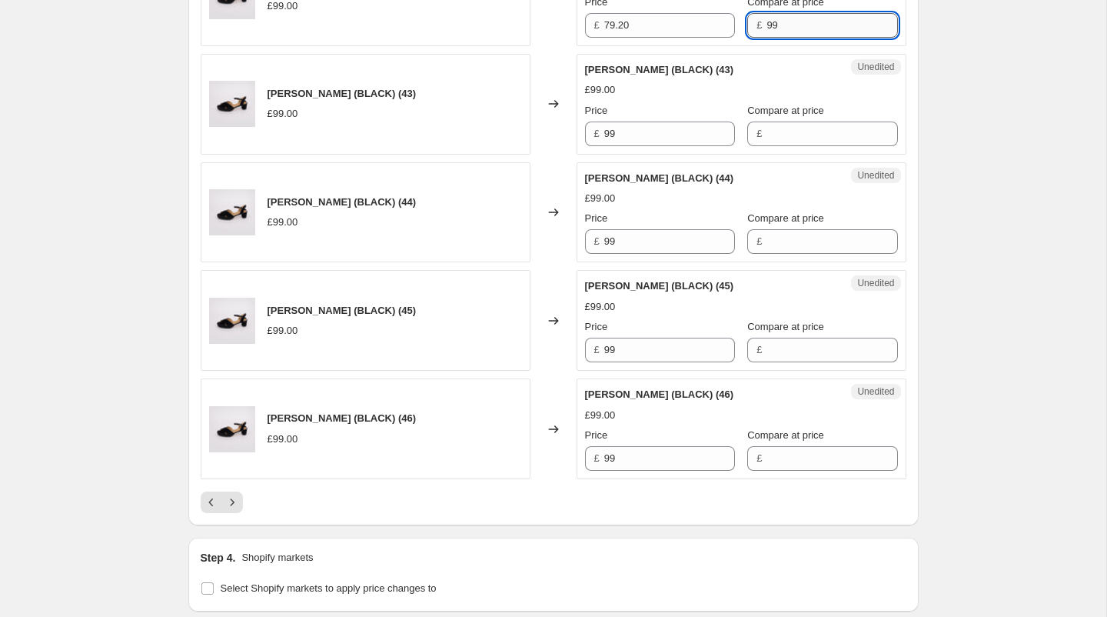
scroll to position [2426, 0]
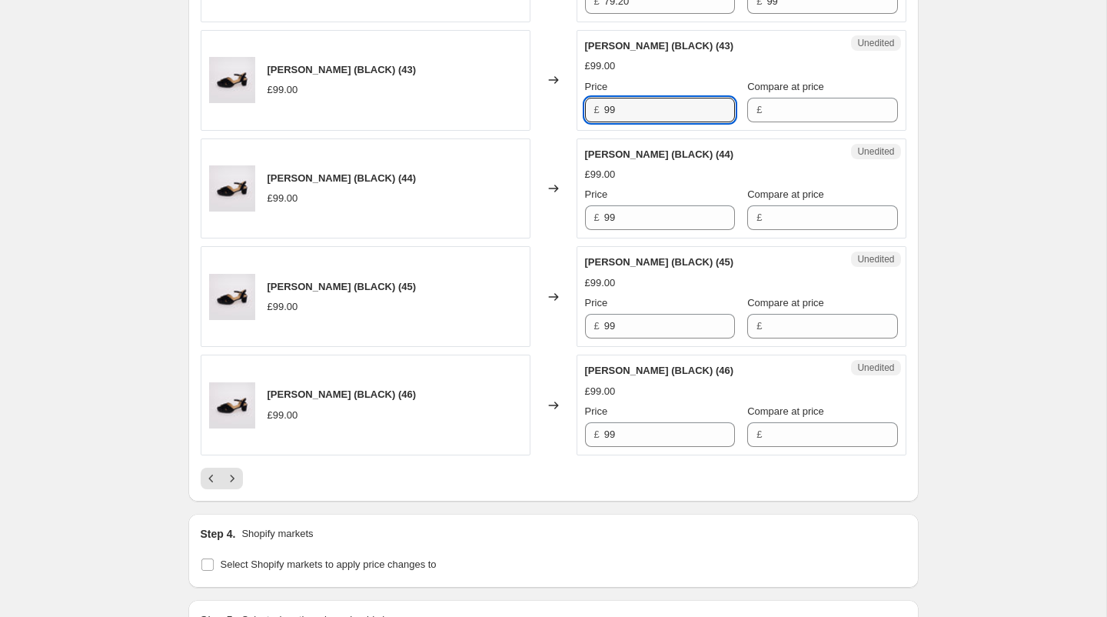
drag, startPoint x: 631, startPoint y: 104, endPoint x: 560, endPoint y: 101, distance: 71.6
click at [560, 101] on div "[PERSON_NAME] (BLACK) (43) £99.00 Changed to Unedited [PERSON_NAME] (BLACK) (43…" at bounding box center [554, 80] width 706 height 101
click at [787, 108] on input "Compare at price" at bounding box center [832, 110] width 131 height 25
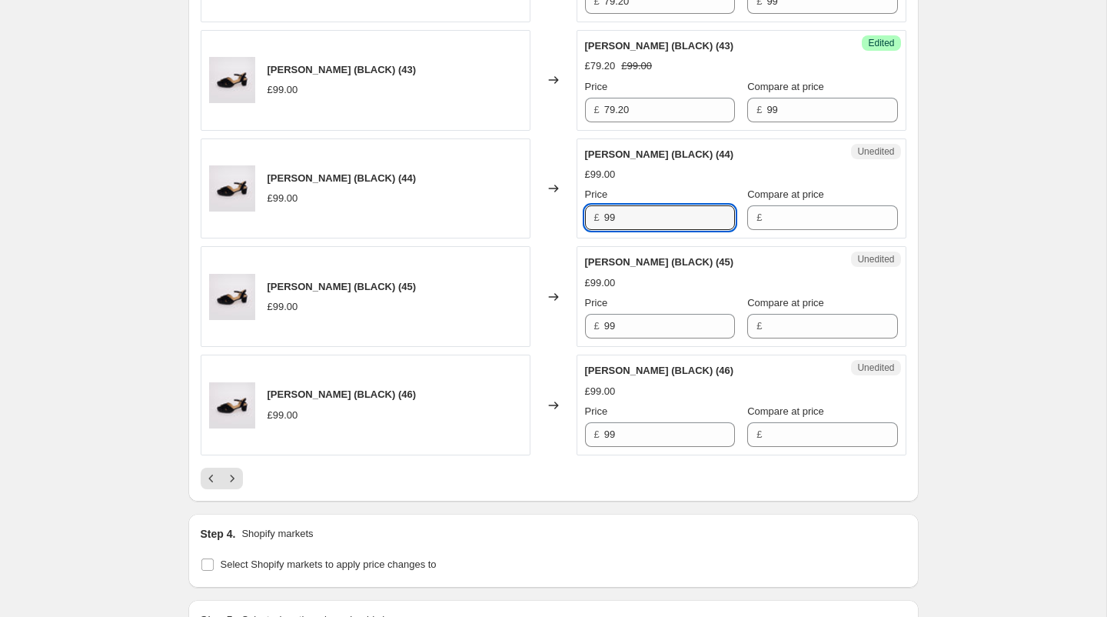
drag, startPoint x: 652, startPoint y: 210, endPoint x: 550, endPoint y: 208, distance: 101.5
click at [550, 208] on div "[PERSON_NAME] (BLACK) (44) £99.00 Changed to Unedited [PERSON_NAME] (BLACK) (44…" at bounding box center [554, 188] width 706 height 101
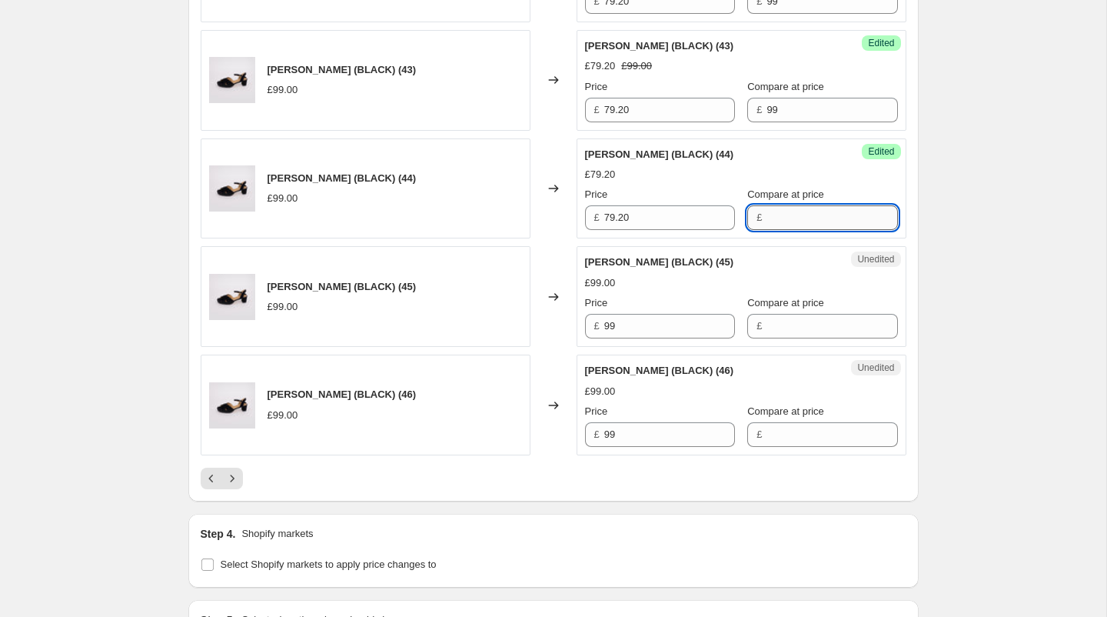
click at [782, 205] on input "Compare at price" at bounding box center [832, 217] width 131 height 25
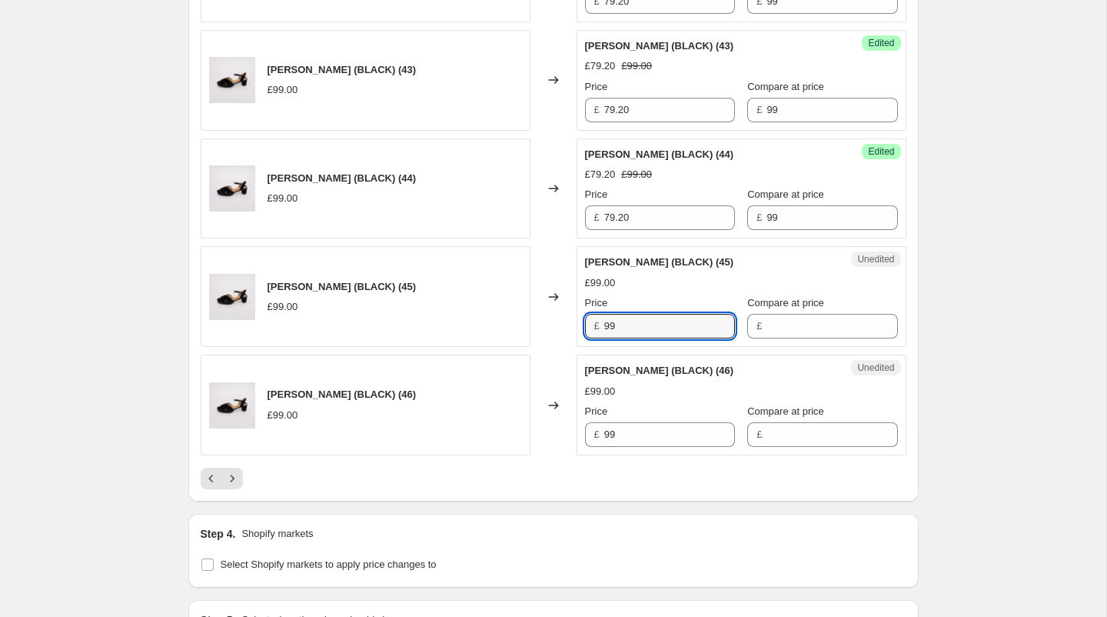
drag, startPoint x: 650, startPoint y: 311, endPoint x: 550, endPoint y: 305, distance: 99.3
click at [550, 305] on div "[PERSON_NAME] (BLACK) (45) £99.00 Changed to Unedited [PERSON_NAME] (BLACK) (45…" at bounding box center [554, 296] width 706 height 101
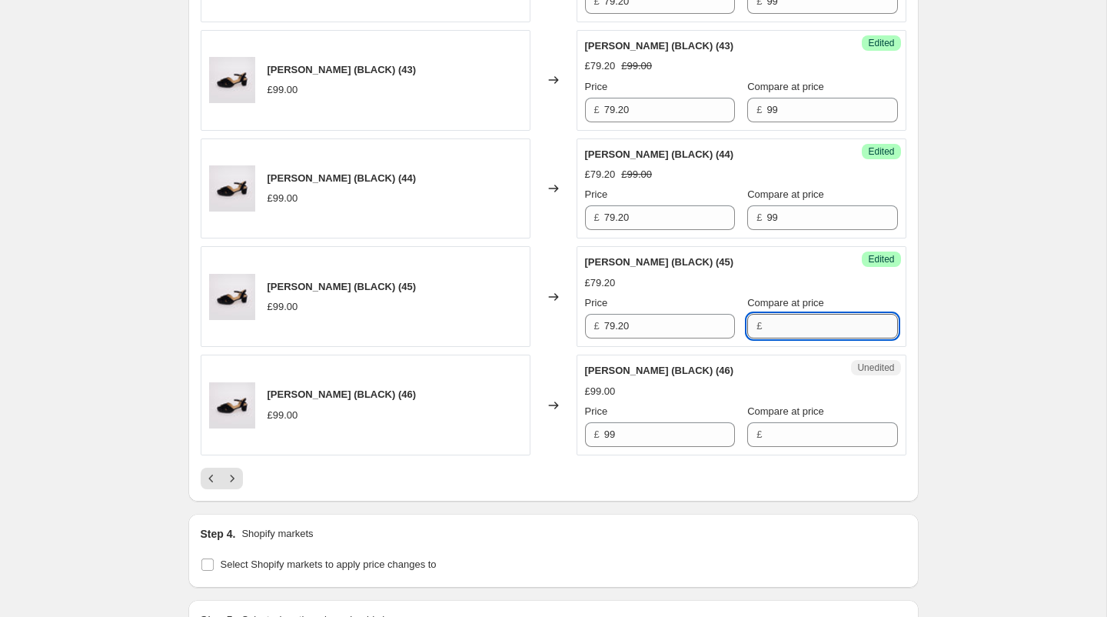
click at [783, 314] on input "Compare at price" at bounding box center [832, 326] width 131 height 25
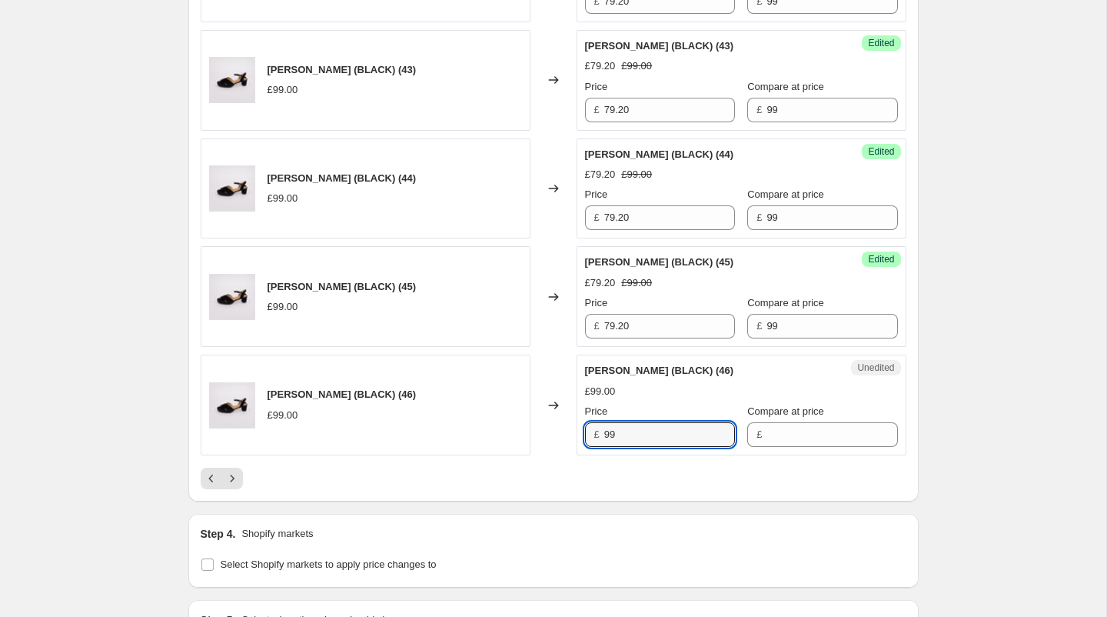
drag, startPoint x: 643, startPoint y: 411, endPoint x: 661, endPoint y: 441, distance: 35.9
click at [797, 426] on input "Compare at price" at bounding box center [832, 434] width 131 height 25
click at [663, 468] on div at bounding box center [554, 478] width 706 height 22
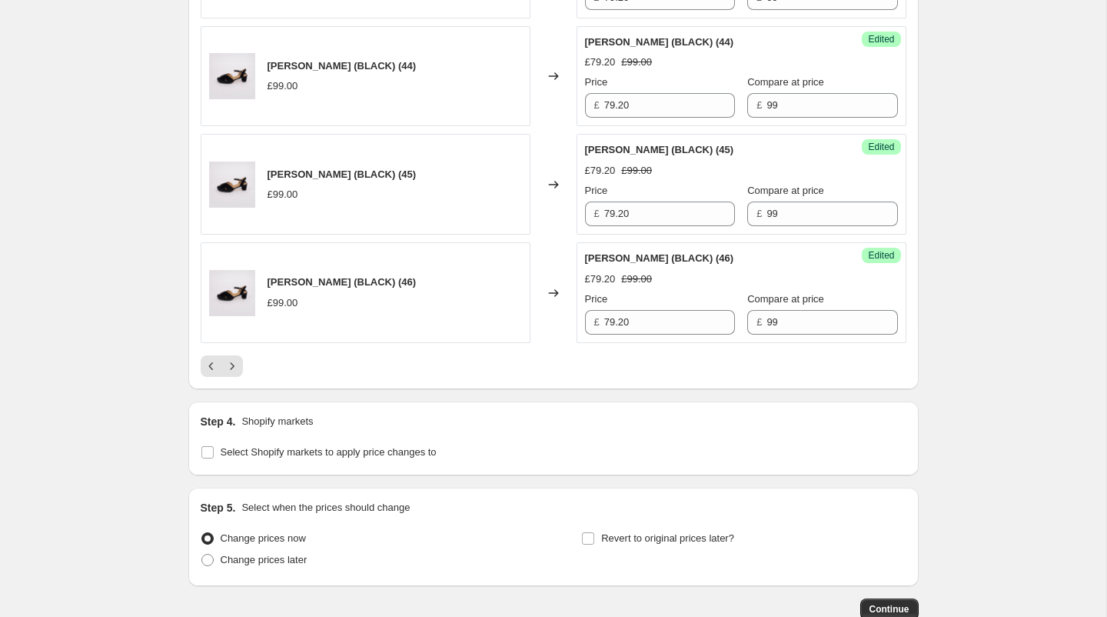
scroll to position [2547, 0]
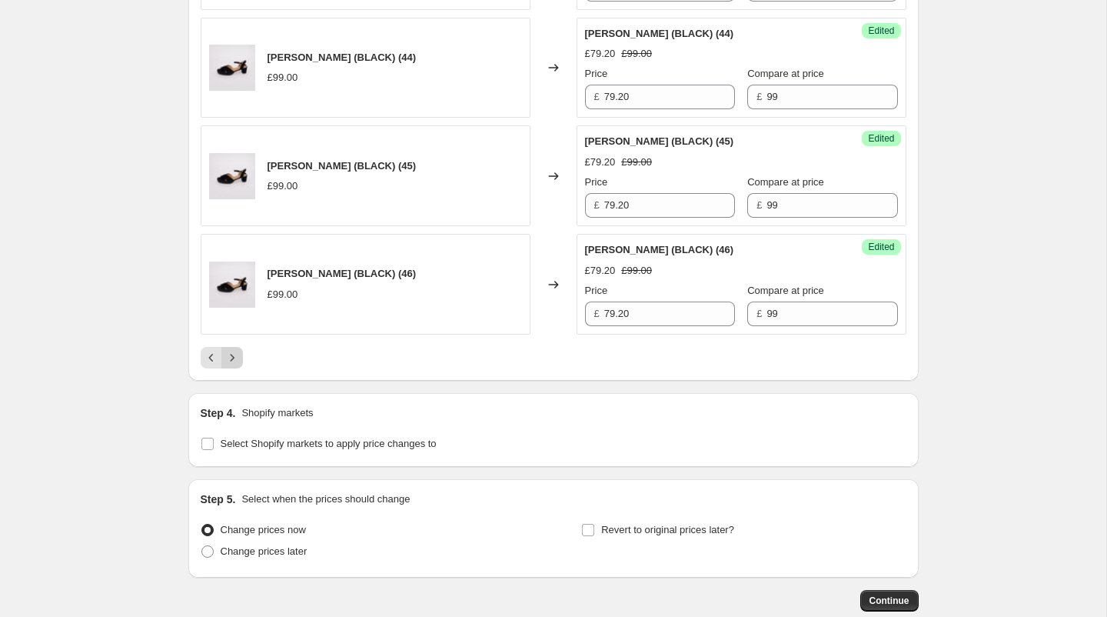
click at [229, 351] on button "Next" at bounding box center [232, 358] width 22 height 22
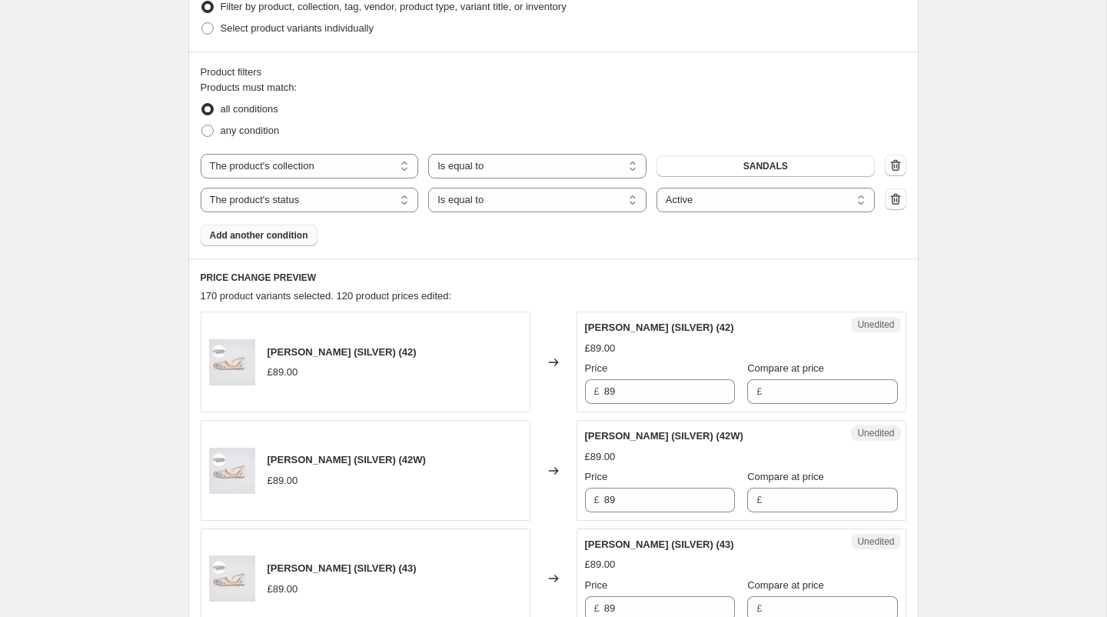
scroll to position [489, 0]
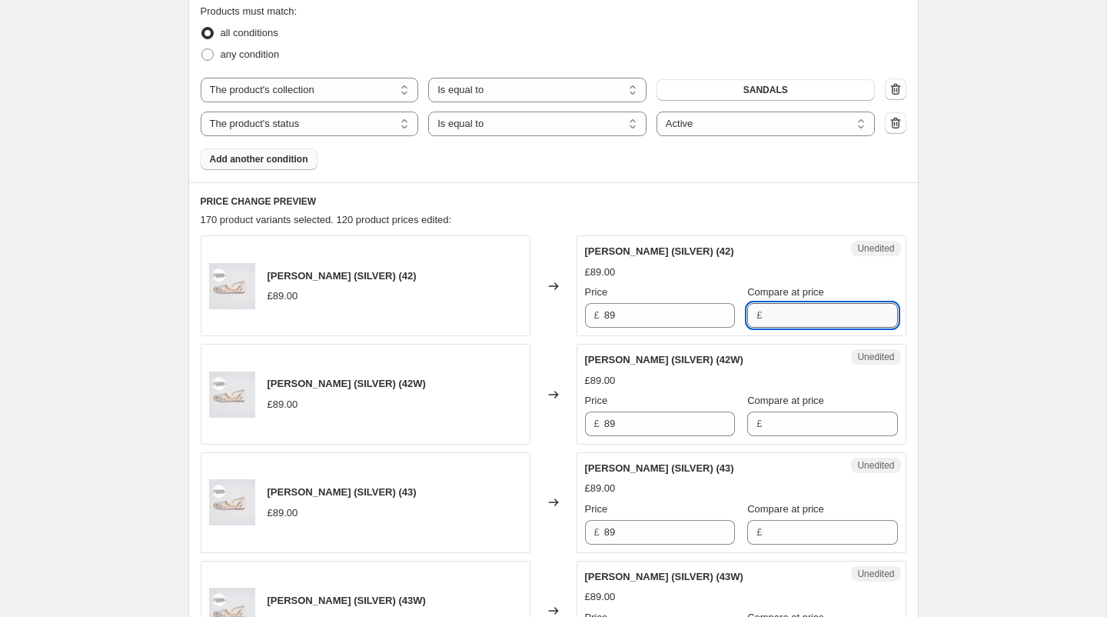
click at [815, 314] on input "Compare at price" at bounding box center [832, 315] width 131 height 25
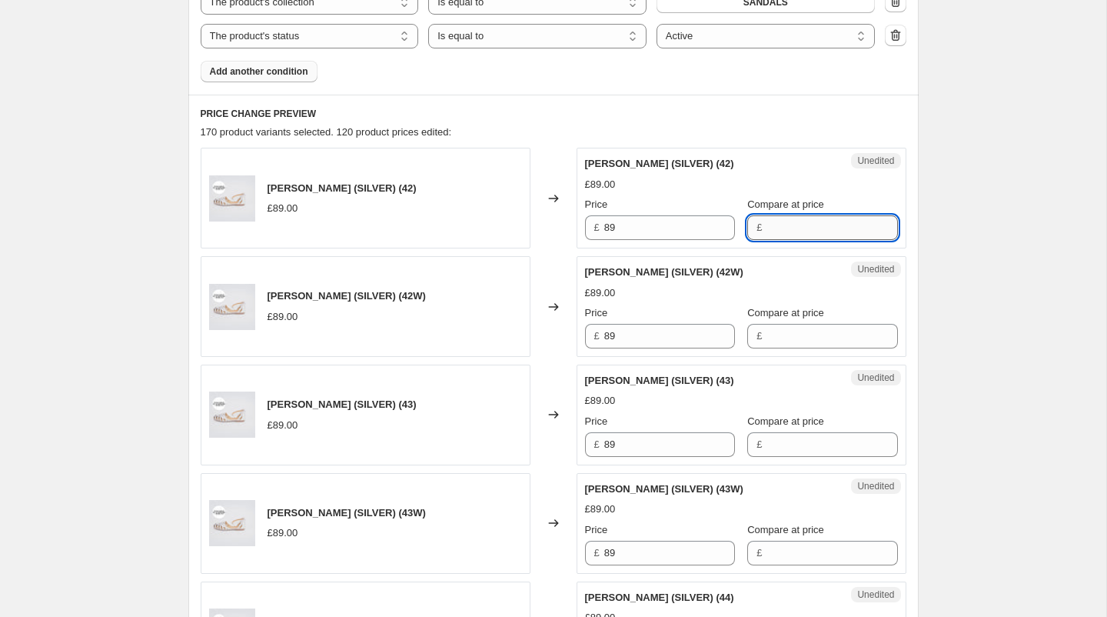
scroll to position [577, 0]
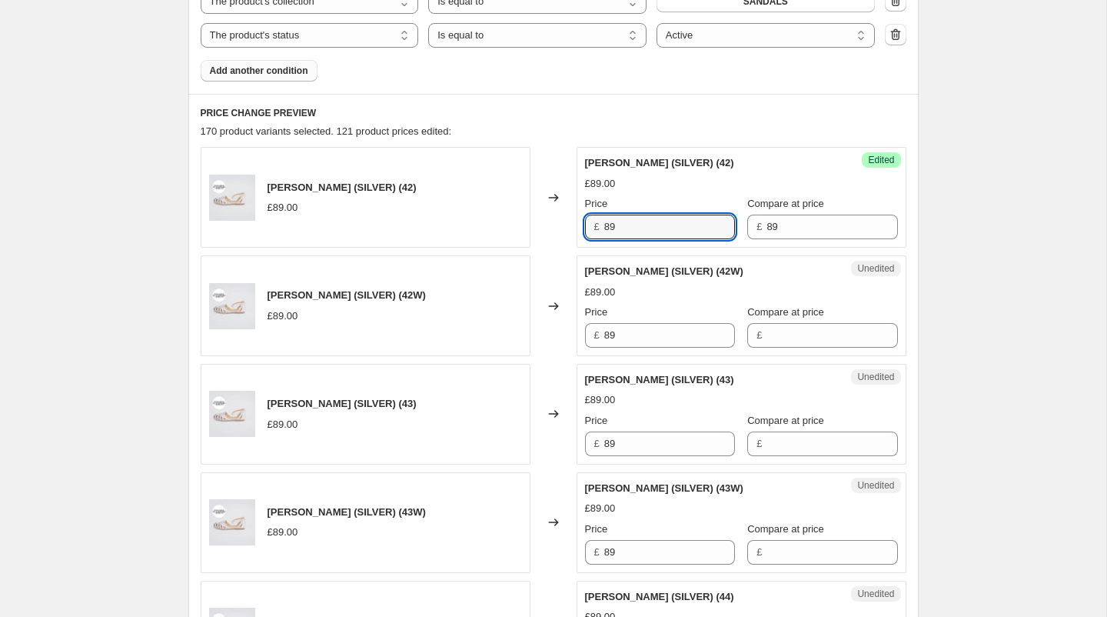
drag, startPoint x: 645, startPoint y: 231, endPoint x: 590, endPoint y: 217, distance: 57.3
click at [590, 217] on div "£ 89" at bounding box center [660, 227] width 150 height 25
drag, startPoint x: 665, startPoint y: 230, endPoint x: 534, endPoint y: 225, distance: 130.8
click at [534, 225] on div "[PERSON_NAME] (SILVER) (42) £89.00 Changed to Success Edited [PERSON_NAME] (SIL…" at bounding box center [554, 197] width 706 height 101
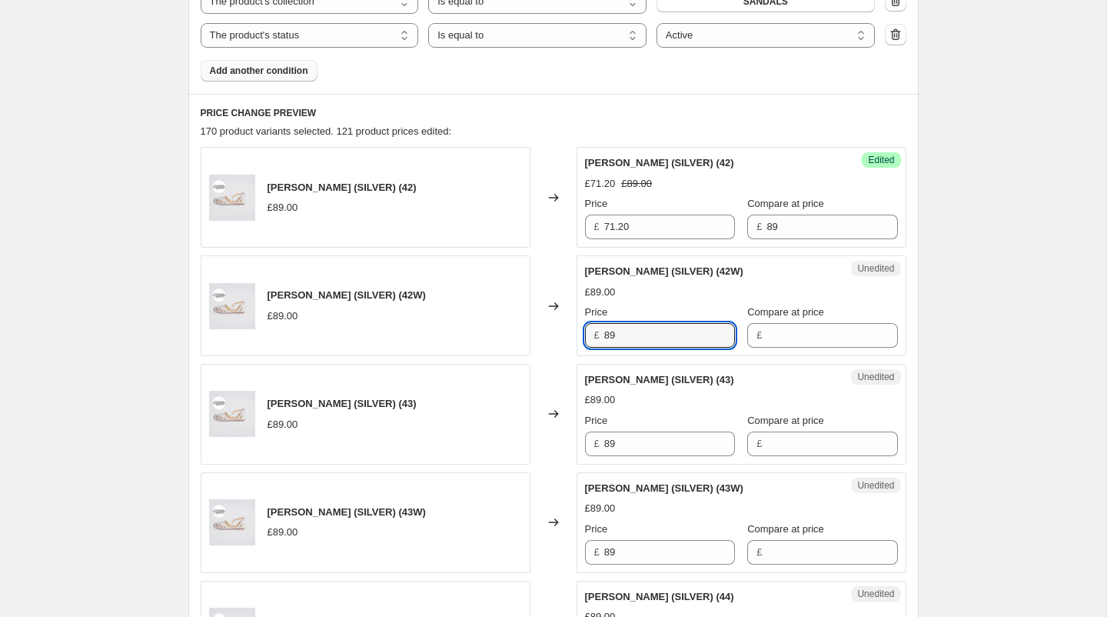
drag, startPoint x: 634, startPoint y: 329, endPoint x: 540, endPoint y: 328, distance: 93.8
click at [540, 328] on div "[PERSON_NAME] (SILVER) (42W) £89.00 Changed to Unedited [PERSON_NAME] (SILVER) …" at bounding box center [554, 305] width 706 height 101
paste input "71.20"
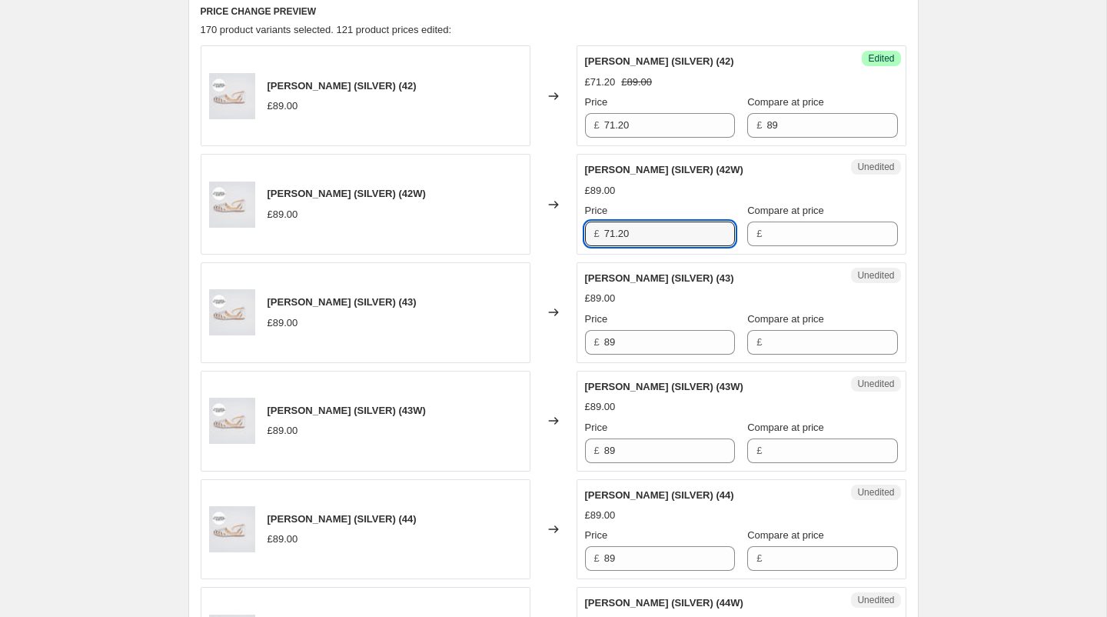
scroll to position [754, 0]
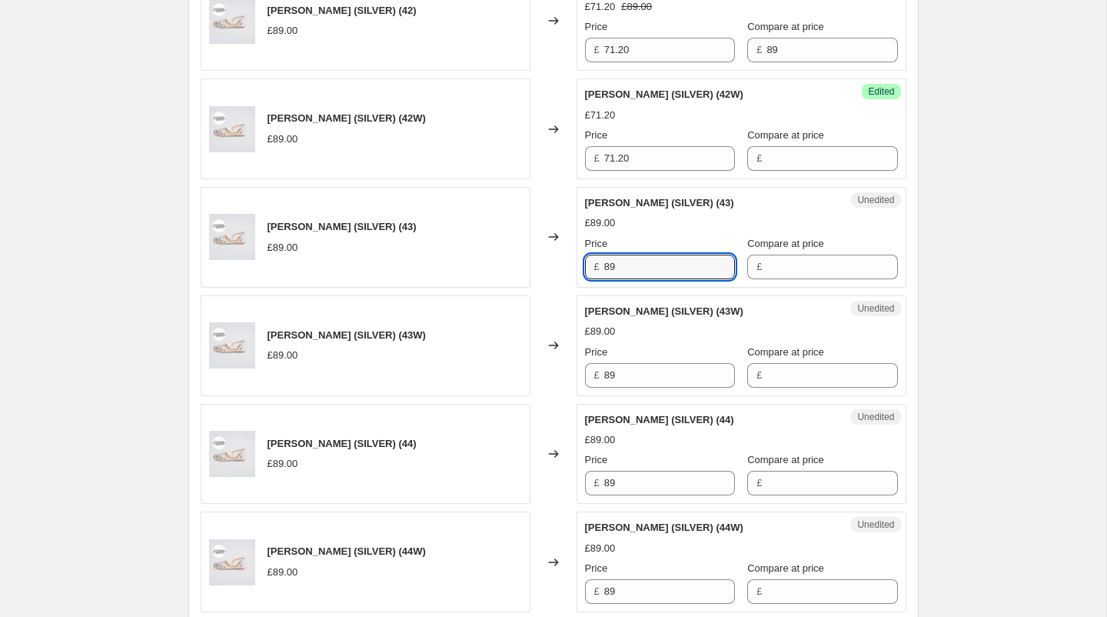
drag, startPoint x: 644, startPoint y: 274, endPoint x: 570, endPoint y: 264, distance: 75.2
click at [570, 264] on div "[PERSON_NAME] (SILVER) (43) £89.00 Changed to Unedited [PERSON_NAME] (SILVER) (…" at bounding box center [554, 237] width 706 height 101
paste input "71.20"
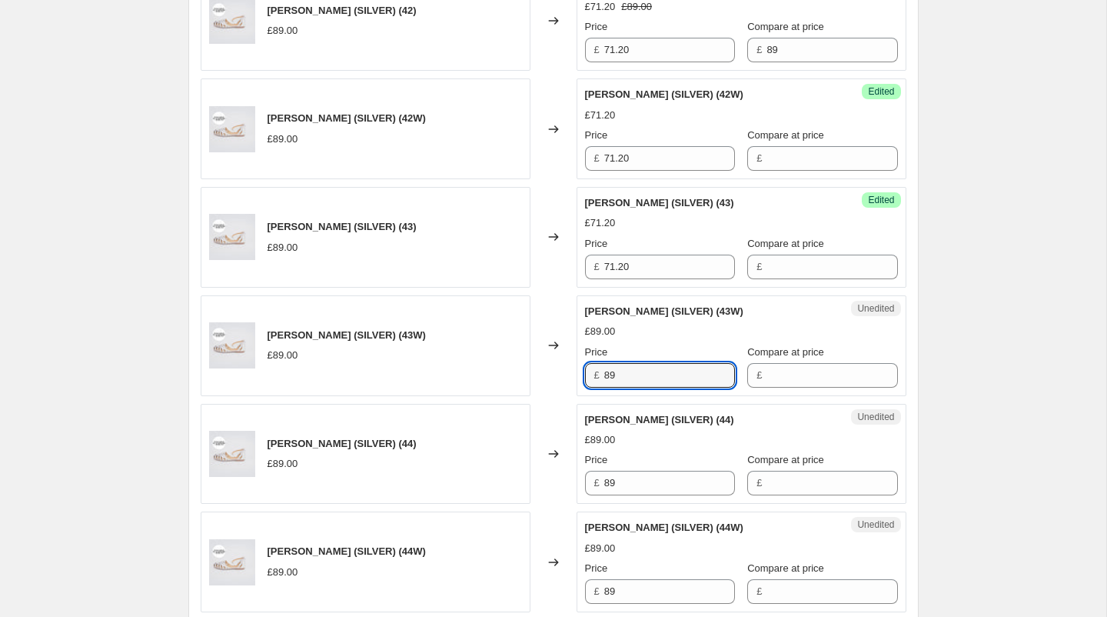
drag, startPoint x: 628, startPoint y: 368, endPoint x: 564, endPoint y: 367, distance: 63.8
click at [564, 367] on div "[PERSON_NAME] (SILVER) (43W) £89.00 Changed to Unedited [PERSON_NAME] (SILVER) …" at bounding box center [554, 345] width 706 height 101
paste input "71.20"
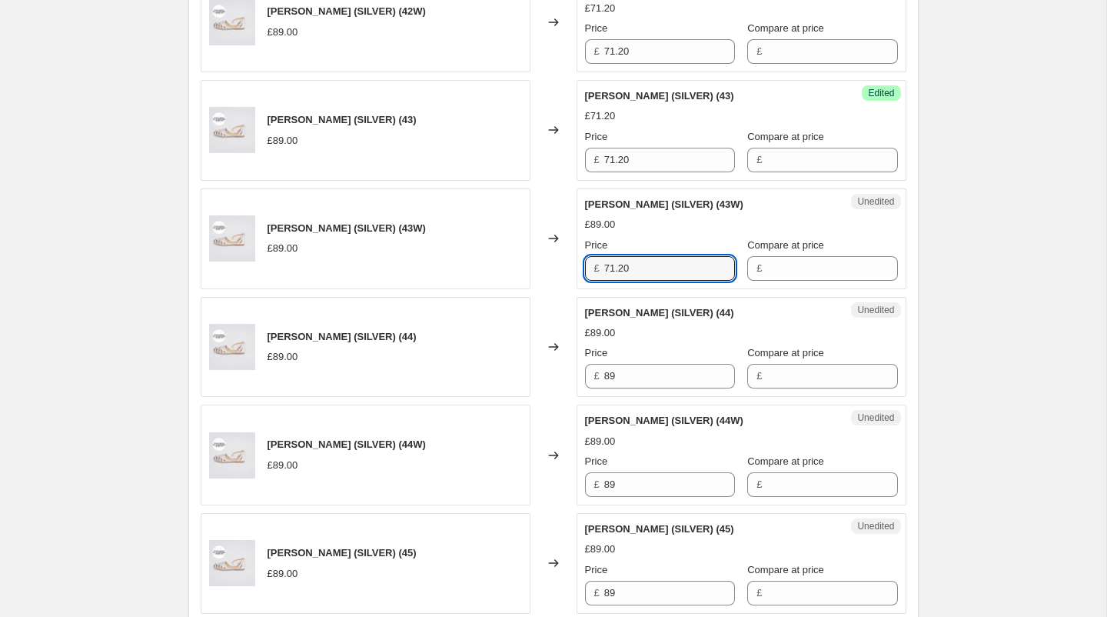
scroll to position [910, 0]
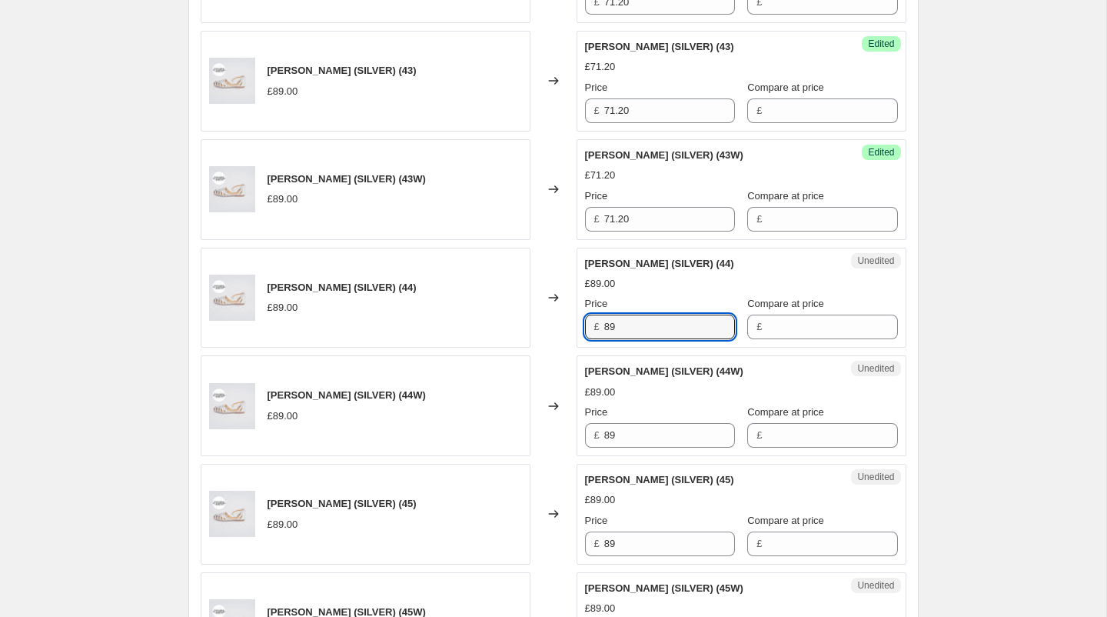
drag, startPoint x: 638, startPoint y: 330, endPoint x: 550, endPoint y: 329, distance: 88.4
click at [550, 329] on div "[PERSON_NAME] (SILVER) (44) £89.00 Changed to Unedited [PERSON_NAME] (SILVER) (…" at bounding box center [554, 298] width 706 height 101
paste input "71.20"
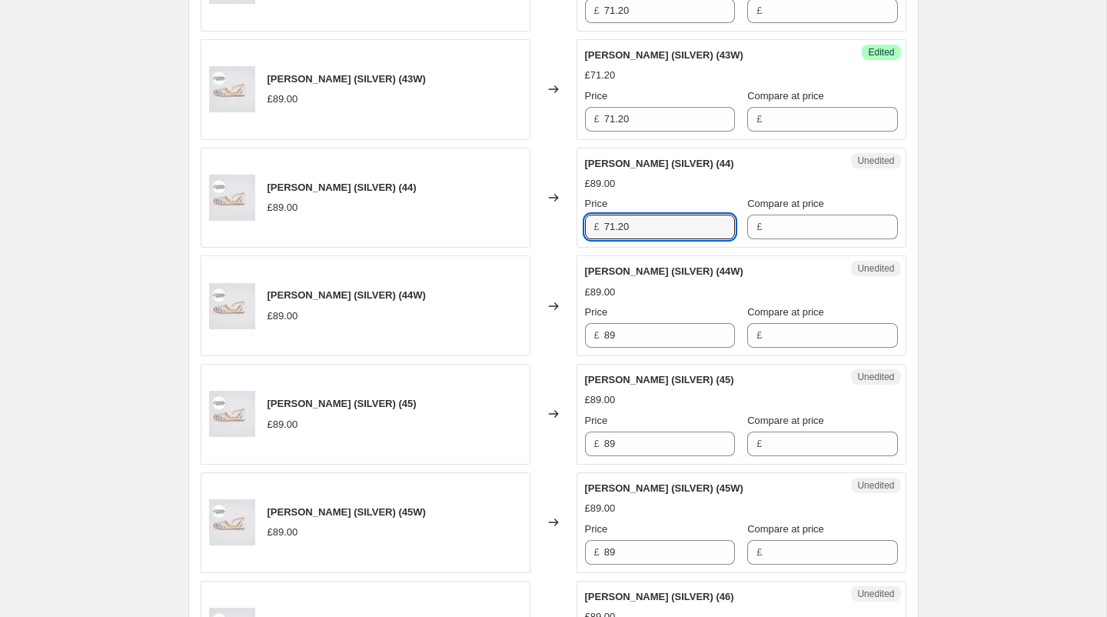
scroll to position [1074, 0]
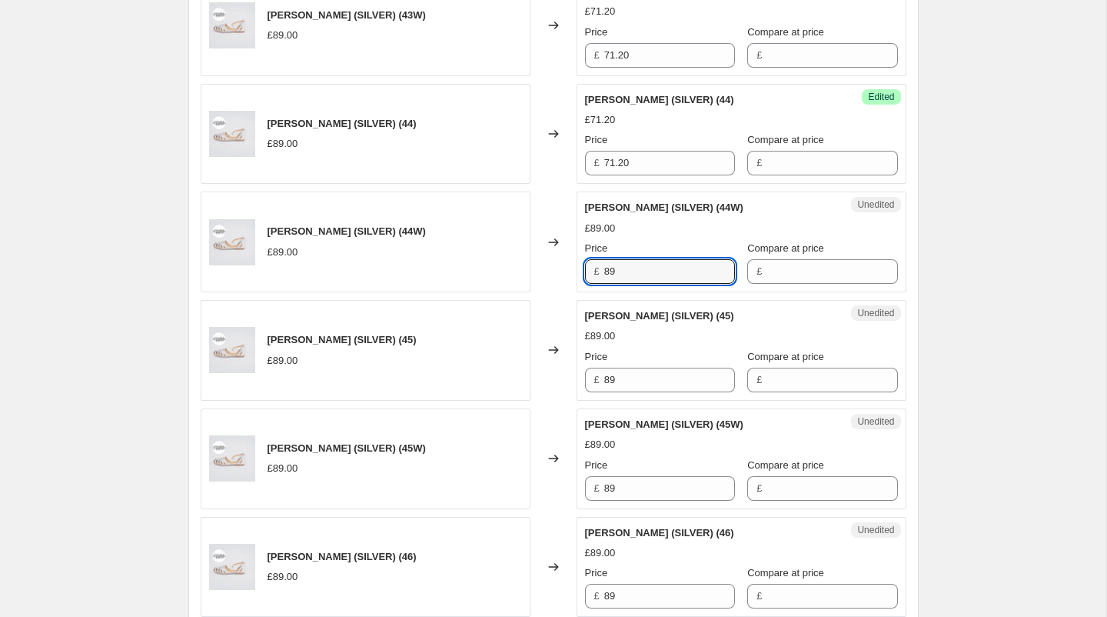
drag, startPoint x: 634, startPoint y: 267, endPoint x: 538, endPoint y: 262, distance: 96.2
click at [538, 262] on div "[PERSON_NAME] (SILVER) (44W) £89.00 Changed to Unedited [PERSON_NAME] (SILVER) …" at bounding box center [554, 241] width 706 height 101
paste input "71.20"
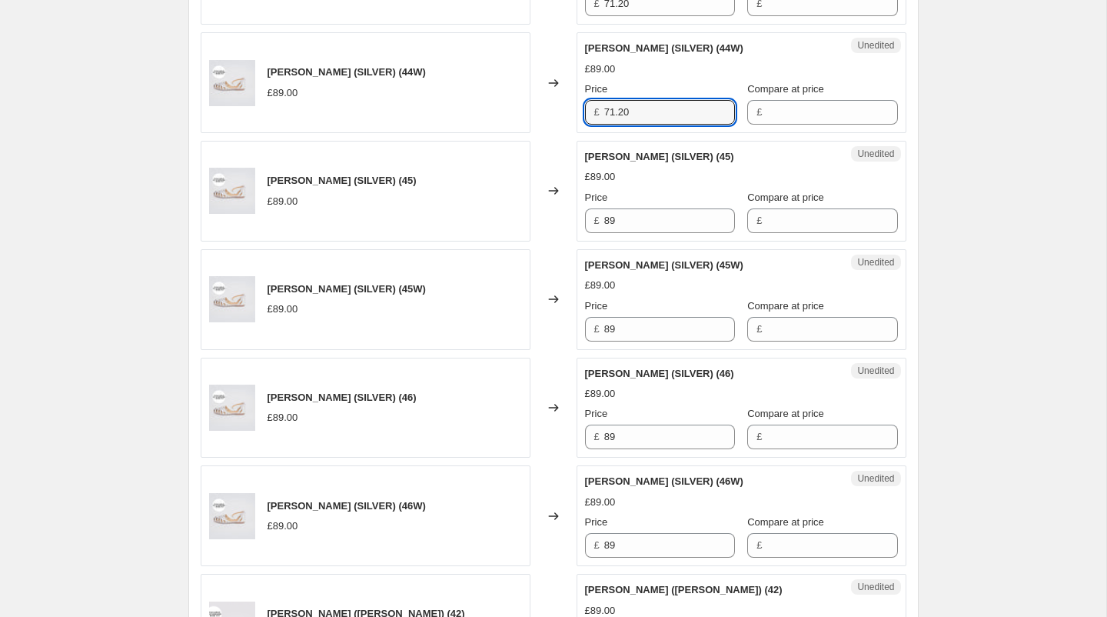
scroll to position [1247, 0]
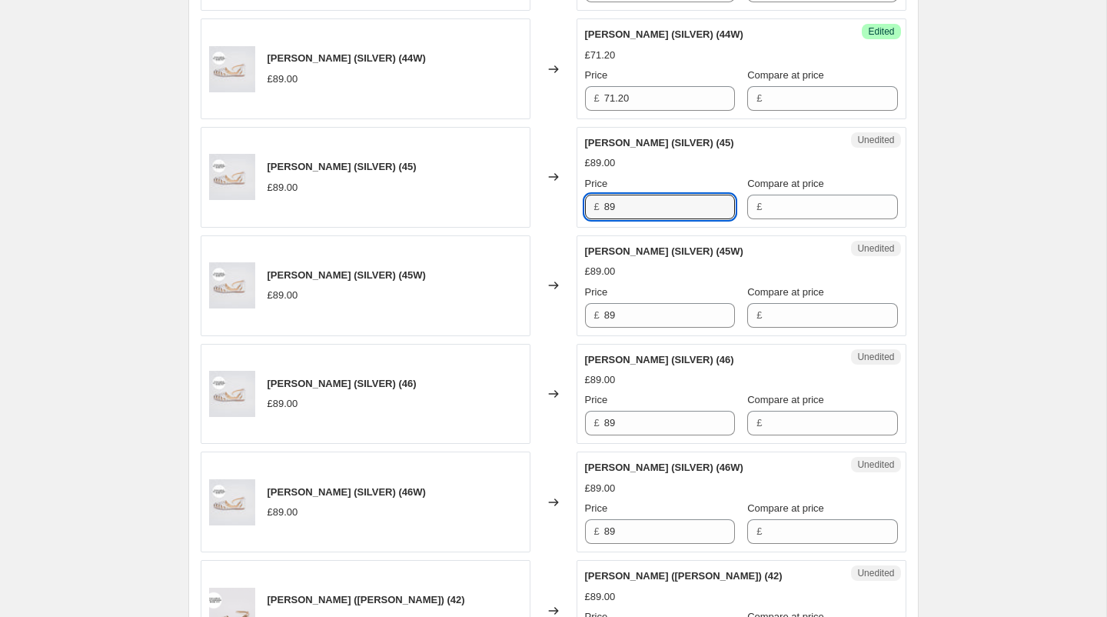
drag, startPoint x: 624, startPoint y: 202, endPoint x: 557, endPoint y: 199, distance: 66.2
click at [557, 199] on div "[PERSON_NAME] (SILVER) (45) £89.00 Changed to Unedited [PERSON_NAME] (SILVER) (…" at bounding box center [554, 177] width 706 height 101
paste input "71.20"
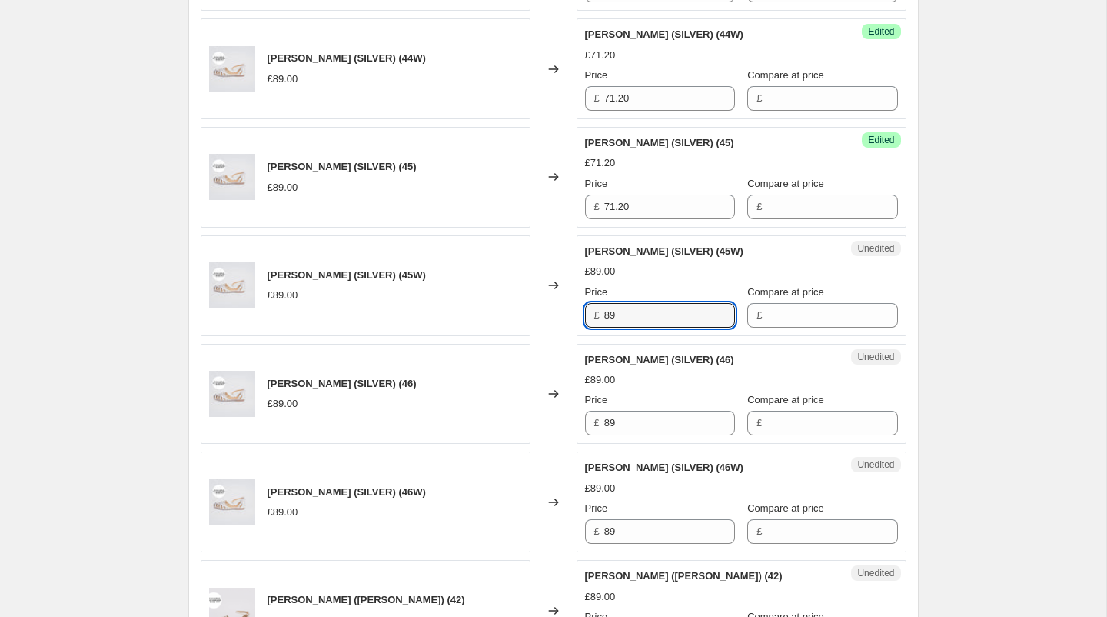
drag, startPoint x: 657, startPoint y: 318, endPoint x: 531, endPoint y: 301, distance: 127.9
click at [531, 301] on div "[PERSON_NAME] (SILVER) (45W) £89.00 Changed to Unedited [PERSON_NAME] (SILVER) …" at bounding box center [554, 285] width 706 height 101
paste input "71.20"
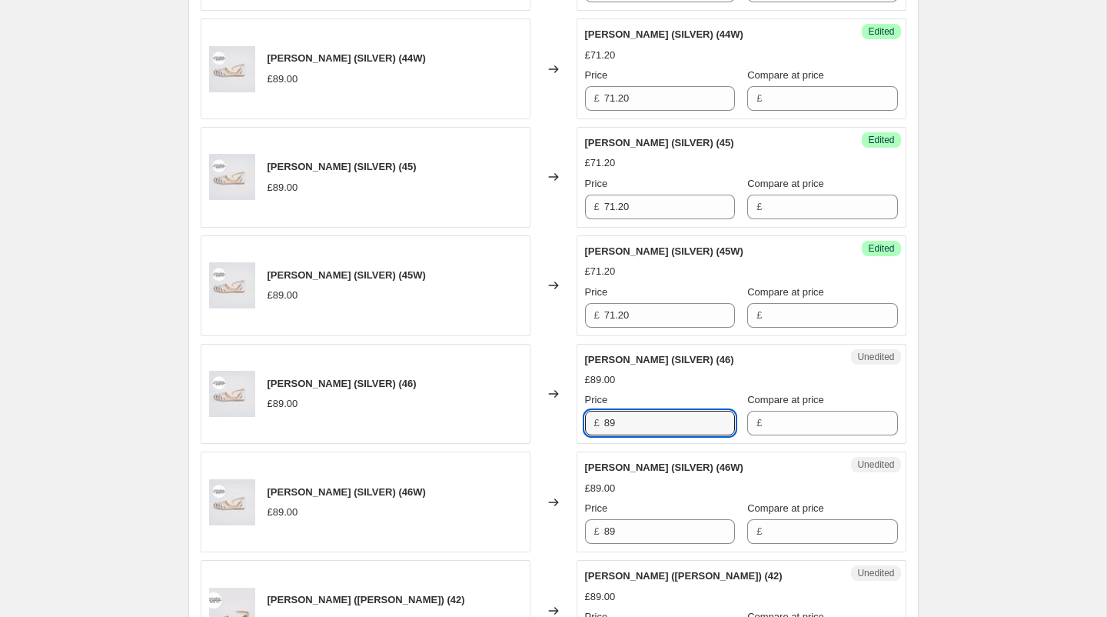
drag, startPoint x: 627, startPoint y: 414, endPoint x: 540, endPoint y: 413, distance: 86.9
click at [540, 413] on div "[PERSON_NAME] (SILVER) (46) £89.00 Changed to Unedited [PERSON_NAME] (SILVER) (…" at bounding box center [554, 394] width 706 height 101
paste input "71.20"
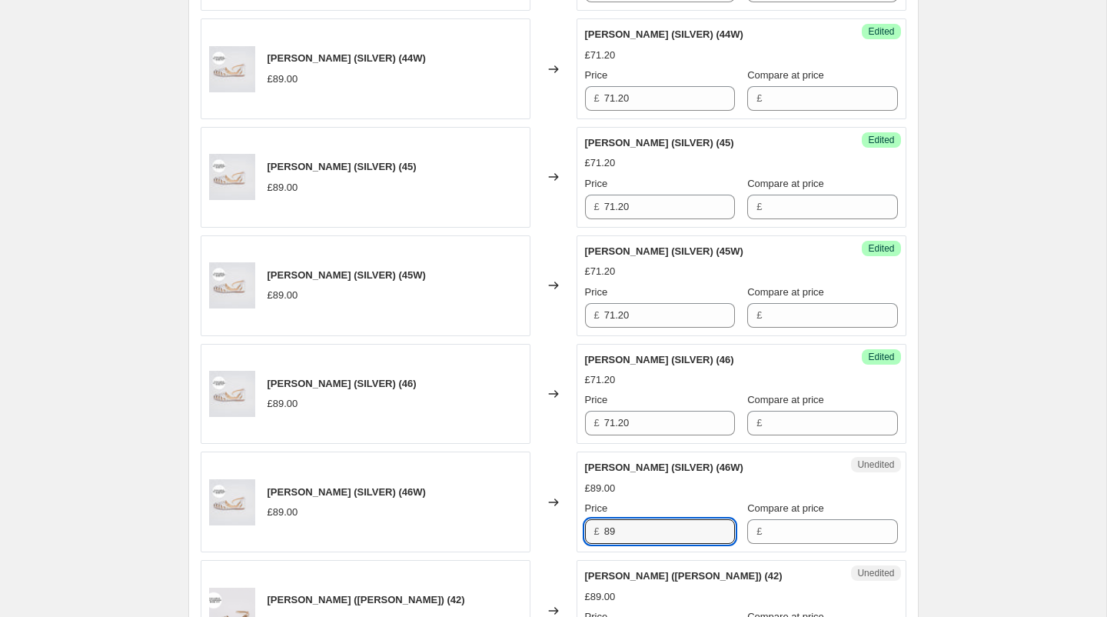
drag, startPoint x: 628, startPoint y: 518, endPoint x: 576, endPoint y: 517, distance: 52.3
click at [577, 517] on div "Unedited [PERSON_NAME] (SILVER) (46W) £89.00 Price £ 89 Compare at price £" at bounding box center [742, 501] width 330 height 101
paste input "71.20"
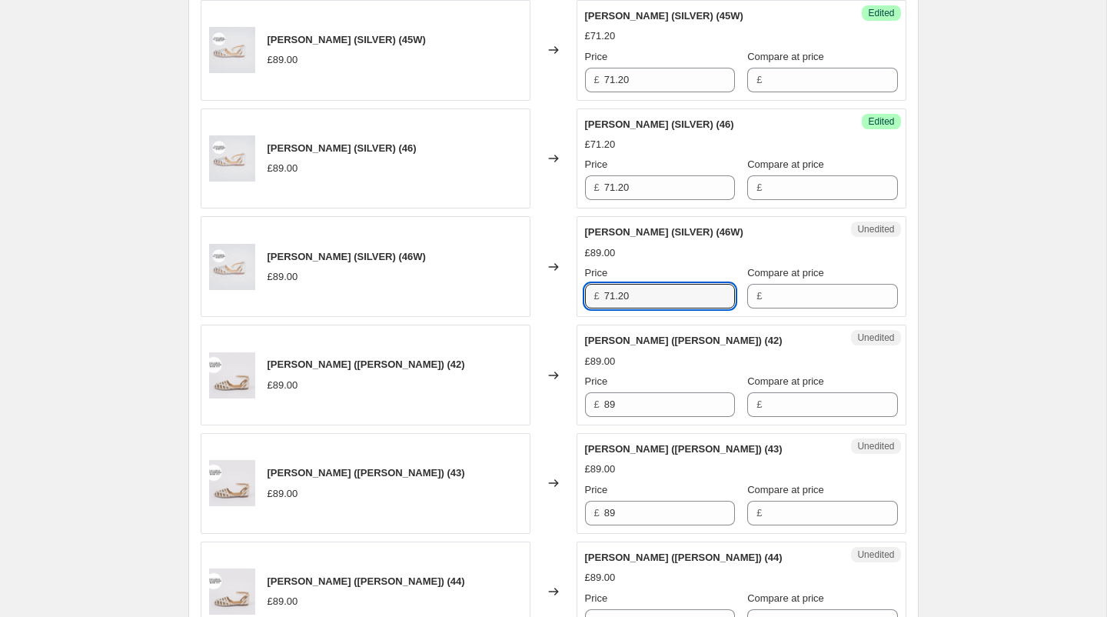
scroll to position [1496, 0]
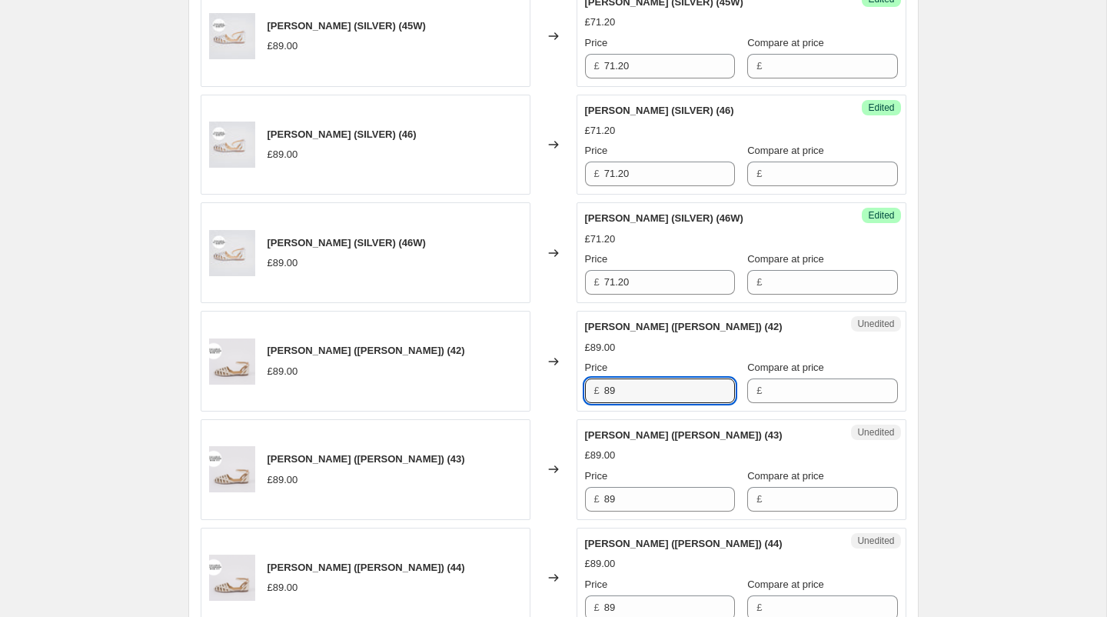
drag, startPoint x: 630, startPoint y: 389, endPoint x: 534, endPoint y: 389, distance: 95.3
click at [534, 389] on div "[PERSON_NAME] ([PERSON_NAME]) (42) £89.00 Changed to Unedited [PERSON_NAME] ([P…" at bounding box center [554, 361] width 706 height 101
paste input "71.20"
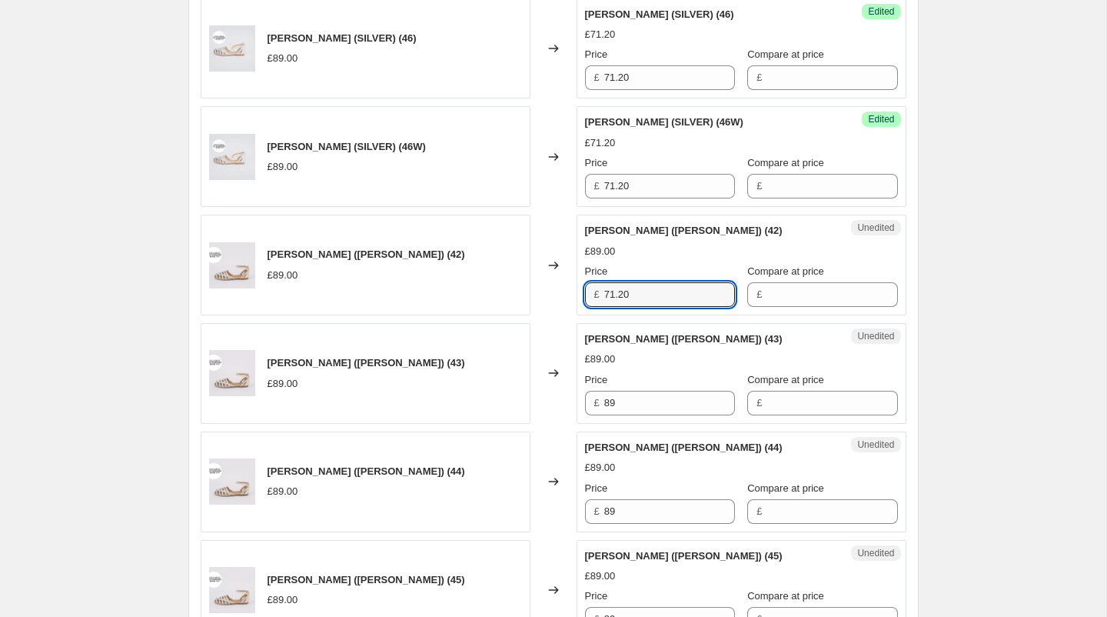
scroll to position [1673, 0]
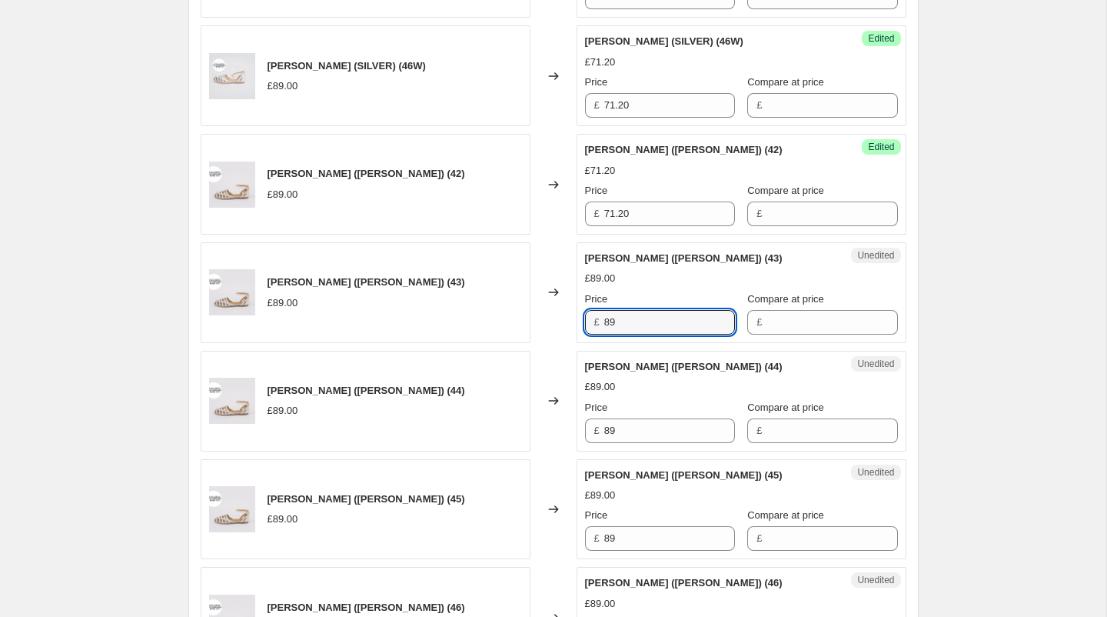
drag, startPoint x: 635, startPoint y: 316, endPoint x: 543, endPoint y: 311, distance: 92.4
click at [543, 311] on div "[PERSON_NAME] ([PERSON_NAME]) (43) £89.00 Changed to Unedited [PERSON_NAME] ([P…" at bounding box center [554, 292] width 706 height 101
paste input "71.20"
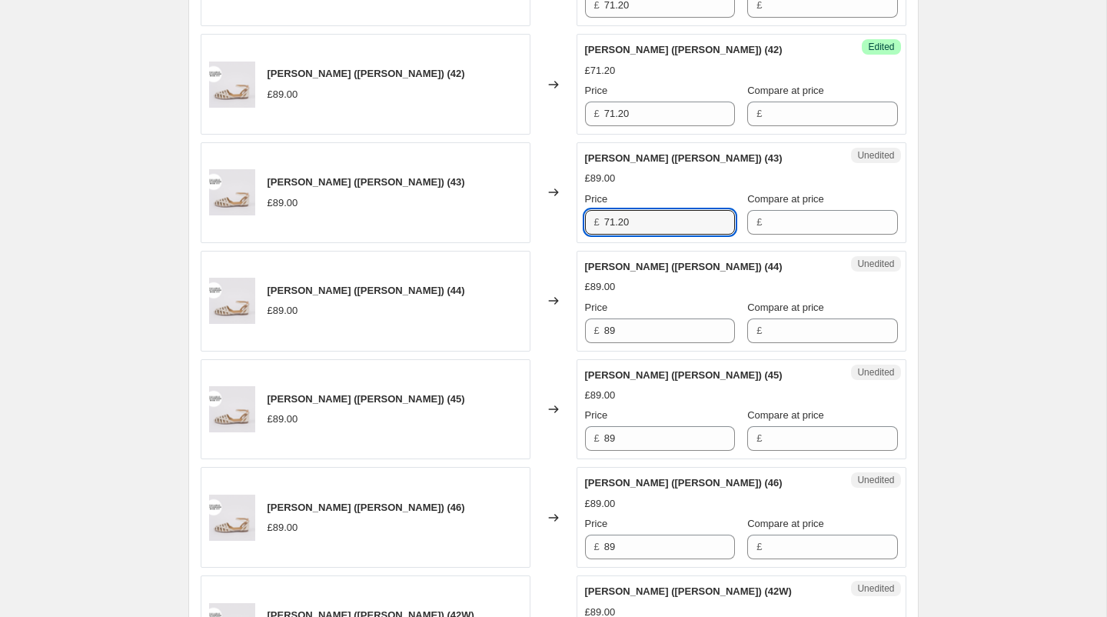
scroll to position [1791, 0]
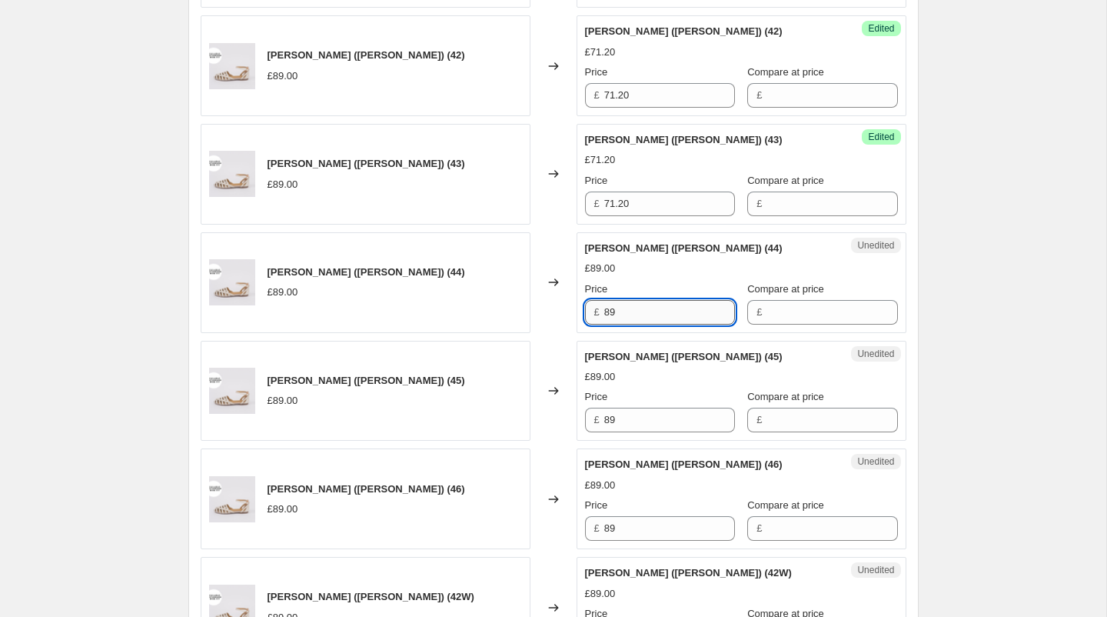
drag, startPoint x: 641, startPoint y: 292, endPoint x: 617, endPoint y: 305, distance: 27.2
click at [617, 305] on input "89" at bounding box center [669, 312] width 131 height 25
paste input "71.20"
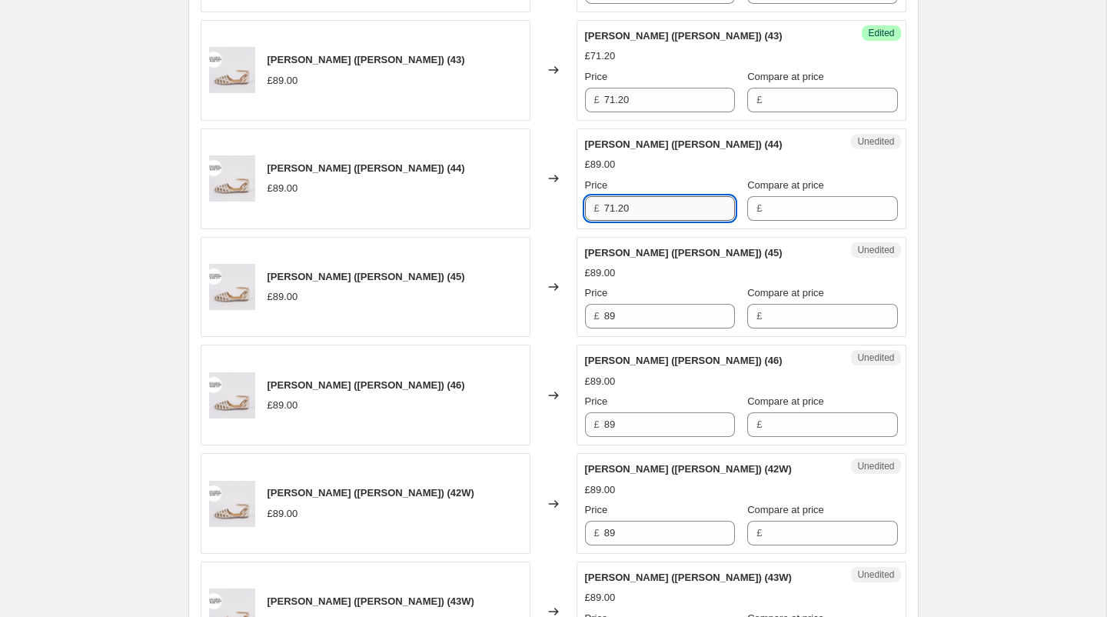
scroll to position [1951, 0]
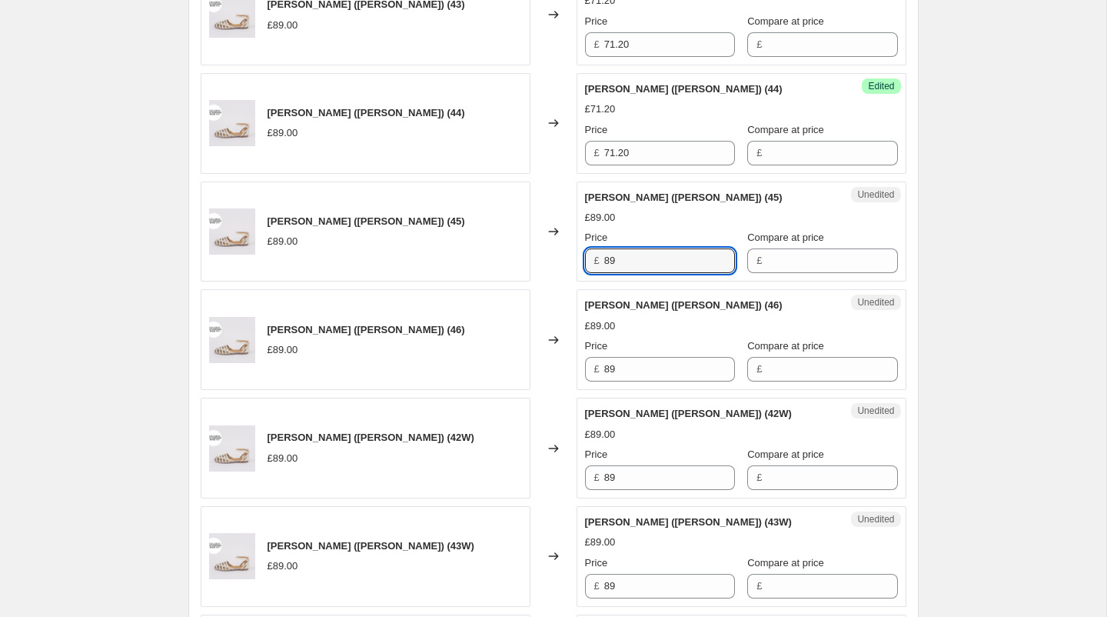
drag, startPoint x: 627, startPoint y: 244, endPoint x: 537, endPoint y: 241, distance: 90.0
click at [537, 241] on div "[PERSON_NAME] ([PERSON_NAME]) (45) £89.00 Changed to Unedited [PERSON_NAME] ([P…" at bounding box center [554, 231] width 706 height 101
paste input "71.20"
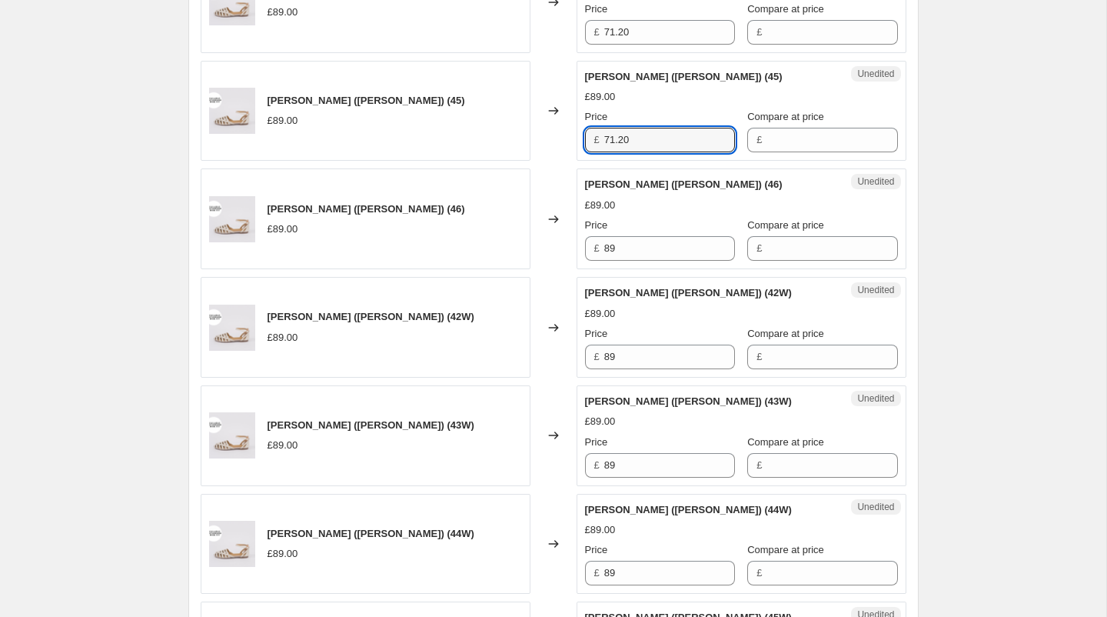
scroll to position [2107, 0]
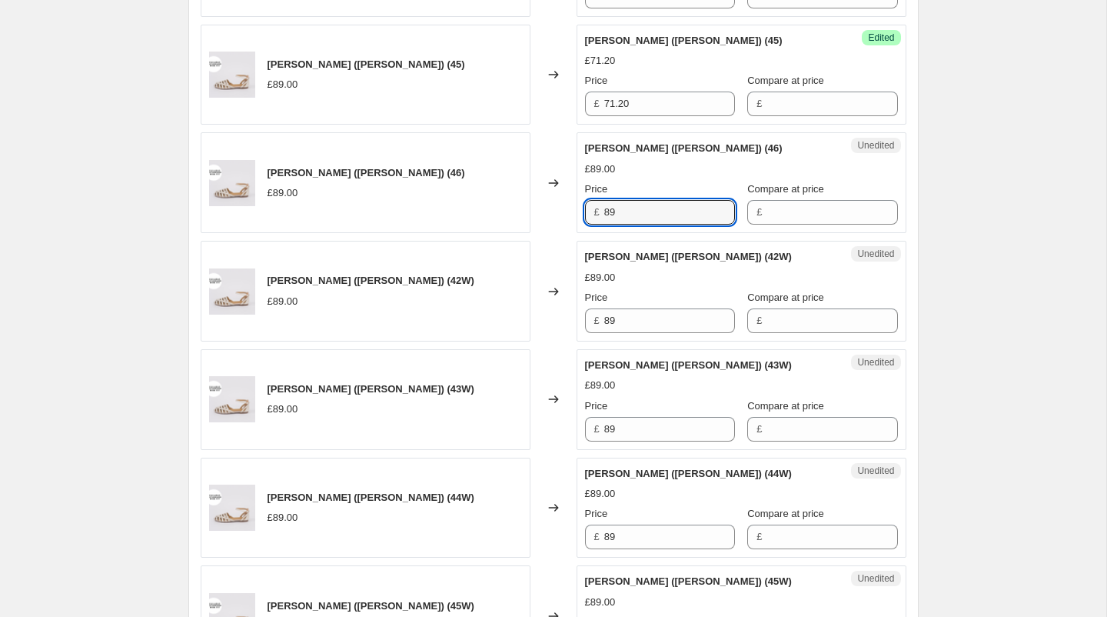
drag, startPoint x: 627, startPoint y: 194, endPoint x: 545, endPoint y: 188, distance: 82.4
click at [545, 191] on div "[PERSON_NAME] ([PERSON_NAME]) (46) £89.00 Changed to Unedited [PERSON_NAME] ([P…" at bounding box center [554, 182] width 706 height 101
paste input "71.20"
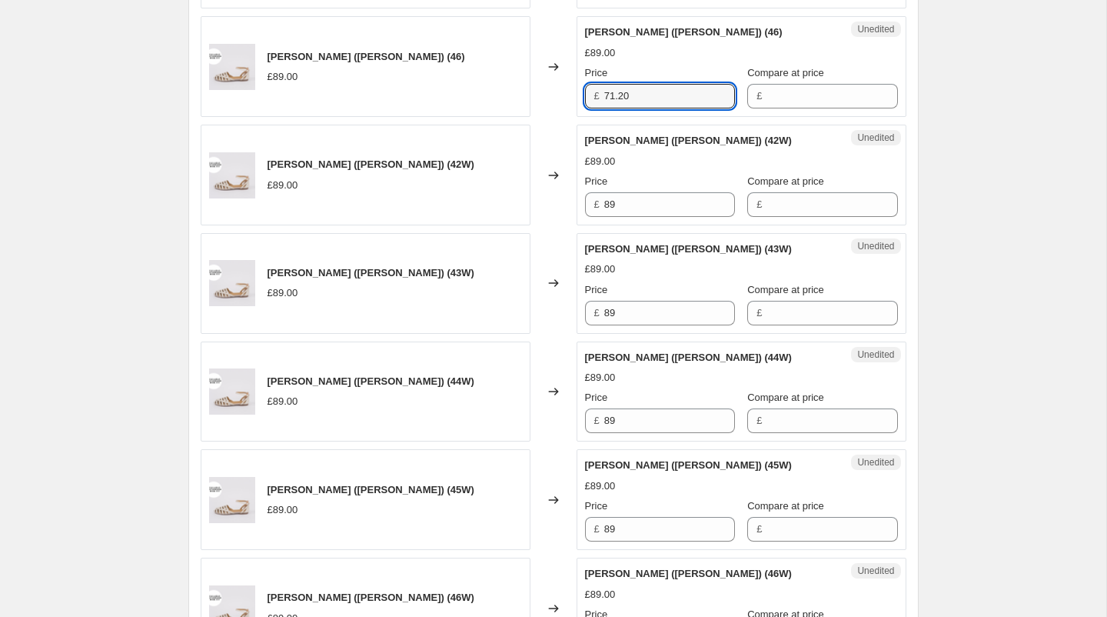
scroll to position [2258, 0]
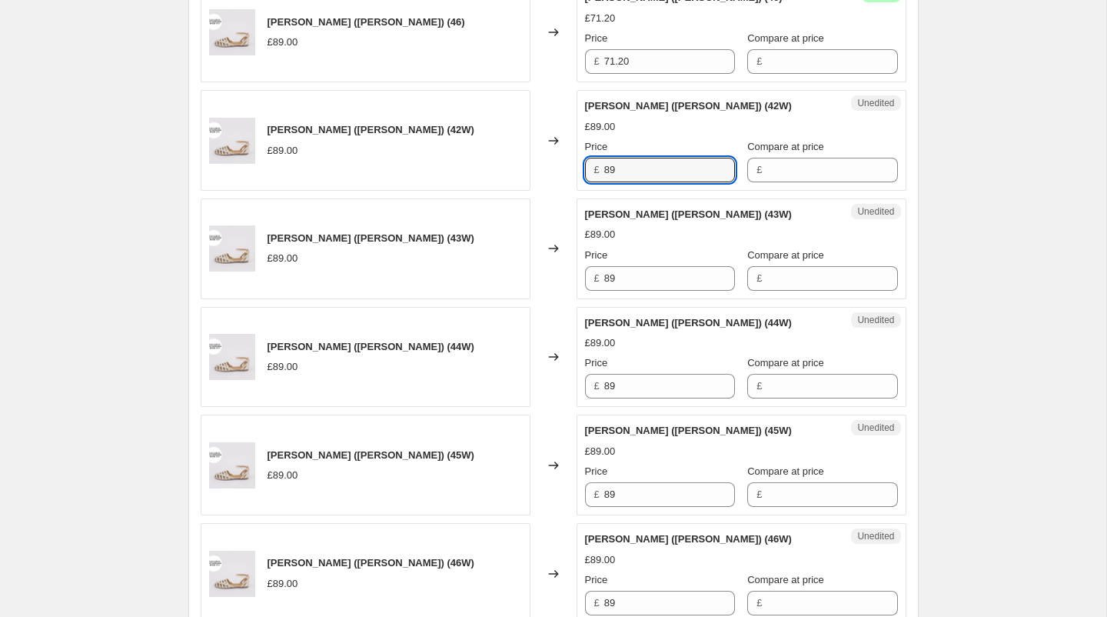
drag, startPoint x: 627, startPoint y: 159, endPoint x: 546, endPoint y: 158, distance: 80.7
click at [546, 158] on div "[PERSON_NAME] ([PERSON_NAME]) (42W) £89.00 Changed to Unedited [PERSON_NAME] ([…" at bounding box center [554, 140] width 706 height 101
paste input "71.20"
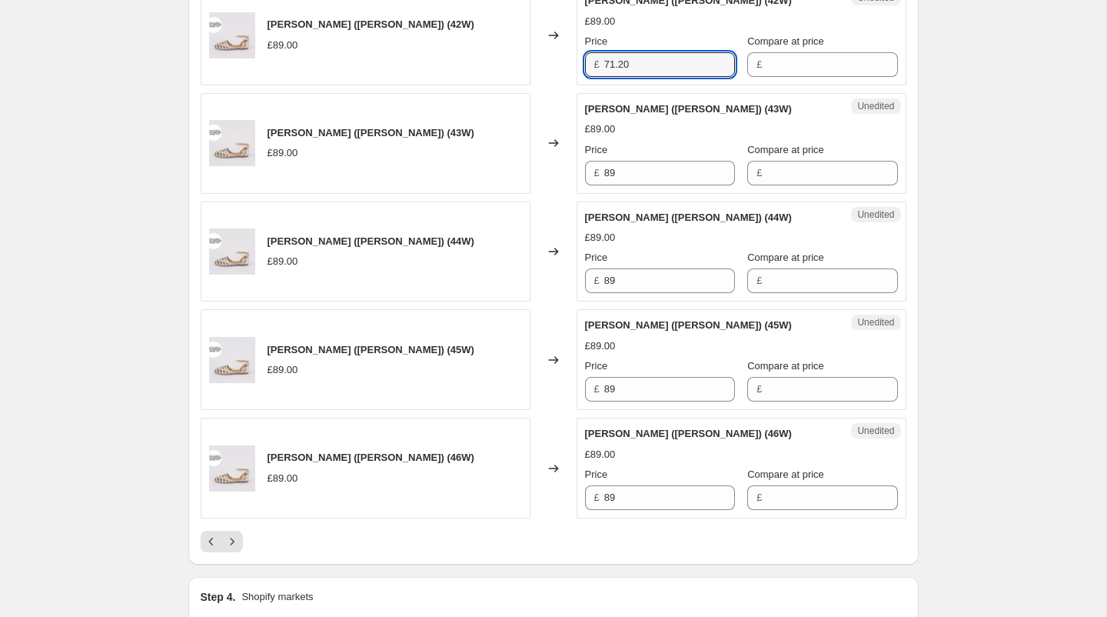
scroll to position [2416, 0]
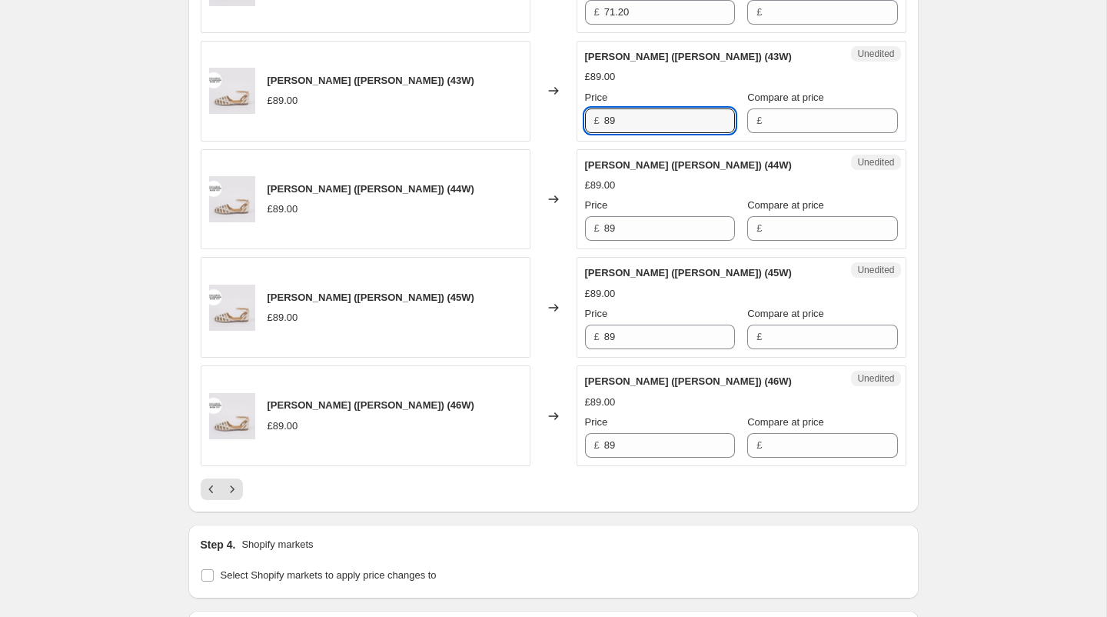
drag, startPoint x: 628, startPoint y: 104, endPoint x: 540, endPoint y: 101, distance: 87.7
click at [540, 101] on div "[PERSON_NAME] ([PERSON_NAME]) (43W) £89.00 Changed to Unedited [PERSON_NAME] ([…" at bounding box center [554, 91] width 706 height 101
paste input "71.20"
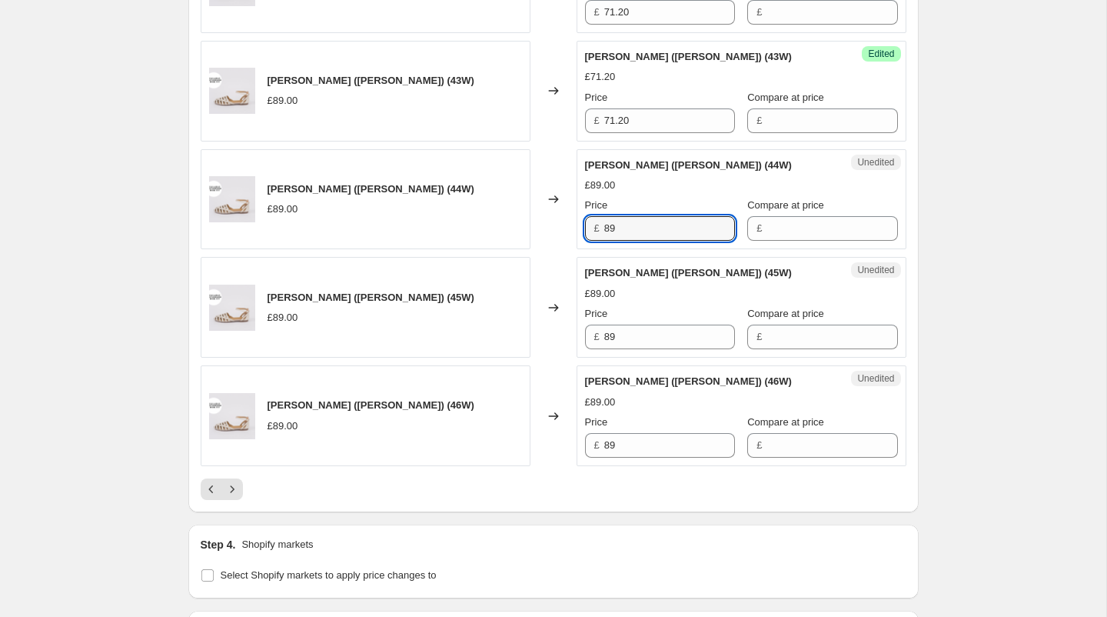
drag, startPoint x: 637, startPoint y: 211, endPoint x: 537, endPoint y: 205, distance: 100.1
click at [537, 205] on div "[PERSON_NAME] ([PERSON_NAME]) (44W) £89.00 Changed to Unedited [PERSON_NAME] ([…" at bounding box center [554, 199] width 706 height 101
paste input "71.20"
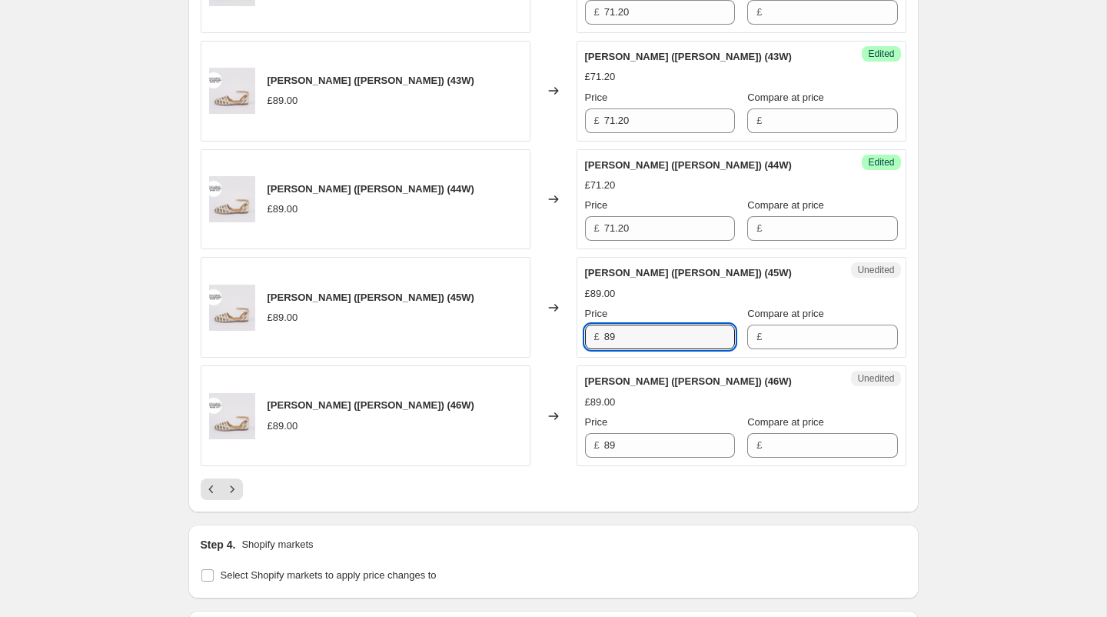
drag, startPoint x: 628, startPoint y: 325, endPoint x: 551, endPoint y: 325, distance: 76.9
click at [551, 325] on div "[PERSON_NAME] ([PERSON_NAME]) (45W) £89.00 Changed to Unedited [PERSON_NAME] ([…" at bounding box center [554, 307] width 706 height 101
paste input "71.20"
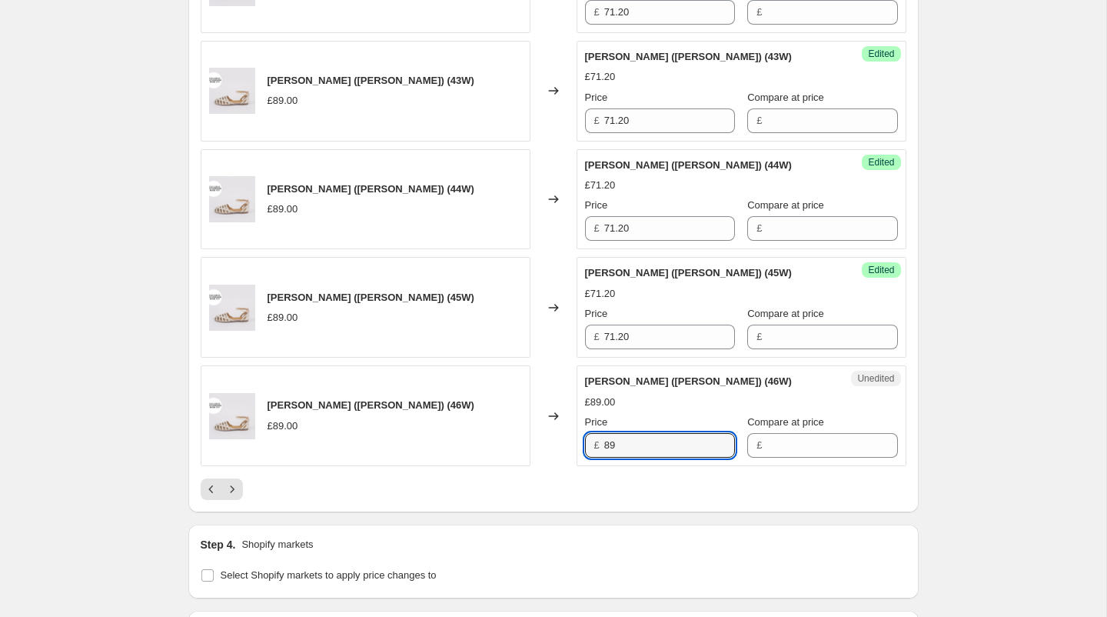
drag, startPoint x: 636, startPoint y: 431, endPoint x: 534, endPoint y: 430, distance: 101.5
click at [534, 430] on div "[PERSON_NAME] ([PERSON_NAME]) (46W) £89.00 Changed to Unedited [PERSON_NAME] ([…" at bounding box center [554, 415] width 706 height 101
paste input "71.20"
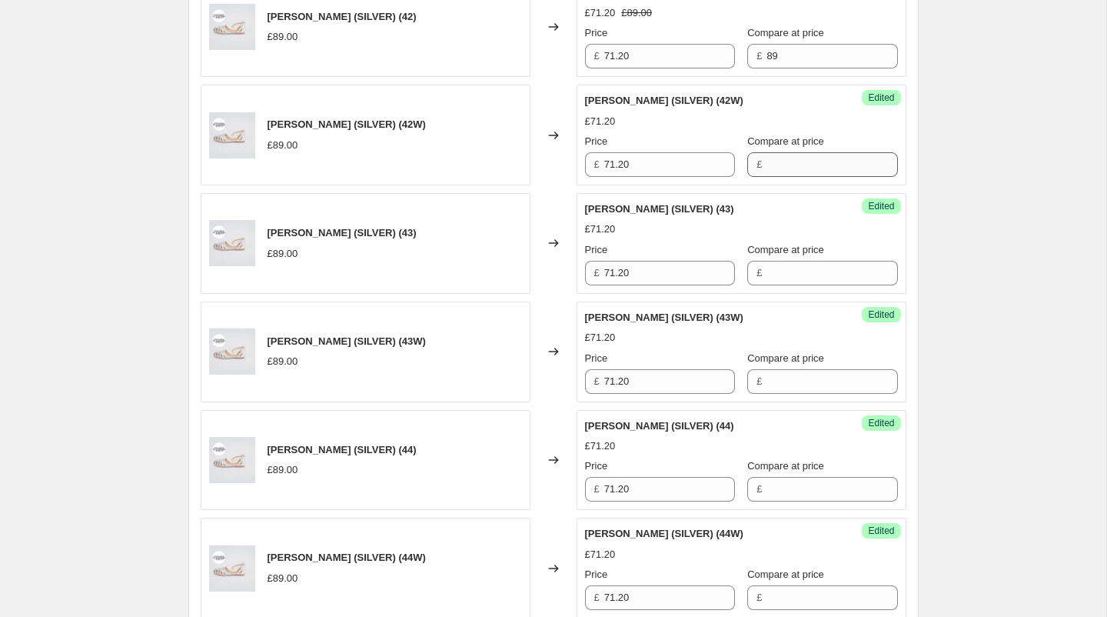
scroll to position [740, 0]
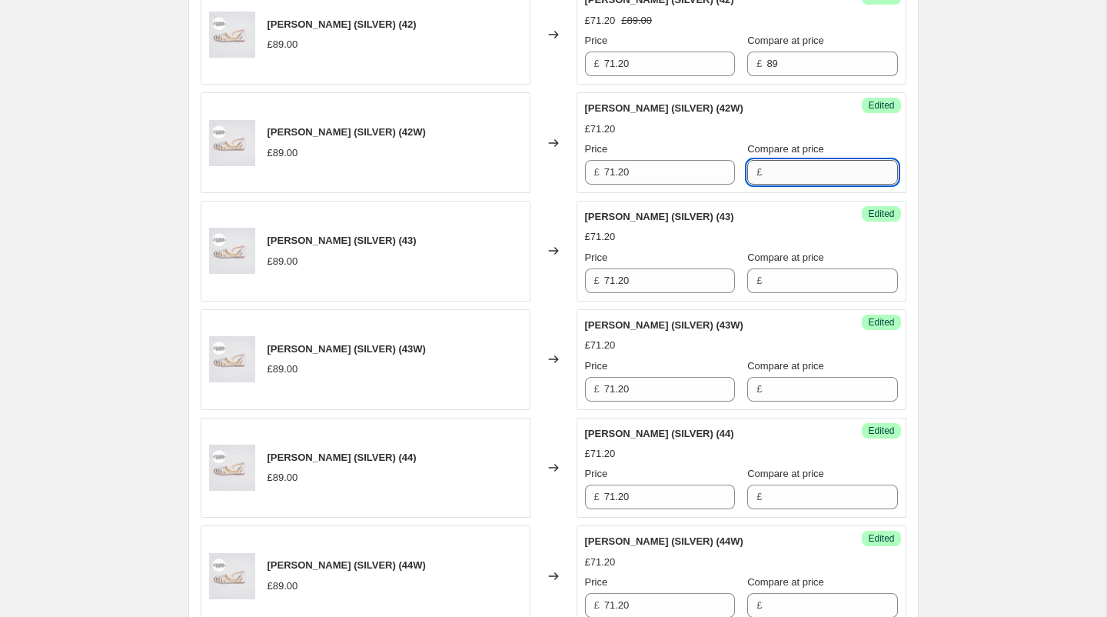
click at [767, 175] on input "Compare at price" at bounding box center [832, 172] width 131 height 25
click at [776, 268] on input "Compare at price" at bounding box center [832, 280] width 131 height 25
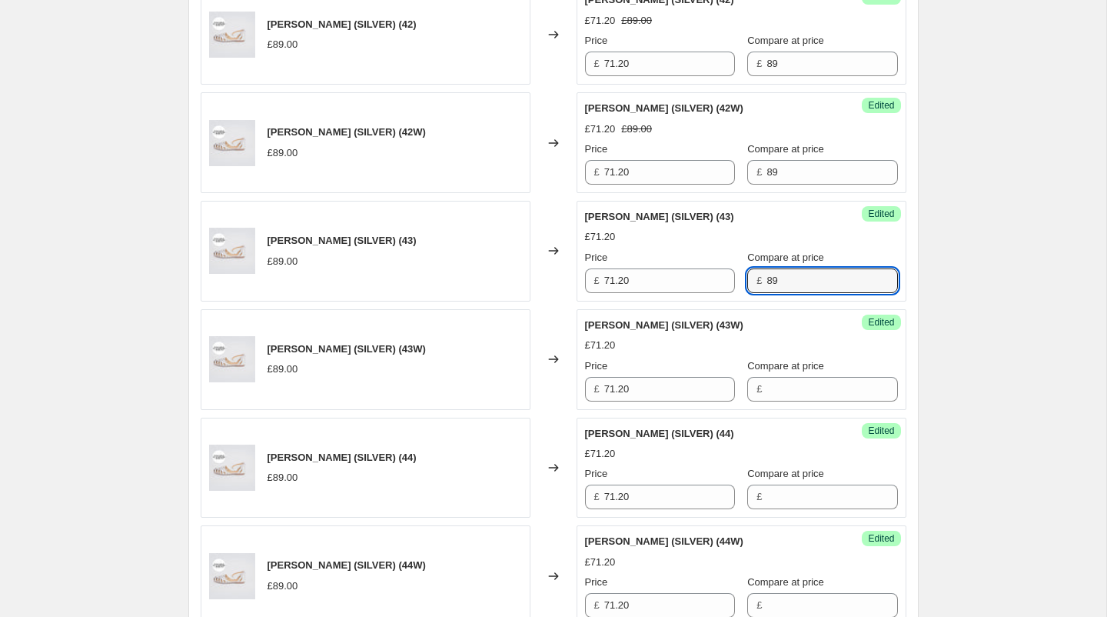
click at [795, 400] on div "Success Edited [PERSON_NAME] (SILVER) (43W) £71.20 Price £ 71.20 Compare at pri…" at bounding box center [742, 359] width 330 height 101
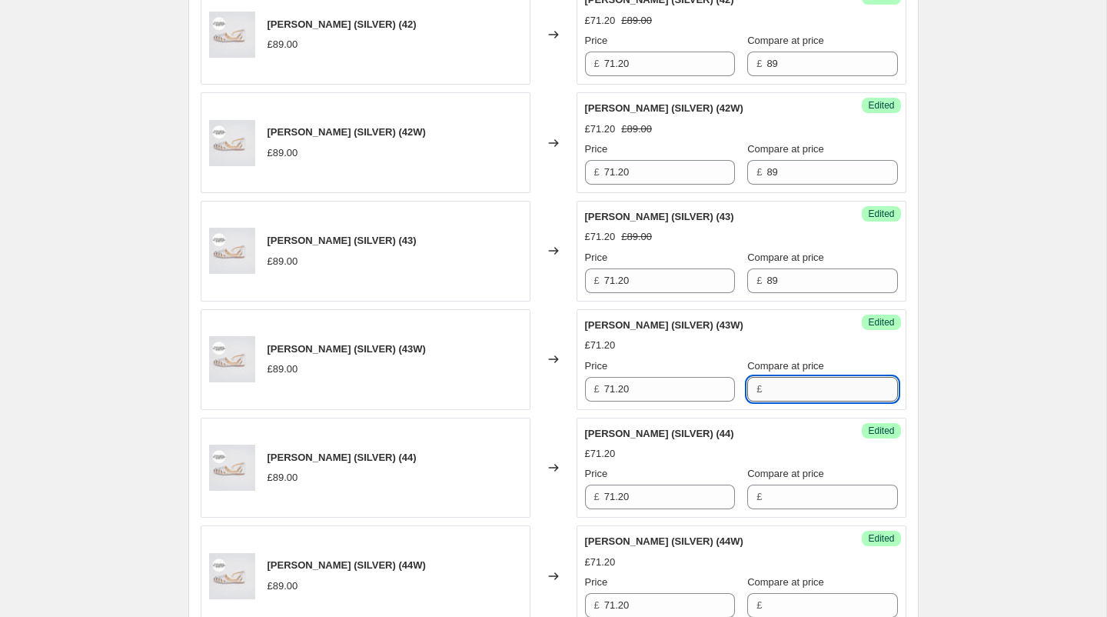
click at [791, 391] on input "Compare at price" at bounding box center [832, 389] width 131 height 25
click at [773, 484] on input "Compare at price" at bounding box center [832, 496] width 131 height 25
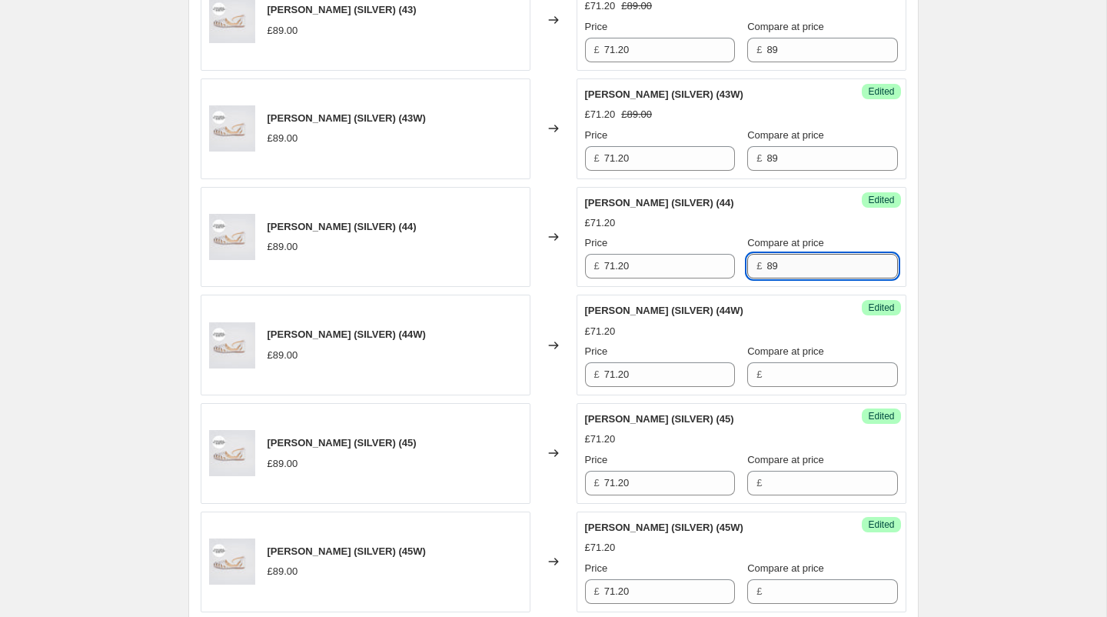
scroll to position [1029, 0]
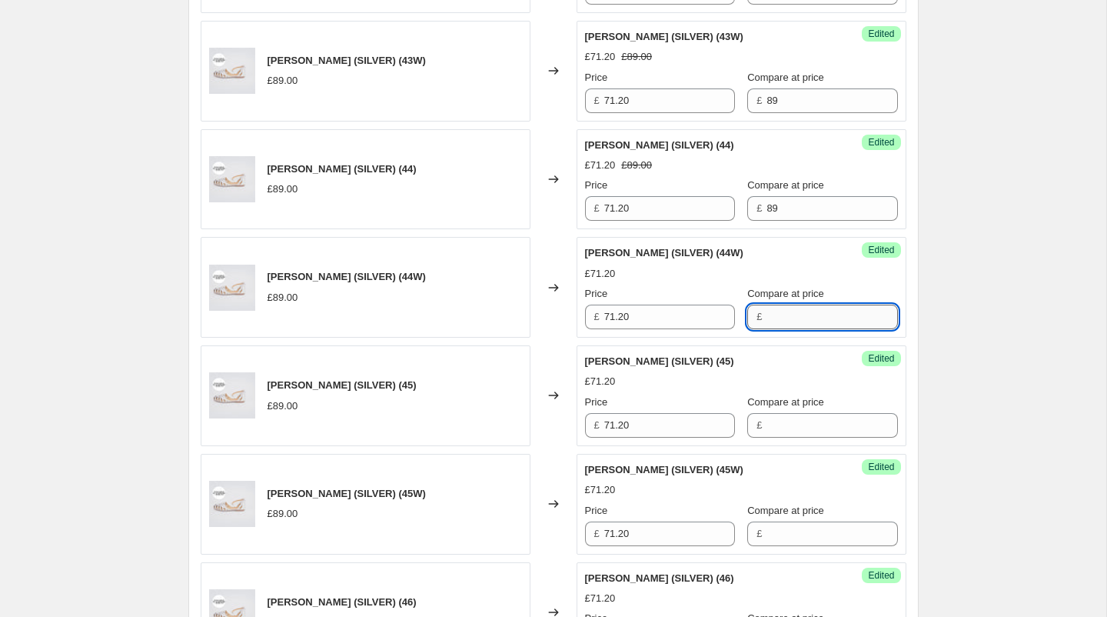
click at [767, 321] on input "Compare at price" at bounding box center [832, 316] width 131 height 25
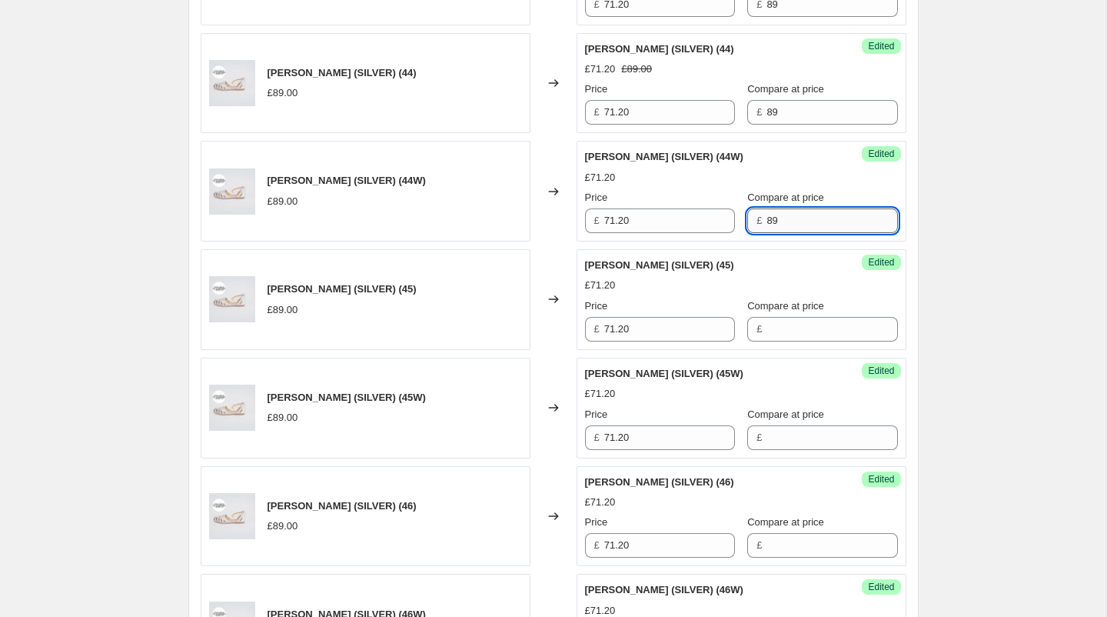
scroll to position [1175, 0]
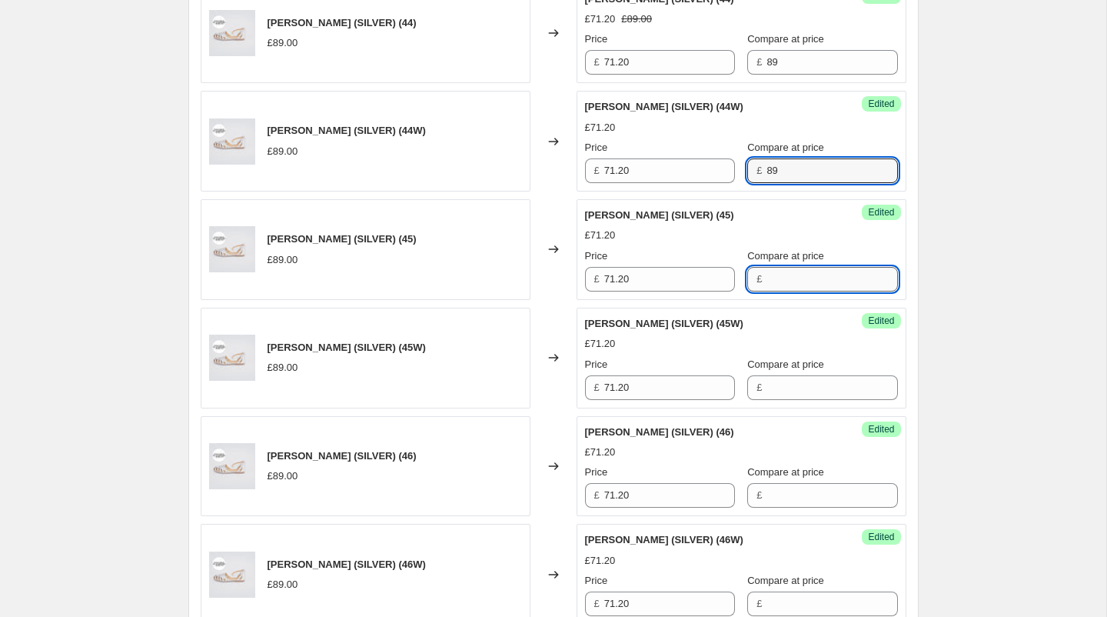
click at [767, 275] on input "Compare at price" at bounding box center [832, 279] width 131 height 25
drag, startPoint x: 783, startPoint y: 273, endPoint x: 710, endPoint y: 272, distance: 72.3
click at [710, 272] on div "Price £ 71.20 Compare at price £ 89" at bounding box center [741, 269] width 313 height 43
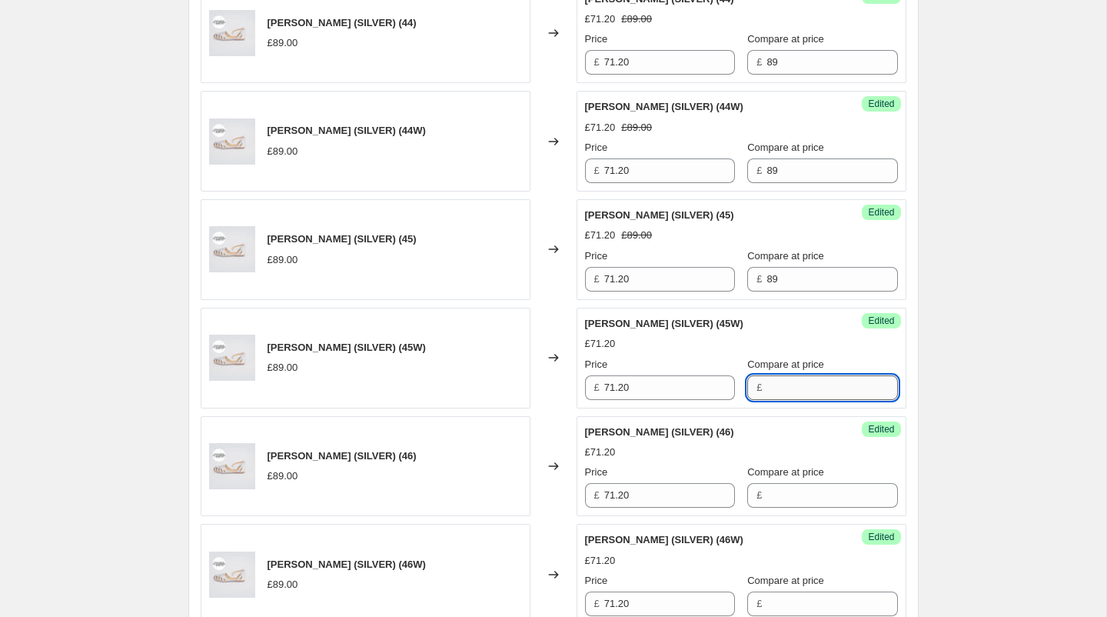
click at [776, 384] on input "Compare at price" at bounding box center [832, 387] width 131 height 25
paste input "89"
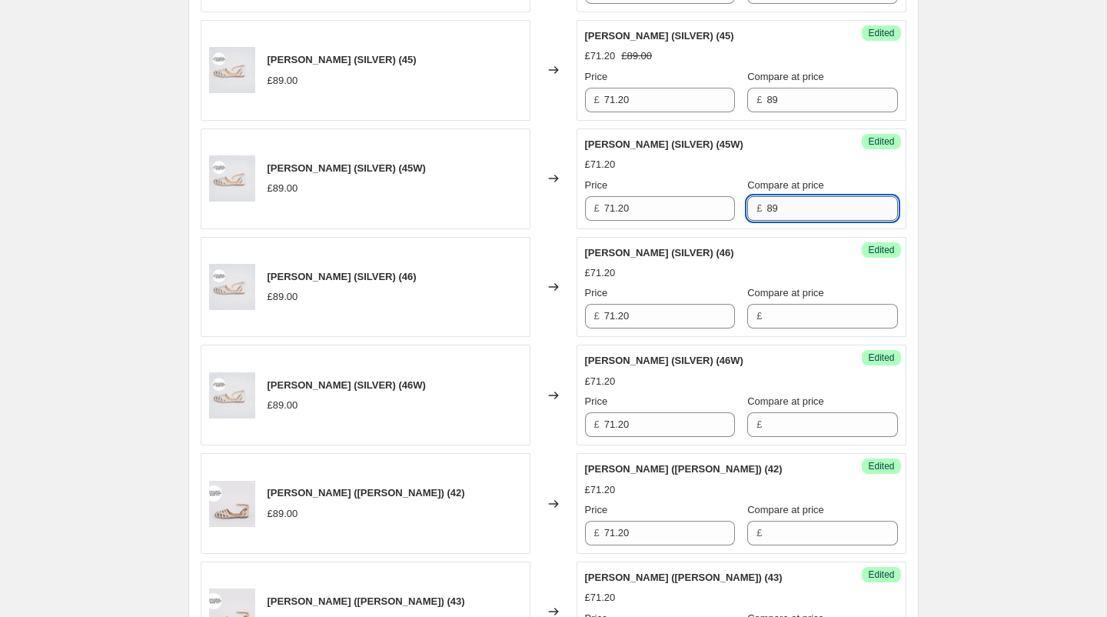
scroll to position [1415, 0]
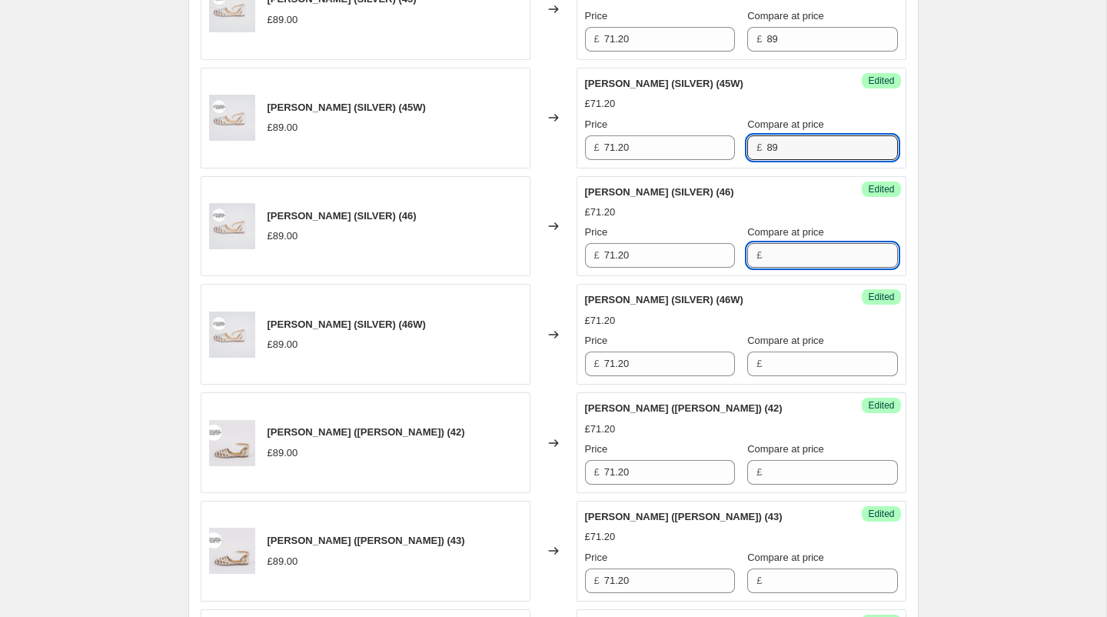
click at [767, 248] on input "Compare at price" at bounding box center [832, 255] width 131 height 25
paste input "89"
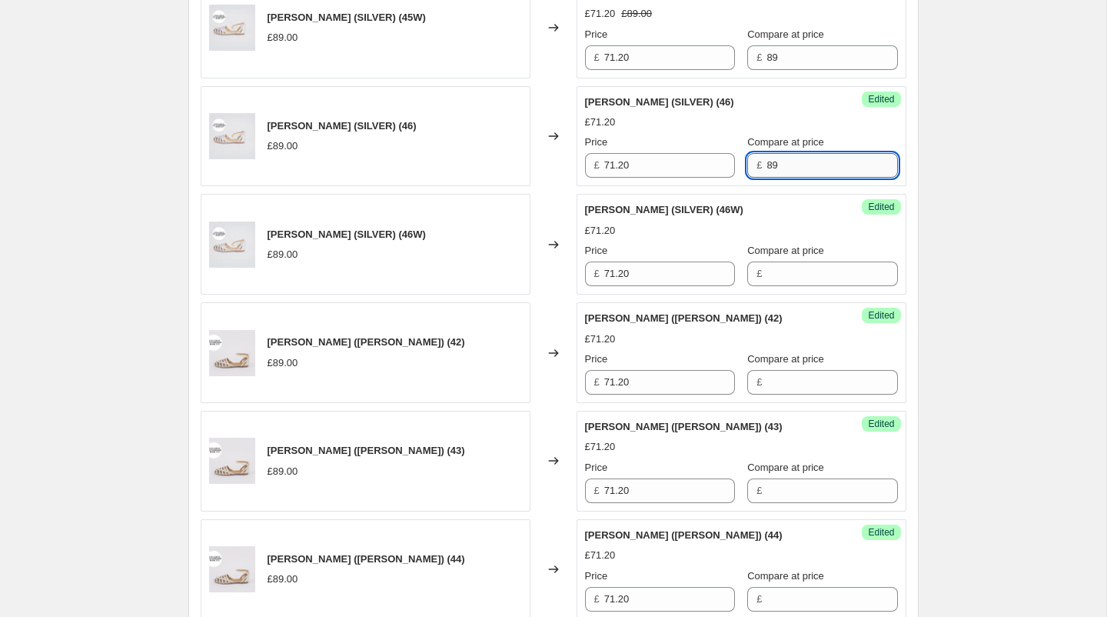
scroll to position [1517, 0]
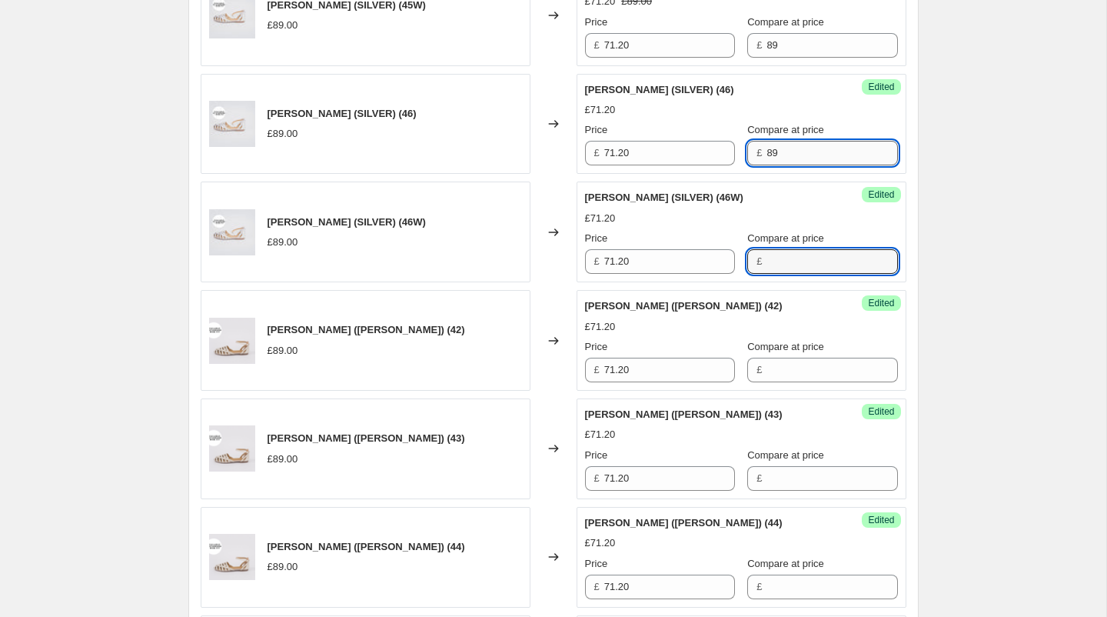
click at [767, 249] on input "Compare at price" at bounding box center [832, 261] width 131 height 25
paste input "89"
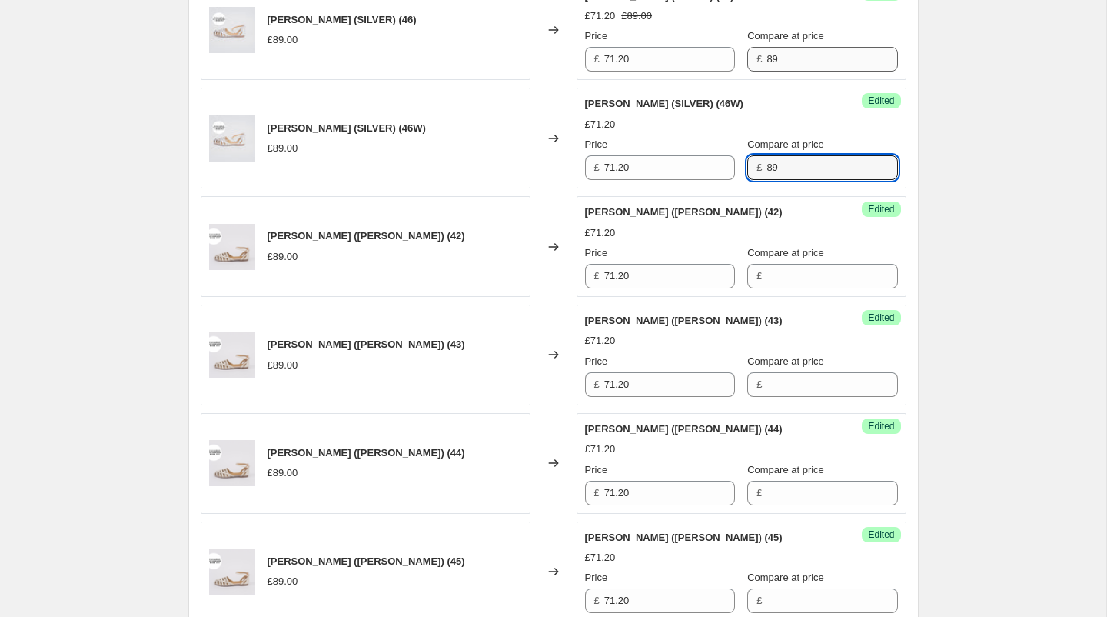
scroll to position [1628, 0]
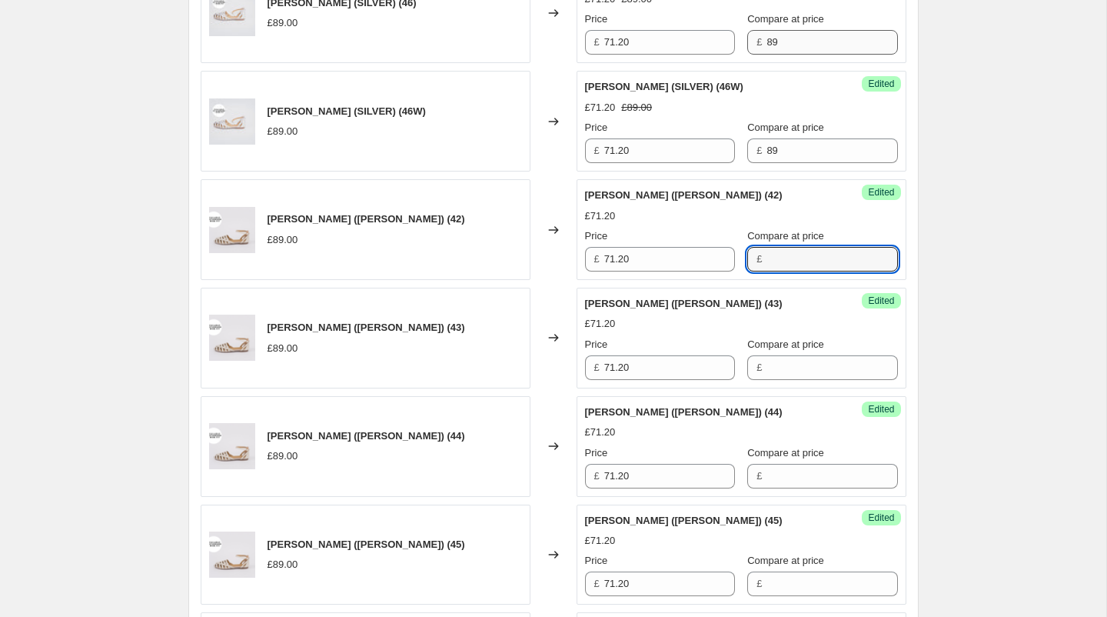
click at [767, 248] on input "Compare at price" at bounding box center [832, 259] width 131 height 25
paste input "89"
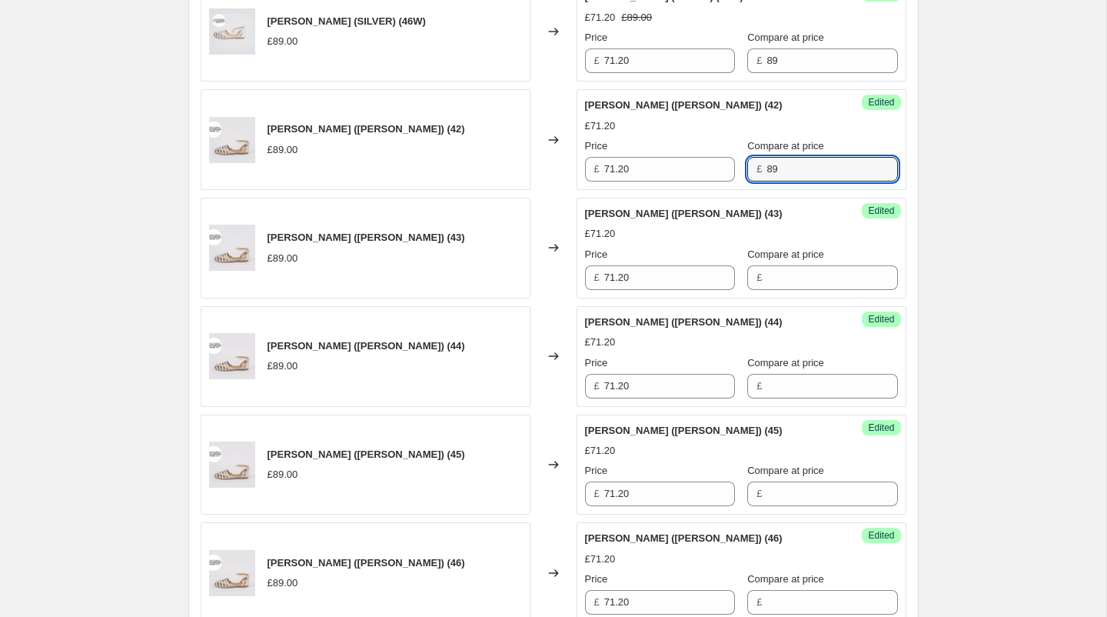
scroll to position [1740, 0]
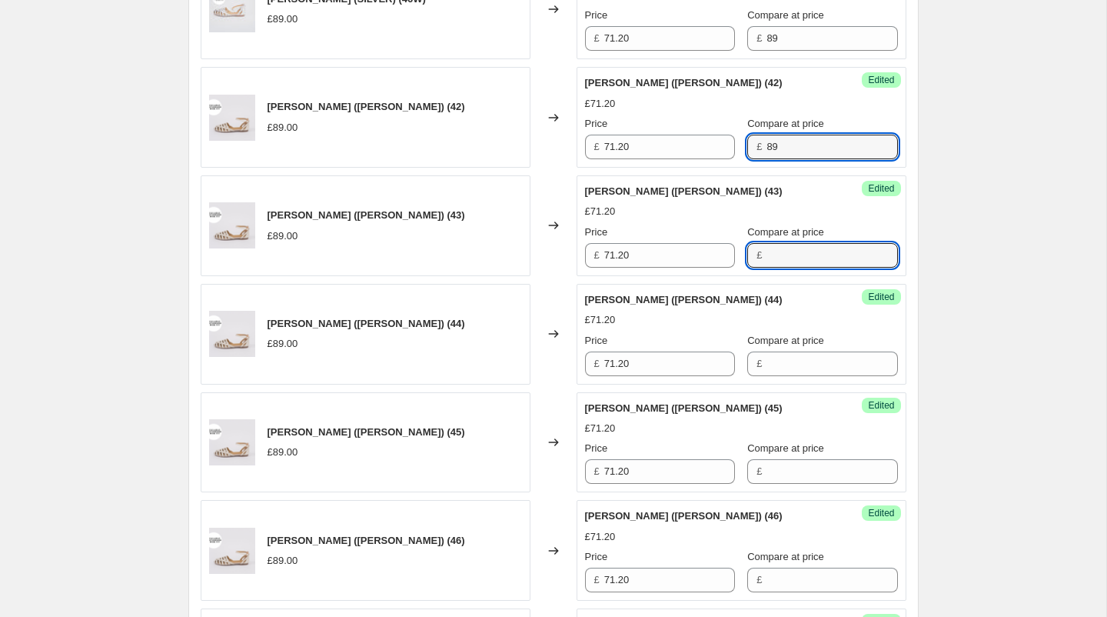
click at [767, 248] on input "Compare at price" at bounding box center [832, 255] width 131 height 25
paste input "89"
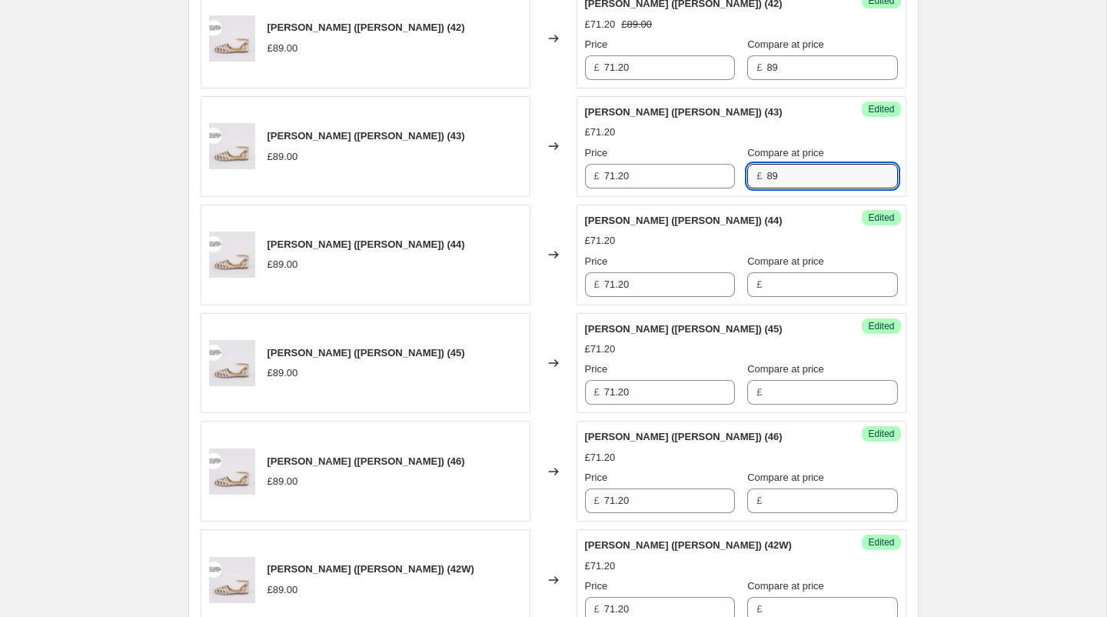
scroll to position [1848, 0]
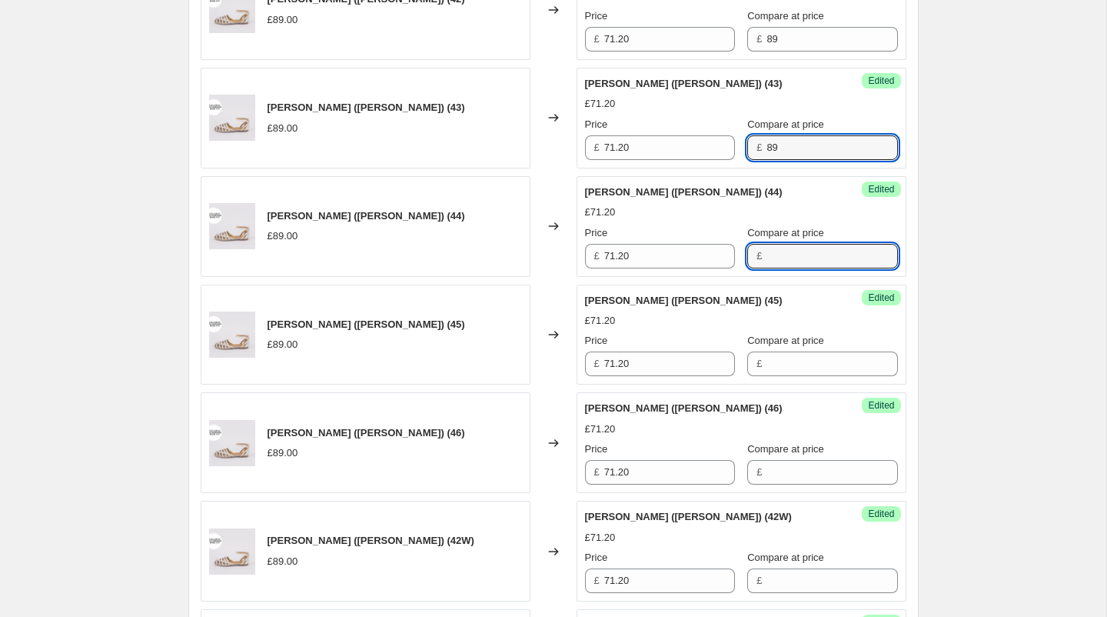
click at [767, 248] on input "Compare at price" at bounding box center [832, 256] width 131 height 25
paste input "89"
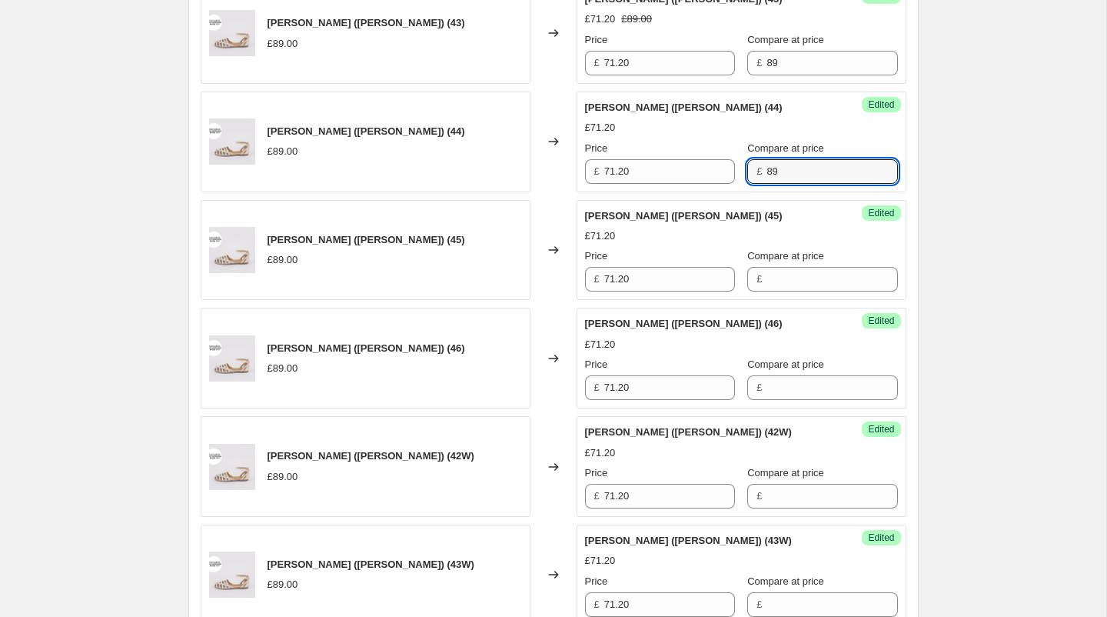
scroll to position [1989, 0]
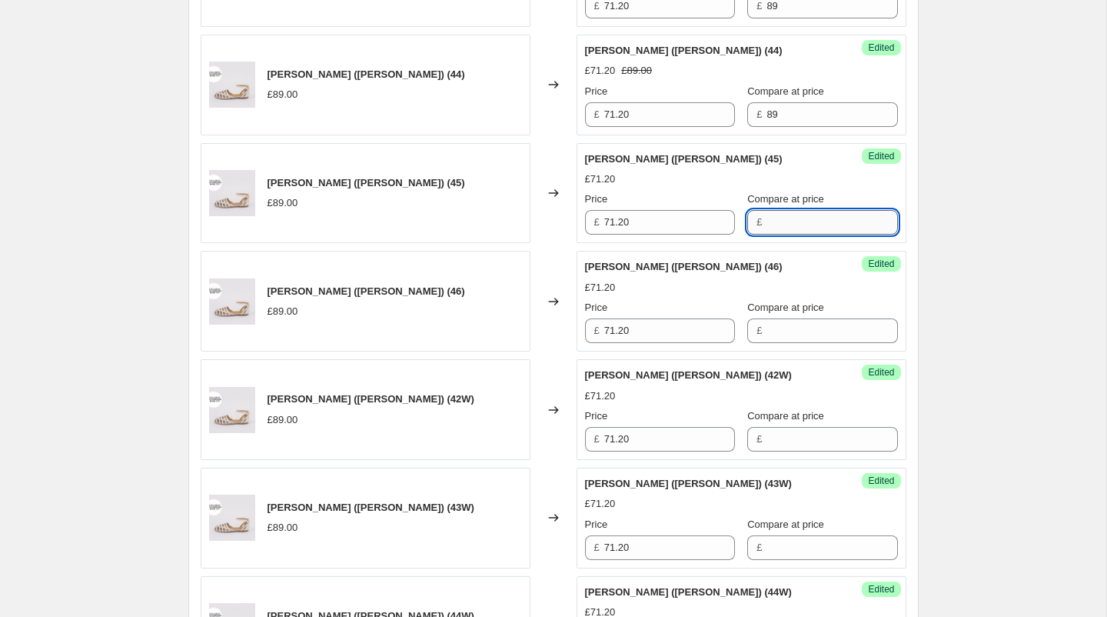
click at [767, 224] on input "Compare at price" at bounding box center [832, 222] width 131 height 25
paste input "89"
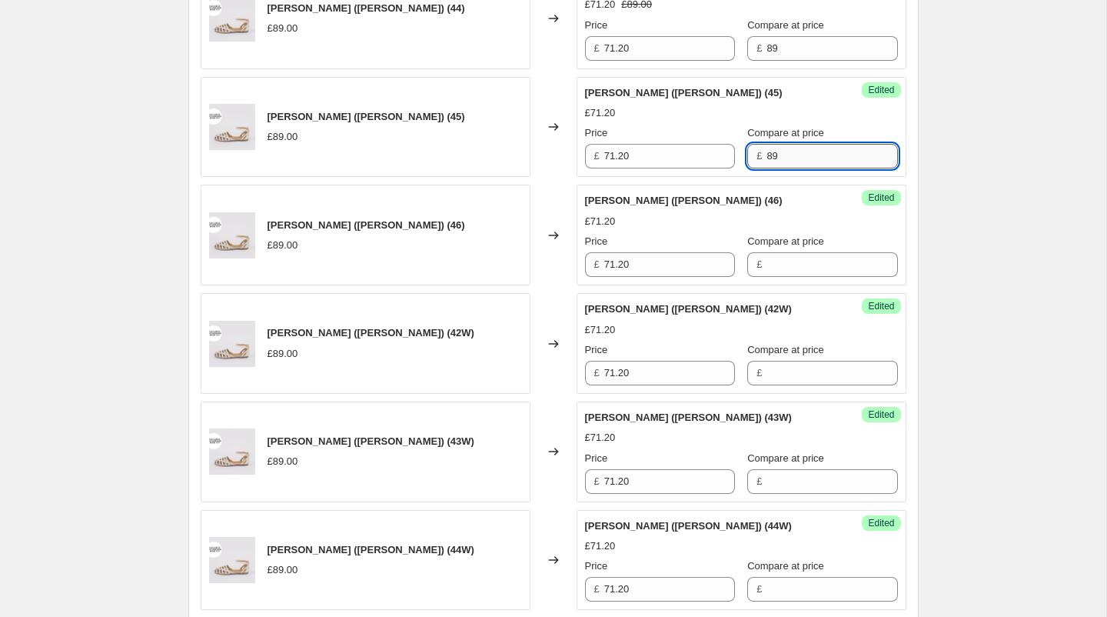
scroll to position [2072, 0]
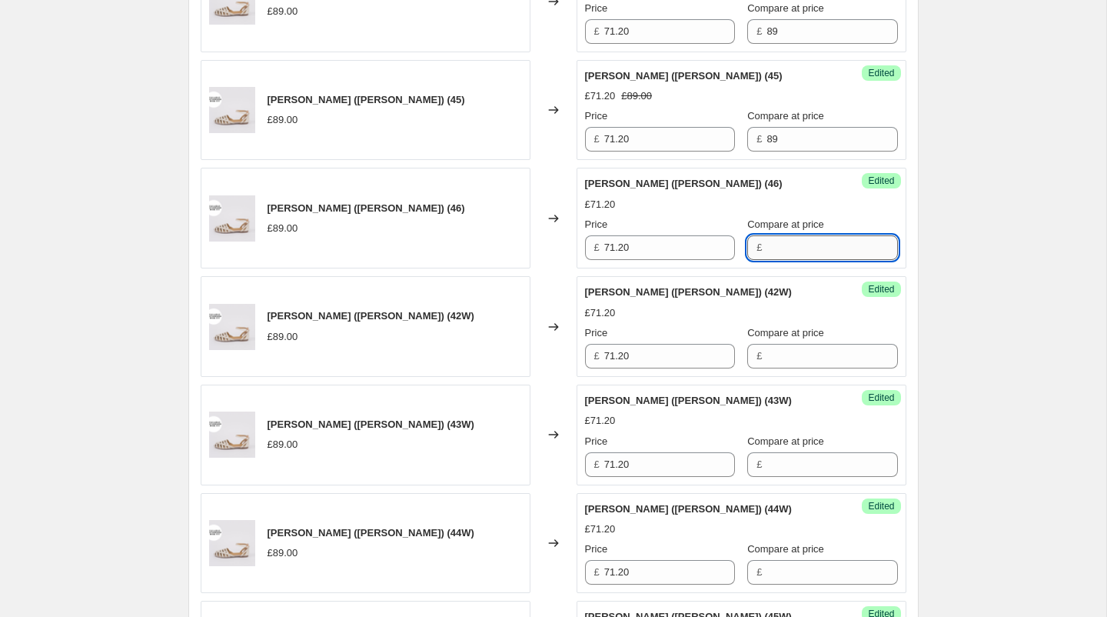
click at [767, 235] on input "Compare at price" at bounding box center [832, 247] width 131 height 25
paste input "89"
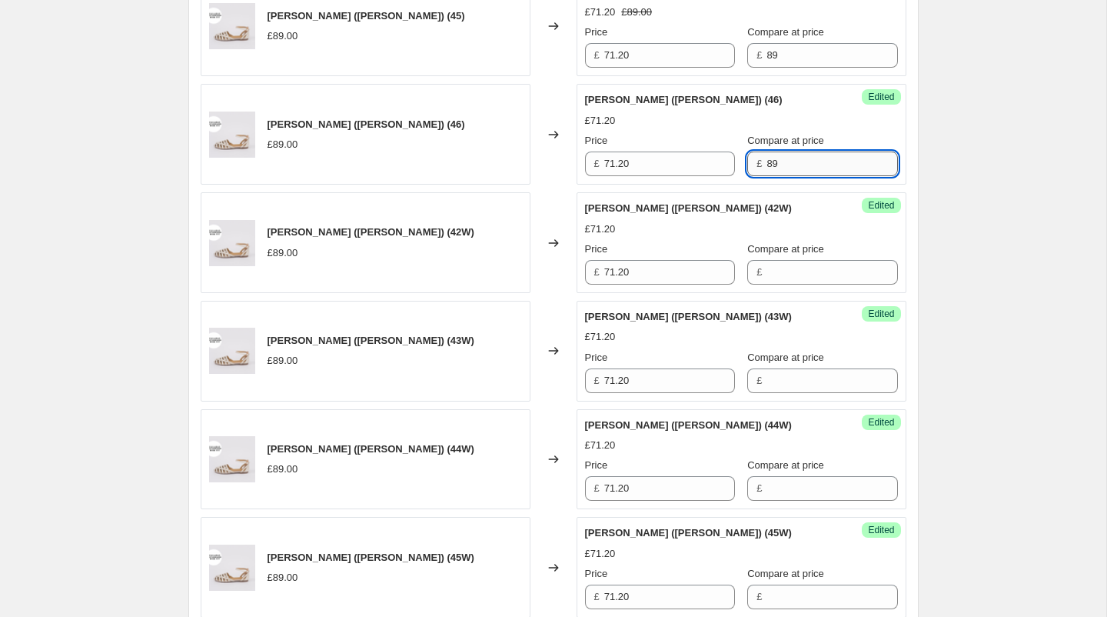
scroll to position [2187, 0]
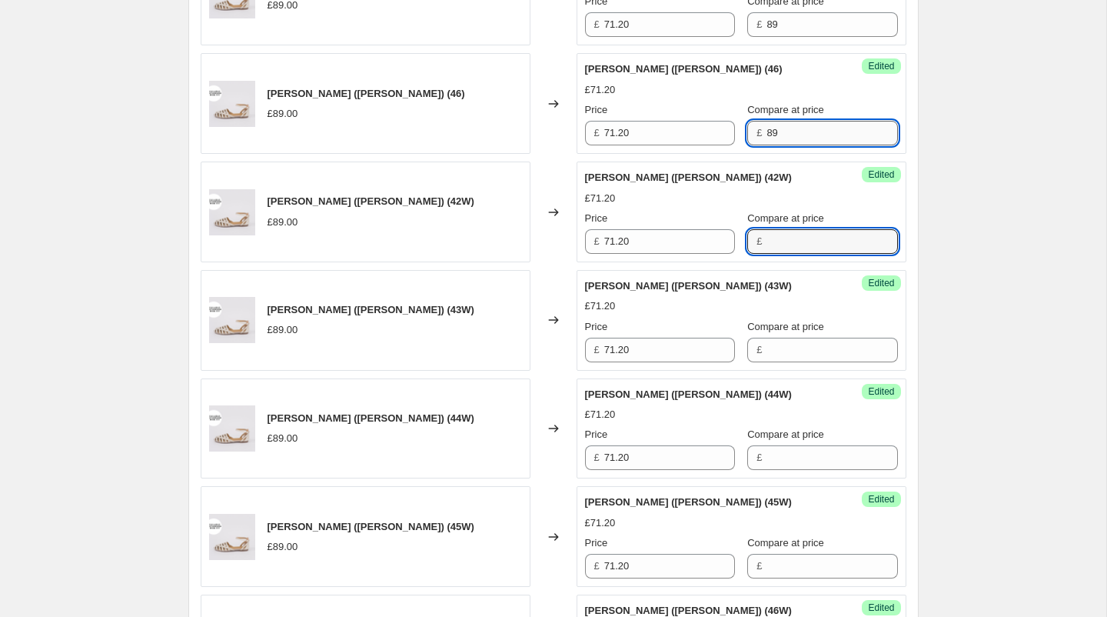
click at [767, 231] on input "Compare at price" at bounding box center [832, 241] width 131 height 25
paste input "89"
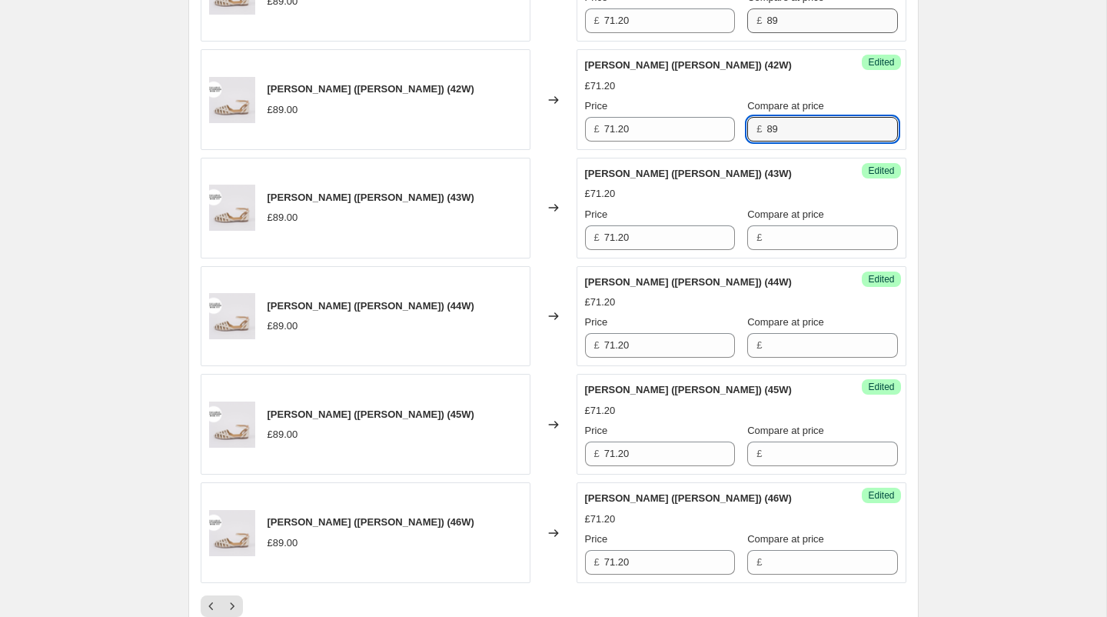
scroll to position [2317, 0]
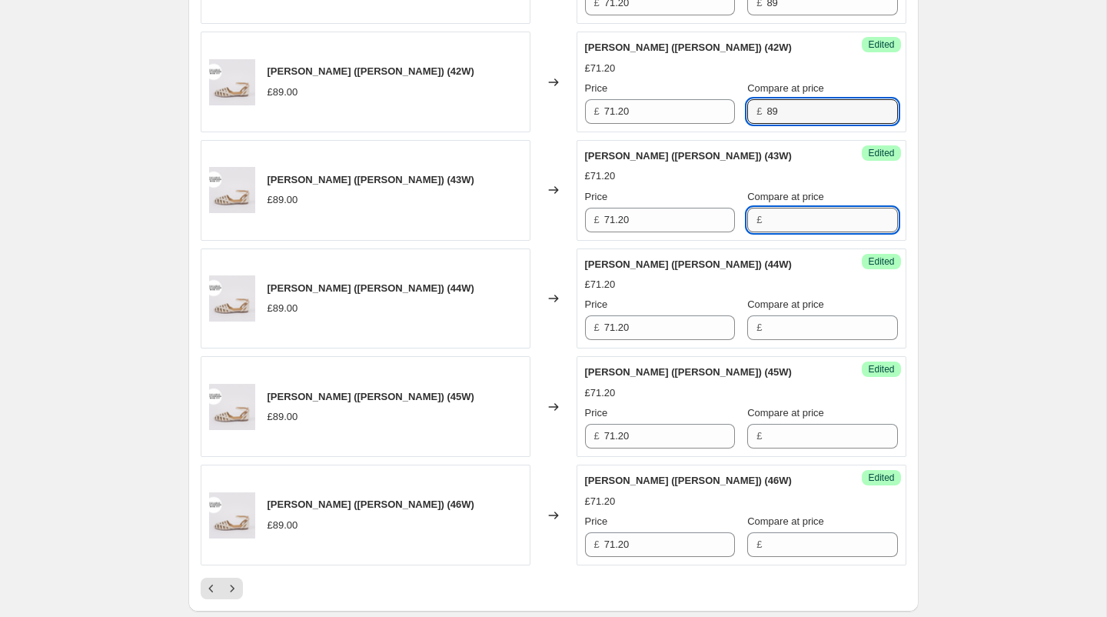
click at [767, 208] on input "Compare at price" at bounding box center [832, 220] width 131 height 25
paste input "89"
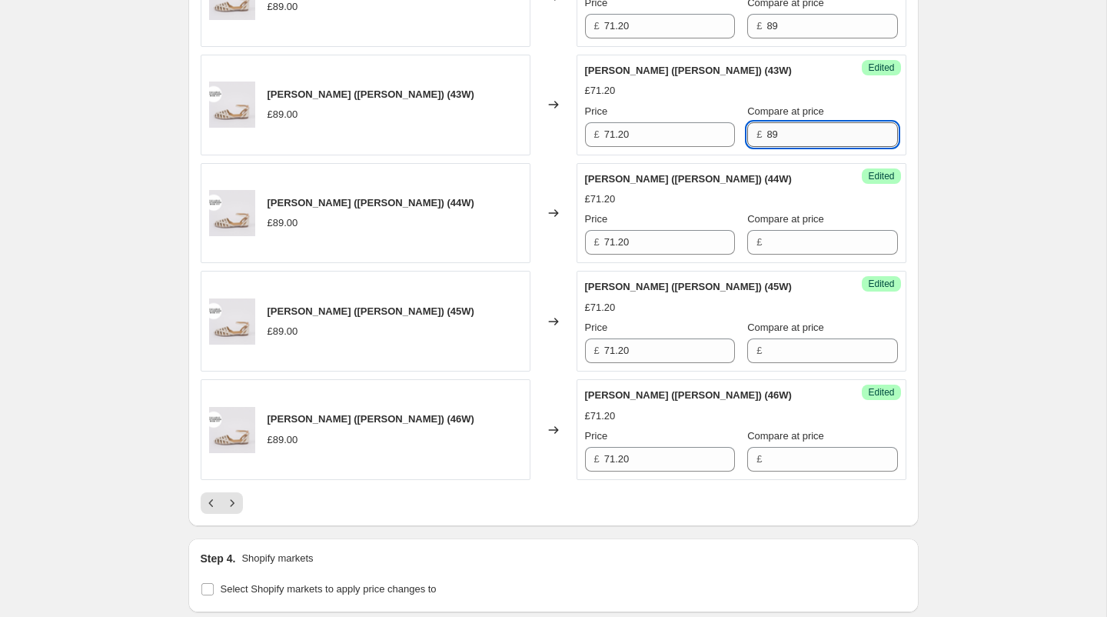
scroll to position [2413, 0]
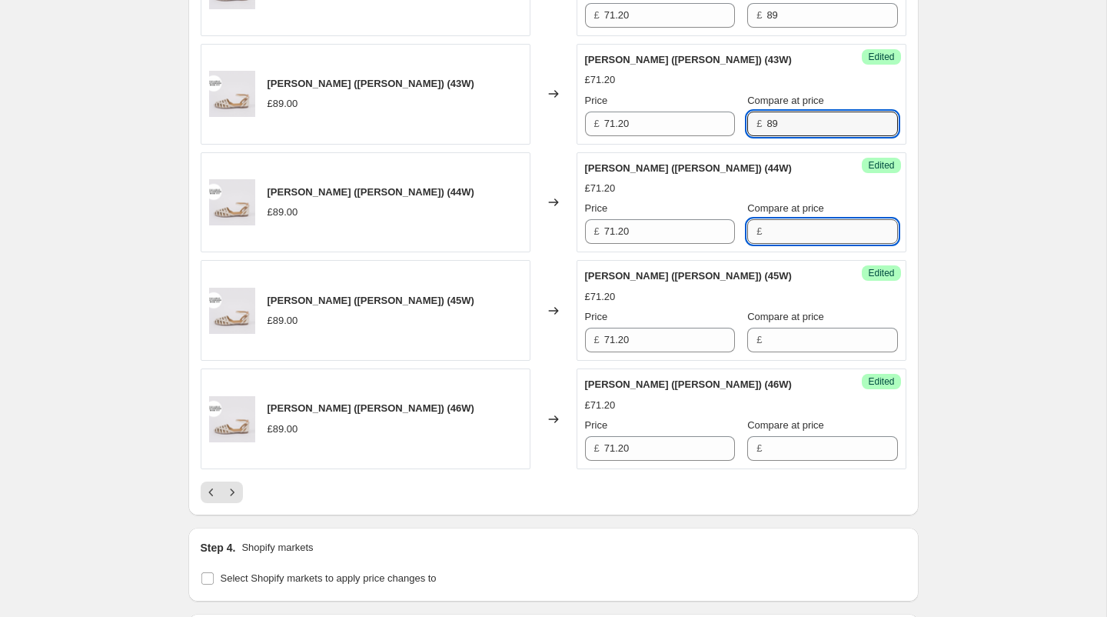
click at [767, 219] on input "Compare at price" at bounding box center [832, 231] width 131 height 25
paste input "89"
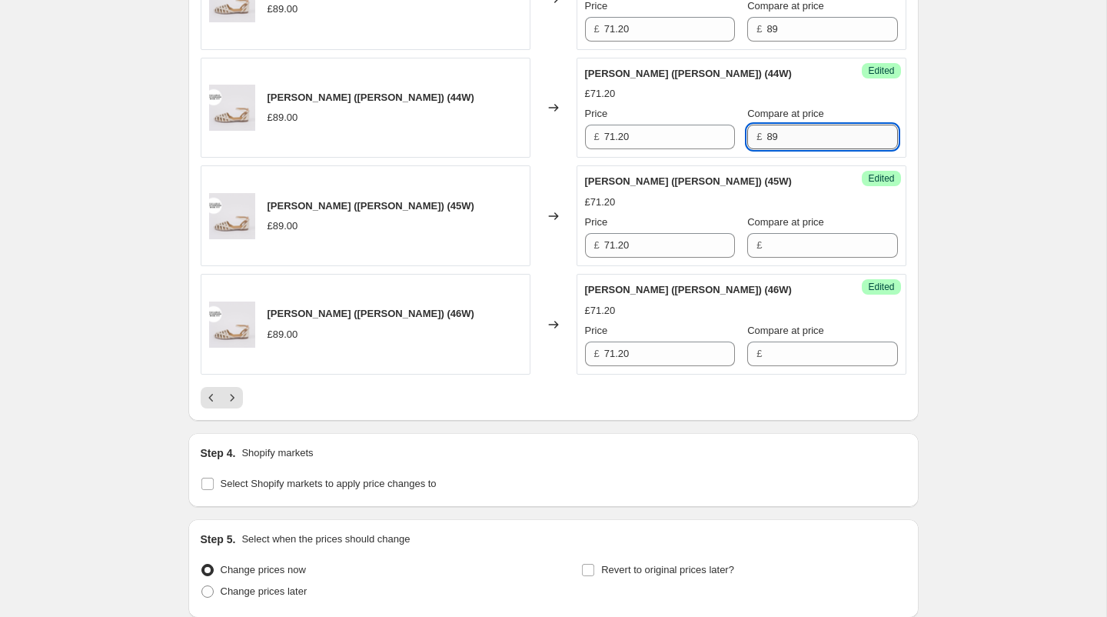
scroll to position [2523, 0]
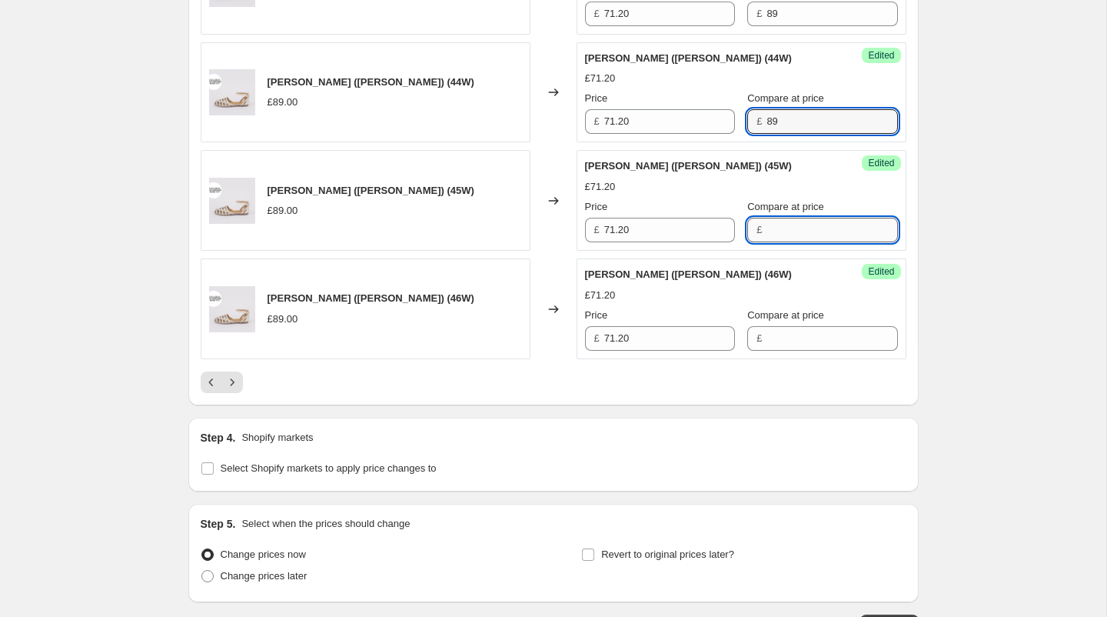
click at [767, 225] on input "Compare at price" at bounding box center [832, 230] width 131 height 25
paste input "89"
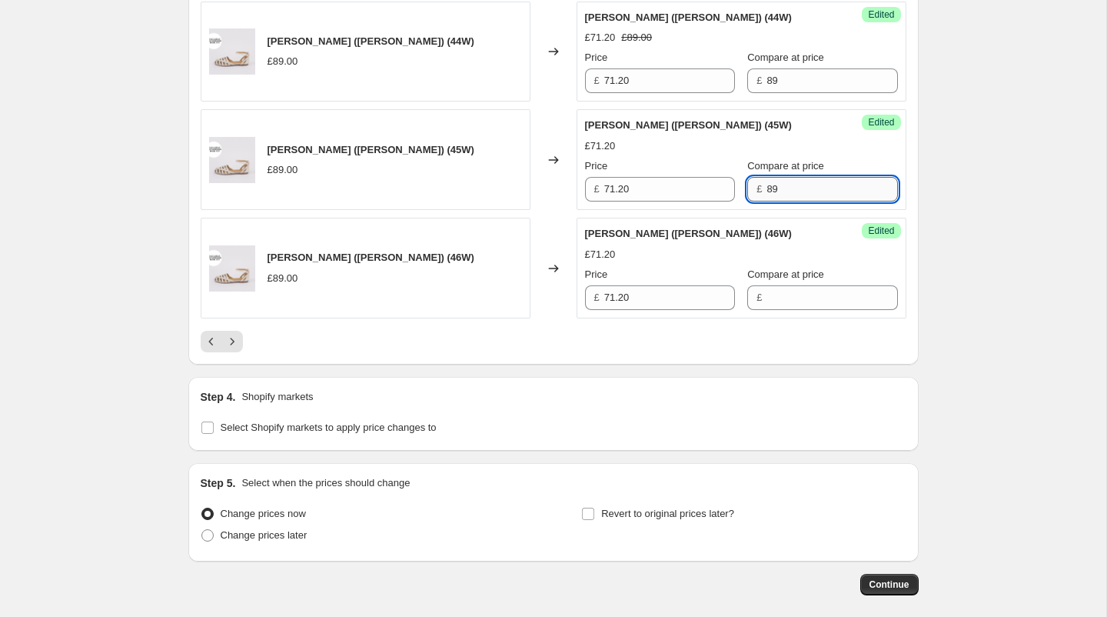
scroll to position [2579, 0]
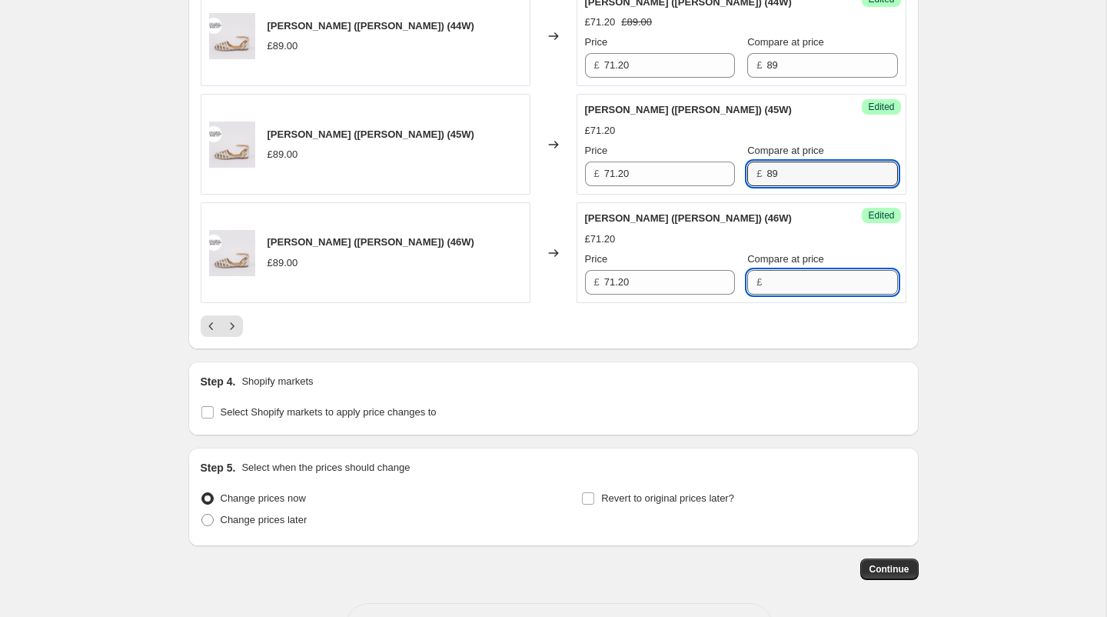
click at [767, 270] on input "Compare at price" at bounding box center [832, 282] width 131 height 25
paste input "89"
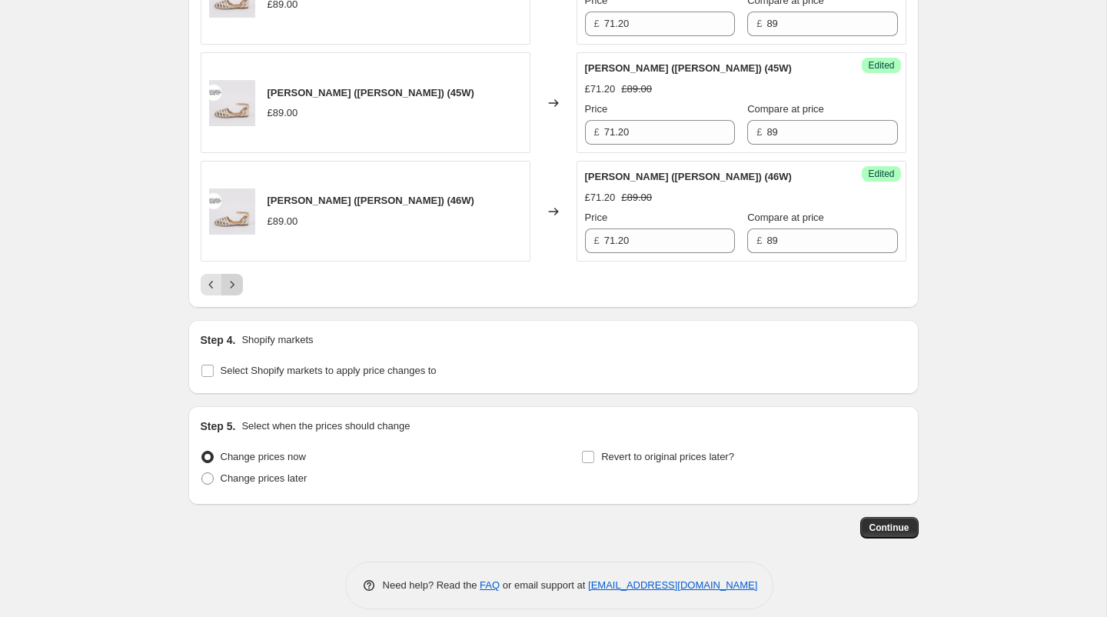
click at [231, 277] on icon "Next" at bounding box center [232, 284] width 15 height 15
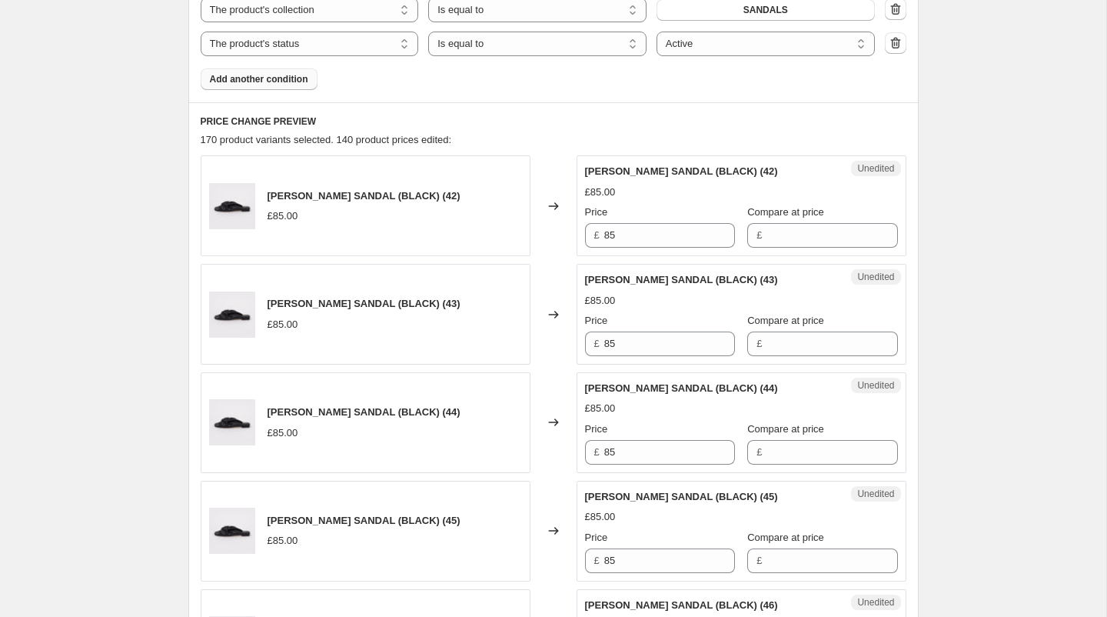
scroll to position [605, 0]
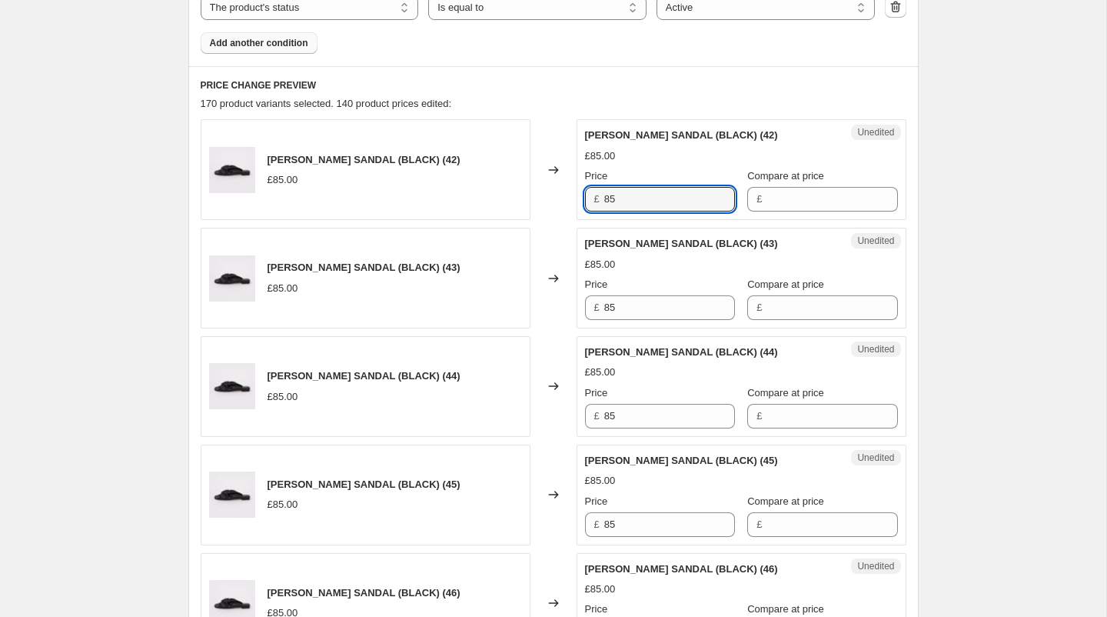
drag, startPoint x: 628, startPoint y: 203, endPoint x: 587, endPoint y: 199, distance: 40.9
click at [587, 199] on div "£ 85" at bounding box center [660, 199] width 150 height 25
drag, startPoint x: 665, startPoint y: 207, endPoint x: 564, endPoint y: 195, distance: 101.4
click at [564, 195] on div "[PERSON_NAME] SANDAL (BLACK) (42) £85.00 Changed to Unedited [PERSON_NAME] SAND…" at bounding box center [554, 169] width 706 height 101
click at [794, 201] on input "Compare at price" at bounding box center [832, 199] width 131 height 25
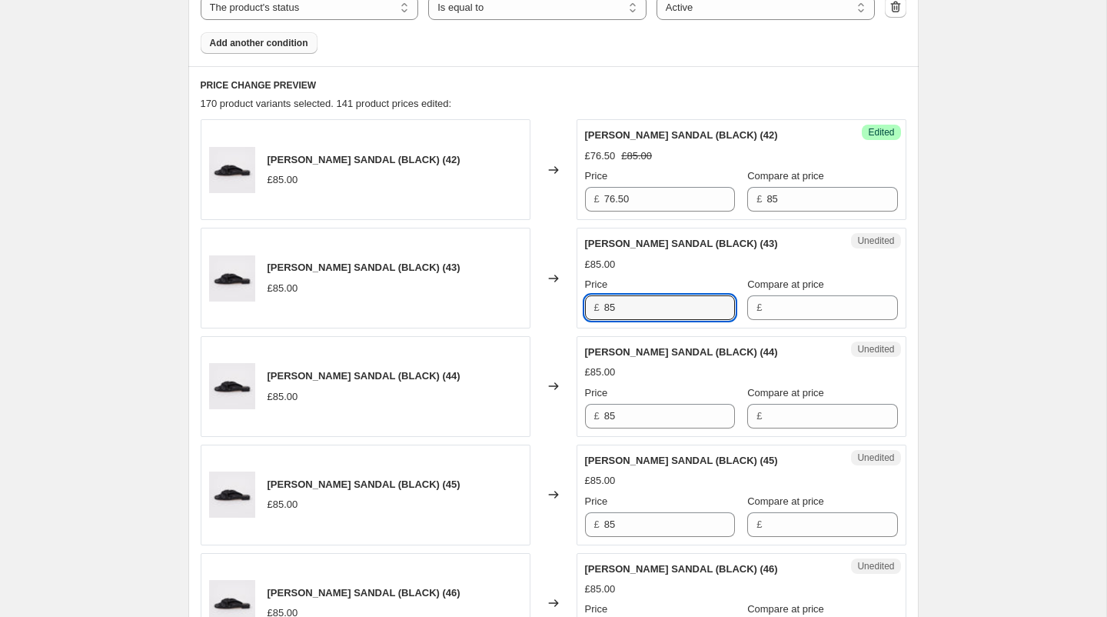
drag, startPoint x: 654, startPoint y: 310, endPoint x: 560, endPoint y: 308, distance: 93.8
click at [560, 308] on div "[PERSON_NAME] SANDAL (BLACK) (43) £85.00 Changed to Unedited [PERSON_NAME] SAND…" at bounding box center [554, 278] width 706 height 101
paste input "76.50"
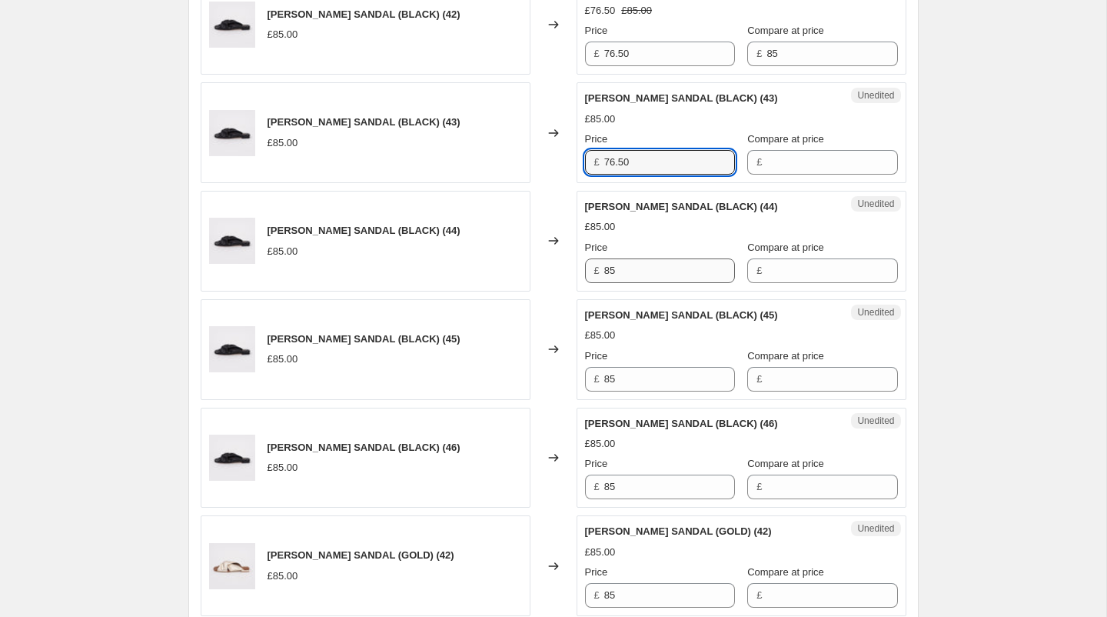
scroll to position [778, 0]
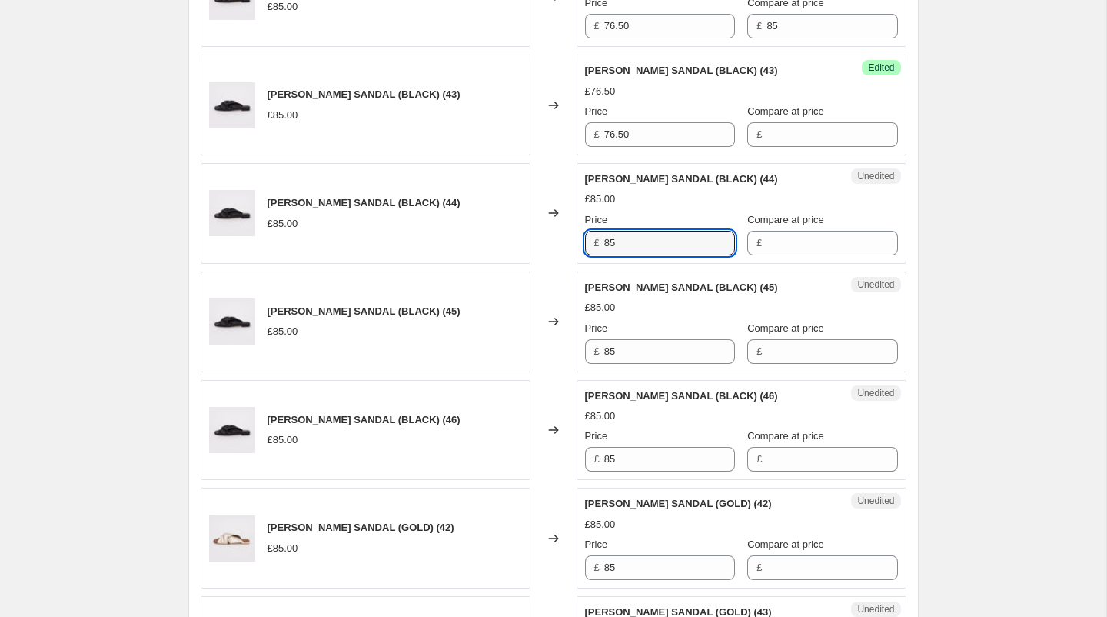
drag, startPoint x: 637, startPoint y: 239, endPoint x: 534, endPoint y: 237, distance: 103.1
click at [534, 237] on div "[PERSON_NAME] SANDAL (BLACK) (44) £85.00 Changed to Unedited [PERSON_NAME] SAND…" at bounding box center [554, 213] width 706 height 101
paste input "76.50"
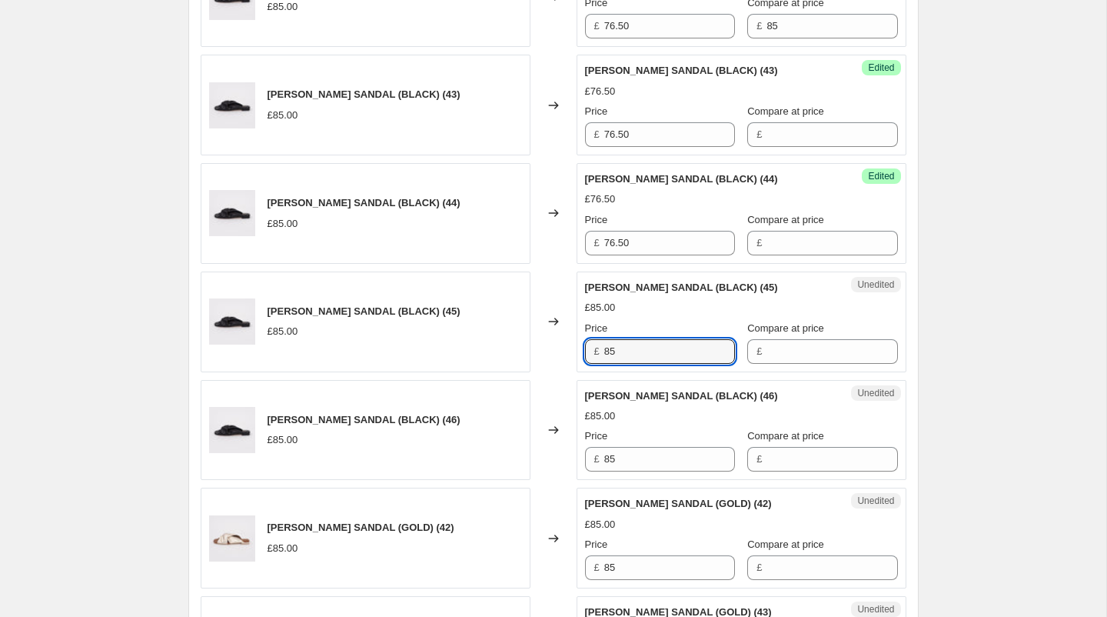
drag, startPoint x: 631, startPoint y: 344, endPoint x: 536, endPoint y: 342, distance: 95.3
click at [536, 342] on div "[PERSON_NAME] SANDAL (BLACK) (45) £85.00 Changed to Unedited [PERSON_NAME] SAND…" at bounding box center [554, 321] width 706 height 101
paste input "76.50"
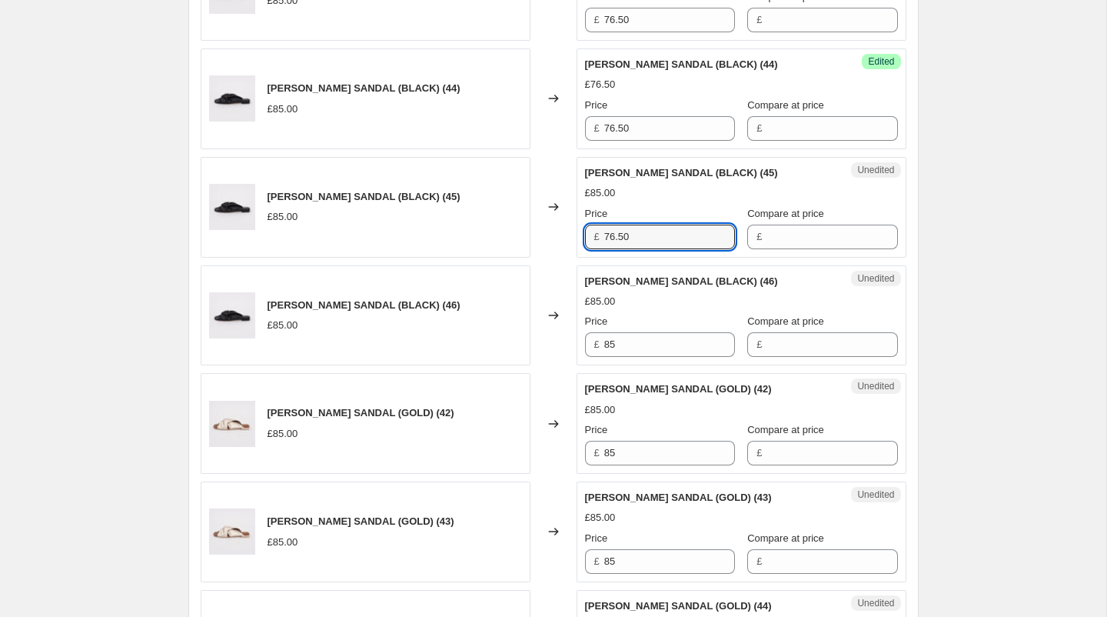
scroll to position [929, 0]
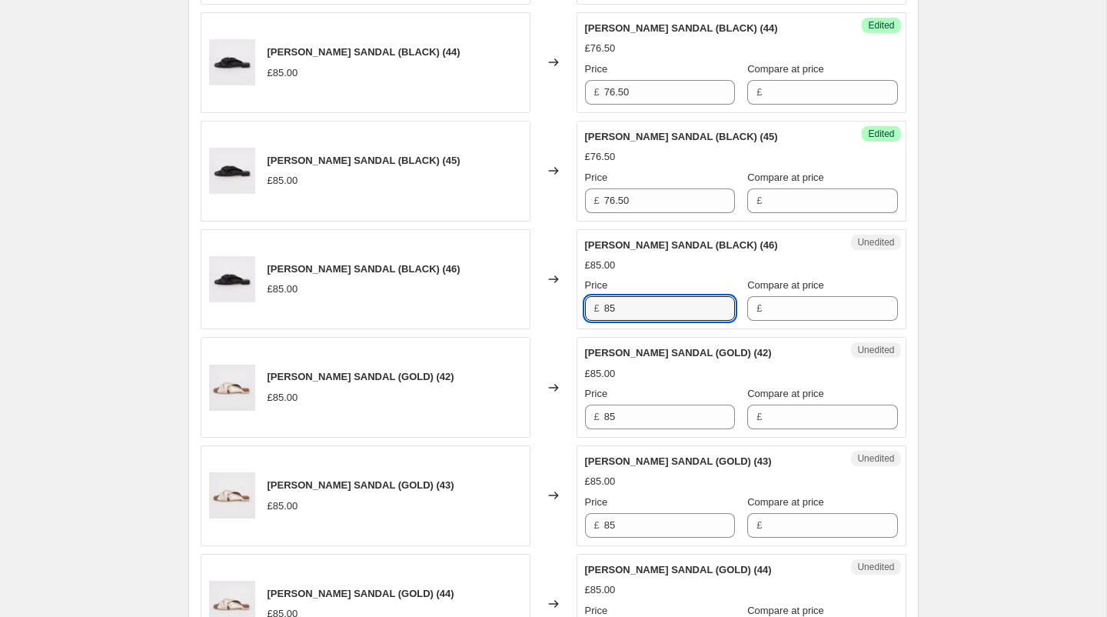
drag, startPoint x: 653, startPoint y: 309, endPoint x: 514, endPoint y: 308, distance: 139.2
click at [514, 308] on div "[PERSON_NAME] SANDAL (BLACK) (46) £85.00 Changed to Unedited [PERSON_NAME] SAND…" at bounding box center [554, 279] width 706 height 101
paste input "76.50"
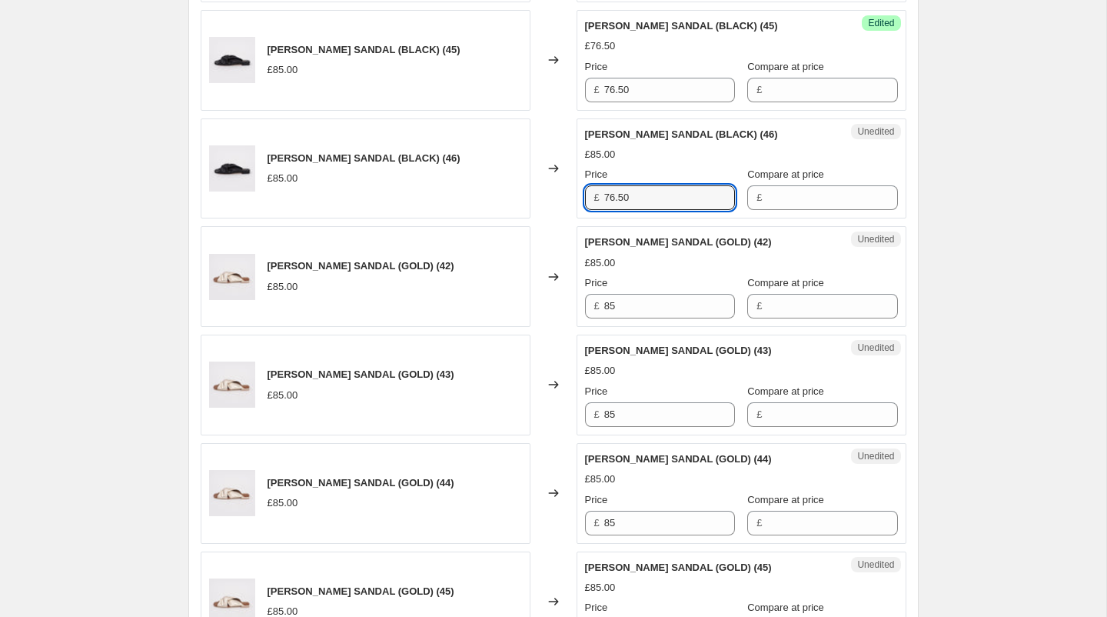
scroll to position [1043, 0]
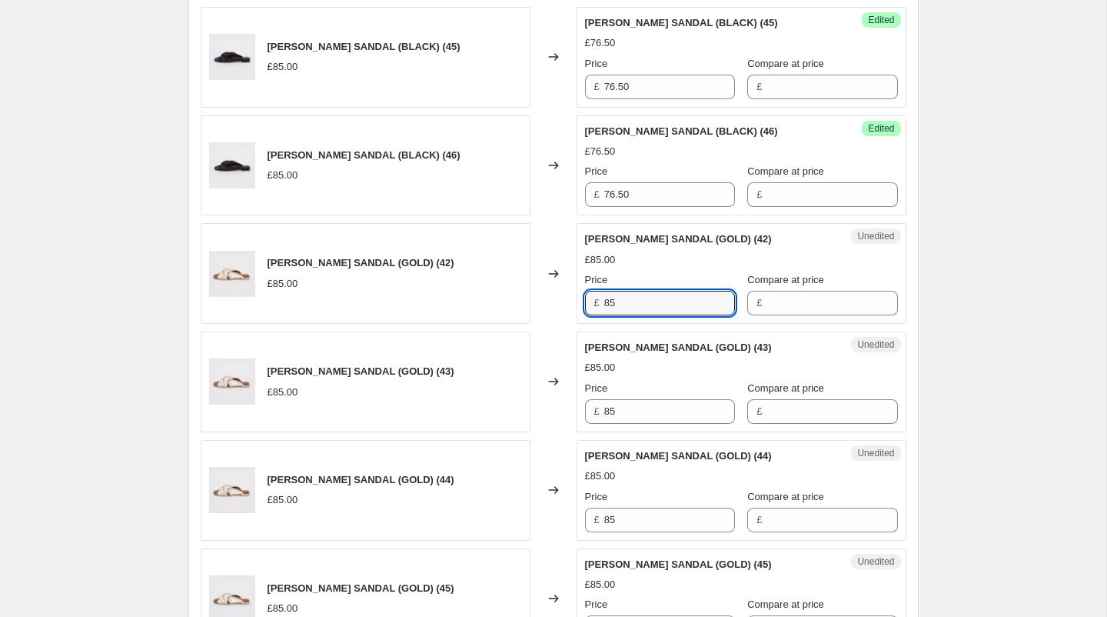
drag, startPoint x: 643, startPoint y: 301, endPoint x: 524, endPoint y: 298, distance: 119.2
click at [524, 298] on div "[PERSON_NAME] SANDAL (GOLD) (42) £85.00 Changed to Unedited [PERSON_NAME] SANDA…" at bounding box center [554, 273] width 706 height 101
paste input "76.50"
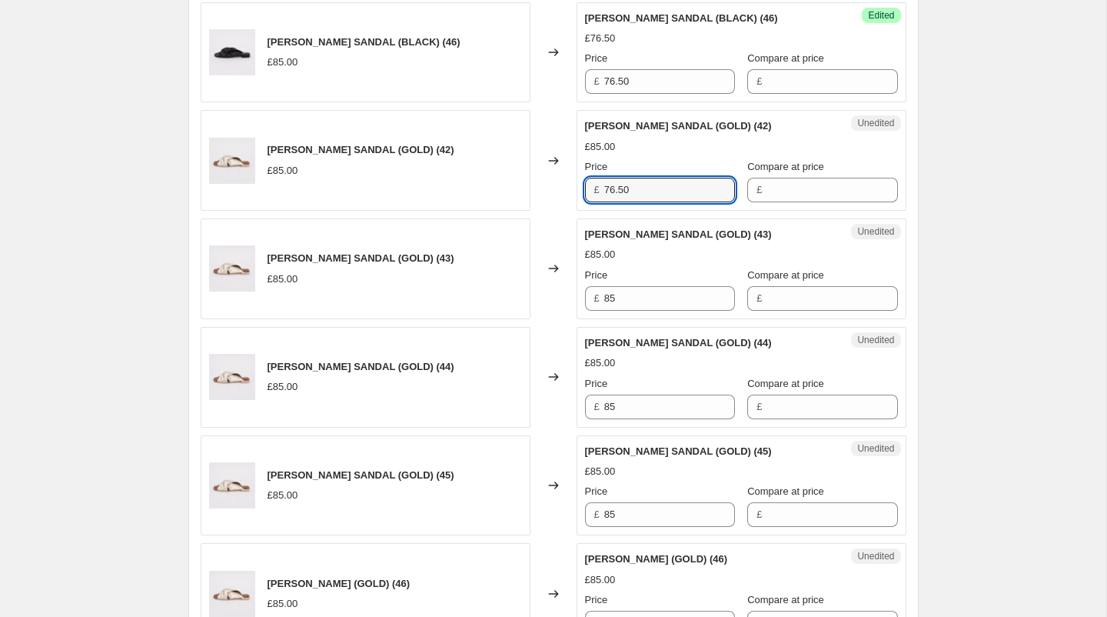
scroll to position [1180, 0]
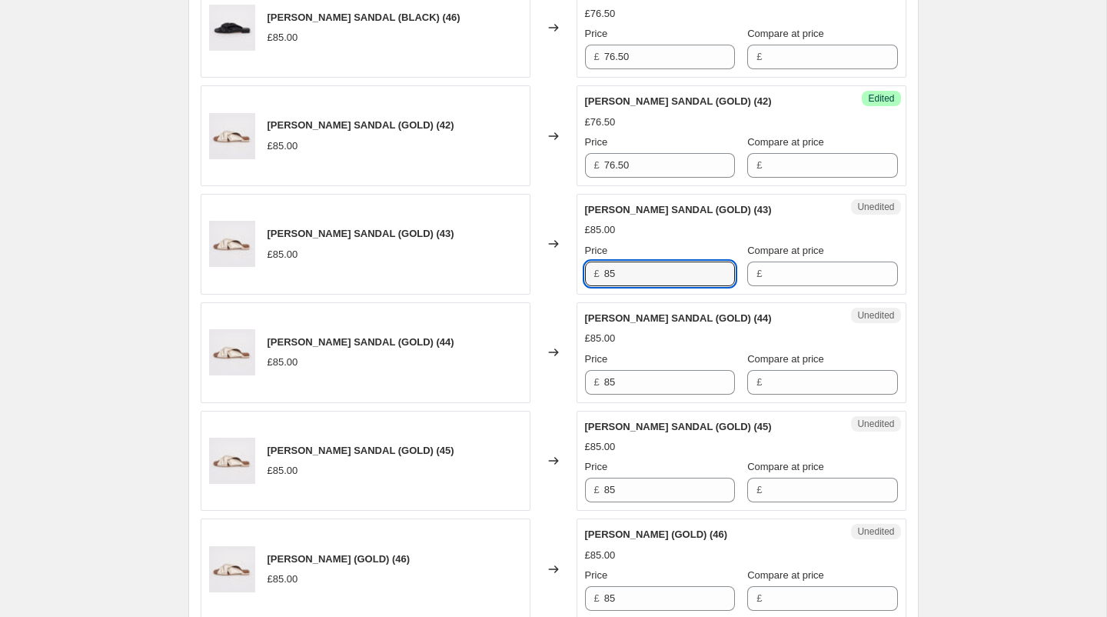
drag, startPoint x: 621, startPoint y: 271, endPoint x: 571, endPoint y: 271, distance: 50.0
click at [571, 271] on div "[PERSON_NAME] SANDAL (GOLD) (43) £85.00 Changed to Unedited [PERSON_NAME] SANDA…" at bounding box center [554, 244] width 706 height 101
paste input "76.50"
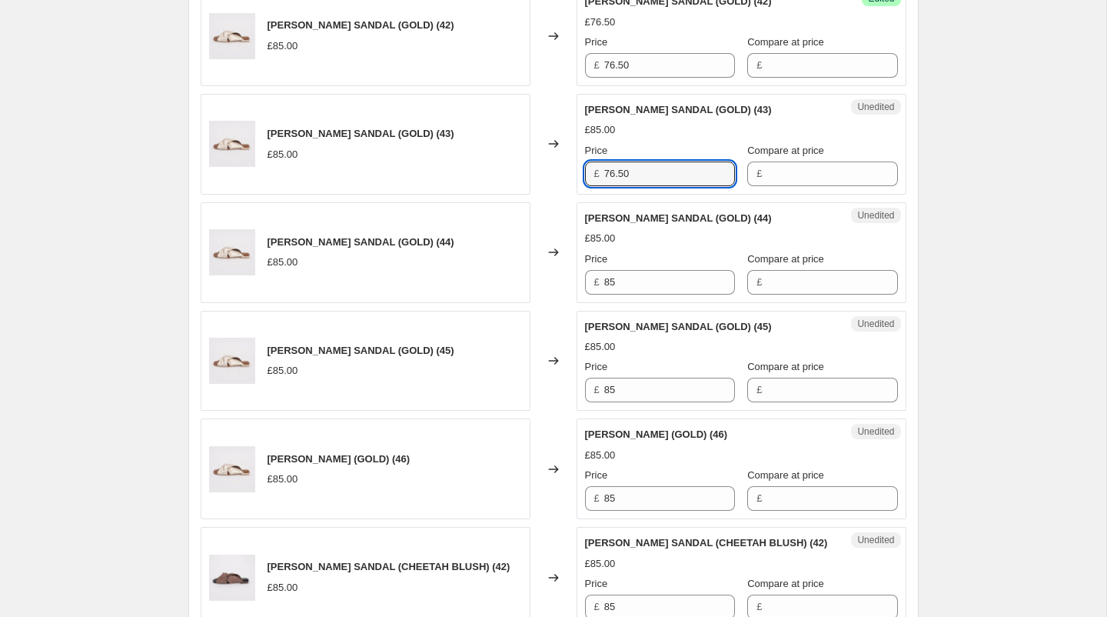
scroll to position [1324, 0]
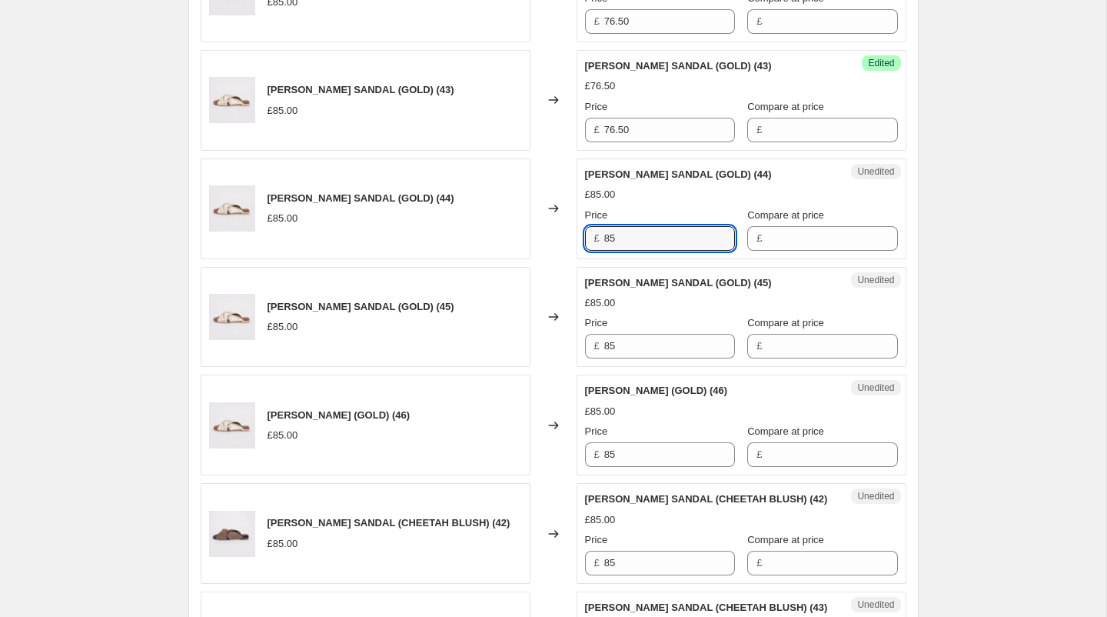
drag, startPoint x: 651, startPoint y: 234, endPoint x: 545, endPoint y: 233, distance: 106.1
click at [545, 233] on div "[PERSON_NAME] SANDAL (GOLD) (44) £85.00 Changed to Unedited [PERSON_NAME] SANDA…" at bounding box center [554, 208] width 706 height 101
paste input "76.50"
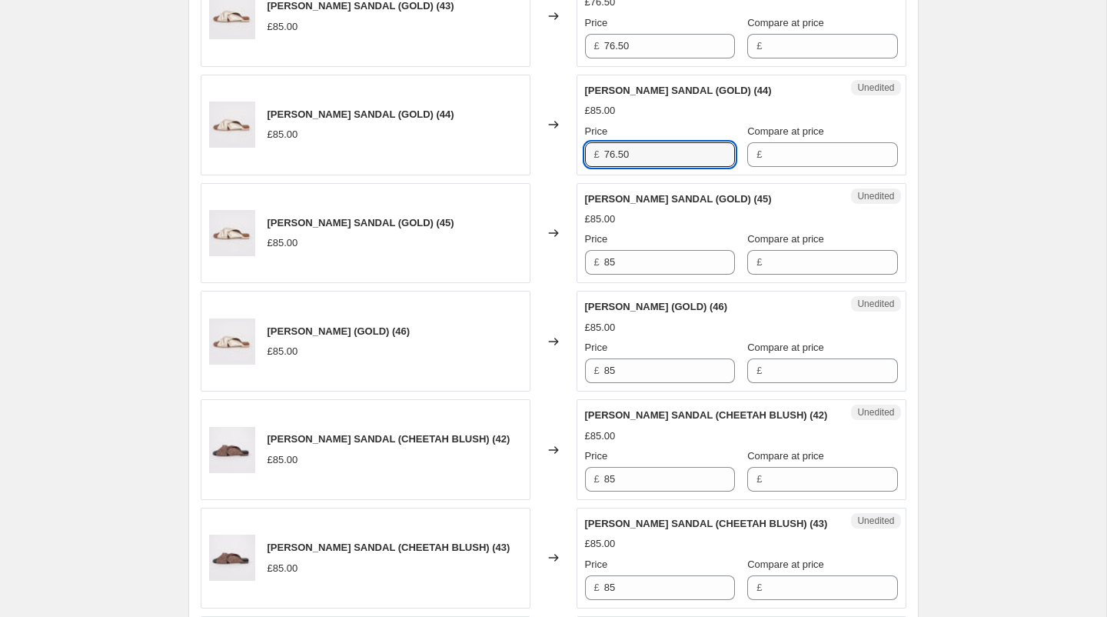
scroll to position [1437, 0]
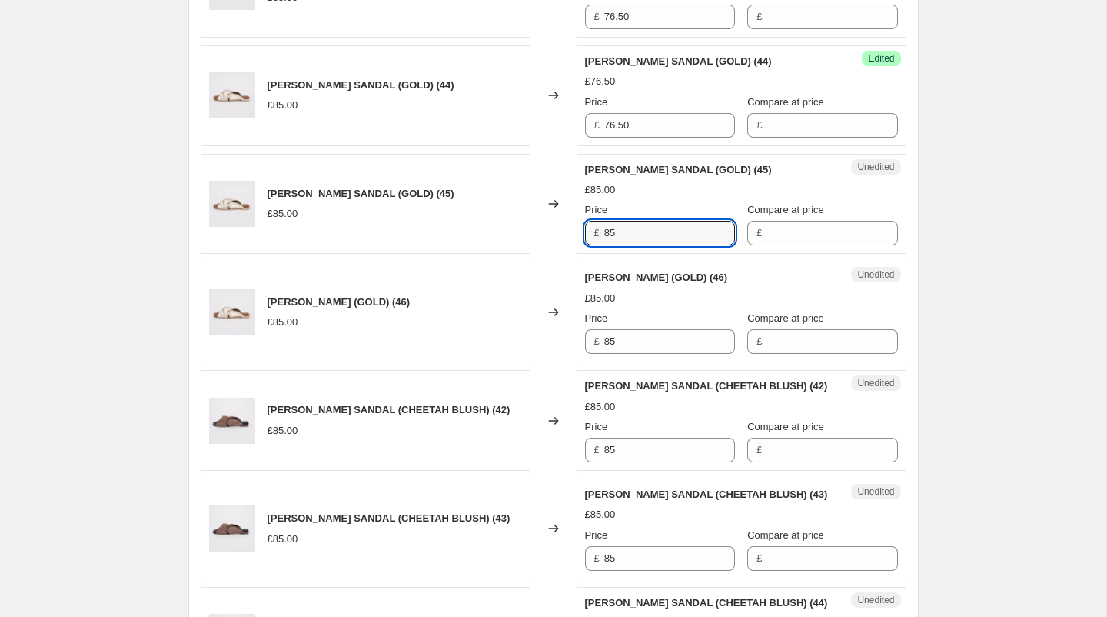
drag, startPoint x: 641, startPoint y: 231, endPoint x: 546, endPoint y: 229, distance: 95.4
click at [546, 229] on div "[PERSON_NAME] SANDAL (GOLD) (45) £85.00 Changed to Unedited [PERSON_NAME] SANDA…" at bounding box center [554, 204] width 706 height 101
paste input "76.50"
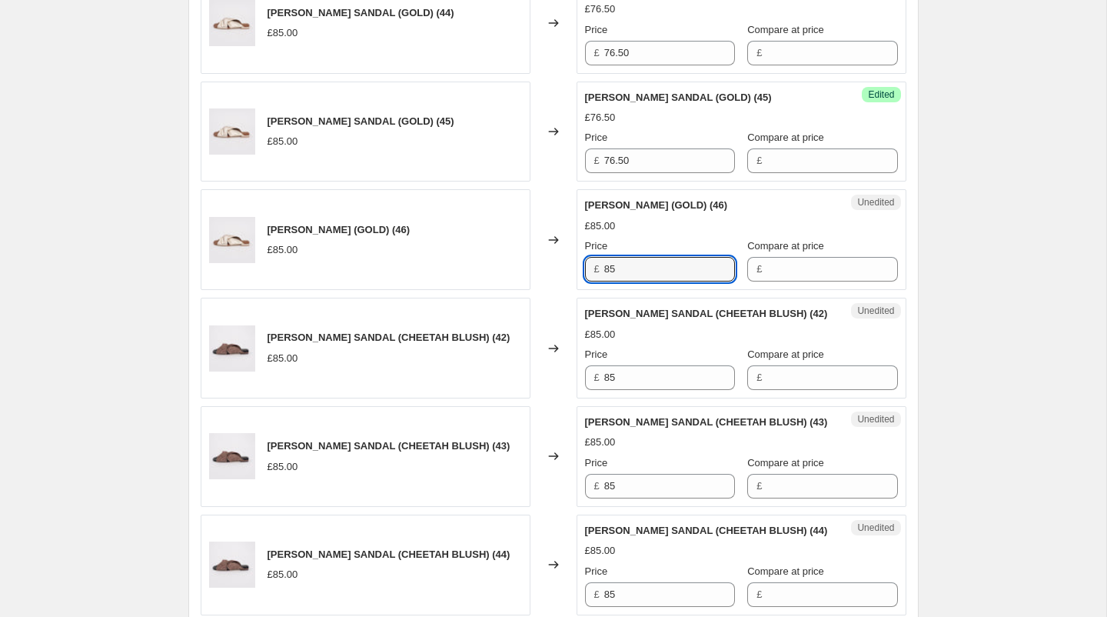
drag, startPoint x: 644, startPoint y: 257, endPoint x: 582, endPoint y: 256, distance: 62.3
click at [582, 256] on div "Unedited [PERSON_NAME] SANDAL (GOLD) (46) £85.00 Price £ 85 Compare at price £" at bounding box center [742, 239] width 330 height 101
paste input "76.50"
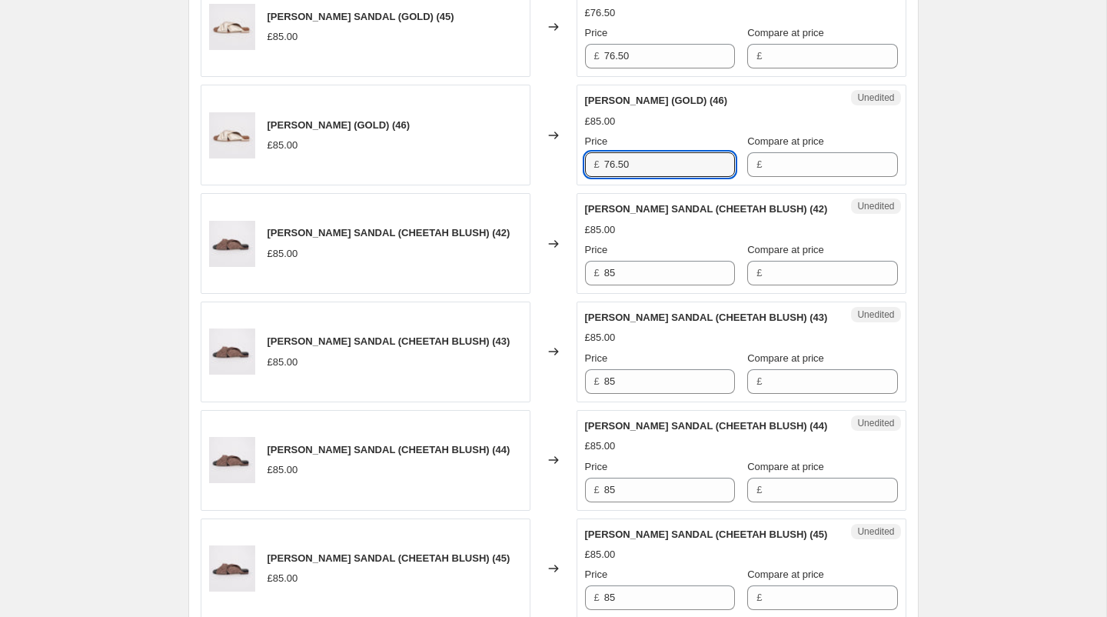
scroll to position [1625, 0]
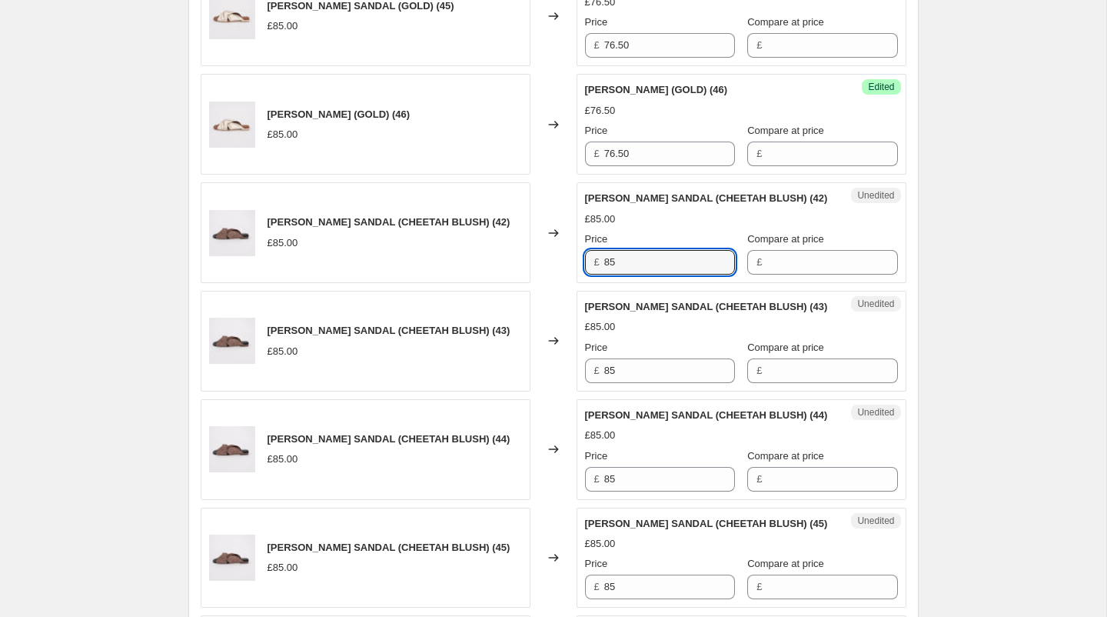
drag, startPoint x: 636, startPoint y: 254, endPoint x: 554, endPoint y: 249, distance: 82.4
click at [554, 249] on div "[PERSON_NAME] SANDAL (CHEETAH BLUSH) (42) £85.00 Changed to Unedited [PERSON_NA…" at bounding box center [554, 232] width 706 height 101
paste input "76.50"
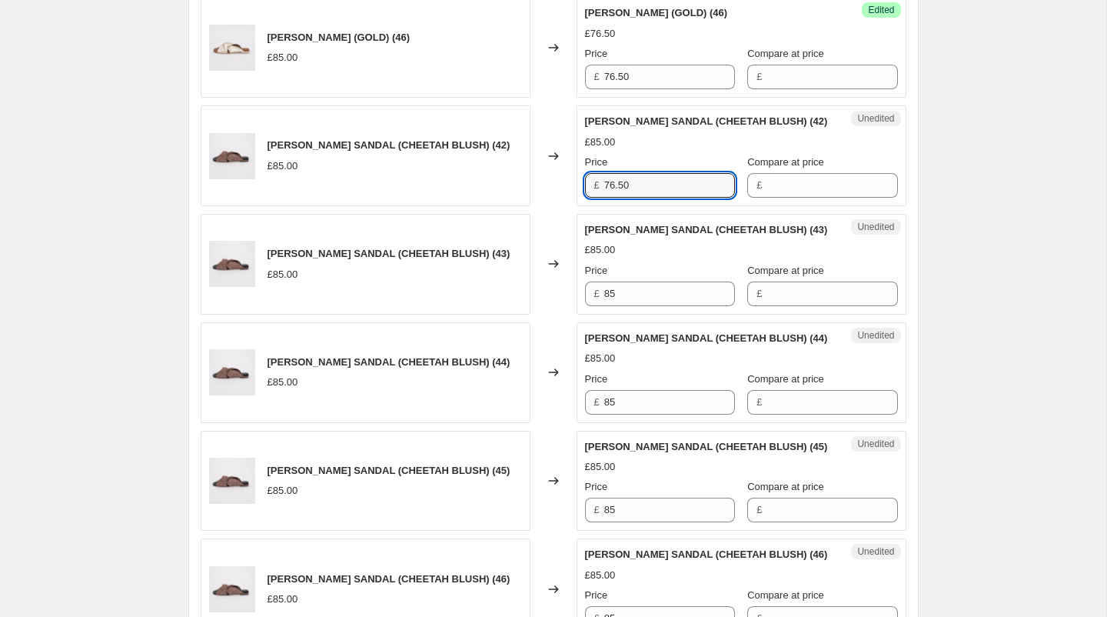
scroll to position [1731, 0]
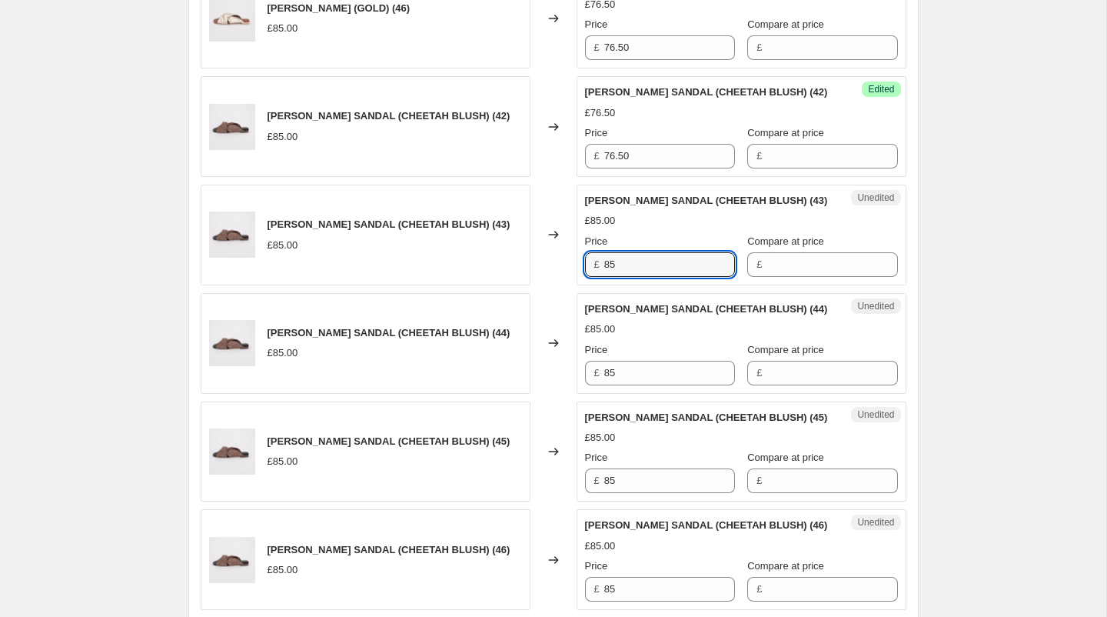
drag, startPoint x: 635, startPoint y: 260, endPoint x: 557, endPoint y: 258, distance: 78.5
click at [557, 258] on div "[PERSON_NAME] SANDAL (CHEETAH BLUSH) (43) £85.00 Changed to Unedited [PERSON_NA…" at bounding box center [554, 235] width 706 height 101
paste input "76.50"
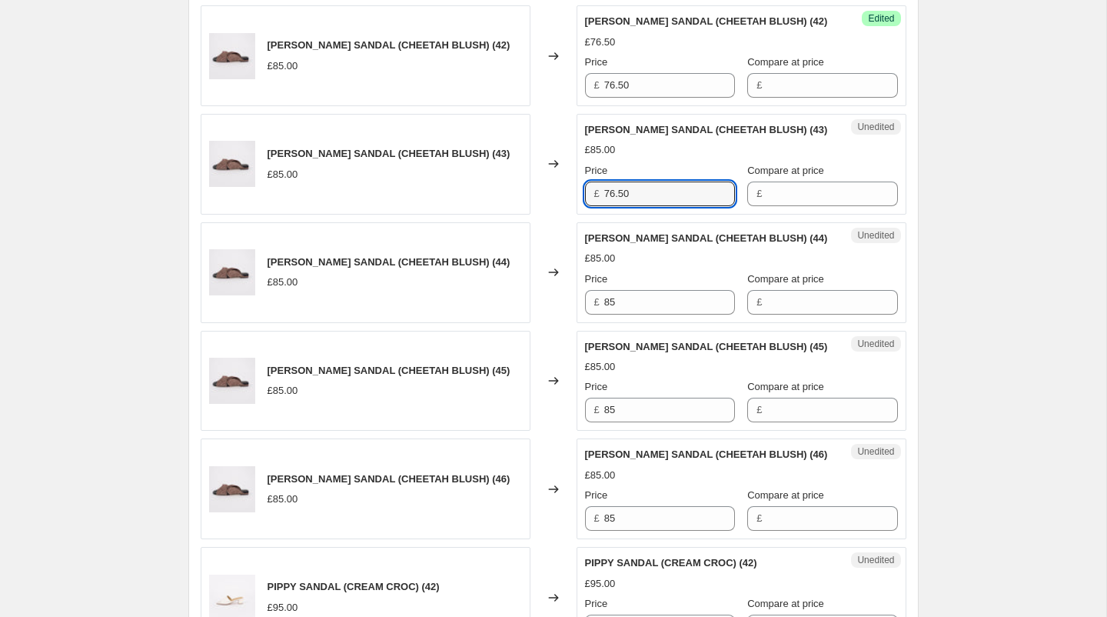
scroll to position [1831, 0]
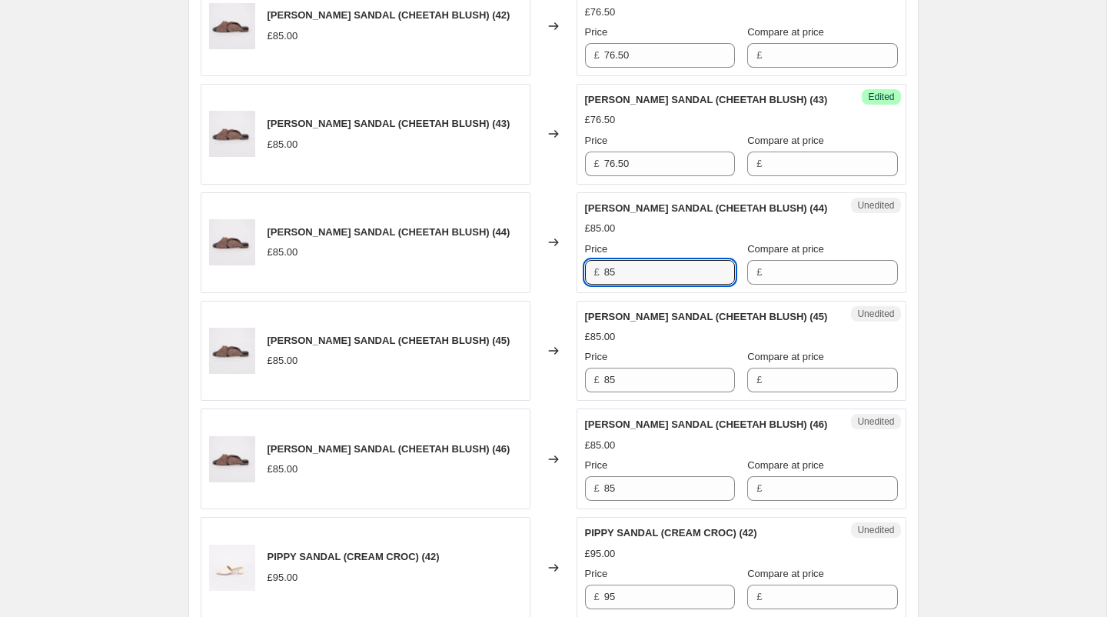
drag, startPoint x: 630, startPoint y: 257, endPoint x: 566, endPoint y: 254, distance: 64.6
click at [567, 255] on div "[PERSON_NAME] SANDAL (CHEETAH BLUSH) (44) £85.00 Changed to Unedited [PERSON_NA…" at bounding box center [554, 242] width 706 height 101
paste input "76.50"
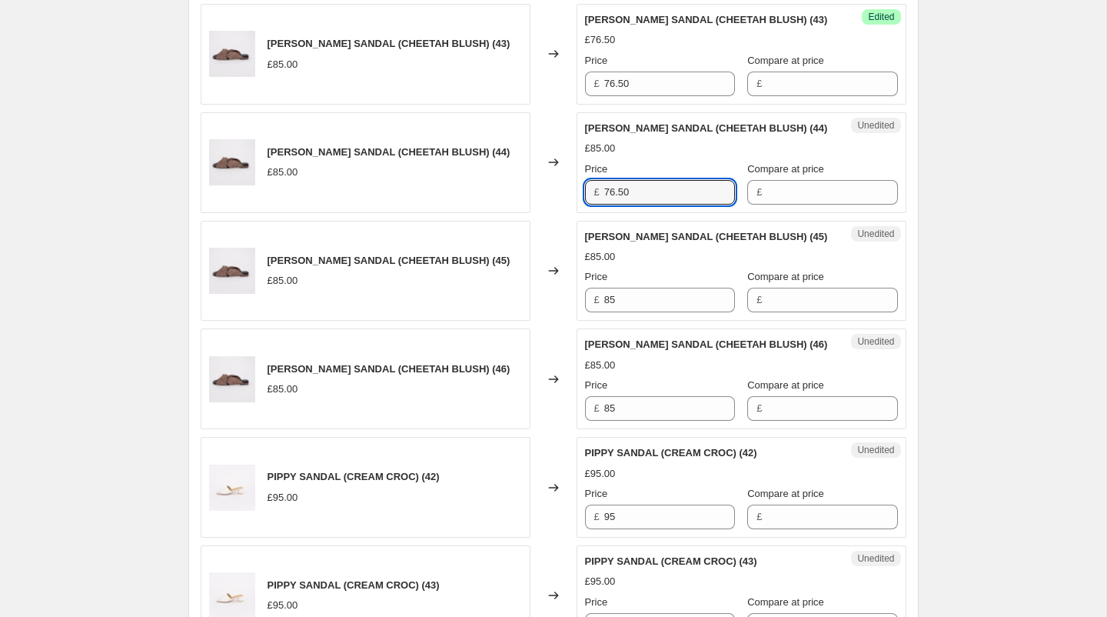
scroll to position [1954, 0]
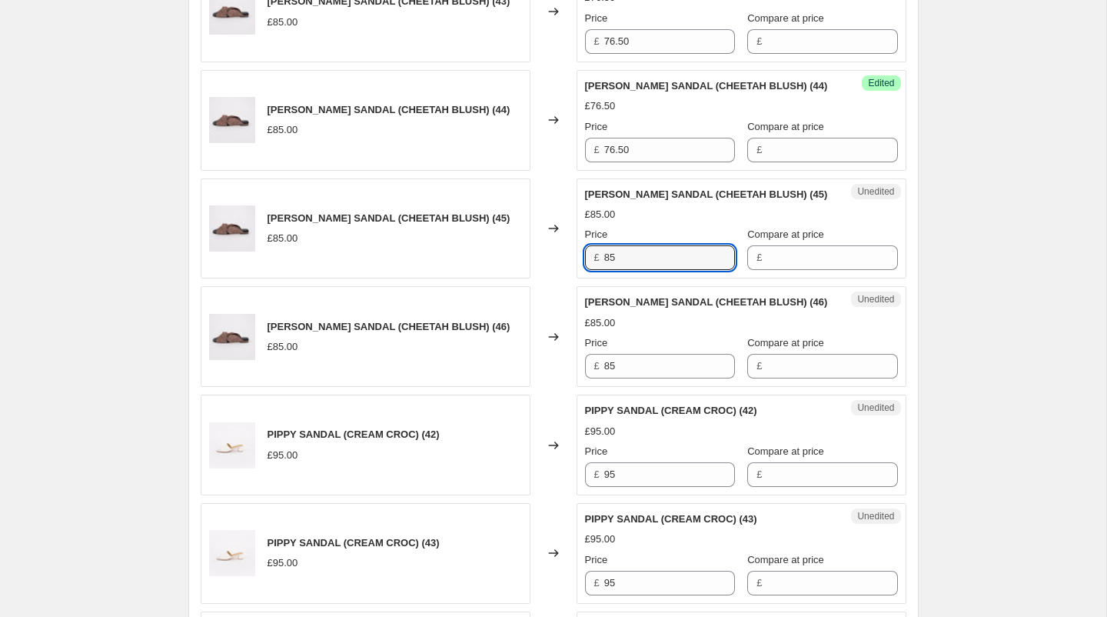
drag, startPoint x: 633, startPoint y: 253, endPoint x: 546, endPoint y: 248, distance: 87.0
click at [546, 248] on div "[PERSON_NAME] SANDAL (CHEETAH BLUSH) (45) £85.00 Changed to Unedited [PERSON_NA…" at bounding box center [554, 228] width 706 height 101
paste input "76.50"
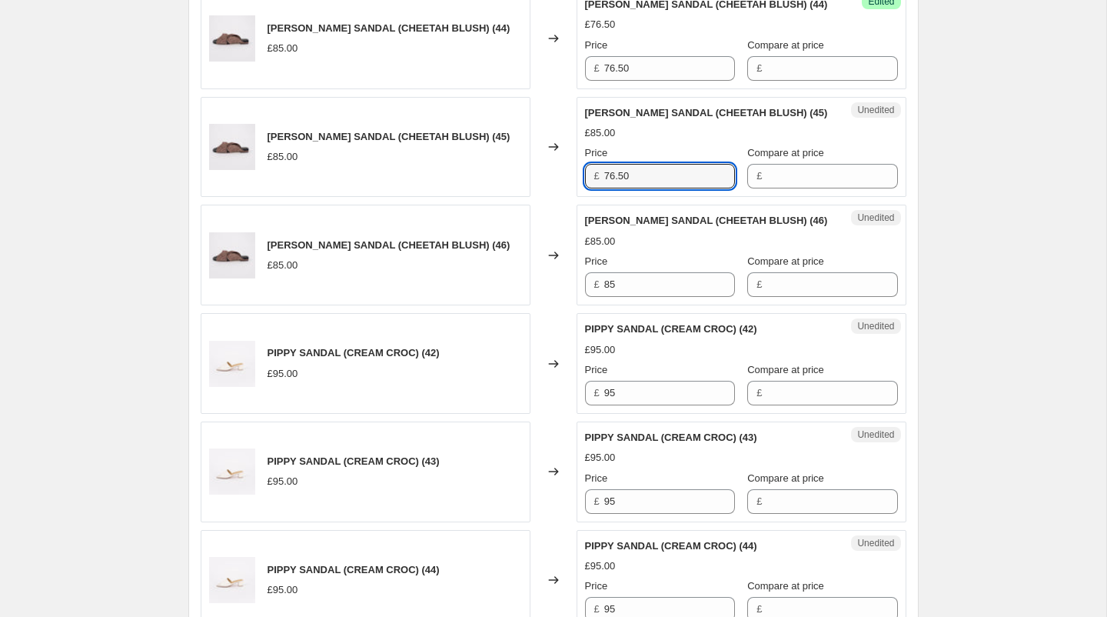
scroll to position [2066, 0]
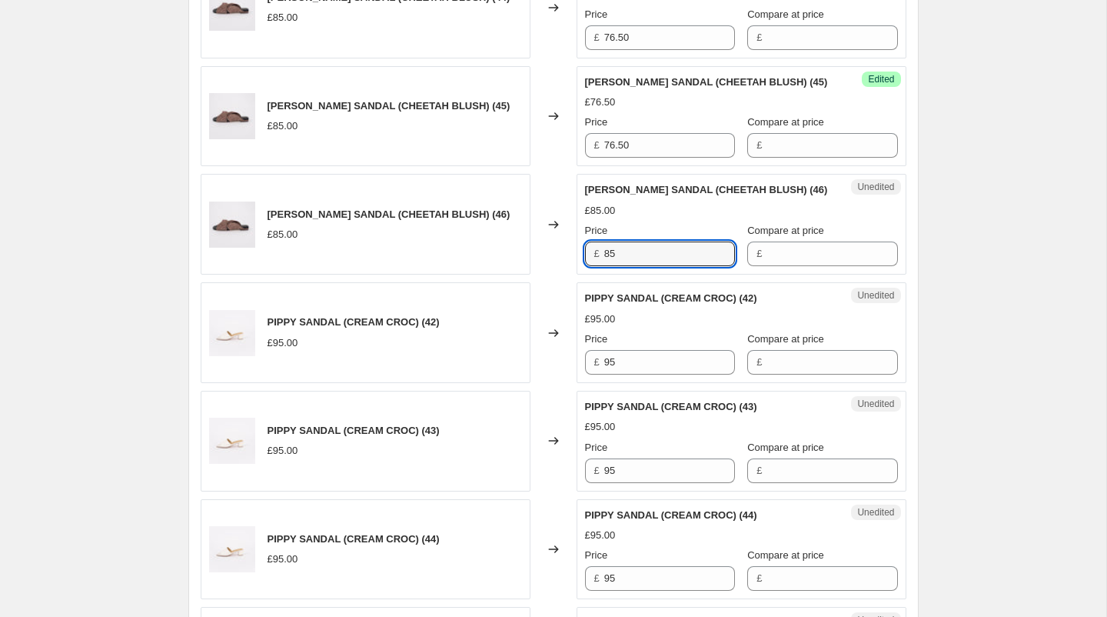
drag, startPoint x: 634, startPoint y: 242, endPoint x: 552, endPoint y: 241, distance: 82.3
click at [552, 241] on div "[PERSON_NAME] SANDAL (CHEETAH BLUSH) (46) £85.00 Changed to Unedited [PERSON_NA…" at bounding box center [554, 224] width 706 height 101
paste input "76.50"
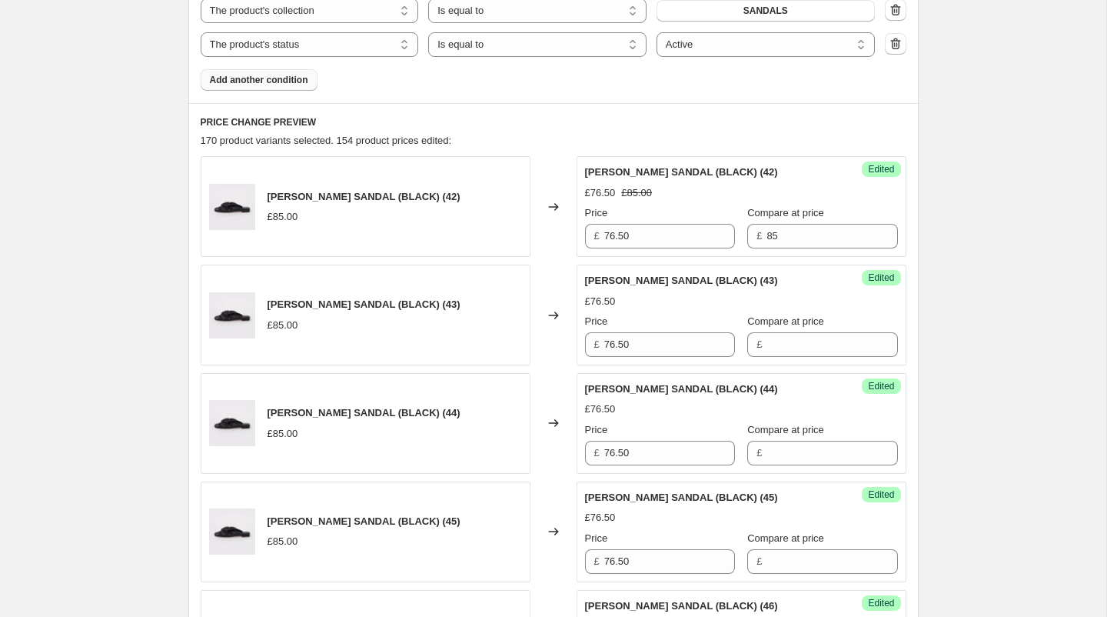
scroll to position [588, 0]
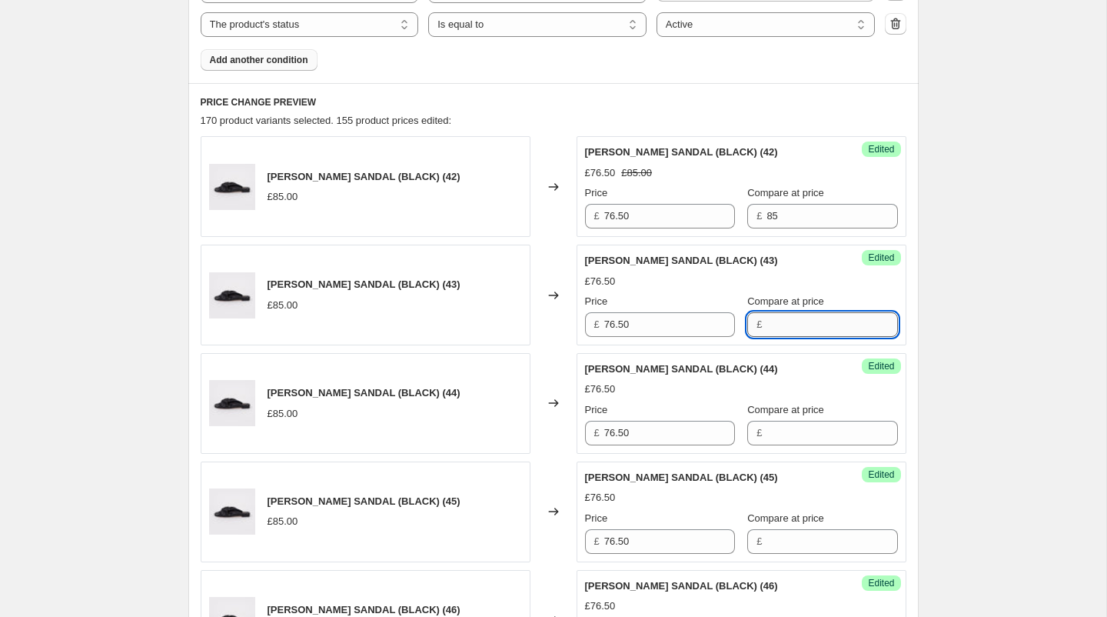
click at [774, 316] on input "Compare at price" at bounding box center [832, 324] width 131 height 25
drag, startPoint x: 777, startPoint y: 321, endPoint x: 713, endPoint y: 321, distance: 63.0
click at [713, 321] on div "Price £ 76.50 Compare at price £ 85" at bounding box center [741, 315] width 313 height 43
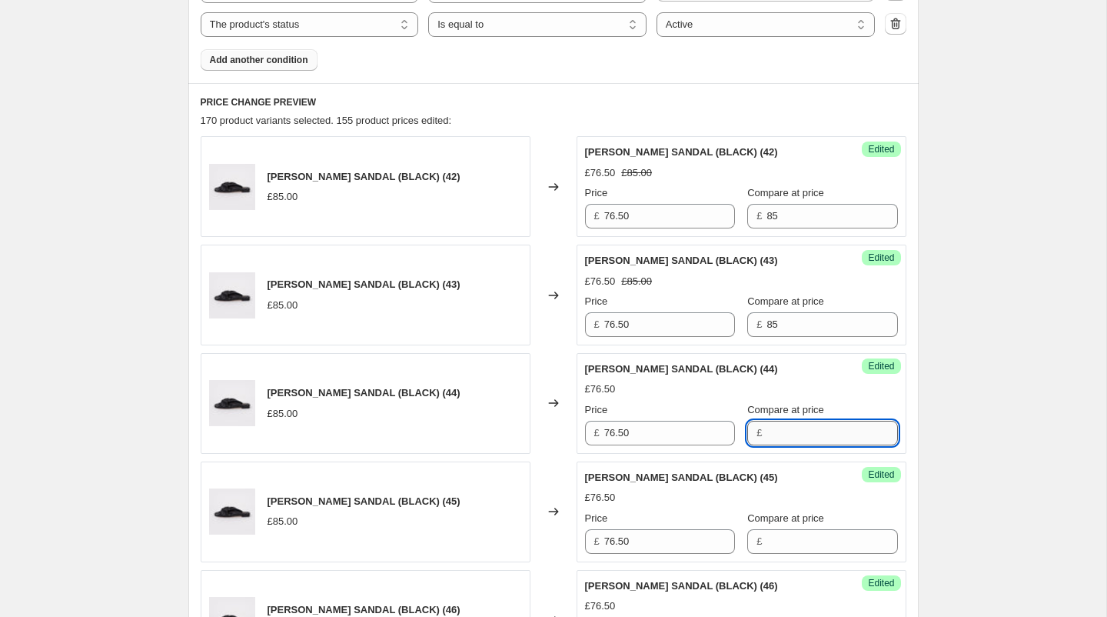
click at [767, 439] on input "Compare at price" at bounding box center [832, 433] width 131 height 25
paste input "85"
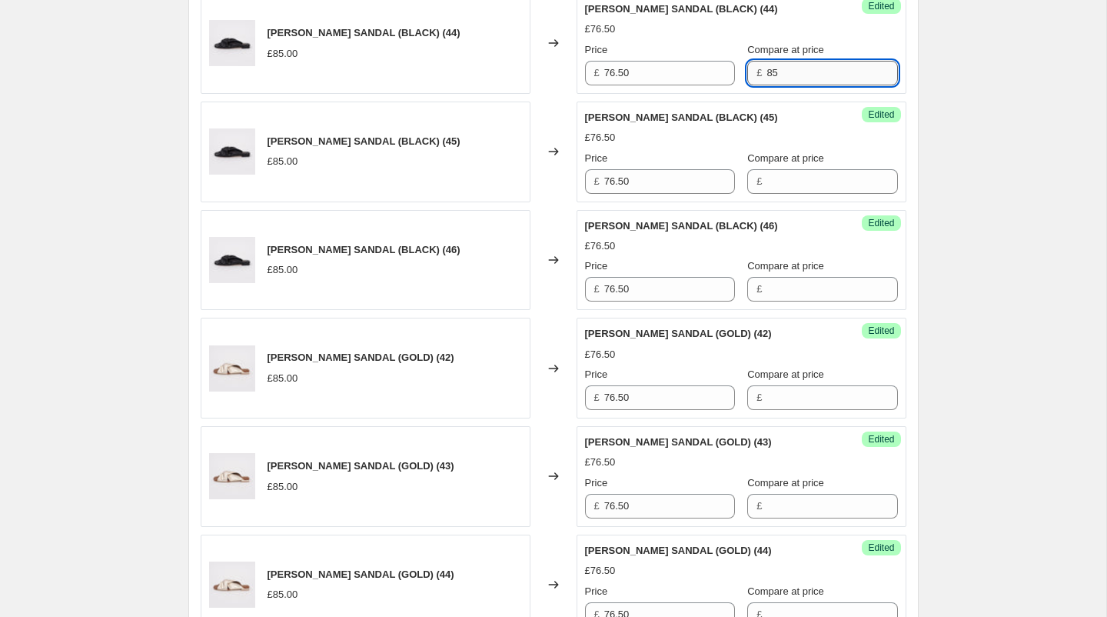
scroll to position [1001, 0]
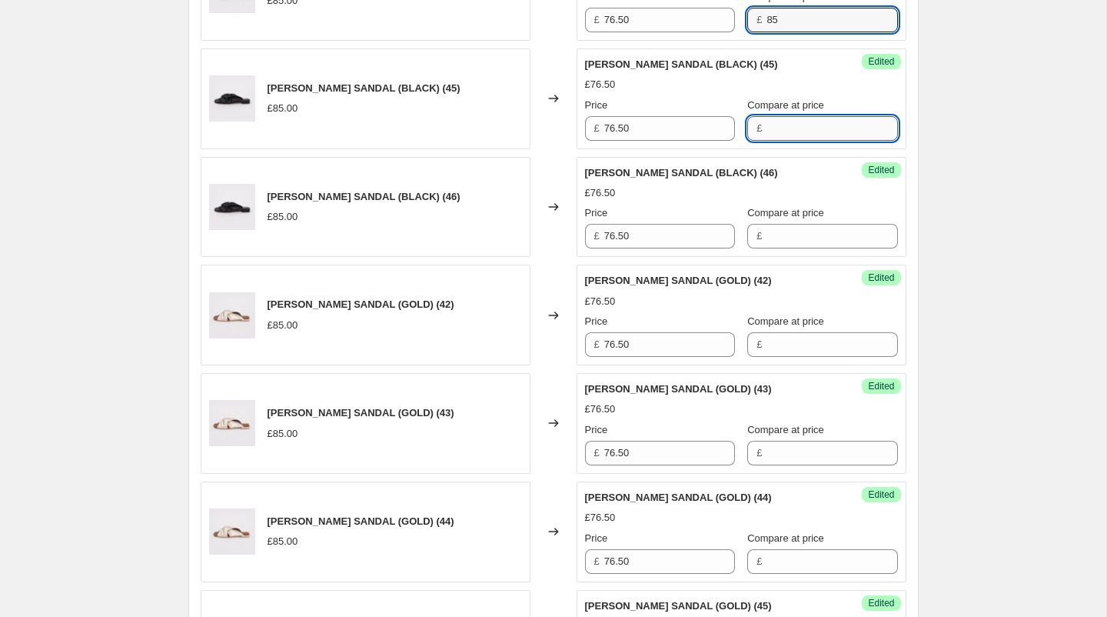
click at [777, 121] on input "Compare at price" at bounding box center [832, 128] width 131 height 25
paste input "85"
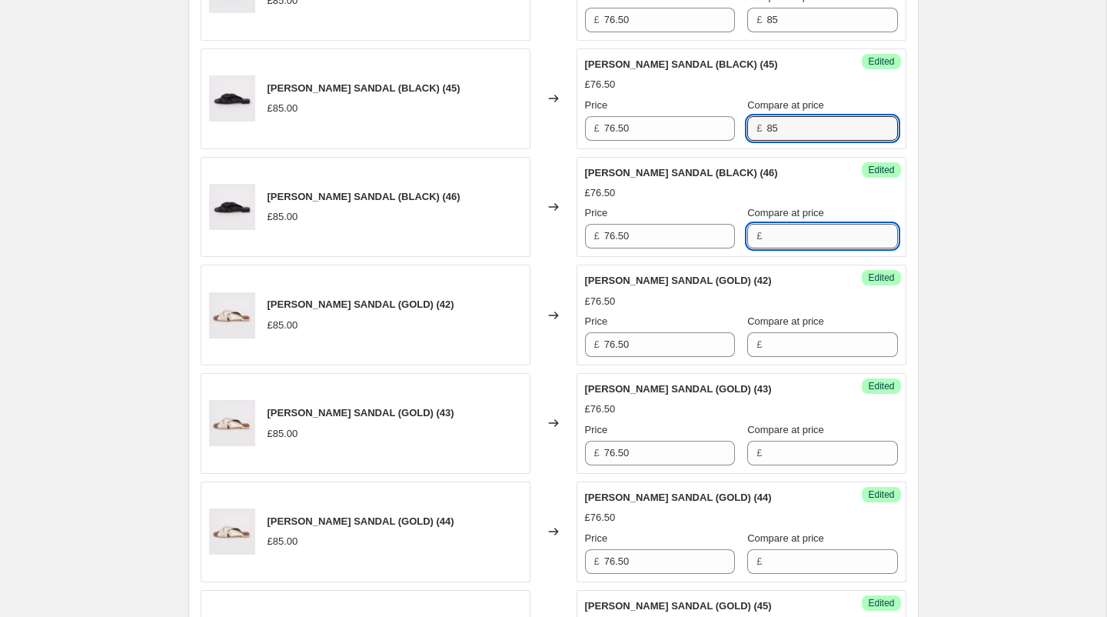
click at [783, 224] on input "Compare at price" at bounding box center [832, 236] width 131 height 25
paste input "85"
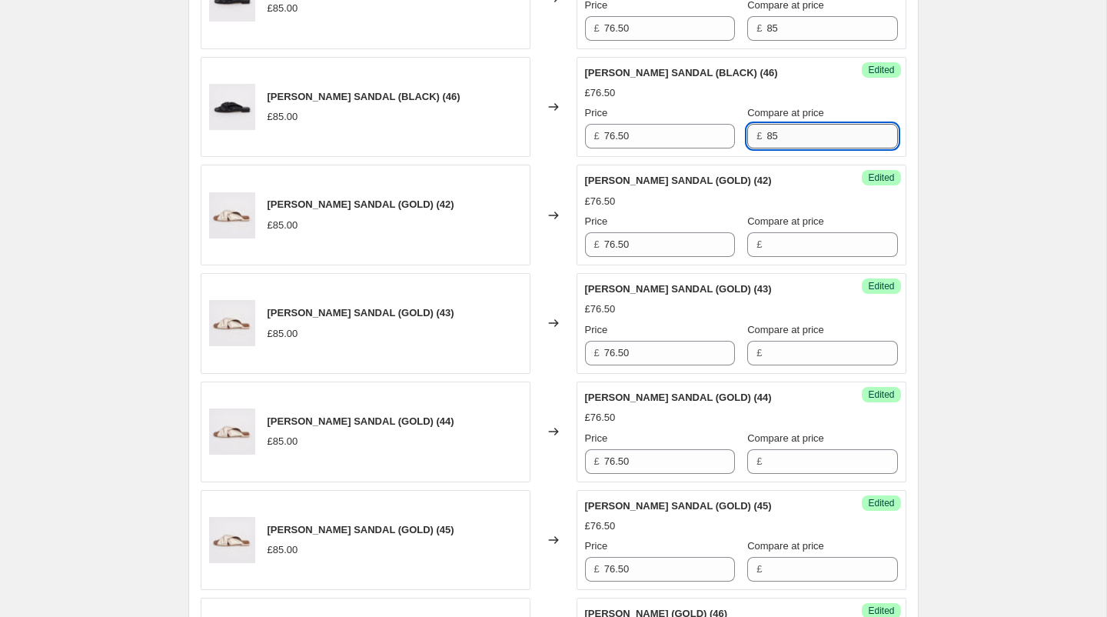
scroll to position [1122, 0]
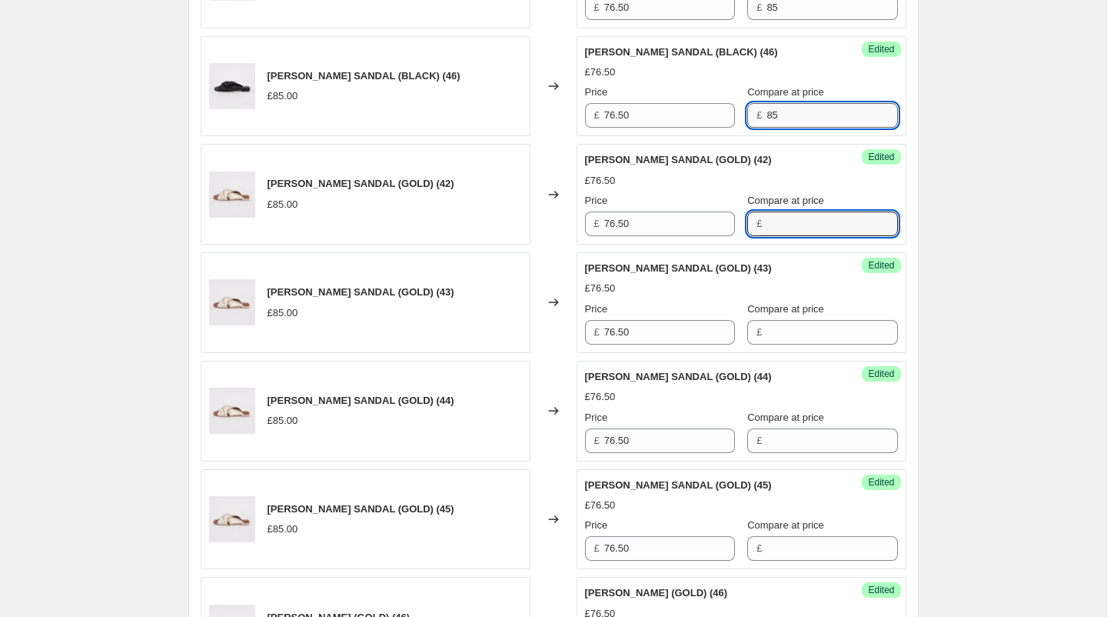
click at [783, 223] on input "Compare at price" at bounding box center [832, 223] width 131 height 25
paste input "85"
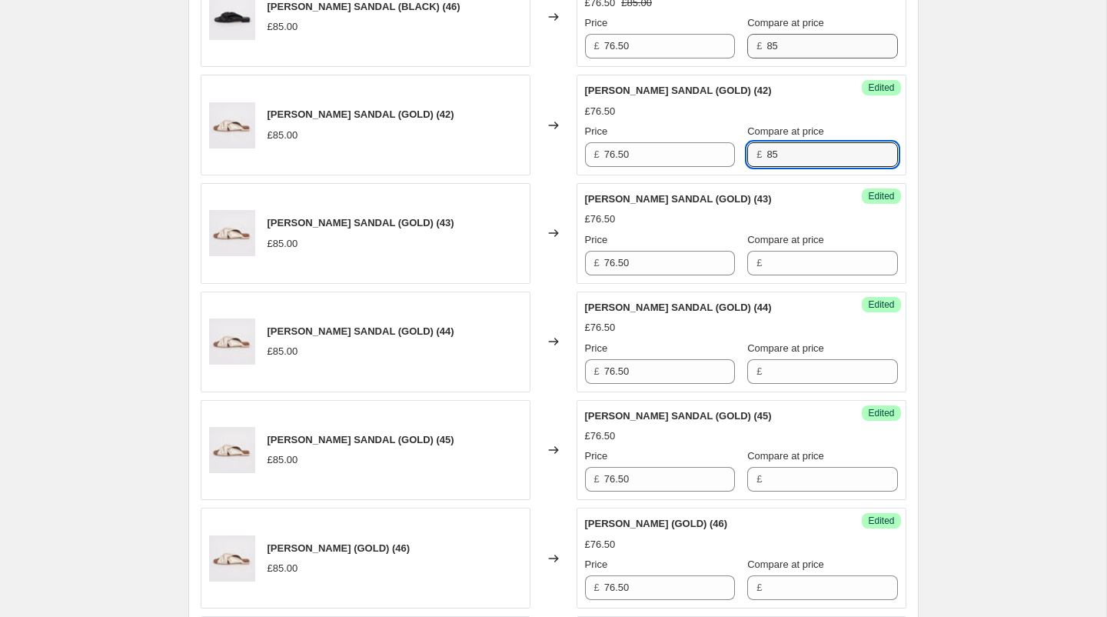
scroll to position [1209, 0]
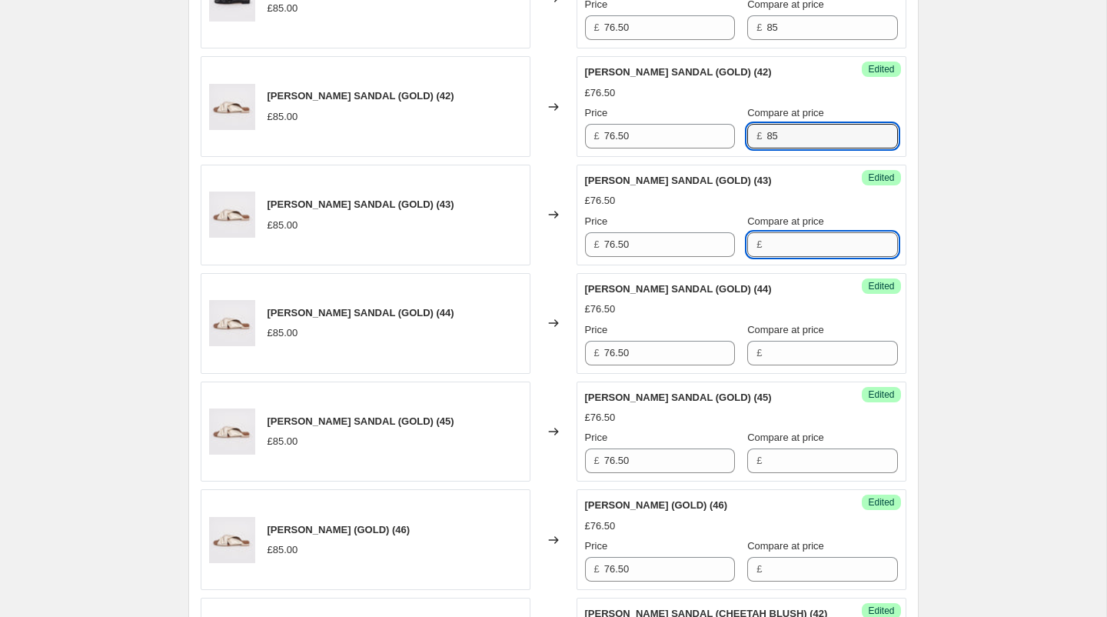
click at [783, 234] on input "Compare at price" at bounding box center [832, 244] width 131 height 25
paste input "85"
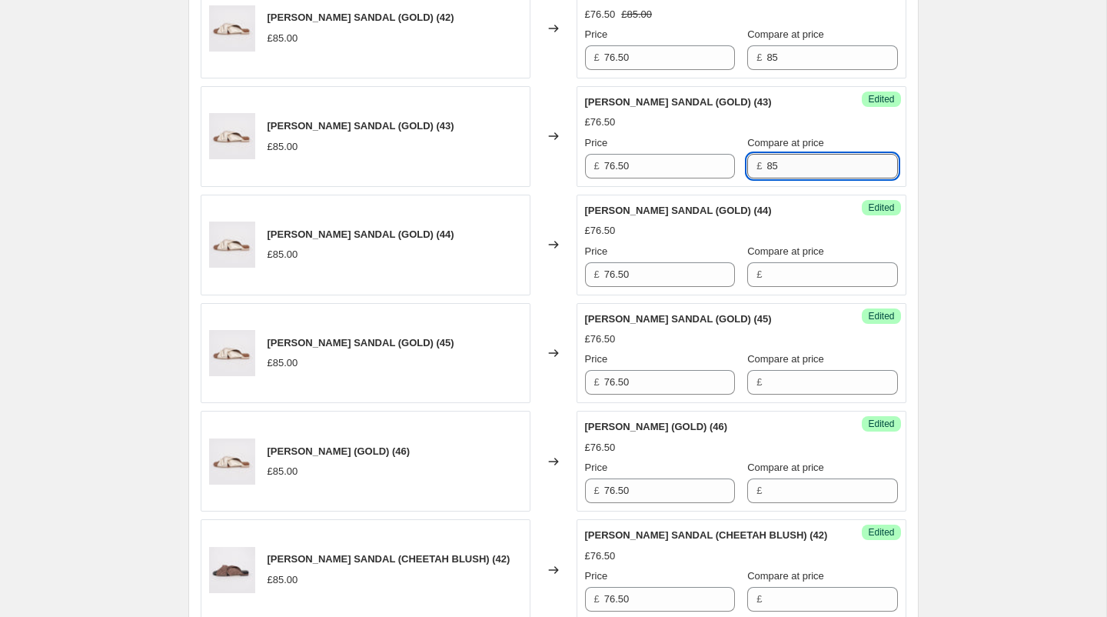
scroll to position [1319, 0]
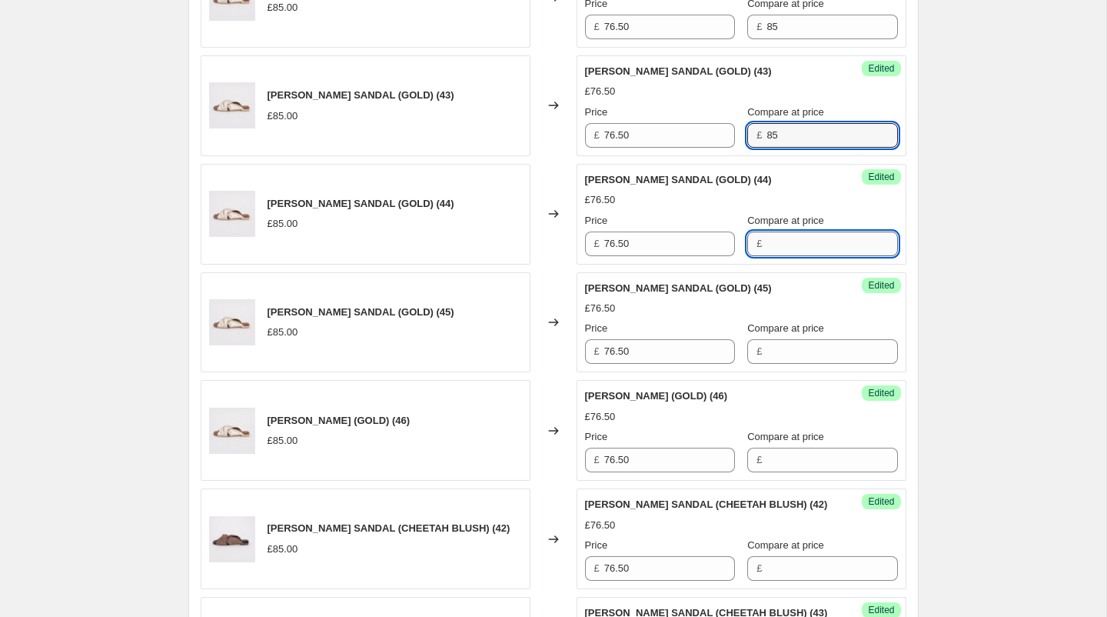
click at [780, 247] on input "Compare at price" at bounding box center [832, 243] width 131 height 25
paste input "85"
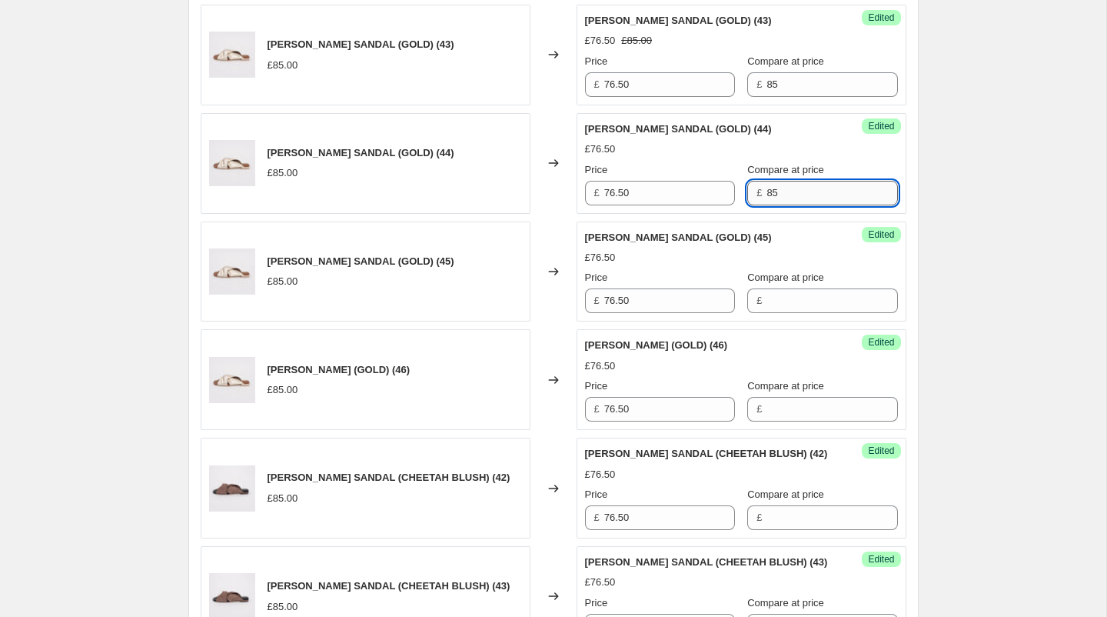
scroll to position [1382, 0]
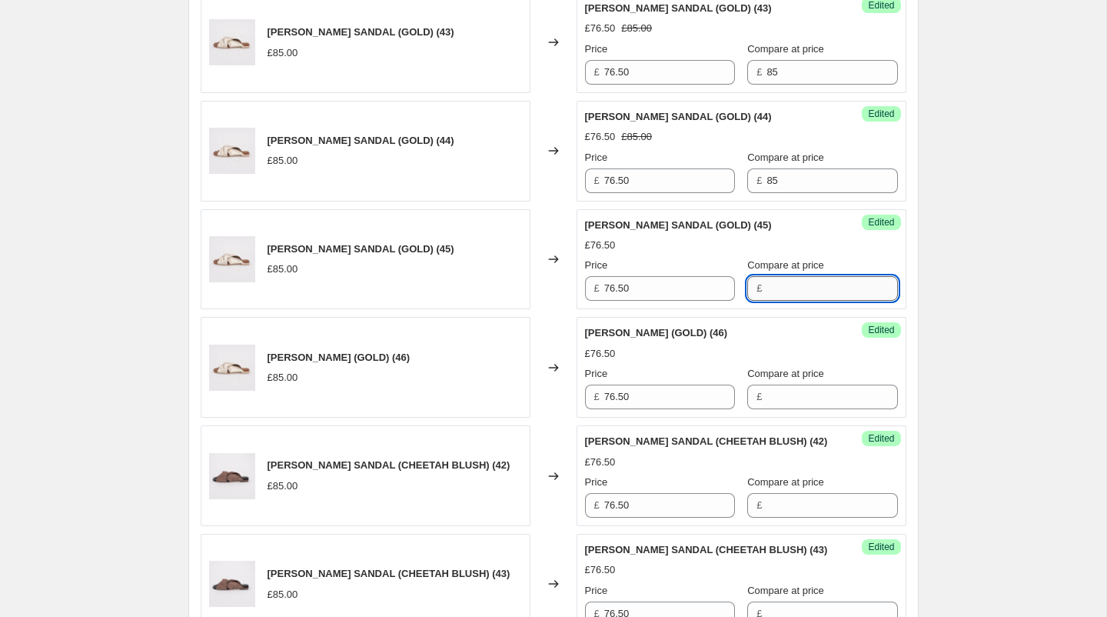
click at [773, 276] on input "Compare at price" at bounding box center [832, 288] width 131 height 25
paste input "85"
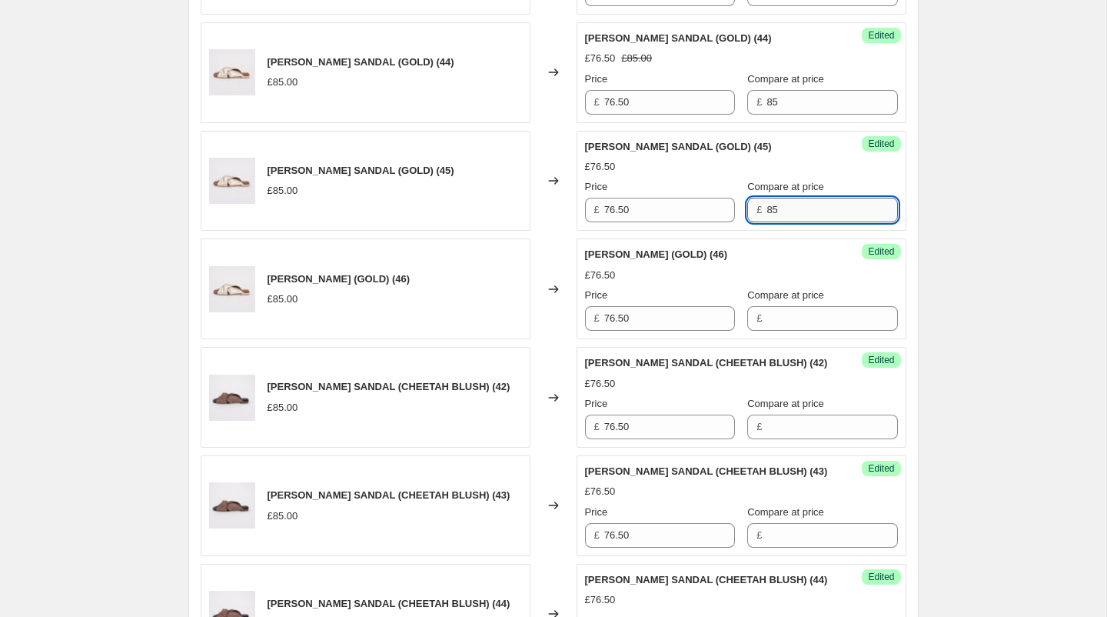
scroll to position [1482, 0]
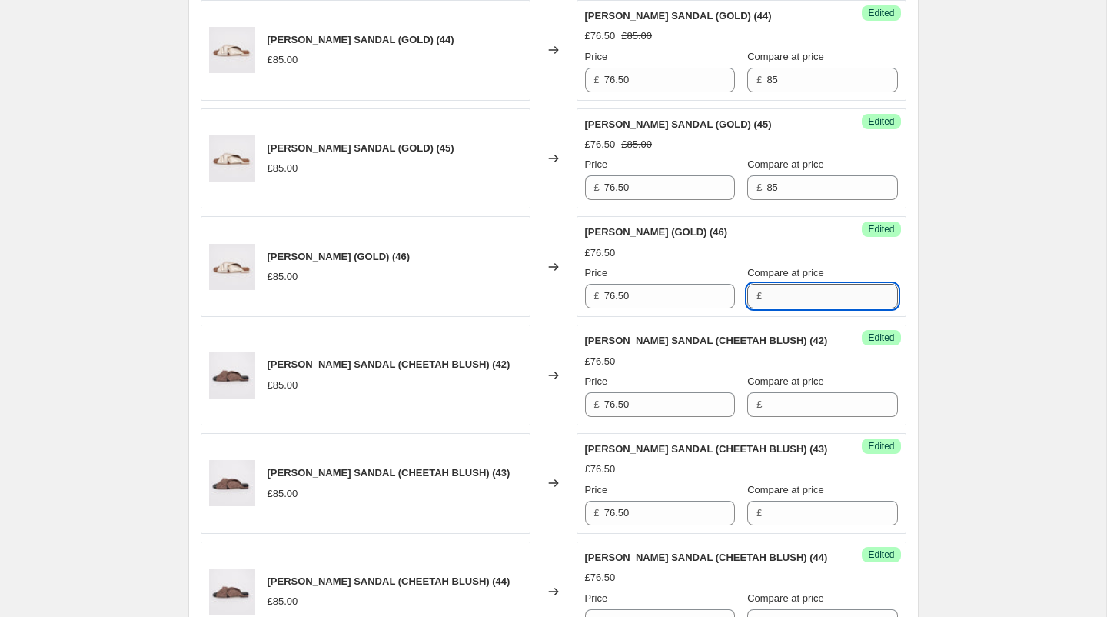
click at [773, 293] on input "Compare at price" at bounding box center [832, 296] width 131 height 25
paste input "85"
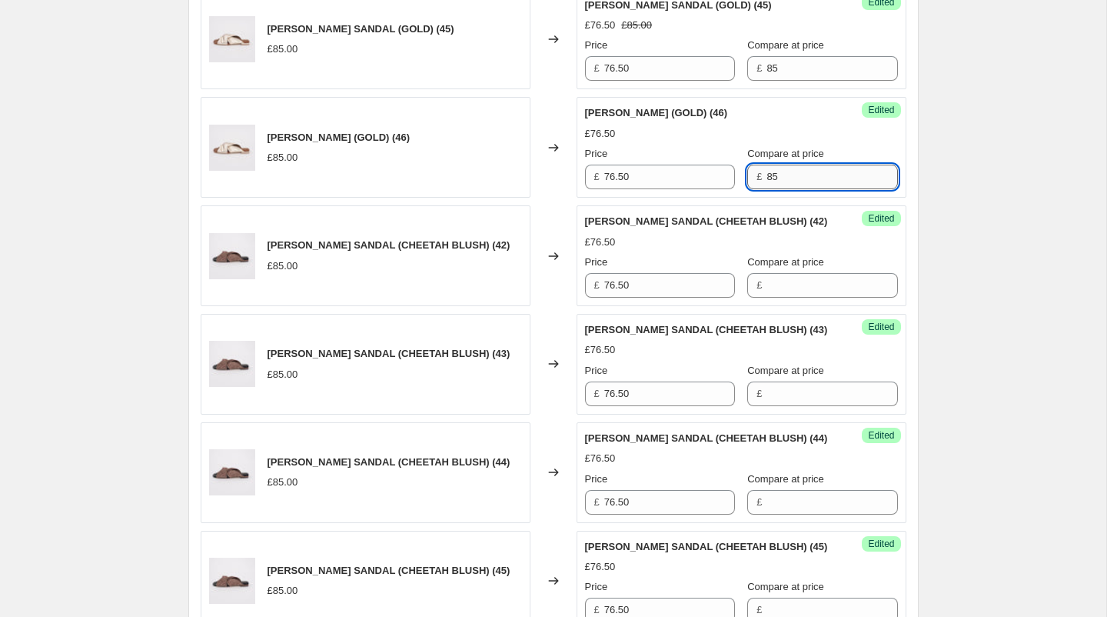
scroll to position [1615, 0]
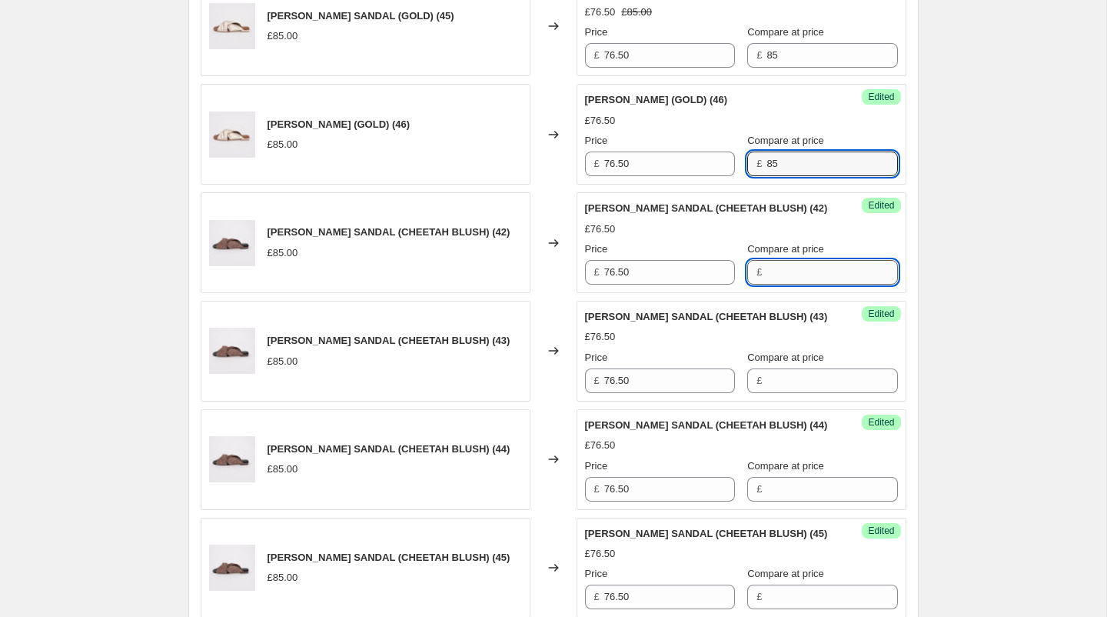
click at [768, 271] on input "Compare at price" at bounding box center [832, 272] width 131 height 25
paste input "85"
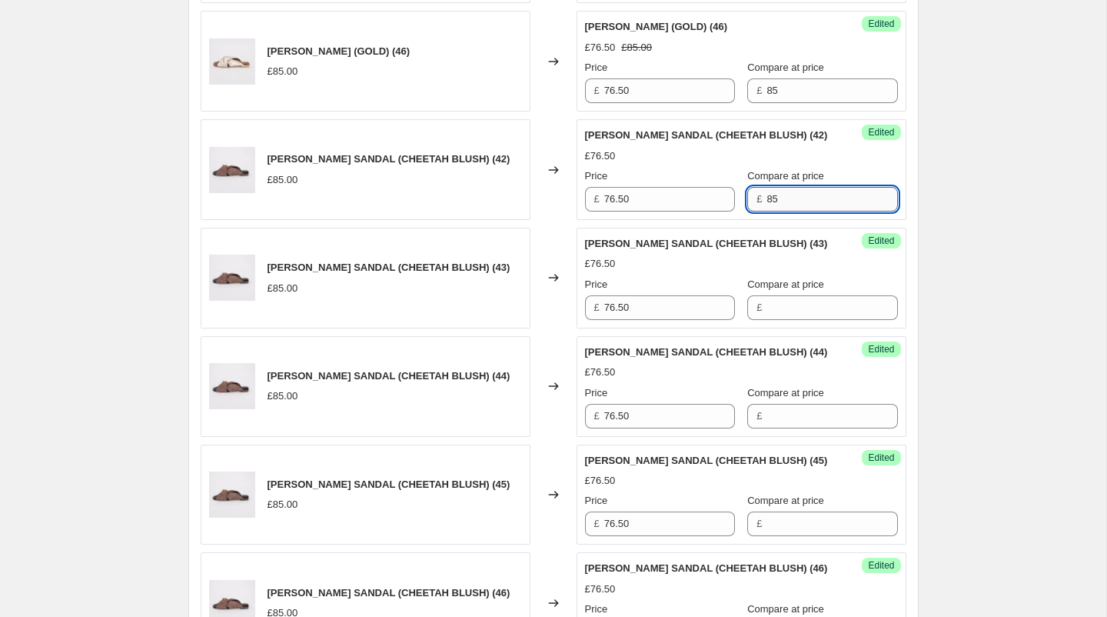
scroll to position [1754, 0]
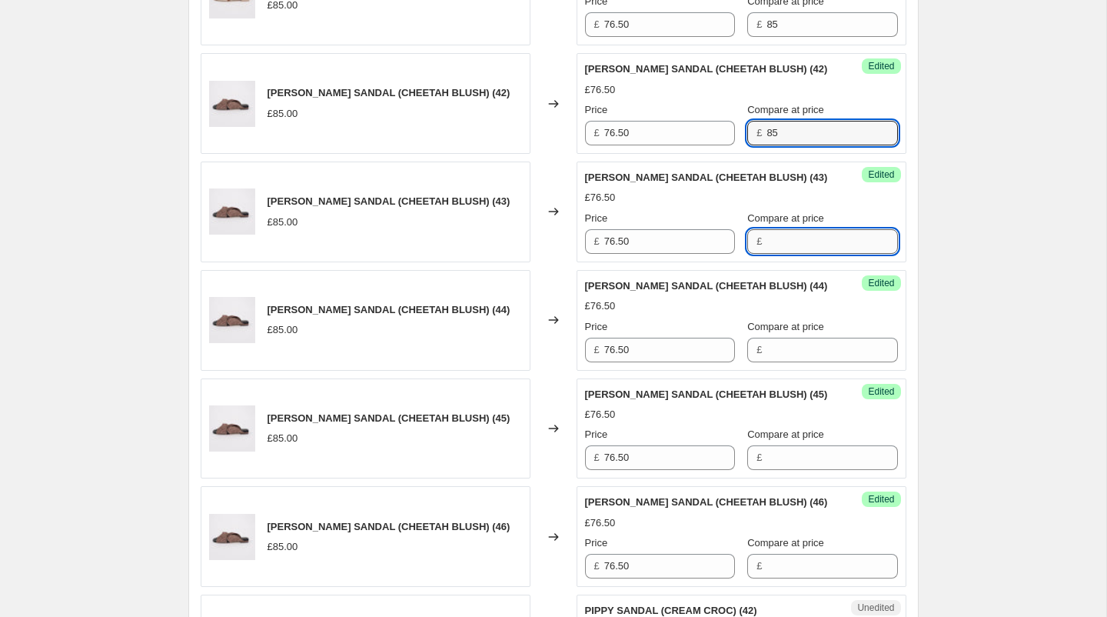
click at [767, 236] on input "Compare at price" at bounding box center [832, 241] width 131 height 25
paste input "85"
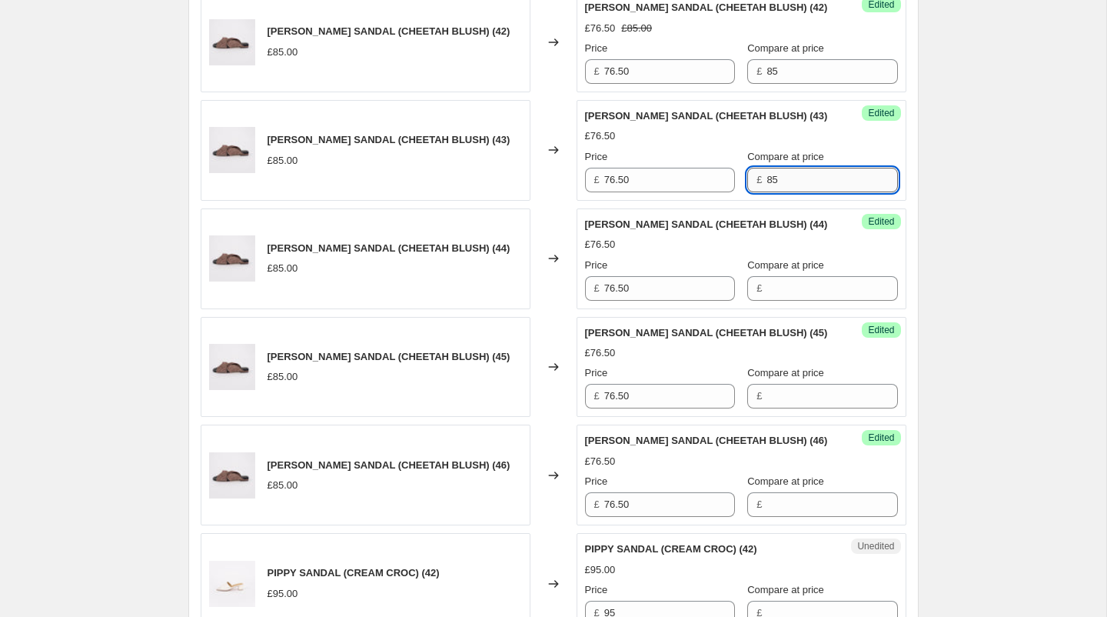
scroll to position [1844, 0]
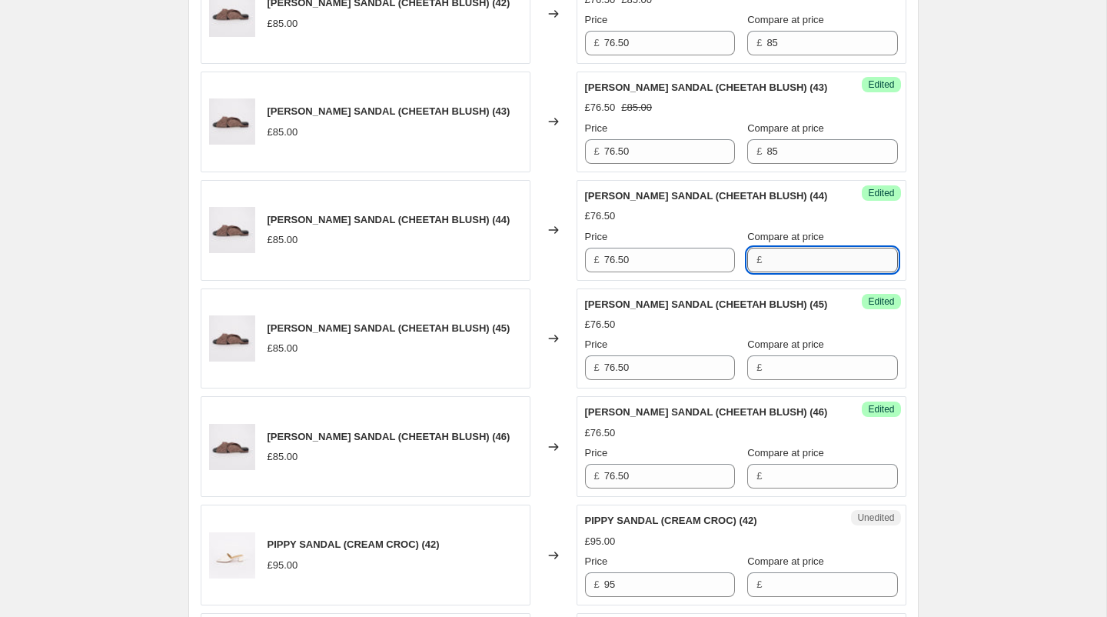
click at [767, 248] on input "Compare at price" at bounding box center [832, 260] width 131 height 25
paste input "85"
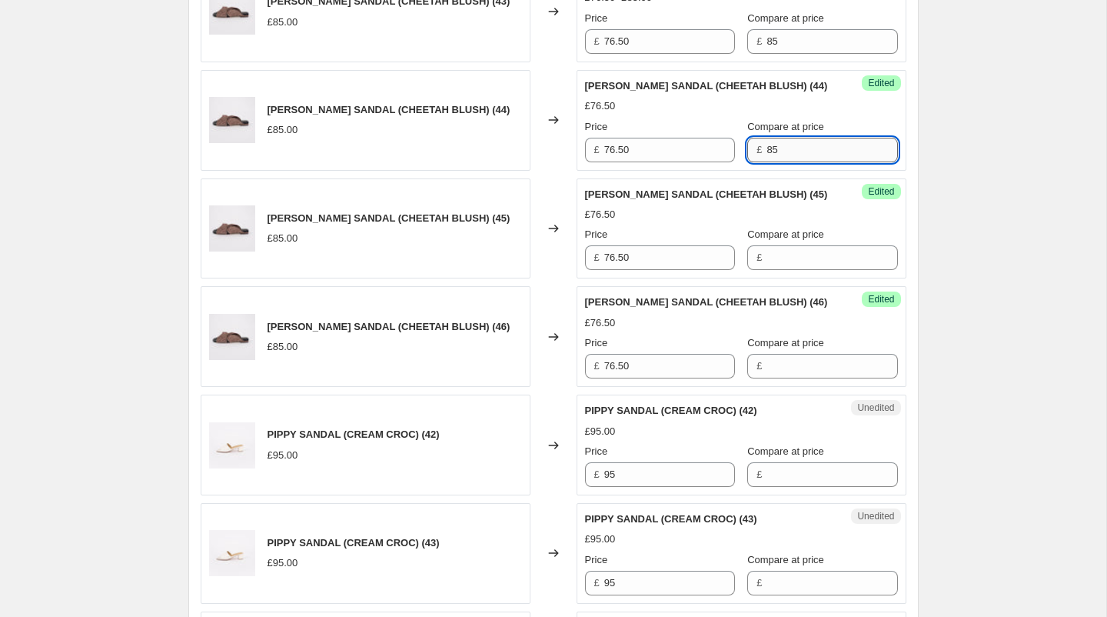
scroll to position [1959, 0]
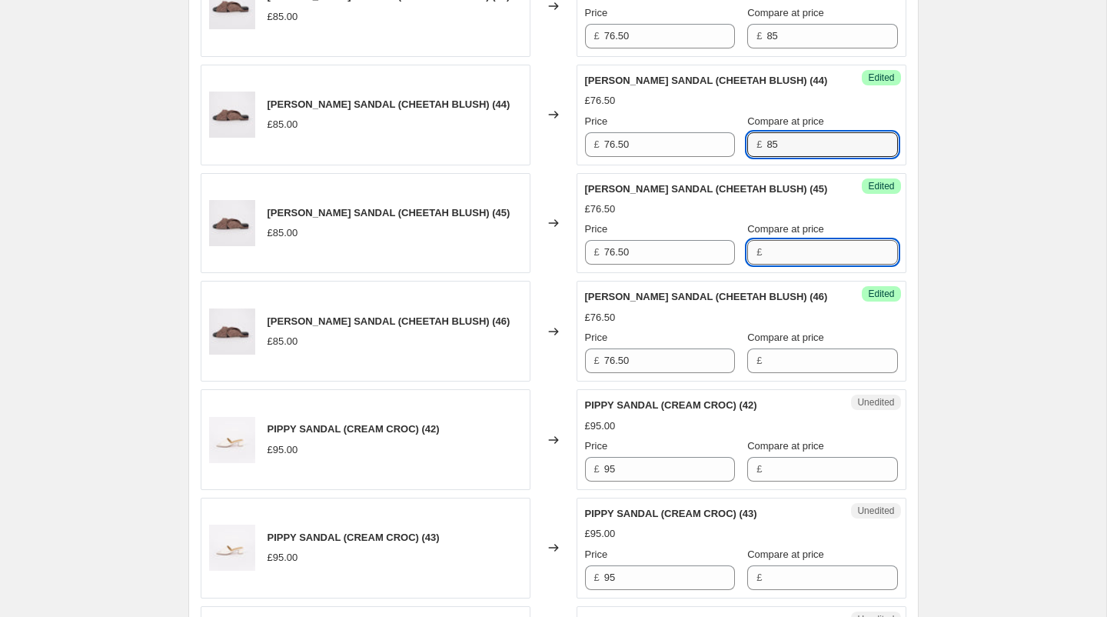
click at [767, 246] on input "Compare at price" at bounding box center [832, 252] width 131 height 25
paste input "85"
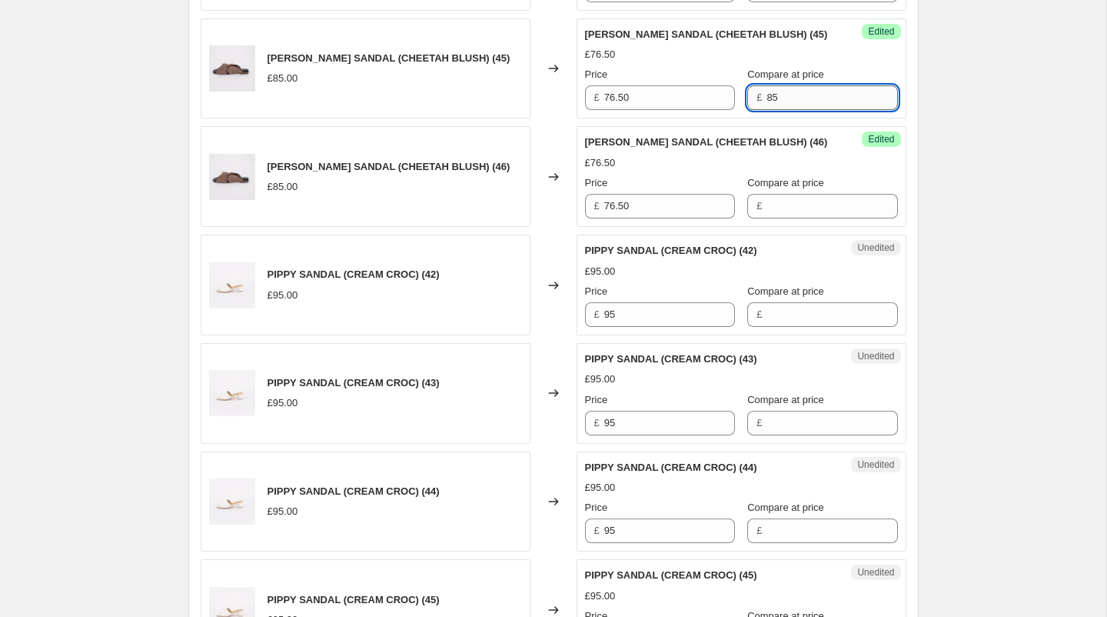
scroll to position [2128, 0]
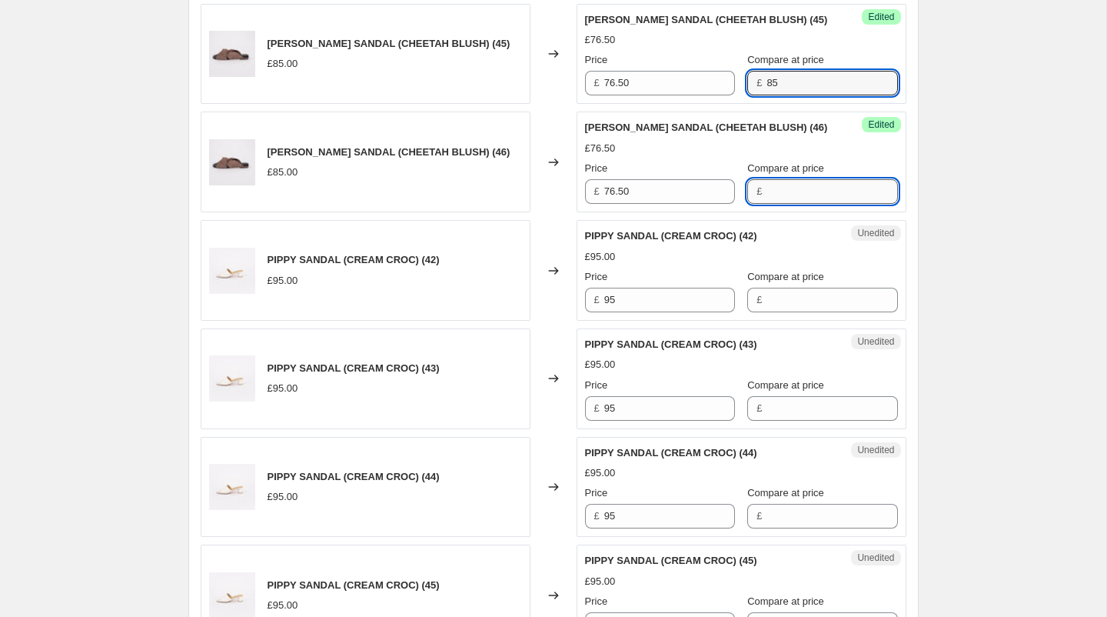
click at [767, 179] on input "Compare at price" at bounding box center [832, 191] width 131 height 25
paste input "85"
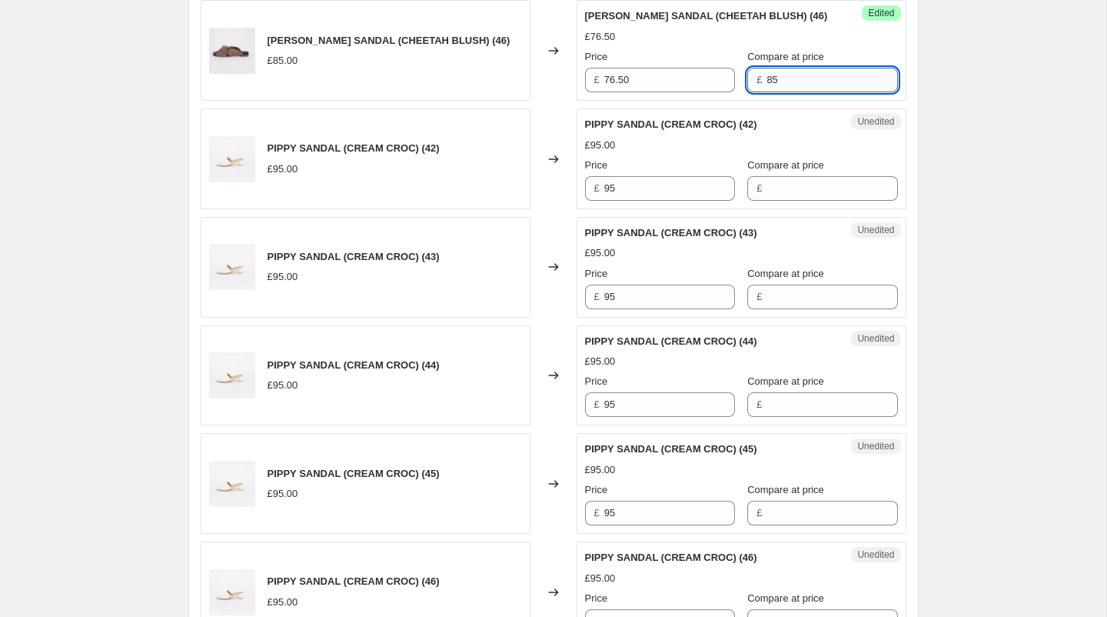
scroll to position [2254, 0]
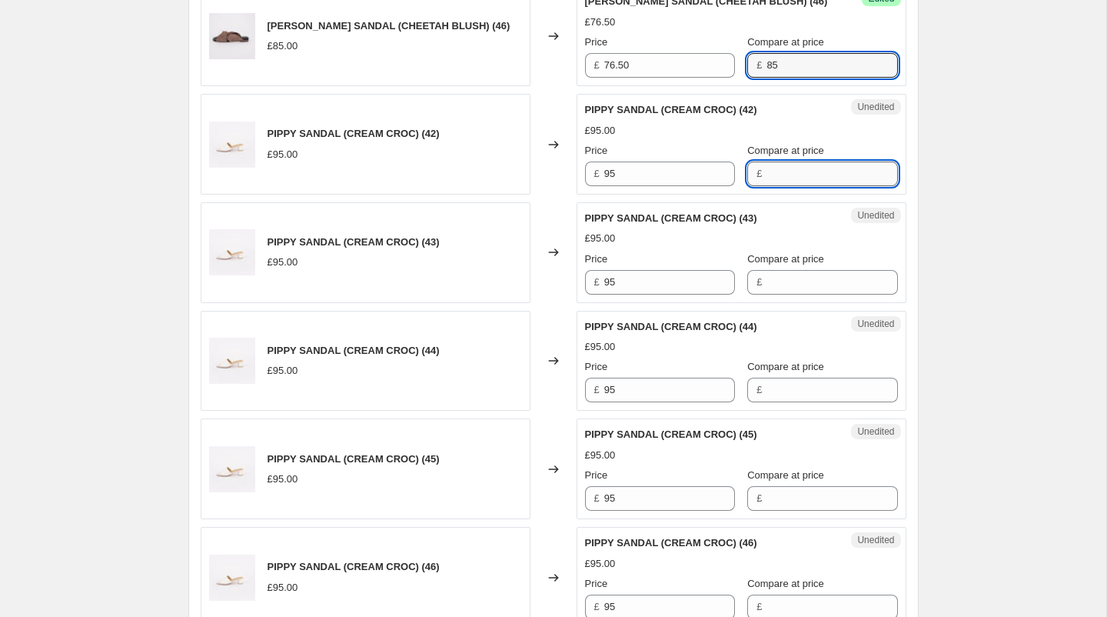
click at [767, 162] on input "Compare at price" at bounding box center [832, 173] width 131 height 25
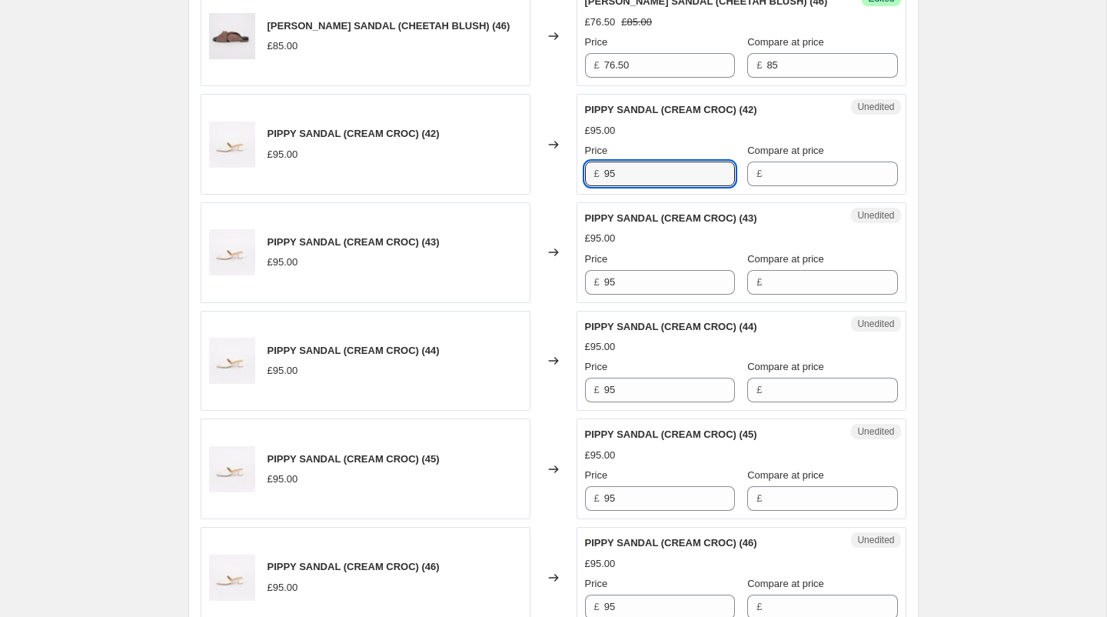
drag, startPoint x: 637, startPoint y: 165, endPoint x: 557, endPoint y: 164, distance: 80.0
click at [557, 164] on div "PIPPY SANDAL (CREAM CROC) (42) £95.00 Changed to Unedited PIPPY SANDAL (CREAM C…" at bounding box center [554, 144] width 706 height 101
click at [767, 172] on input "Compare at price" at bounding box center [832, 173] width 131 height 25
drag, startPoint x: 659, startPoint y: 159, endPoint x: 554, endPoint y: 155, distance: 104.7
click at [554, 155] on div "PIPPY SANDAL (CREAM CROC) (42) £95.00 Changed to Success Edited PIPPY SANDAL (C…" at bounding box center [554, 144] width 706 height 101
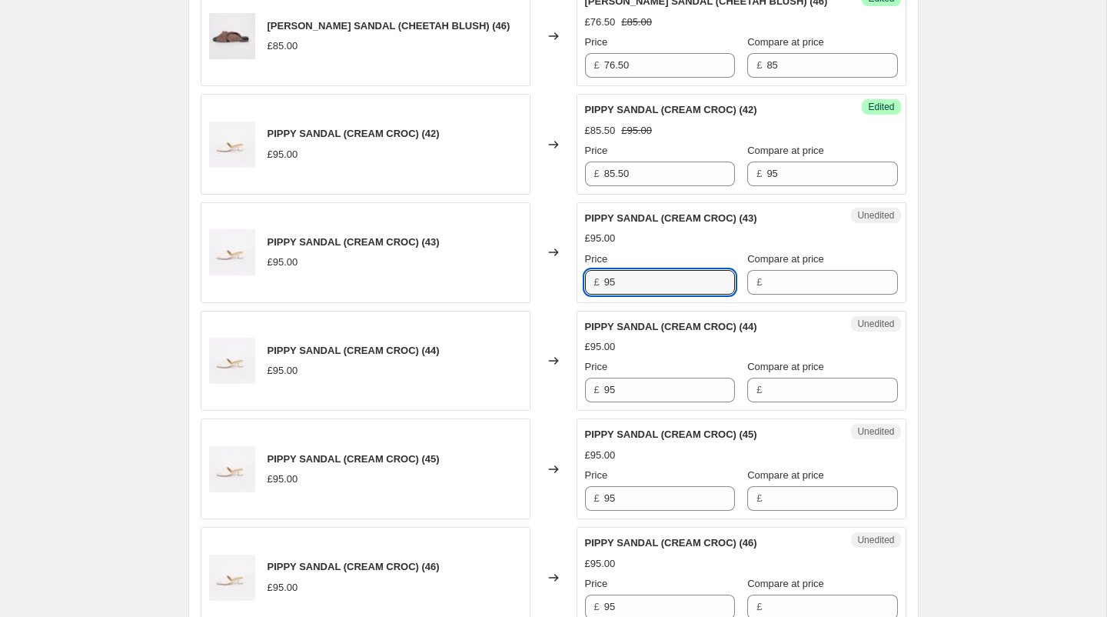
drag, startPoint x: 630, startPoint y: 262, endPoint x: 549, endPoint y: 260, distance: 80.8
click at [549, 260] on div "PIPPY SANDAL (CREAM CROC) (43) £95.00 Changed to Unedited PIPPY SANDAL (CREAM C…" at bounding box center [554, 252] width 706 height 101
paste input "85.50"
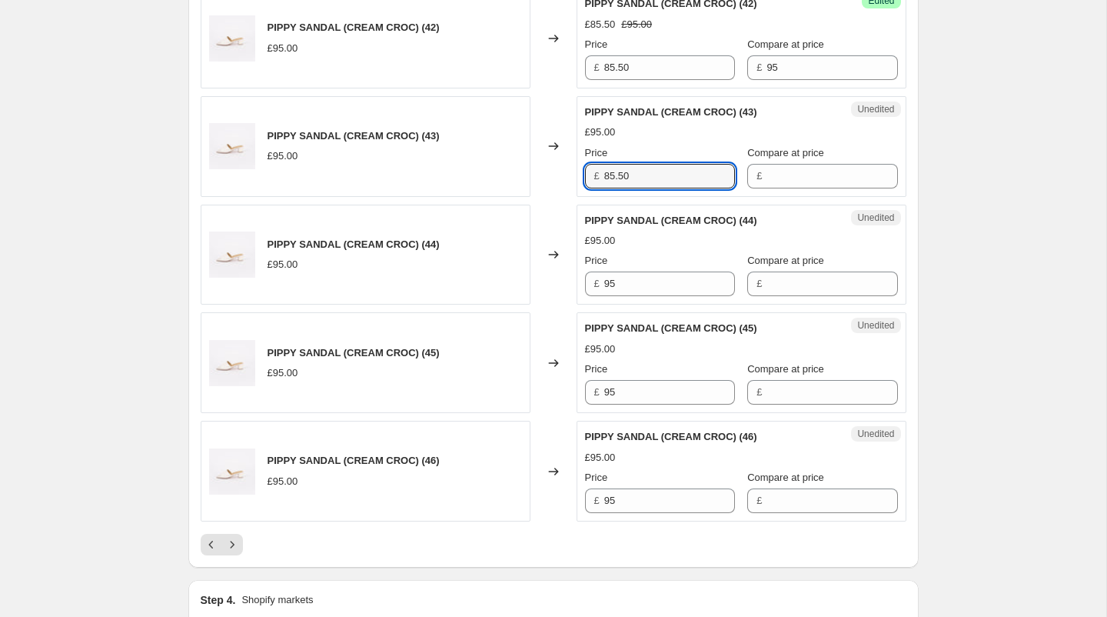
scroll to position [2373, 0]
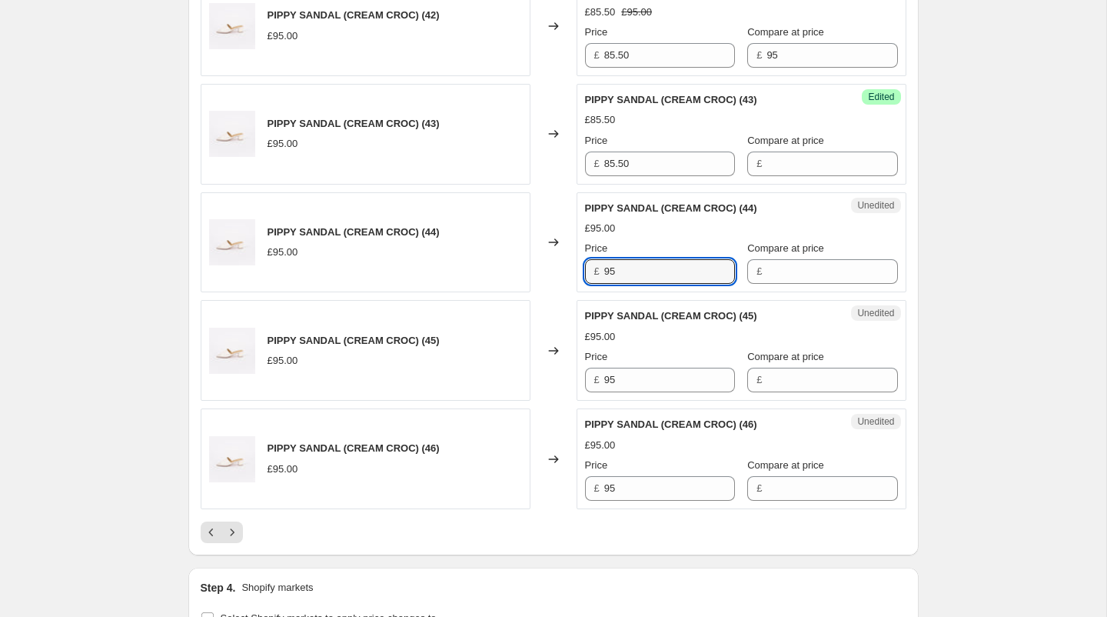
drag, startPoint x: 640, startPoint y: 258, endPoint x: 522, endPoint y: 250, distance: 117.9
click at [523, 254] on div "PIPPY SANDAL (CREAM CROC) (44) £95.00 Changed to Unedited PIPPY SANDAL (CREAM C…" at bounding box center [554, 242] width 706 height 101
paste input "85.50"
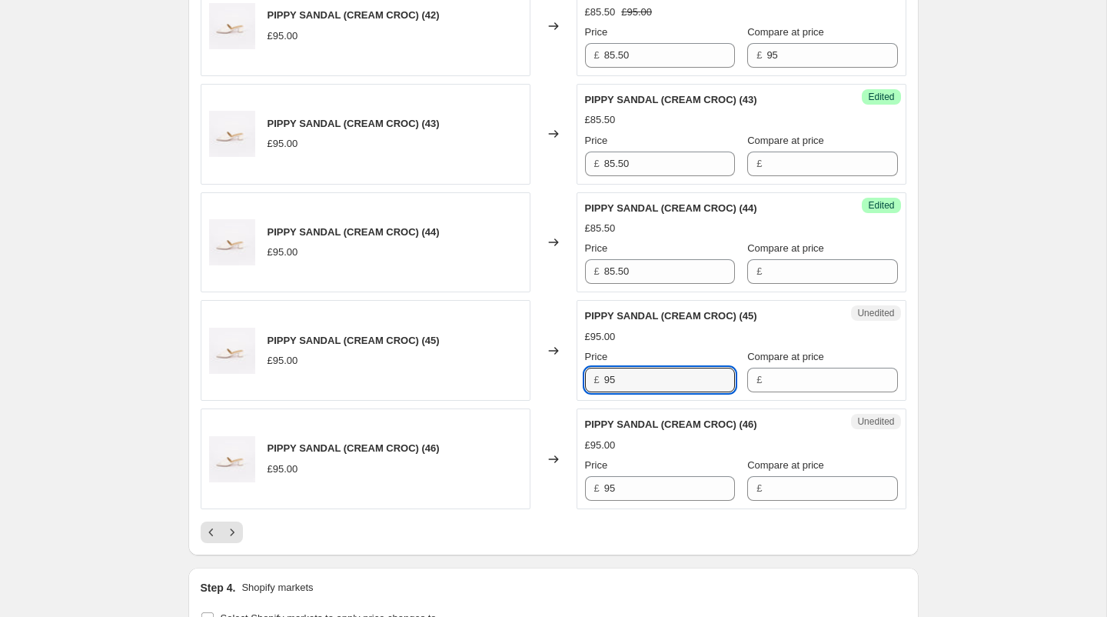
drag, startPoint x: 640, startPoint y: 374, endPoint x: 543, endPoint y: 364, distance: 97.4
click at [544, 364] on div "PIPPY SANDAL (CREAM CROC) (45) £95.00 Changed to Unedited PIPPY SANDAL (CREAM C…" at bounding box center [554, 350] width 706 height 101
paste input "85.50"
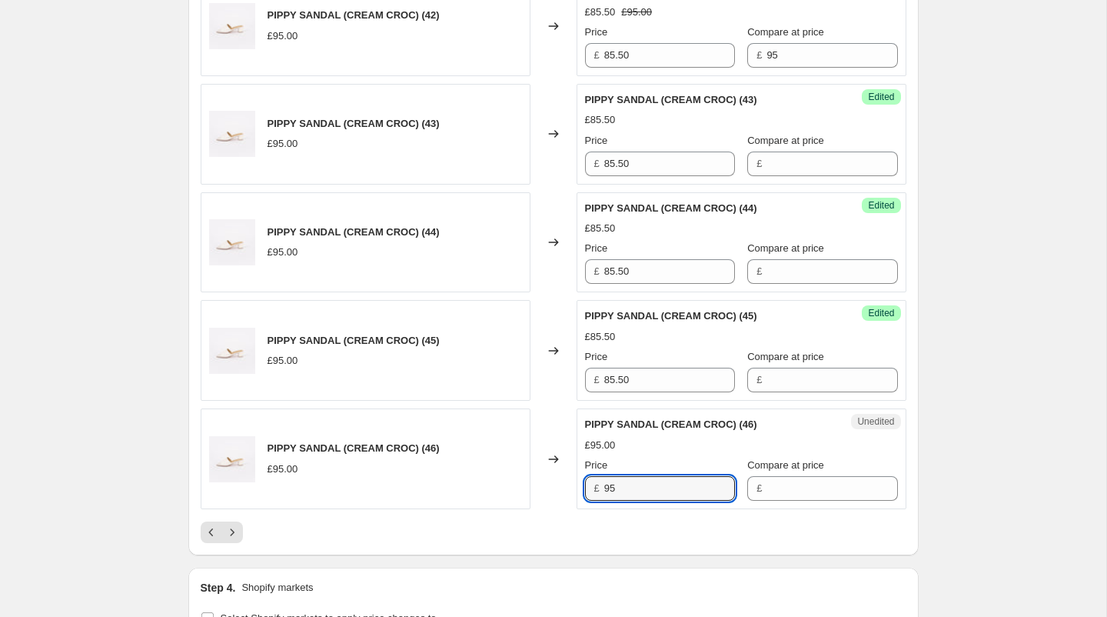
drag, startPoint x: 653, startPoint y: 484, endPoint x: 546, endPoint y: 477, distance: 107.1
click at [546, 477] on div "PIPPY SANDAL (CREAM CROC) (46) £95.00 Changed to Unedited PIPPY SANDAL (CREAM C…" at bounding box center [554, 458] width 706 height 101
paste input "85.50"
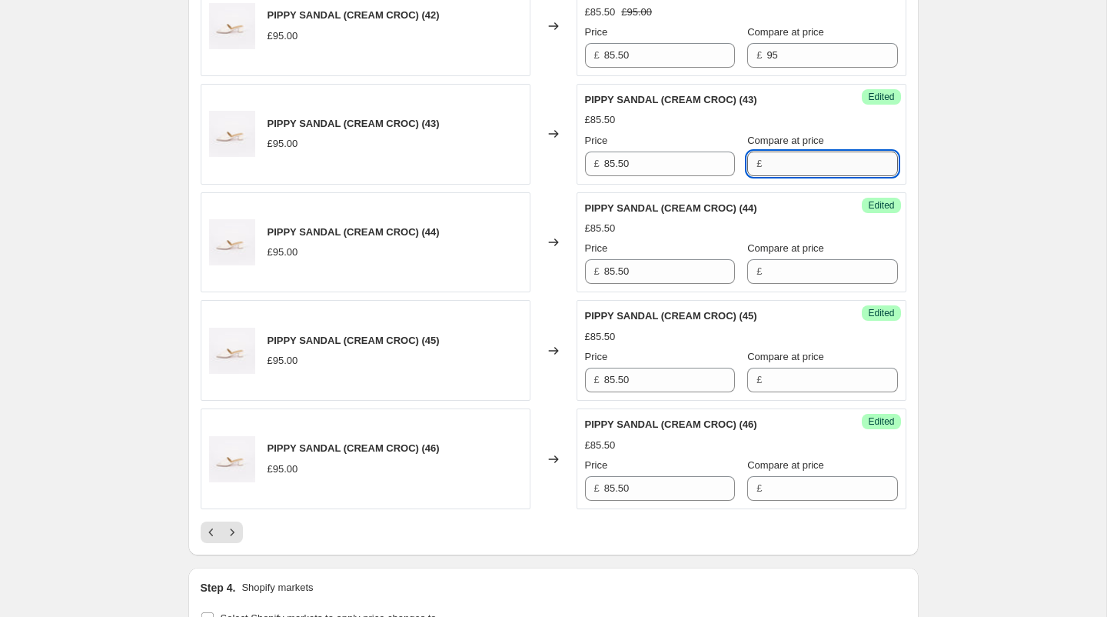
click at [767, 155] on input "Compare at price" at bounding box center [832, 163] width 131 height 25
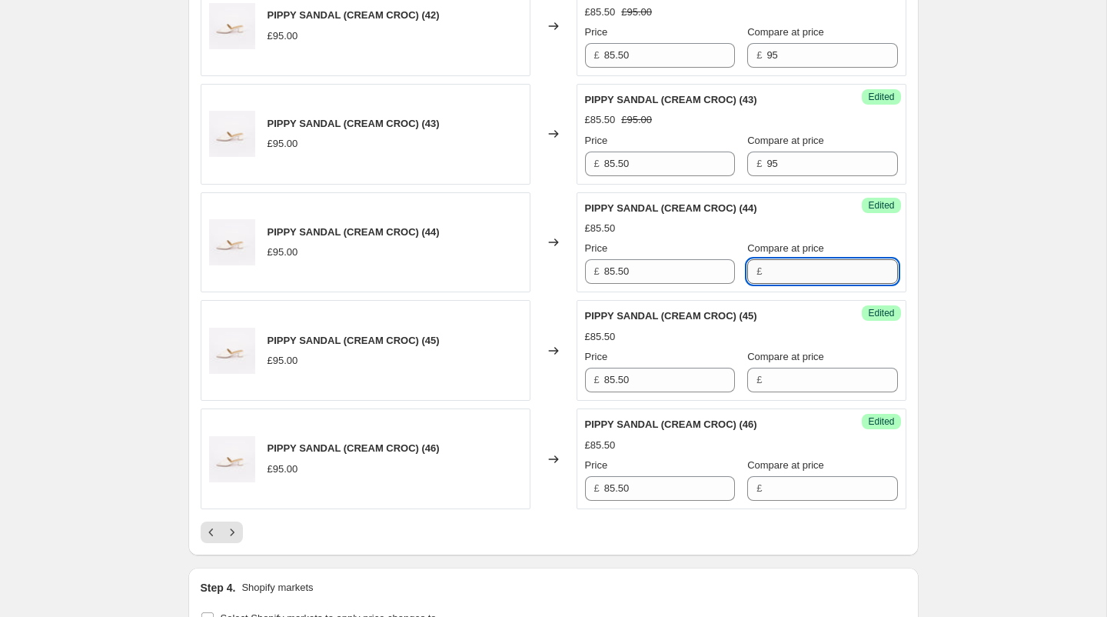
click at [830, 267] on input "Compare at price" at bounding box center [832, 271] width 131 height 25
click at [820, 369] on input "Compare at price" at bounding box center [832, 380] width 131 height 25
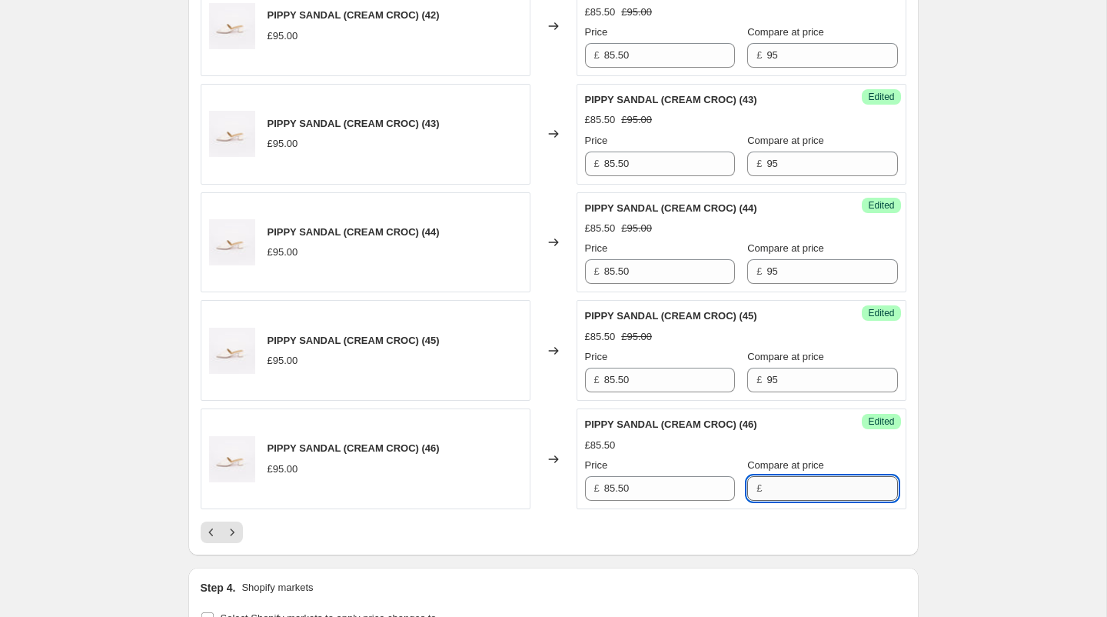
click at [803, 476] on input "Compare at price" at bounding box center [832, 488] width 131 height 25
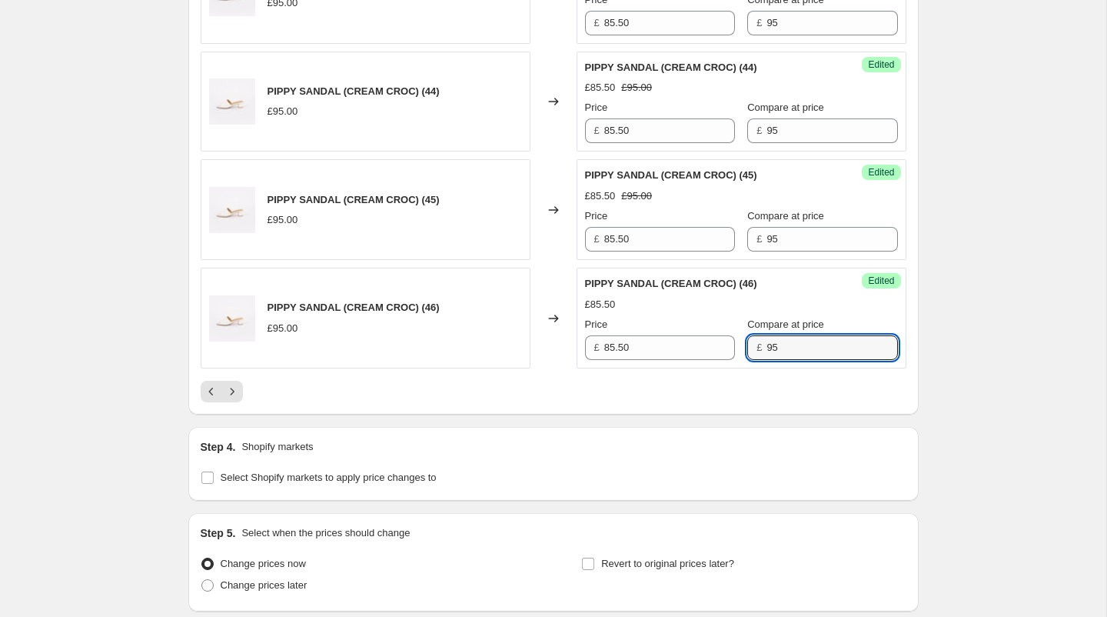
scroll to position [2519, 0]
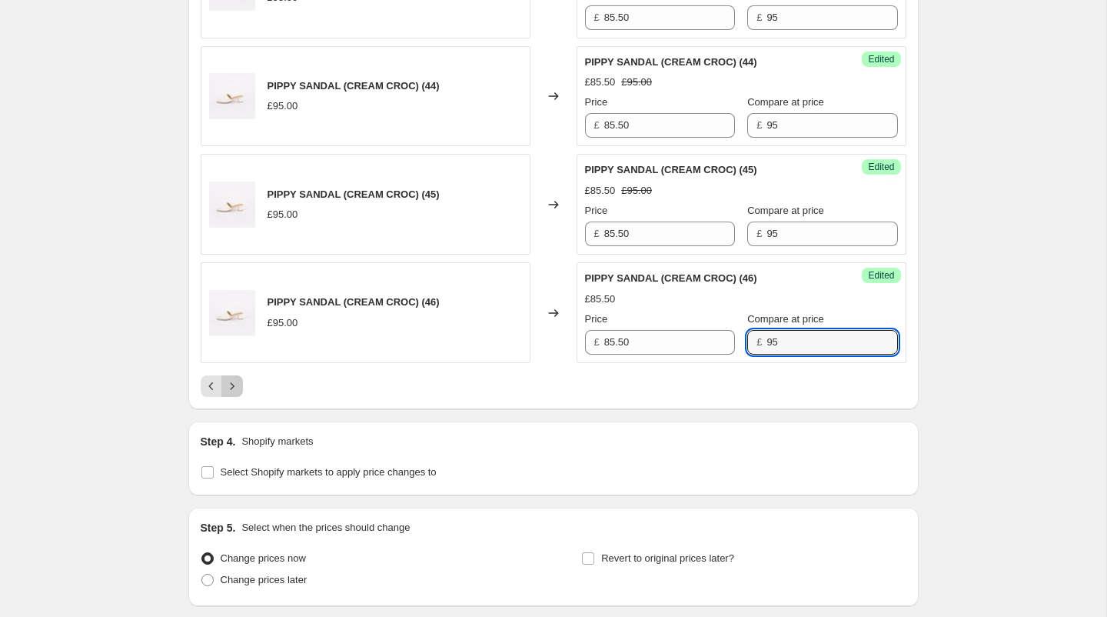
click at [232, 378] on icon "Next" at bounding box center [232, 385] width 15 height 15
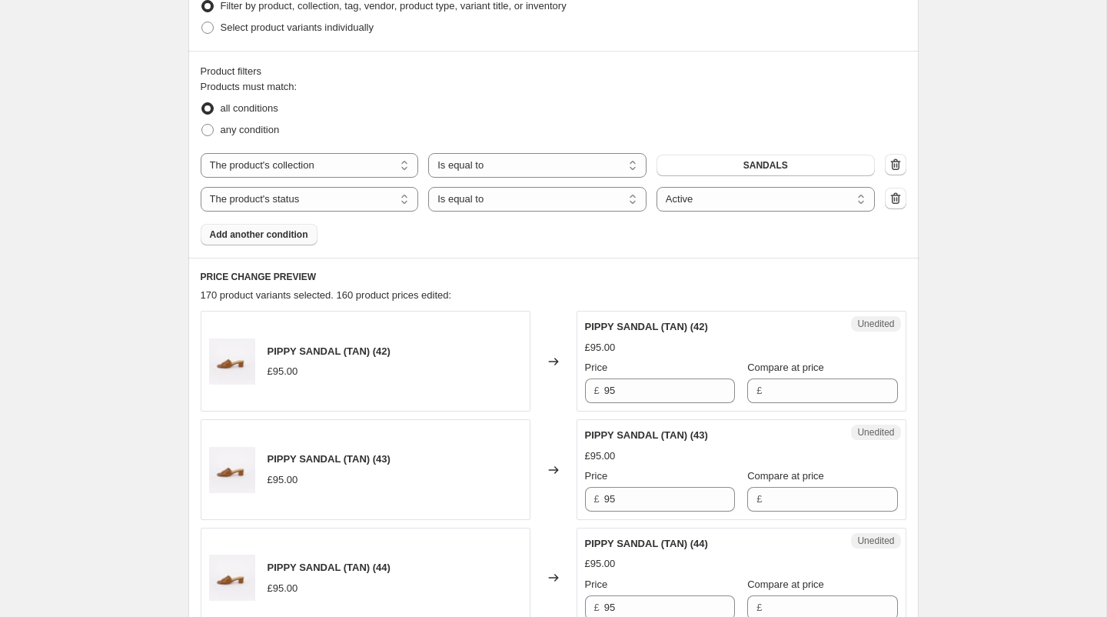
scroll to position [459, 0]
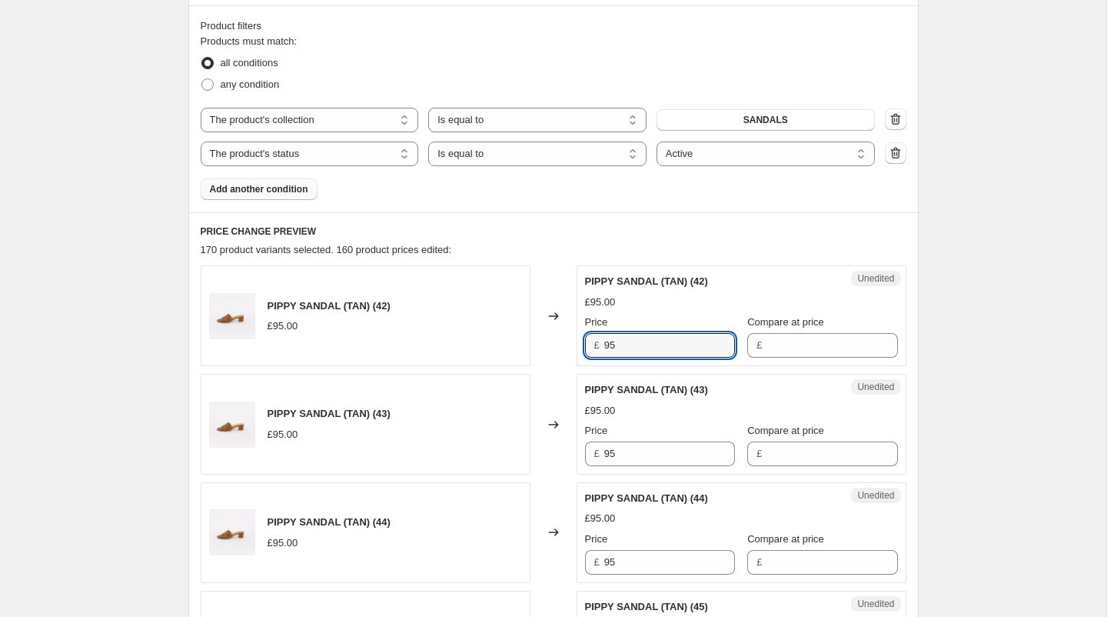
drag, startPoint x: 613, startPoint y: 345, endPoint x: 542, endPoint y: 344, distance: 70.7
click at [542, 344] on div "PIPPY SANDAL (TAN) (42) £95.00 Changed to Unedited PIPPY SANDAL (TAN) (42) £95.…" at bounding box center [554, 315] width 706 height 101
paste input "85.50"
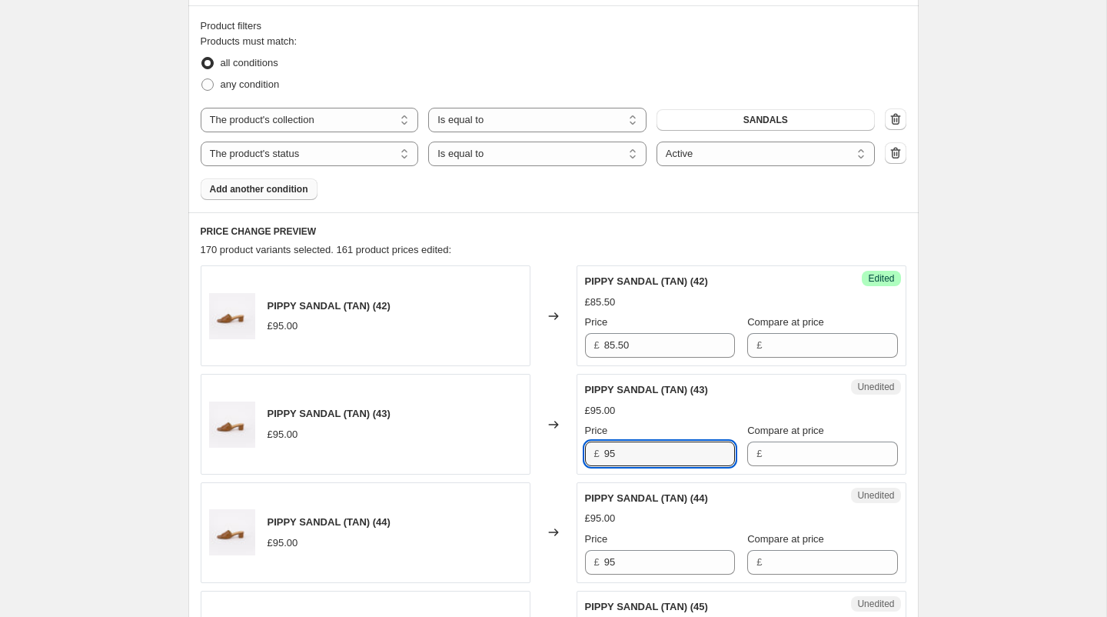
drag, startPoint x: 624, startPoint y: 456, endPoint x: 565, endPoint y: 456, distance: 58.4
click at [565, 456] on div "PIPPY SANDAL (TAN) (43) £95.00 Changed to Unedited PIPPY SANDAL (TAN) (43) £95.…" at bounding box center [554, 424] width 706 height 101
paste input "85.50"
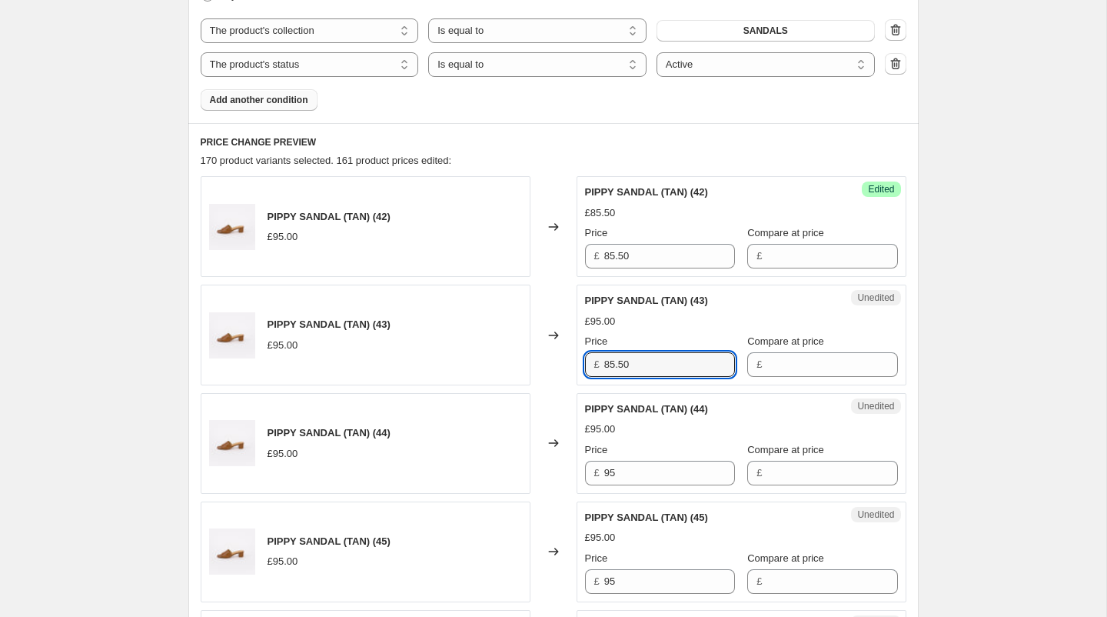
scroll to position [550, 0]
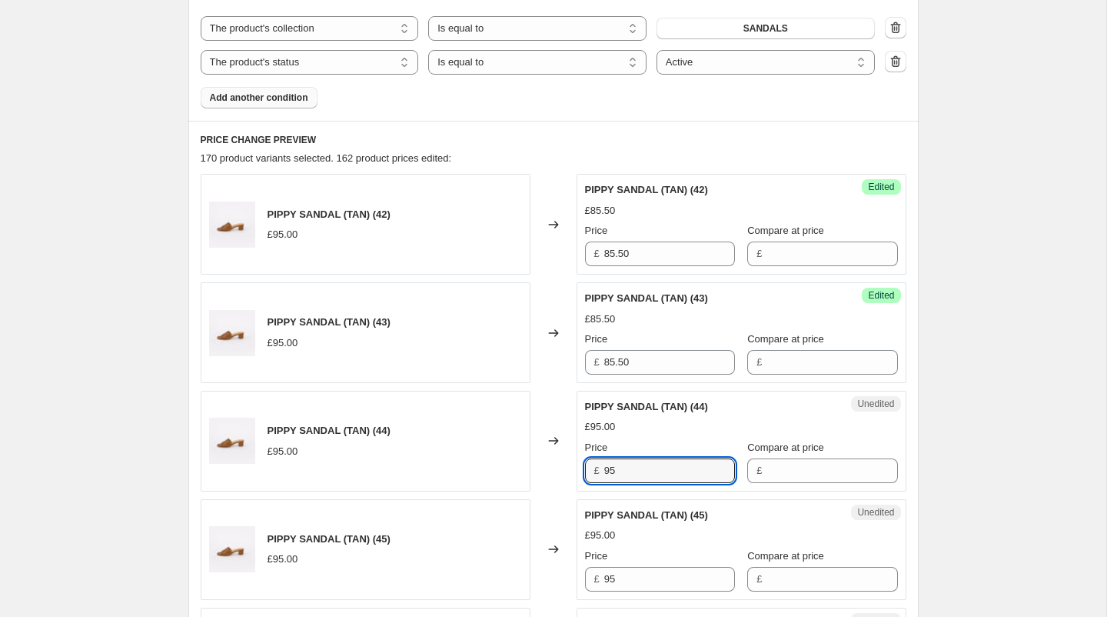
drag, startPoint x: 639, startPoint y: 467, endPoint x: 524, endPoint y: 465, distance: 114.6
click at [524, 465] on div "PIPPY SANDAL (TAN) (44) £95.00 Changed to Unedited PIPPY SANDAL (TAN) (44) £95.…" at bounding box center [554, 441] width 706 height 101
paste input "85.50"
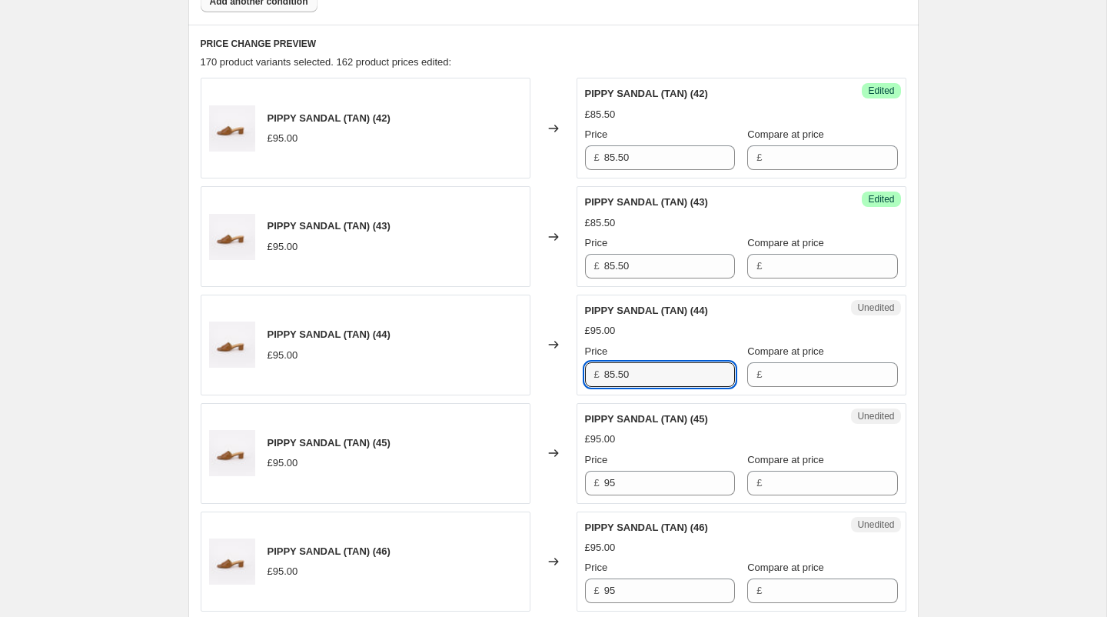
scroll to position [710, 0]
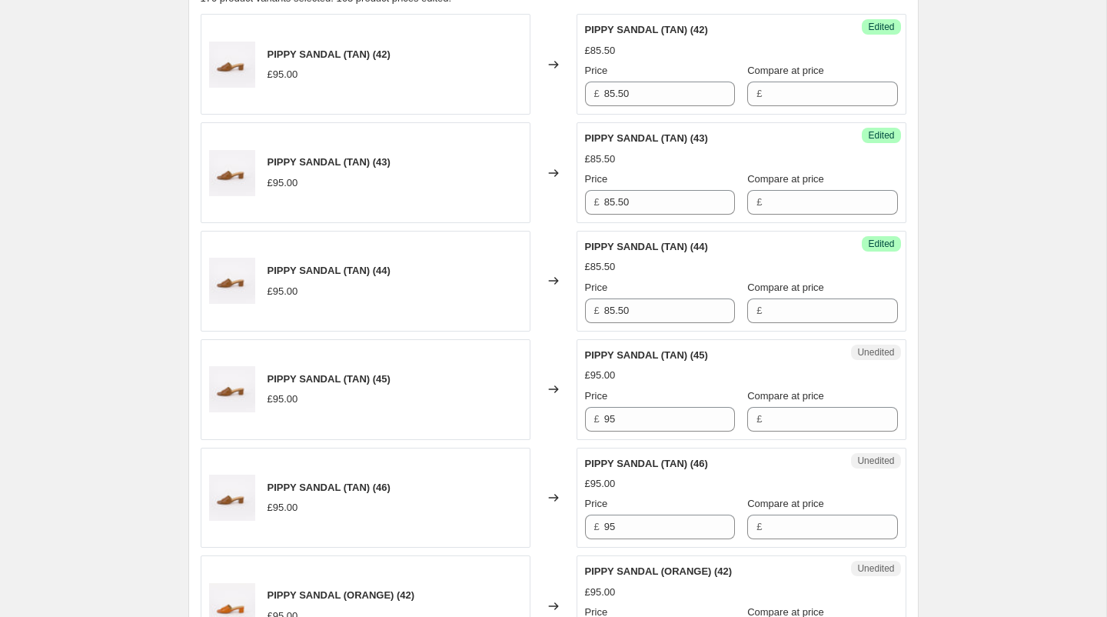
click at [630, 436] on div "PIPPY SANDAL (TAN) (42) £95.00 Changed to Success Edited PIPPY SANDAL (TAN) (42…" at bounding box center [554, 551] width 706 height 1075
drag, startPoint x: 630, startPoint y: 419, endPoint x: 528, endPoint y: 390, distance: 105.6
click at [528, 390] on div "PIPPY SANDAL (TAN) (45) £95.00 Changed to Unedited PIPPY SANDAL (TAN) (45) £95.…" at bounding box center [554, 389] width 706 height 101
paste input "85.50"
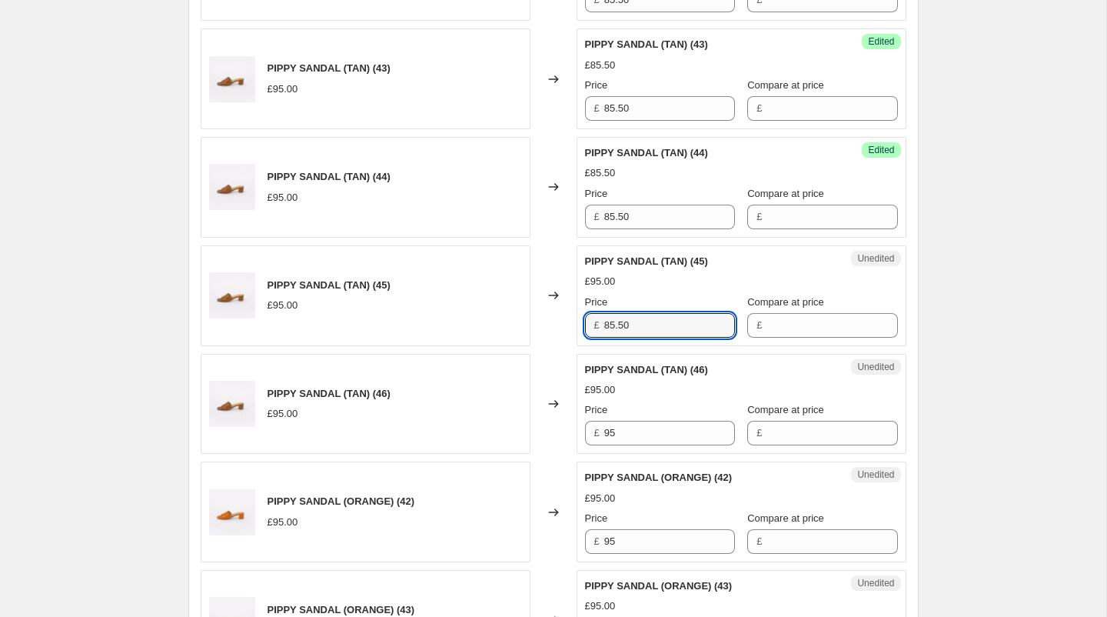
scroll to position [851, 0]
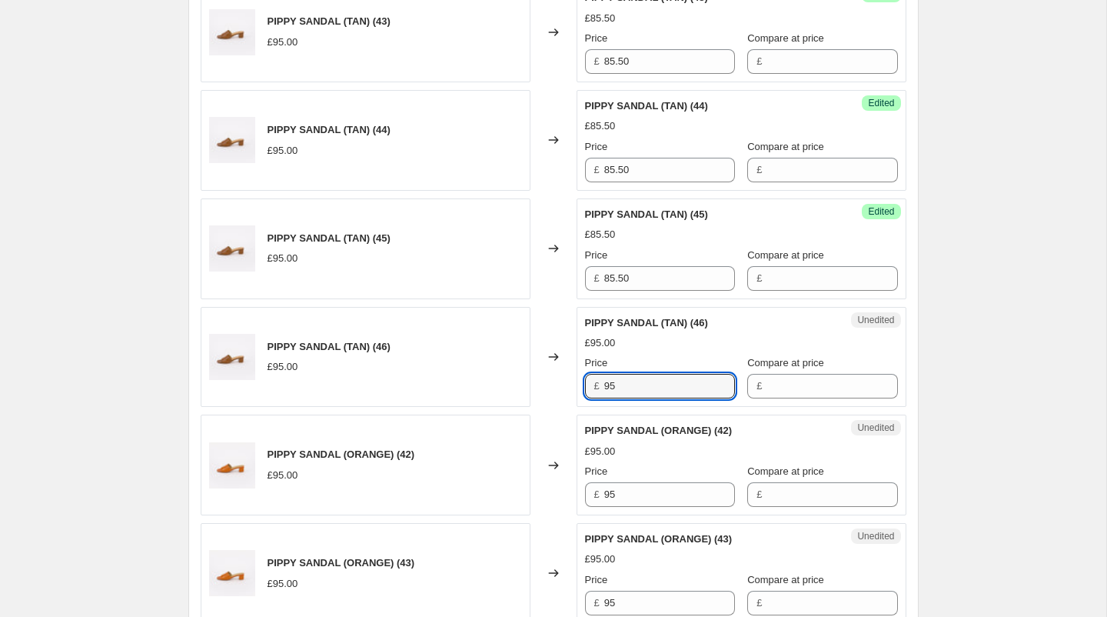
drag, startPoint x: 634, startPoint y: 383, endPoint x: 543, endPoint y: 381, distance: 91.5
click at [543, 381] on div "PIPPY SANDAL (TAN) (46) £95.00 Changed to Unedited PIPPY SANDAL (TAN) (46) £95.…" at bounding box center [554, 357] width 706 height 101
paste input "85.50"
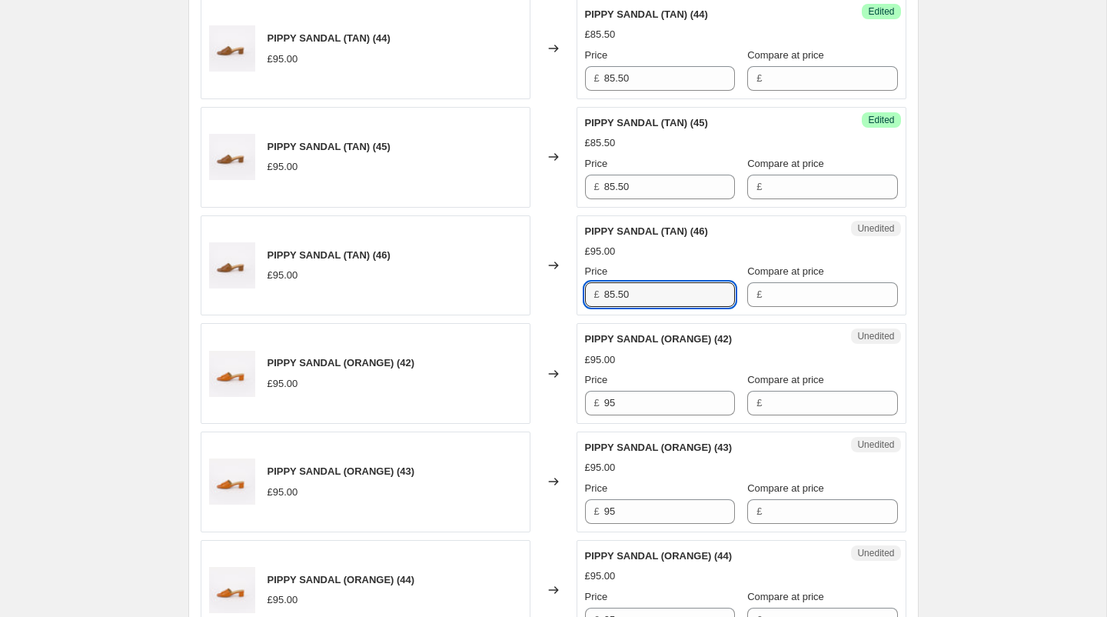
scroll to position [1001, 0]
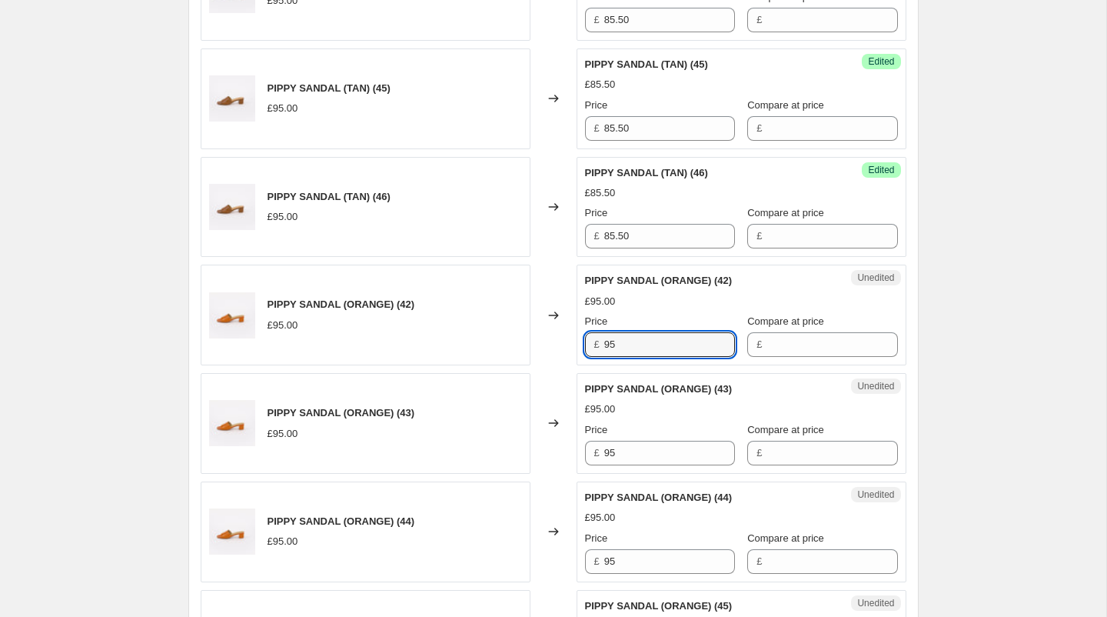
drag, startPoint x: 645, startPoint y: 338, endPoint x: 501, endPoint y: 335, distance: 143.8
click at [501, 335] on div "PIPPY SANDAL (ORANGE) (42) £95.00 Changed to Unedited PIPPY SANDAL (ORANGE) (42…" at bounding box center [554, 314] width 706 height 101
paste input "85.50"
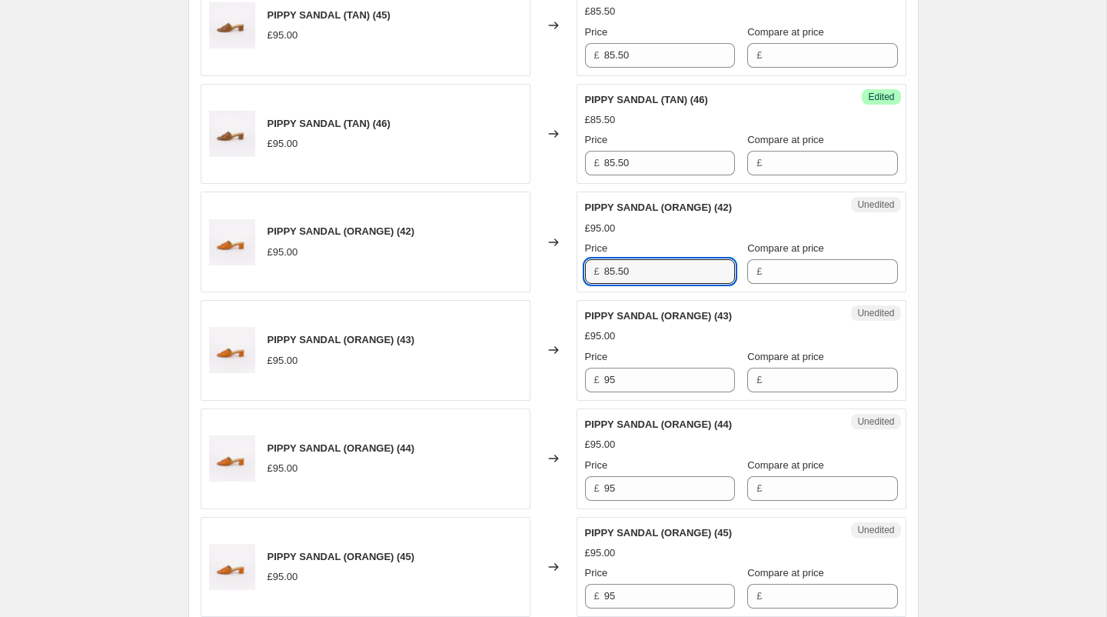
scroll to position [1112, 0]
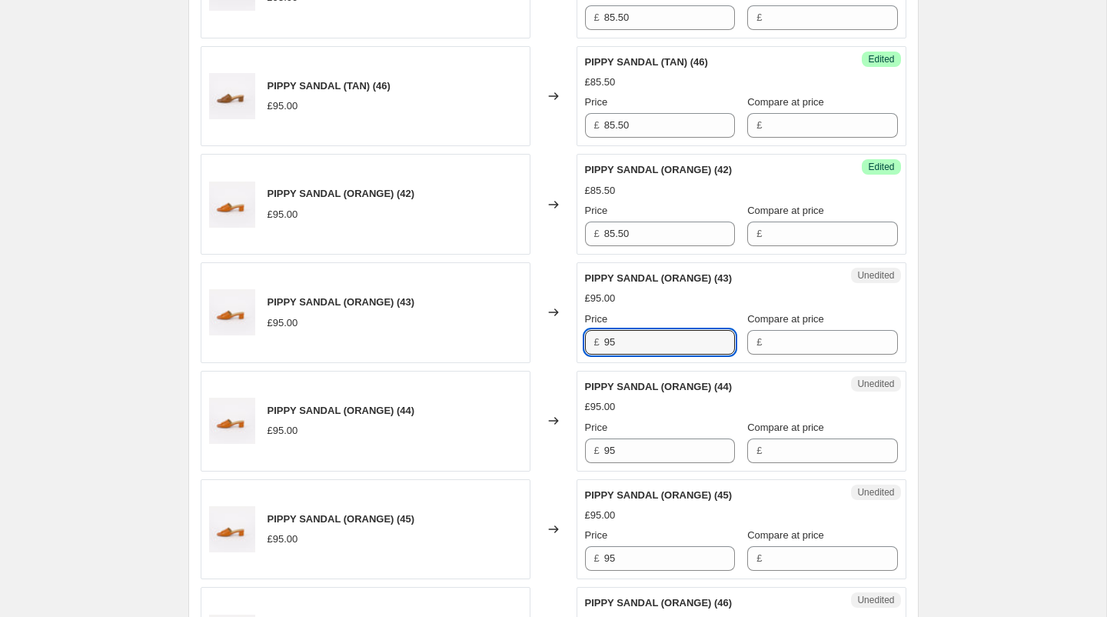
drag, startPoint x: 640, startPoint y: 331, endPoint x: 520, endPoint y: 318, distance: 120.6
click at [520, 318] on div "PIPPY SANDAL (ORANGE) (43) £95.00 Changed to Unedited PIPPY SANDAL (ORANGE) (43…" at bounding box center [554, 312] width 706 height 101
paste input "85.50"
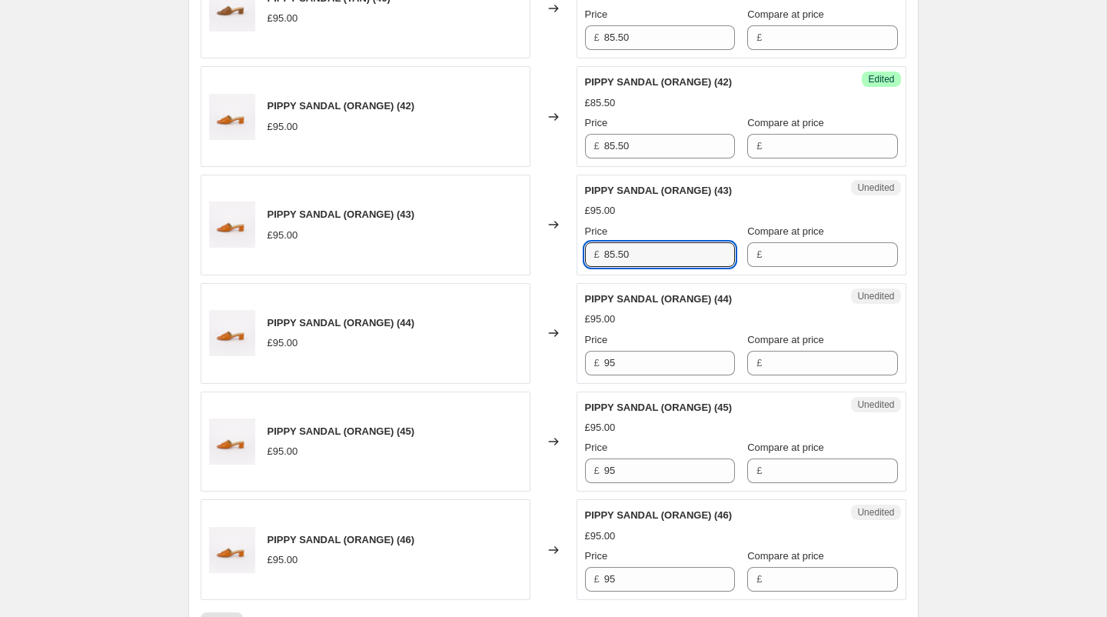
scroll to position [1213, 0]
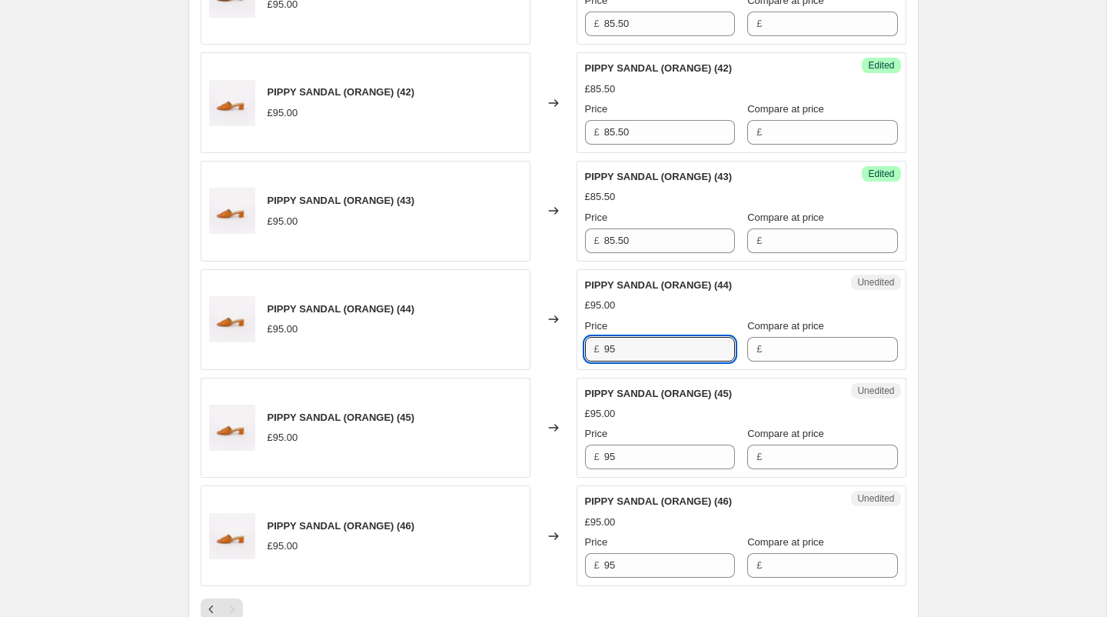
drag, startPoint x: 639, startPoint y: 338, endPoint x: 511, endPoint y: 334, distance: 128.4
click at [511, 334] on div "PIPPY SANDAL (ORANGE) (44) £95.00 Changed to Unedited PIPPY SANDAL (ORANGE) (44…" at bounding box center [554, 319] width 706 height 101
paste input "85.50"
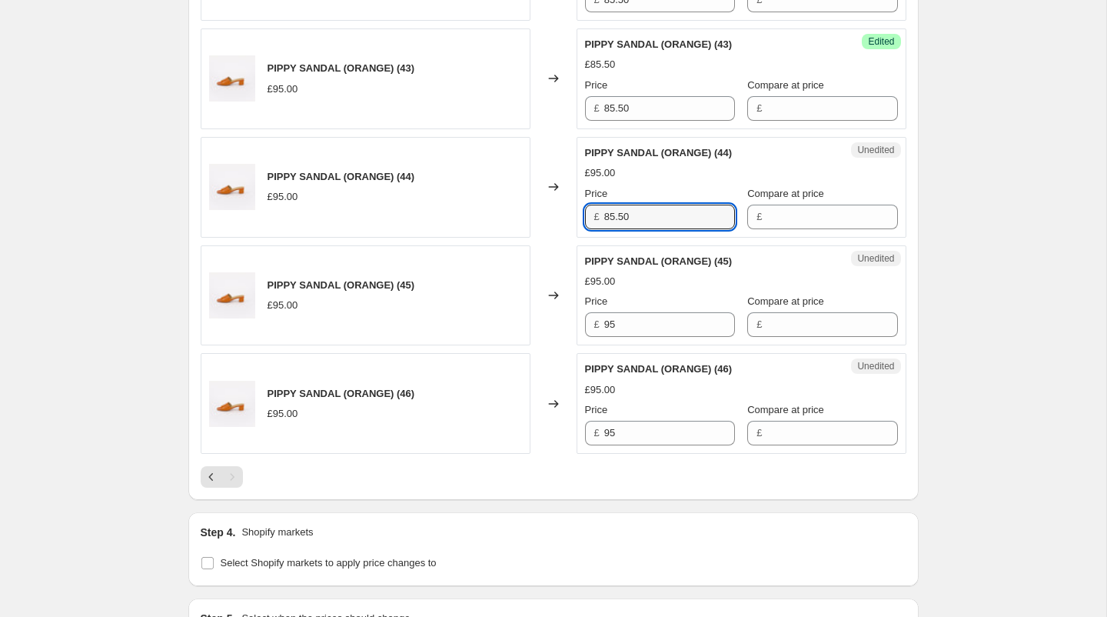
scroll to position [1363, 0]
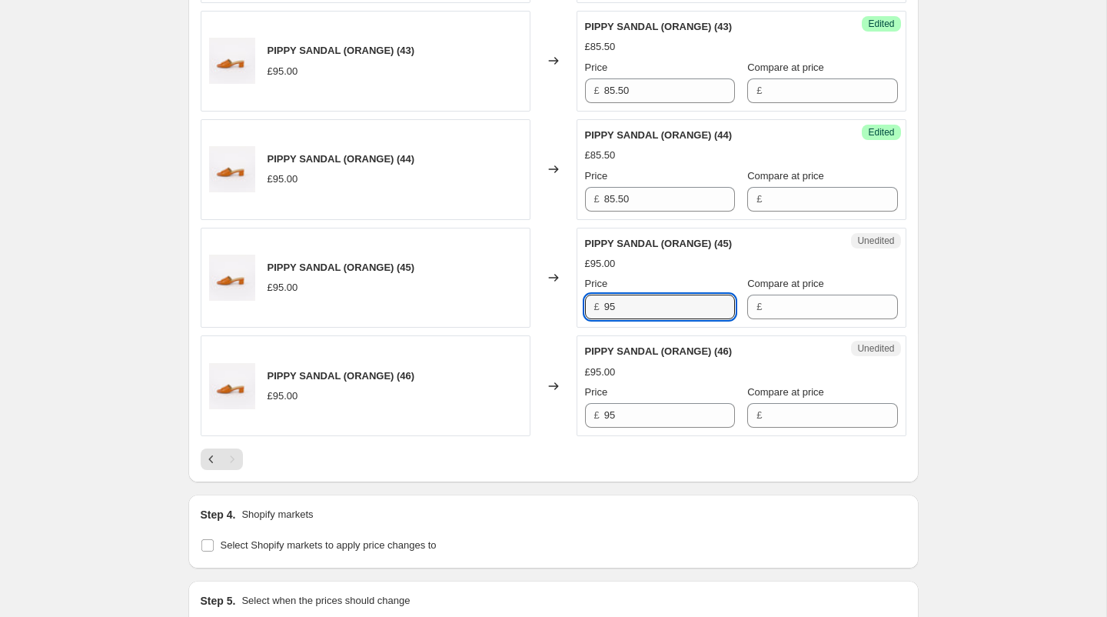
drag, startPoint x: 638, startPoint y: 304, endPoint x: 534, endPoint y: 304, distance: 103.8
click at [534, 304] on div "PIPPY SANDAL (ORANGE) (45) £95.00 Changed to Unedited PIPPY SANDAL (ORANGE) (45…" at bounding box center [554, 278] width 706 height 101
paste input "85.50"
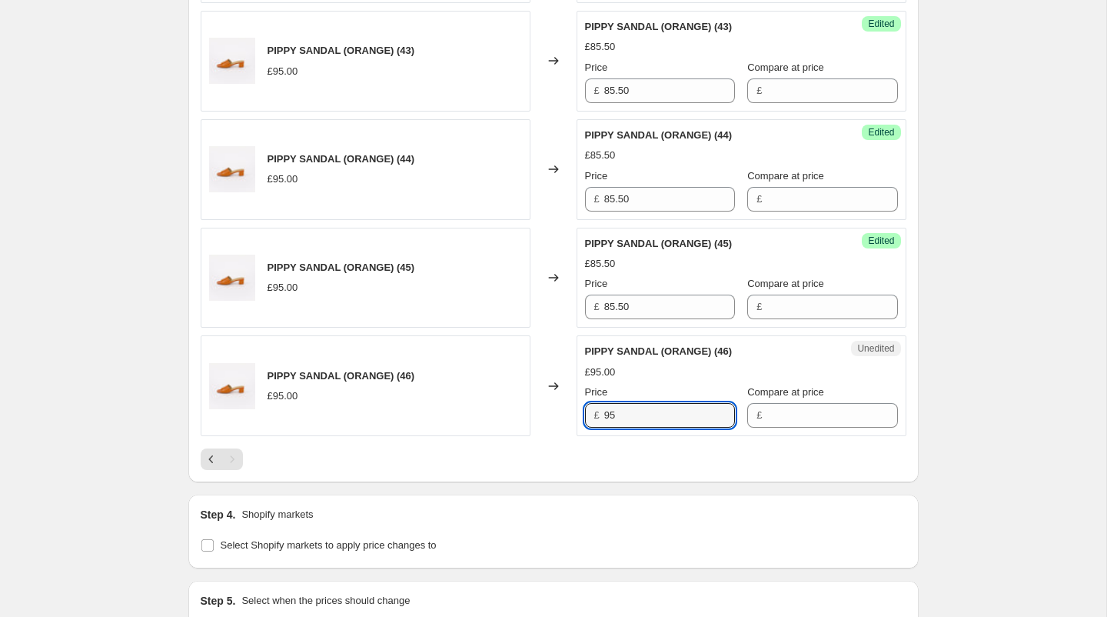
drag, startPoint x: 632, startPoint y: 407, endPoint x: 552, endPoint y: 406, distance: 80.0
click at [552, 406] on div "PIPPY SANDAL (ORANGE) (46) £95.00 Changed to Unedited PIPPY SANDAL (ORANGE) (46…" at bounding box center [554, 385] width 706 height 101
paste input "85.50"
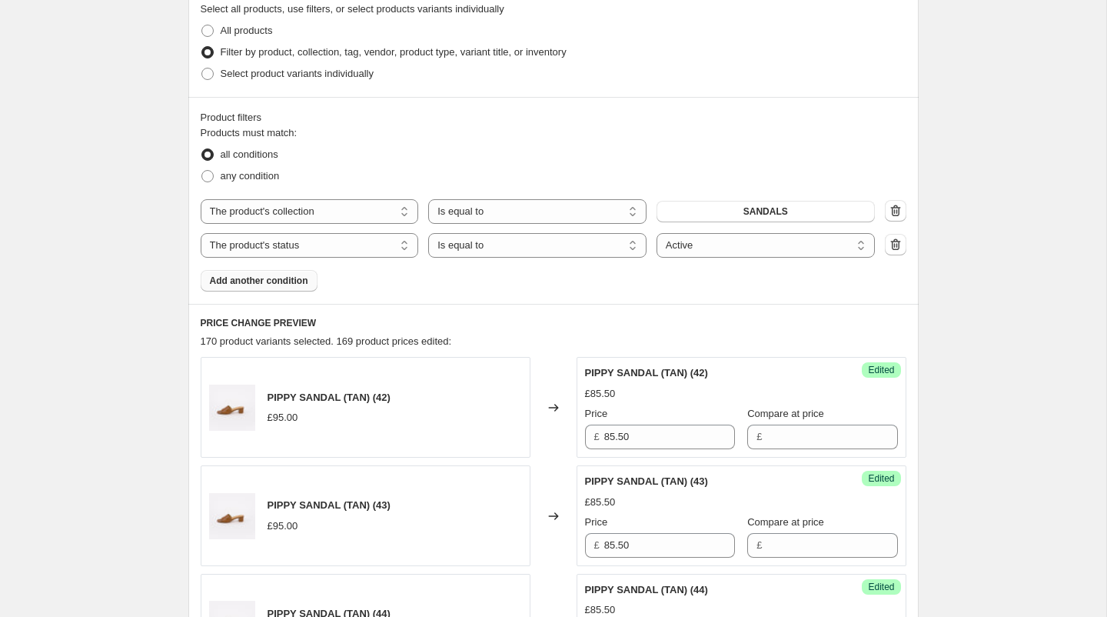
scroll to position [369, 0]
click at [775, 424] on input "Compare at price" at bounding box center [832, 435] width 131 height 25
drag, startPoint x: 790, startPoint y: 441, endPoint x: 677, endPoint y: 438, distance: 113.1
click at [677, 438] on div "Price £ 85.50 Compare at price £ 95" at bounding box center [741, 425] width 313 height 43
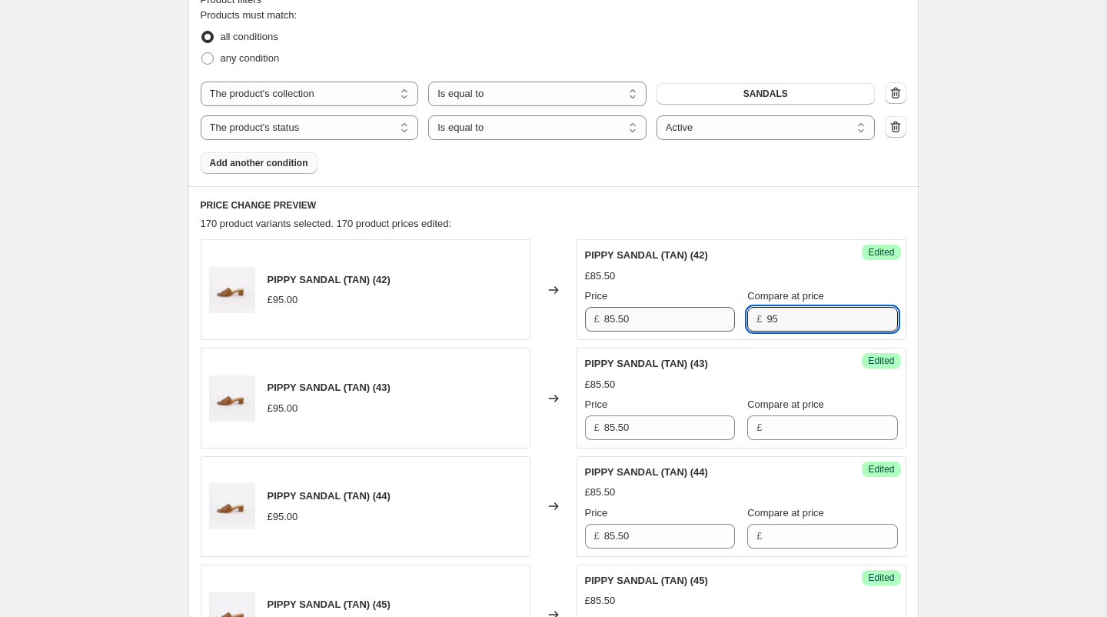
scroll to position [542, 0]
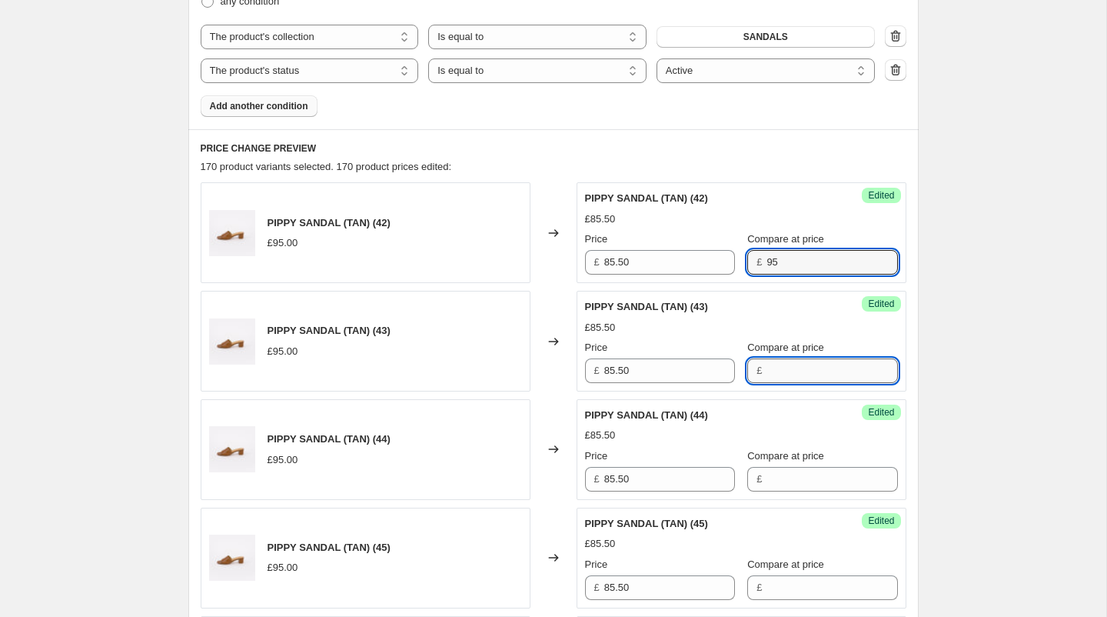
click at [767, 378] on input "Compare at price" at bounding box center [832, 370] width 131 height 25
paste input "95"
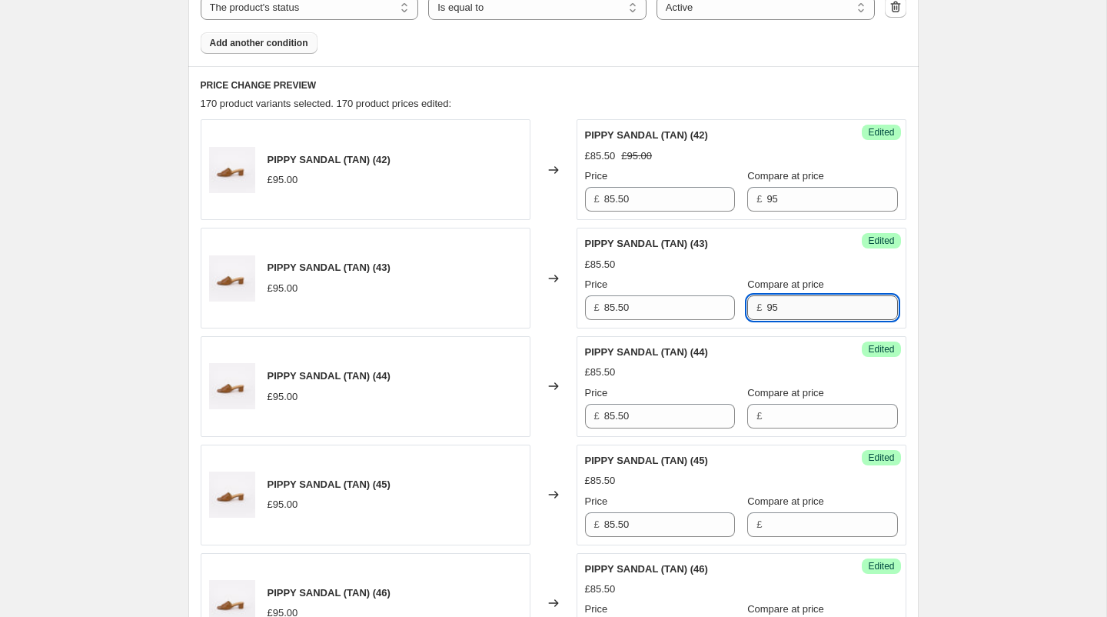
scroll to position [617, 0]
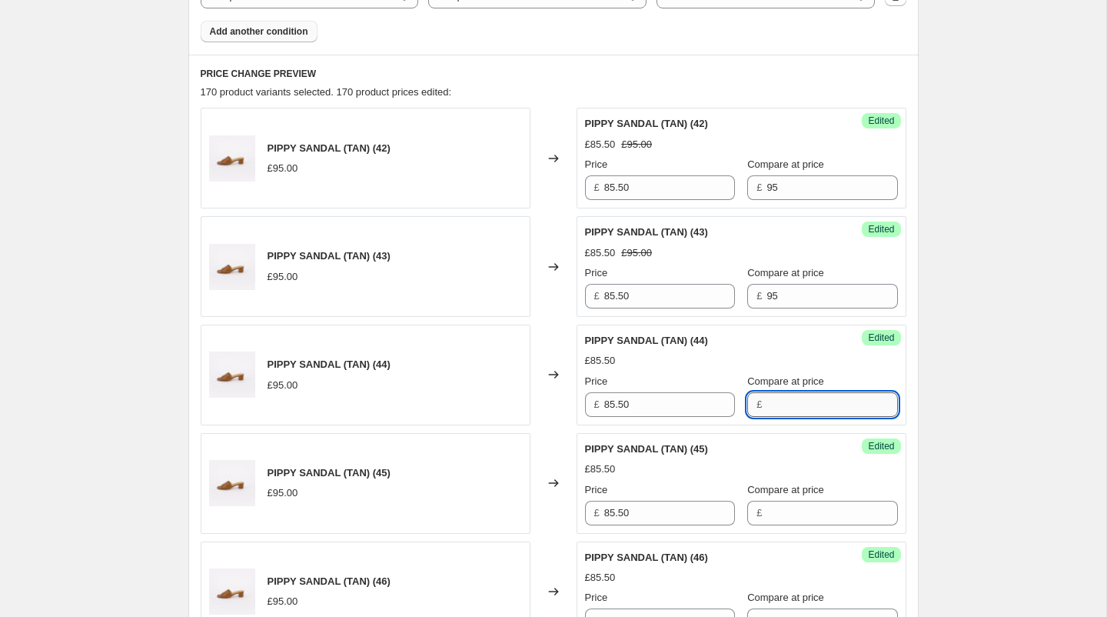
click at [773, 402] on input "Compare at price" at bounding box center [832, 404] width 131 height 25
paste input "95"
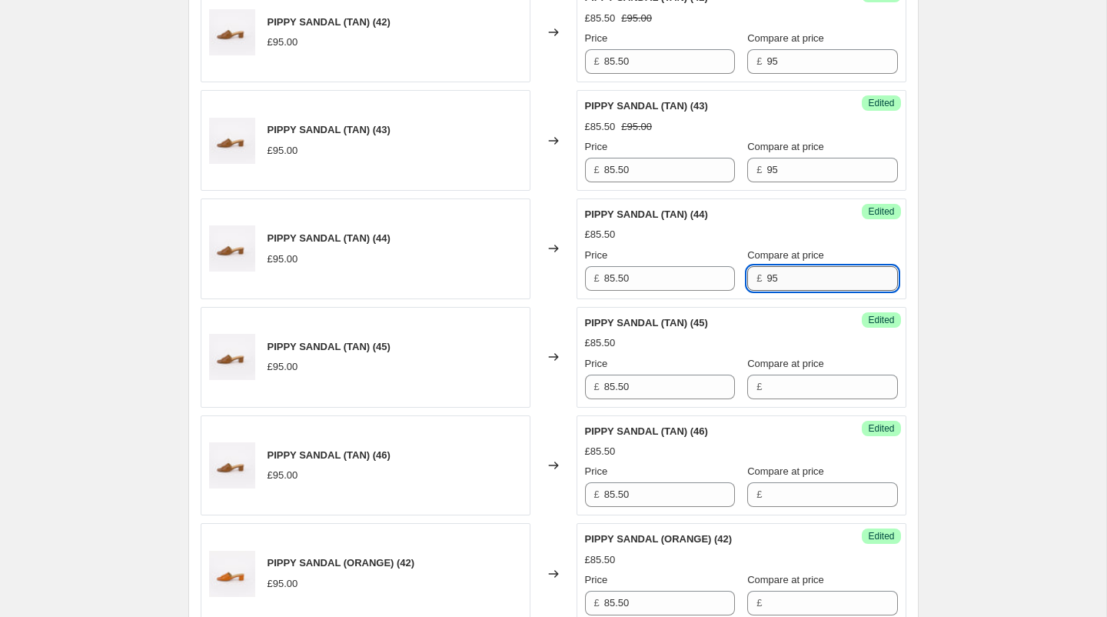
scroll to position [746, 0]
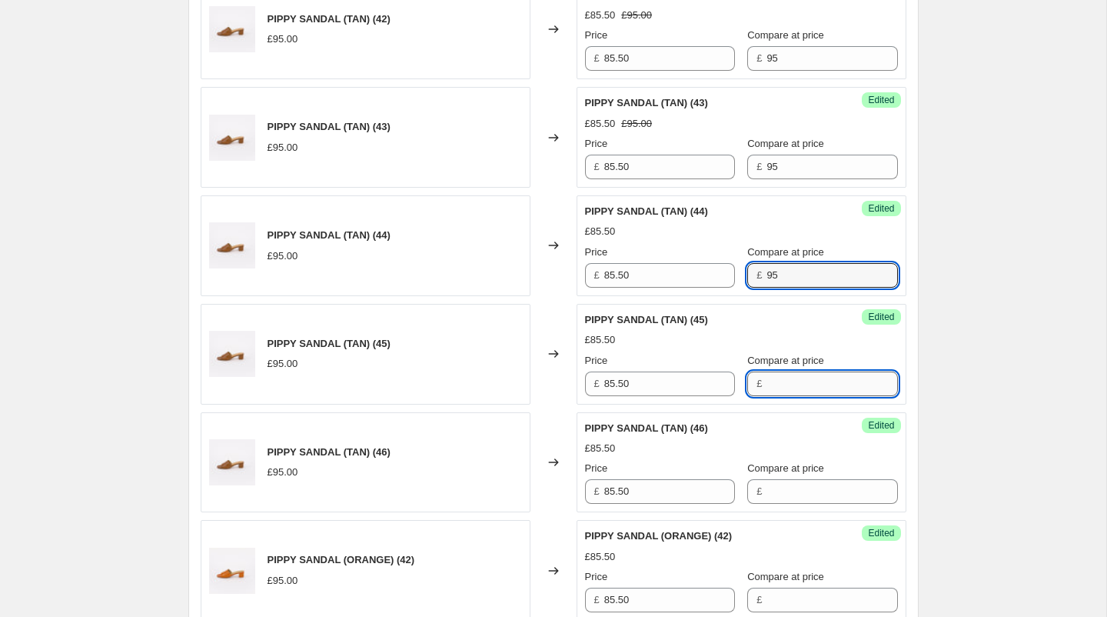
click at [773, 378] on input "Compare at price" at bounding box center [832, 383] width 131 height 25
paste input "95"
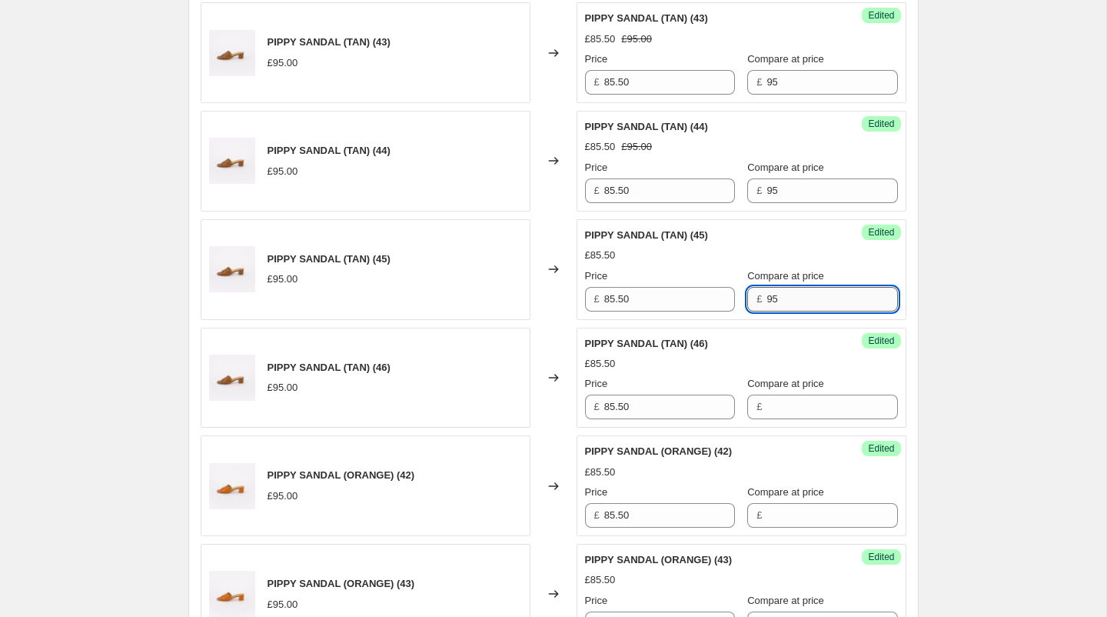
scroll to position [840, 0]
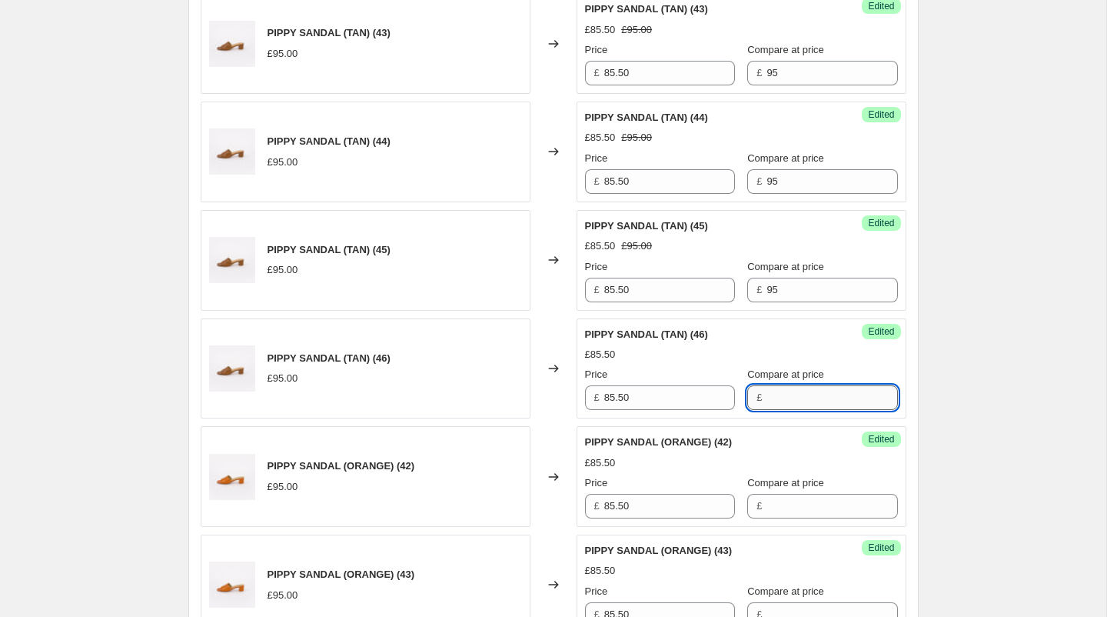
click at [772, 393] on input "Compare at price" at bounding box center [832, 397] width 131 height 25
paste input "95"
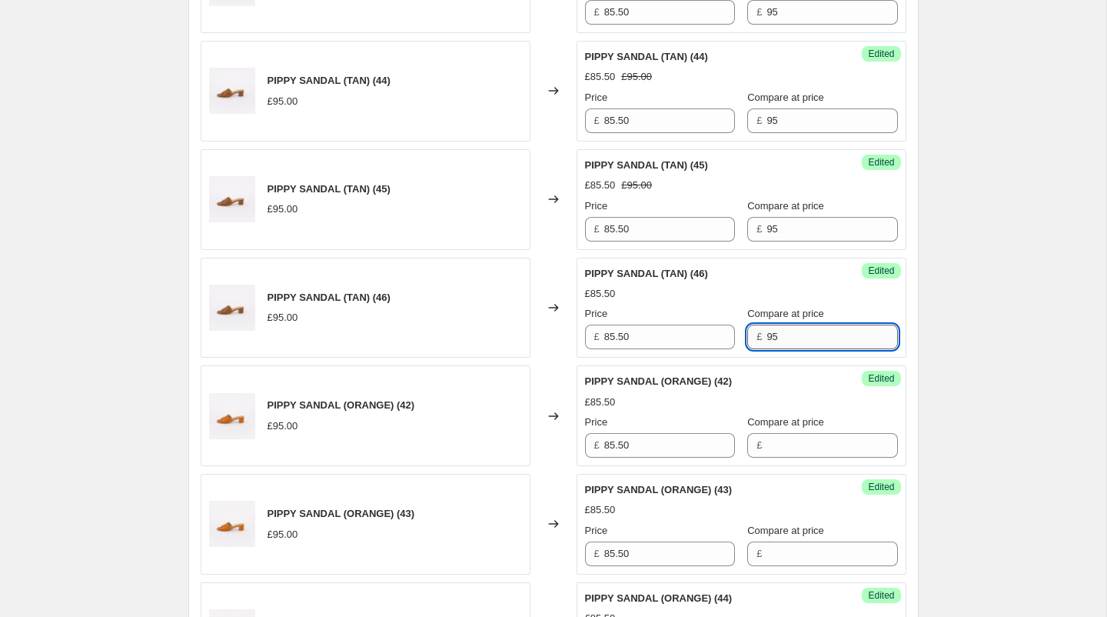
scroll to position [973, 0]
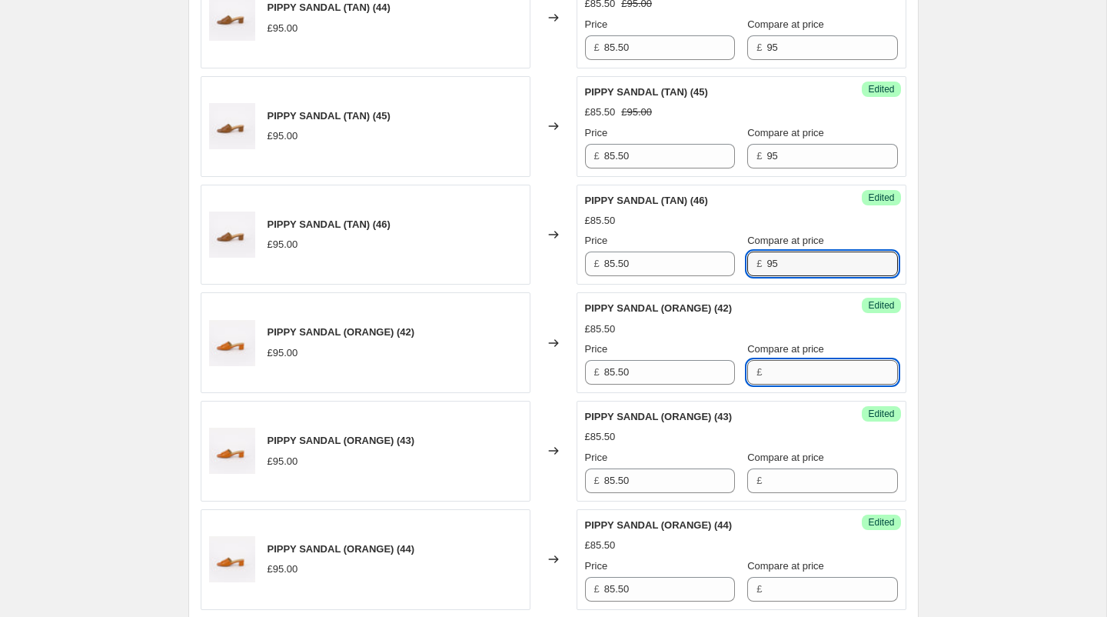
click at [770, 365] on input "Compare at price" at bounding box center [832, 372] width 131 height 25
paste input "95"
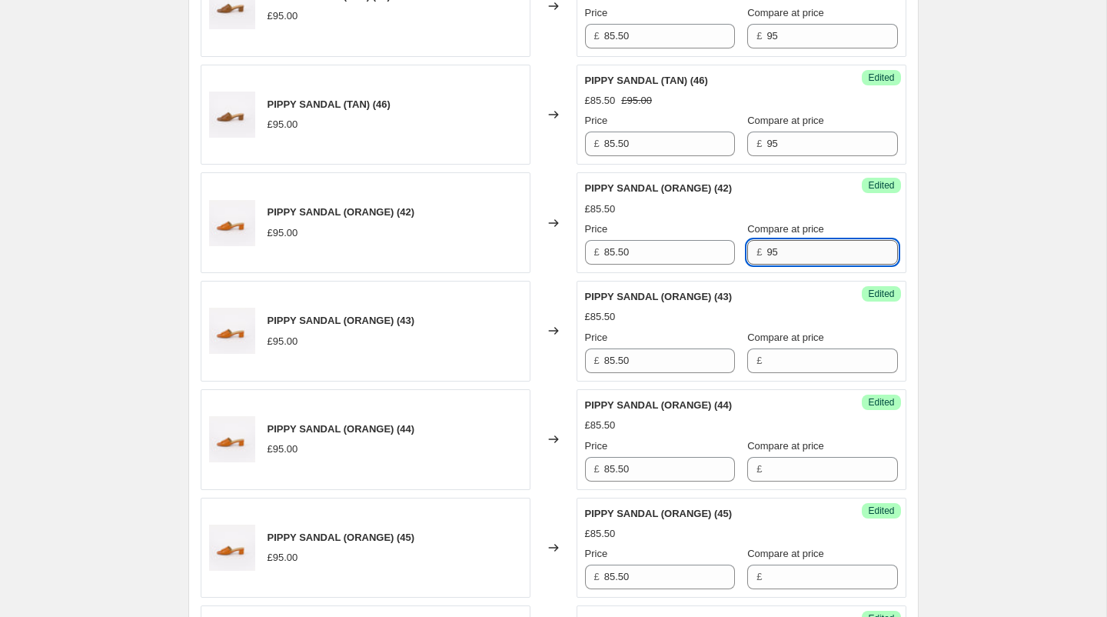
scroll to position [1121, 0]
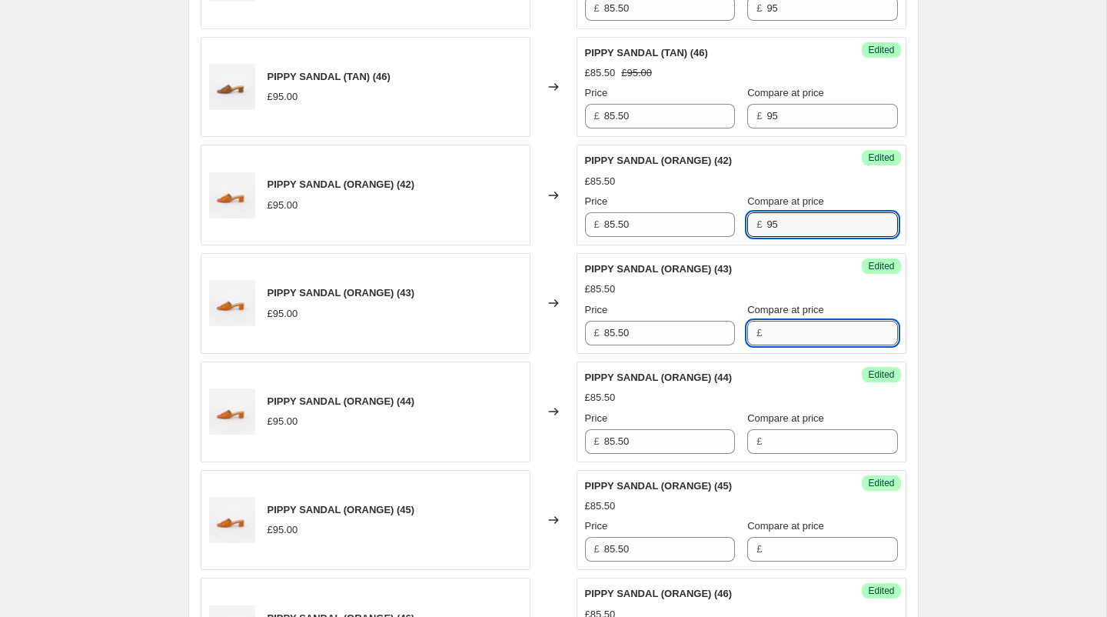
click at [767, 329] on input "Compare at price" at bounding box center [832, 333] width 131 height 25
paste input "95"
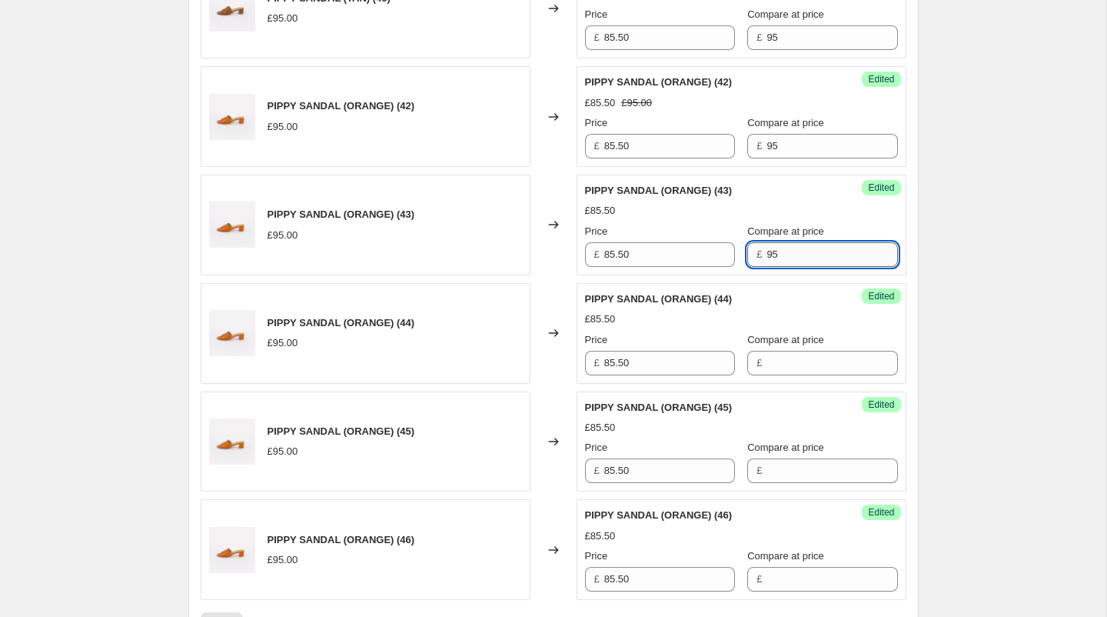
scroll to position [1233, 0]
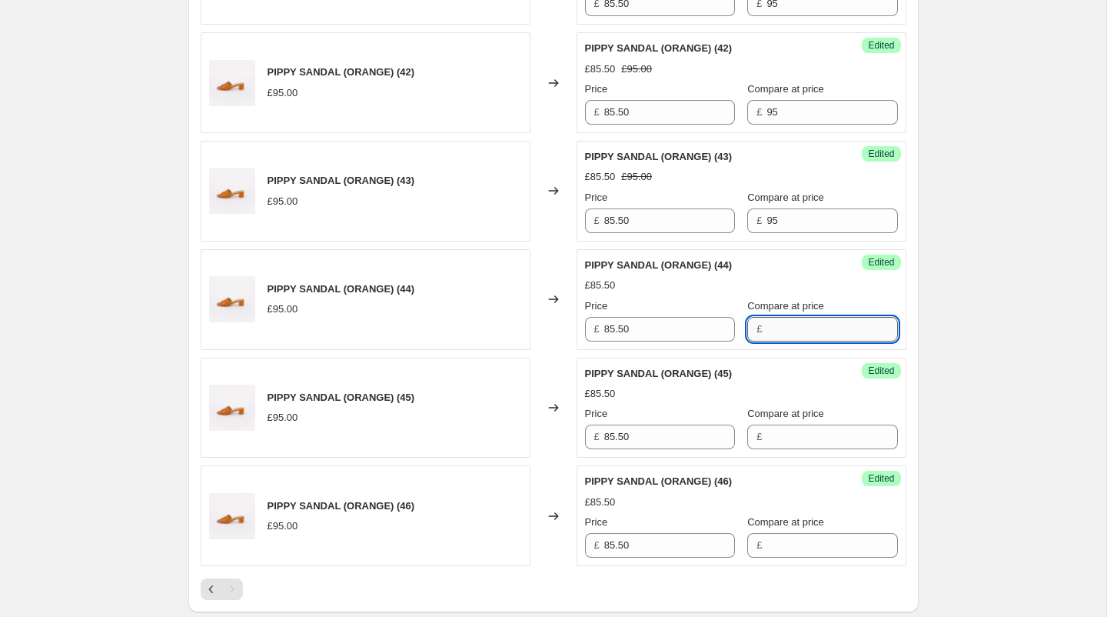
click at [770, 329] on input "Compare at price" at bounding box center [832, 329] width 131 height 25
paste input "95"
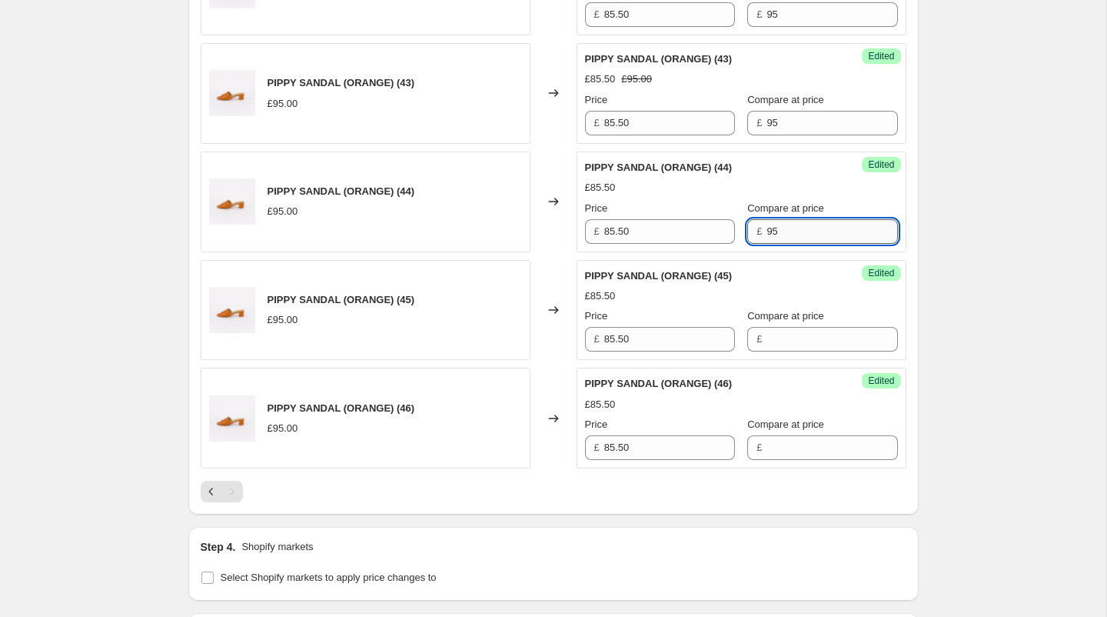
scroll to position [1377, 0]
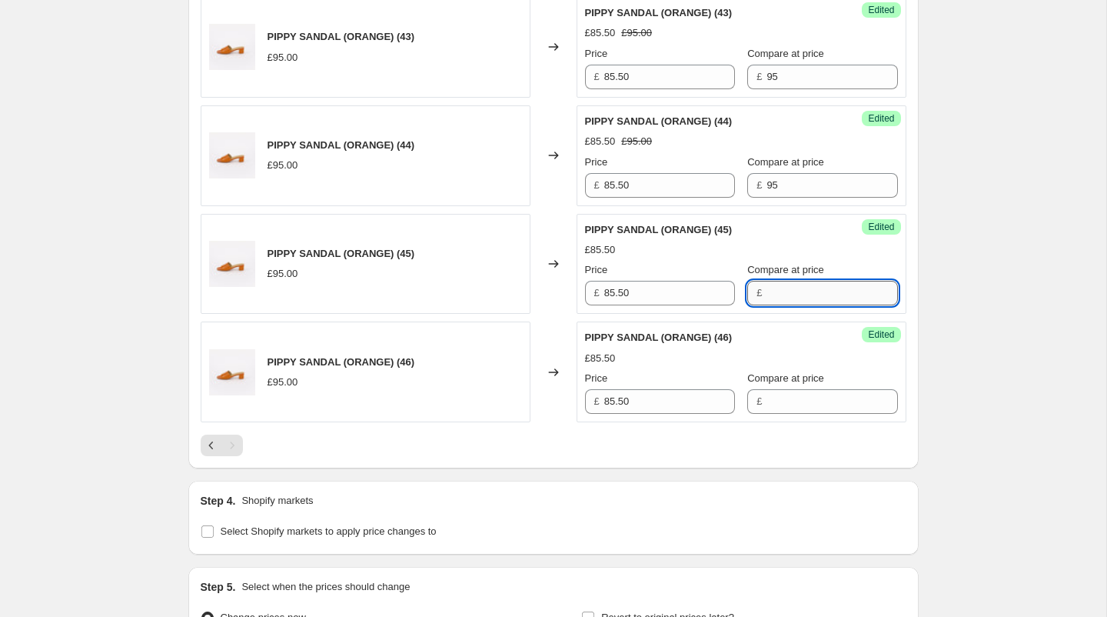
click at [767, 290] on input "Compare at price" at bounding box center [832, 293] width 131 height 25
paste input "95"
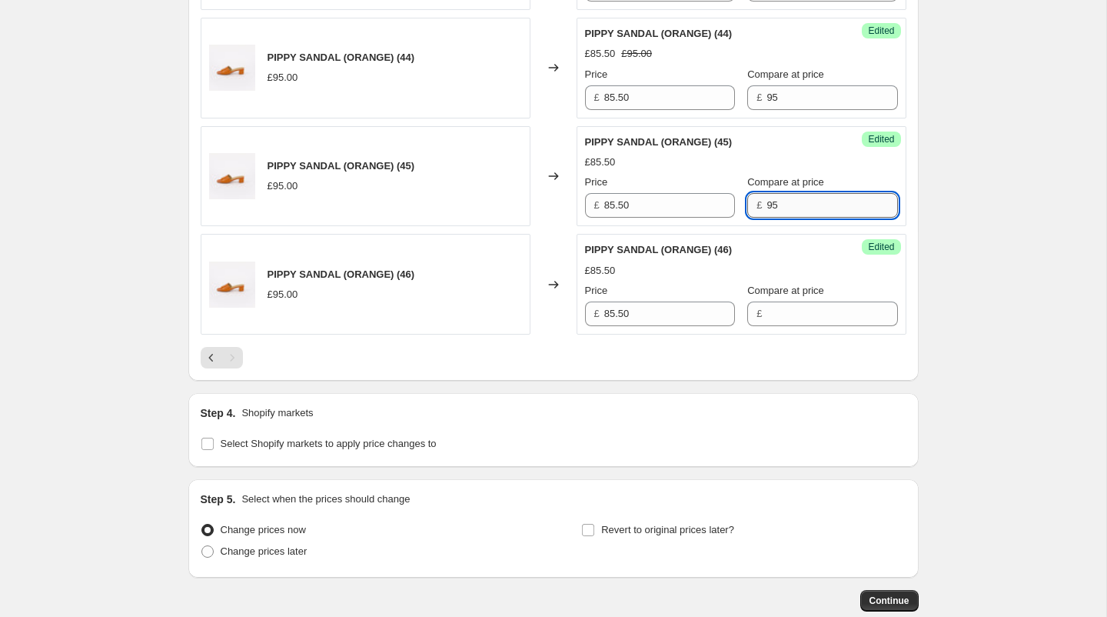
scroll to position [1504, 0]
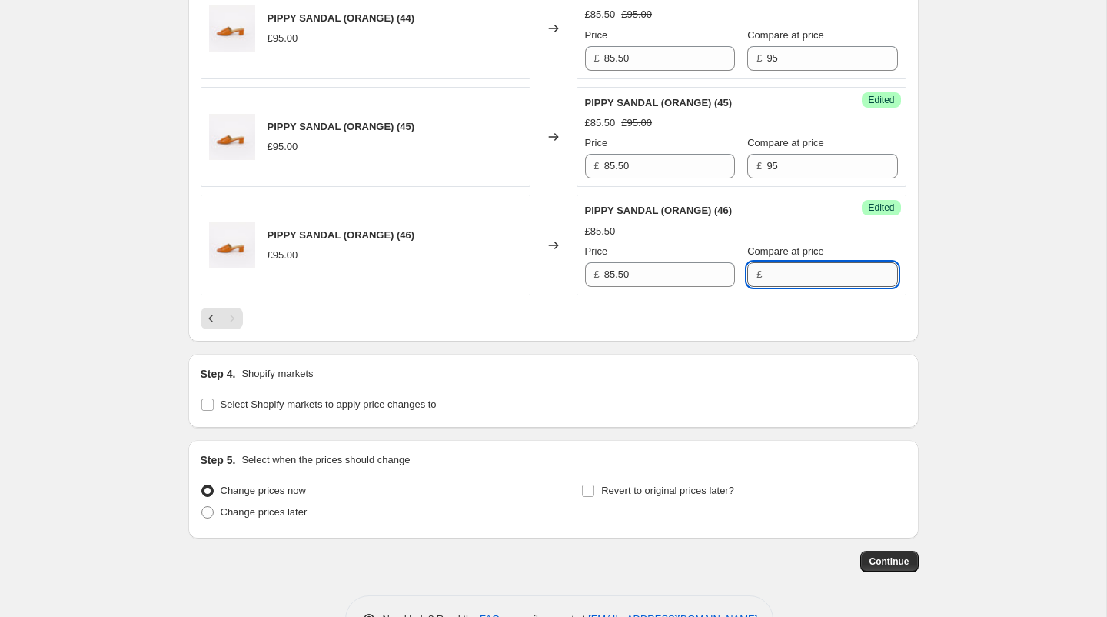
click at [767, 266] on input "Compare at price" at bounding box center [832, 274] width 131 height 25
paste input "95"
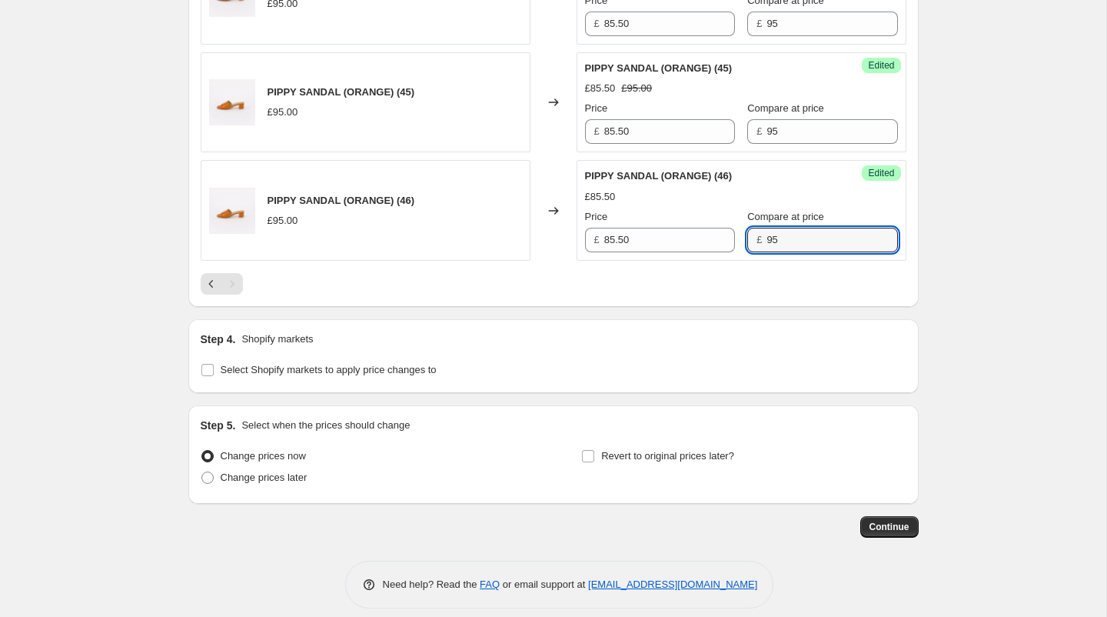
scroll to position [1544, 0]
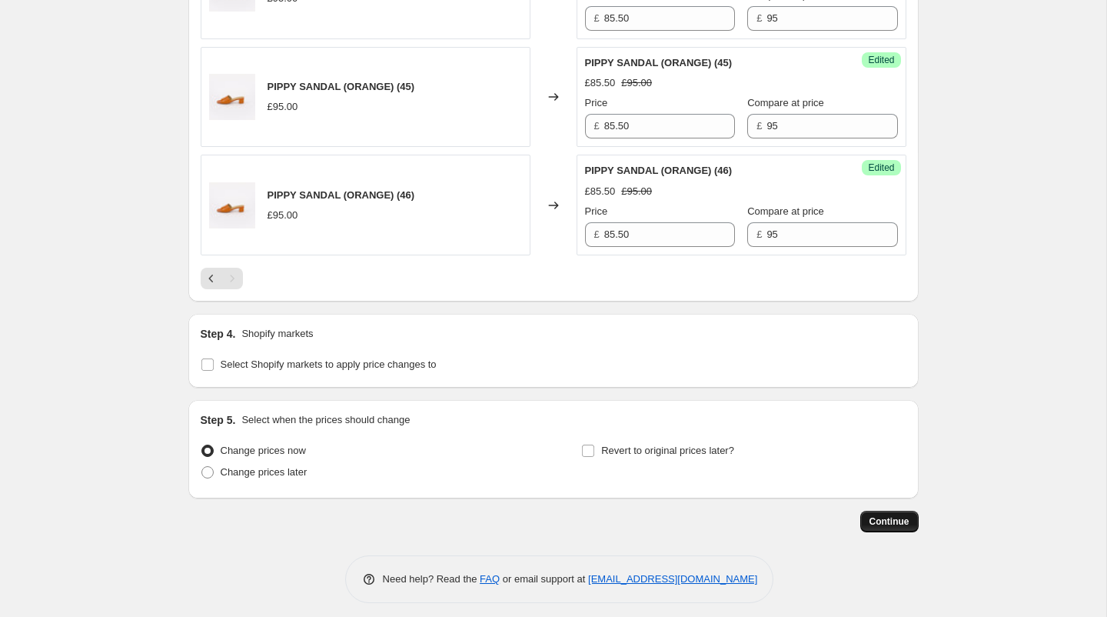
click at [876, 515] on span "Continue" at bounding box center [890, 521] width 40 height 12
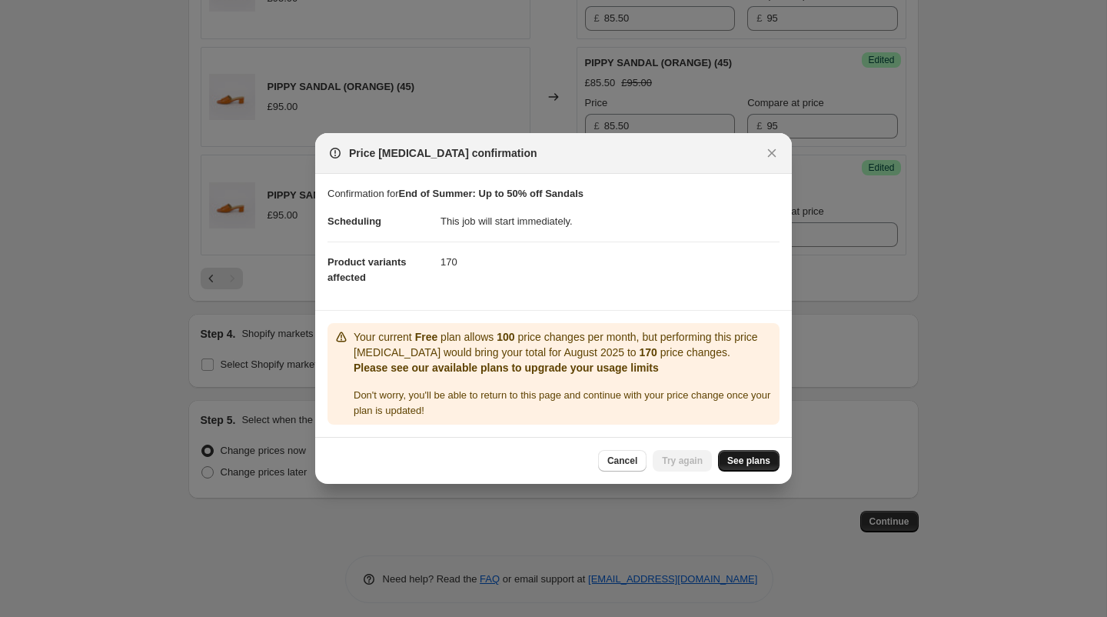
click at [748, 457] on span "See plans" at bounding box center [748, 460] width 43 height 12
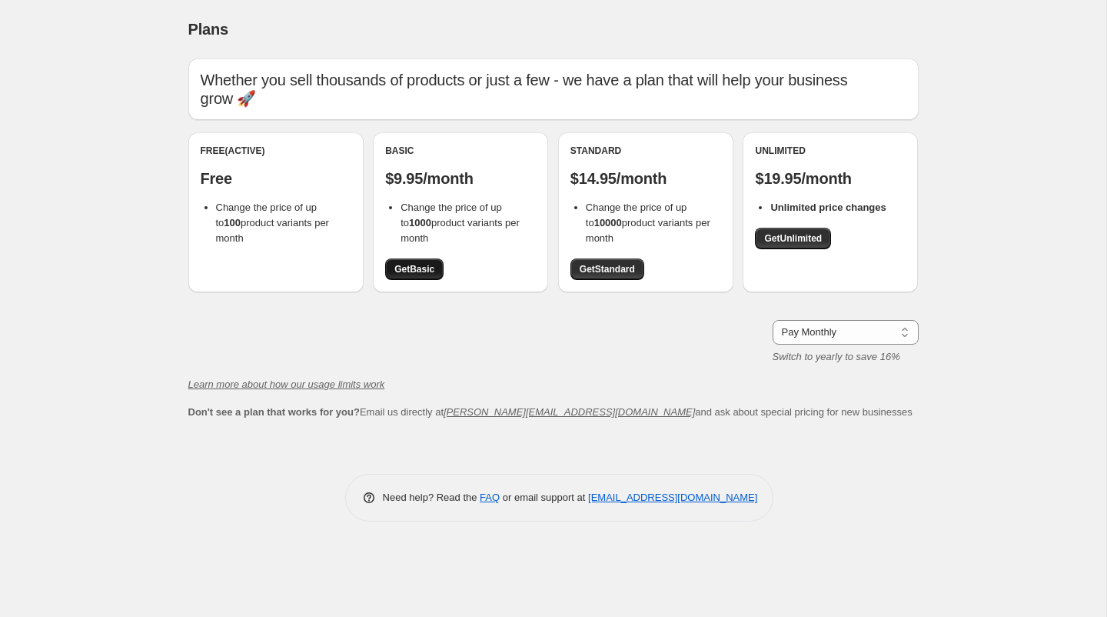
click at [418, 258] on link "Get Basic" at bounding box center [414, 269] width 58 height 22
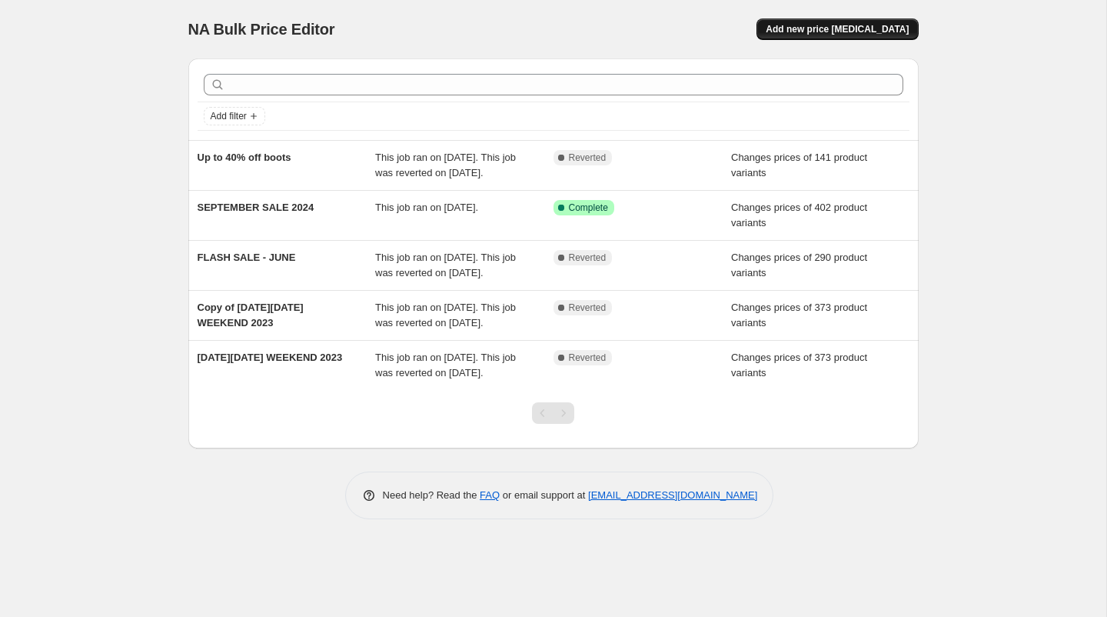
click at [864, 31] on span "Add new price [MEDICAL_DATA]" at bounding box center [837, 29] width 143 height 12
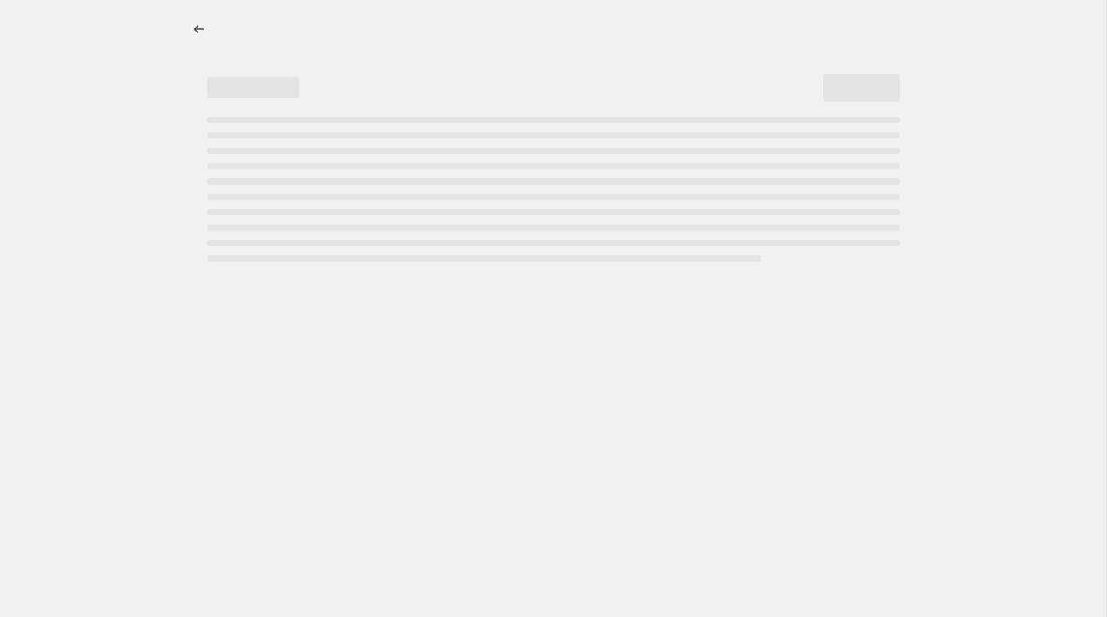
select select "percentage"
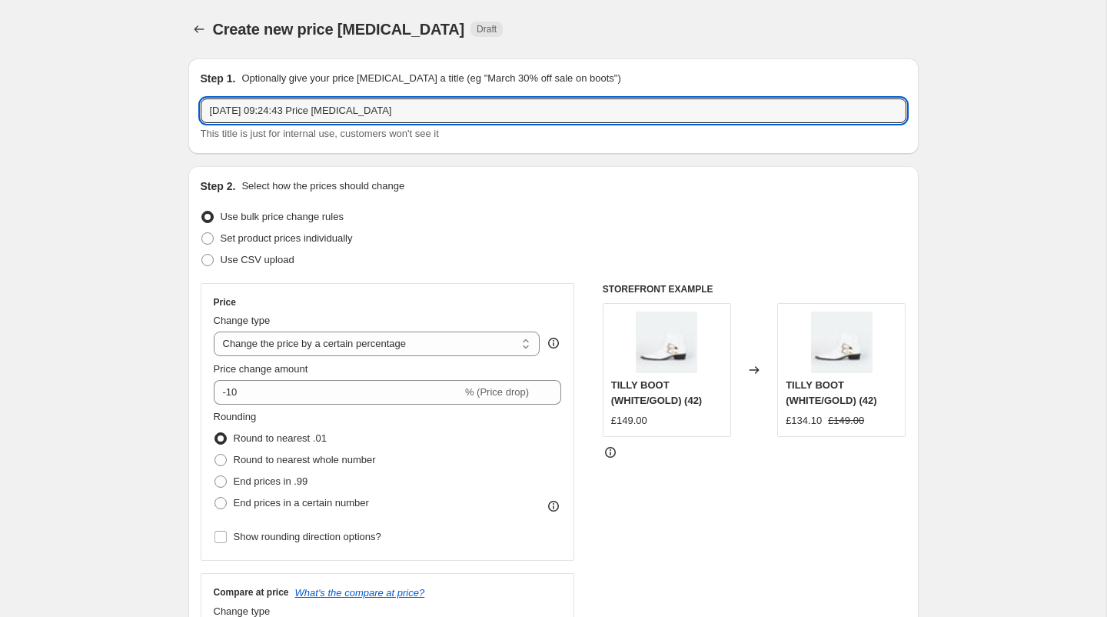
drag, startPoint x: 504, startPoint y: 105, endPoint x: 163, endPoint y: 96, distance: 341.5
type input "A"
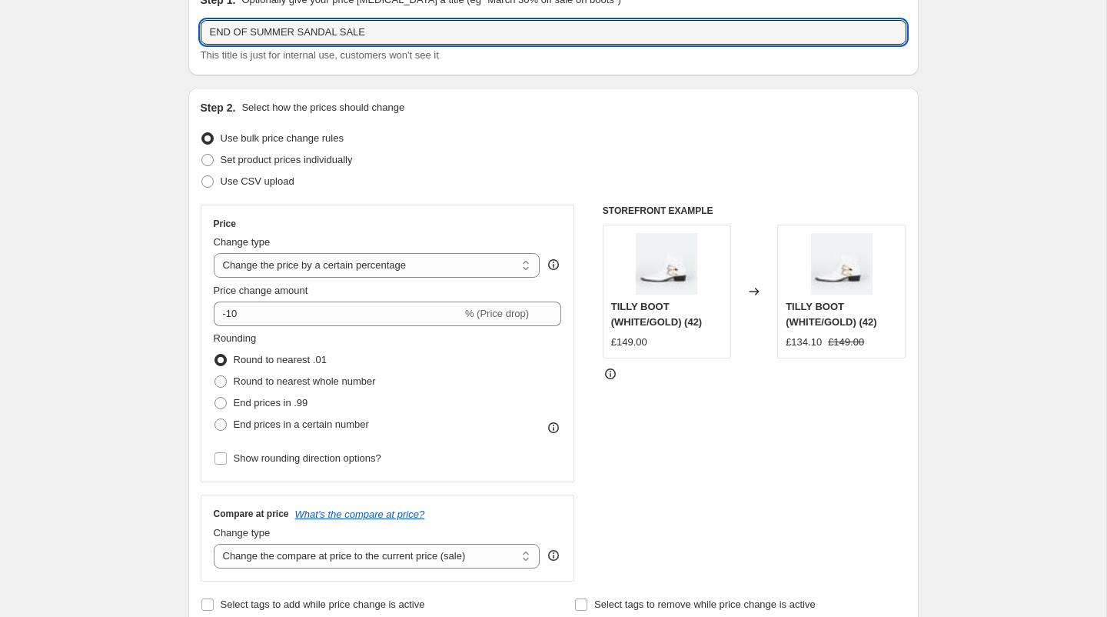
scroll to position [88, 0]
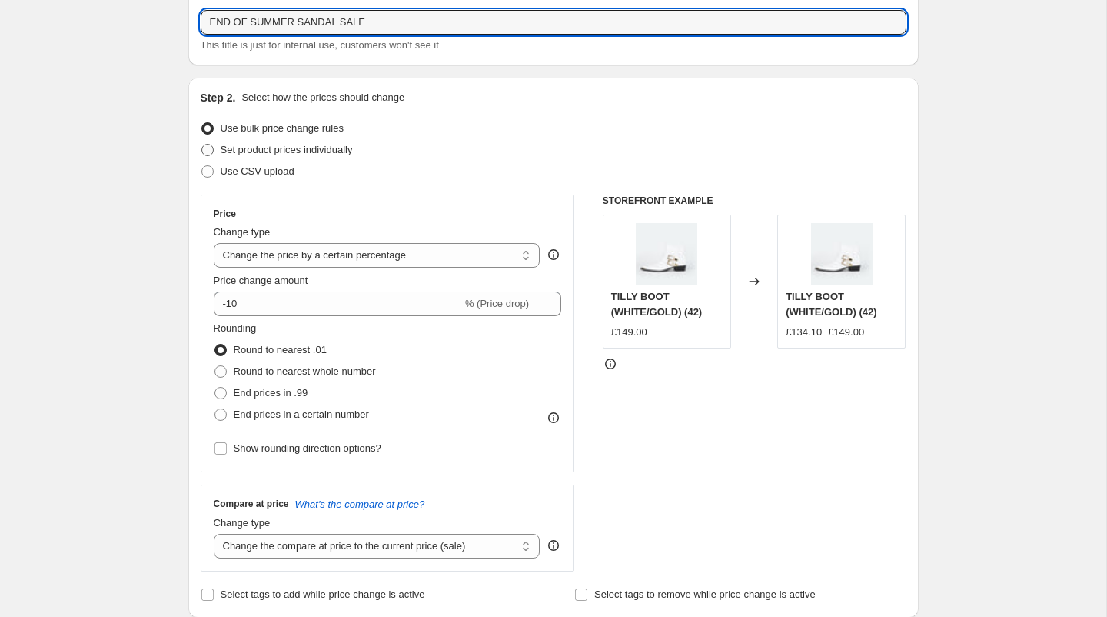
type input "END OF SUMMER SANDAL SALE"
click at [207, 150] on span at bounding box center [207, 150] width 12 height 12
click at [202, 145] on input "Set product prices individually" at bounding box center [201, 144] width 1 height 1
radio input "true"
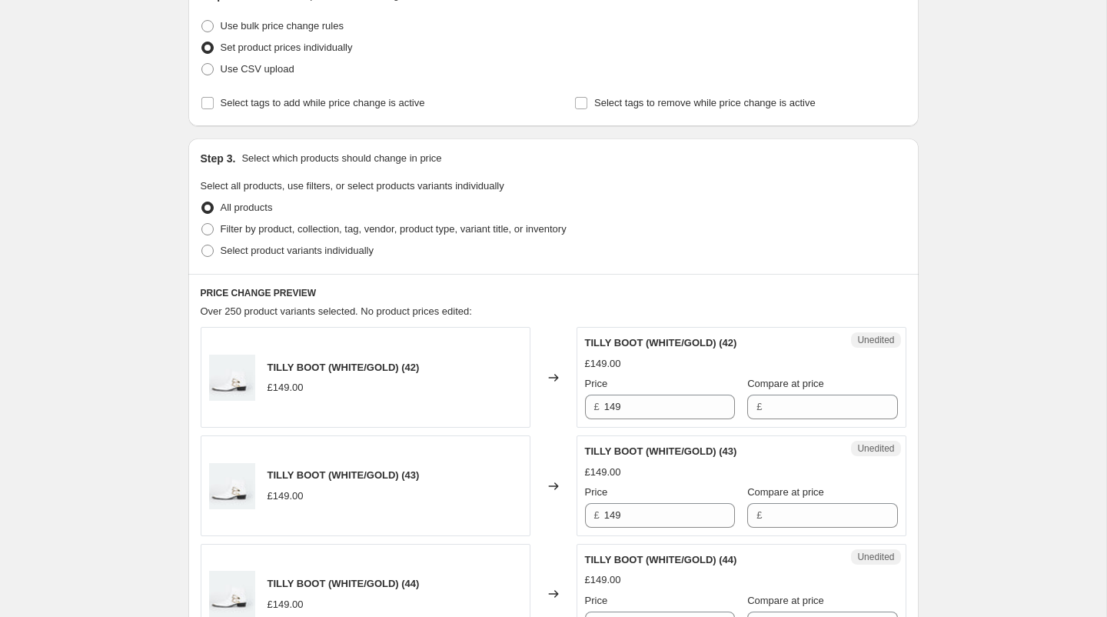
scroll to position [192, 0]
click at [213, 227] on span at bounding box center [207, 227] width 12 height 12
click at [202, 222] on input "Filter by product, collection, tag, vendor, product type, variant title, or inv…" at bounding box center [201, 221] width 1 height 1
radio input "true"
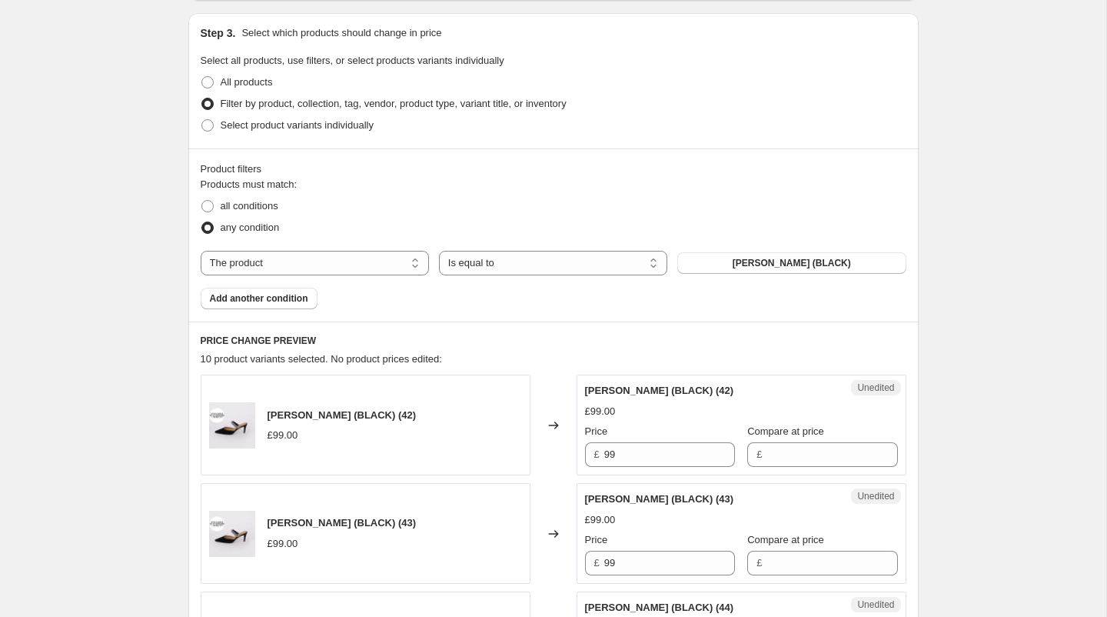
scroll to position [331, 0]
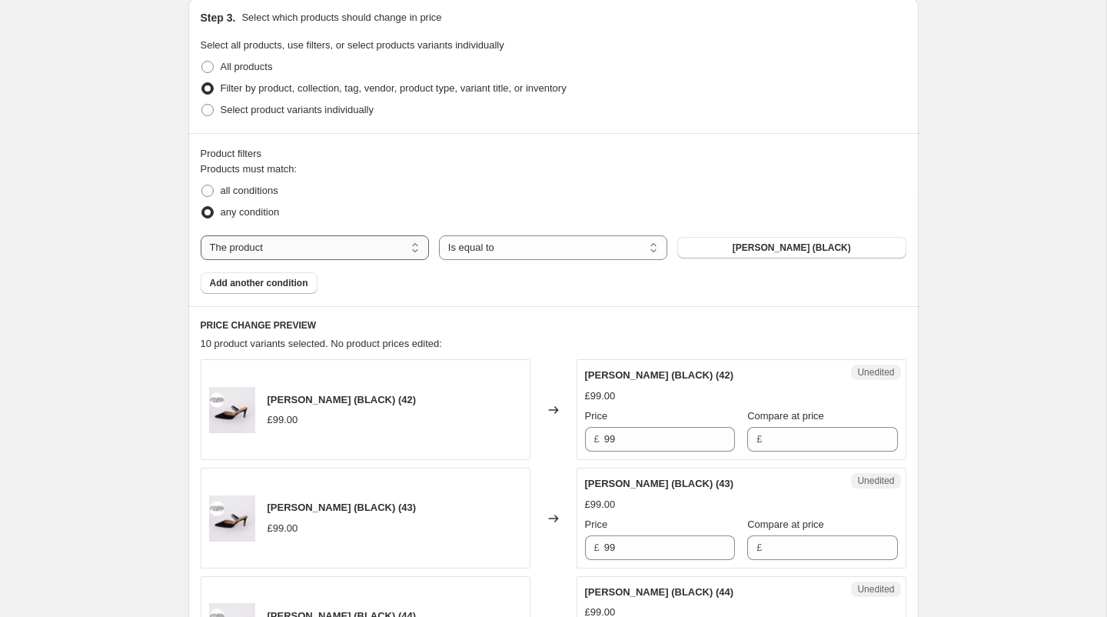
click at [301, 248] on select "The product The product's collection The product's tag The product's vendor The…" at bounding box center [315, 247] width 228 height 25
select select "collection"
click at [818, 241] on button "[PERSON_NAME]" at bounding box center [791, 248] width 228 height 22
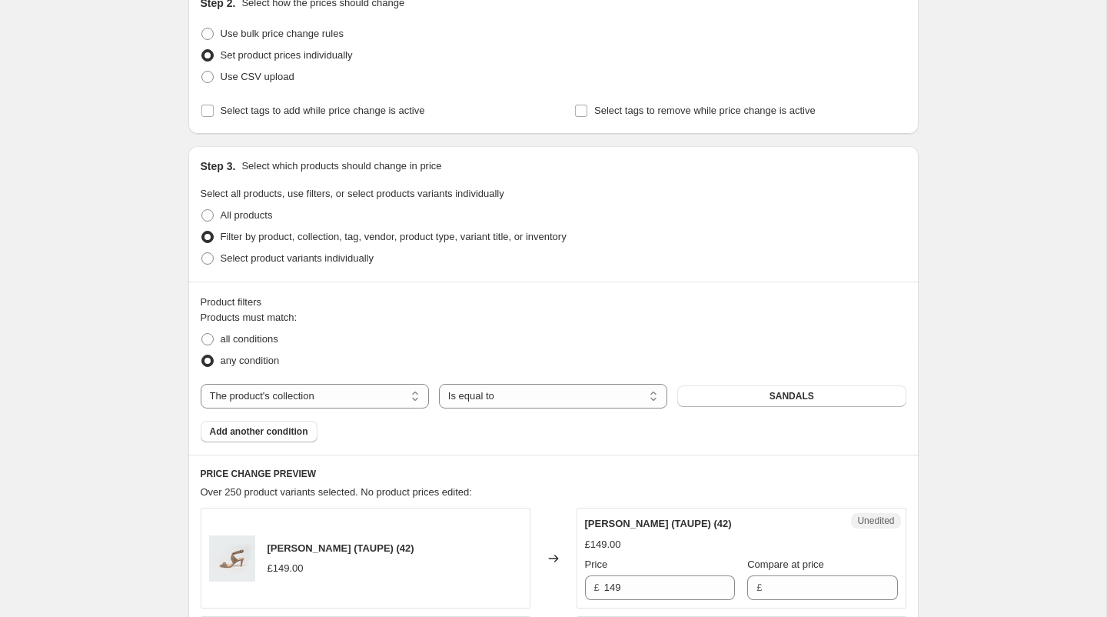
scroll to position [0, 0]
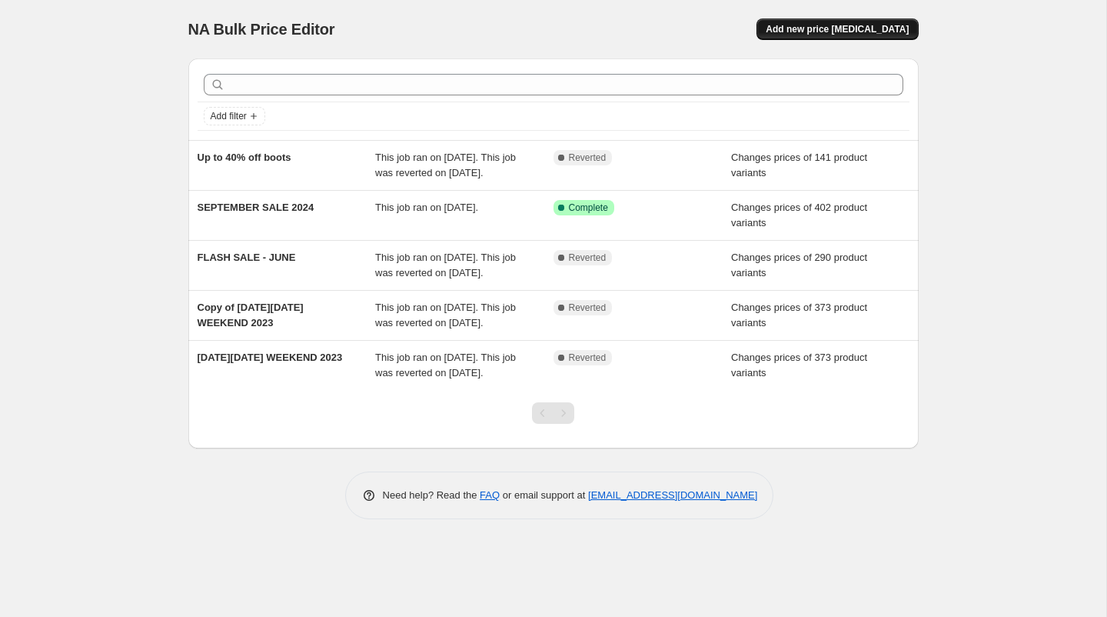
click at [839, 30] on span "Add new price [MEDICAL_DATA]" at bounding box center [837, 29] width 143 height 12
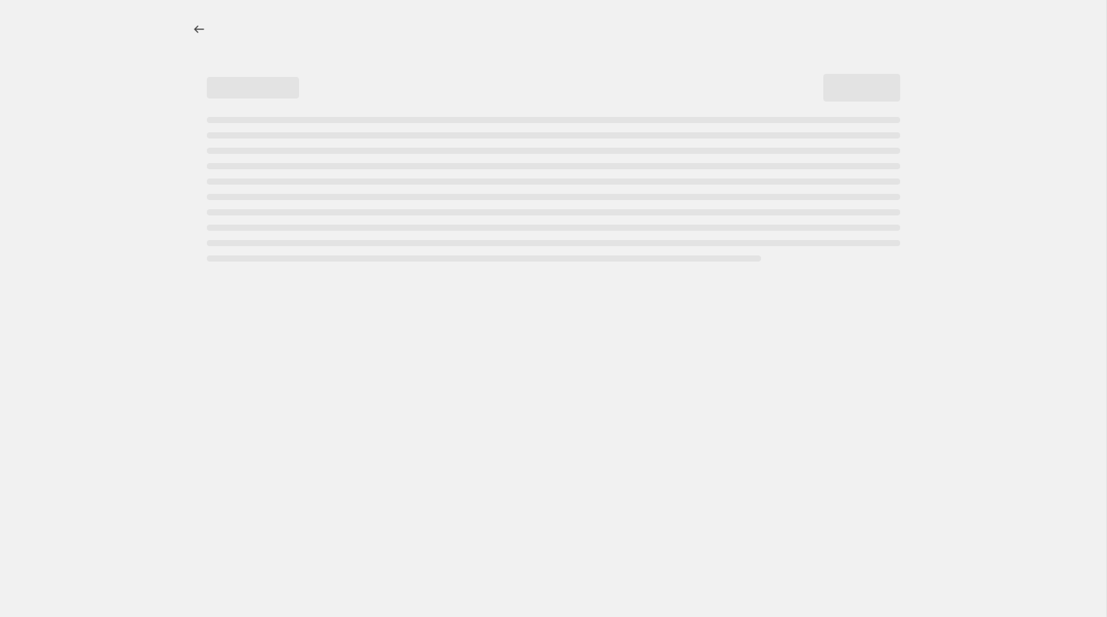
select select "percentage"
